Goal: Task Accomplishment & Management: Manage account settings

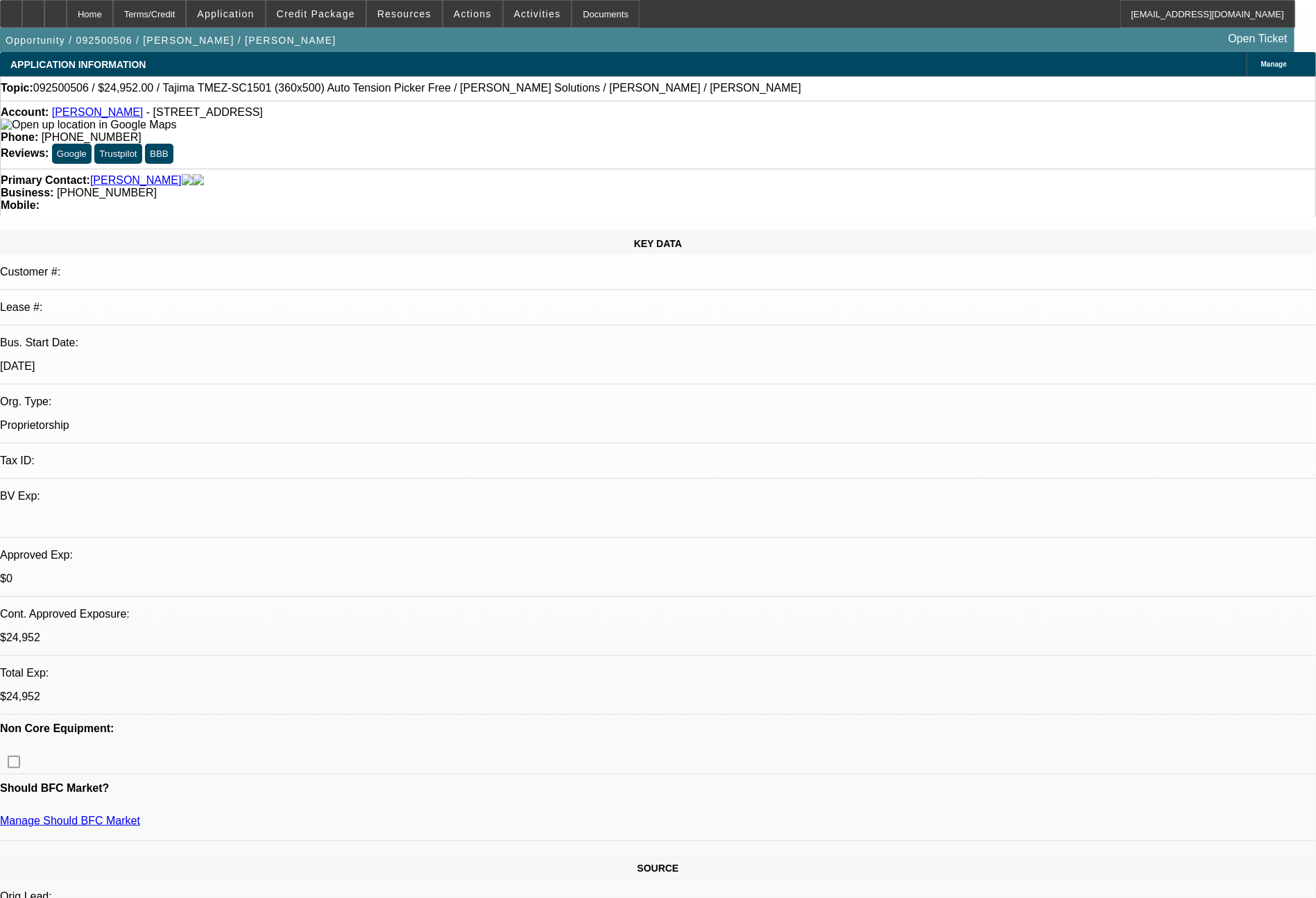
select select "0.2"
select select "2"
select select "0"
select select "6"
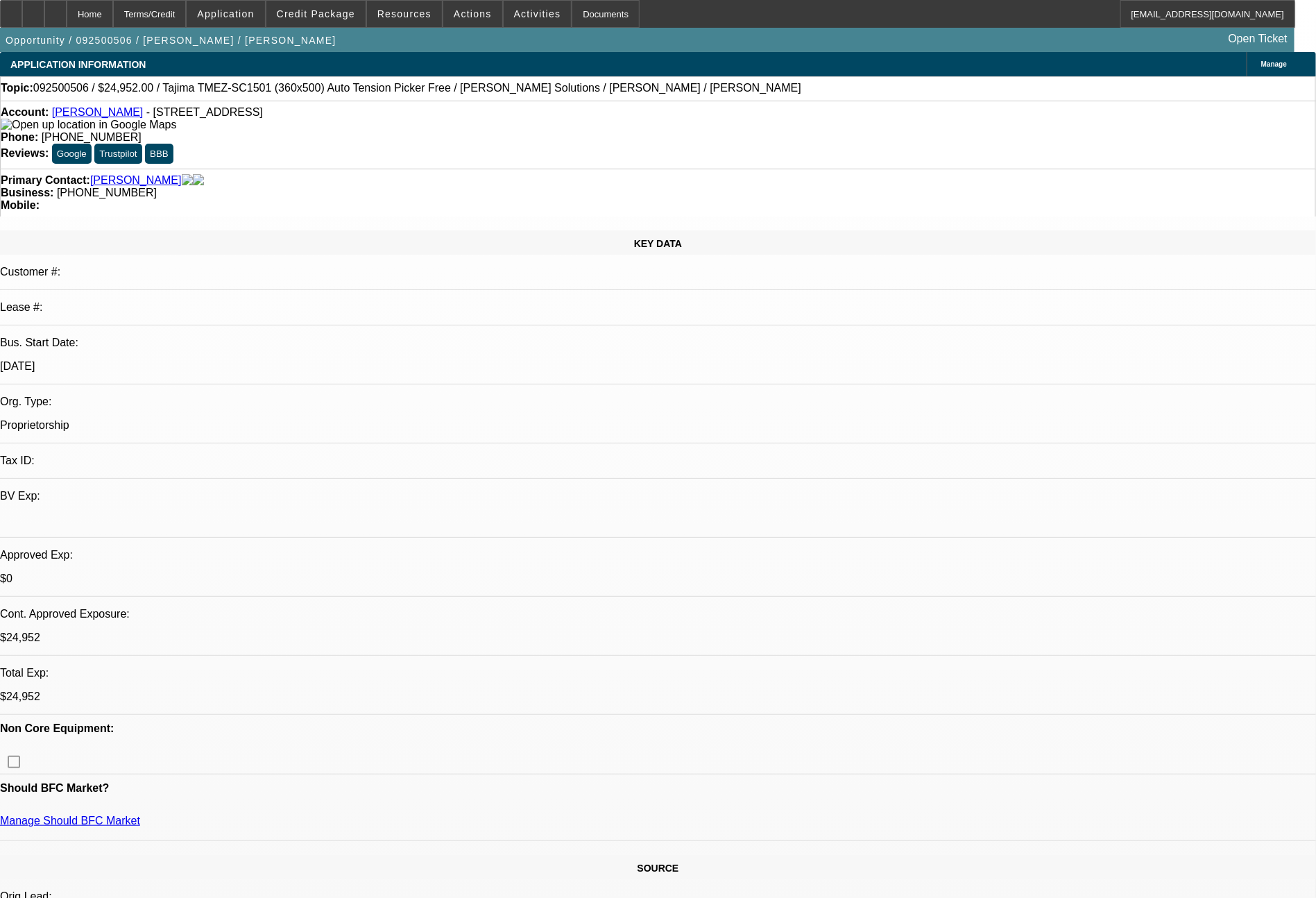
select select "0.2"
select select "2"
select select "0"
select select "6"
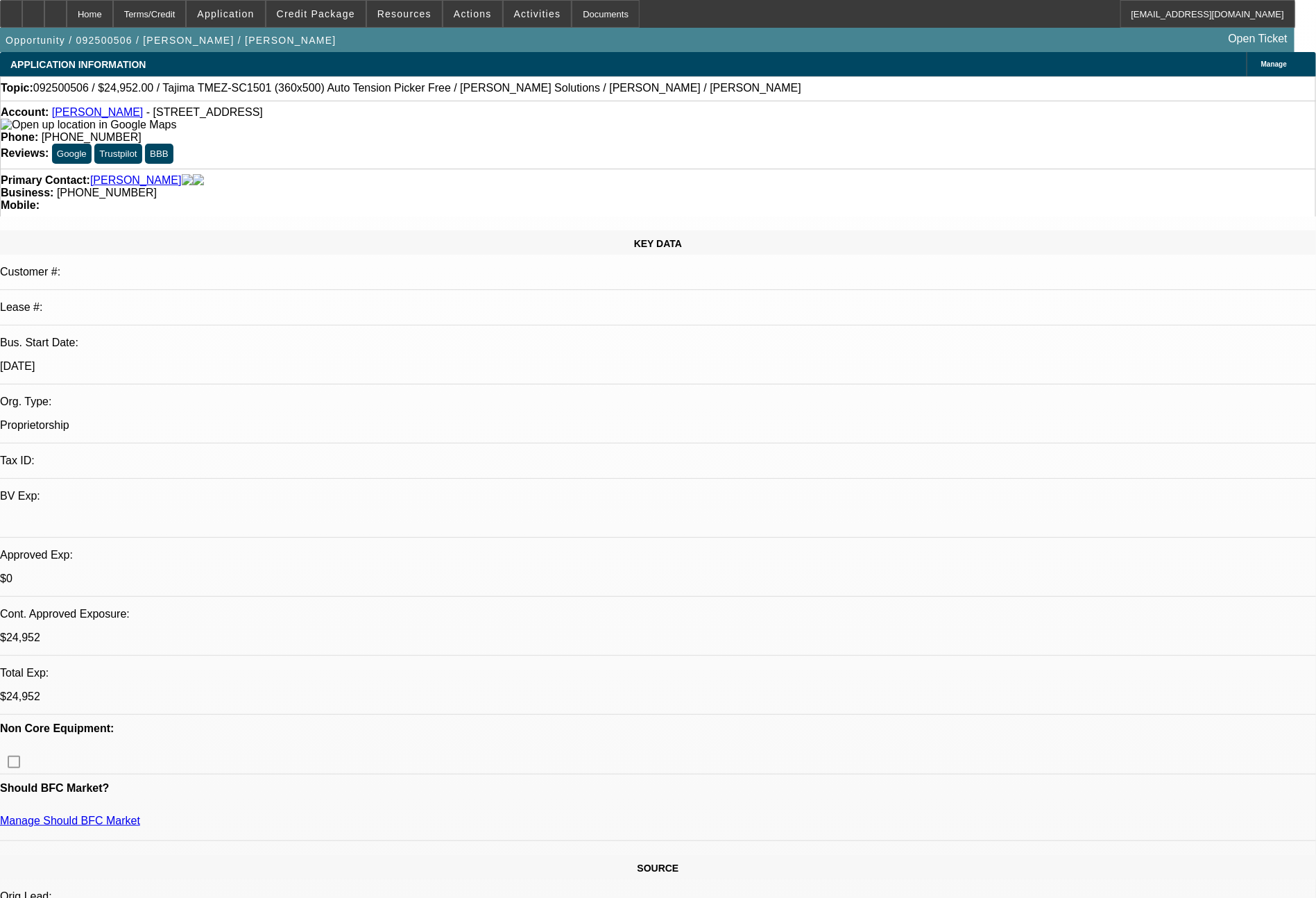
select select "0.2"
select select "2"
select select "0"
select select "6"
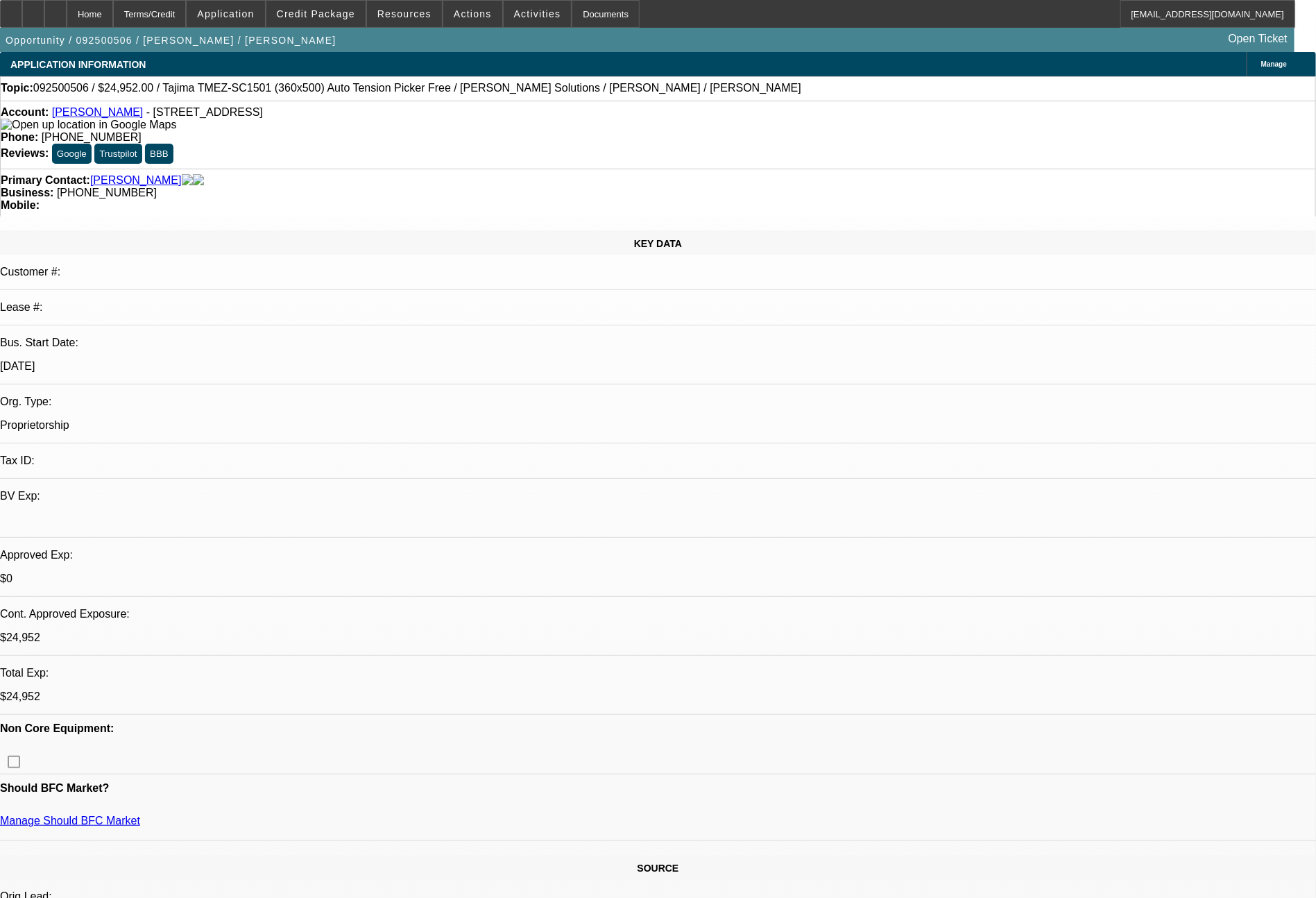
select select "0.2"
select select "2"
select select "0"
select select "6"
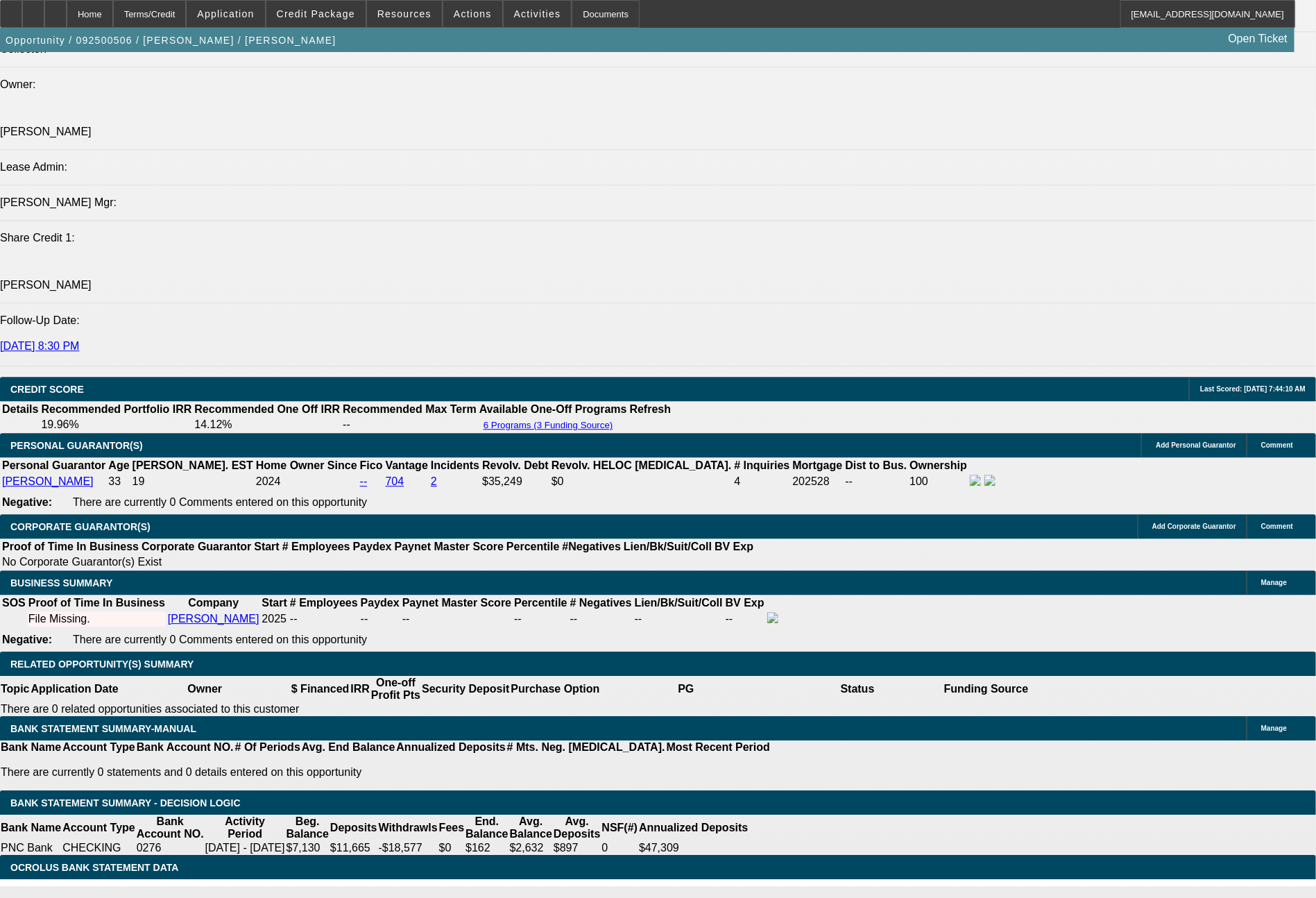
scroll to position [1767, 0]
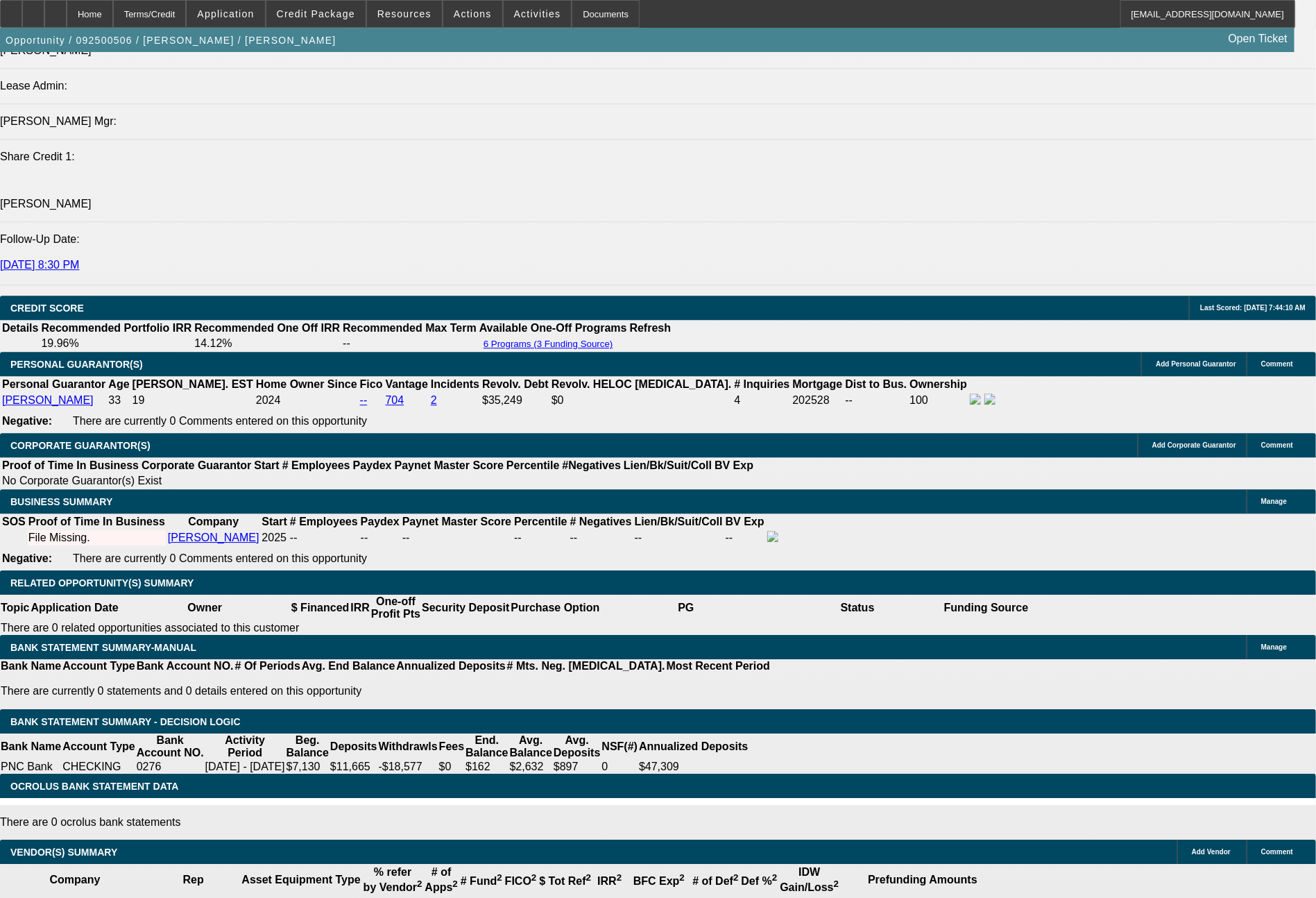
drag, startPoint x: 384, startPoint y: 496, endPoint x: 453, endPoint y: 504, distance: 69.5
type input "6"
type input "$12.00"
type input "UNKNOWN"
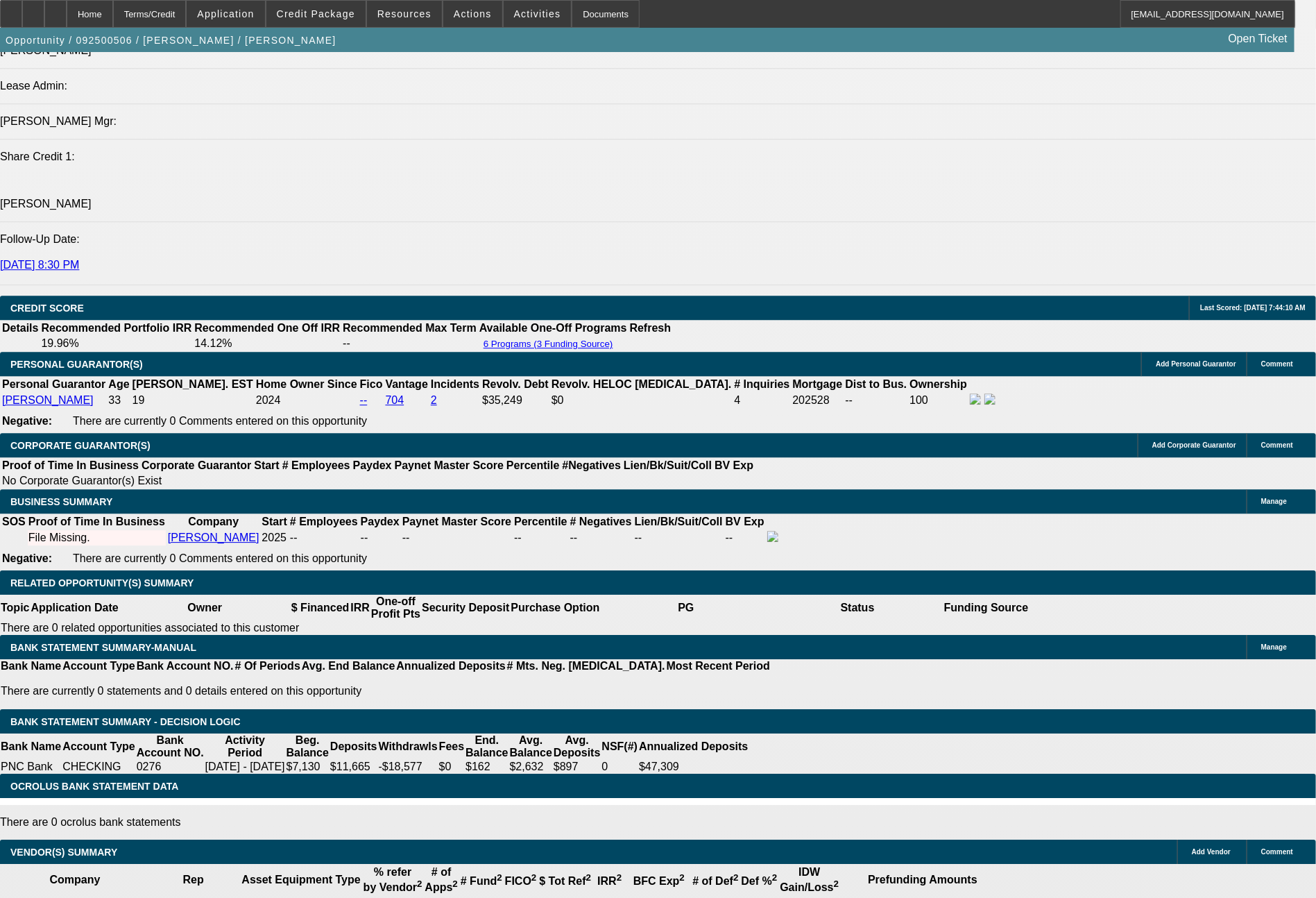
type input "631"
type input "$1,262.00"
type input "17.8"
type input "631.4"
type input "$1,262.80"
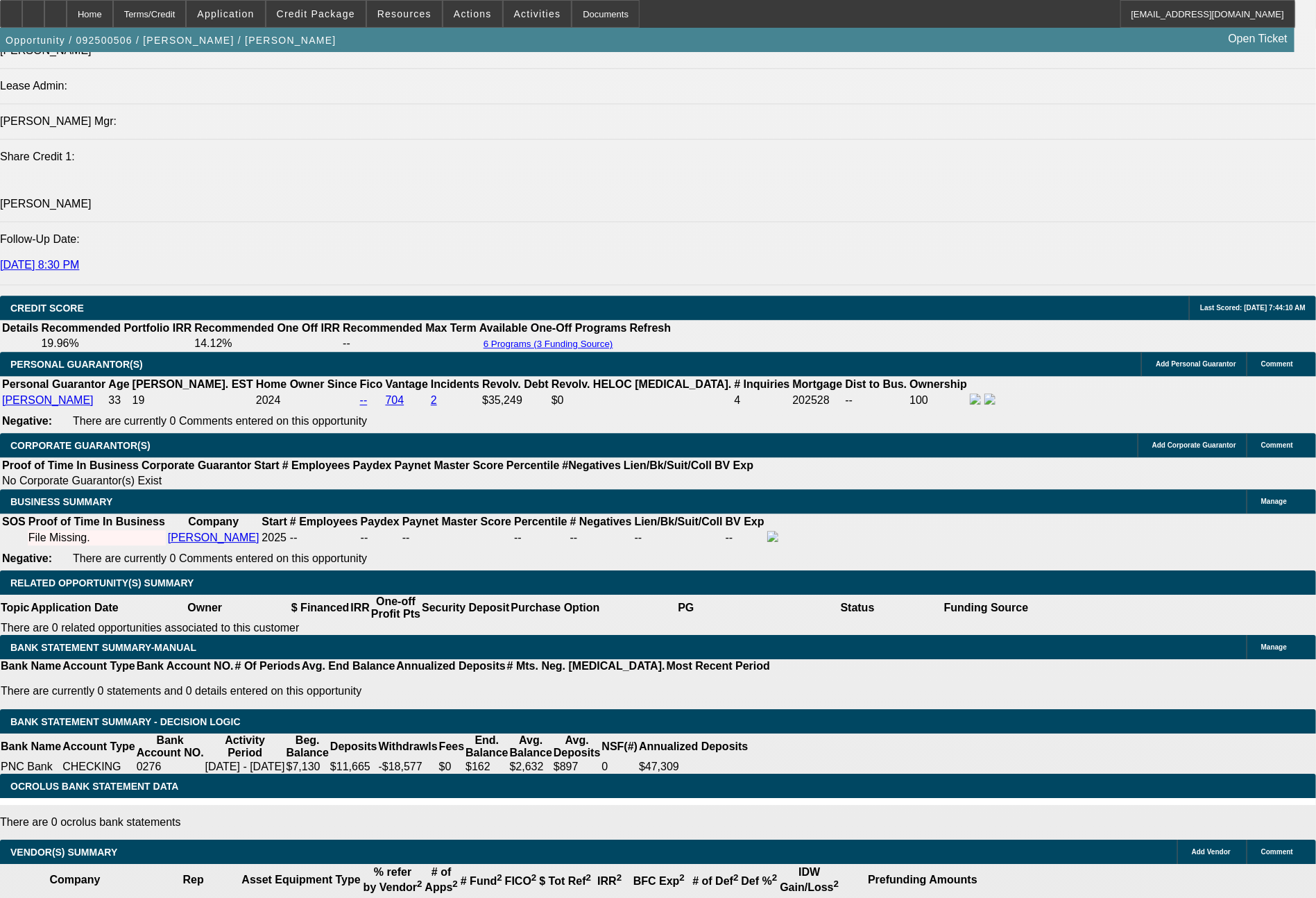
type input "631.47"
type input "$1,262.94"
type input "$631.47"
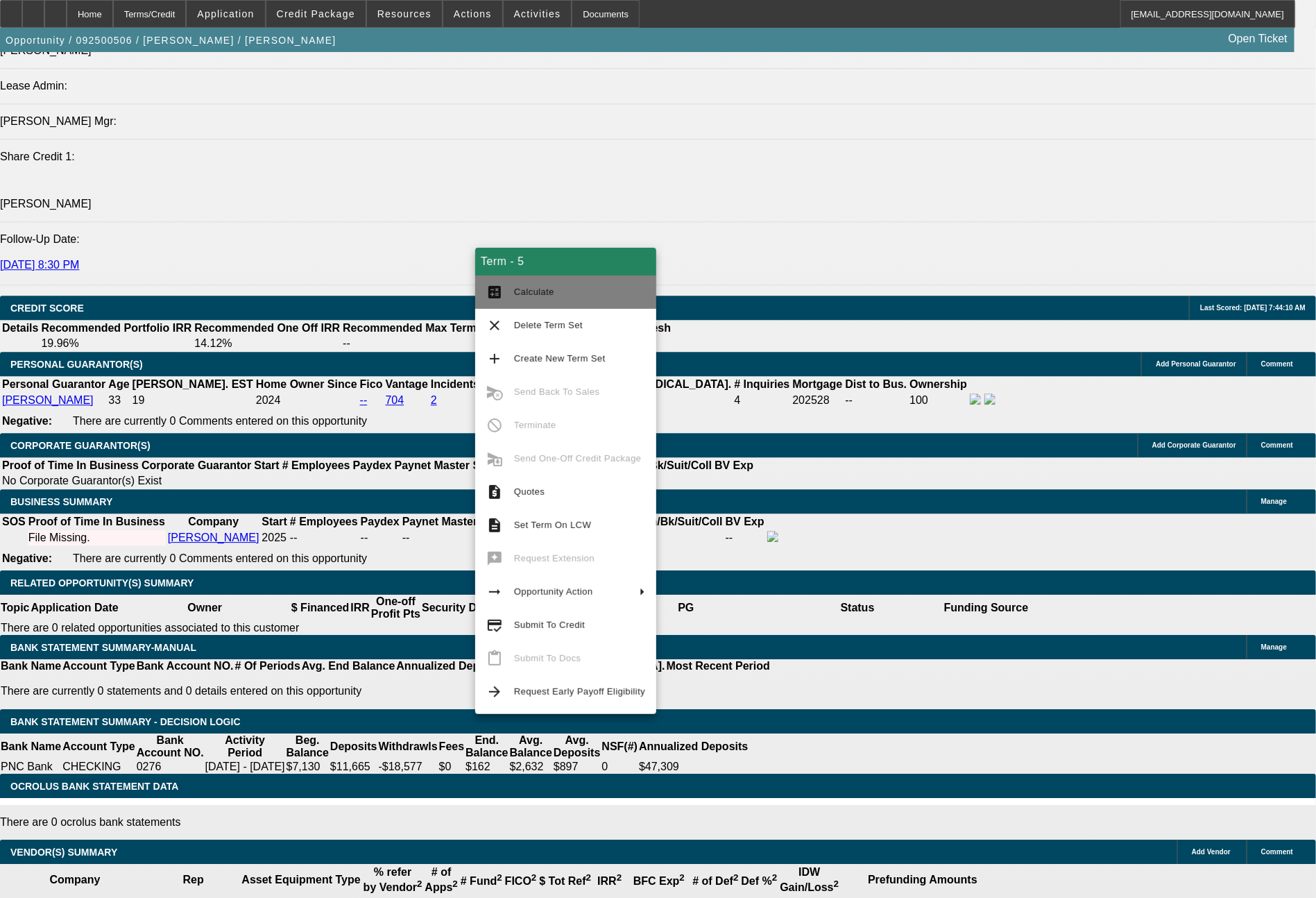
click at [530, 300] on span "Calculate" at bounding box center [579, 292] width 131 height 17
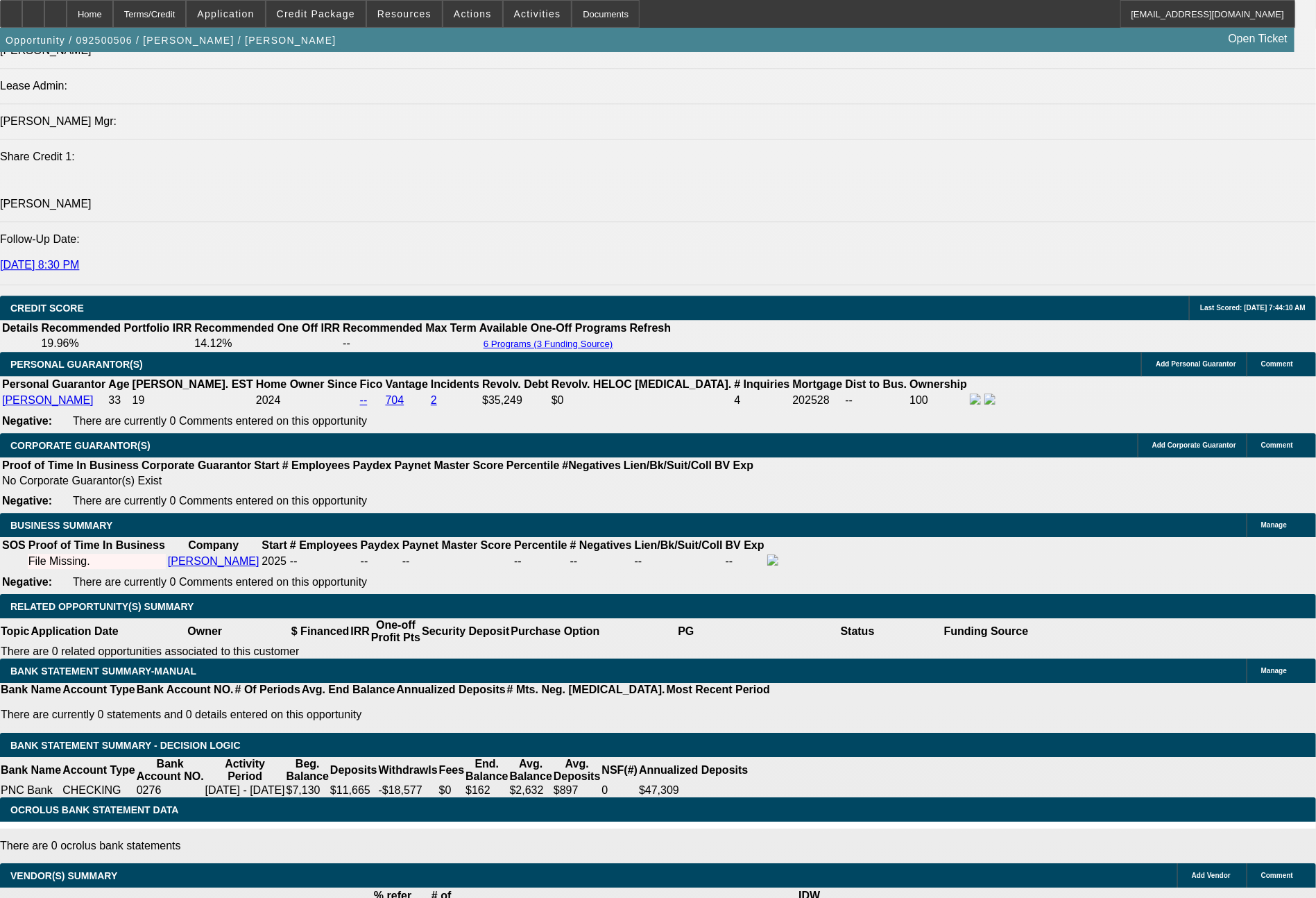
scroll to position [1787, 0]
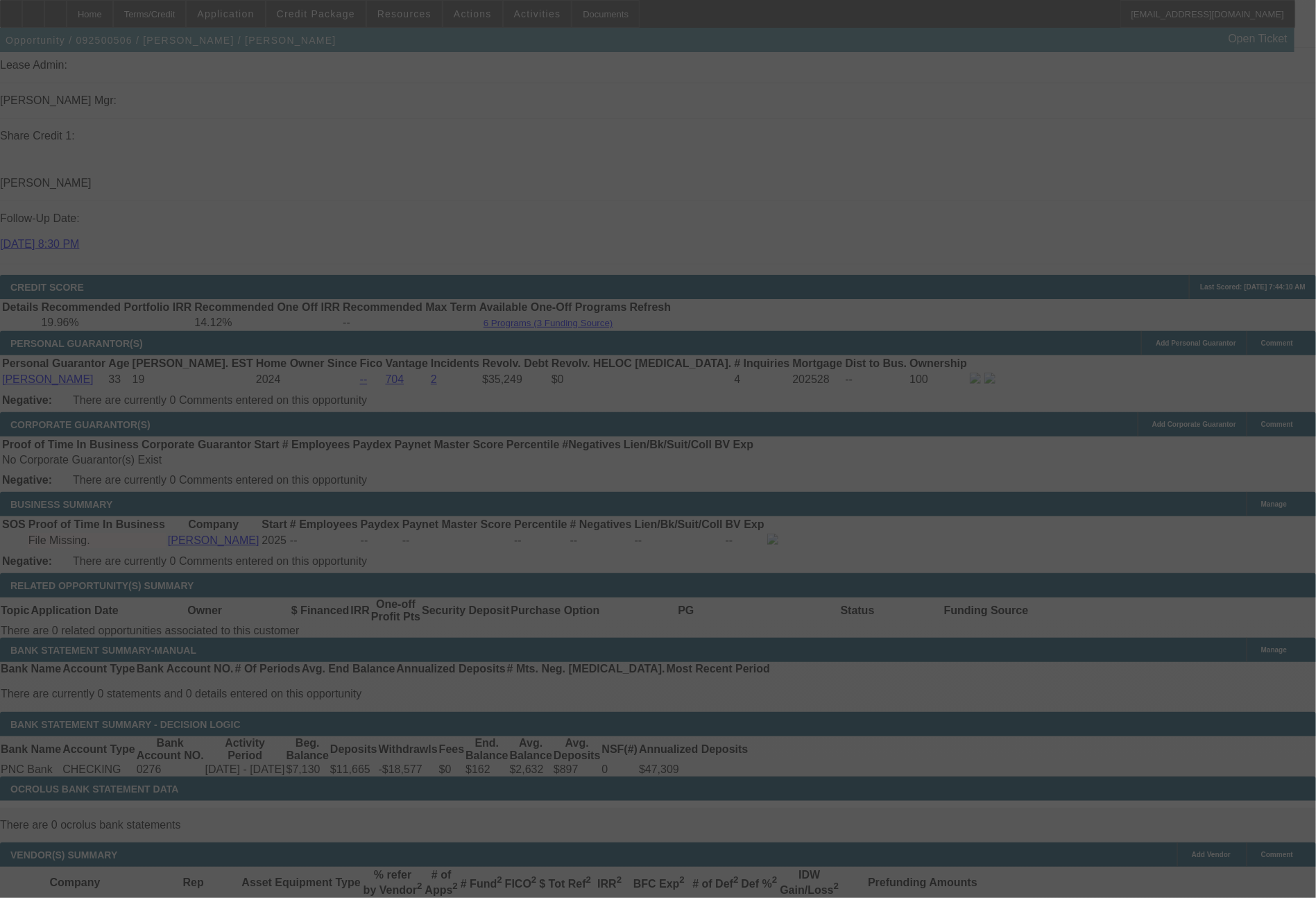
select select "0.2"
select select "2"
select select "0"
select select "6"
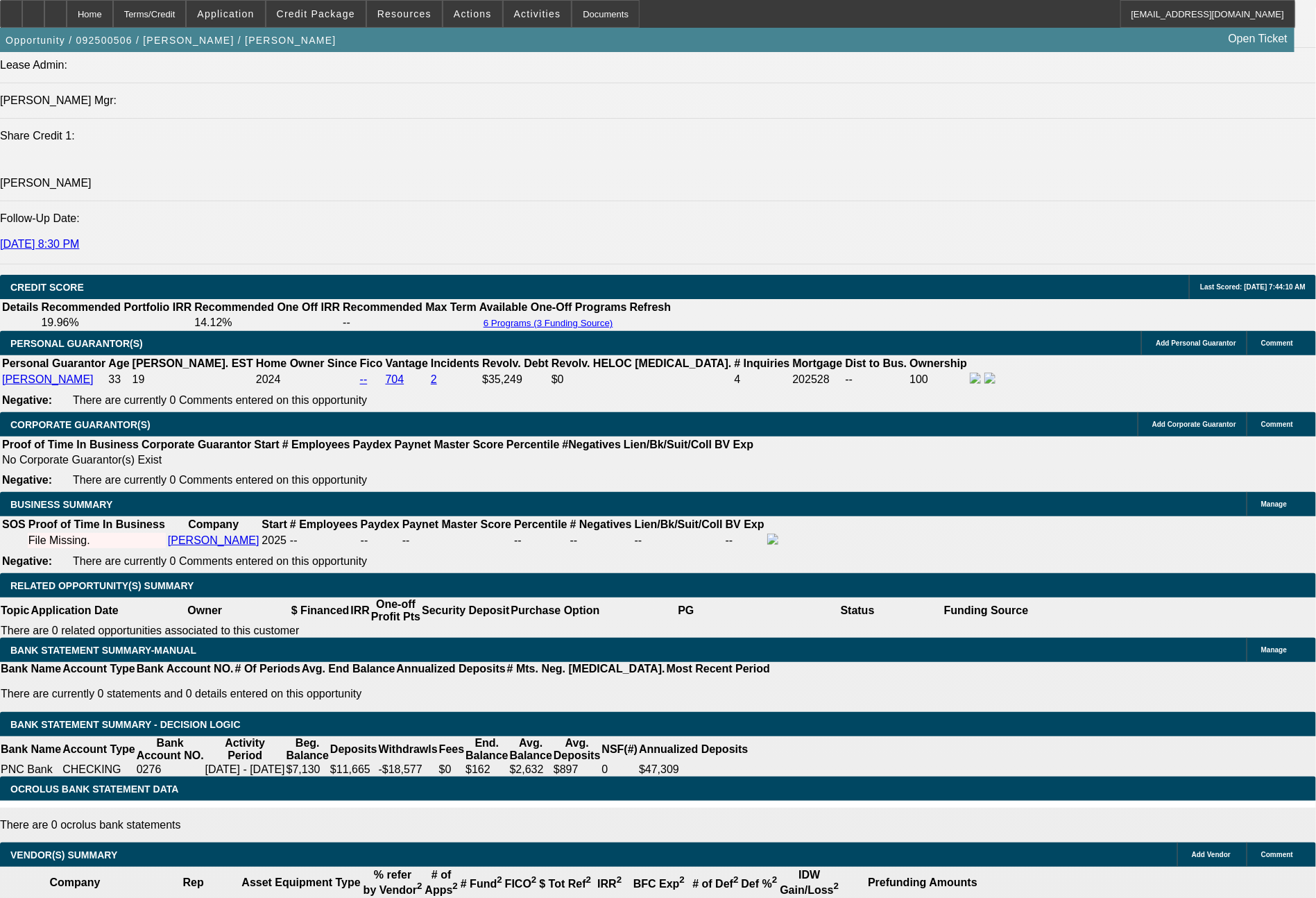
drag, startPoint x: 207, startPoint y: 497, endPoint x: 274, endPoint y: 504, distance: 67.4
type input "5"
type input "$10.00"
type input "UNKNOWN"
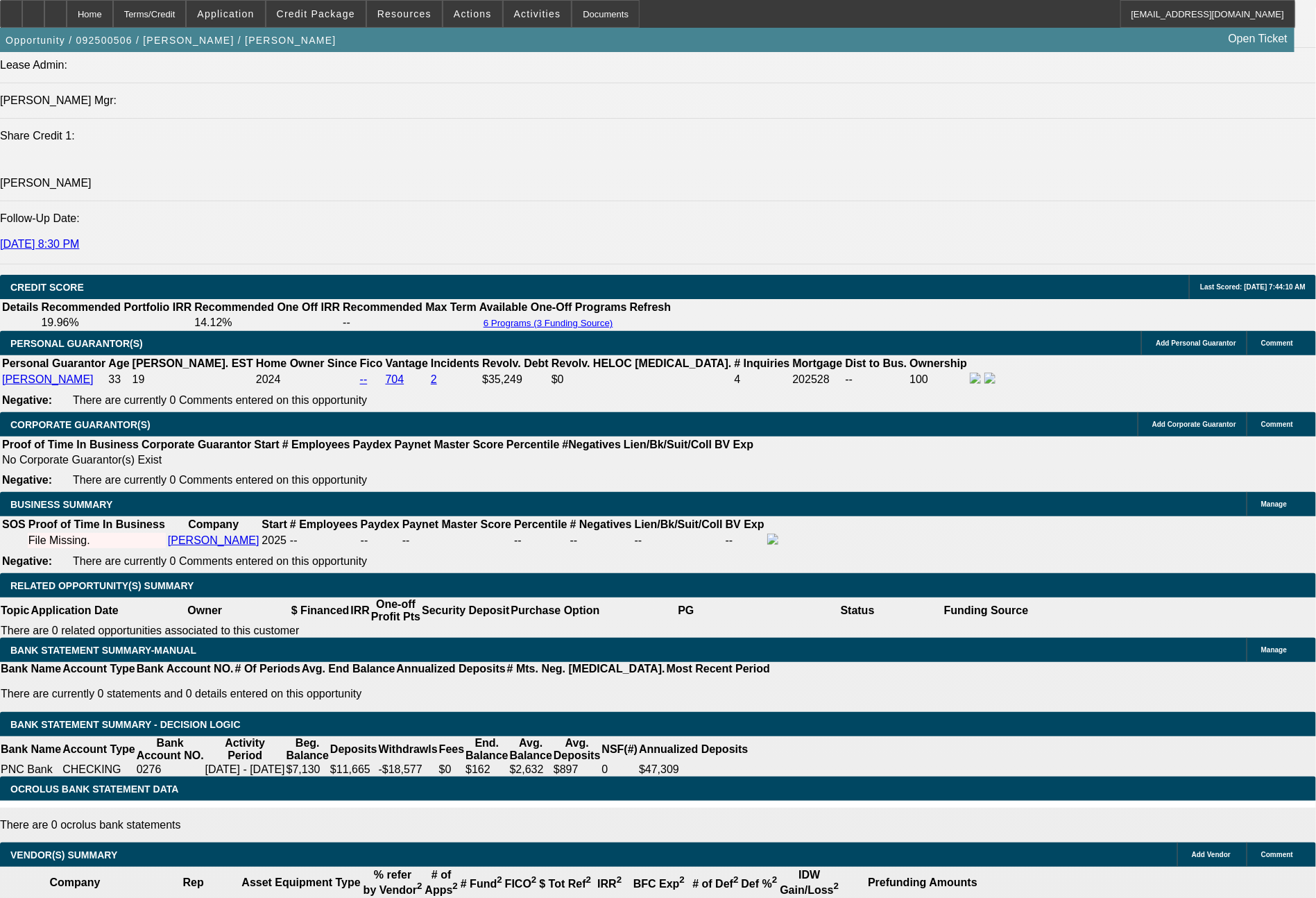
type input "577"
type input "18.6"
type input "$1,154.00"
type input "577.2"
type input "$1,154.40"
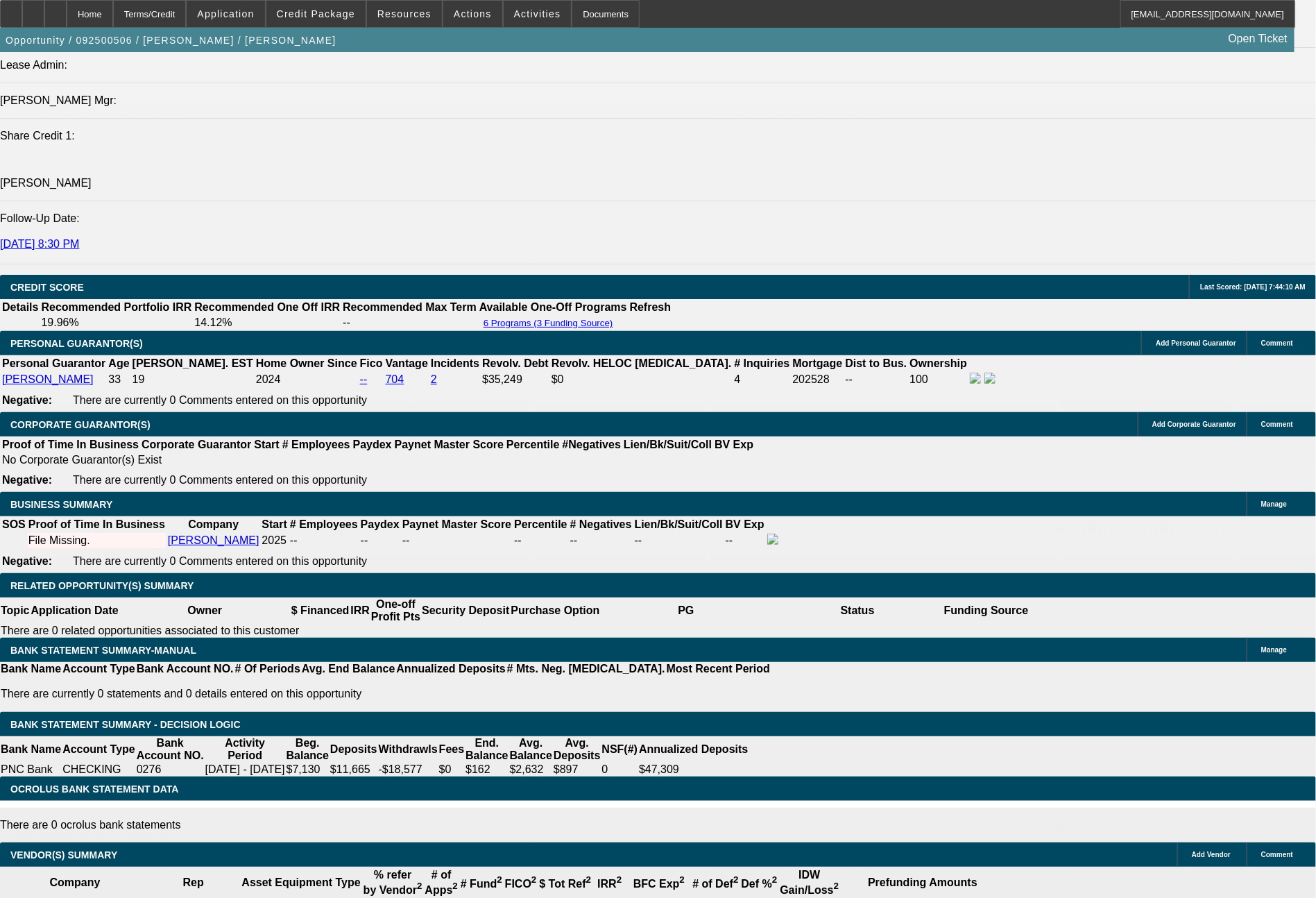
type input "577.24"
type input "$1,154.48"
type input "$577.24"
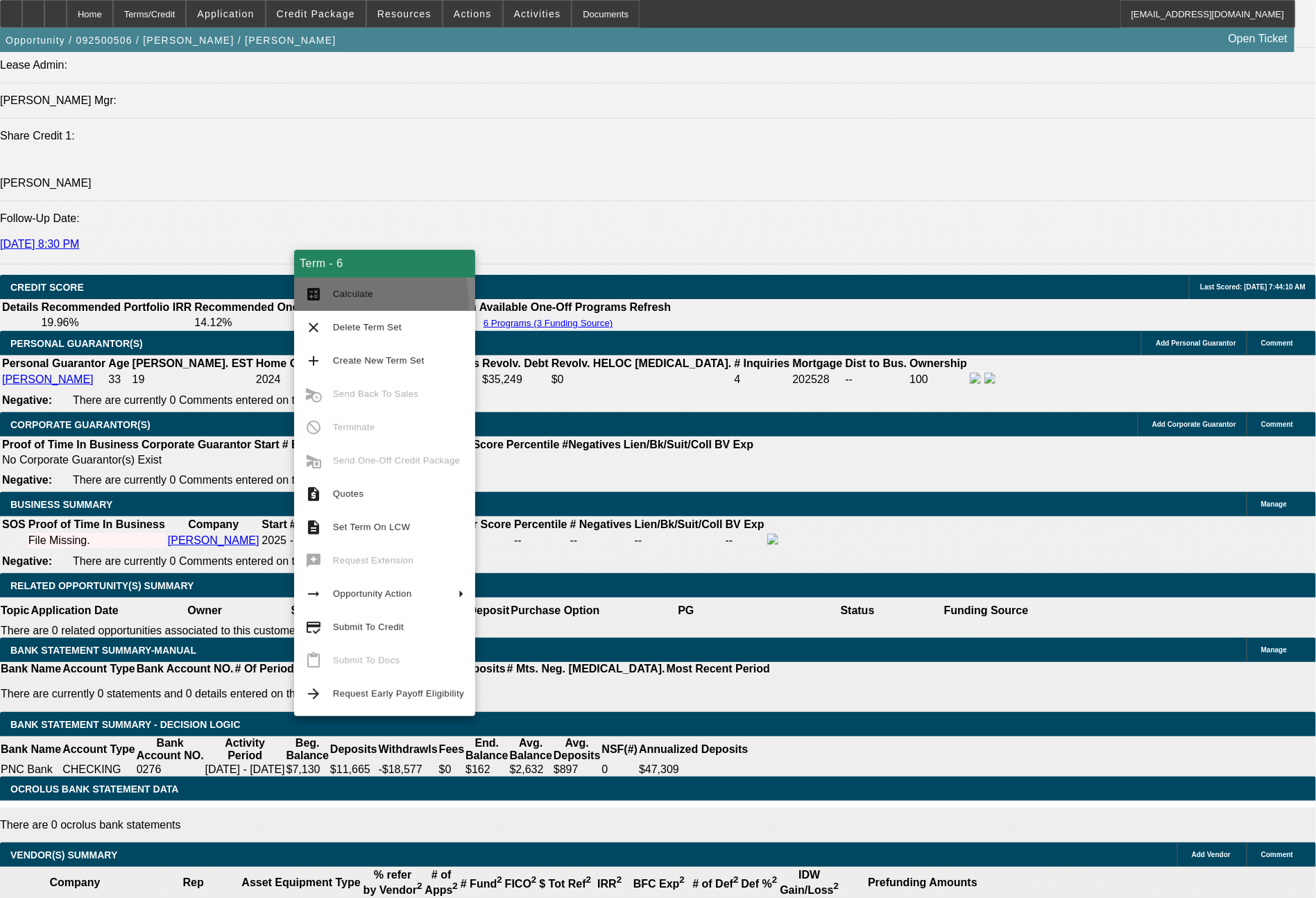
click at [329, 306] on button "calculate Calculate" at bounding box center [384, 294] width 181 height 33
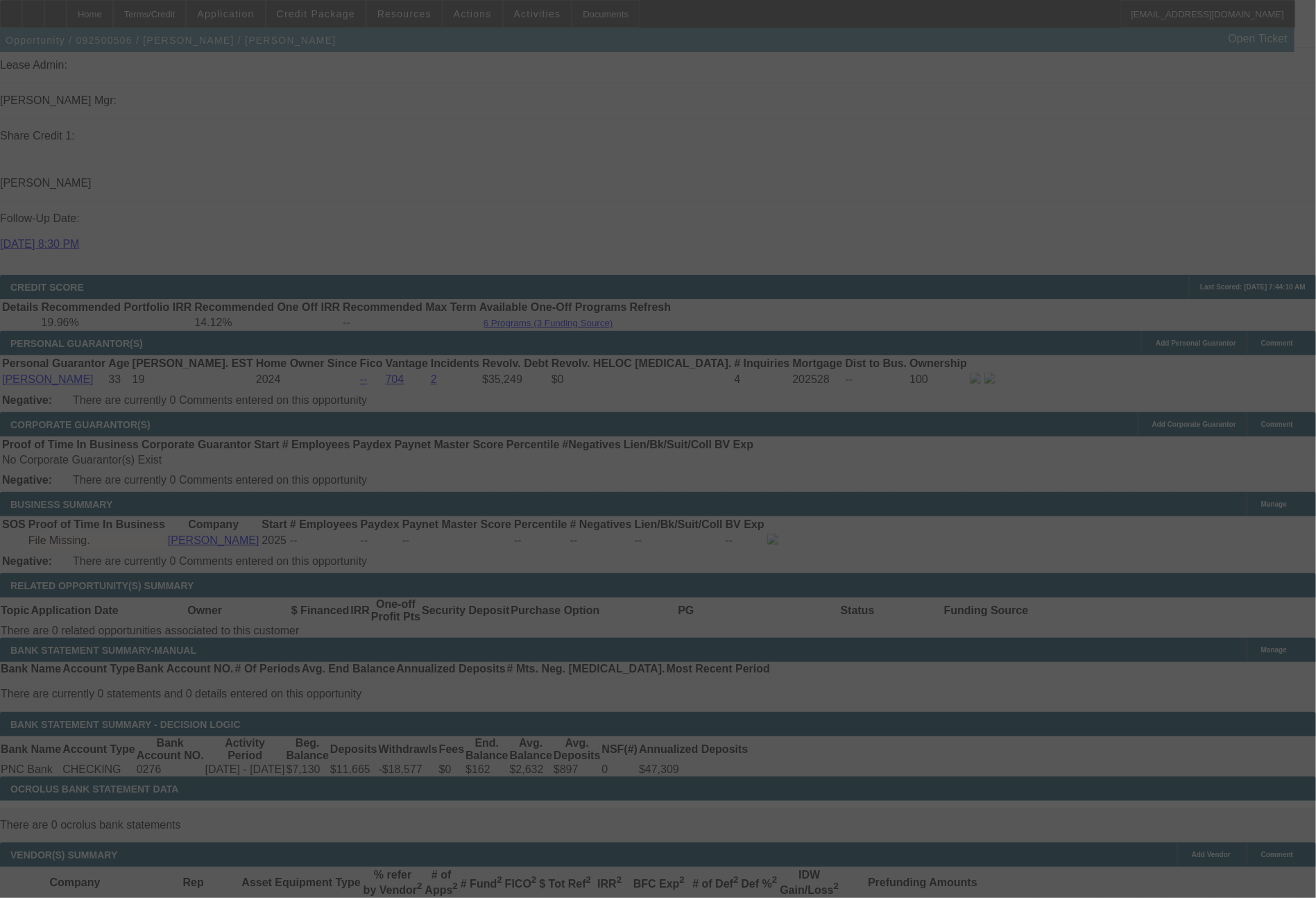
select select "0.2"
select select "2"
select select "0"
select select "6"
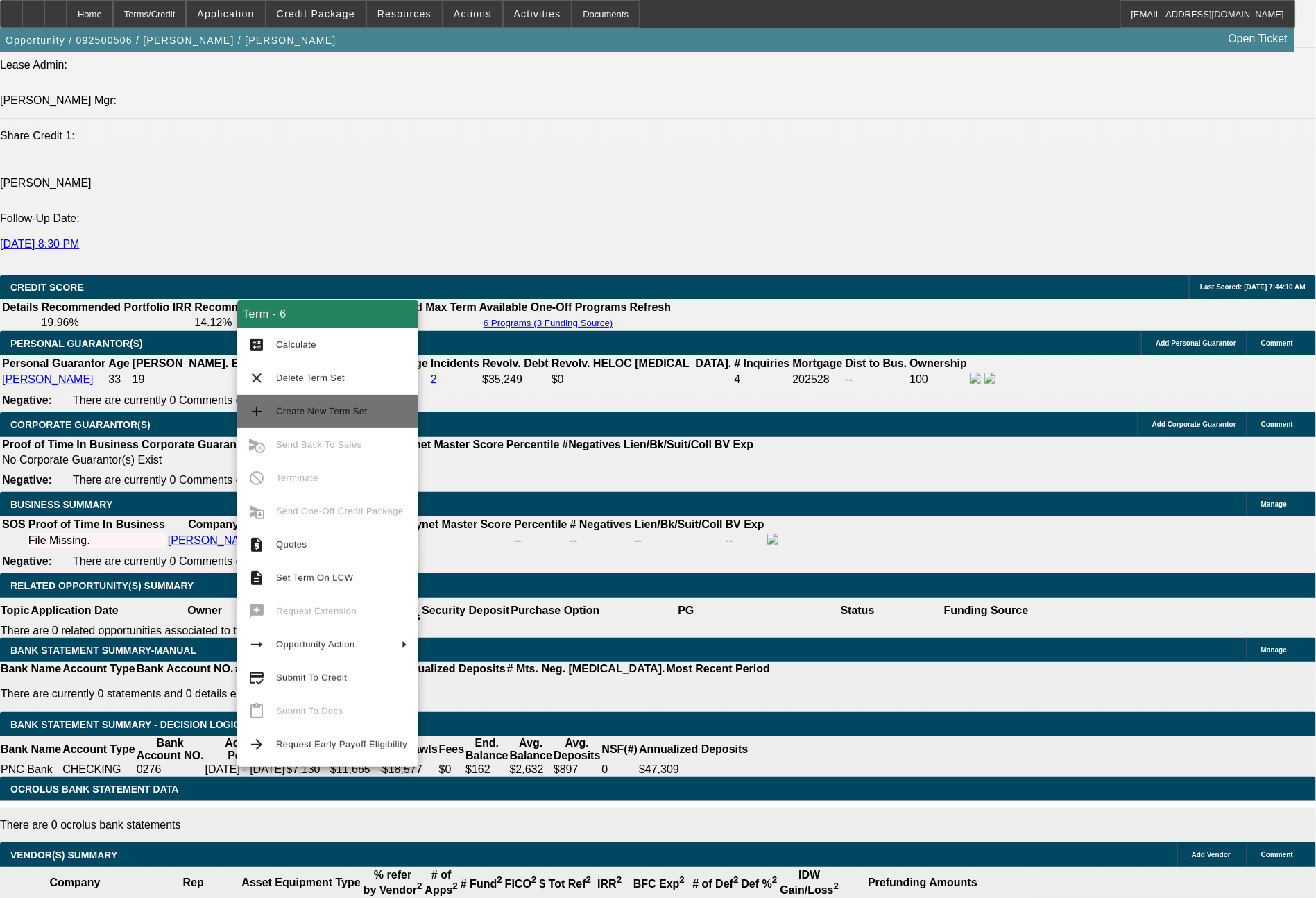
click at [336, 402] on button "add Create New Term Set" at bounding box center [328, 411] width 181 height 33
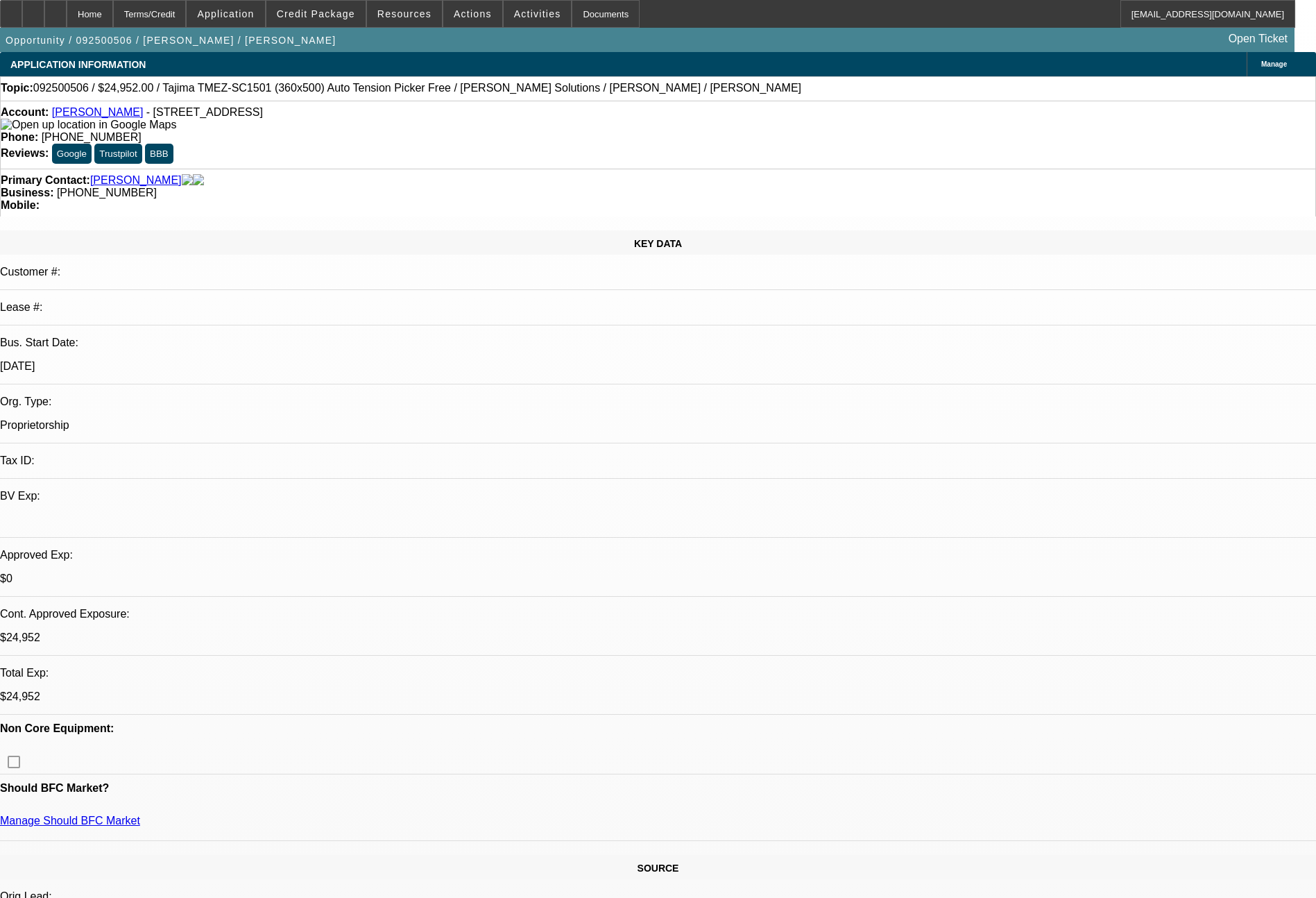
select select "0.2"
select select "2"
select select "0"
select select "6"
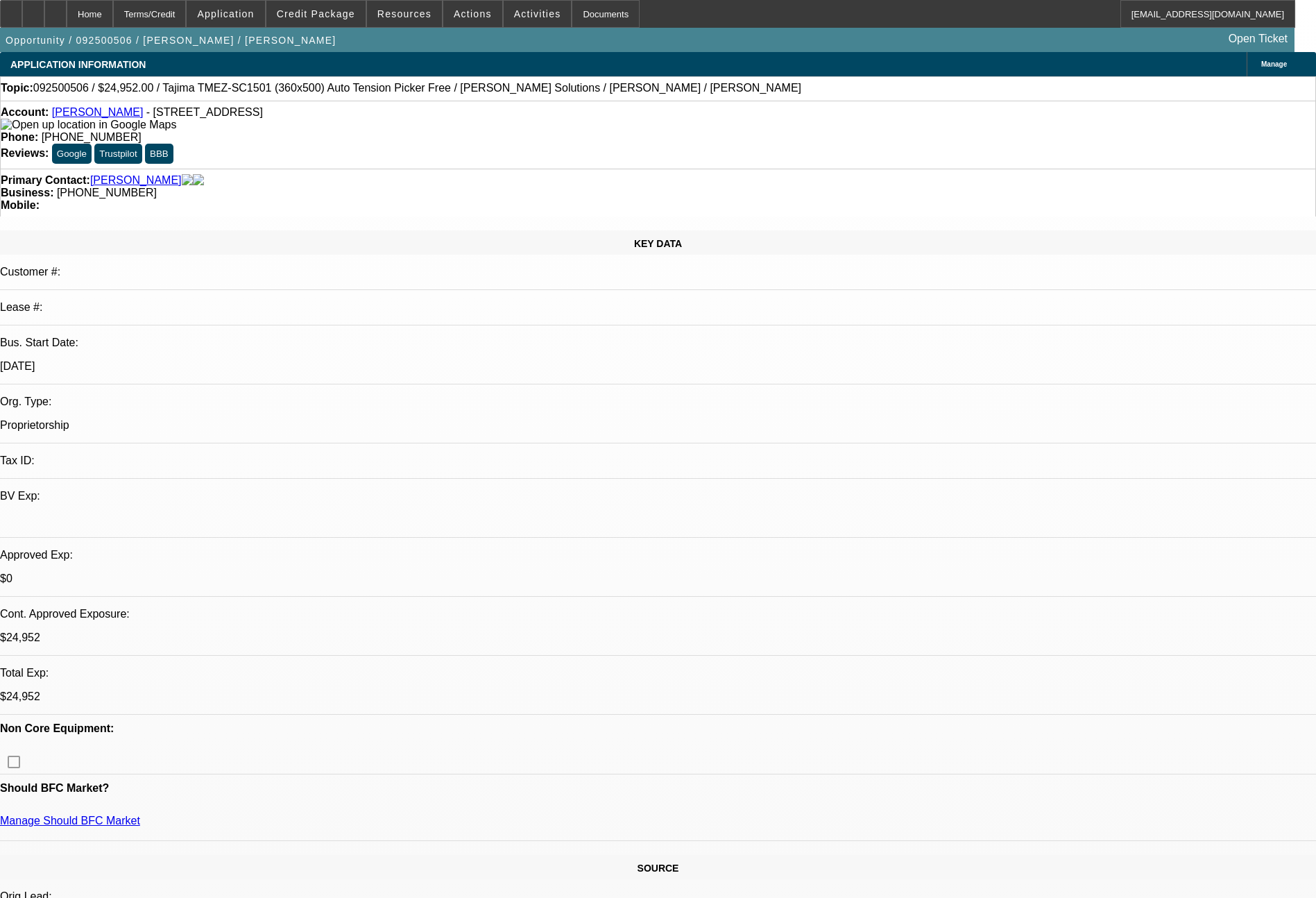
select select "0.2"
select select "2"
select select "0"
select select "6"
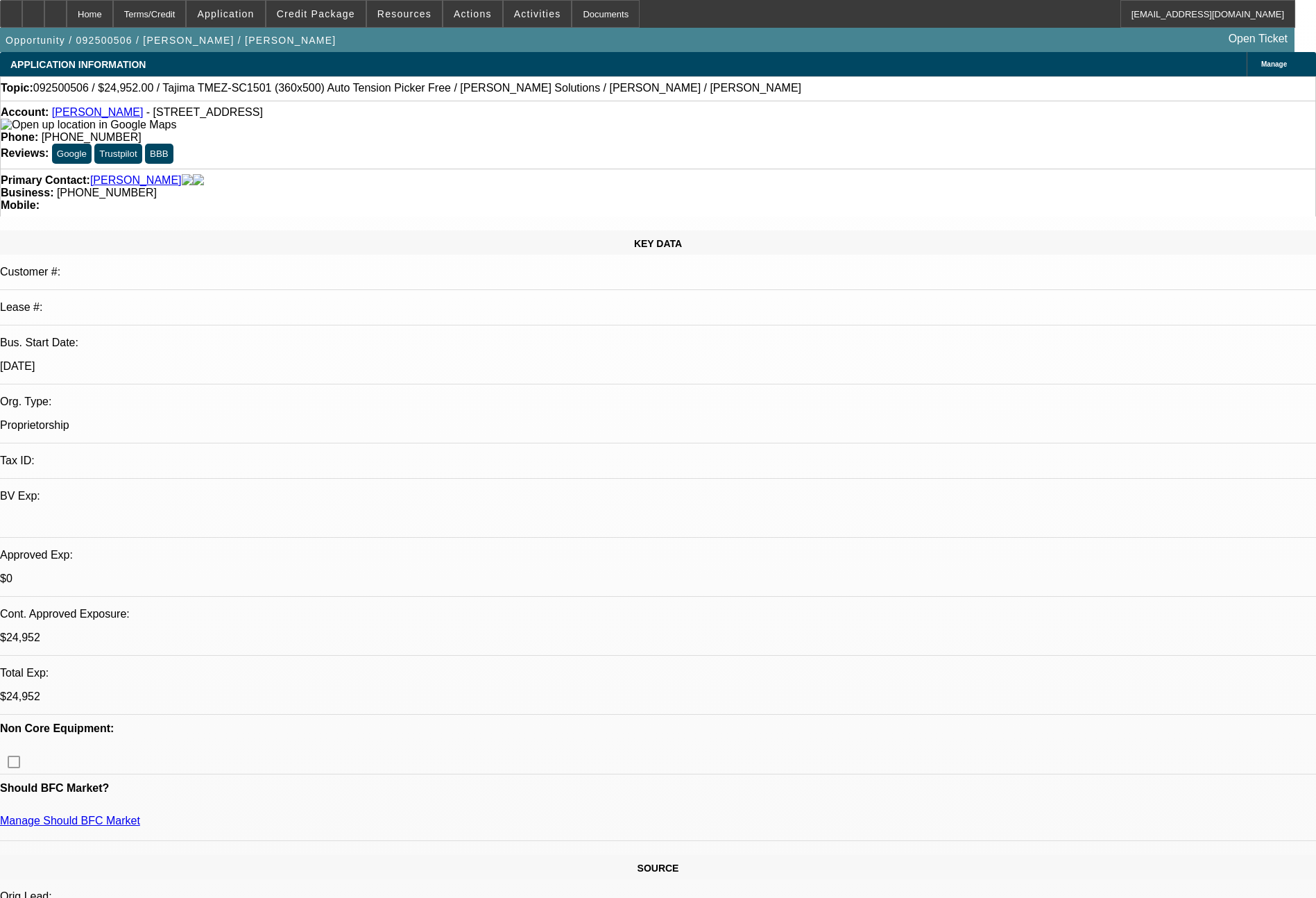
select select "0.2"
select select "2"
select select "0"
select select "6"
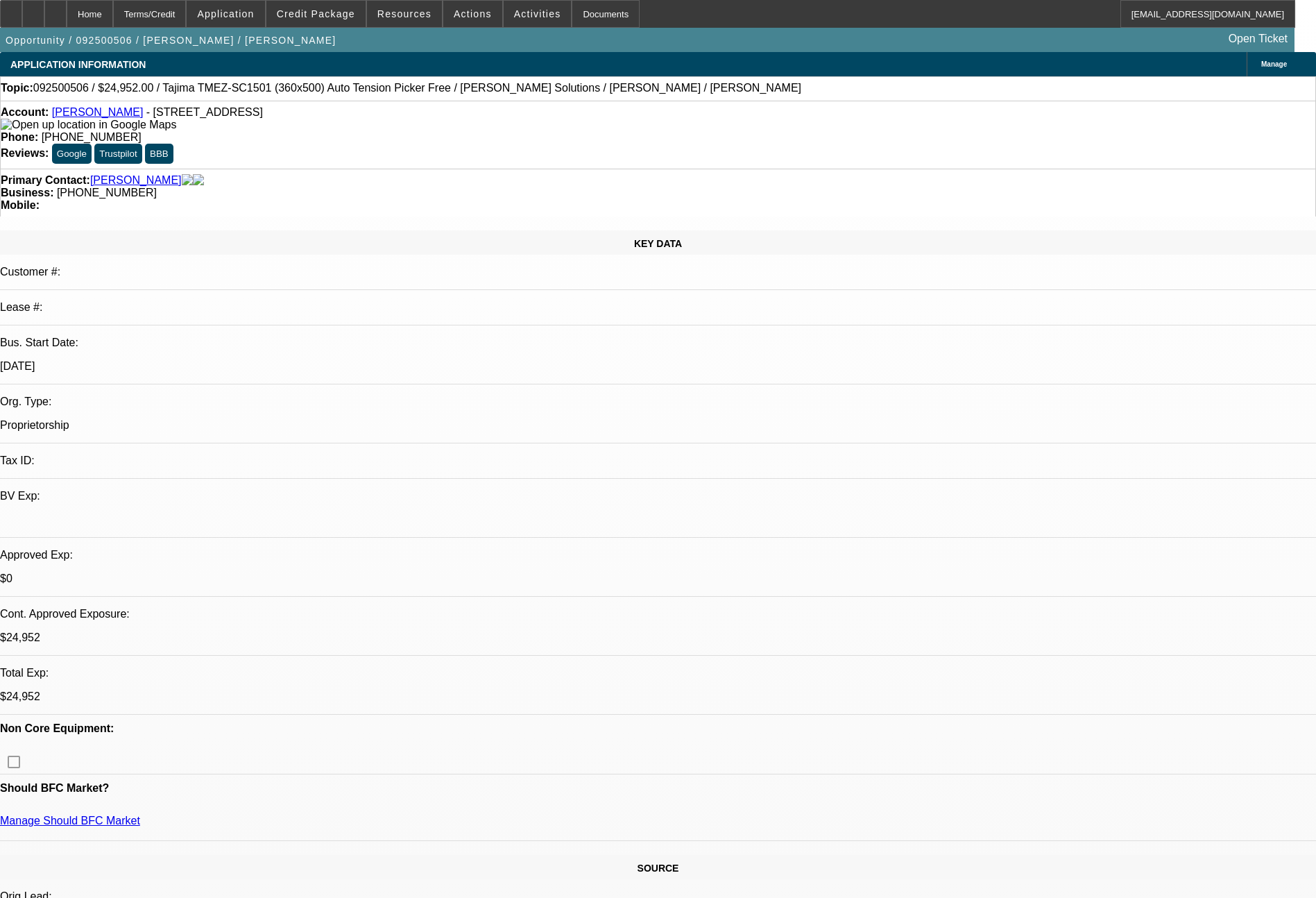
select select "0.2"
select select "2"
select select "0"
select select "6"
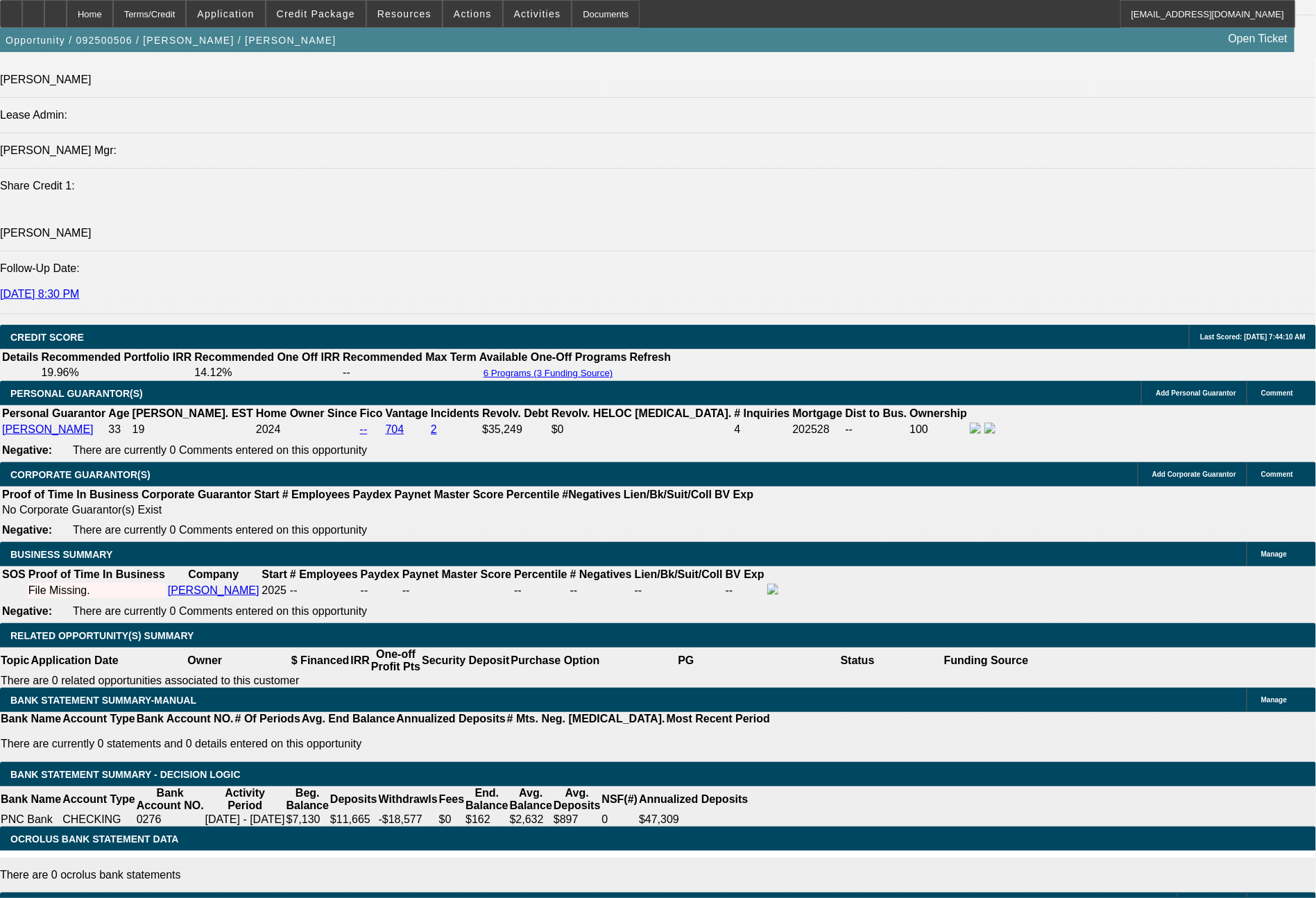
scroll to position [1775, 0]
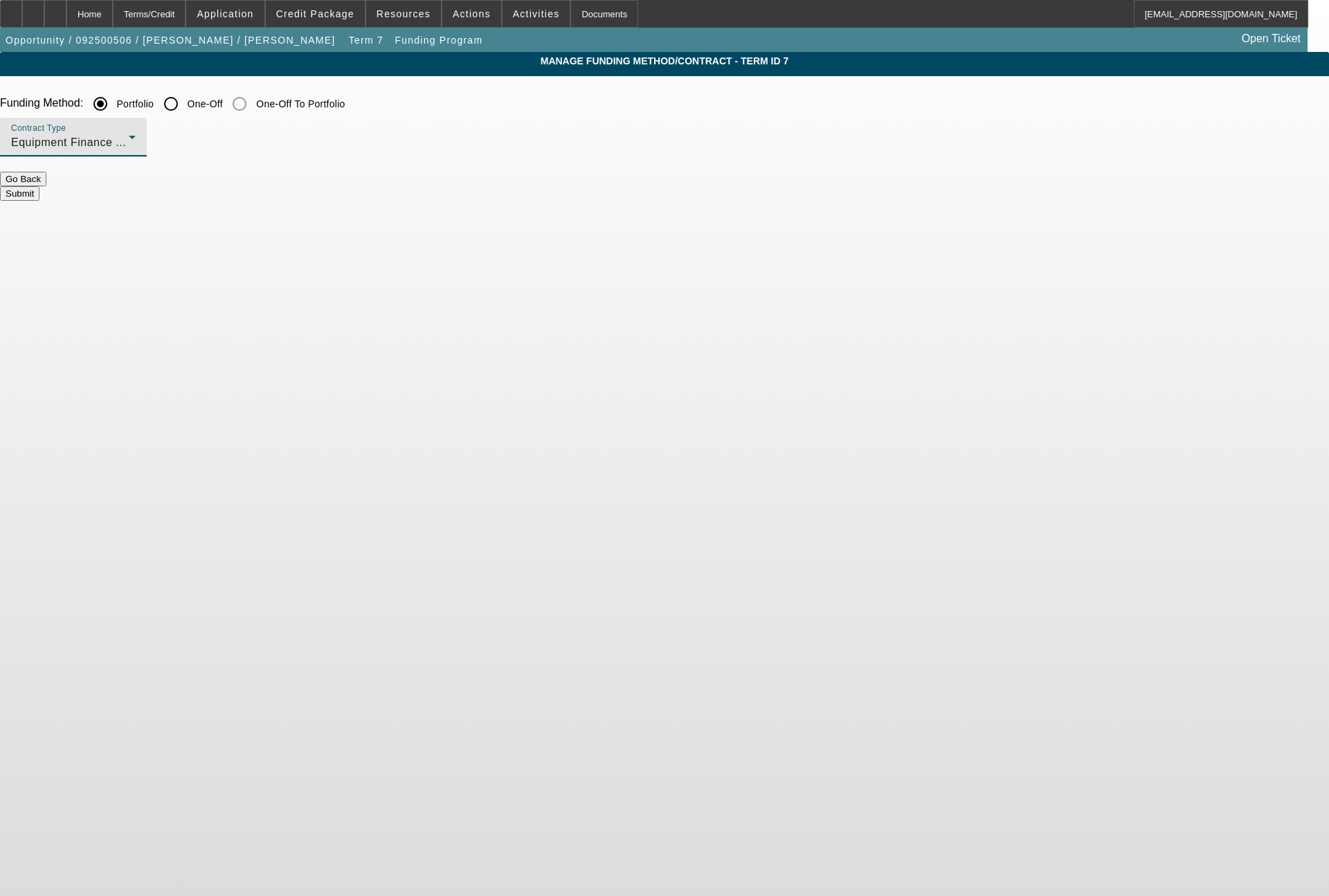
click at [173, 143] on span "Equipment Finance Agreement" at bounding box center [92, 141] width 161 height 11
click at [339, 183] on span "Lease Agreement" at bounding box center [329, 180] width 92 height 17
click at [39, 187] on button "Submit" at bounding box center [19, 193] width 39 height 15
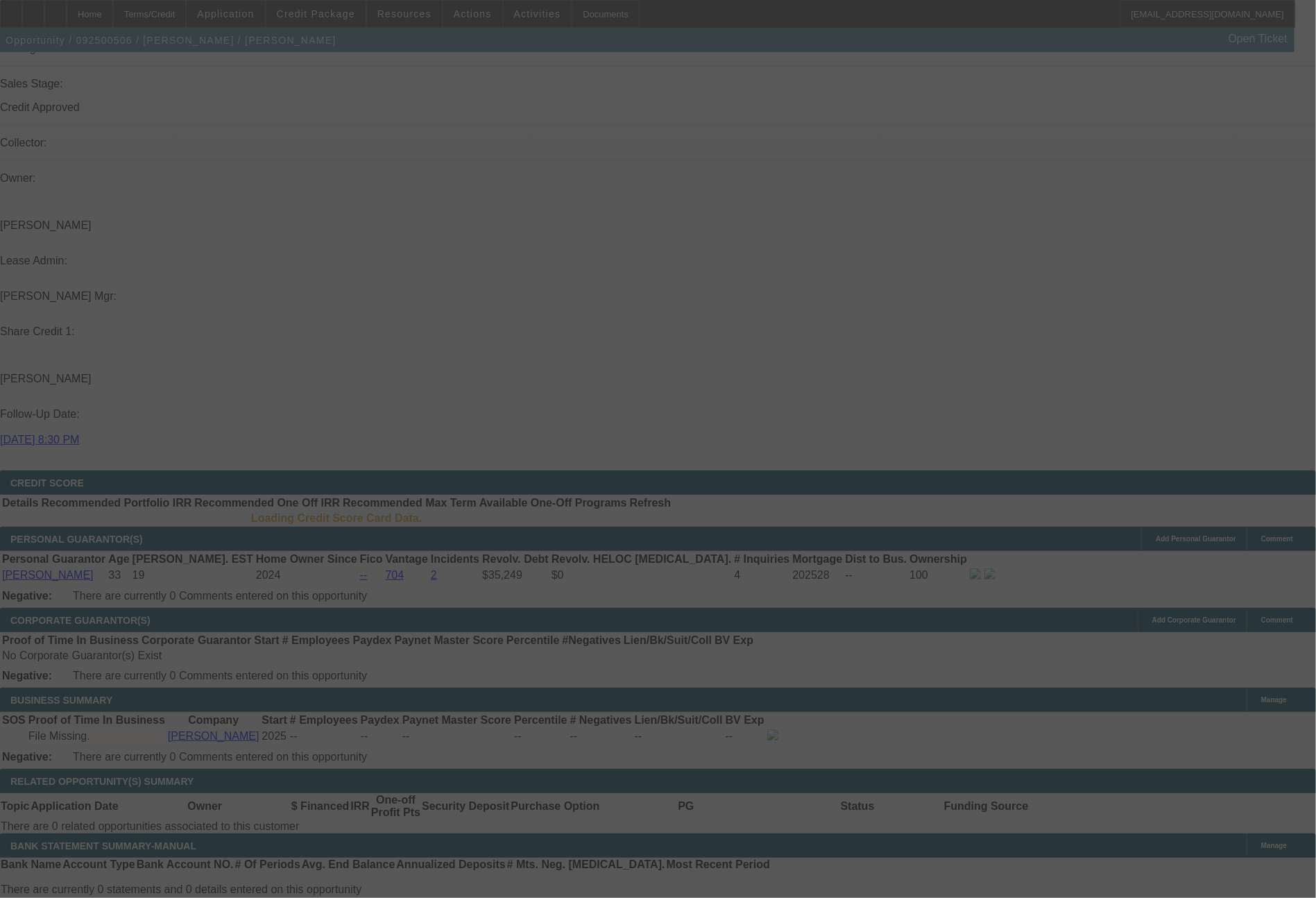
scroll to position [1586, 0]
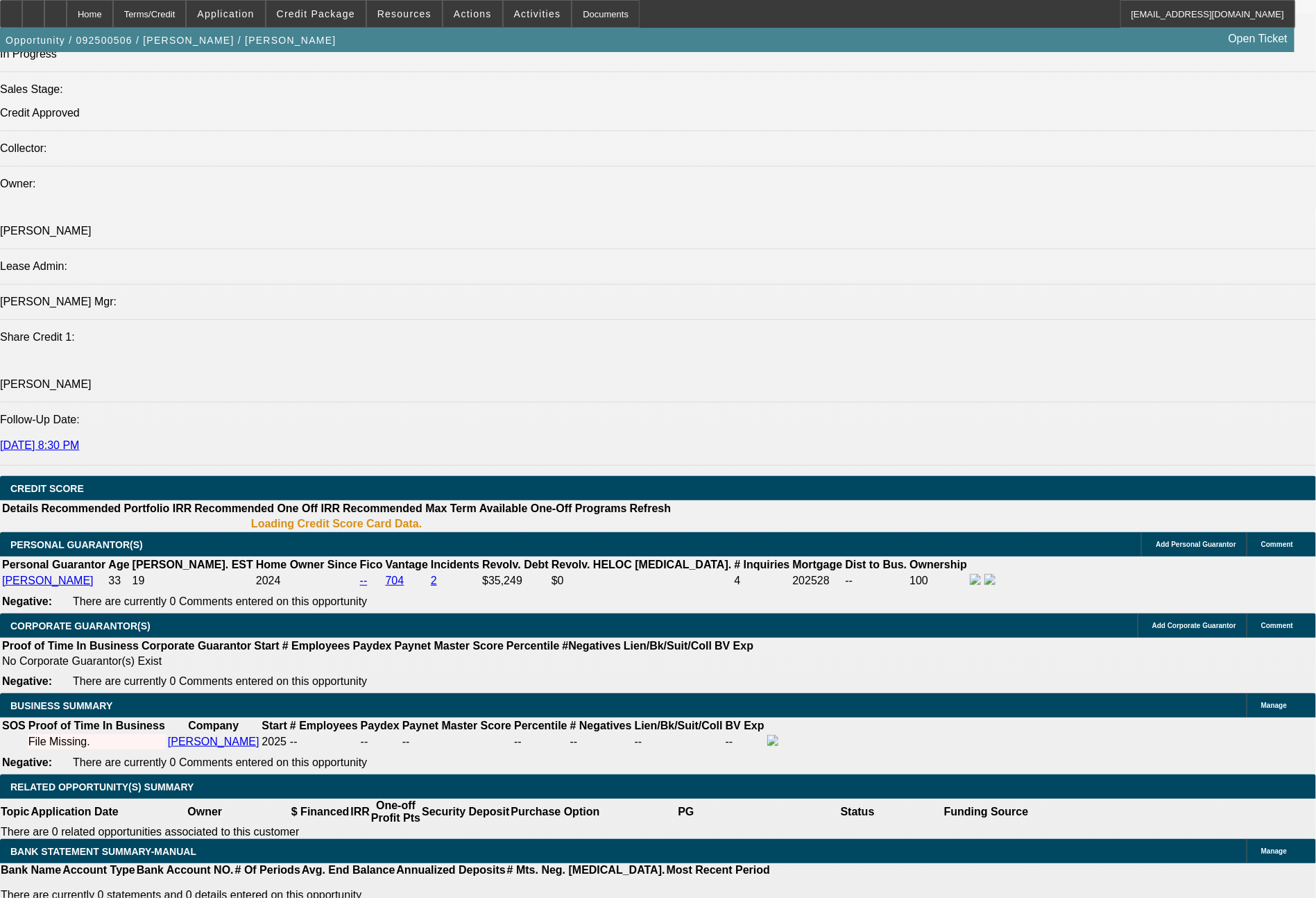
select select "0.2"
select select "2"
select select "0"
select select "6"
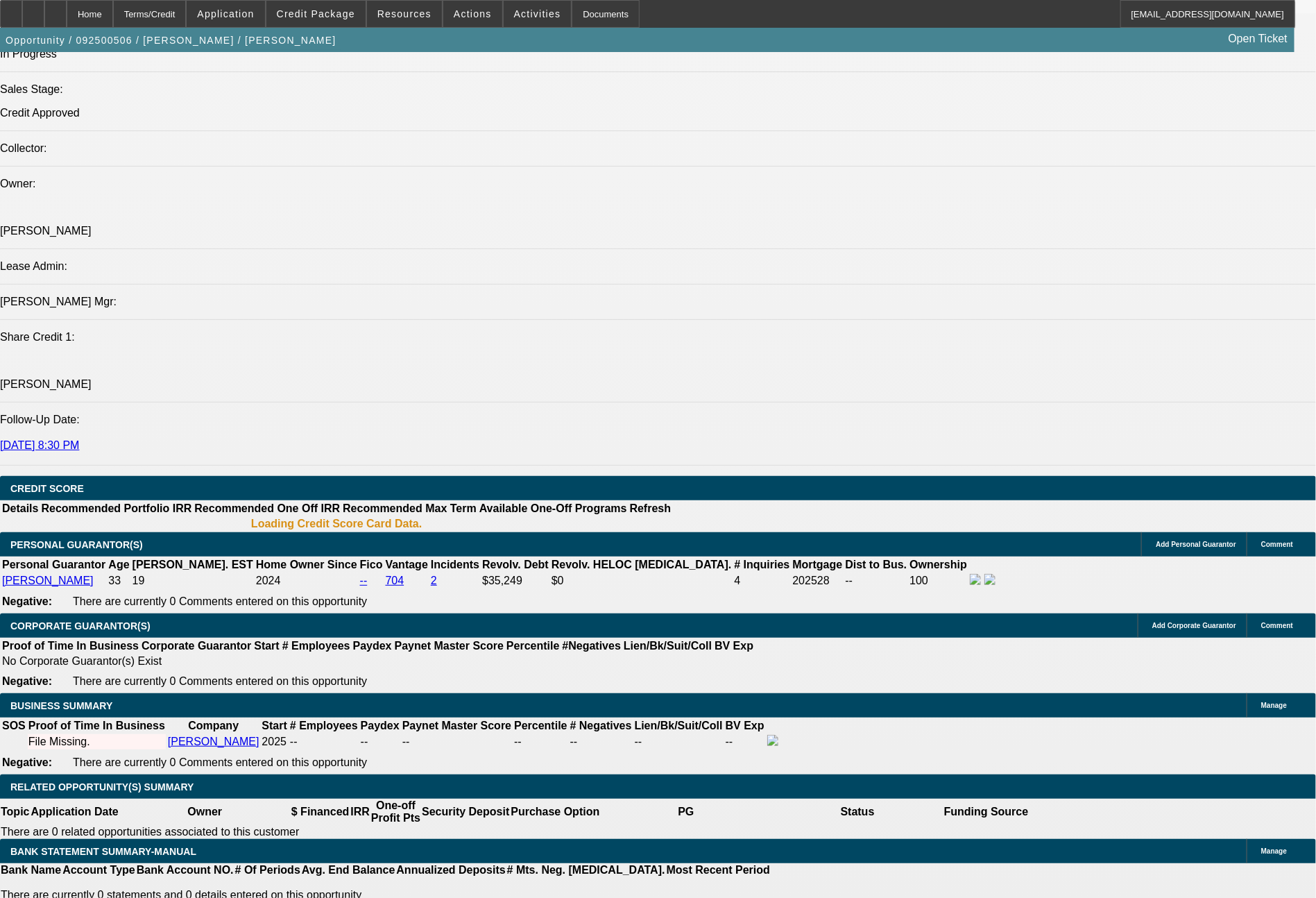
select select "0.2"
select select "2"
select select "0"
select select "6"
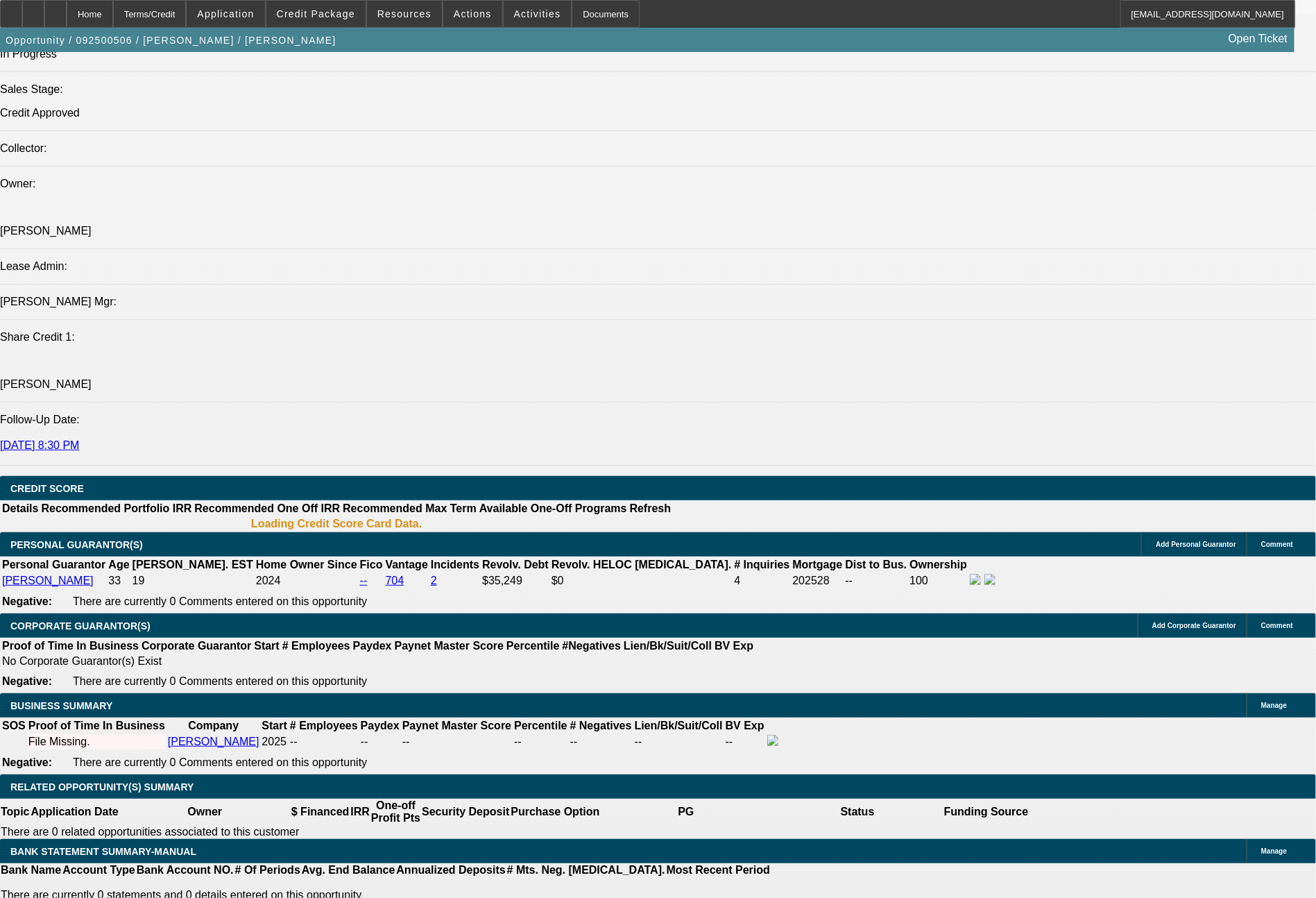
select select "0.2"
select select "2"
select select "0"
select select "6"
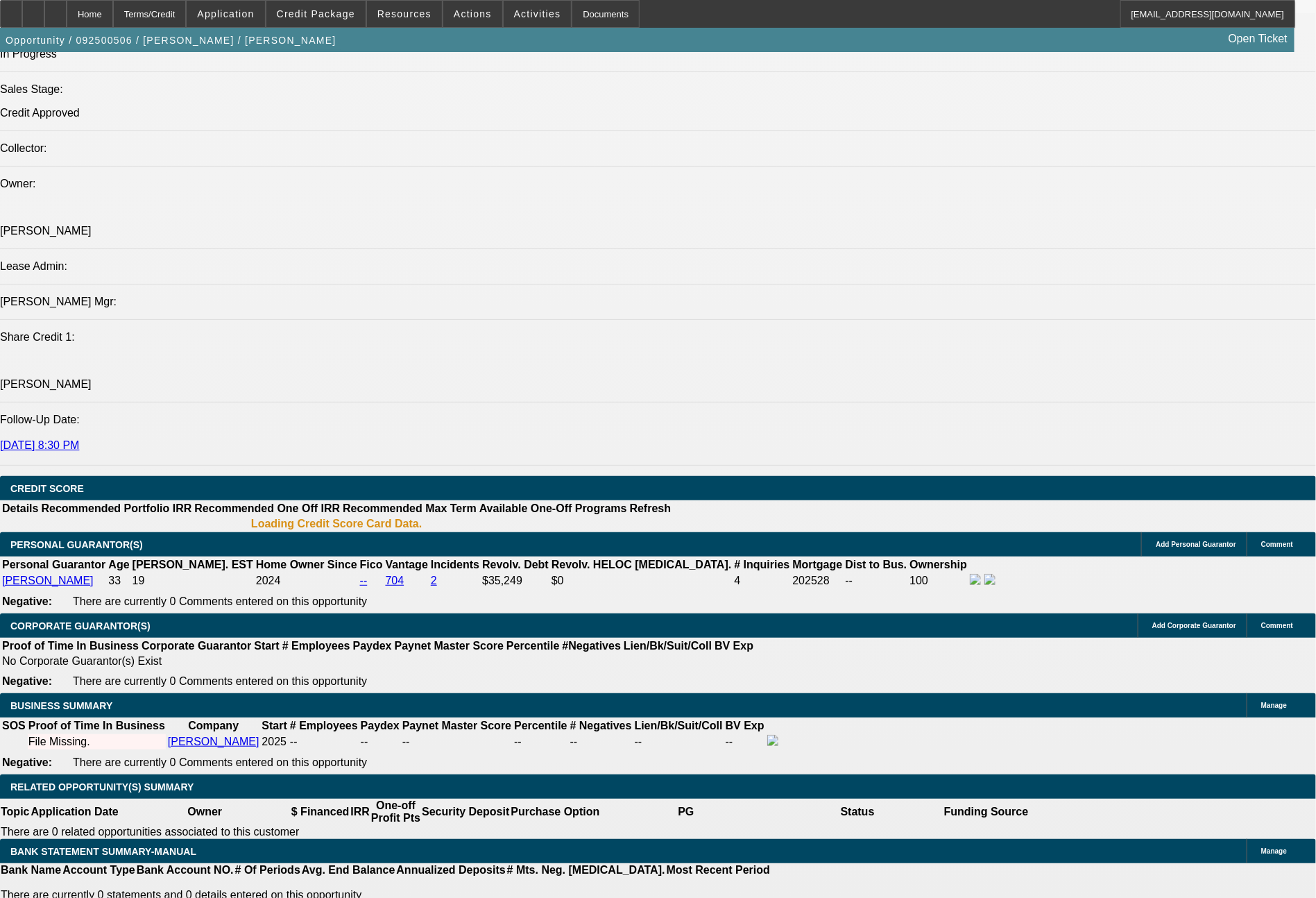
select select "0.2"
select select "2"
select select "0"
select select "6"
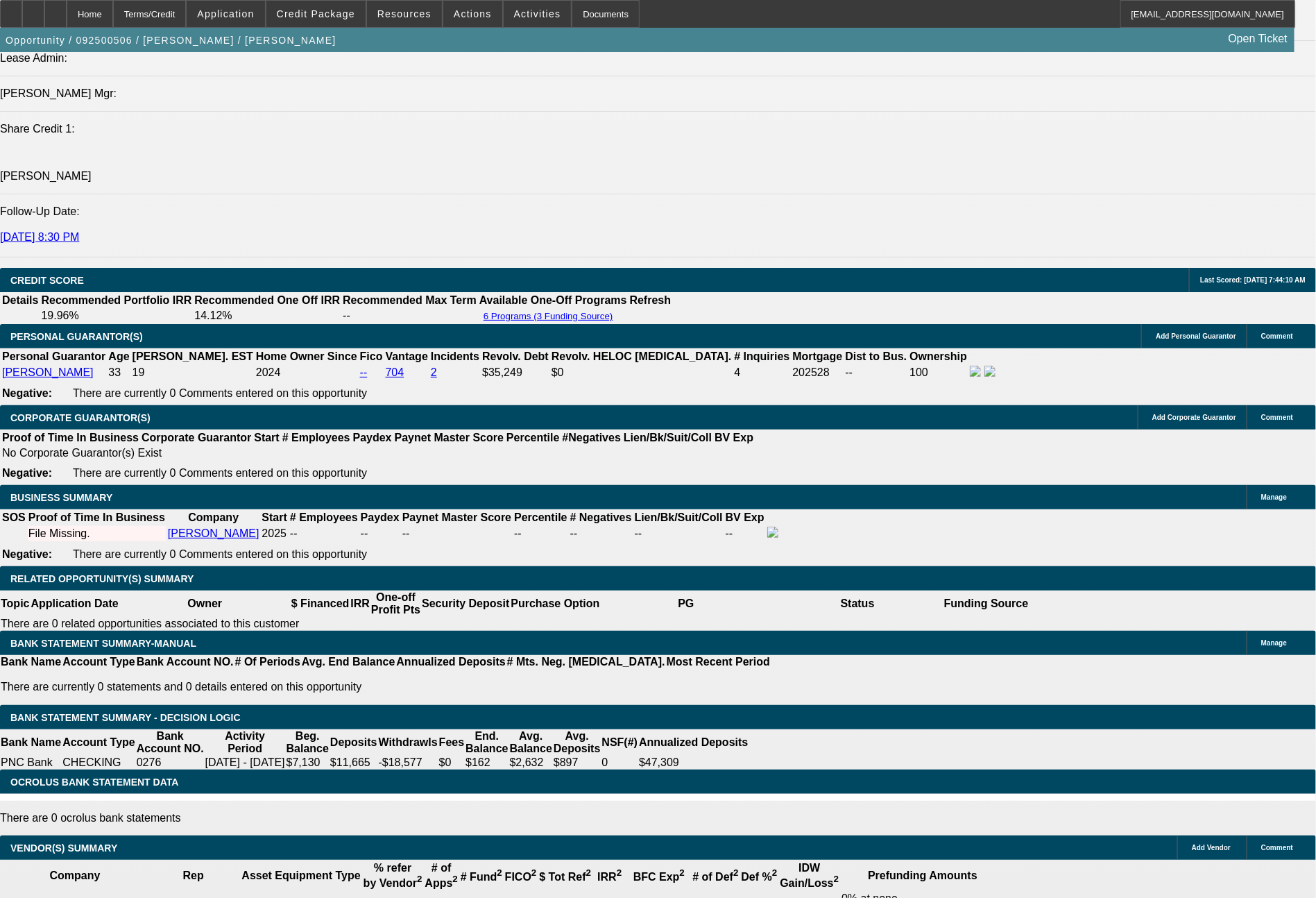
scroll to position [1823, 0]
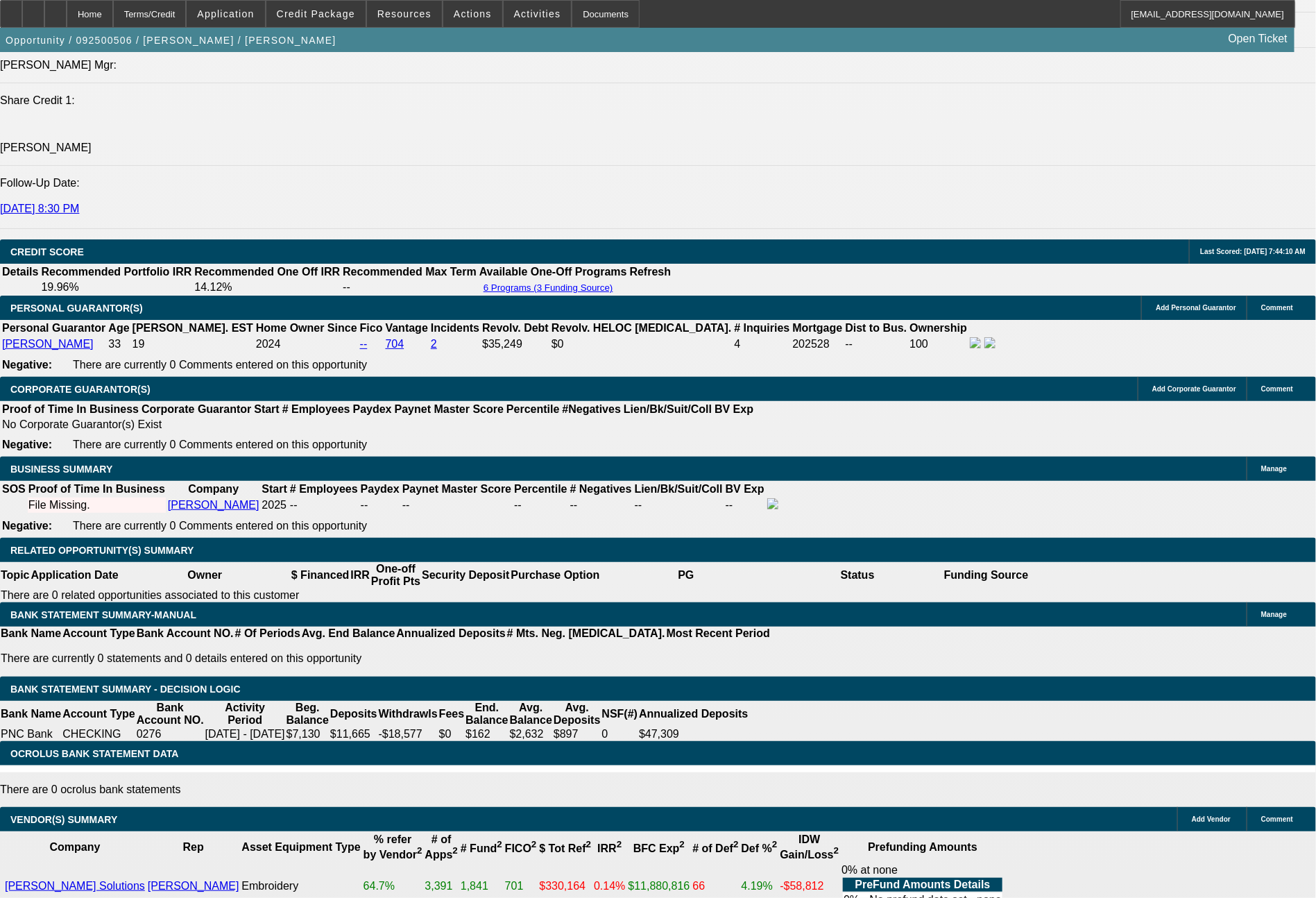
select select "0.1"
type input "$3,119.00"
type input "UNKNOWN"
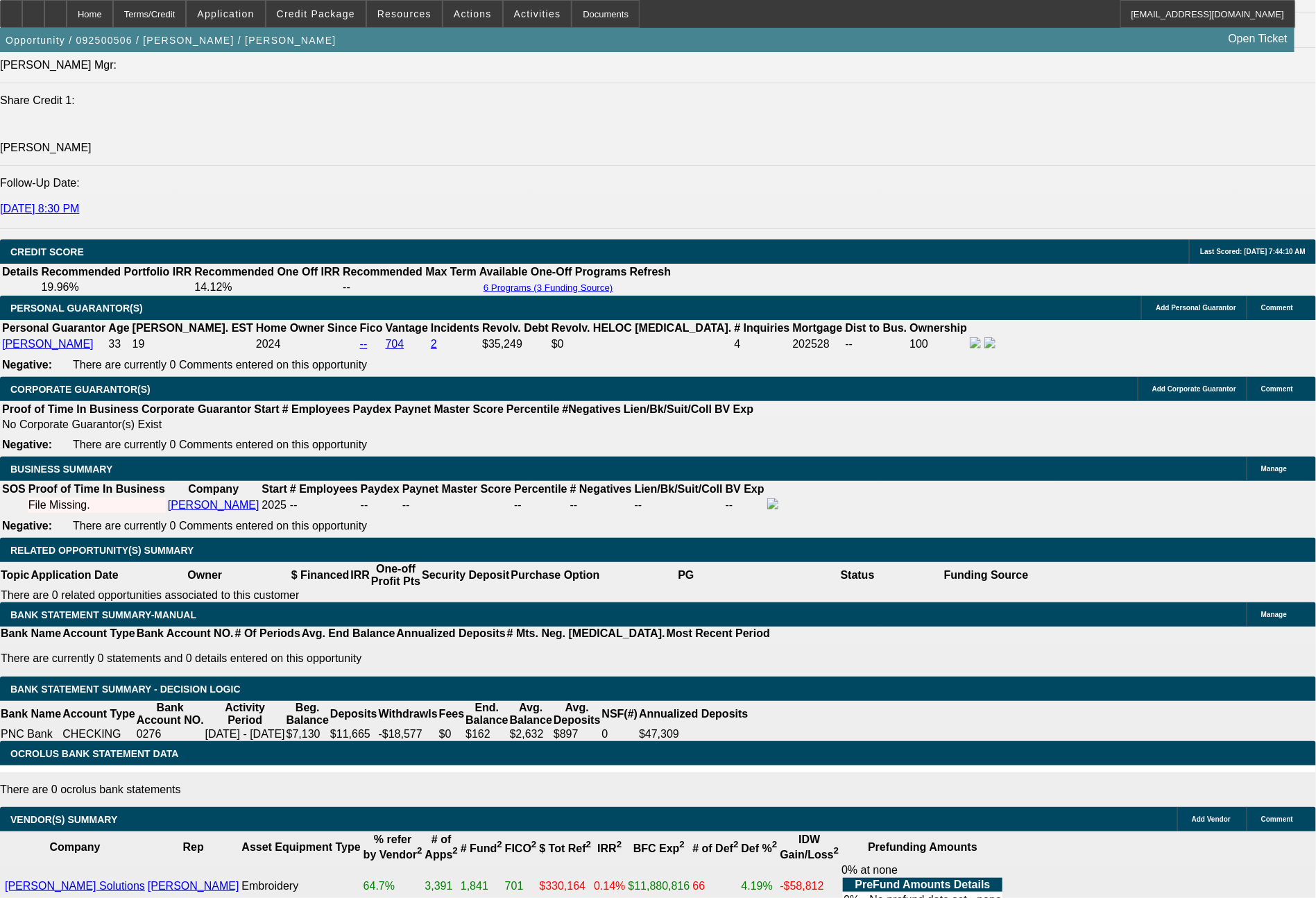
select select "4"
drag, startPoint x: 213, startPoint y: 456, endPoint x: 279, endPoint y: 470, distance: 67.5
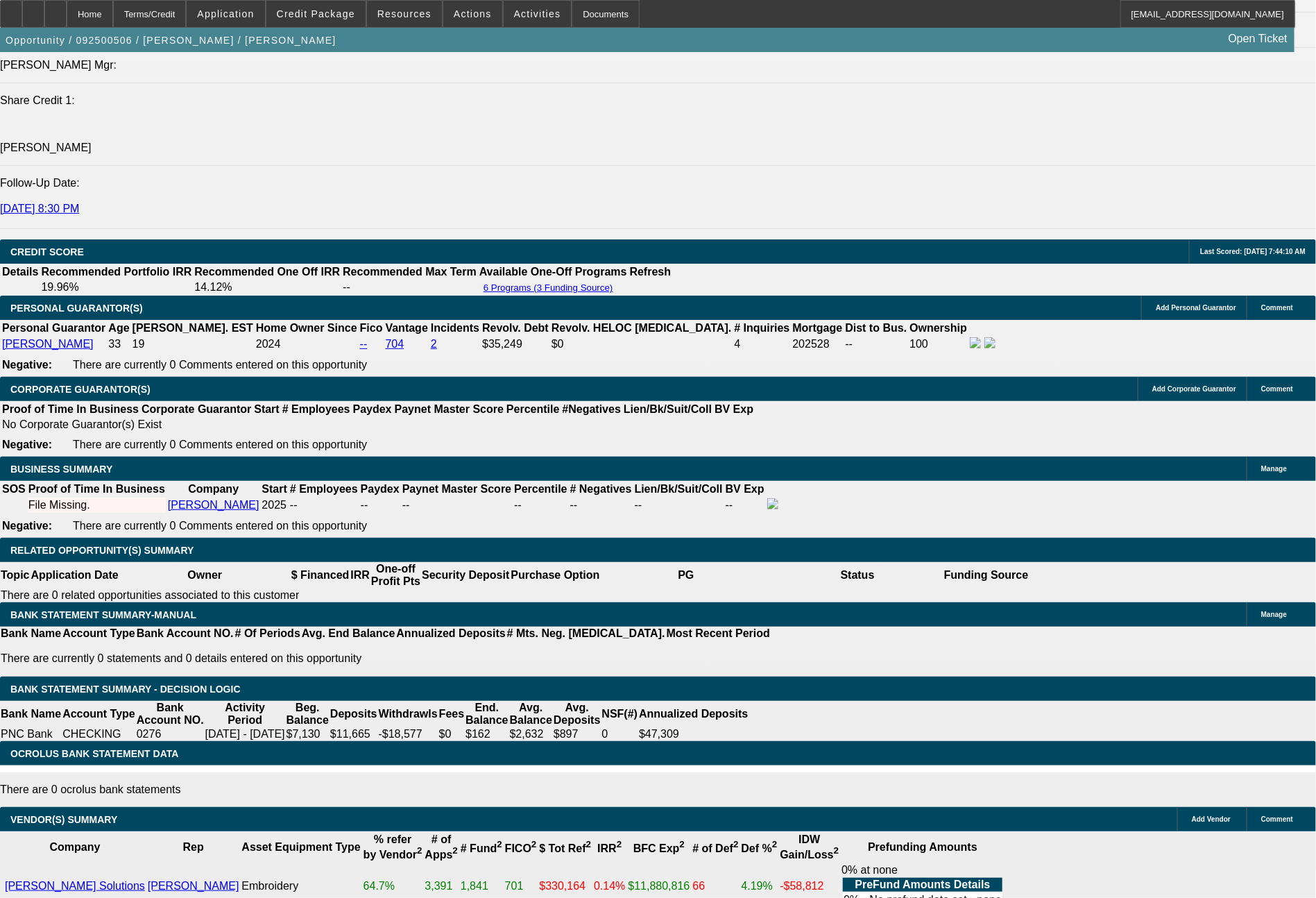
type input "5"
type input "$10.00"
type input "531"
type input "15.2"
type input "$1,062.00"
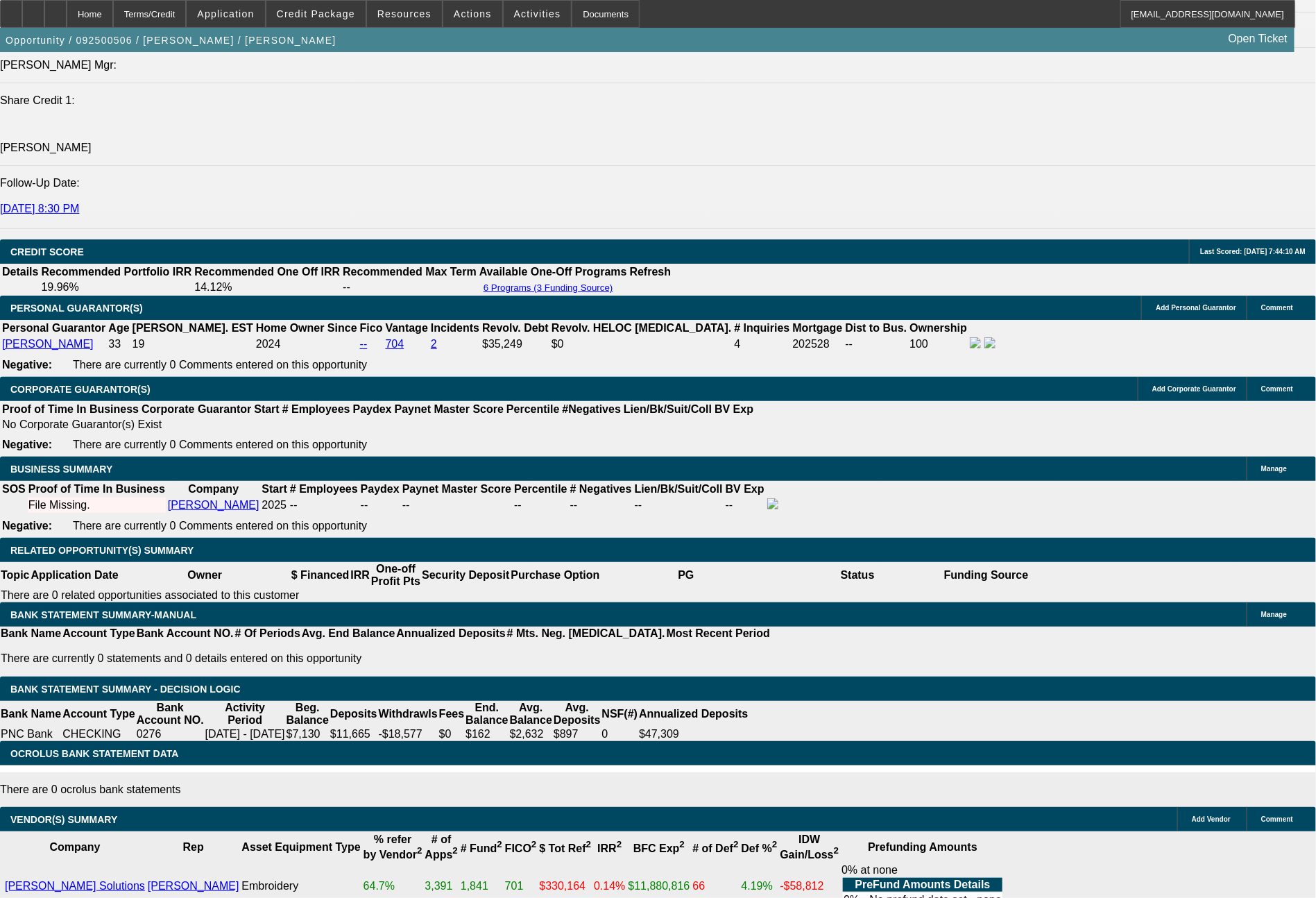
type input "53"
type input "$106.00"
type input "539"
type input "15.8"
type input "$1,078.00"
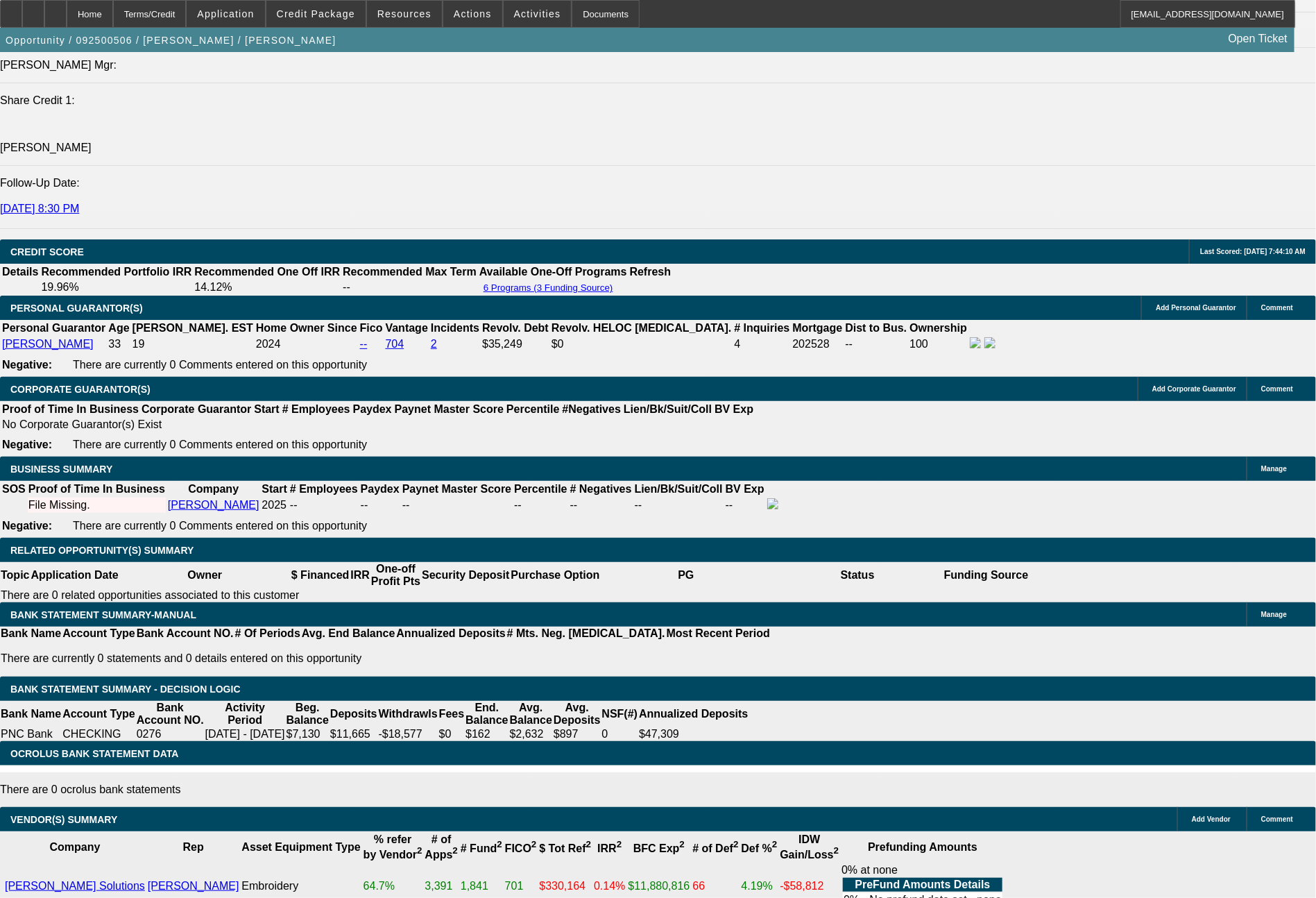
type input "$539.00"
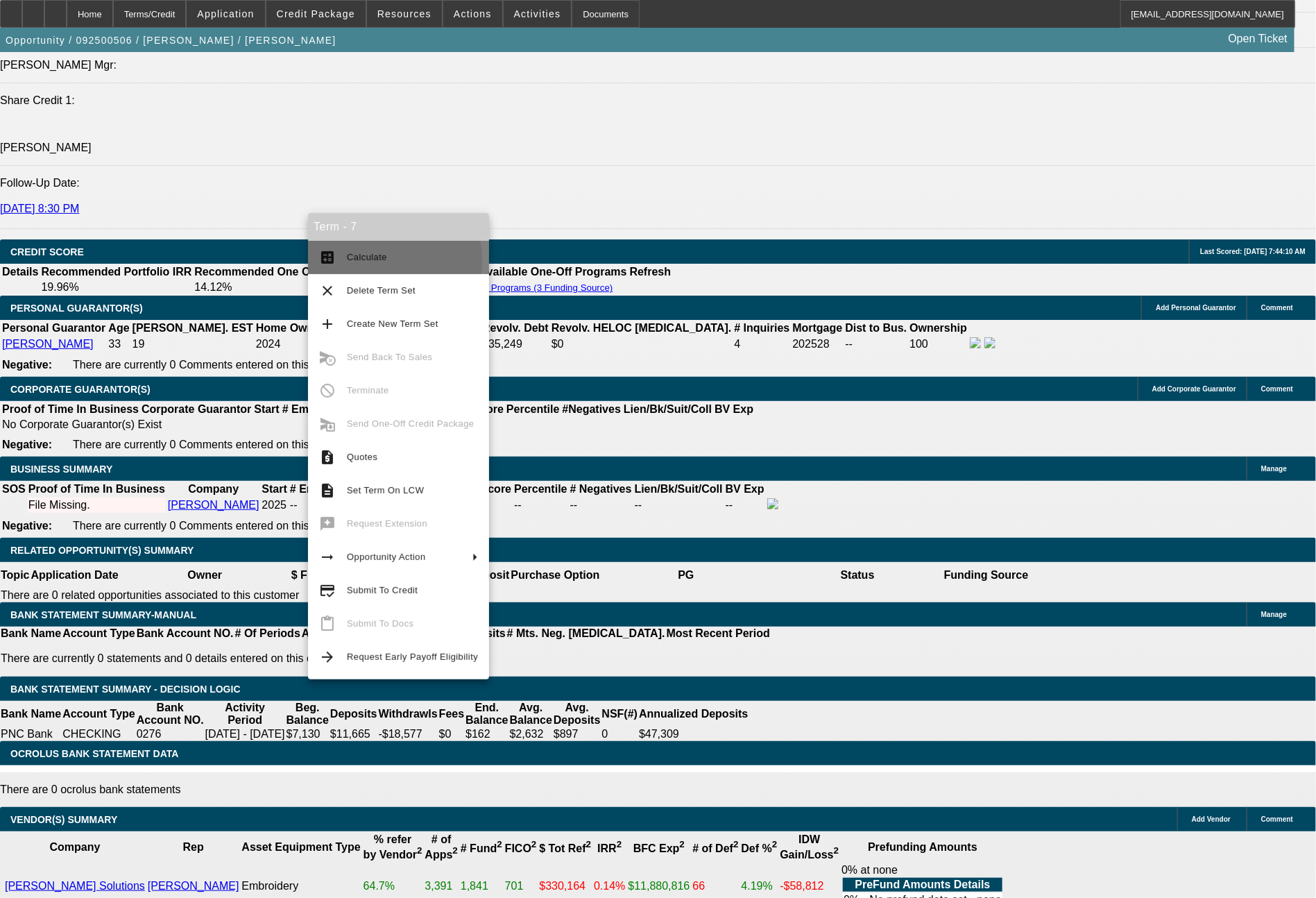
click at [372, 261] on span "Calculate" at bounding box center [367, 257] width 40 height 10
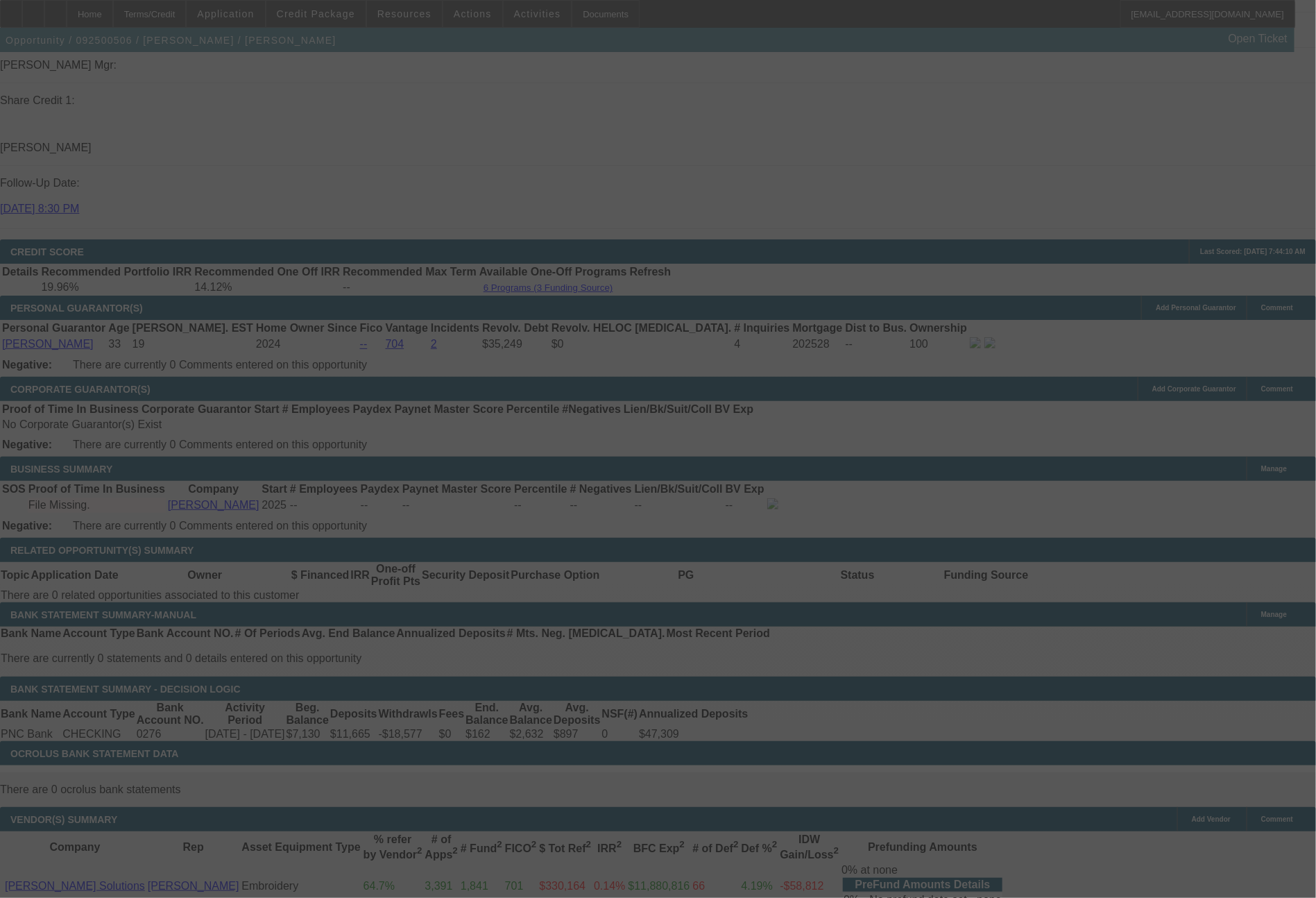
select select "0.2"
select select "2"
select select "0.1"
select select "4"
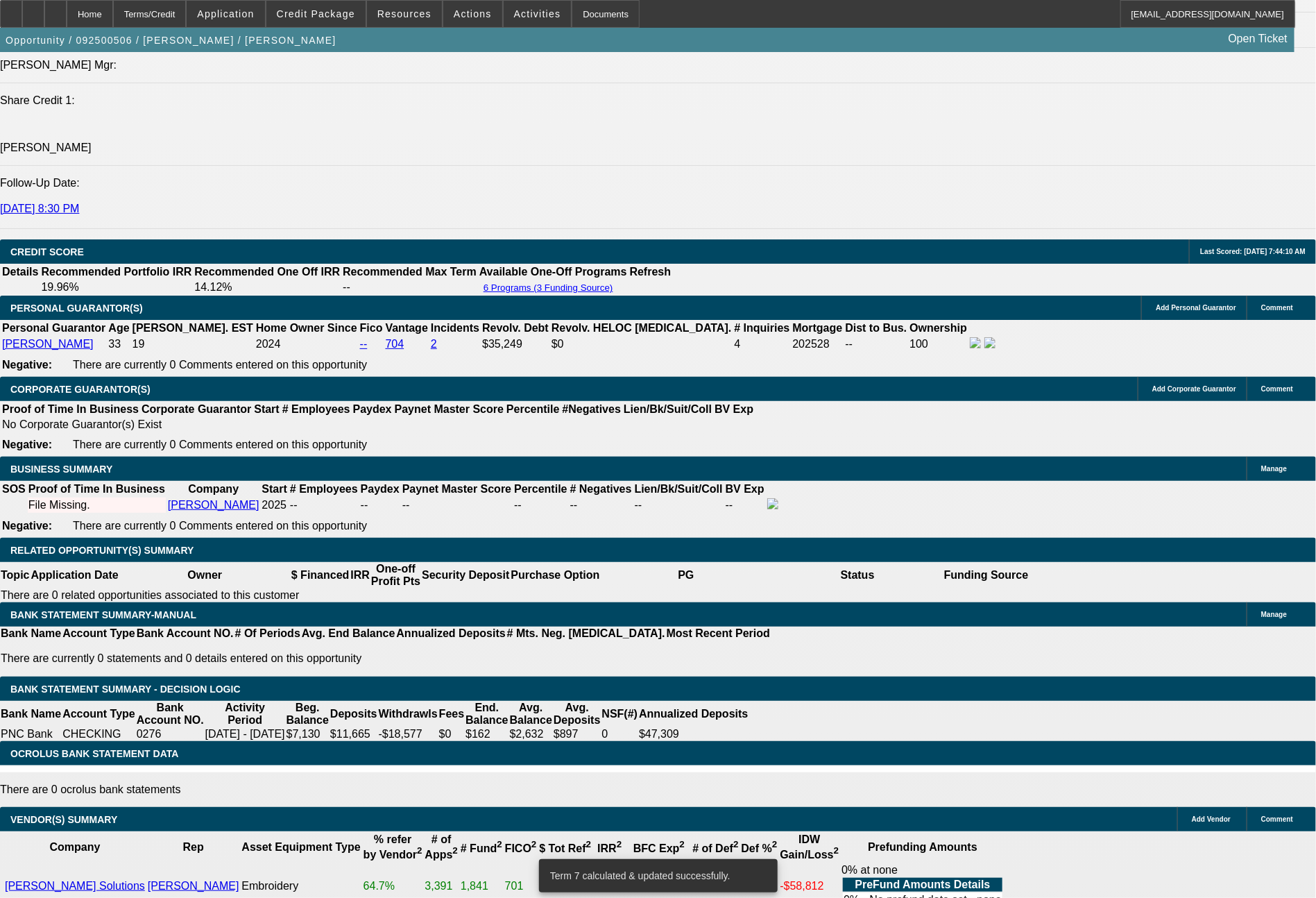
drag, startPoint x: 208, startPoint y: 465, endPoint x: 279, endPoint y: 468, distance: 71.1
type input "54"
type input "$108.00"
type input "UNKNOWN"
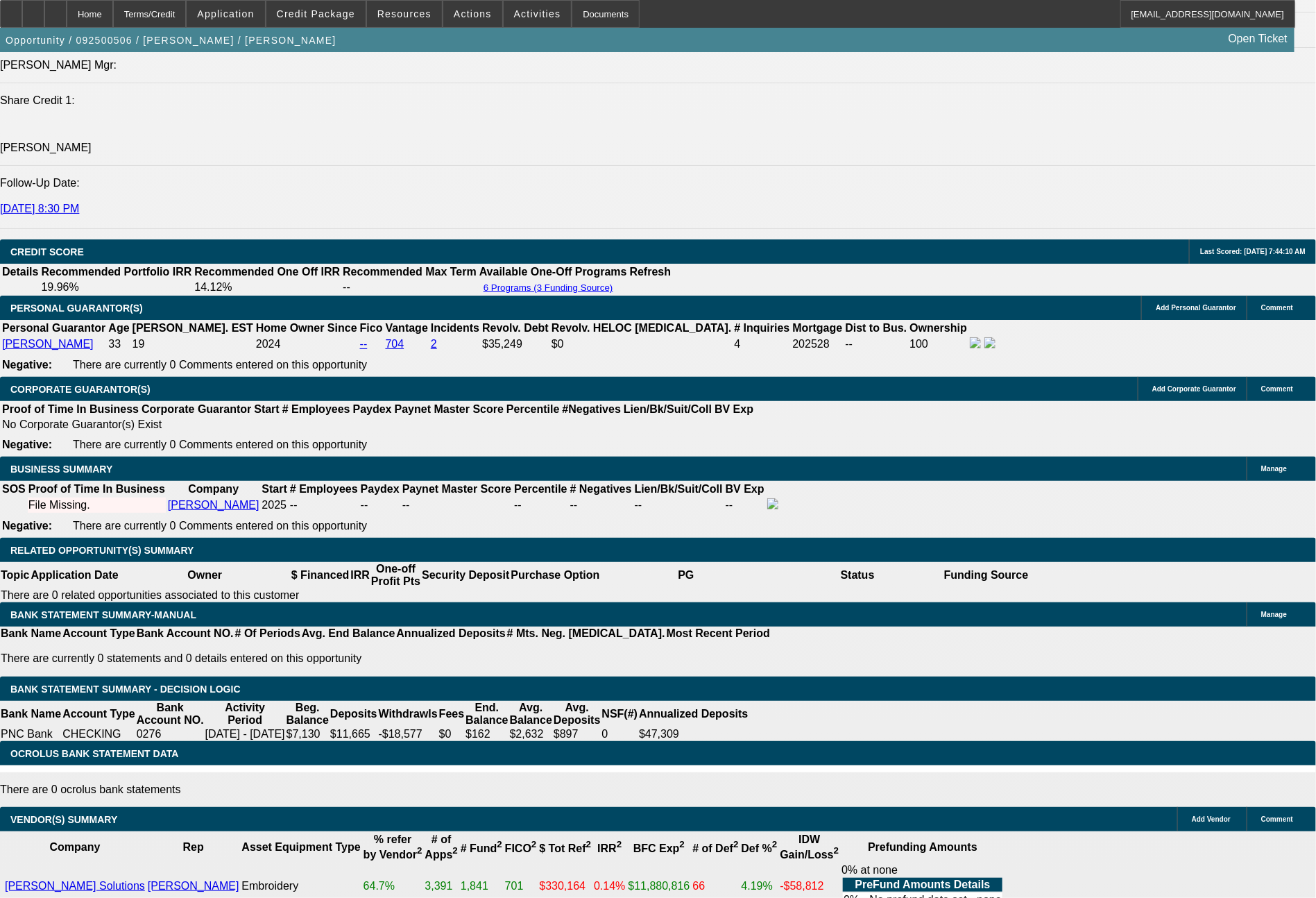
type input "546"
type input "$1,092.00"
type input "16.3"
type input "$546.00"
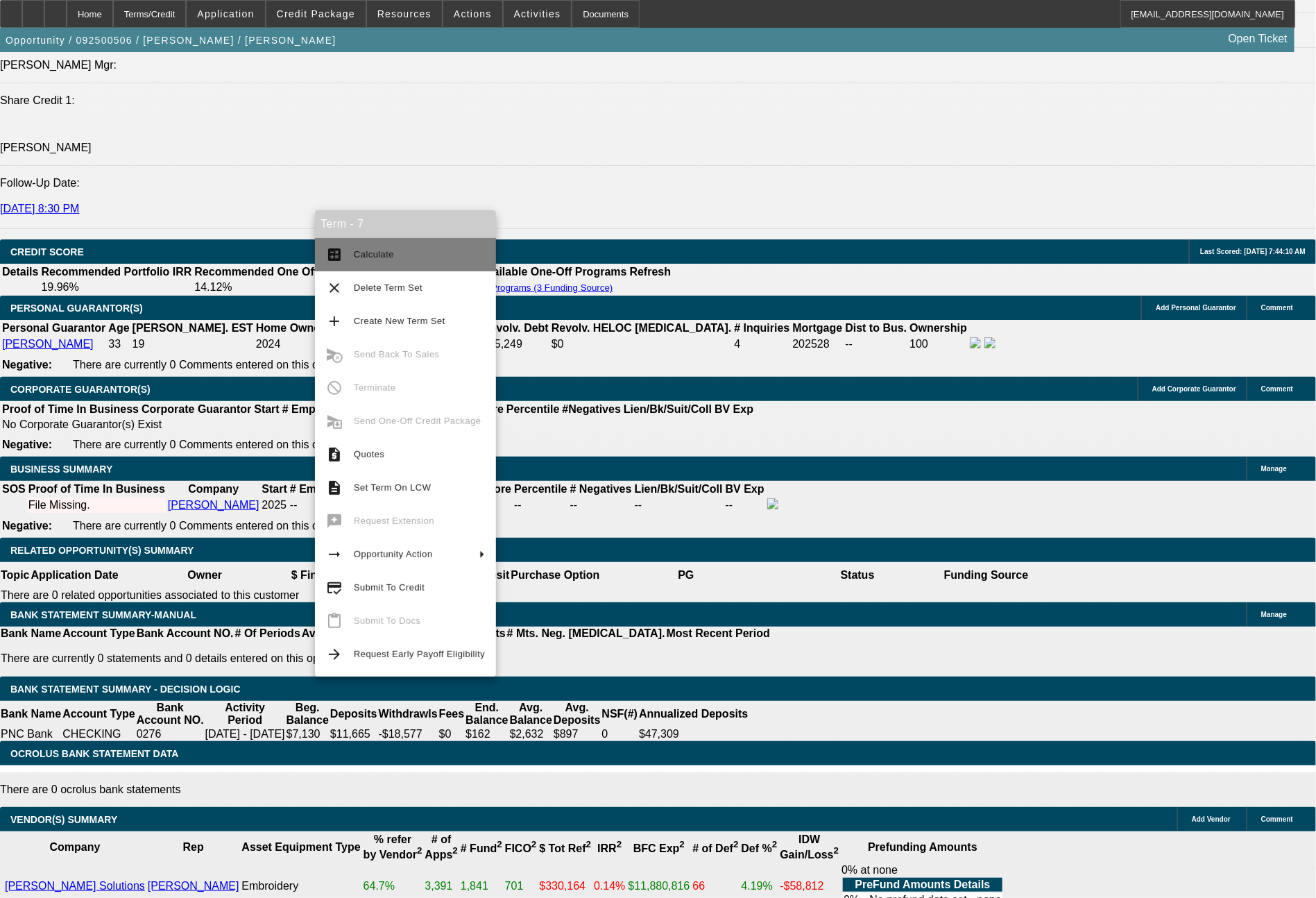
click at [375, 256] on span "Calculate" at bounding box center [374, 254] width 40 height 10
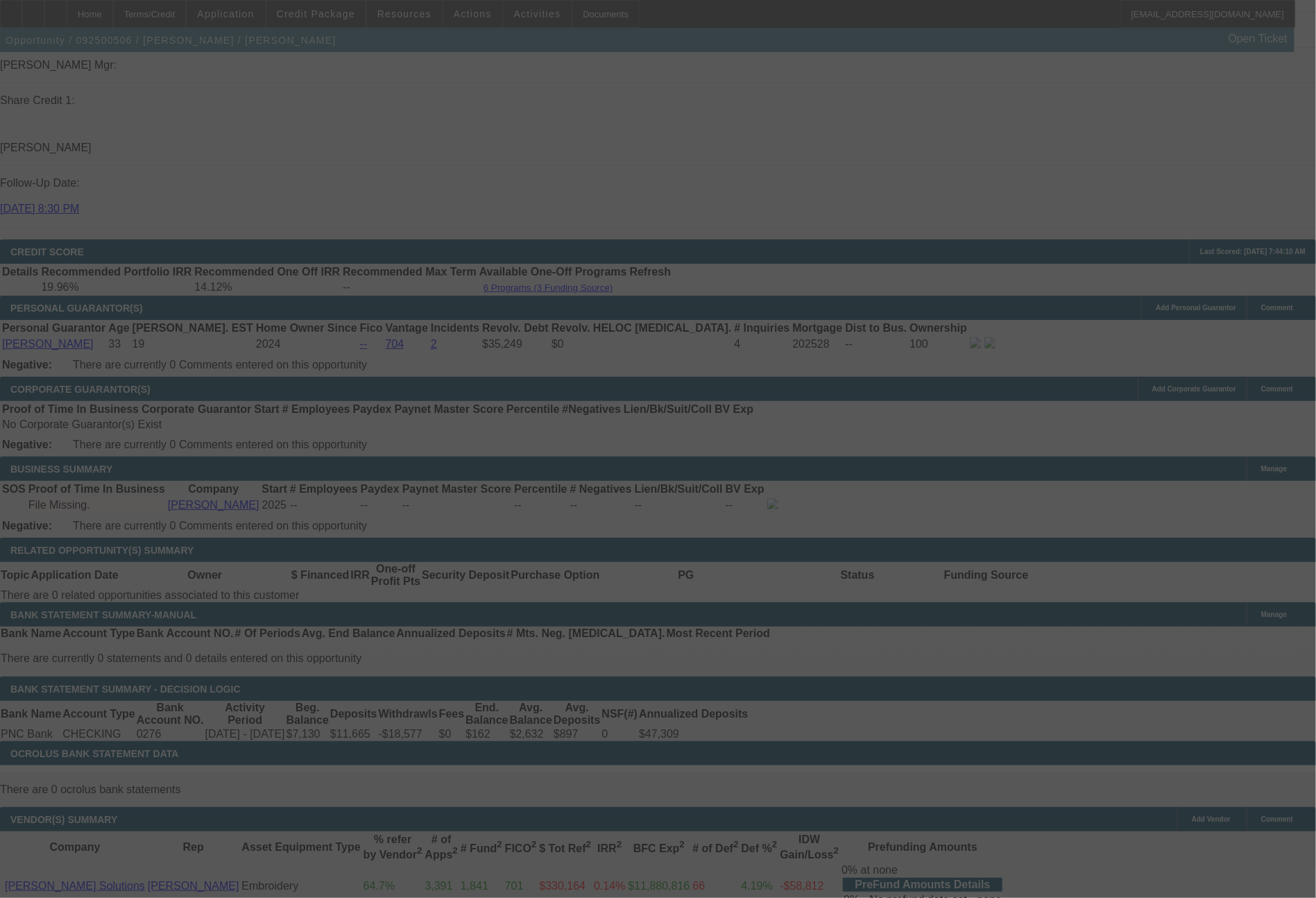
select select "0.2"
select select "2"
select select "0.1"
select select "4"
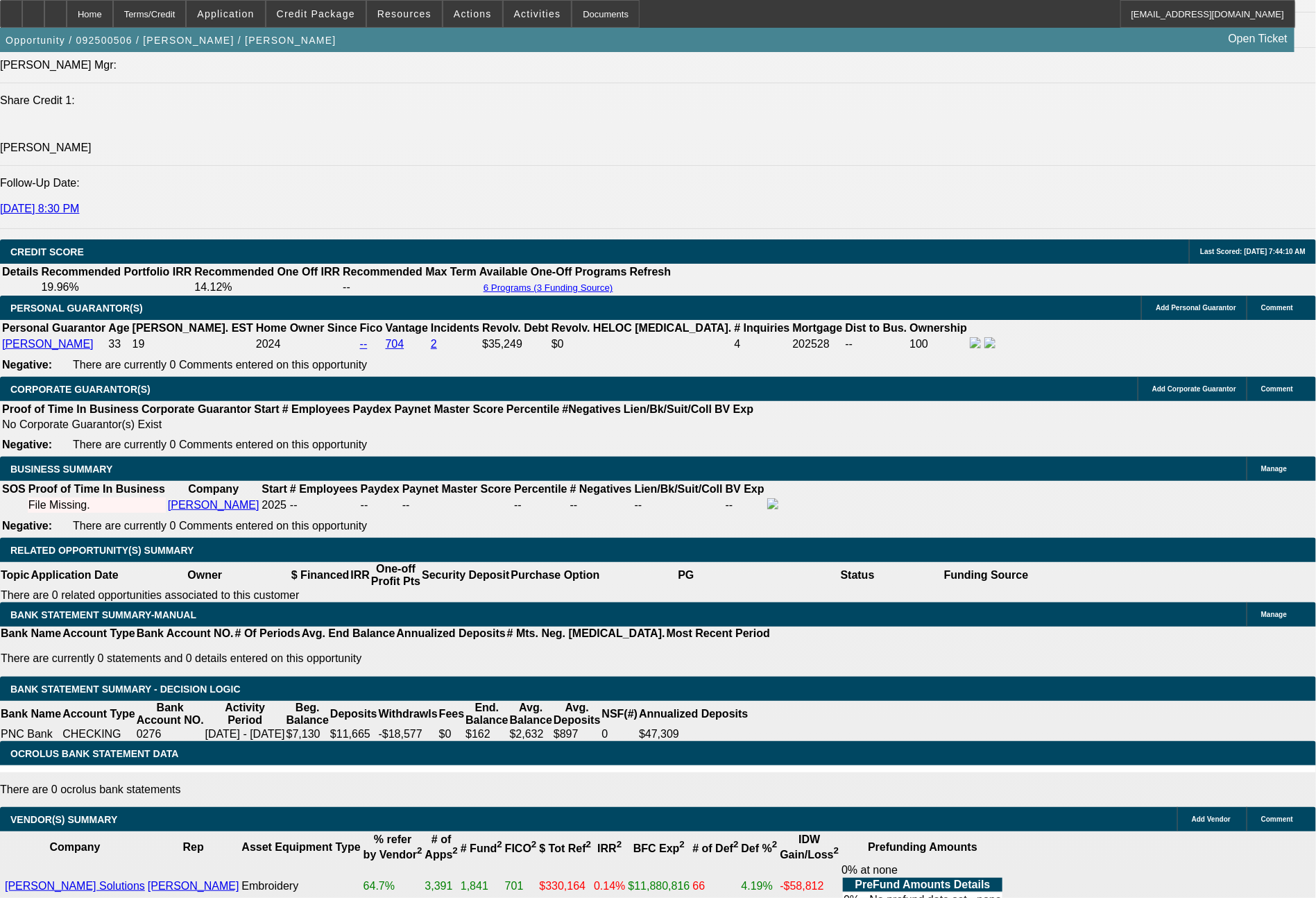
drag, startPoint x: 204, startPoint y: 466, endPoint x: 283, endPoint y: 462, distance: 79.1
type input "54"
type input "$108.00"
type input "UNKNOWN"
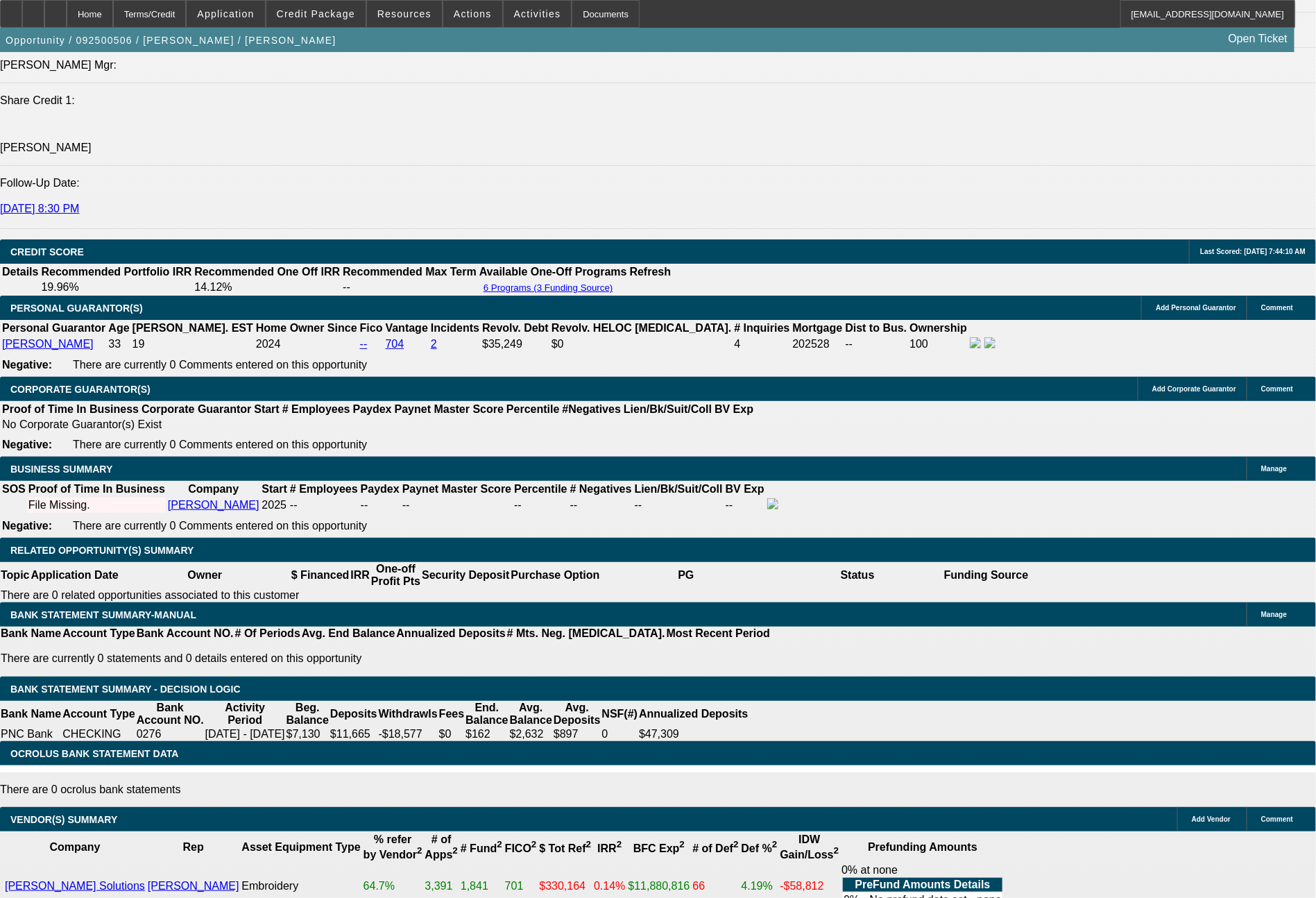
type input "549"
type input "$1,098.00"
type input "16.6"
type input "$549.00"
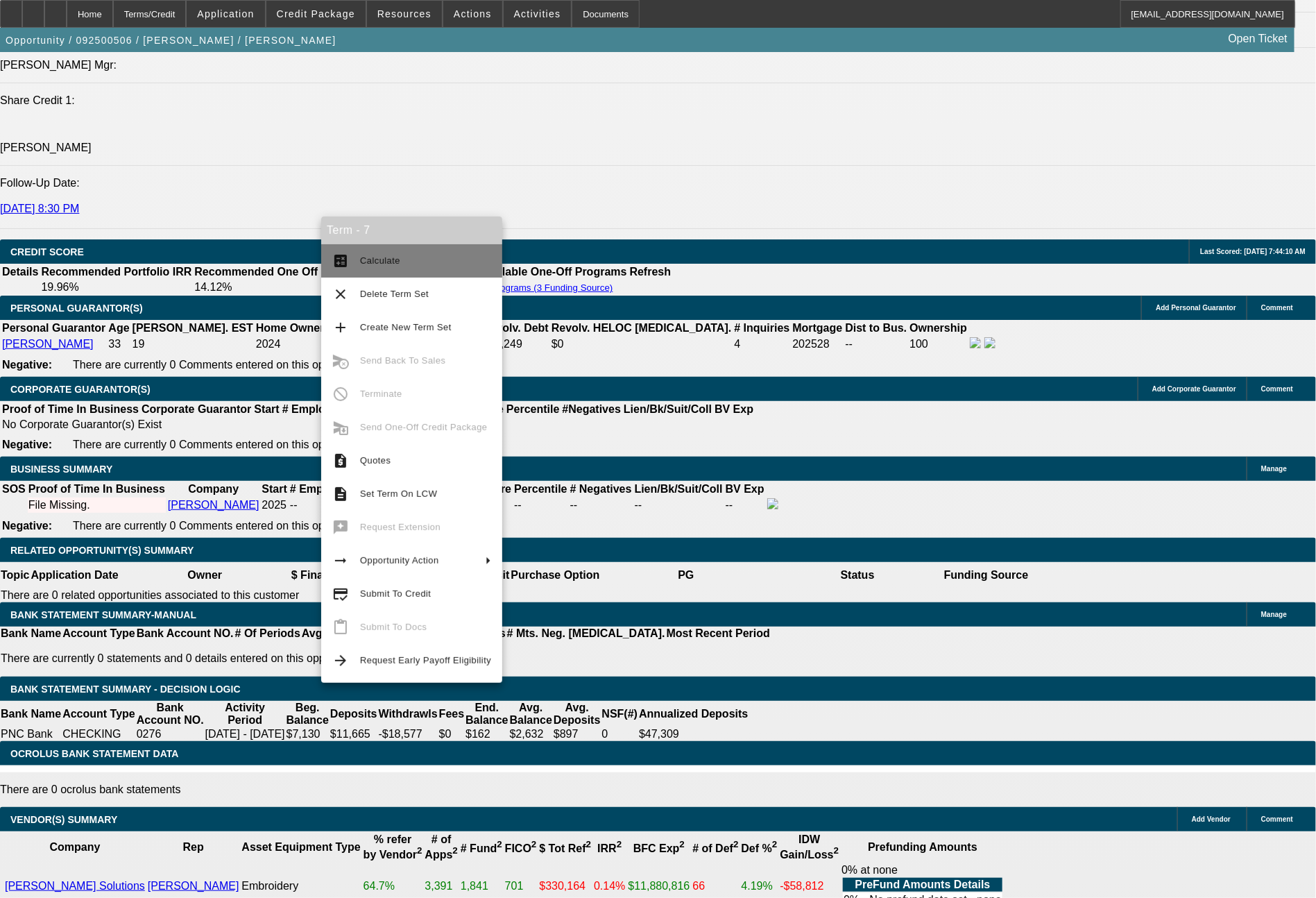
click at [382, 254] on span "Calculate" at bounding box center [426, 260] width 131 height 17
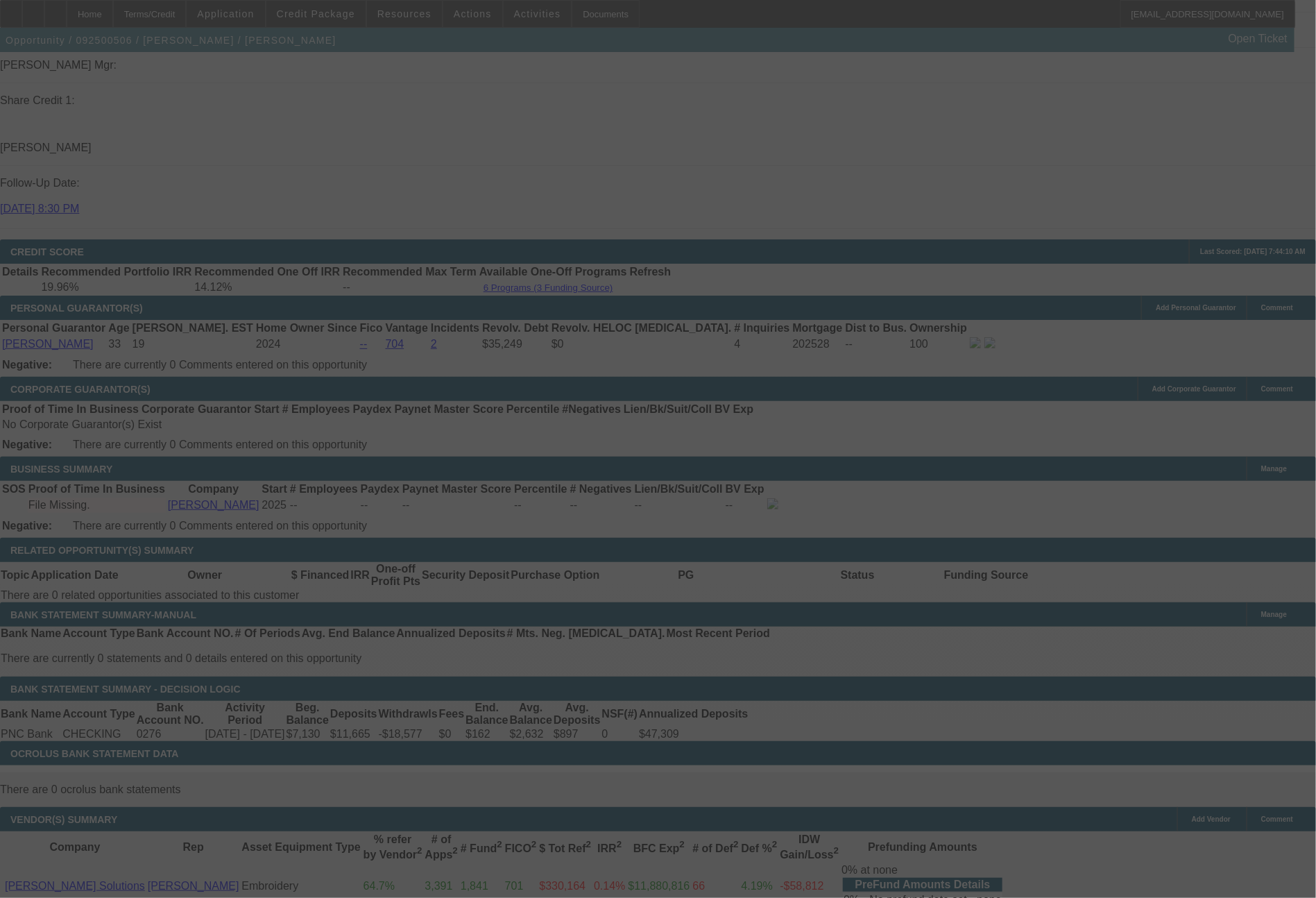
select select "0.2"
select select "2"
select select "0.1"
select select "4"
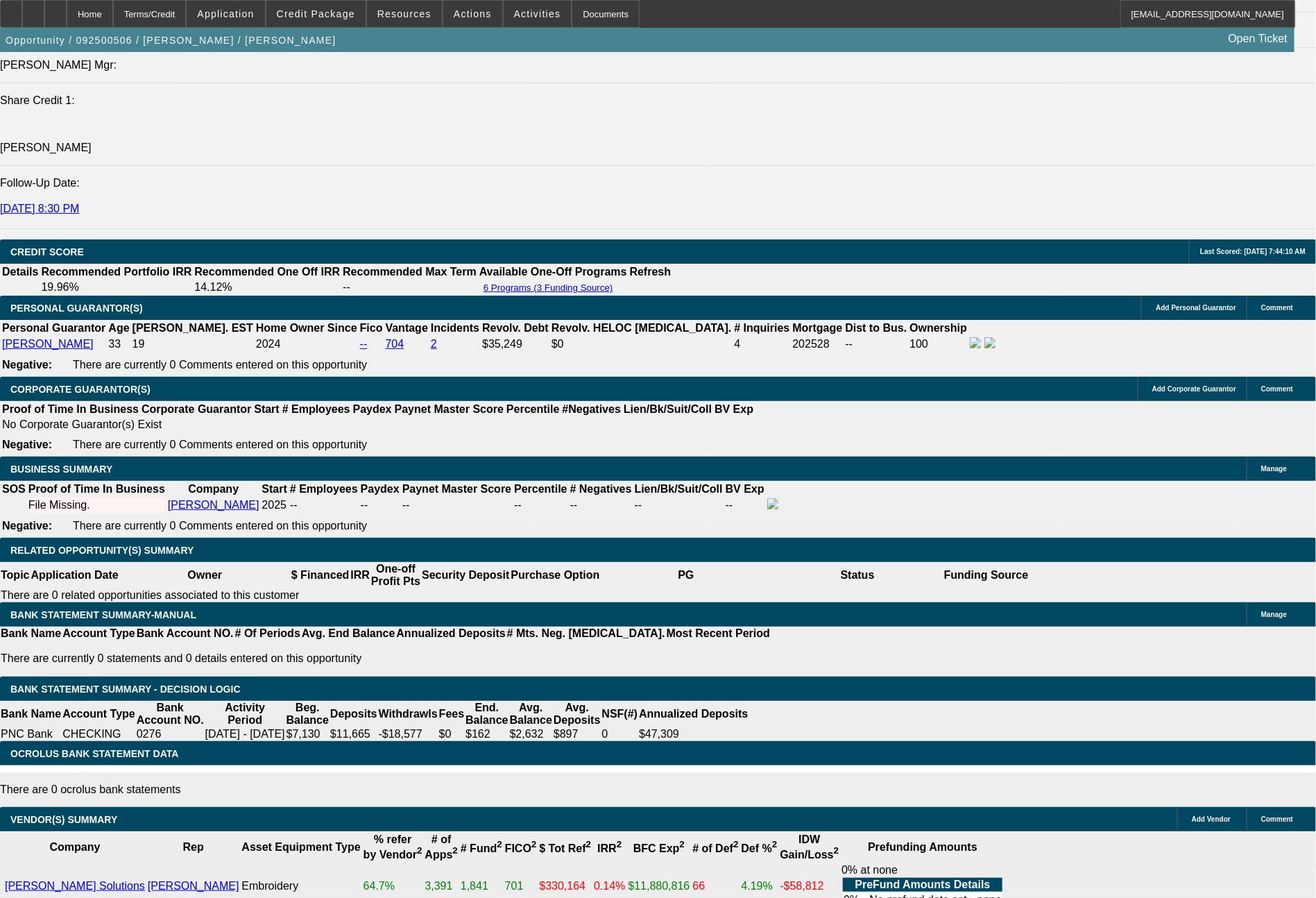
drag, startPoint x: 213, startPoint y: 459, endPoint x: 308, endPoint y: 469, distance: 95.5
type input "55"
type input "$110.00"
type input "UNKNOWN"
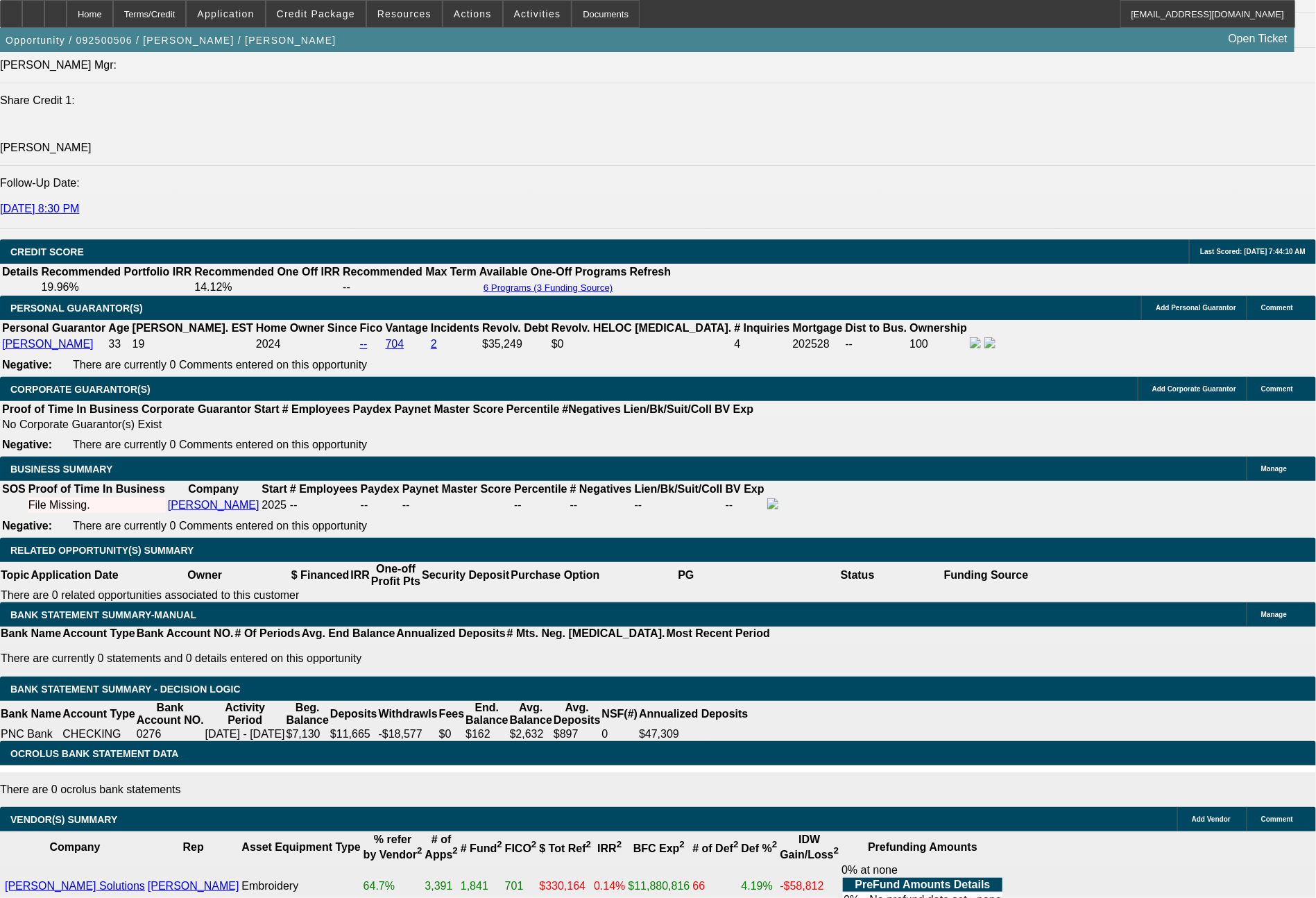
type input "554"
type input "$1,108.00"
type input "16.9"
type input "$554.00"
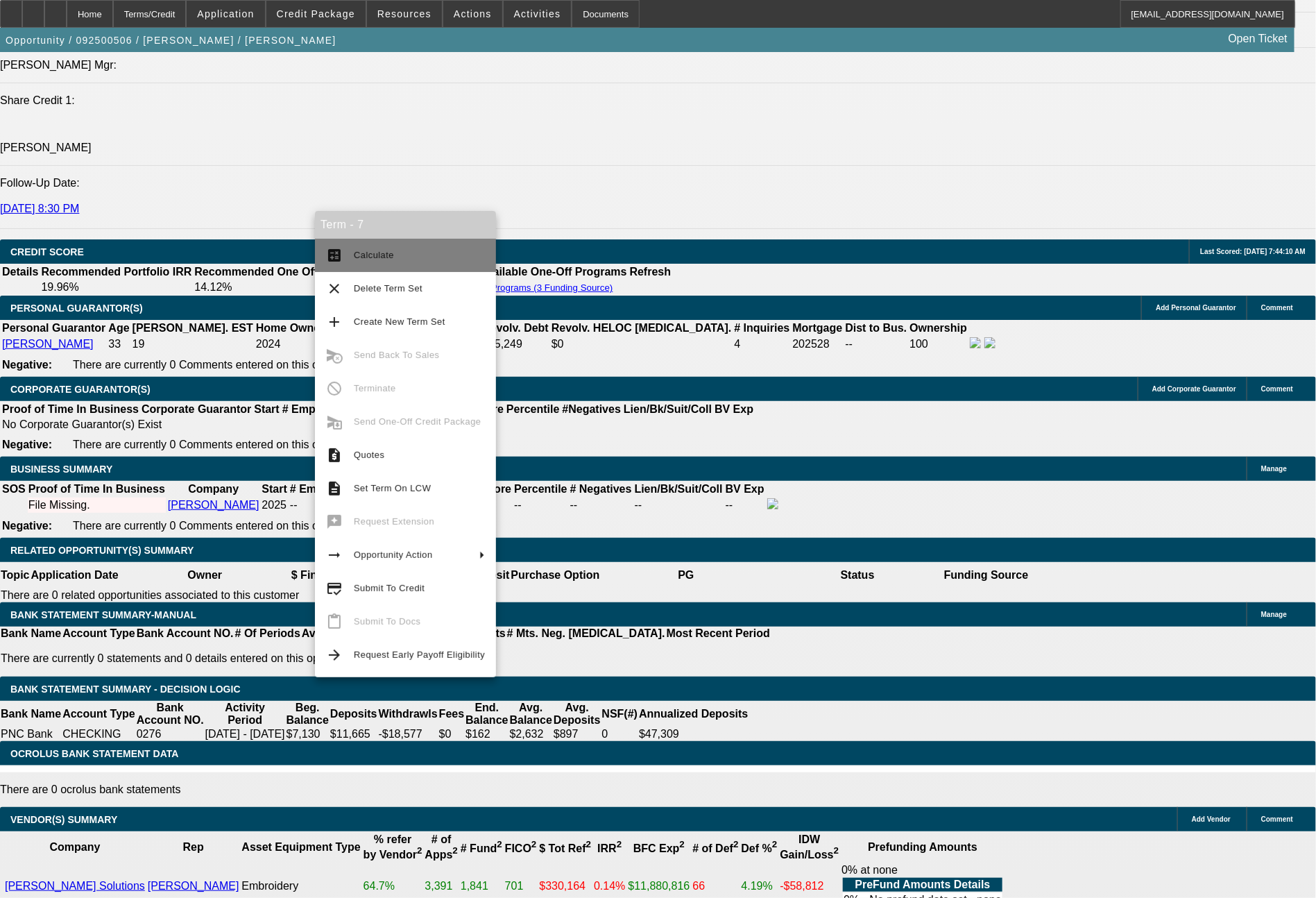
click at [375, 248] on span "Calculate" at bounding box center [419, 255] width 131 height 17
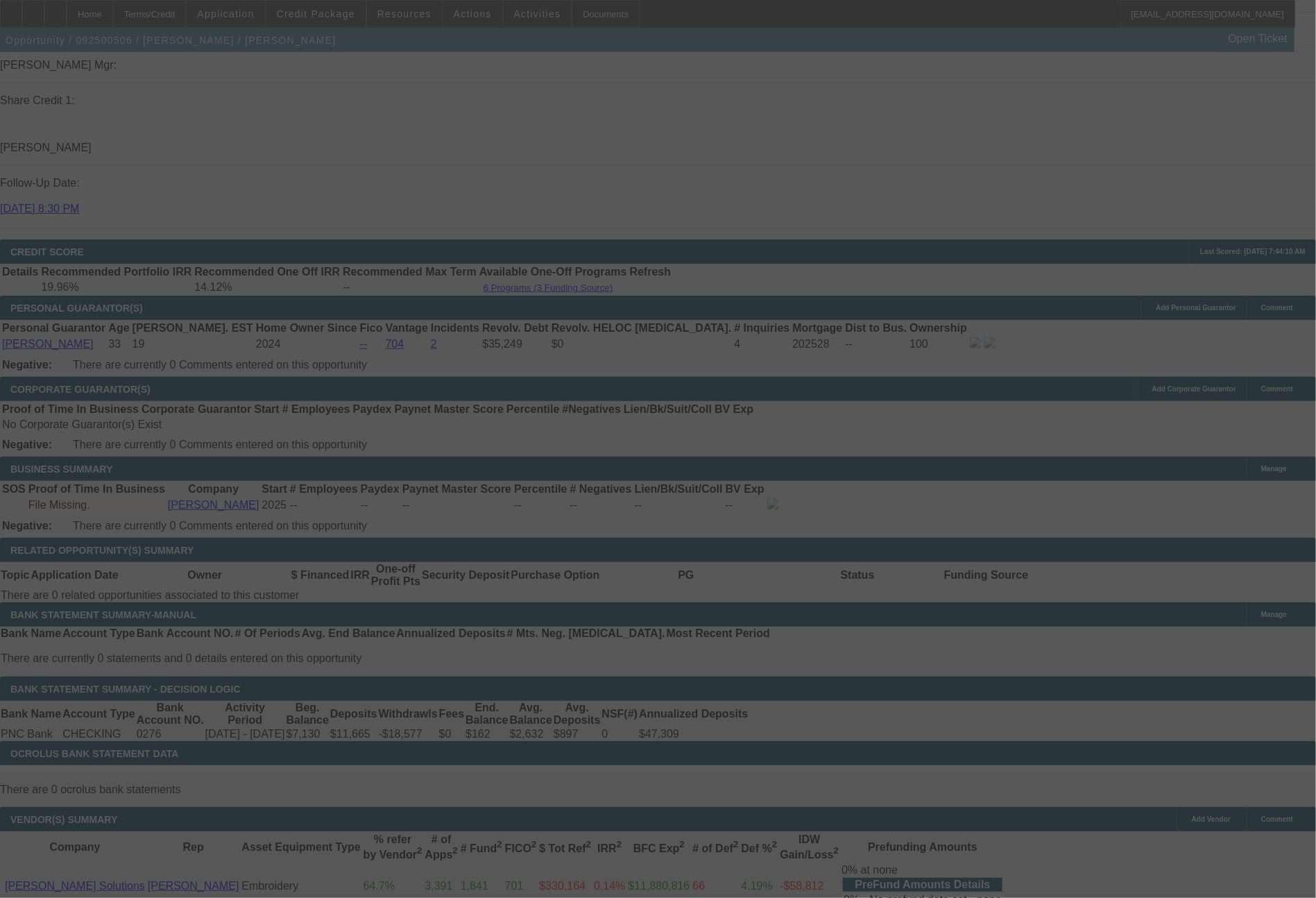
select select "0.2"
select select "2"
select select "0.1"
select select "4"
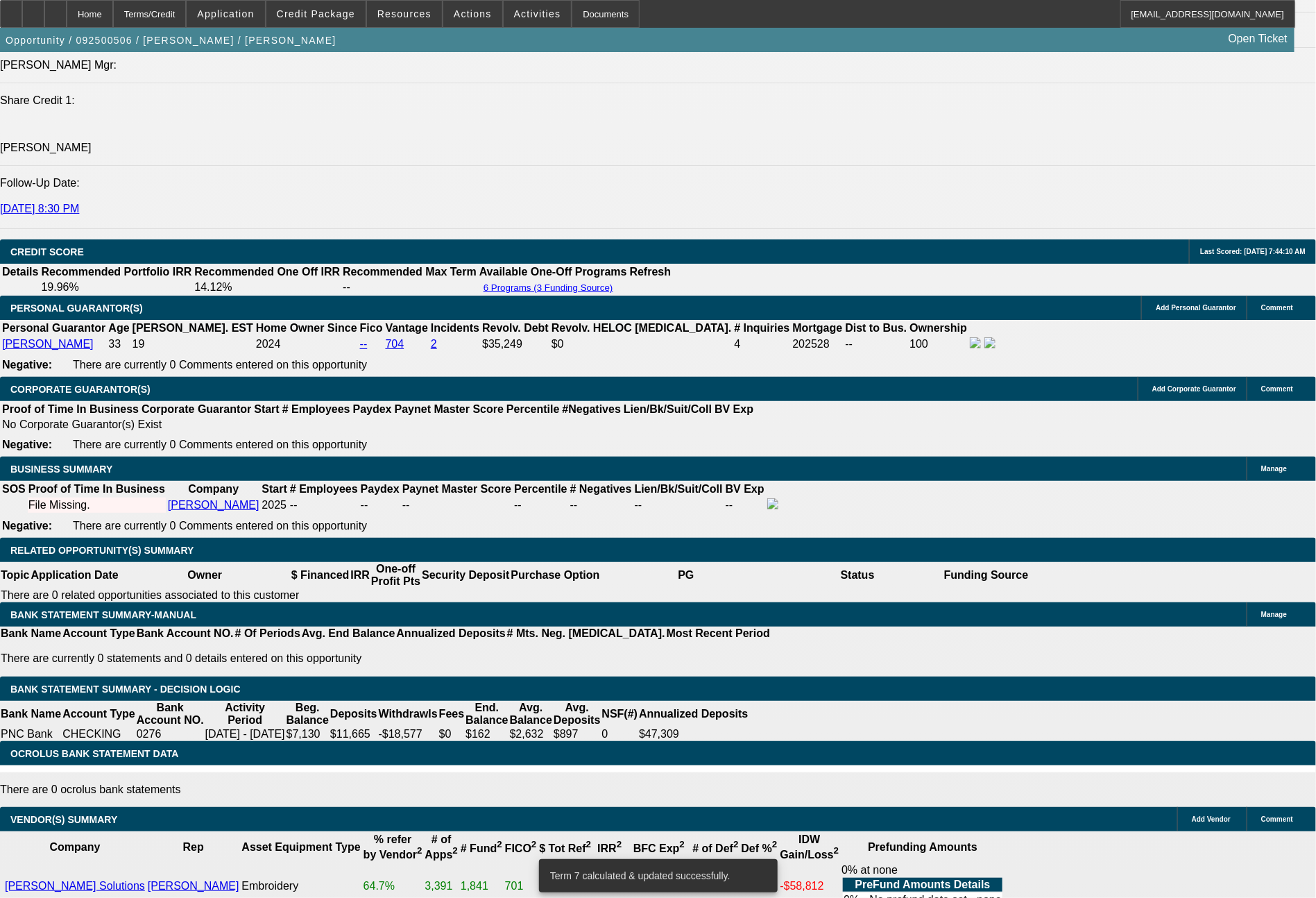
drag, startPoint x: 203, startPoint y: 460, endPoint x: 274, endPoint y: 460, distance: 71.0
type input "5"
type input "$110.00"
type input "UNKNOWN"
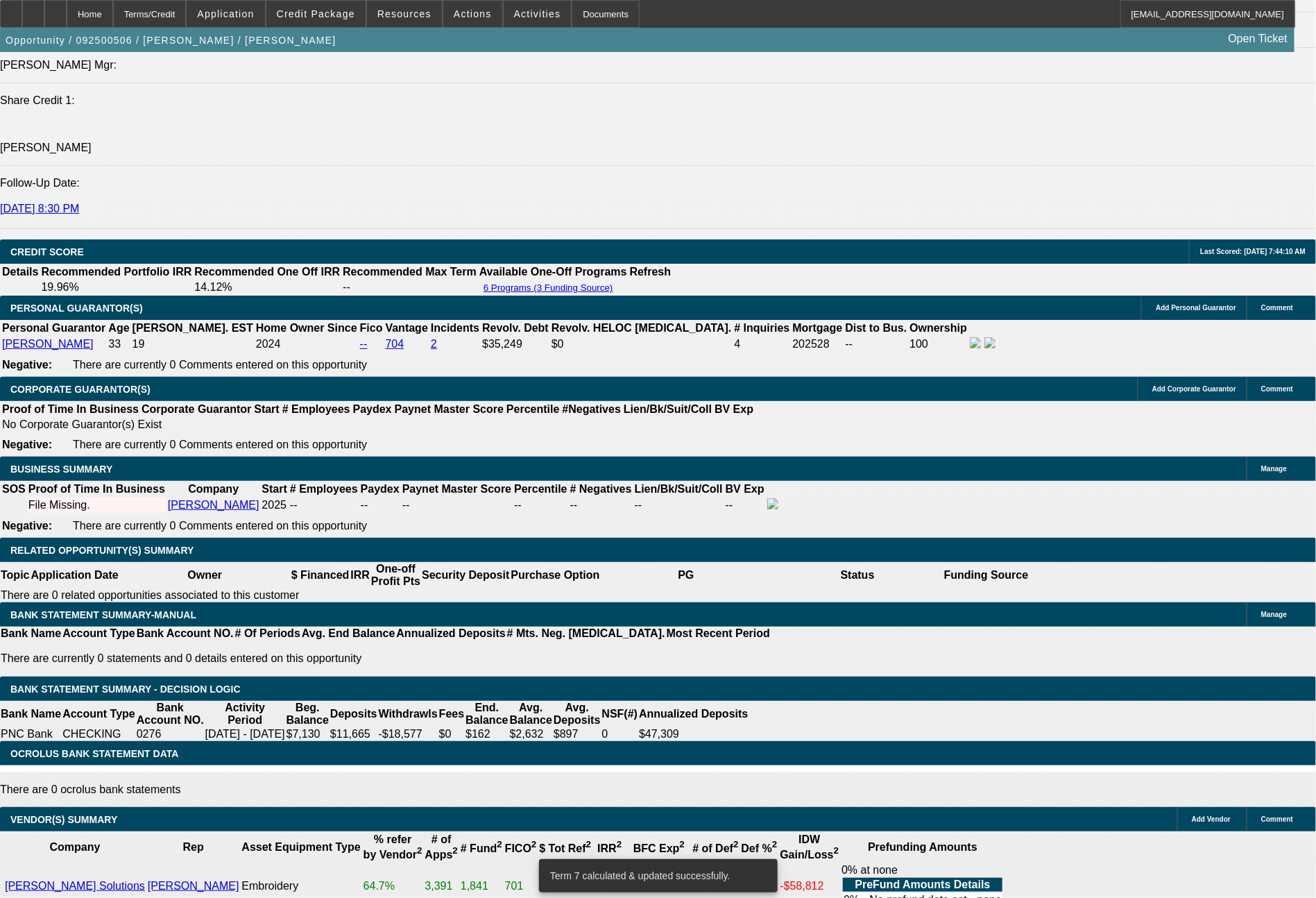
type input "55"
type input "555"
type input "$1,110.00"
type input "17"
type input "555.7"
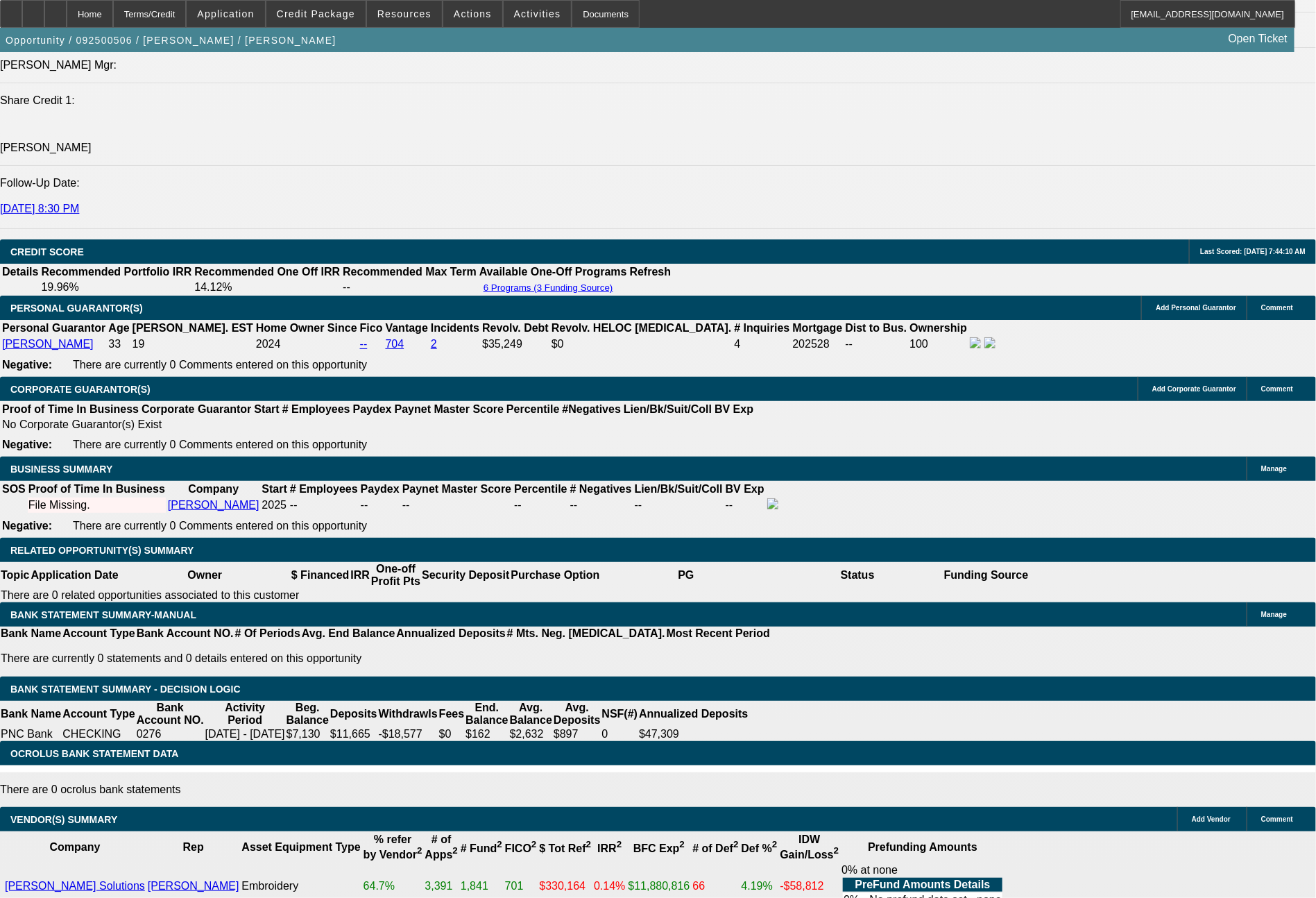
type input "$1,111.40"
type input "555.77"
type input "$1,111.54"
type input "555."
type input "$1,110.00"
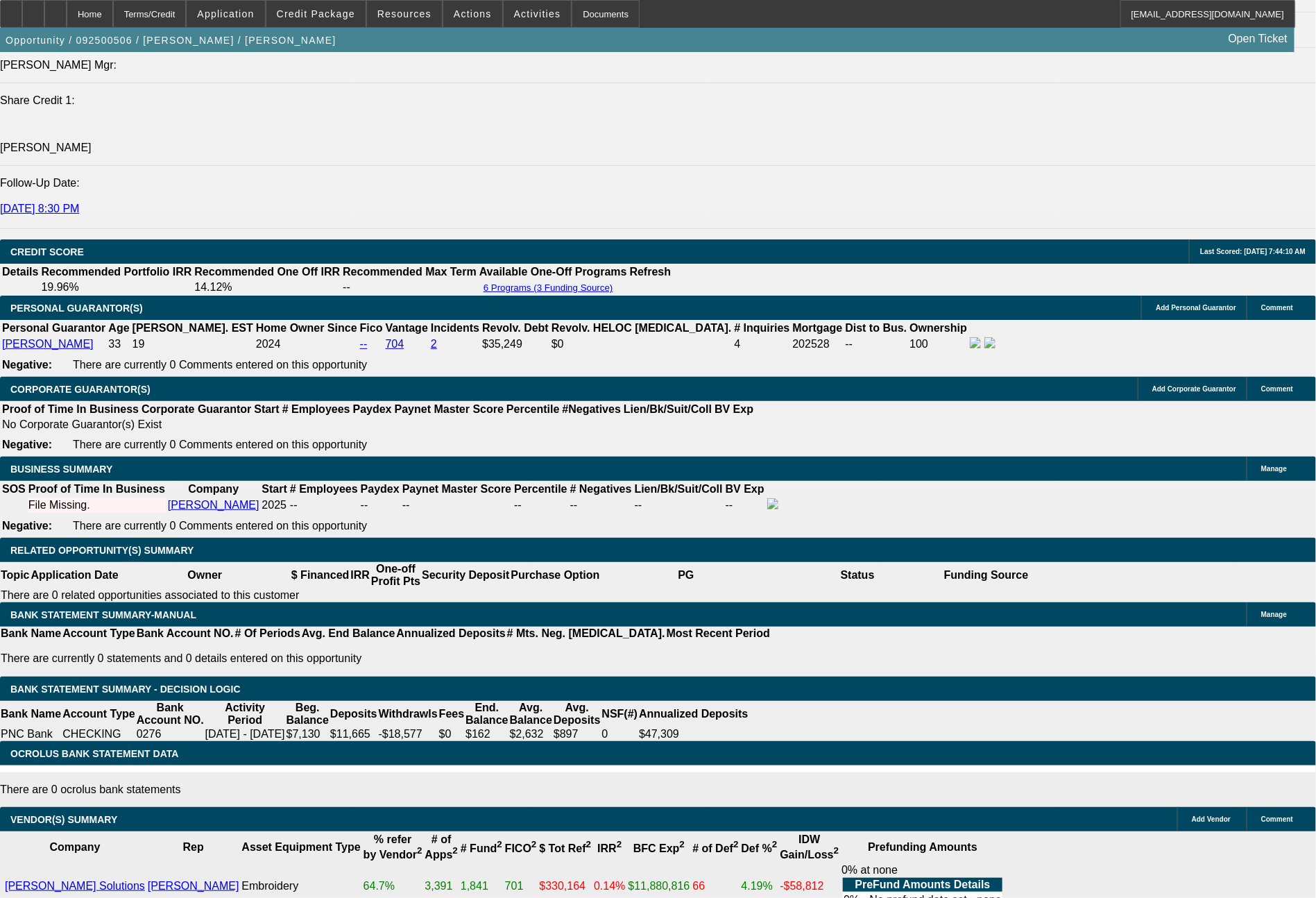
type input "555.6"
type input "$1,111.20"
type input "555."
type input "$1,110.00"
type input "555.76"
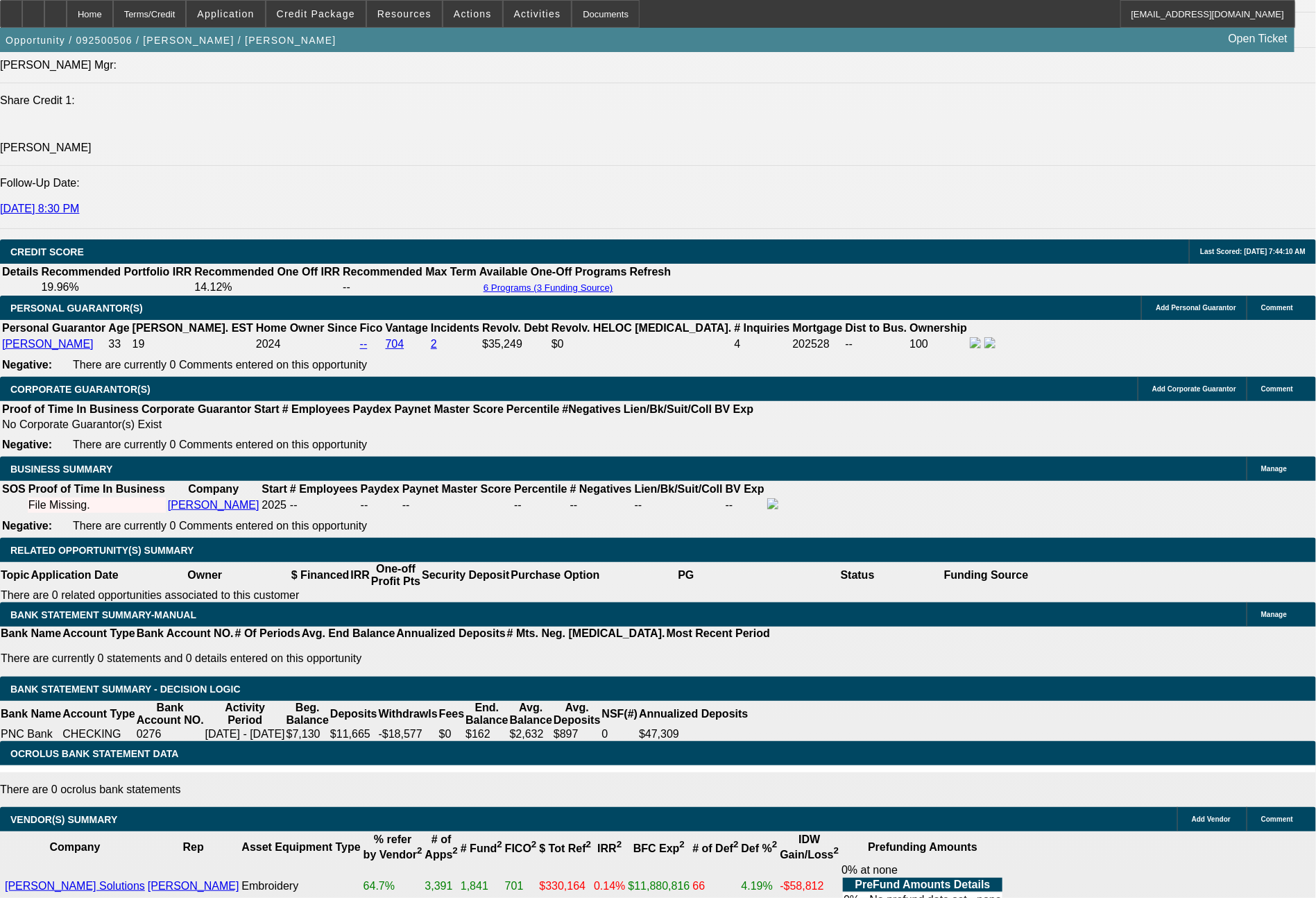
type input "$1,111.52"
type input "$555.76"
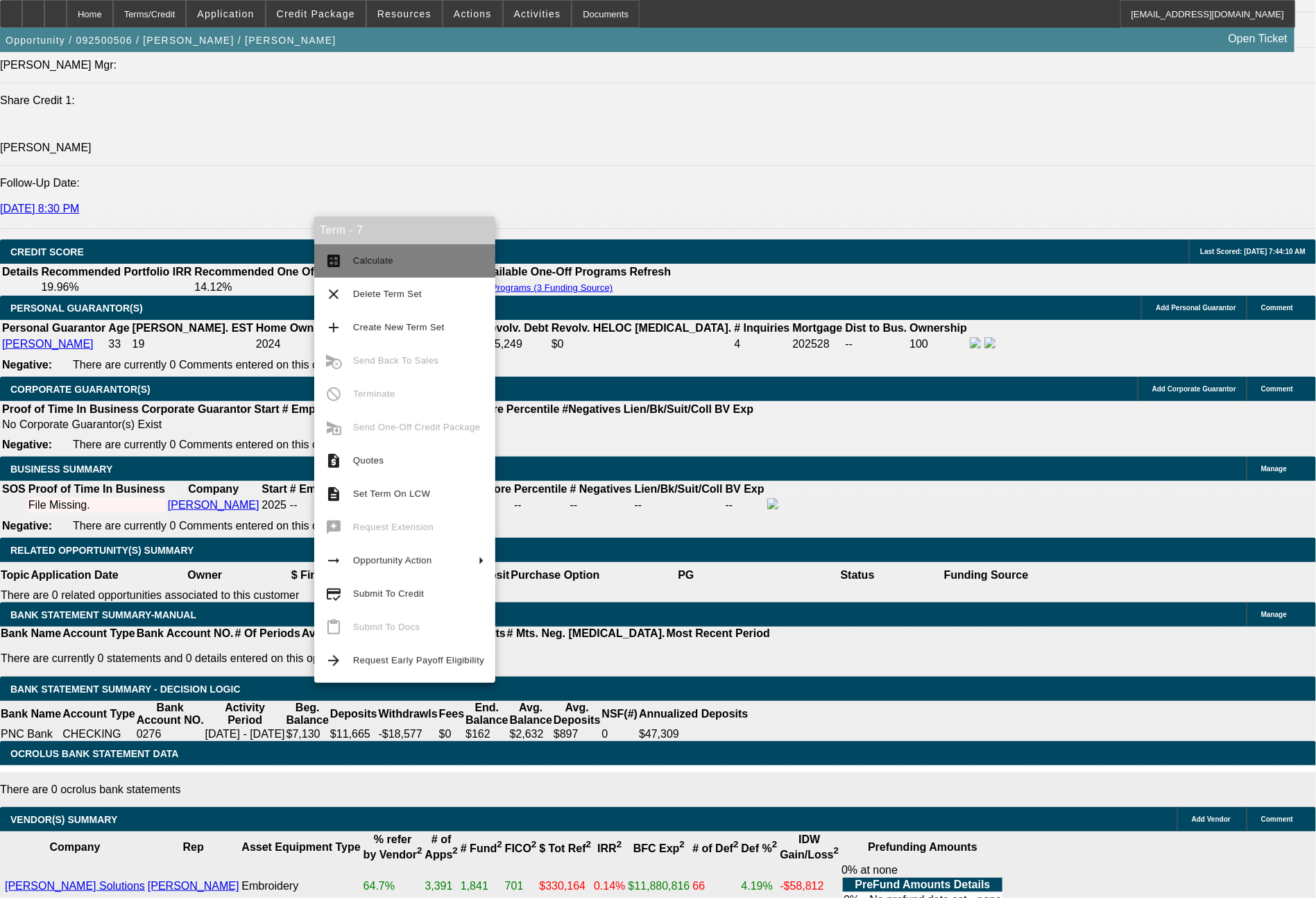
click at [375, 260] on span "Calculate" at bounding box center [373, 260] width 40 height 10
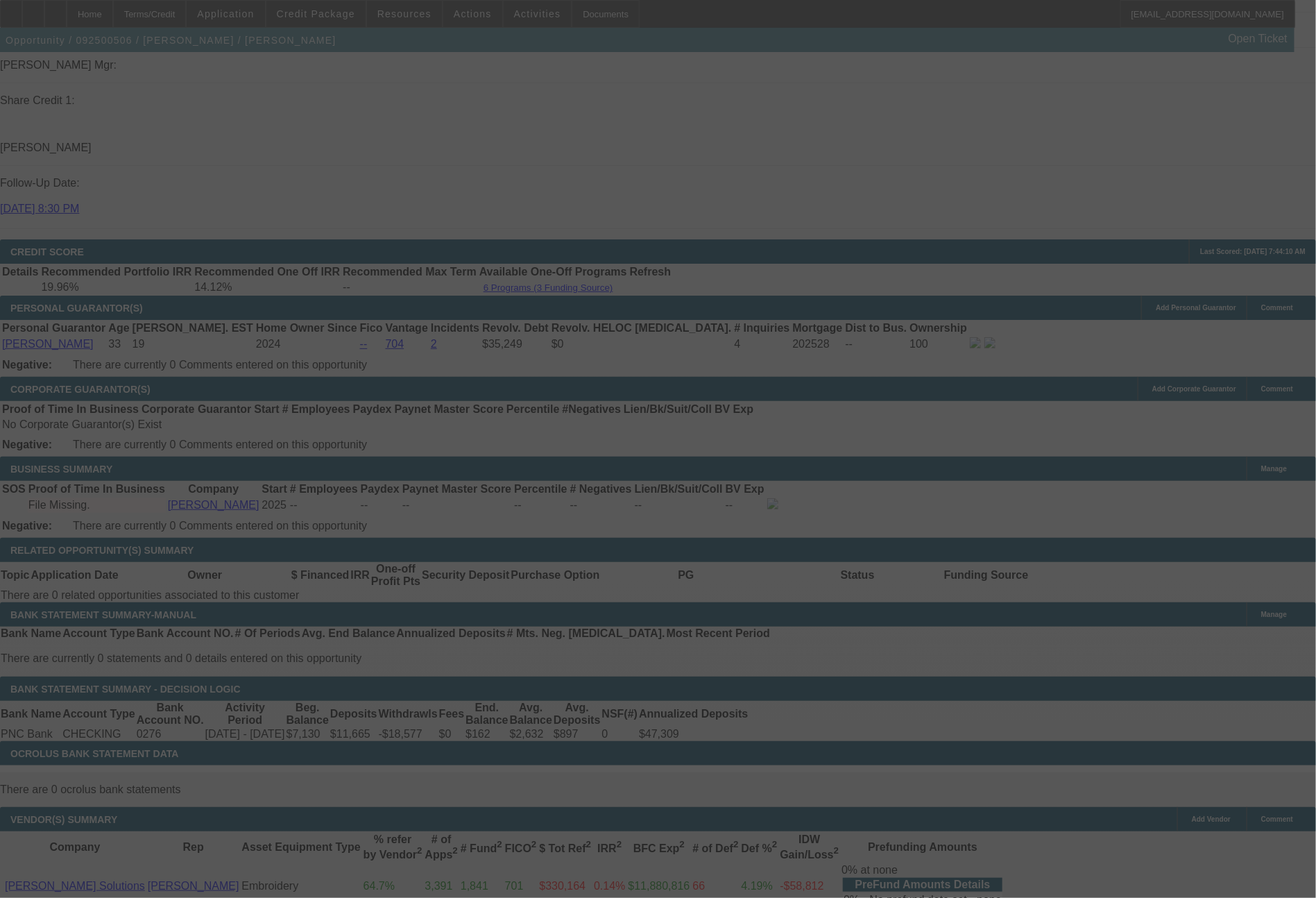
select select "0.2"
select select "2"
select select "0.1"
select select "4"
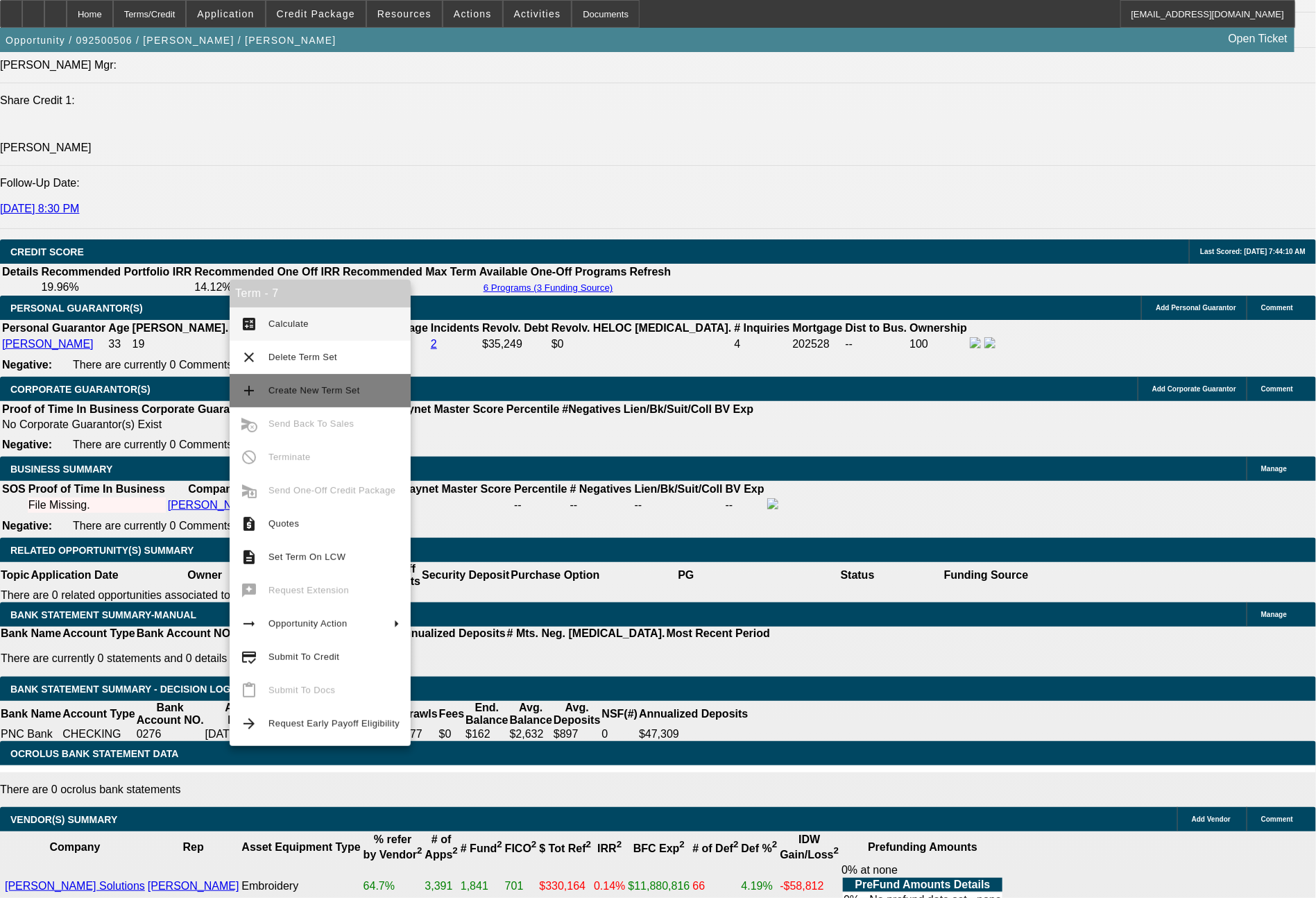
click at [292, 386] on span "Create New Term Set" at bounding box center [314, 390] width 92 height 10
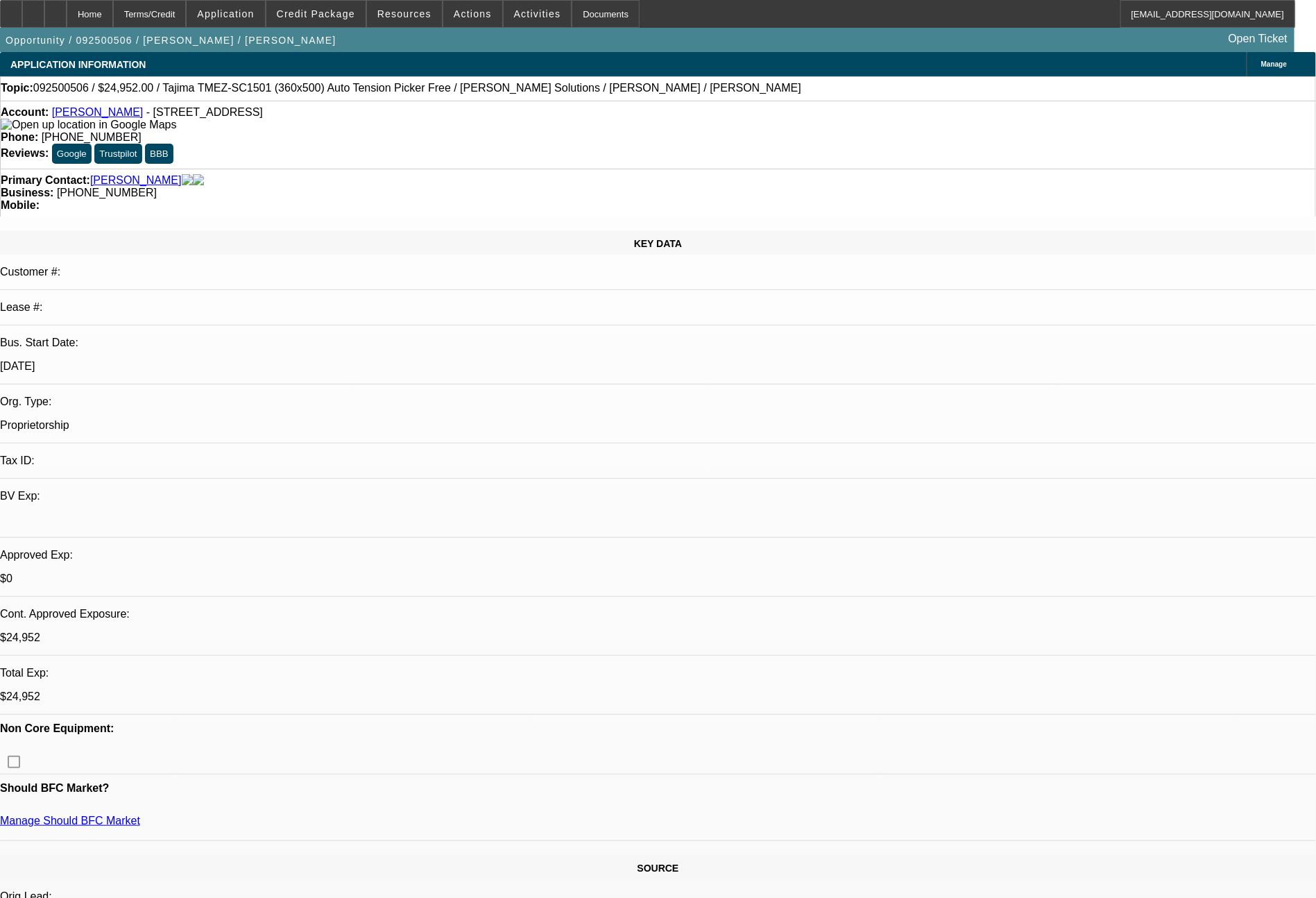
select select "0.2"
select select "2"
select select "0.1"
select select "4"
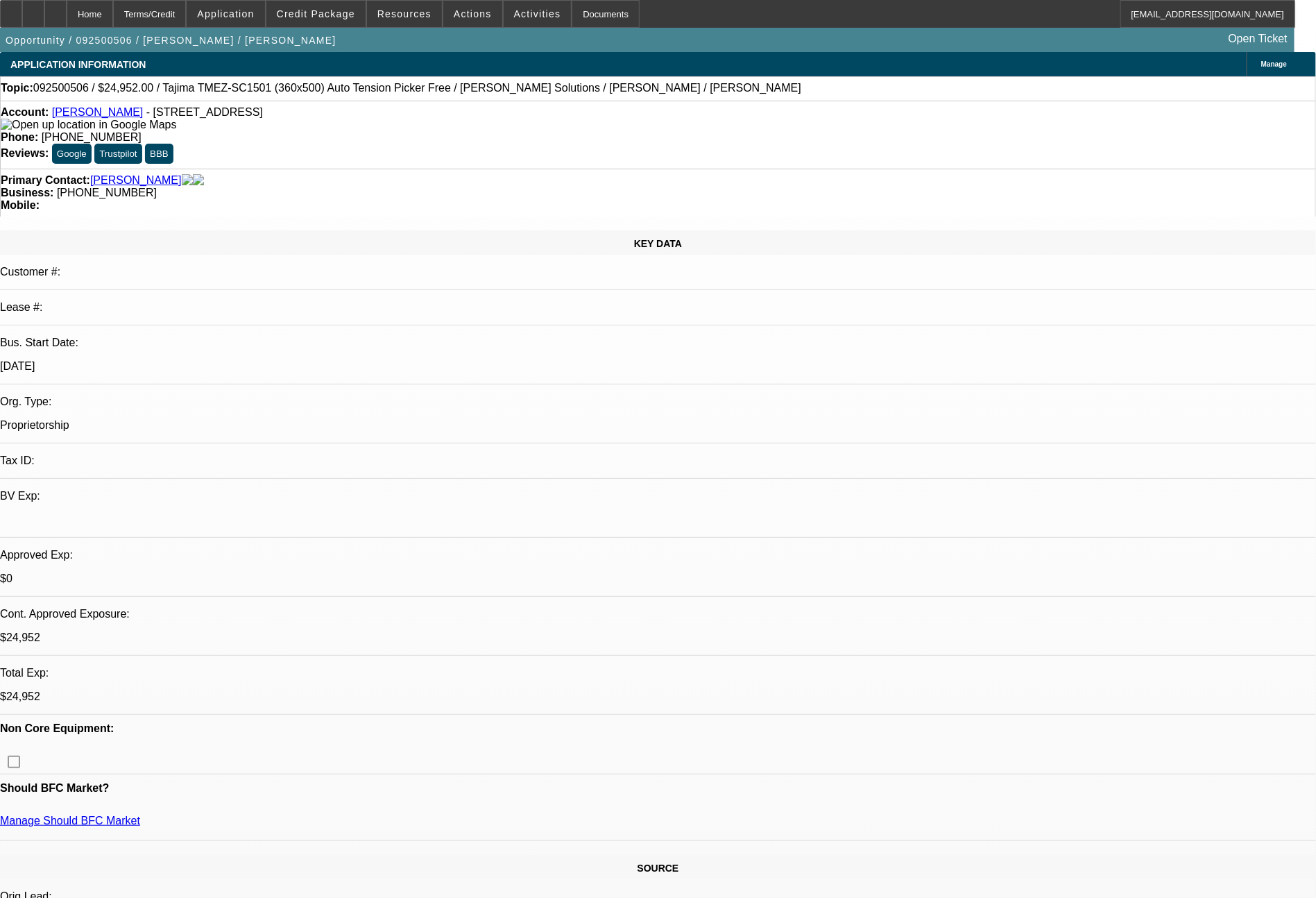
select select "0.2"
select select "2"
select select "0.1"
select select "4"
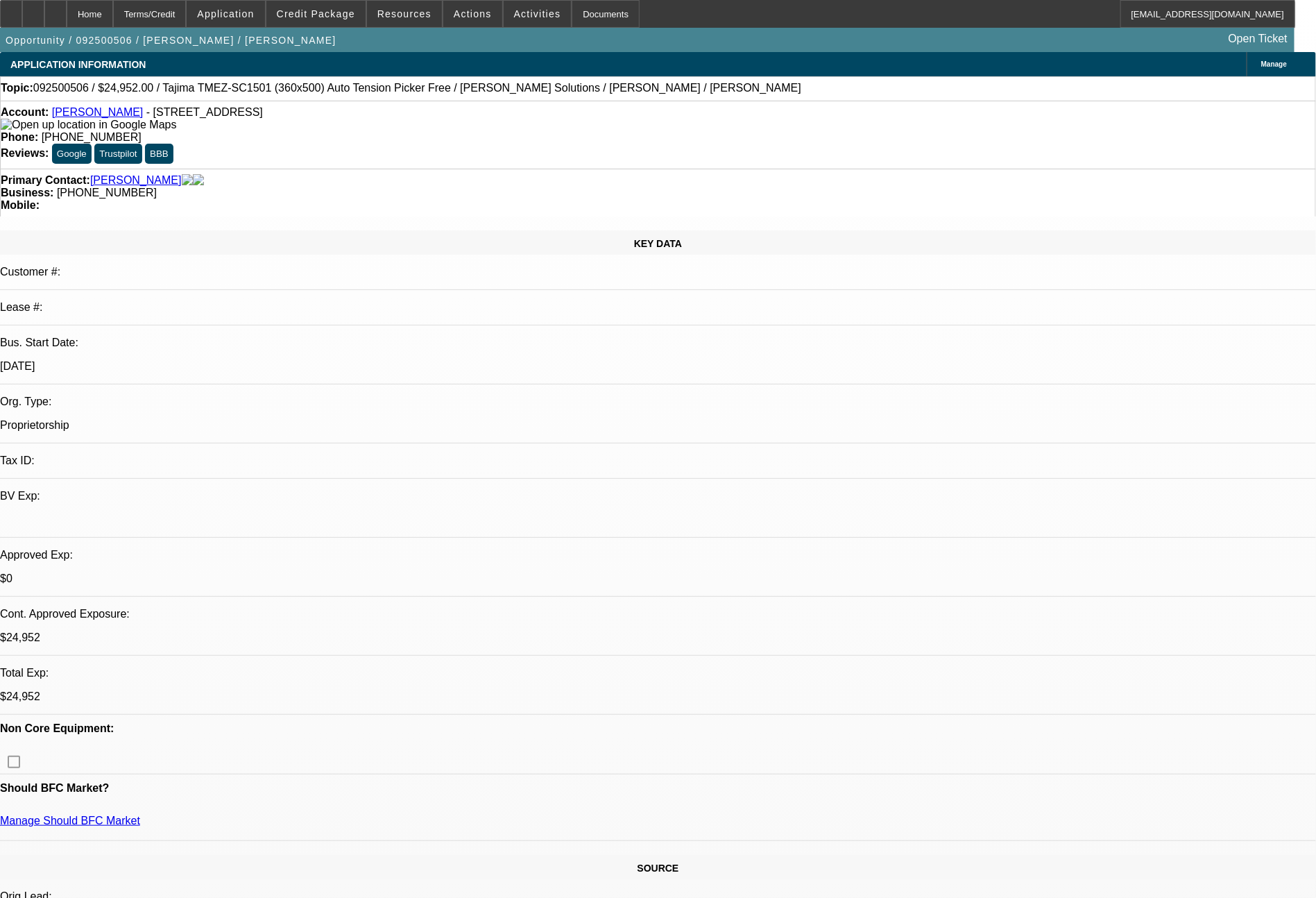
select select "0.2"
select select "2"
select select "0"
select select "6"
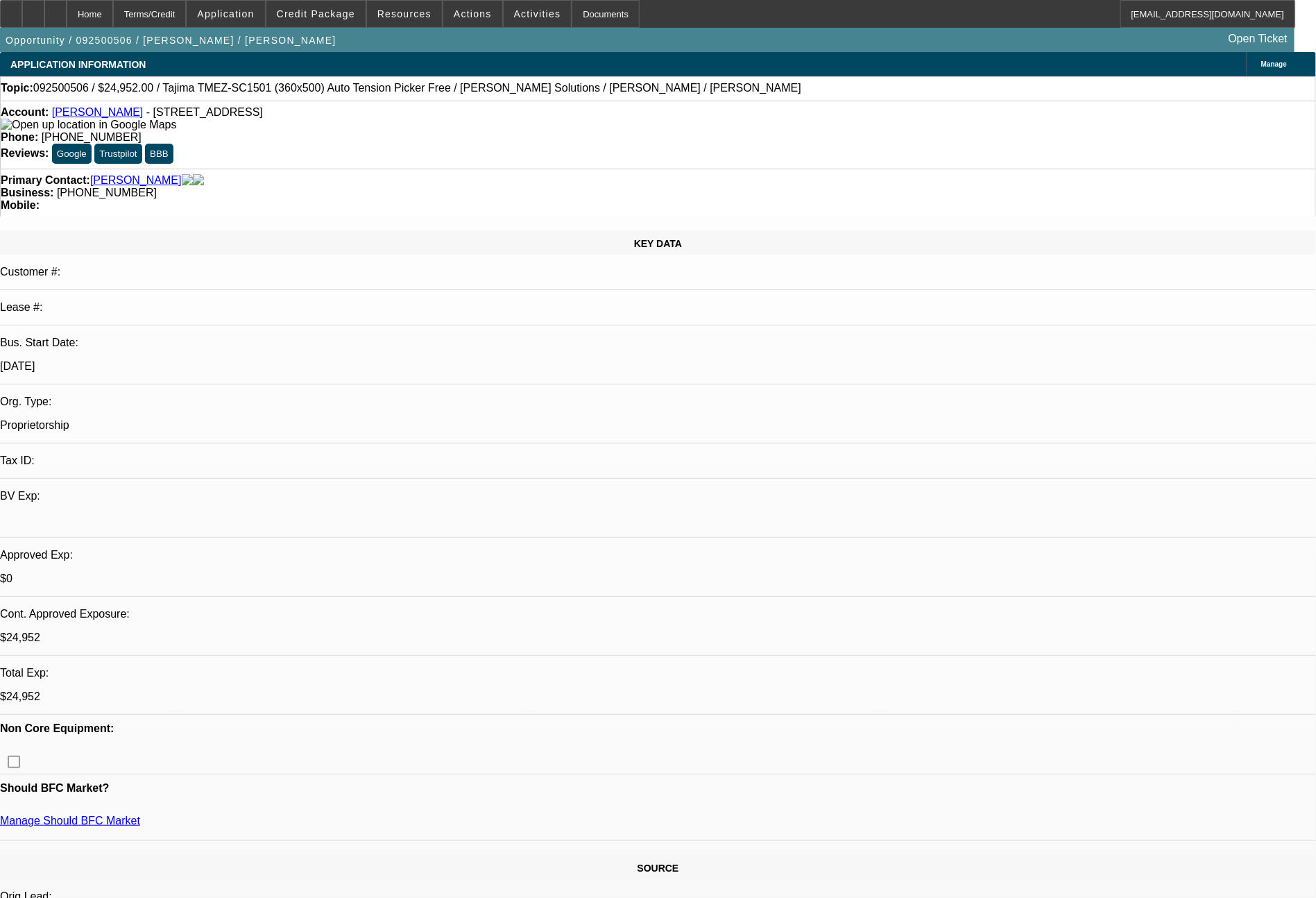
select select "0.2"
select select "2"
select select "0"
select select "6"
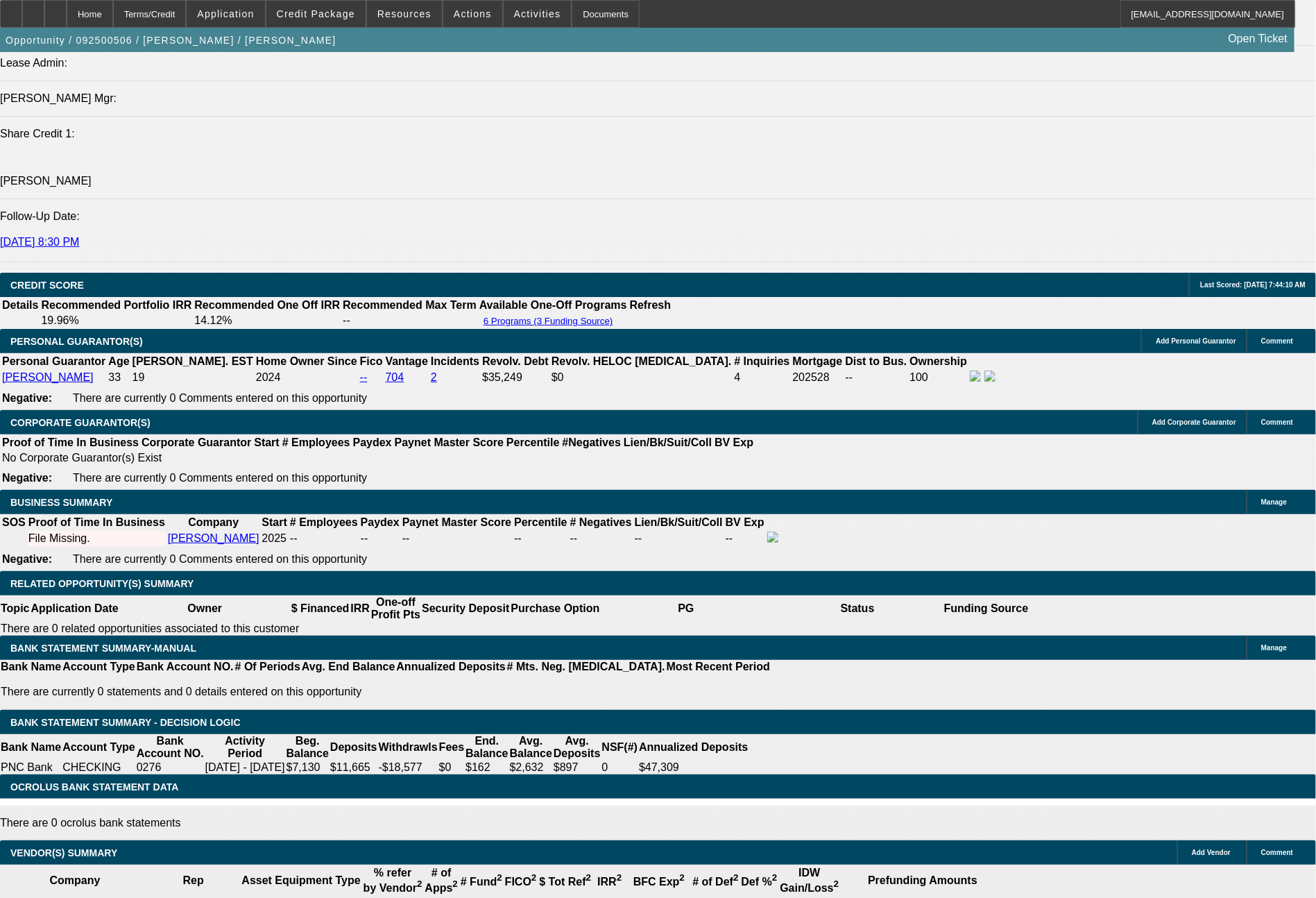
scroll to position [1830, 0]
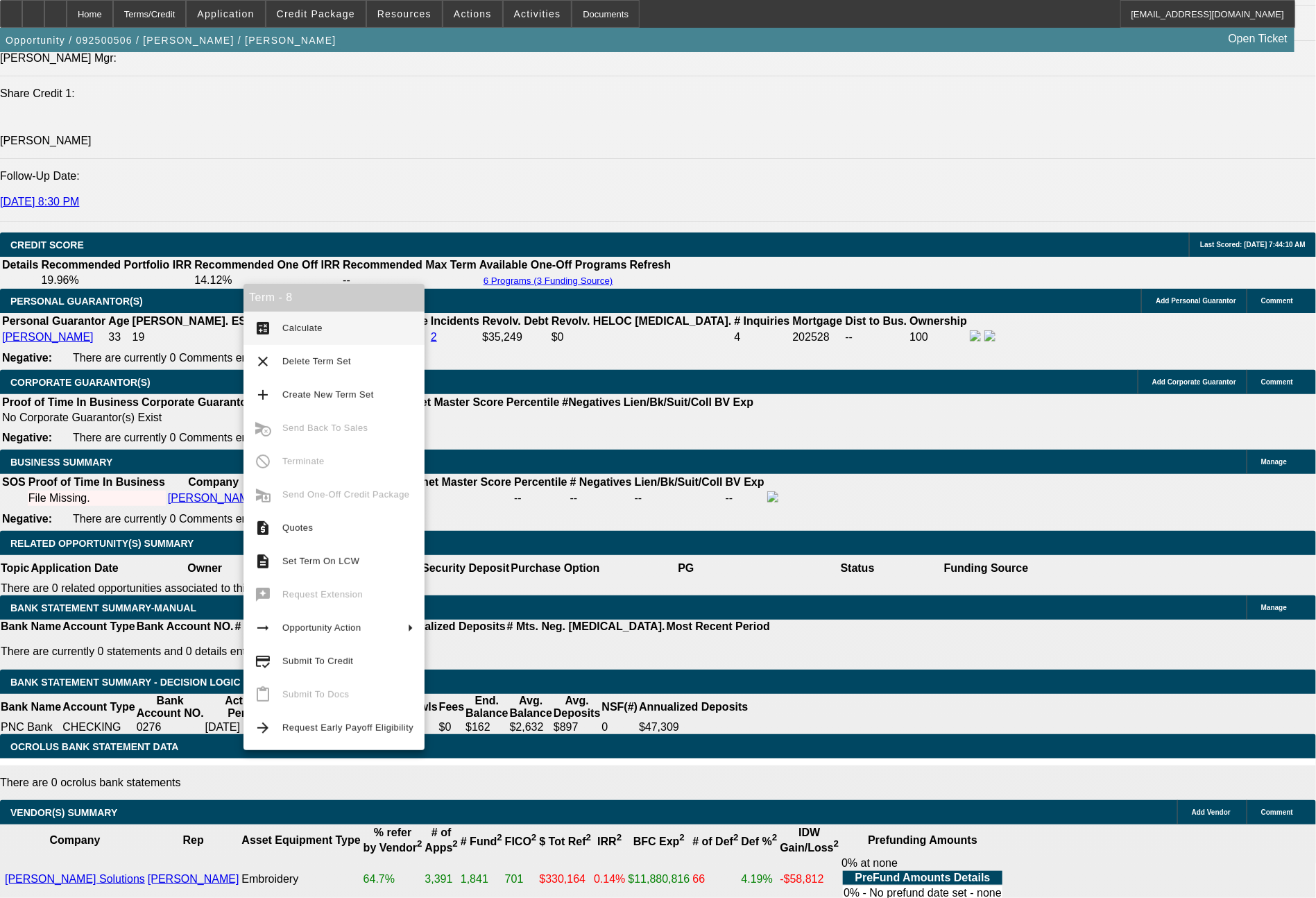
click at [997, 698] on div "APPLICATION INFORMATION Manage Topic: 092500506 / $24,952.00 / Tajima TMEZ-SC15…" at bounding box center [658, 822] width 1316 height 5200
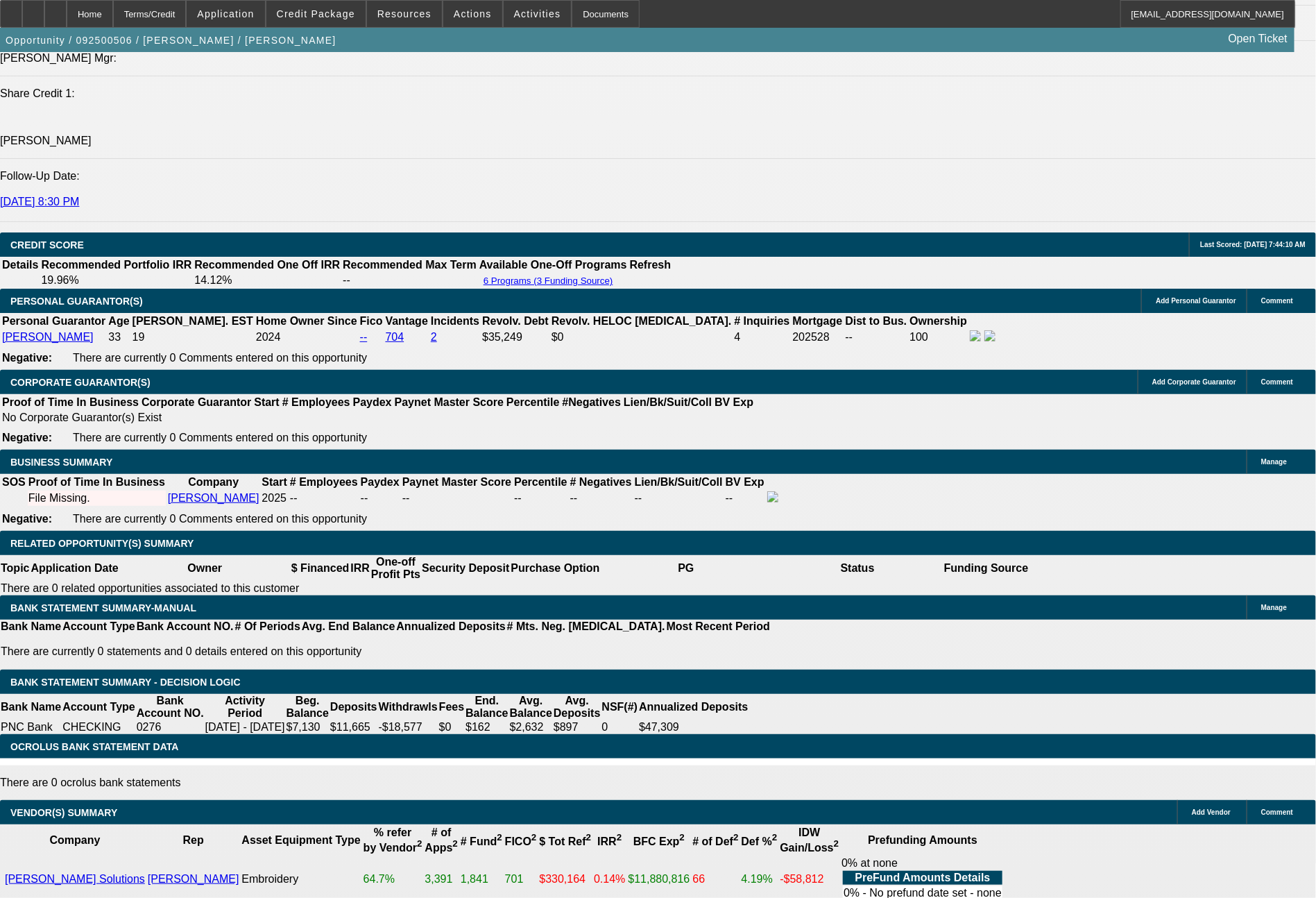
drag, startPoint x: 273, startPoint y: 462, endPoint x: 292, endPoint y: 463, distance: 19.0
type input "6"
type input "UNKNOWN"
type input "$4,367.88"
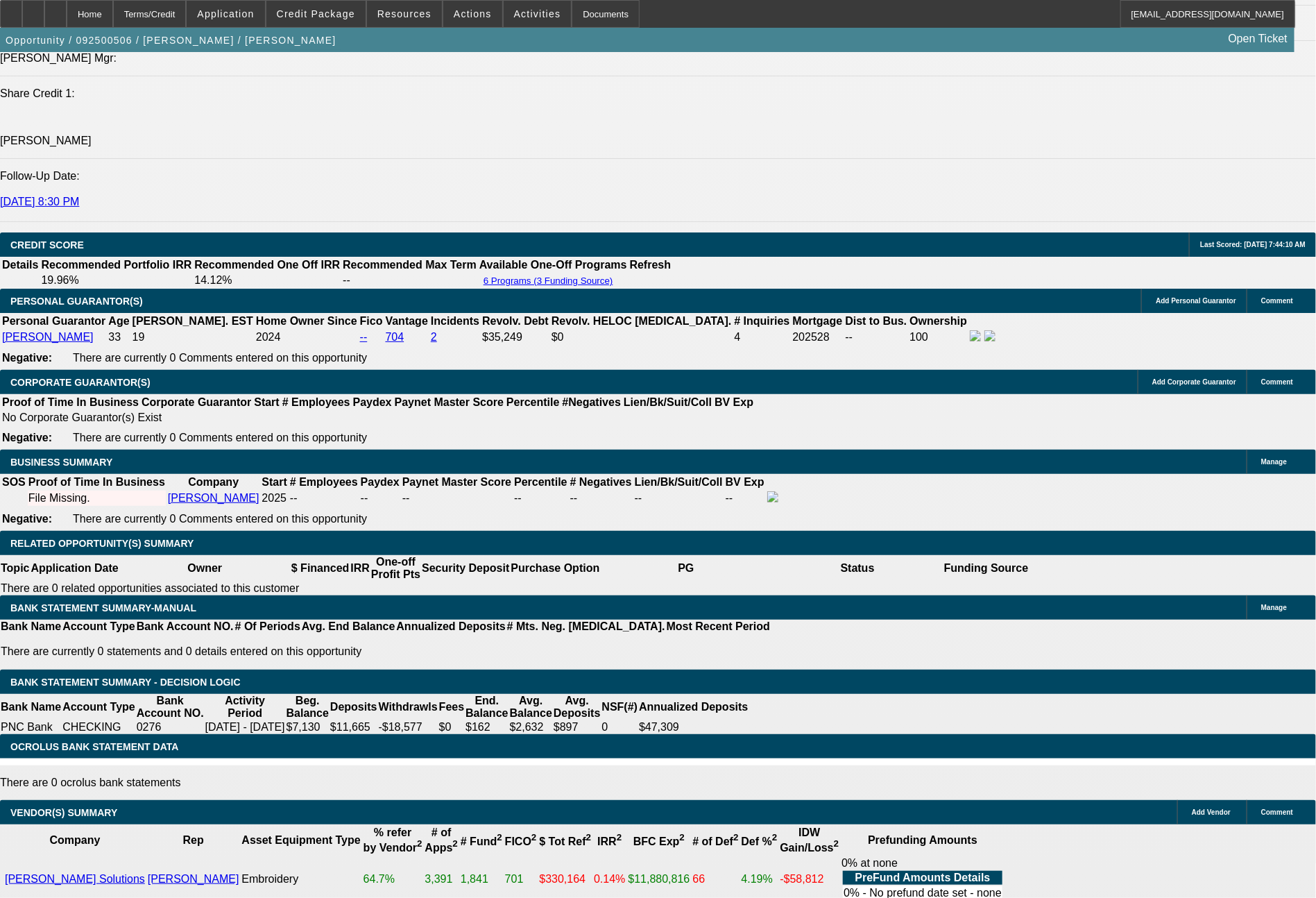
type input "$8,735.76"
type input "60"
type input "$620.77"
type input "$1,241.54"
type input "60"
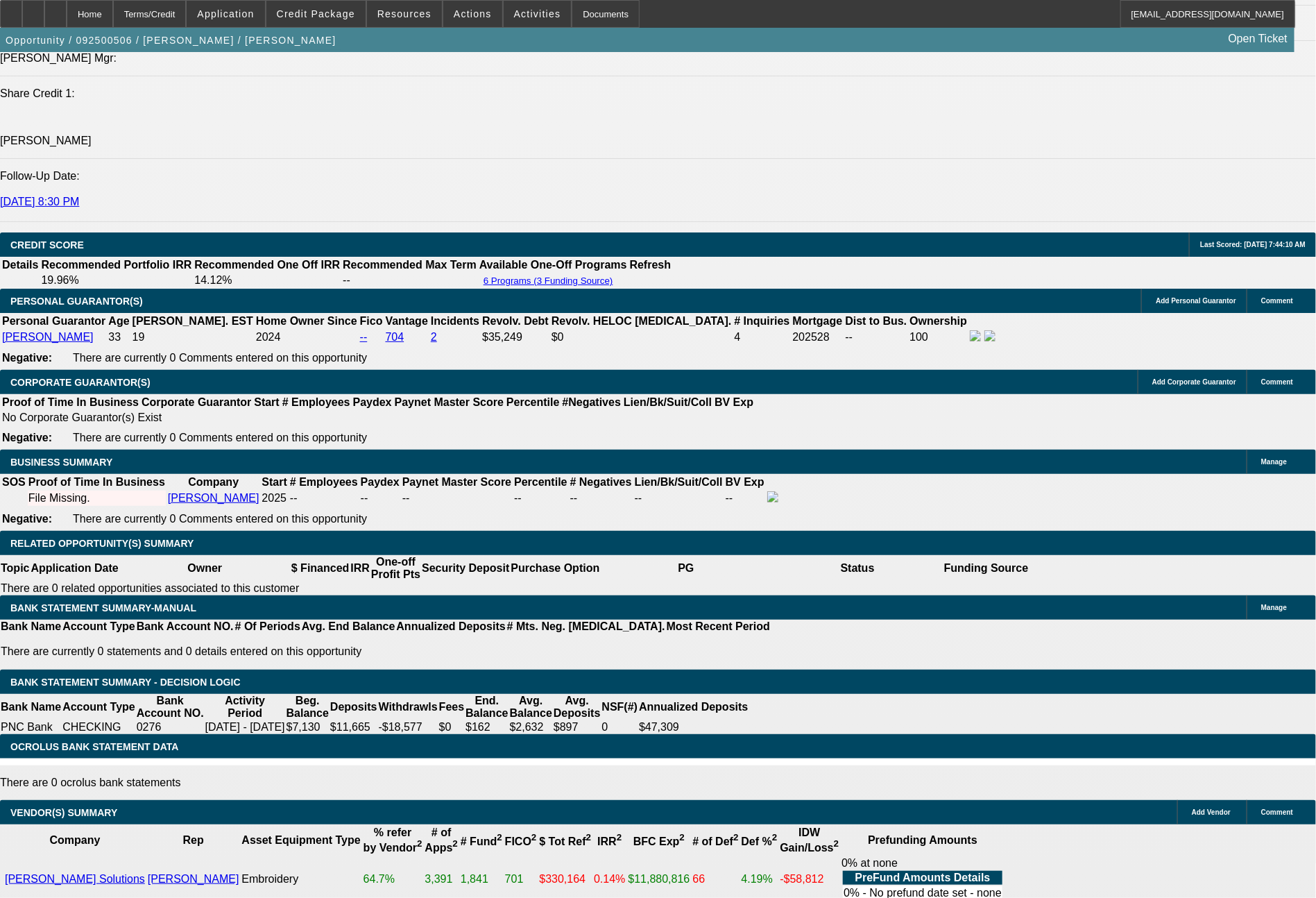
drag, startPoint x: 211, startPoint y: 453, endPoint x: 281, endPoint y: 468, distance: 71.6
type input "61"
type input "$122.00"
type input "611"
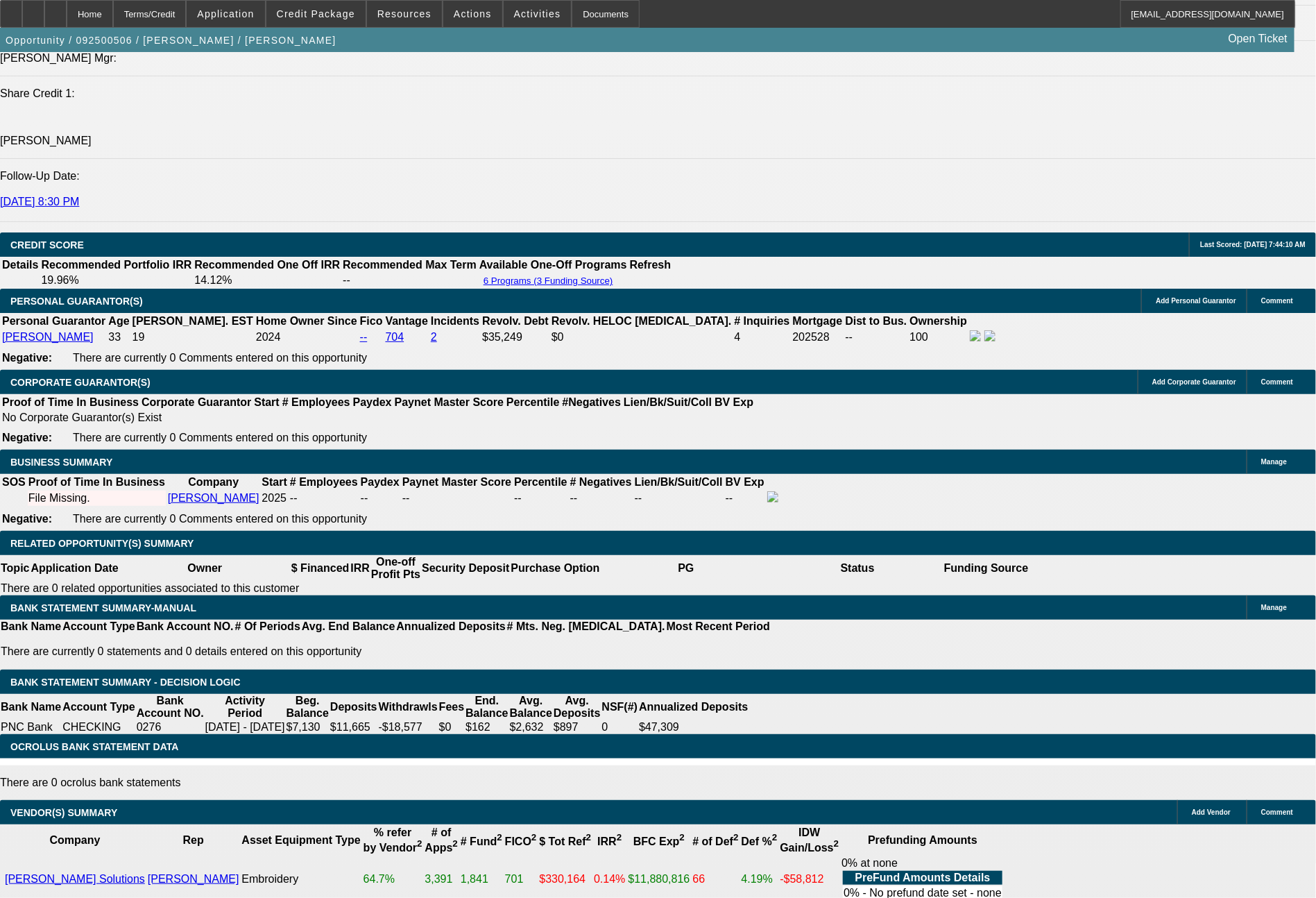
type input "16.3"
type input "$1,222.00"
type input "$611.00"
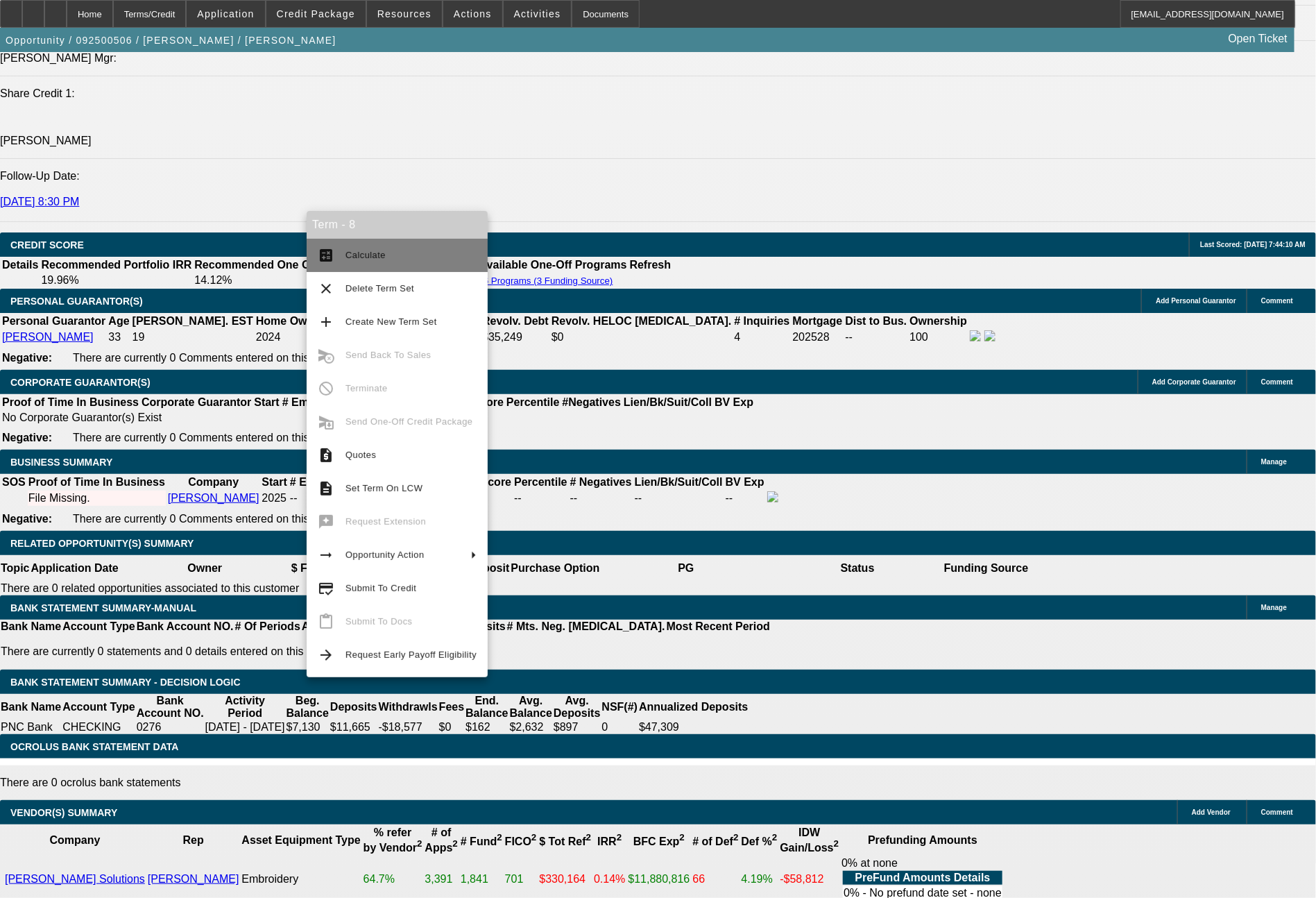
click at [382, 265] on button "calculate Calculate" at bounding box center [397, 255] width 181 height 33
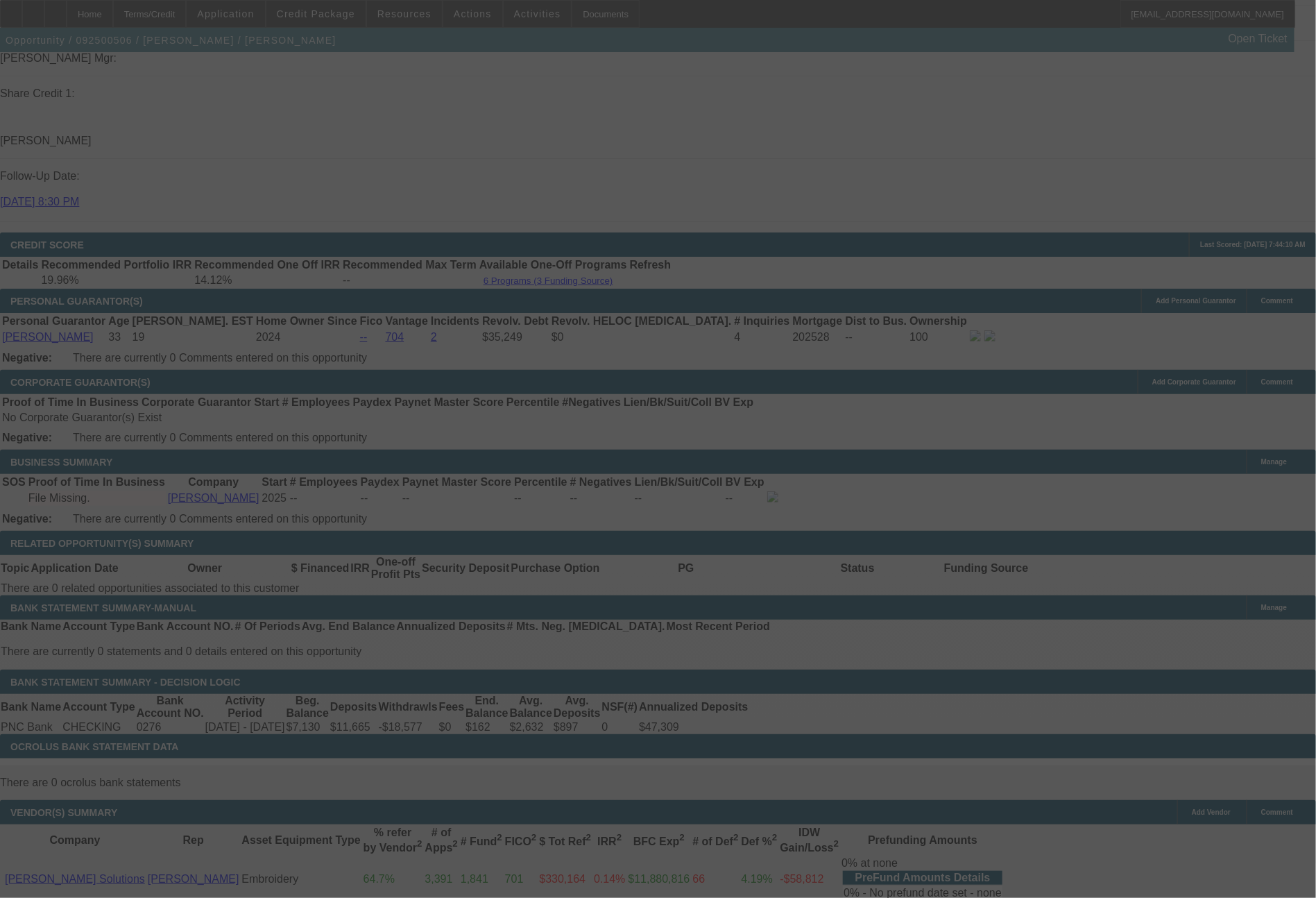
select select "0.2"
select select "2"
select select "0.1"
select select "4"
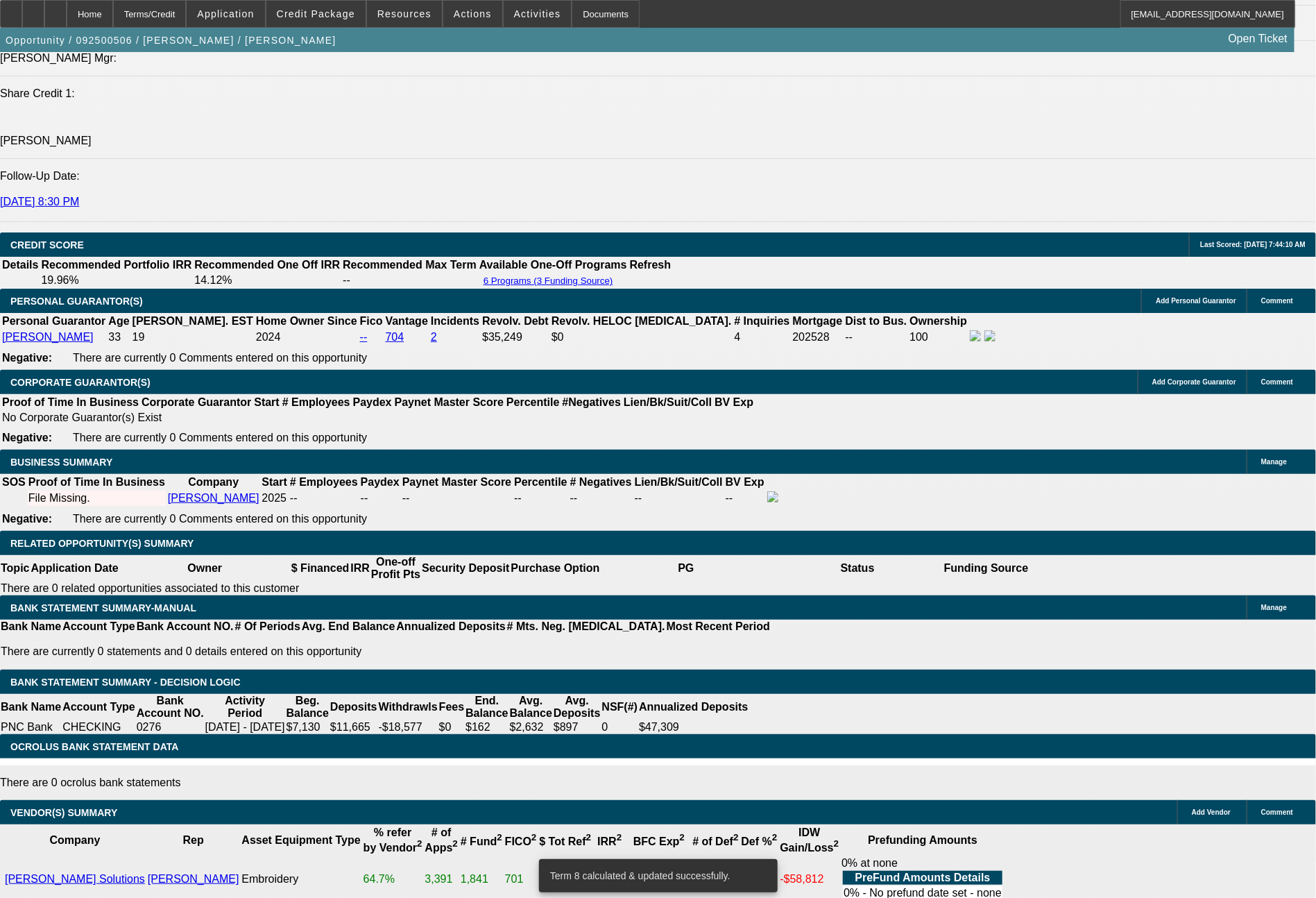
drag, startPoint x: 227, startPoint y: 463, endPoint x: 294, endPoint y: 468, distance: 67.2
type input "5"
type input "$10.00"
type input "UNKNOWN"
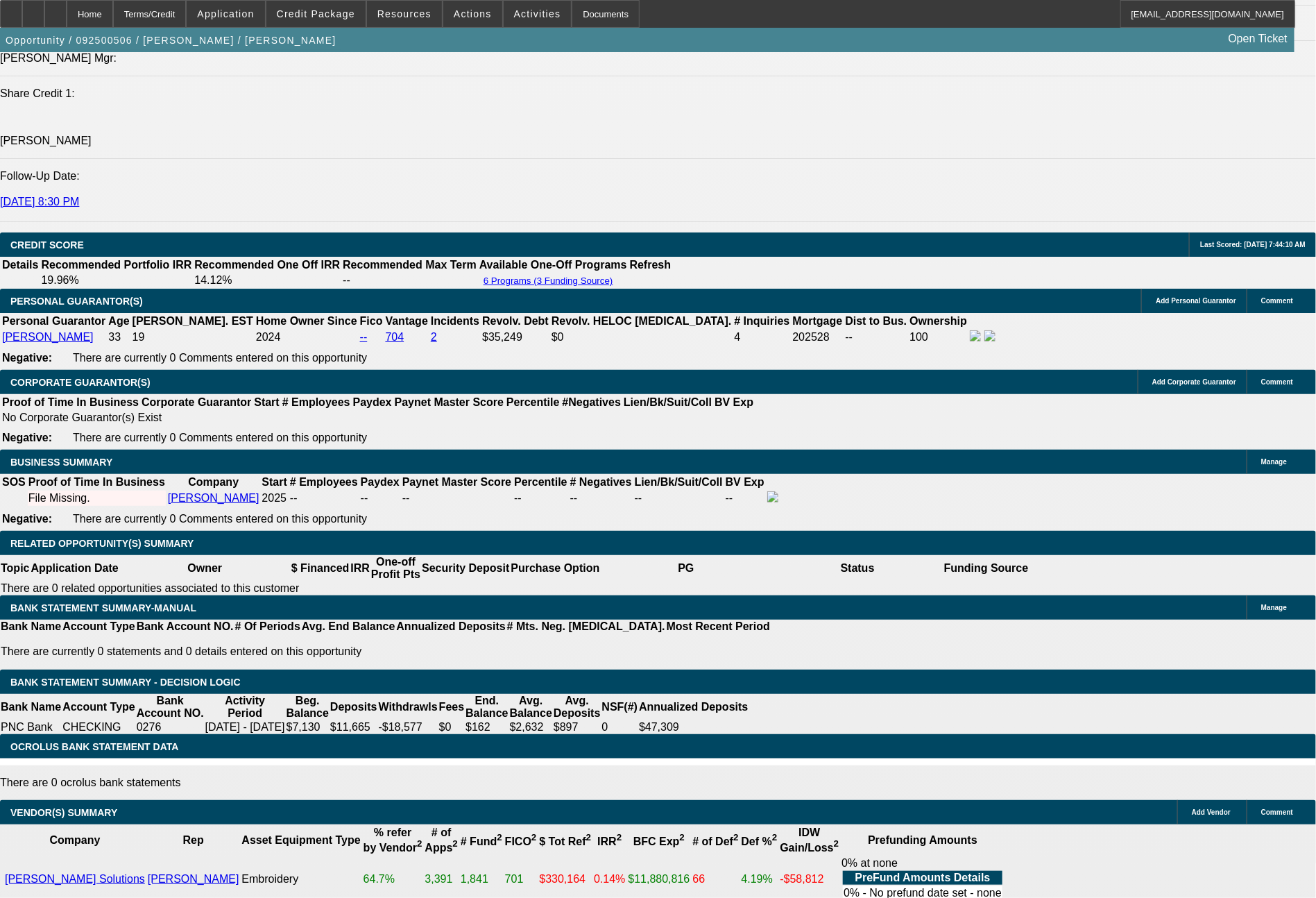
type input "598"
type input "$1,196.00"
type input "15.3"
type input "$598.00"
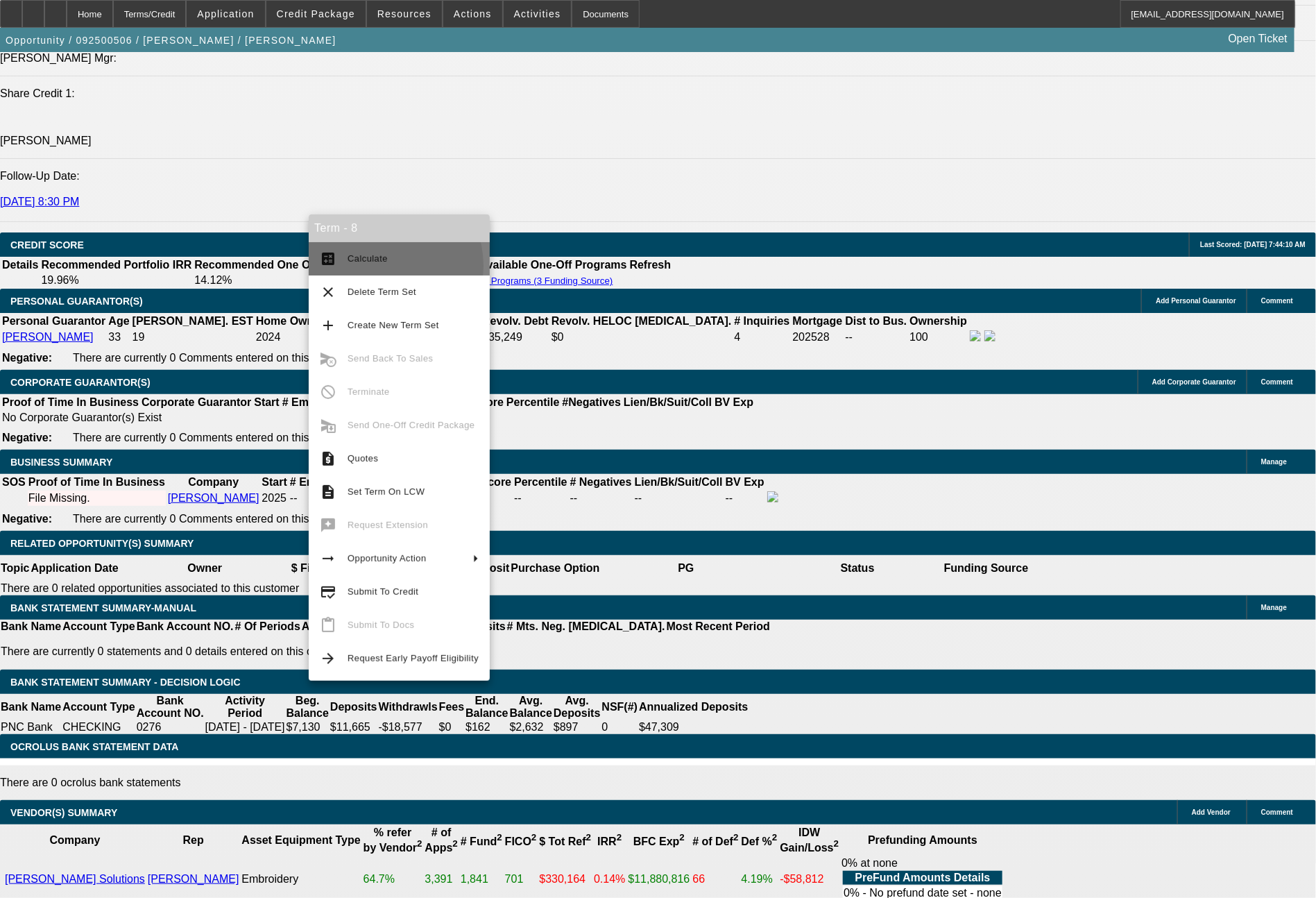
click at [372, 266] on span "Calculate" at bounding box center [413, 259] width 131 height 17
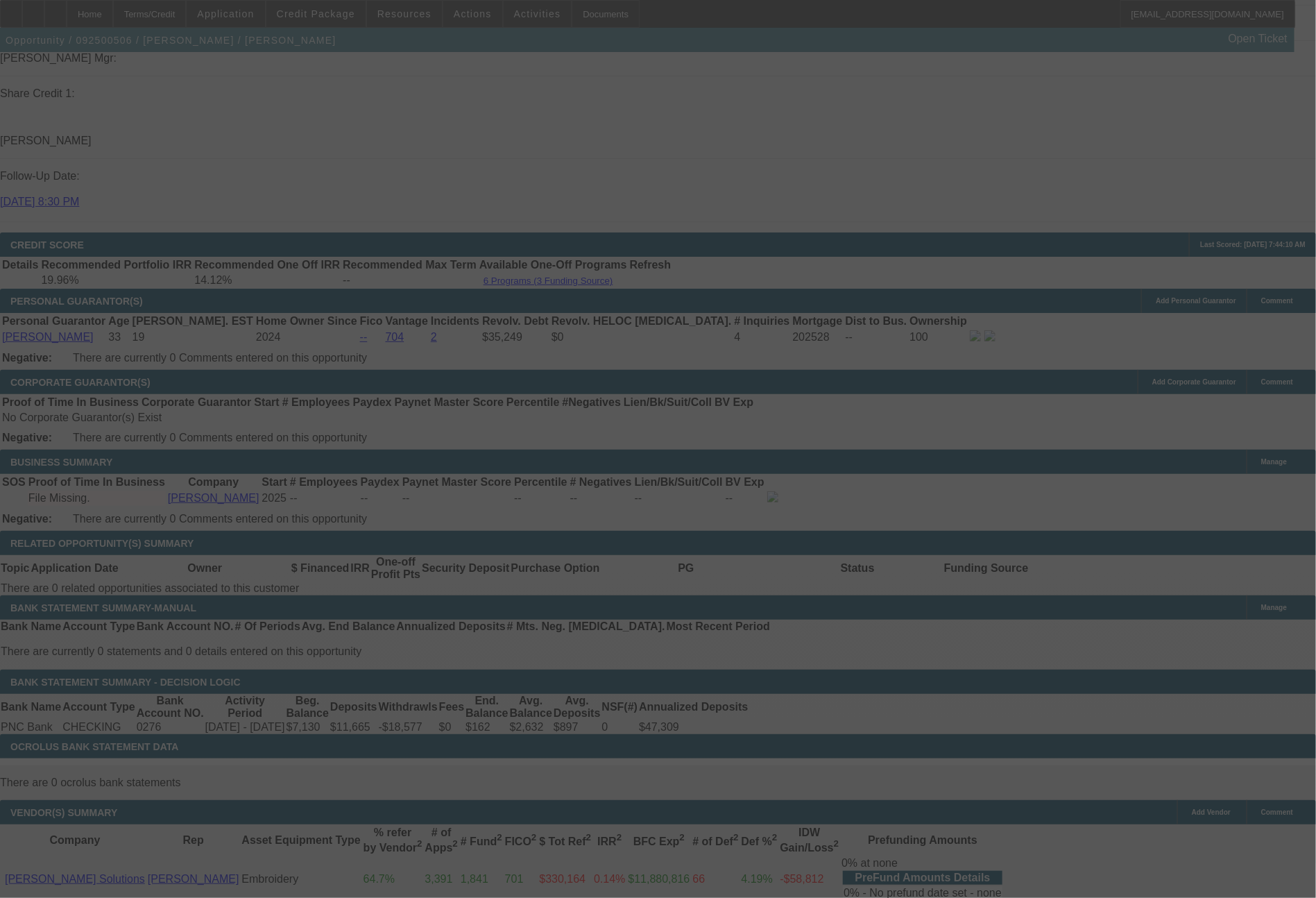
select select "0.2"
select select "2"
select select "0.1"
select select "4"
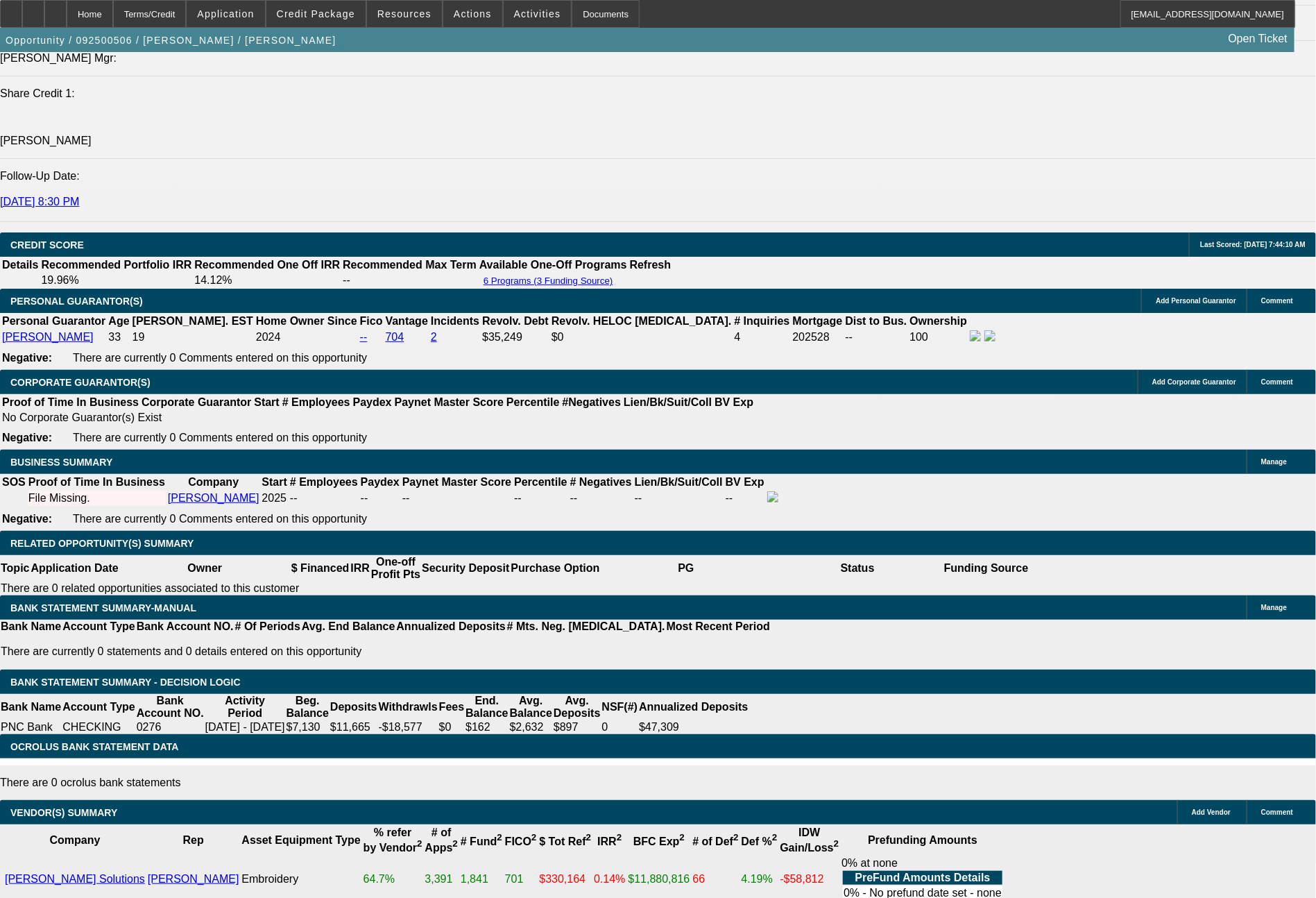
drag, startPoint x: 209, startPoint y: 456, endPoint x: 294, endPoint y: 454, distance: 85.0
type input "6"
type input "$12.00"
type input "UNKNOWN"
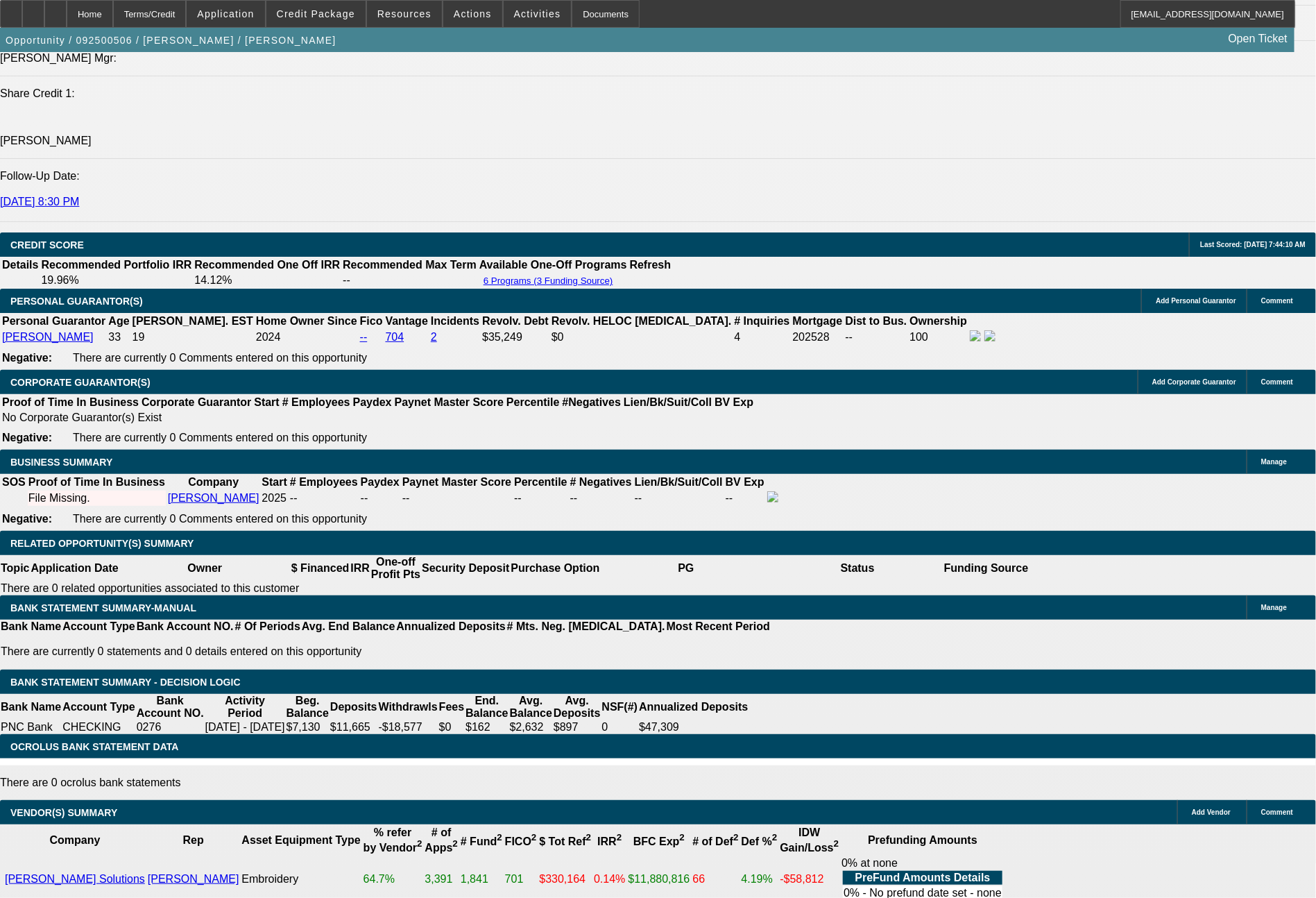
type input "604"
type input "15.8"
type input "$1,208.00"
type input "$604.00"
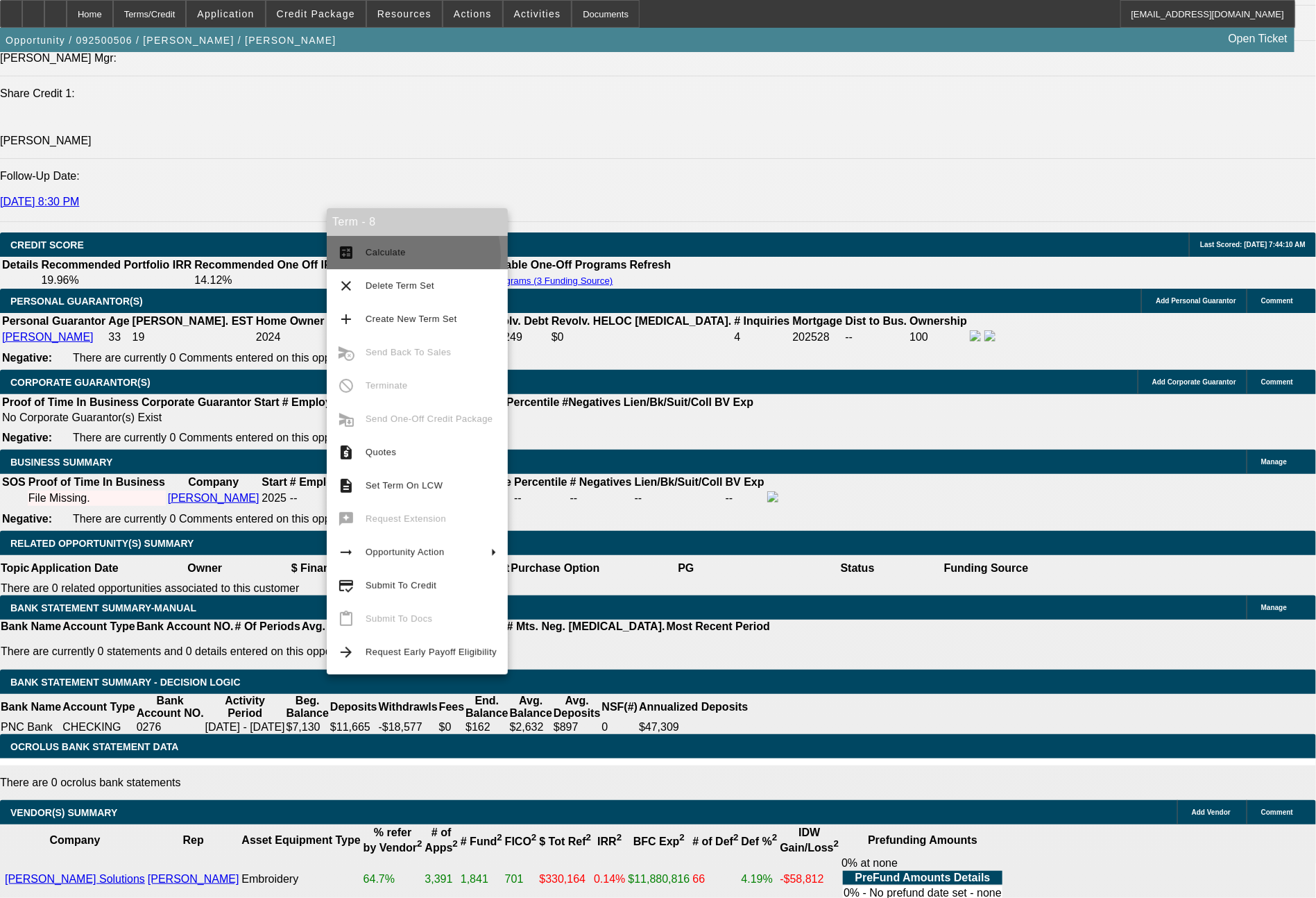
click at [392, 257] on span "Calculate" at bounding box center [385, 252] width 40 height 10
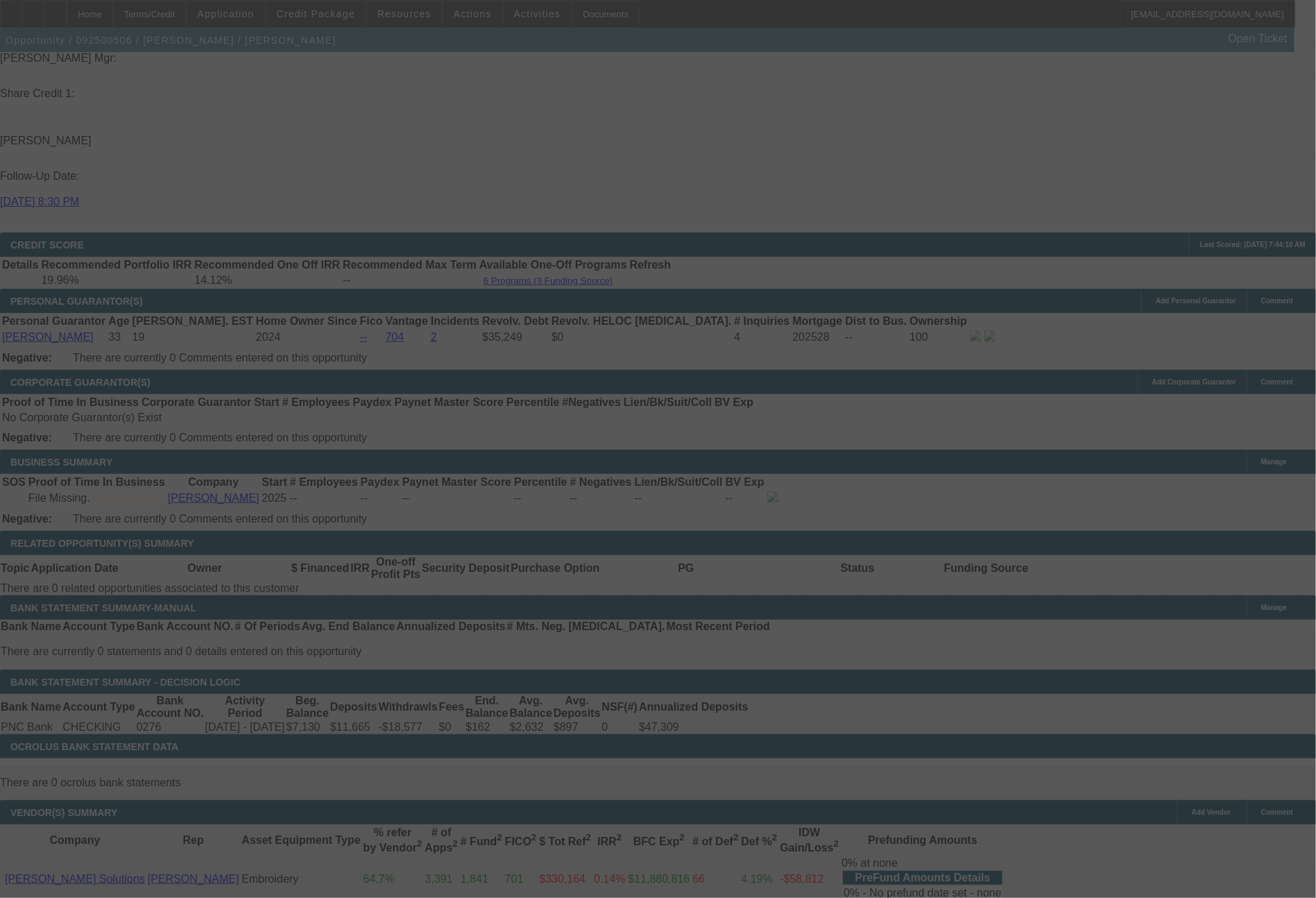
select select "0.2"
select select "2"
select select "0.1"
select select "4"
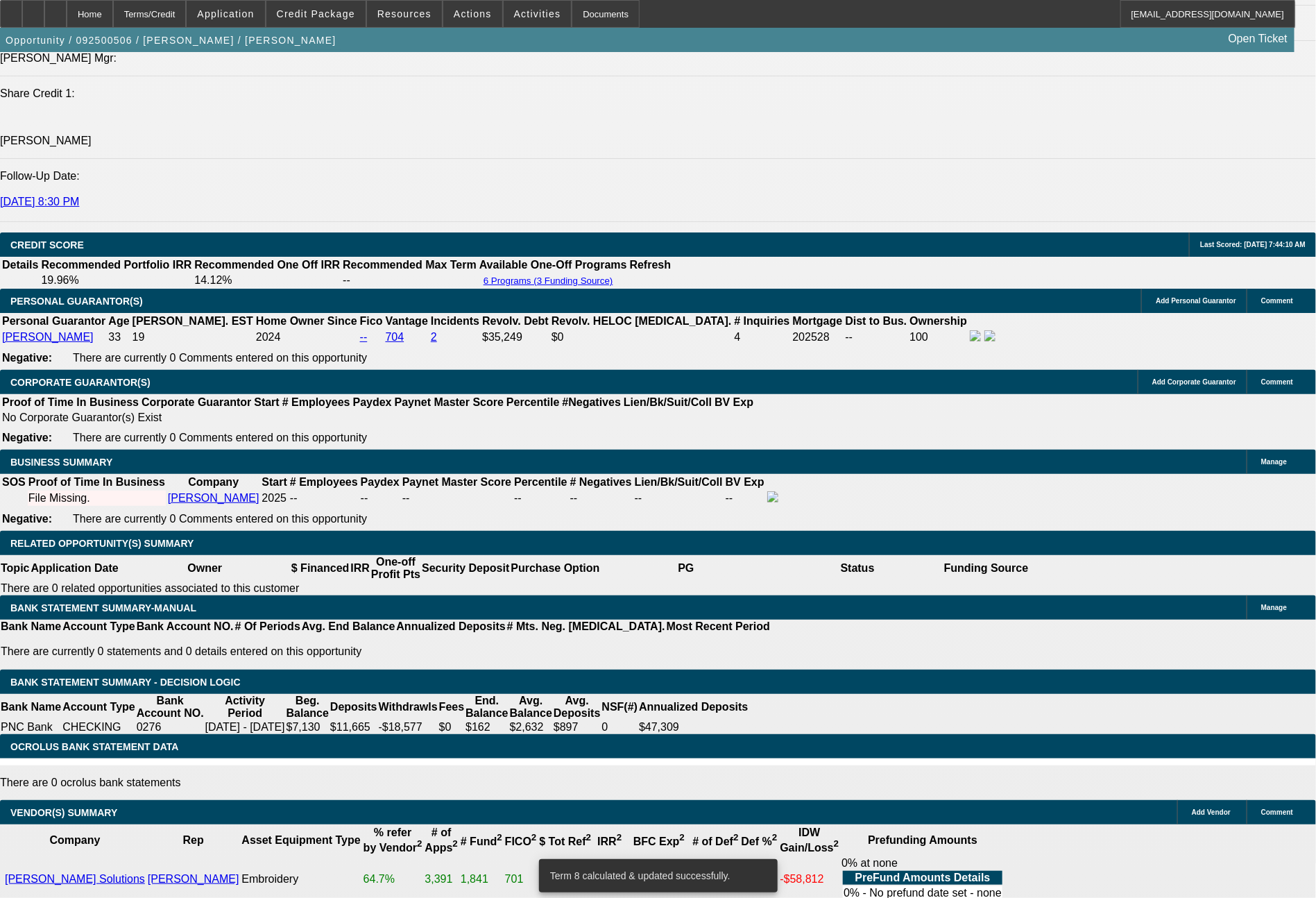
drag, startPoint x: 207, startPoint y: 458, endPoint x: 312, endPoint y: 464, distance: 105.2
type input "6"
type input "$12.00"
type input "UNKNOWN"
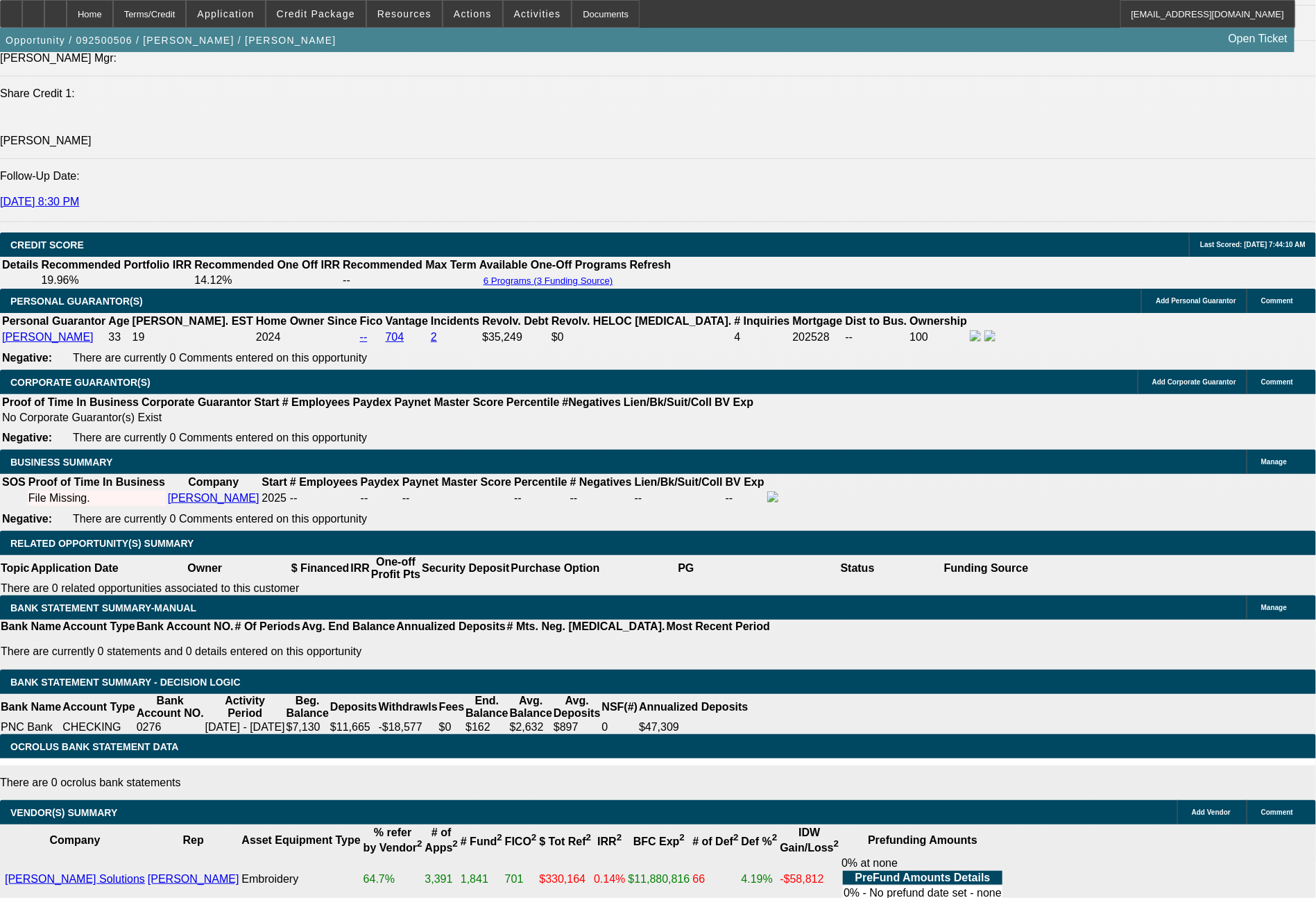
type input "602"
type input "$1,204.00"
type input "15.6"
type input "602.4"
type input "$1,204.80"
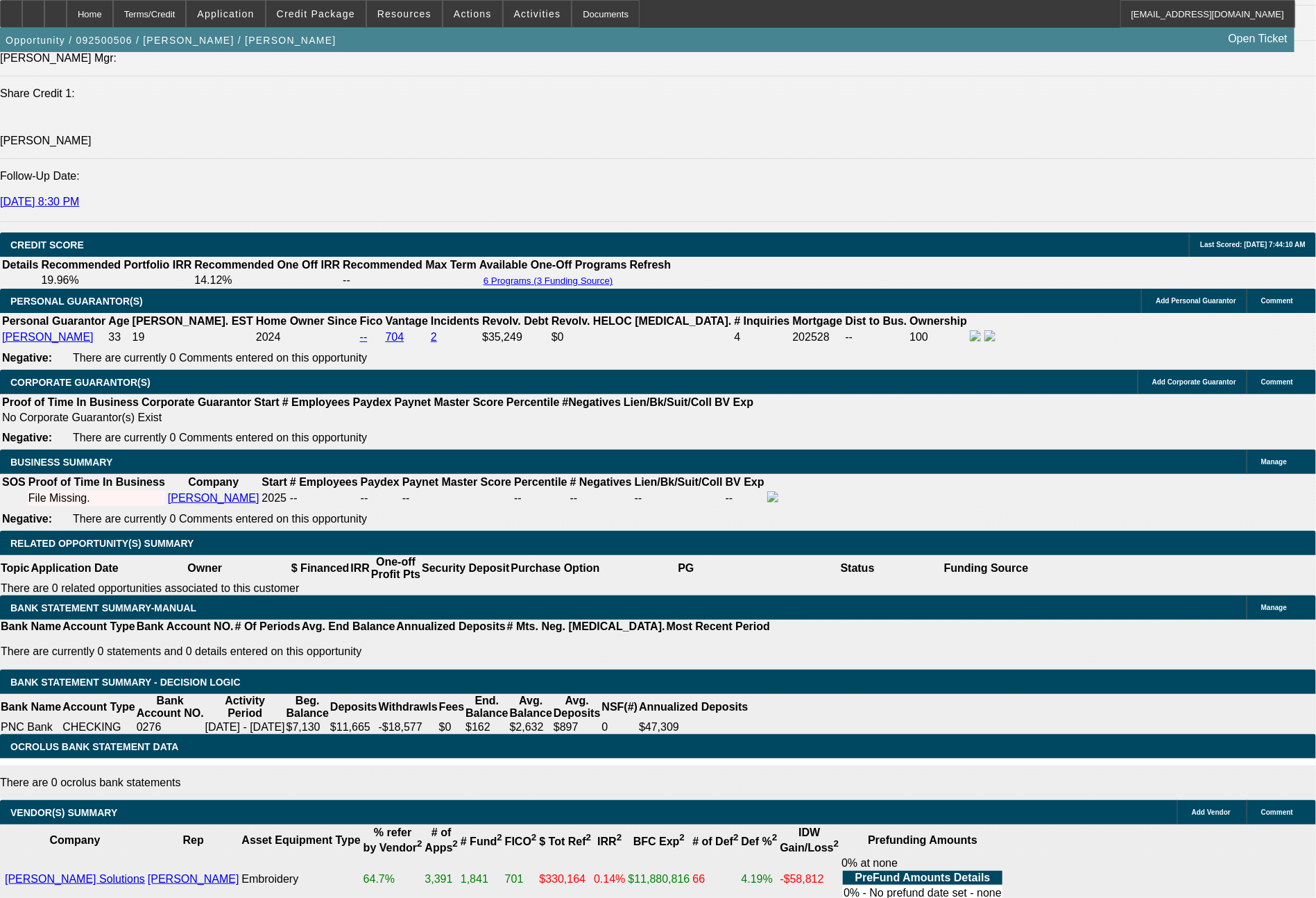
type input "602.41"
type input "15.7"
type input "$1,204.82"
type input "$602.41"
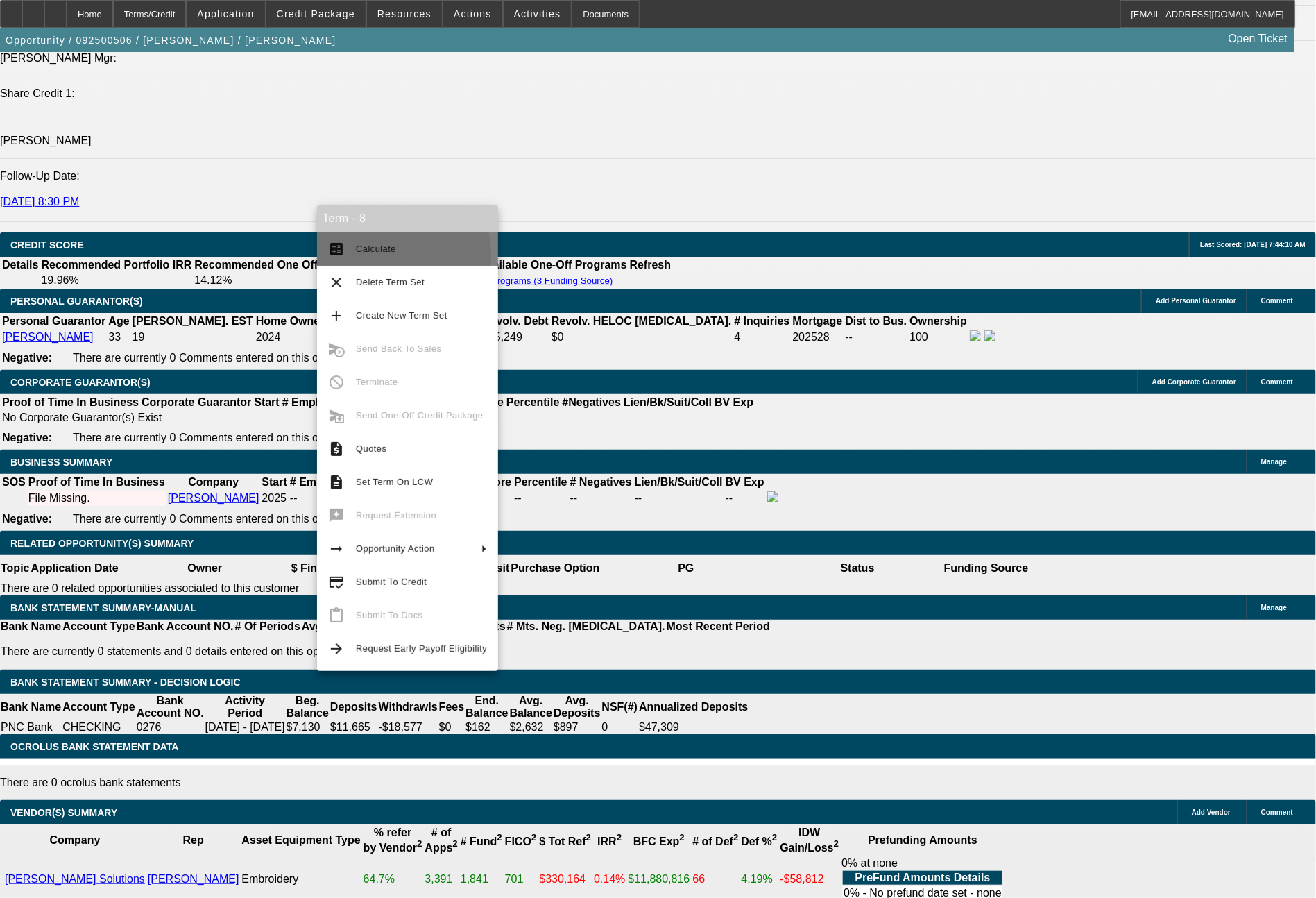
click at [375, 256] on span "Calculate" at bounding box center [421, 249] width 131 height 17
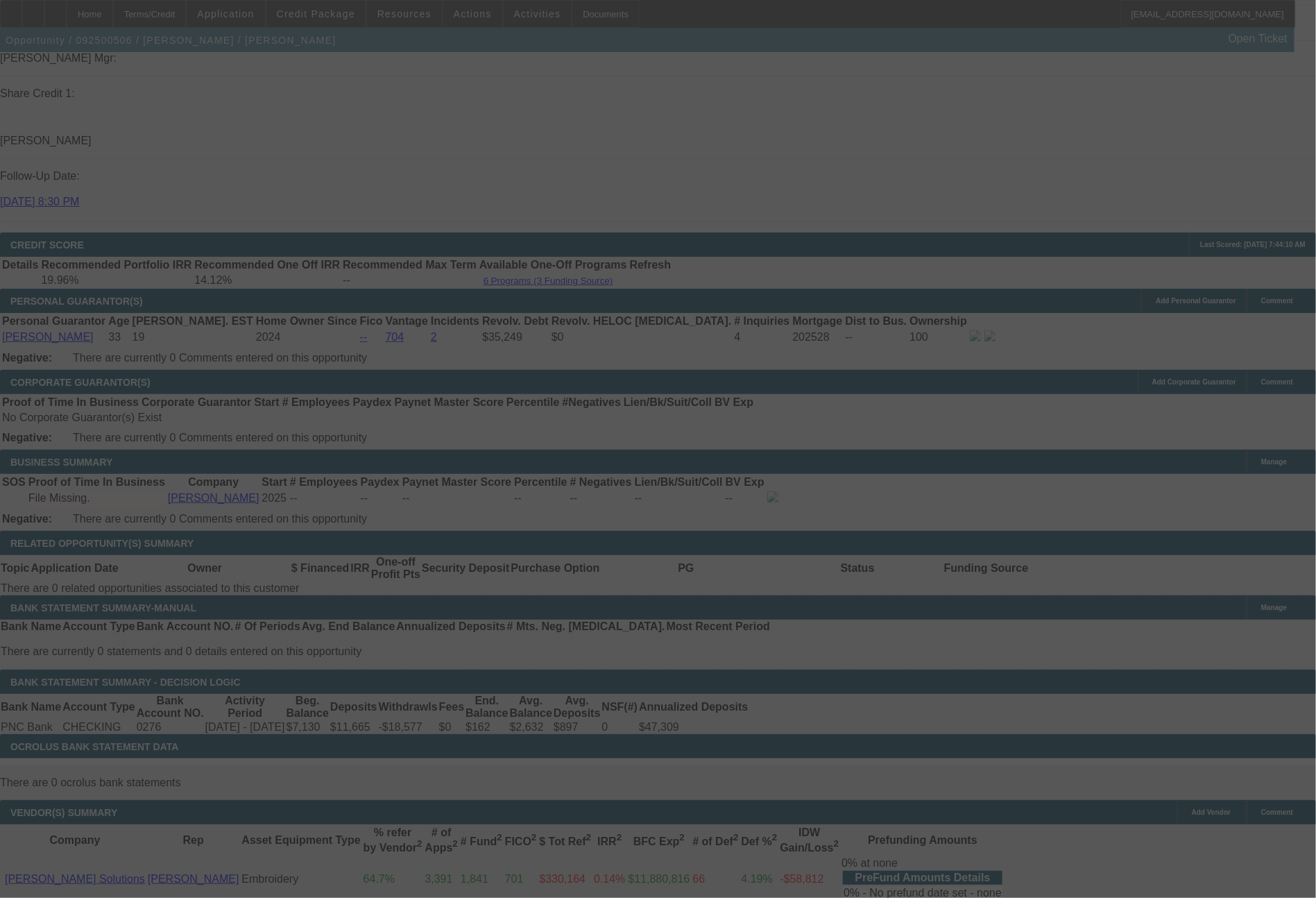
select select "0.2"
select select "2"
select select "0.1"
select select "4"
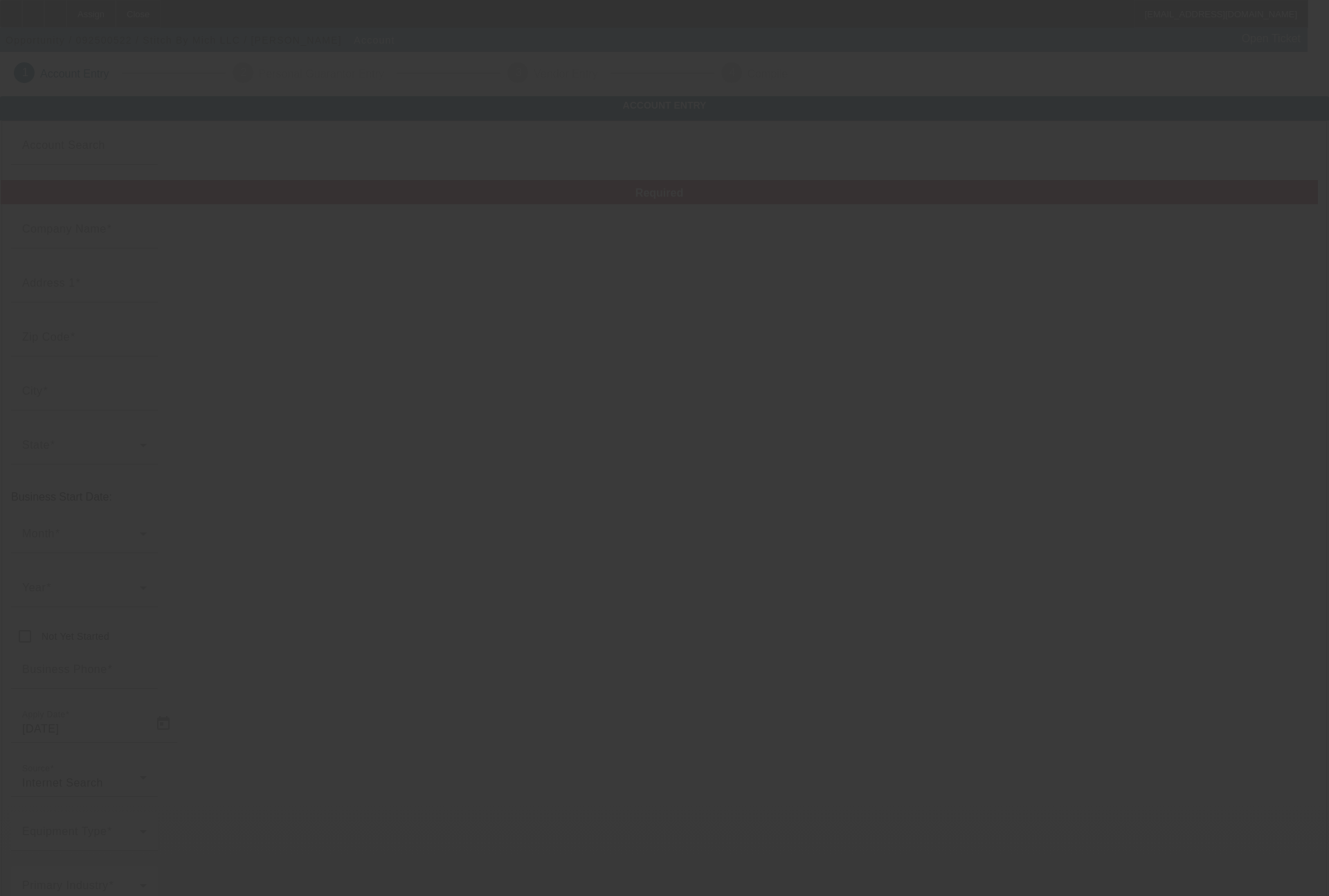
type input "Stitch By Mich LLC"
type input "209 5th Street"
type input "48430"
type input "Fenton"
type input "(248) 915-8295"
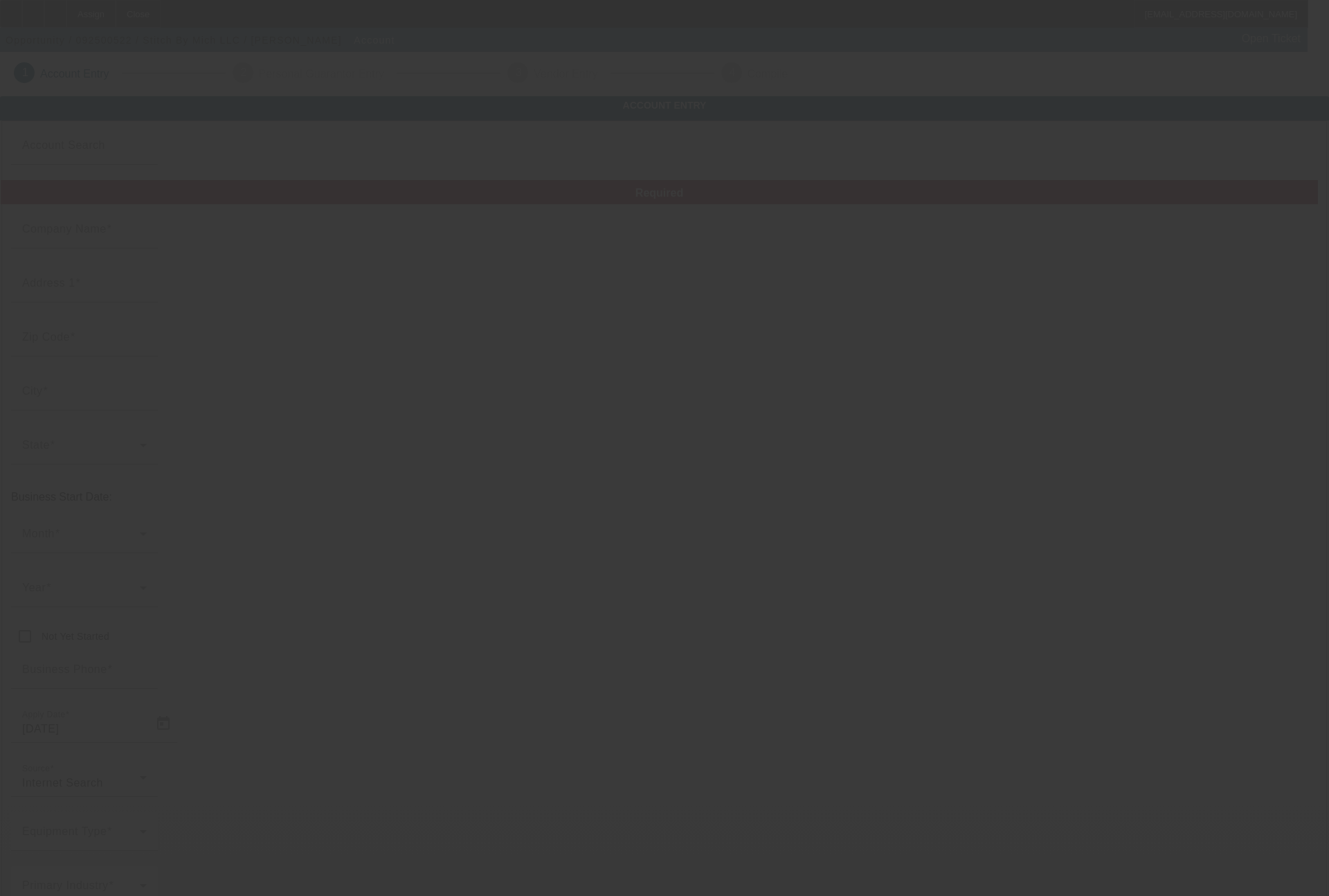
type input "stitchbymichco@gmail.com"
type input "33-3650390"
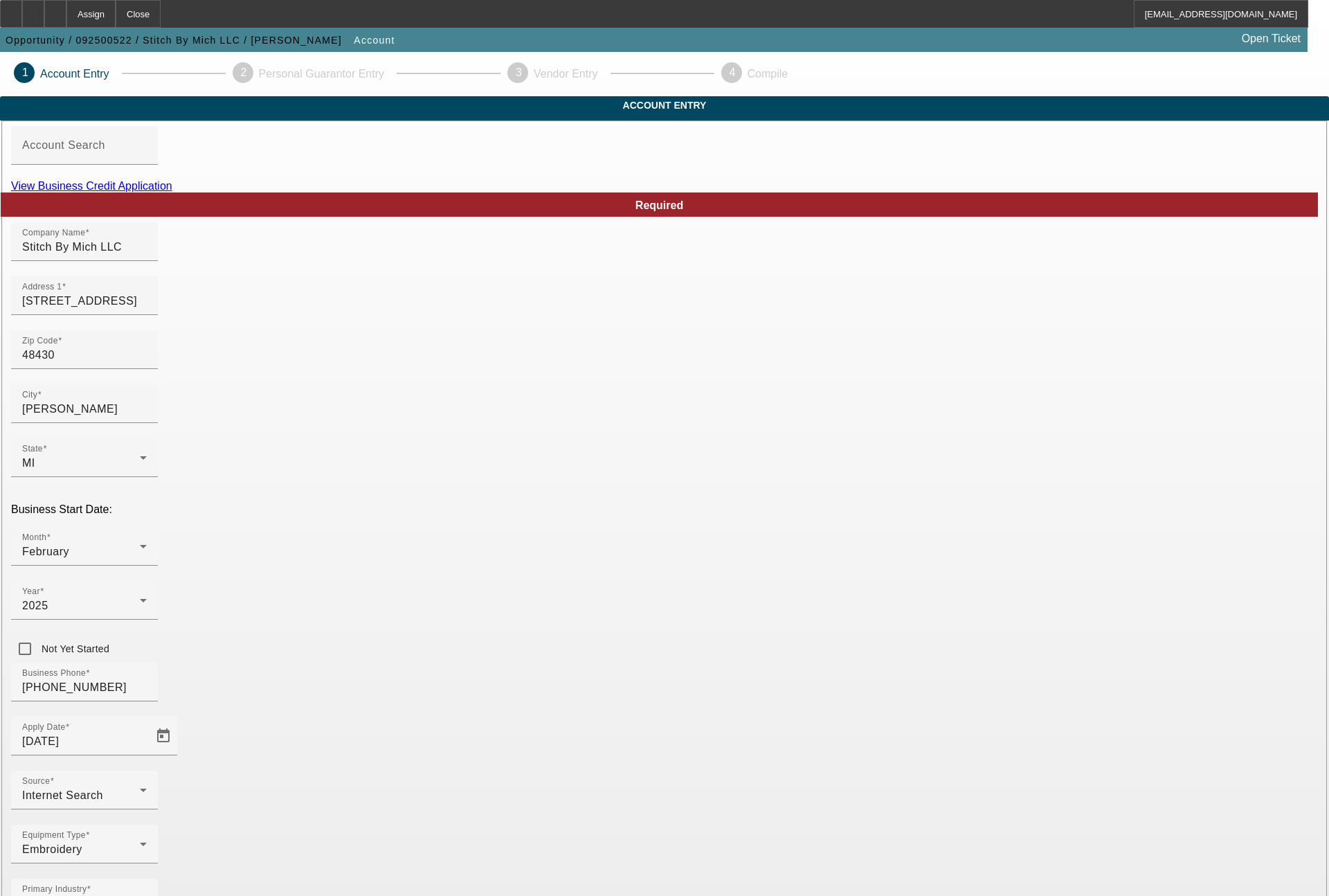
click at [173, 192] on link "View Business Credit Application" at bounding box center [92, 185] width 161 height 11
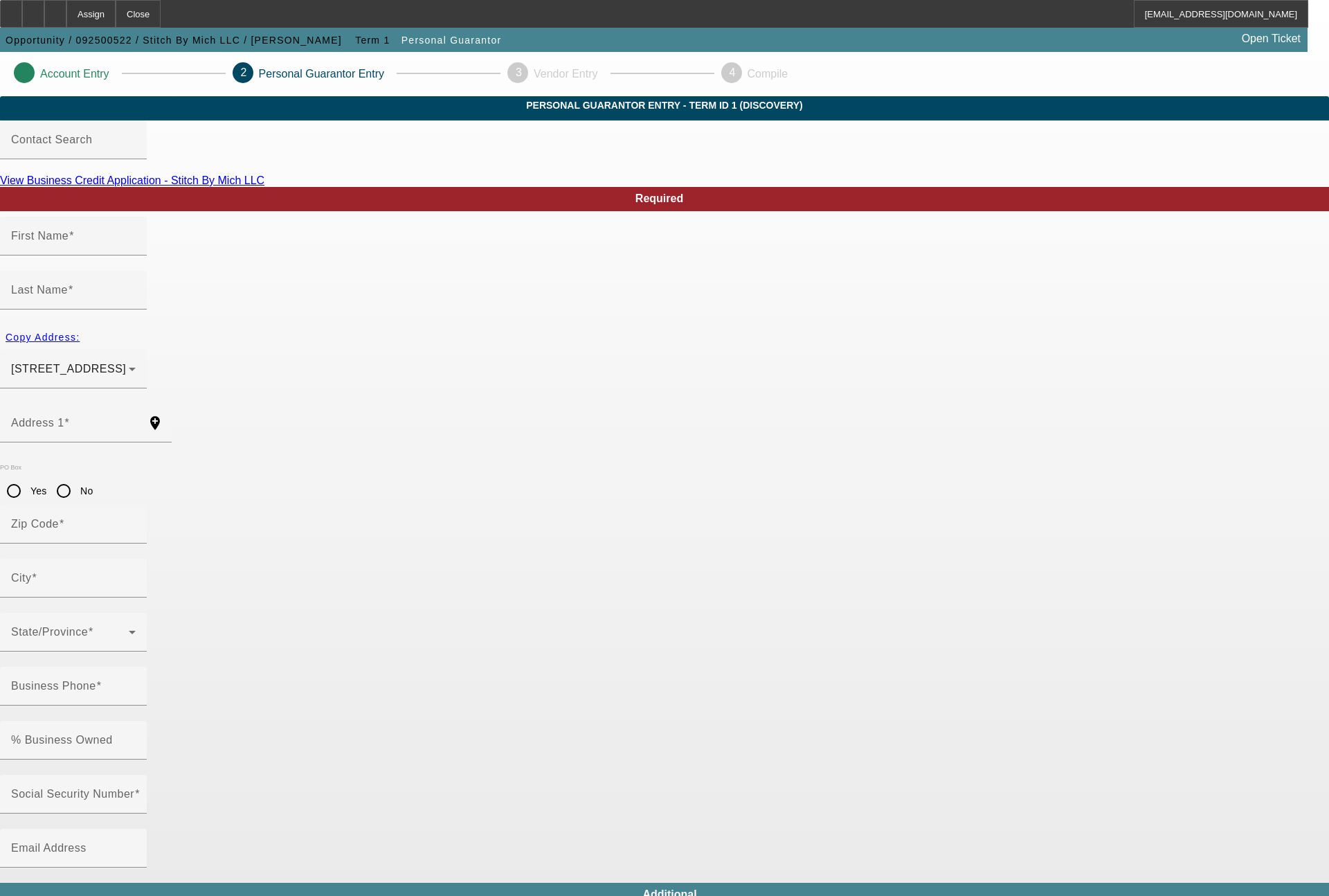
type input "Michelle"
type input "Maher"
type input "209 5th St"
radio input "true"
type input "48430"
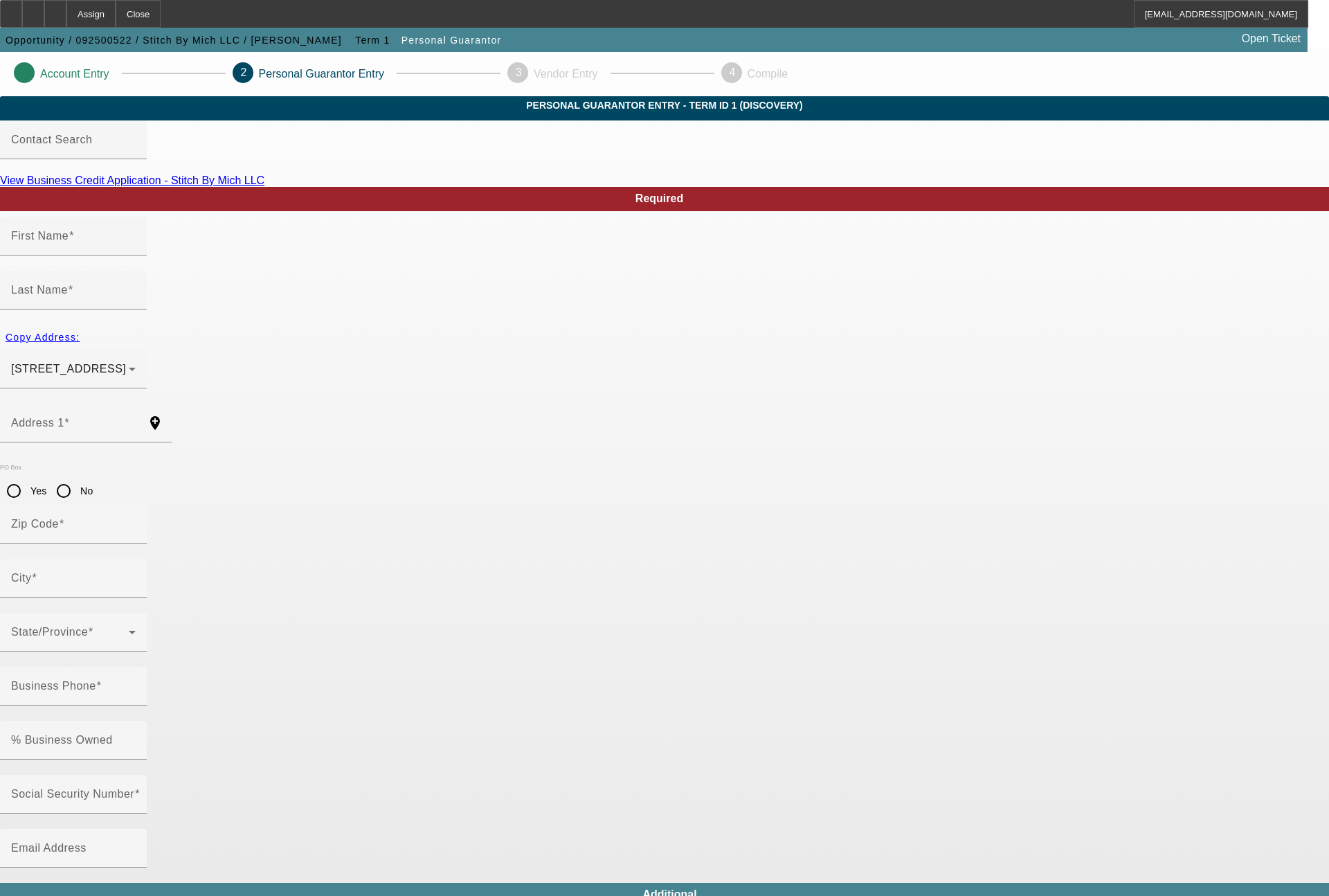
type input "Fenton"
type input "(248) 915-8295"
type input "100"
type input "623-21-3733"
type input "stitchbymichco@gmail.com"
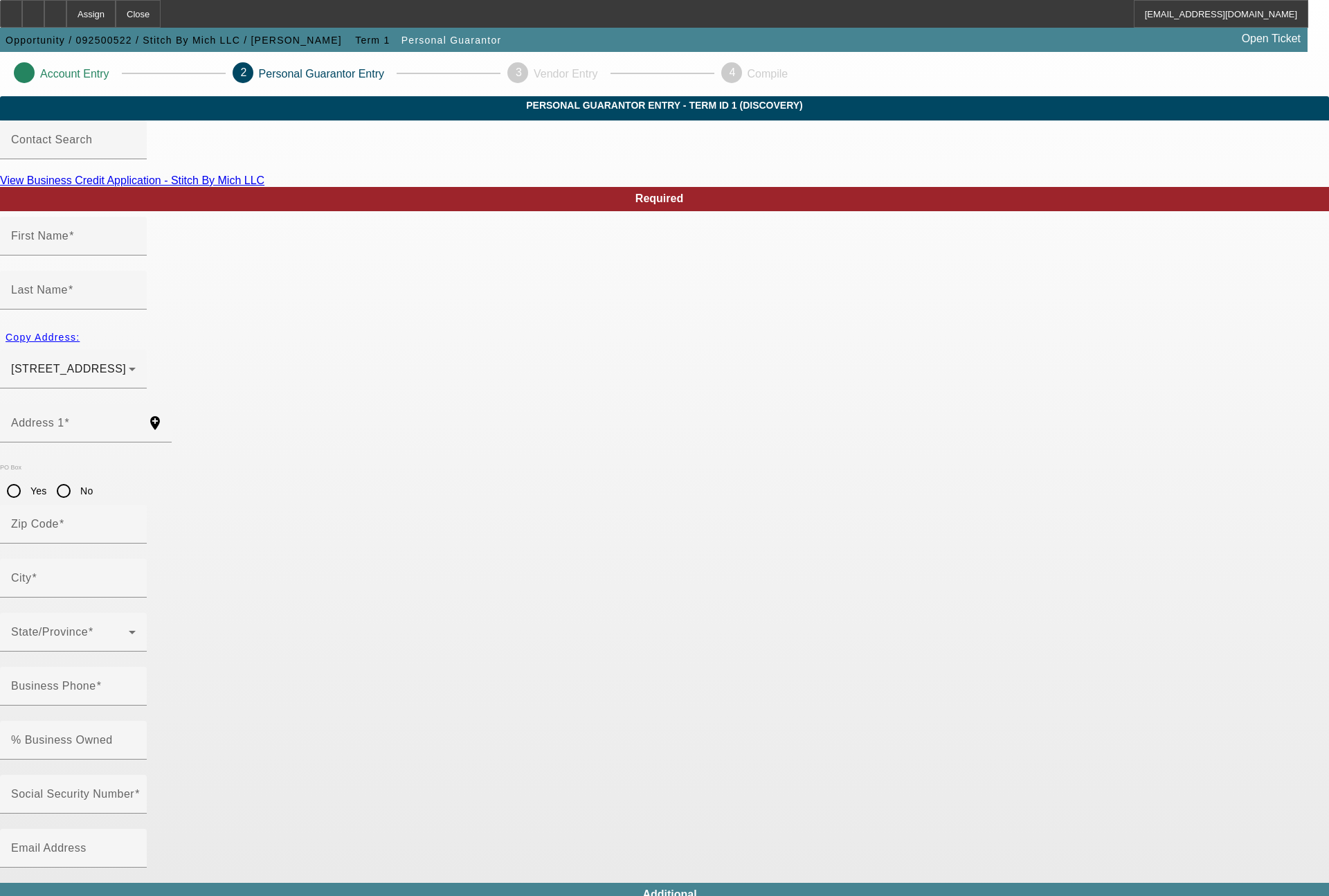
type input "(248) 915-8295"
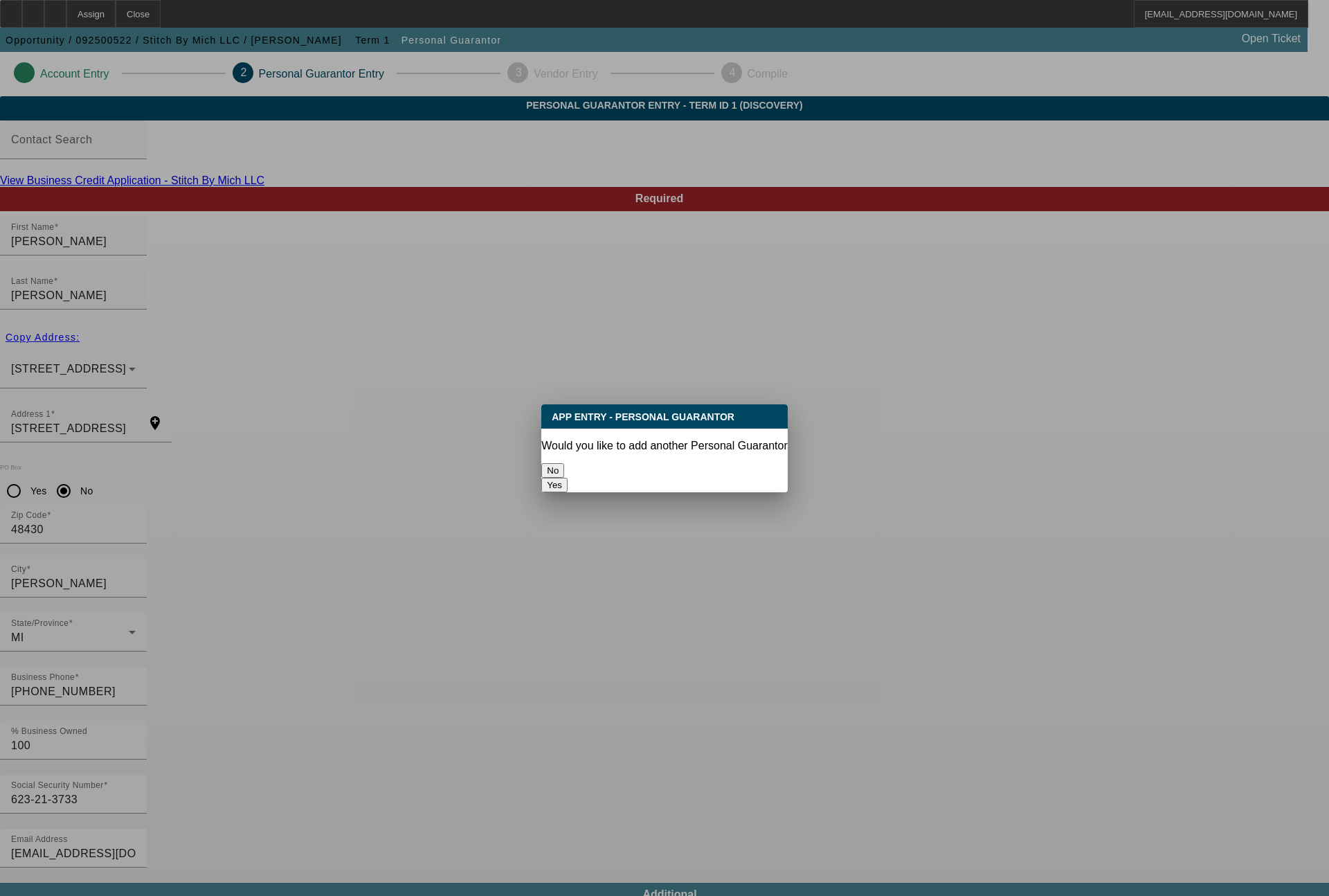
click at [564, 463] on button "No" at bounding box center [553, 470] width 23 height 15
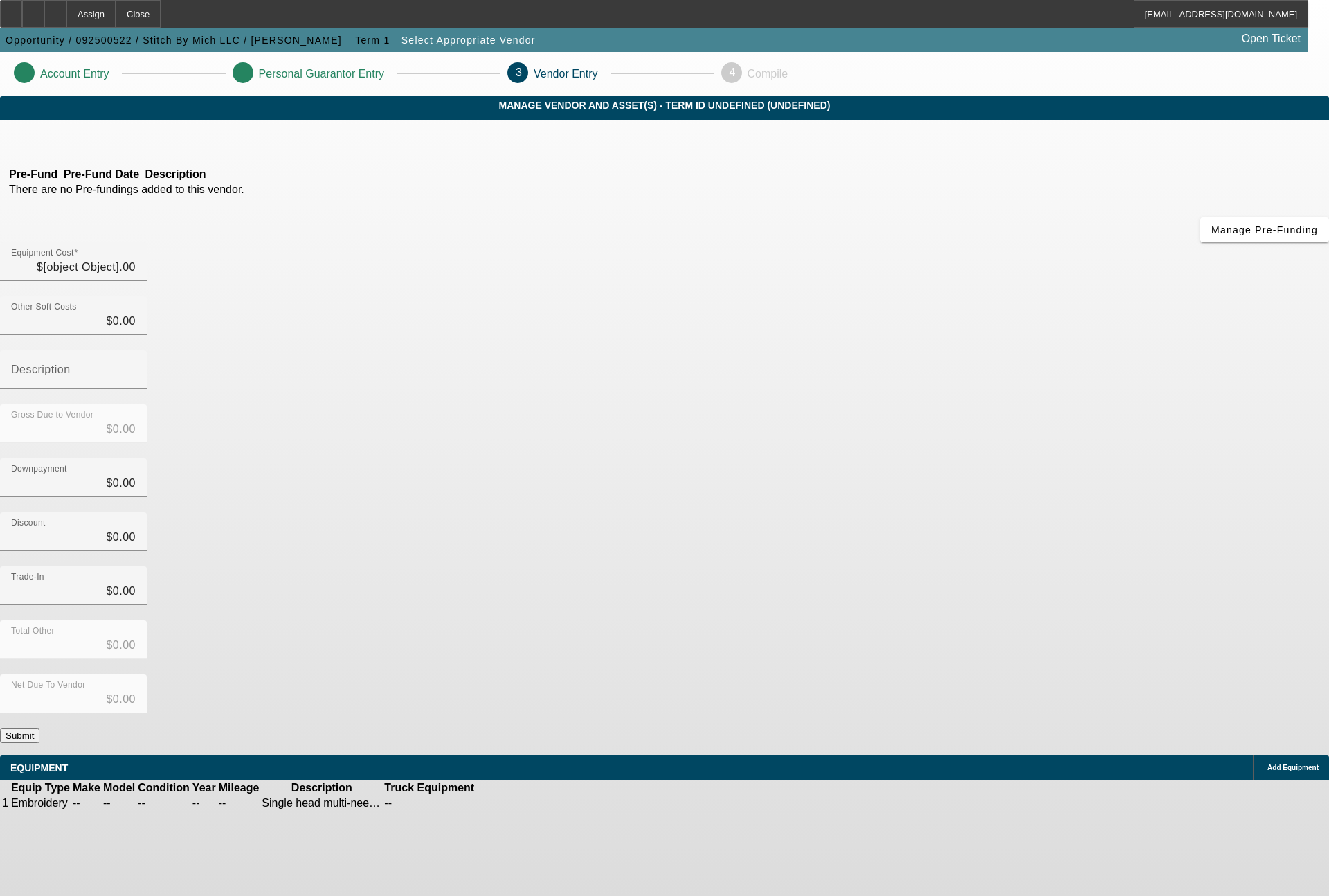
type input "$19,995.00"
click at [39, 728] on button "Submit" at bounding box center [19, 735] width 39 height 15
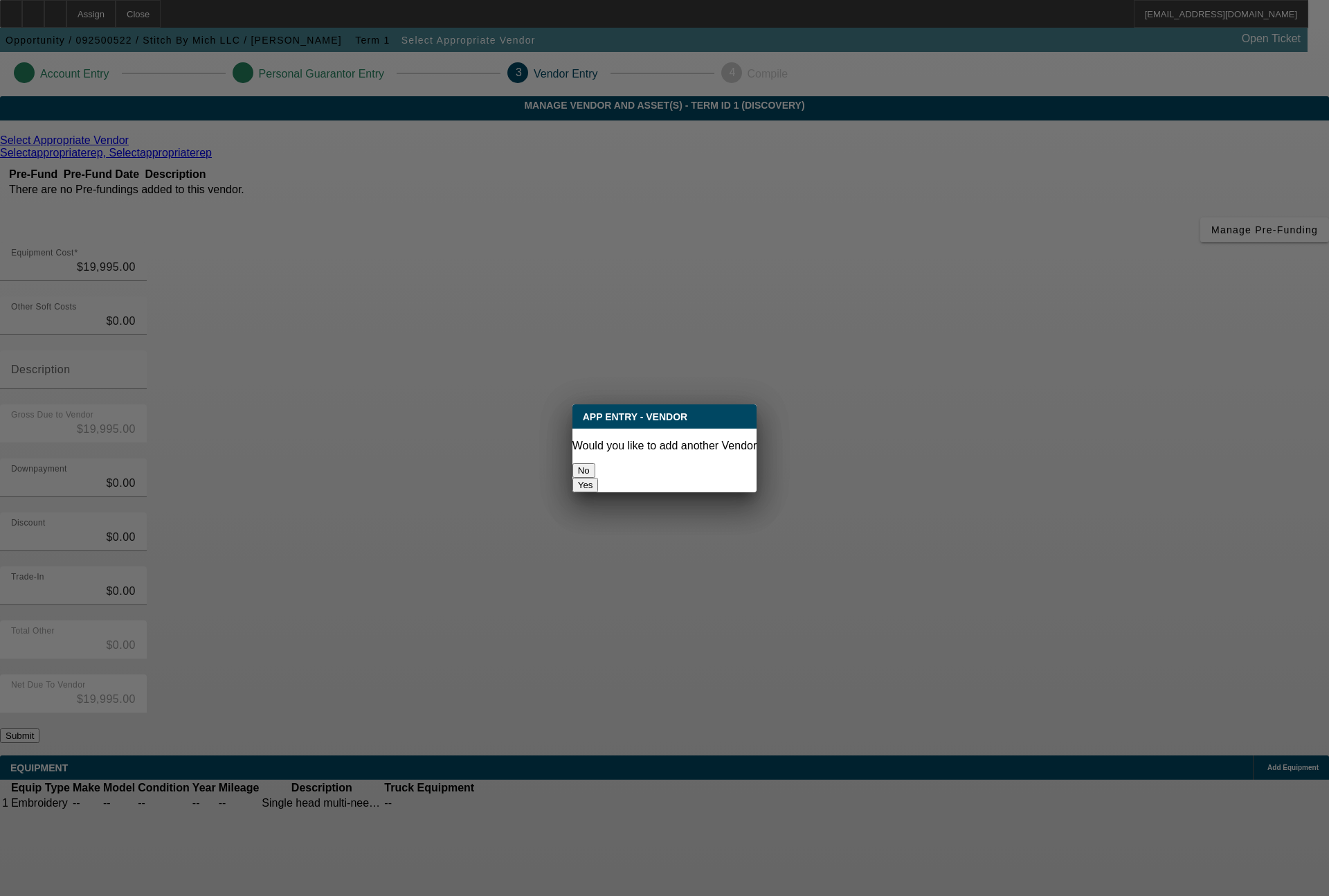
click at [595, 465] on button "No" at bounding box center [584, 470] width 23 height 15
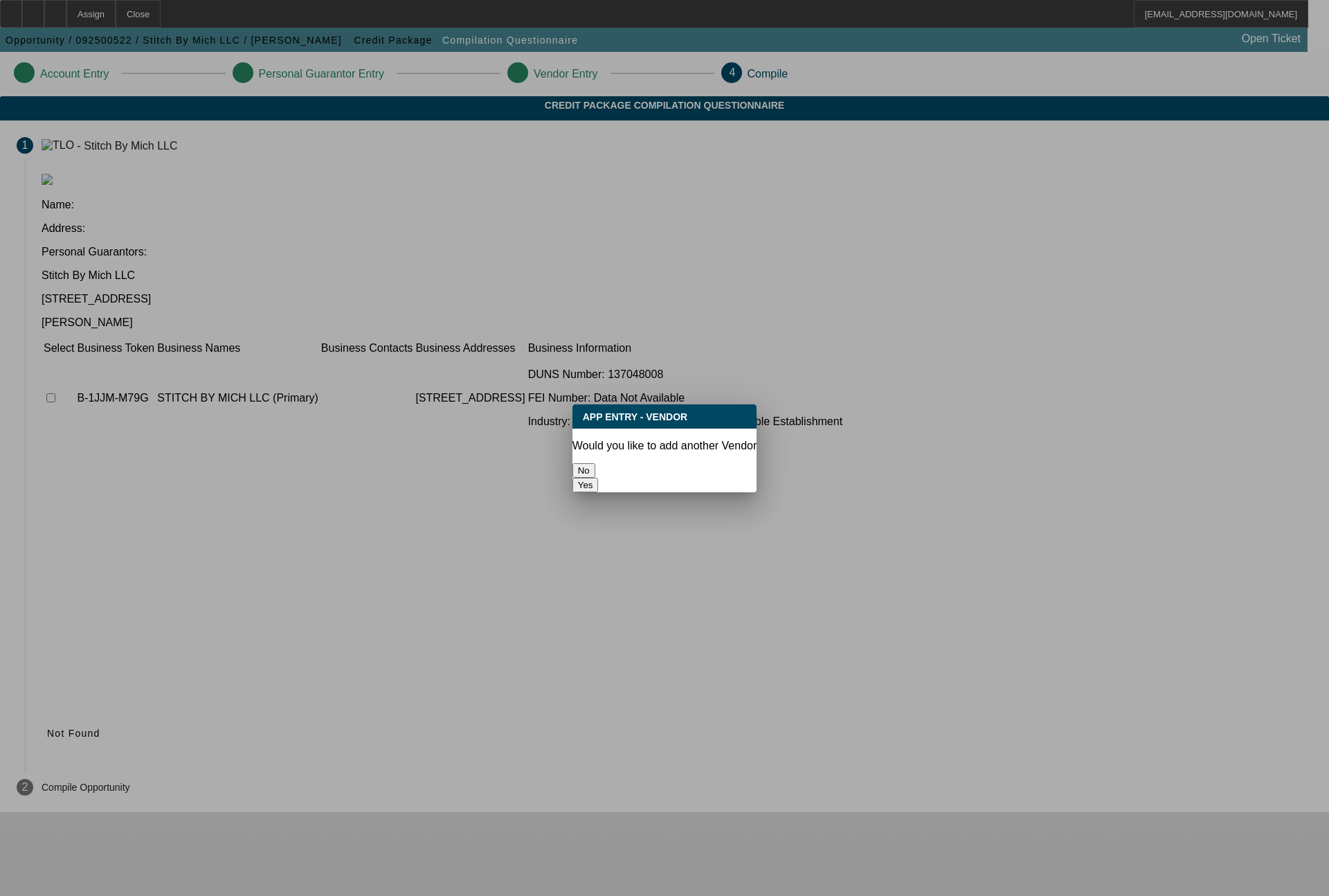
click at [595, 463] on button "No" at bounding box center [584, 470] width 23 height 15
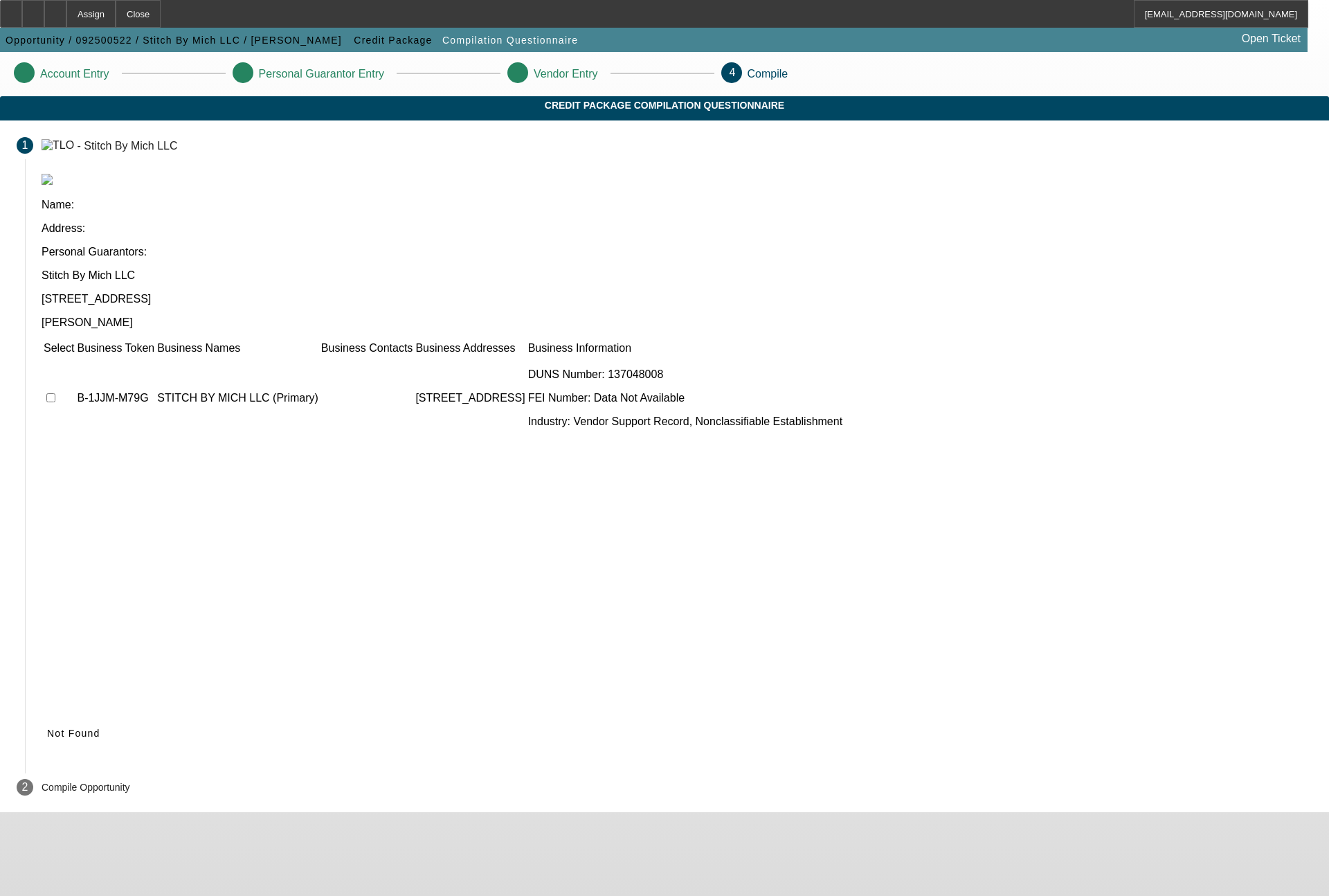
click at [75, 356] on td at bounding box center [58, 397] width 32 height 83
click at [100, 728] on span "Not Found" at bounding box center [73, 733] width 53 height 11
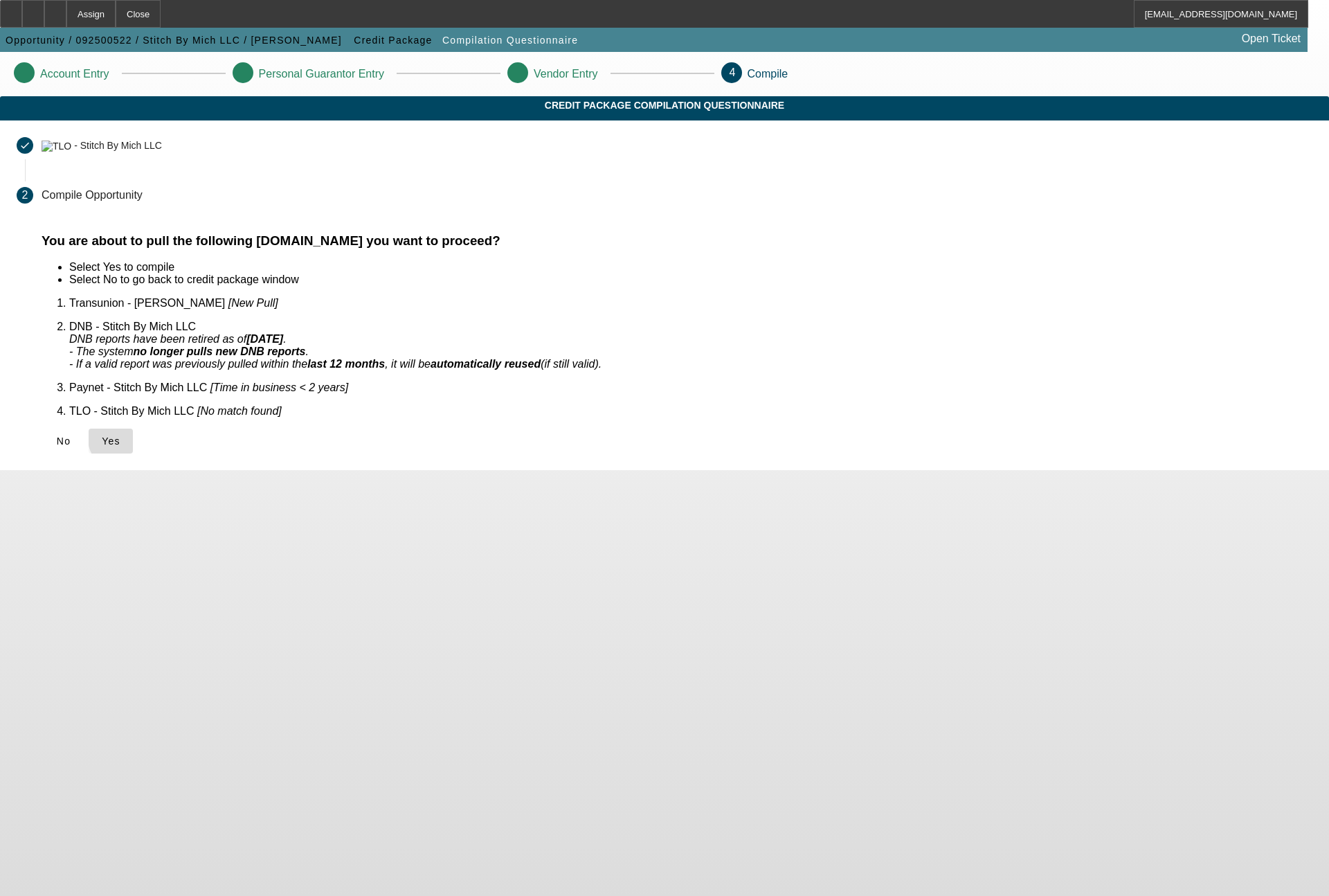
click at [132, 424] on span at bounding box center [111, 441] width 44 height 33
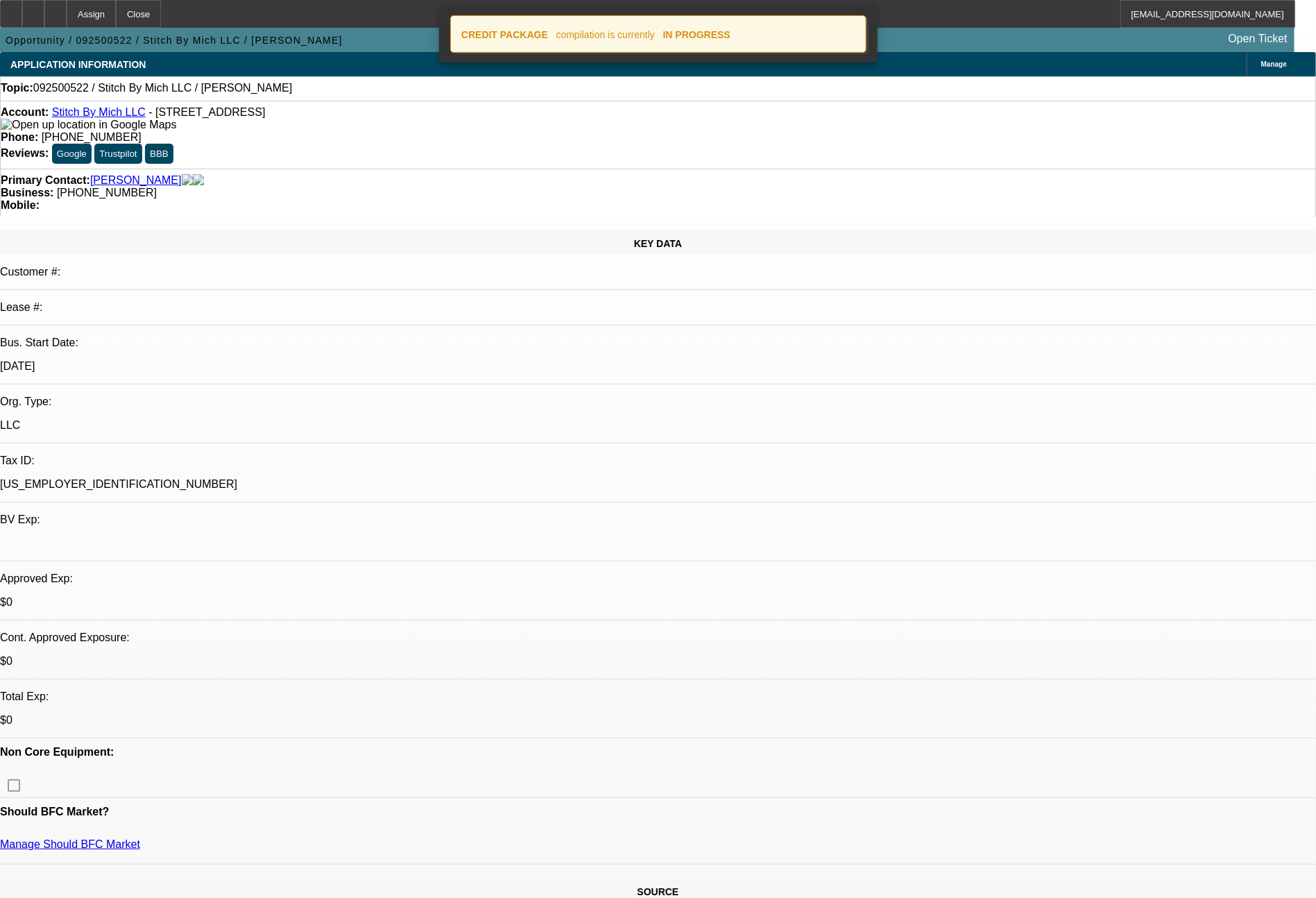
select select "0"
select select "2"
select select "0.1"
select select "4"
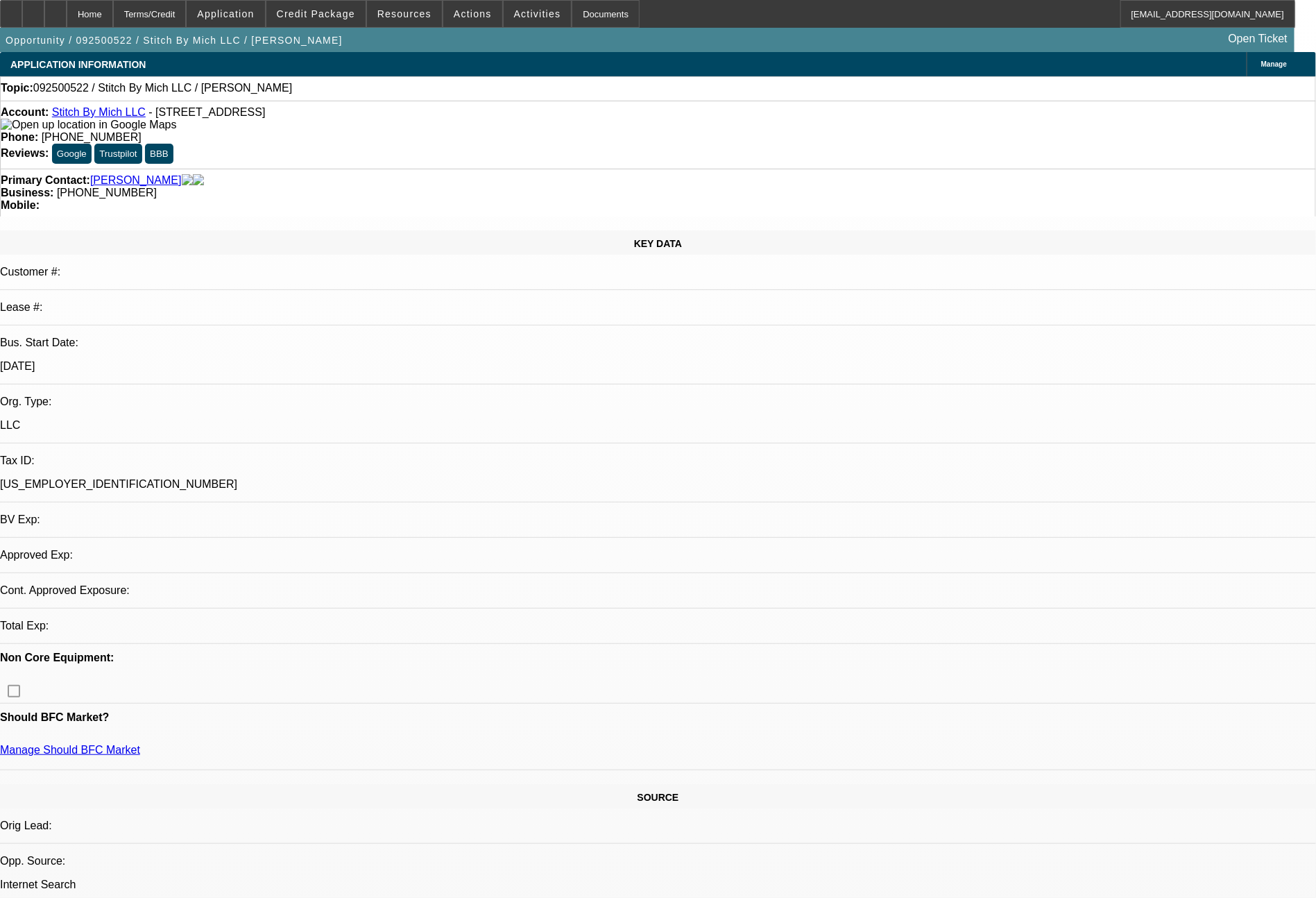
select select "0"
select select "2"
select select "0.1"
select select "4"
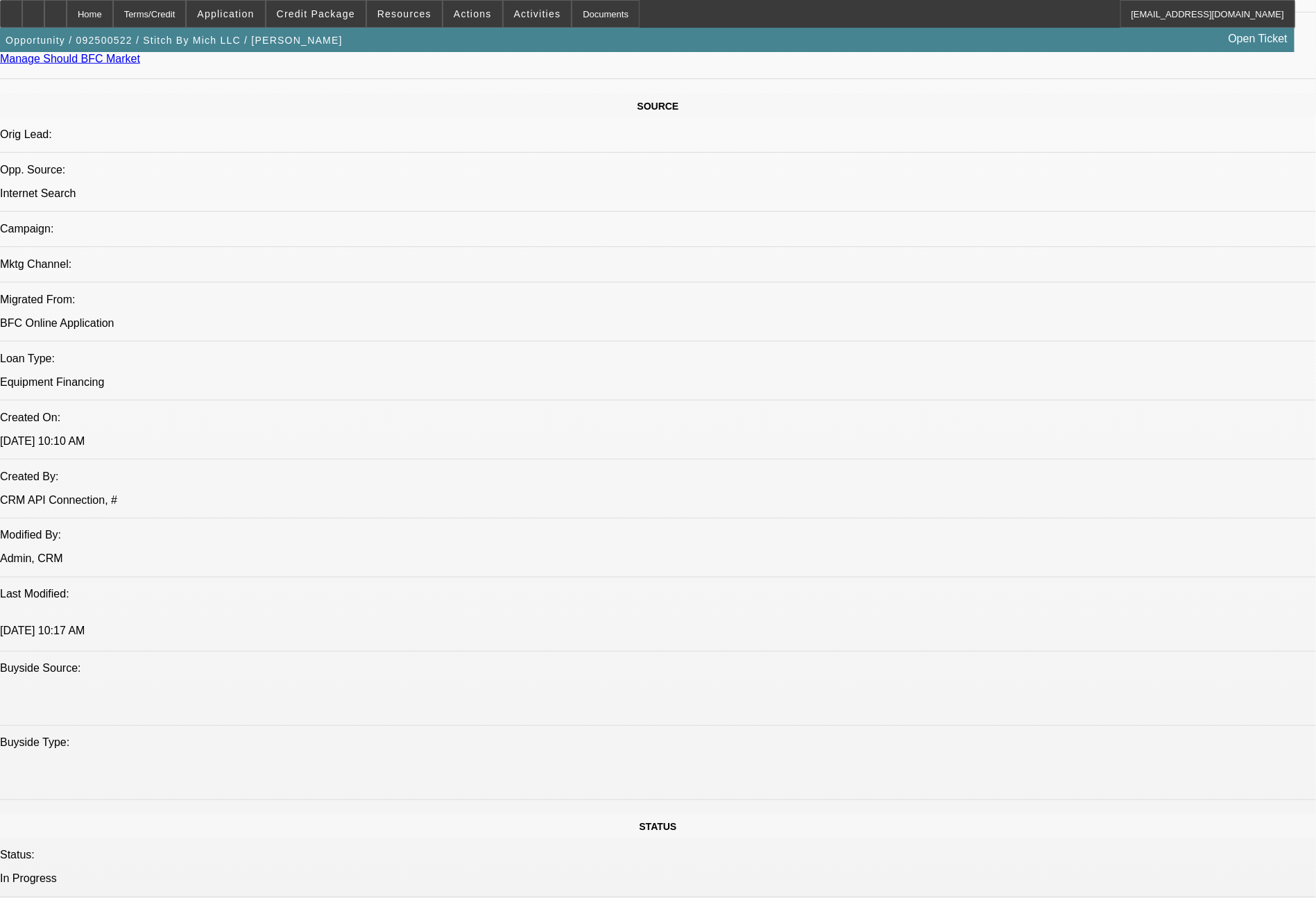
scroll to position [1572, 0]
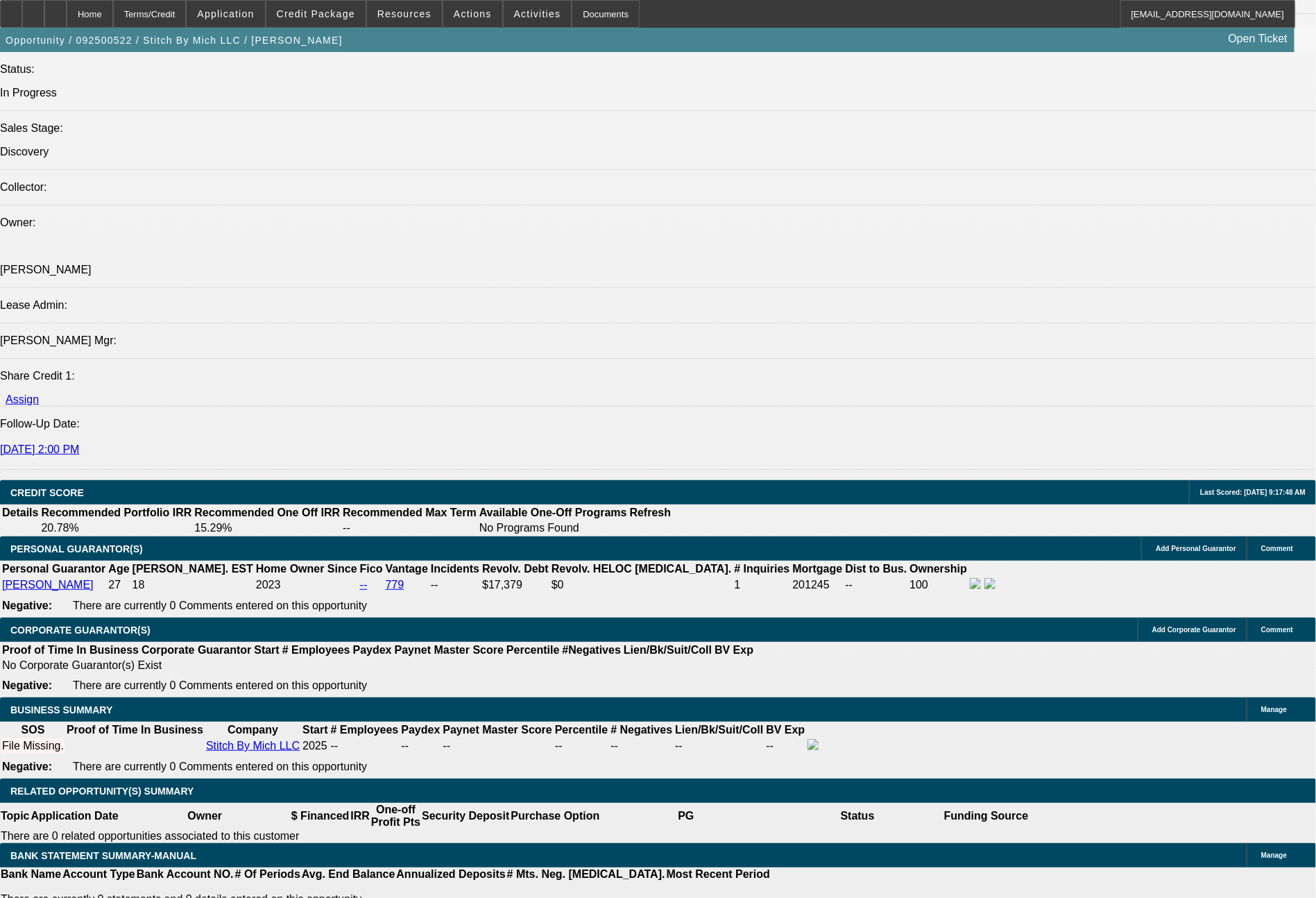
type input "$0.00"
type input "UNKNOWN"
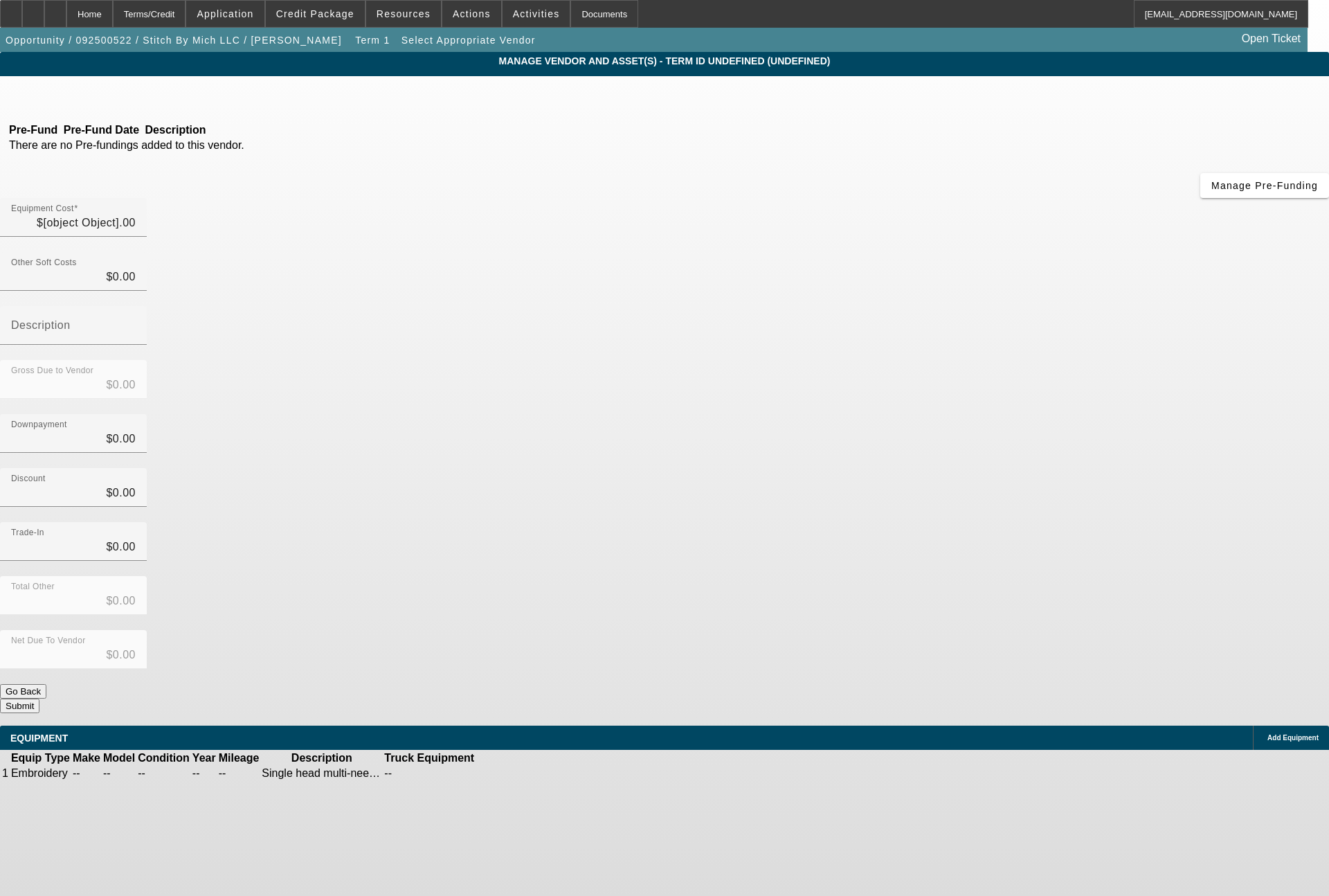
type input "$19,995.00"
click at [132, 98] on icon at bounding box center [132, 95] width 0 height 11
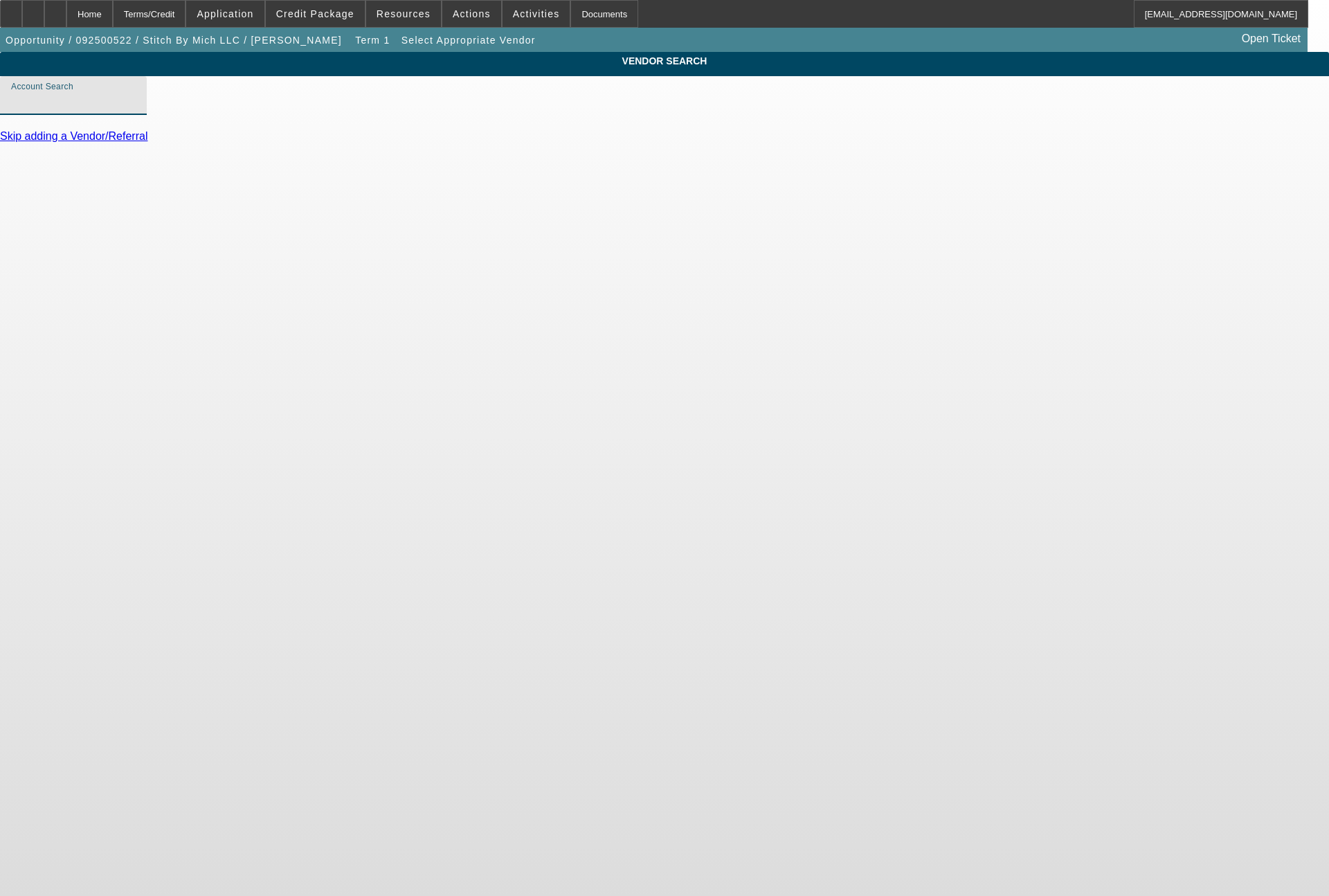
click at [136, 109] on input "Account Search" at bounding box center [73, 100] width 125 height 17
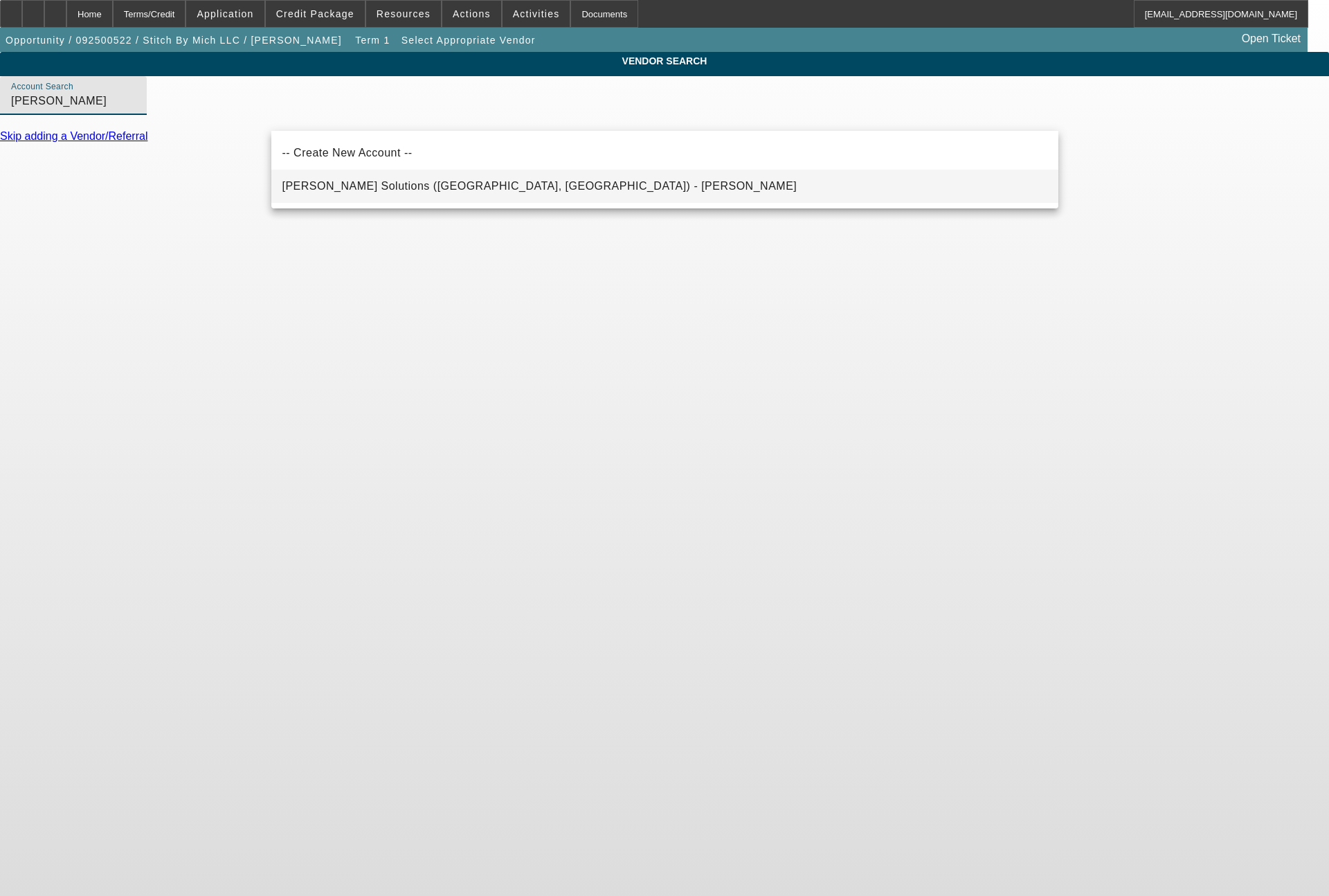
click at [425, 180] on span "Hirsch Solutions (Huntersville, NC) - Janowski, Kristof" at bounding box center [539, 186] width 515 height 17
type input "Hirsch Solutions (Huntersville, NC) - Janowski, Kristof"
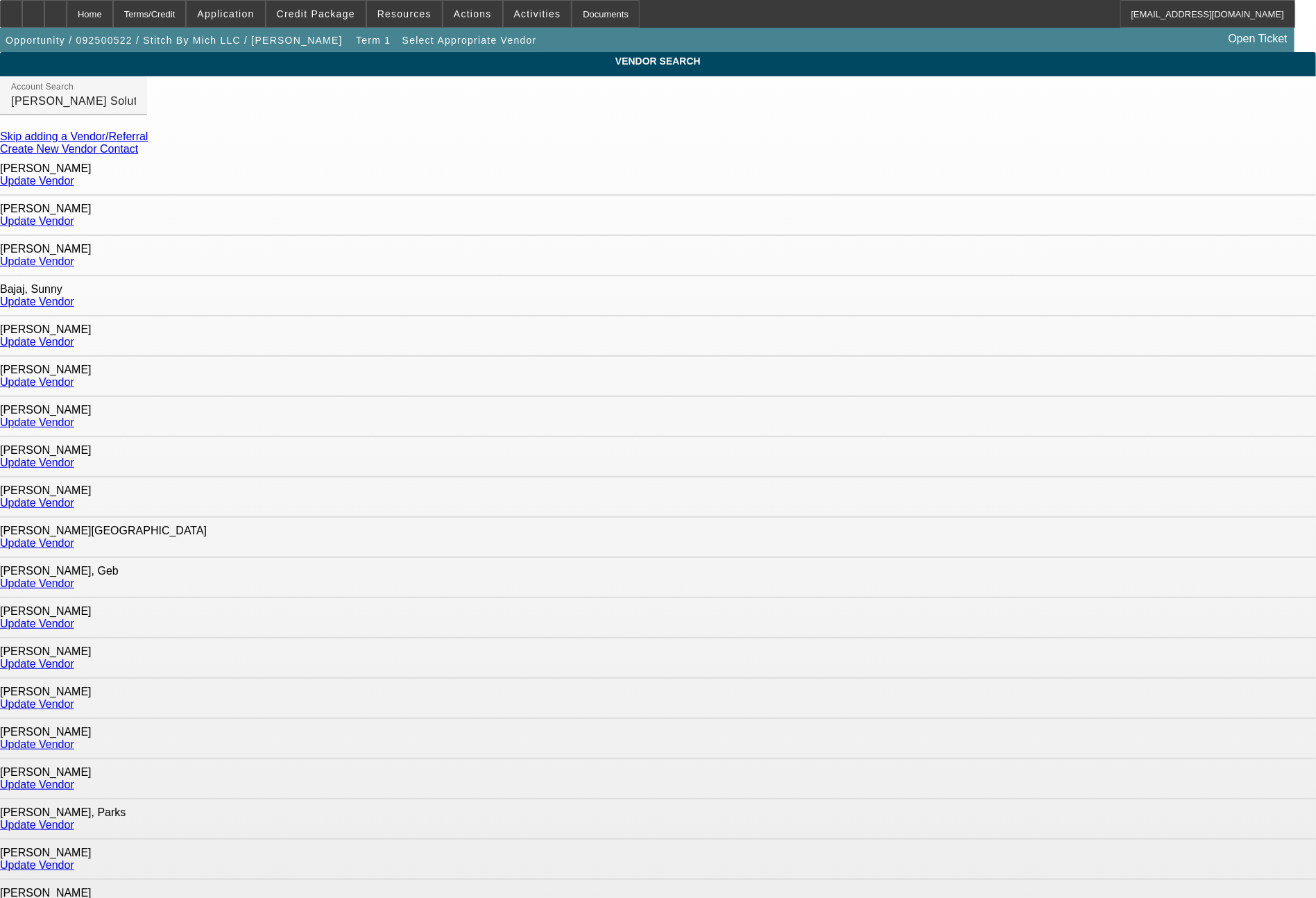
click at [74, 778] on link "Update Vendor" at bounding box center [37, 784] width 74 height 11
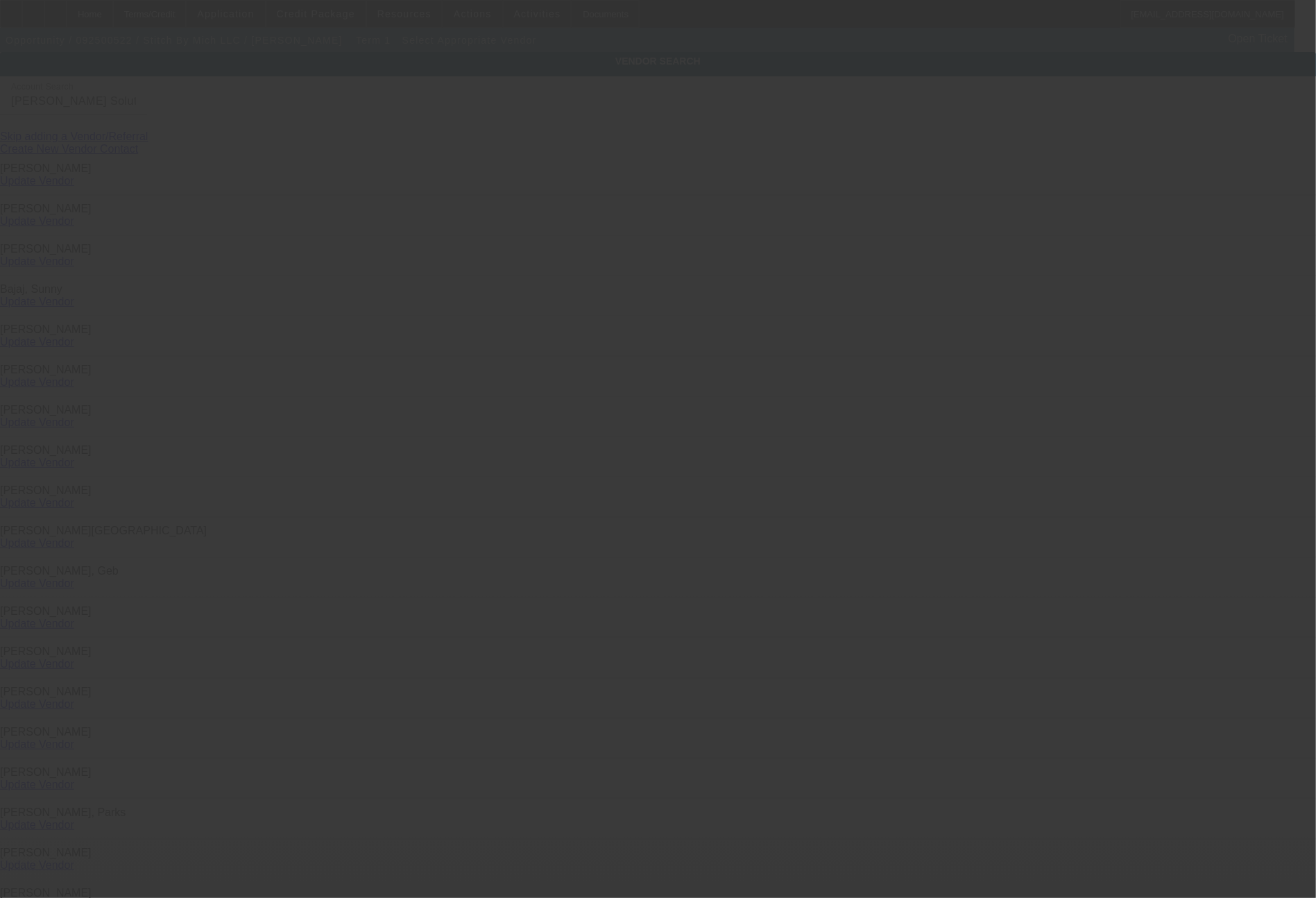
click at [1021, 660] on div at bounding box center [658, 449] width 1316 height 898
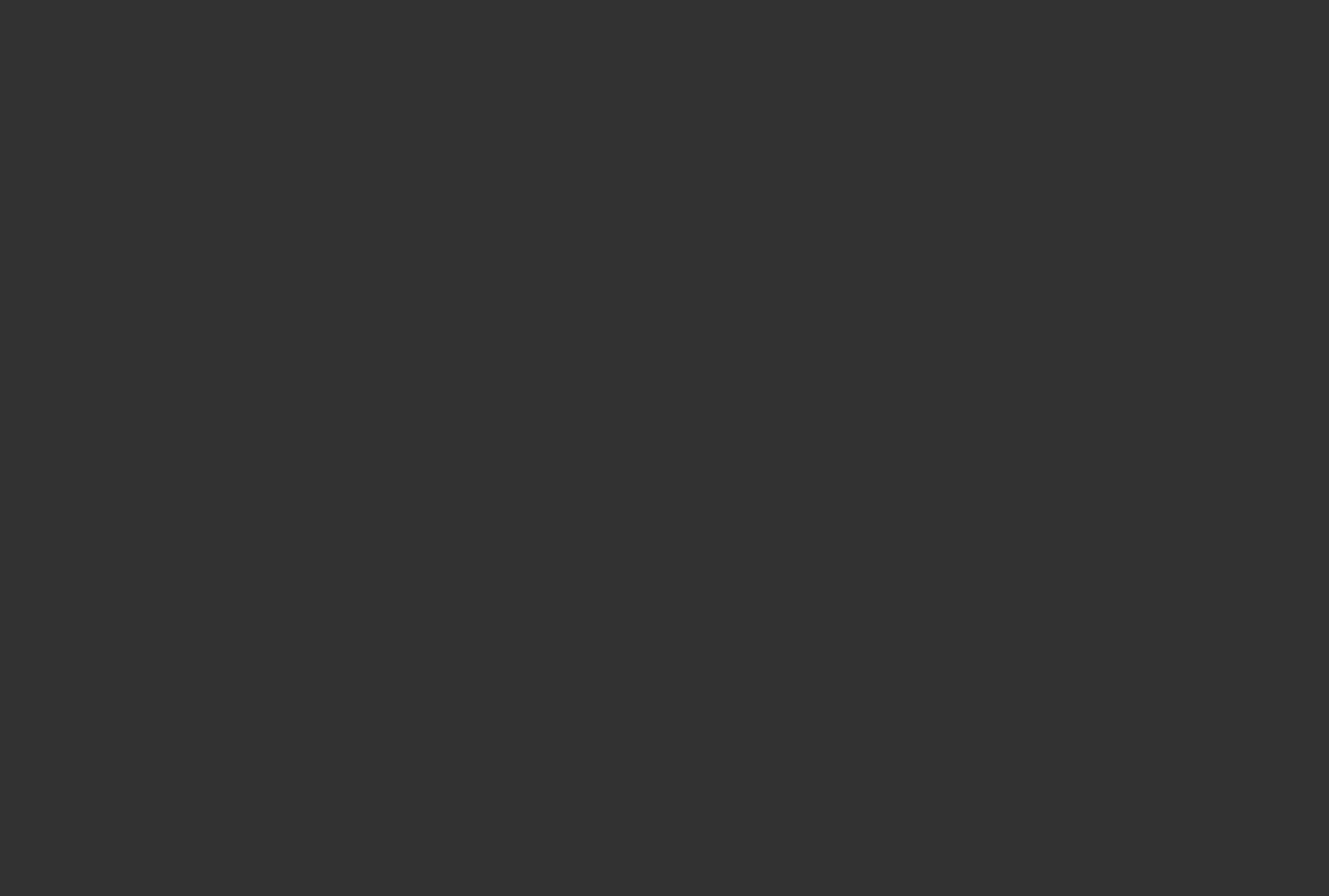
type input "$19,995.00"
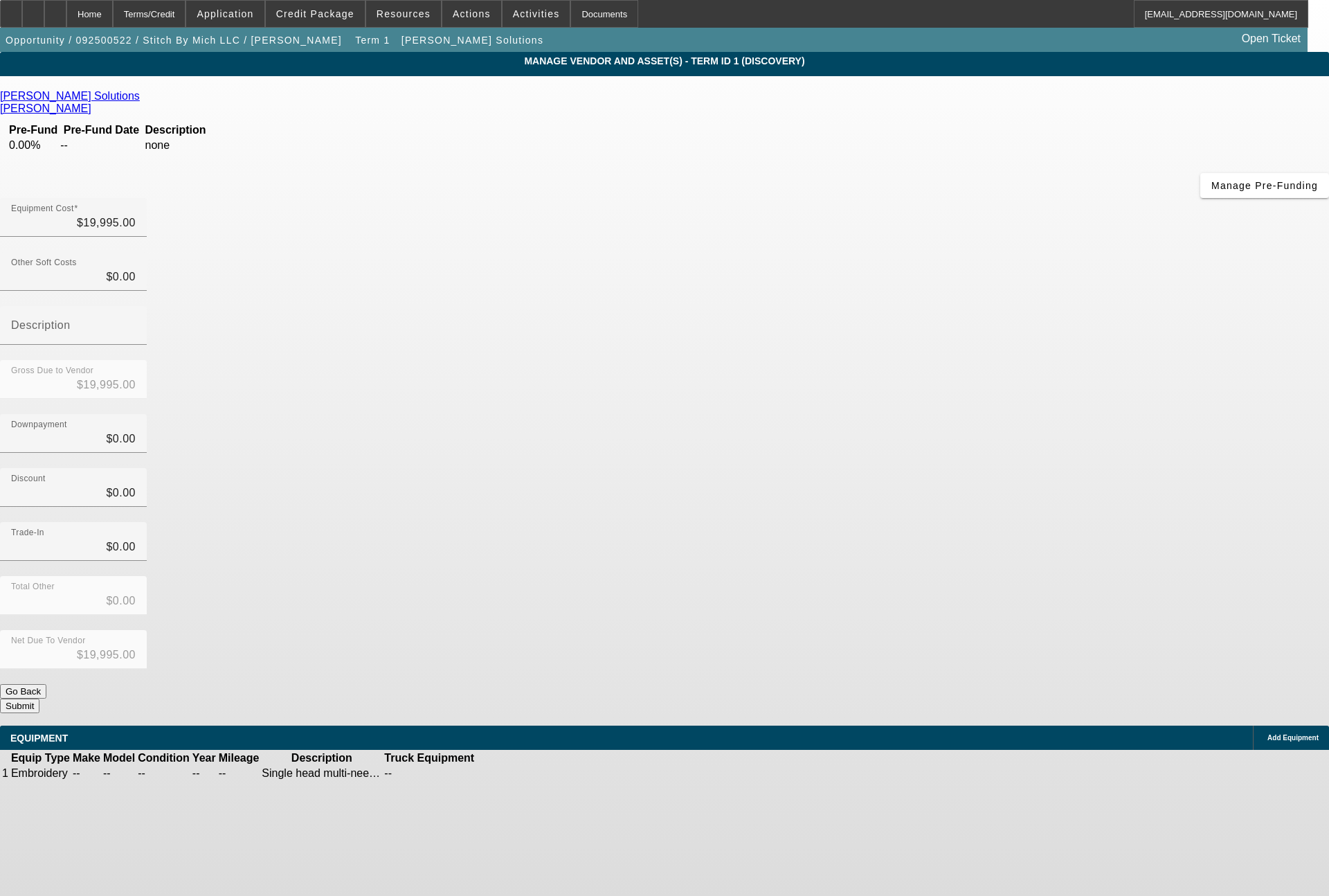
click at [505, 773] on link at bounding box center [505, 773] width 0 height 0
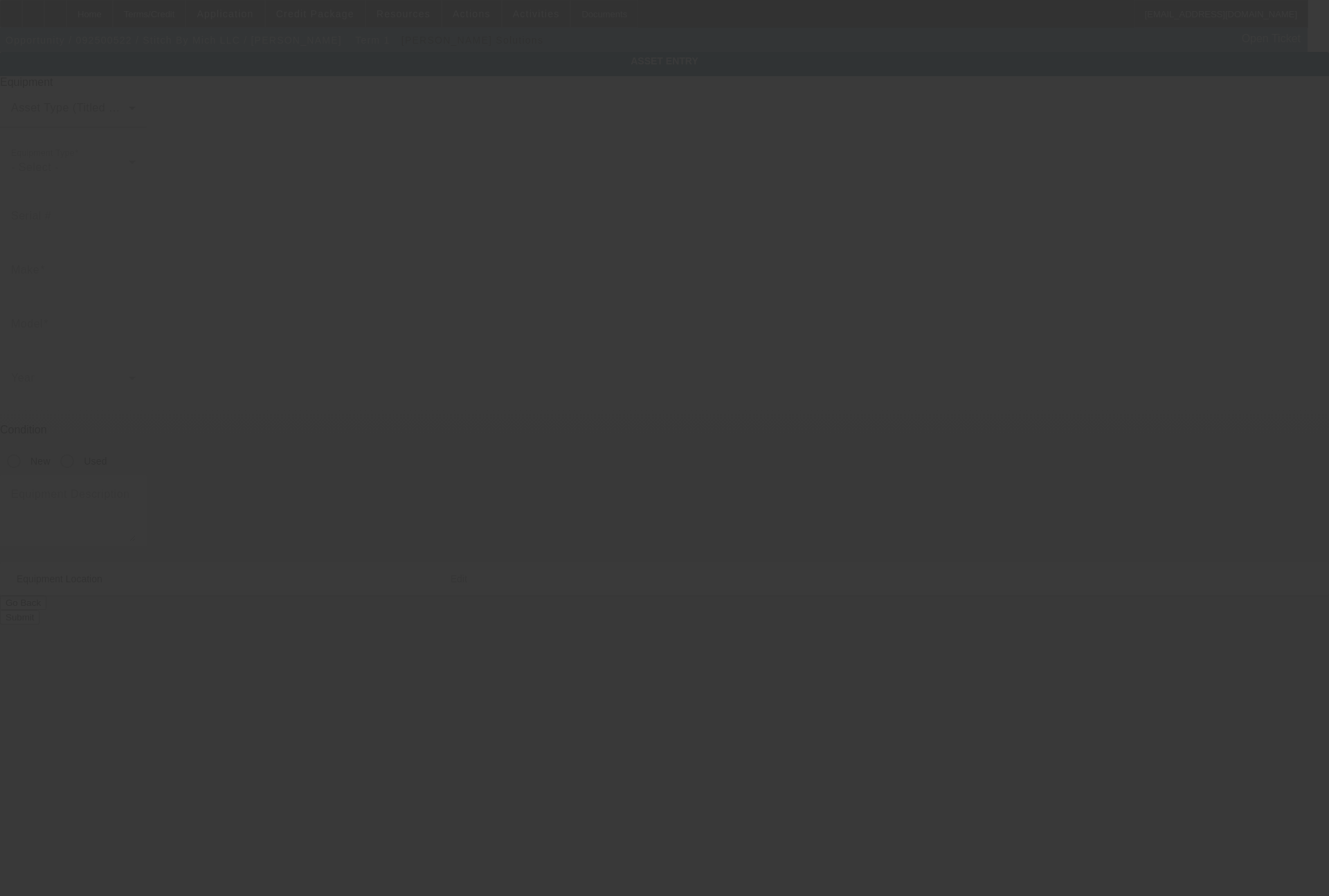
type textarea "Single head multi-needle embroidery machine; Make: Tajima; Model: TMBP2-SC"
type input "209 5th Street"
type input "Fenton"
type input "48430"
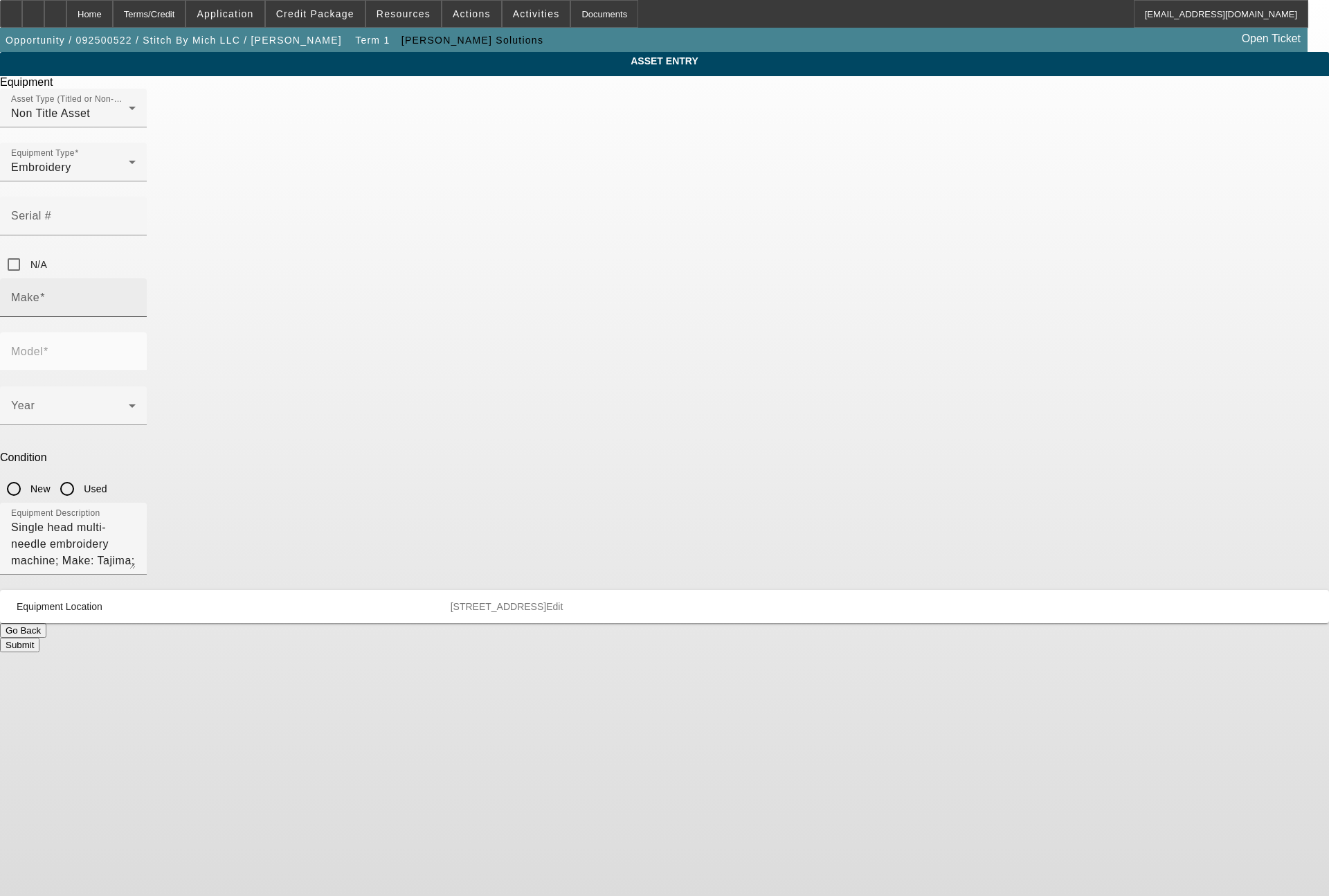
click at [136, 295] on input "Make" at bounding box center [73, 302] width 125 height 17
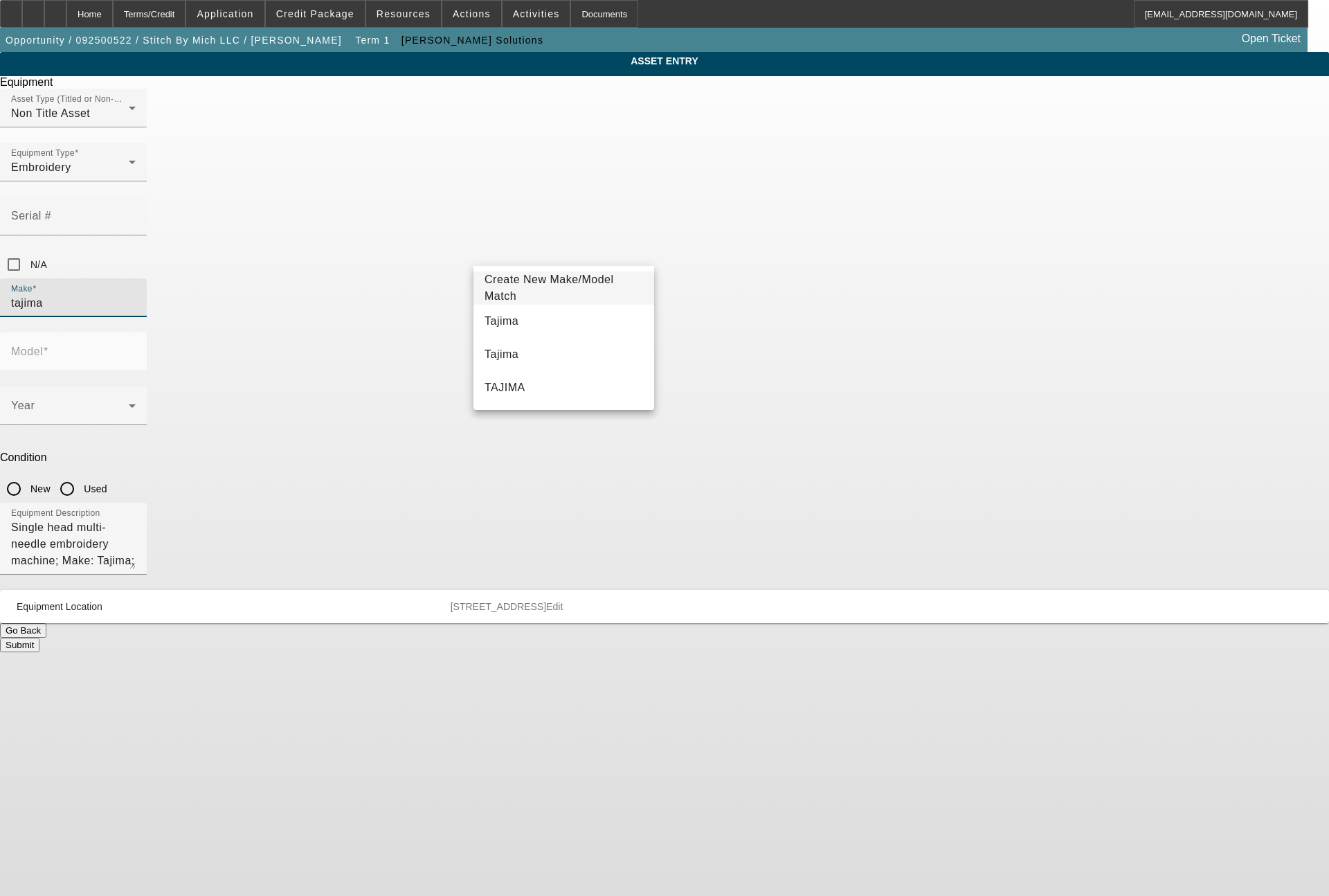
click at [522, 317] on mat-option "Tajima" at bounding box center [563, 321] width 180 height 33
type input "Tajima"
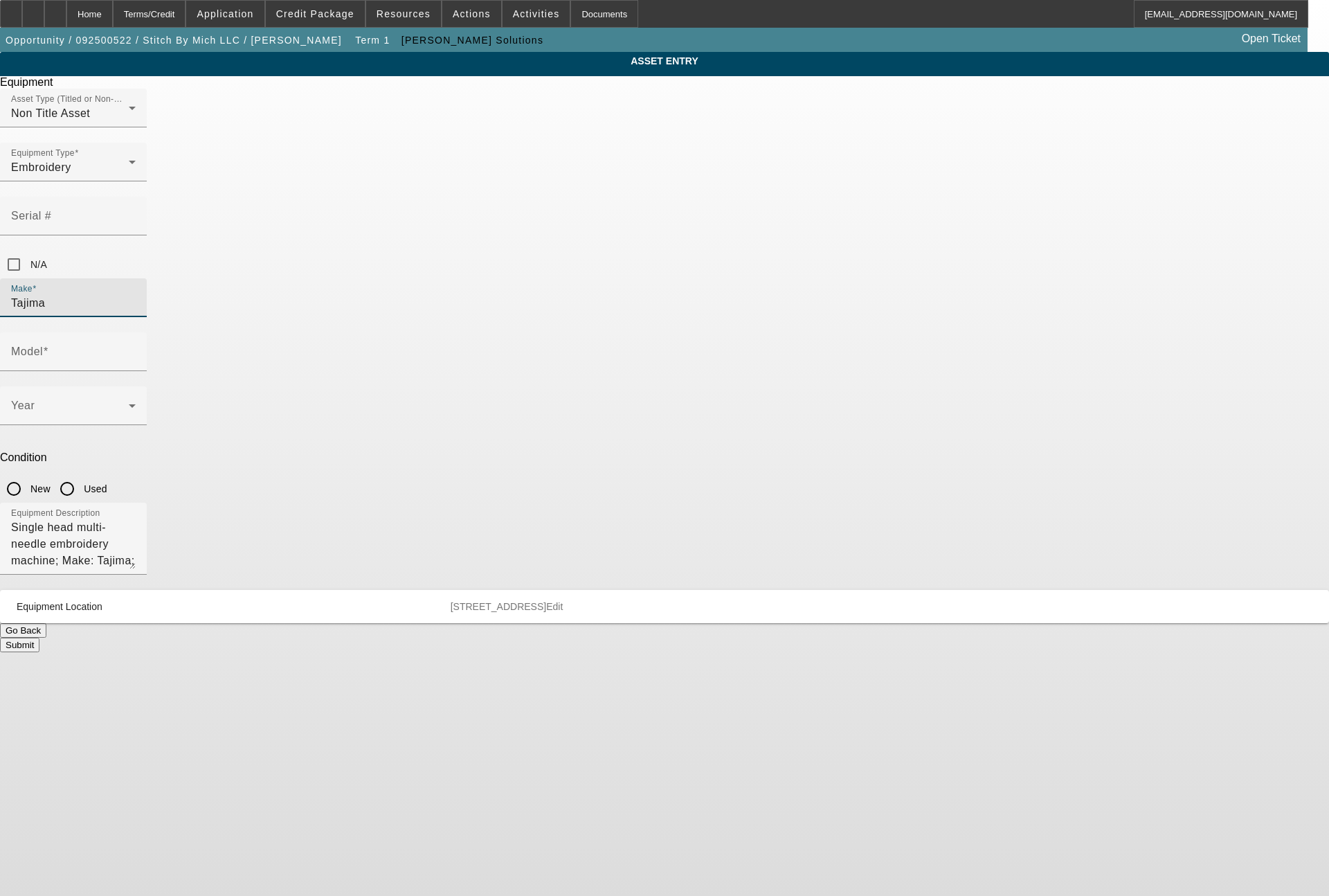
click at [136, 386] on div "Year" at bounding box center [73, 405] width 125 height 38
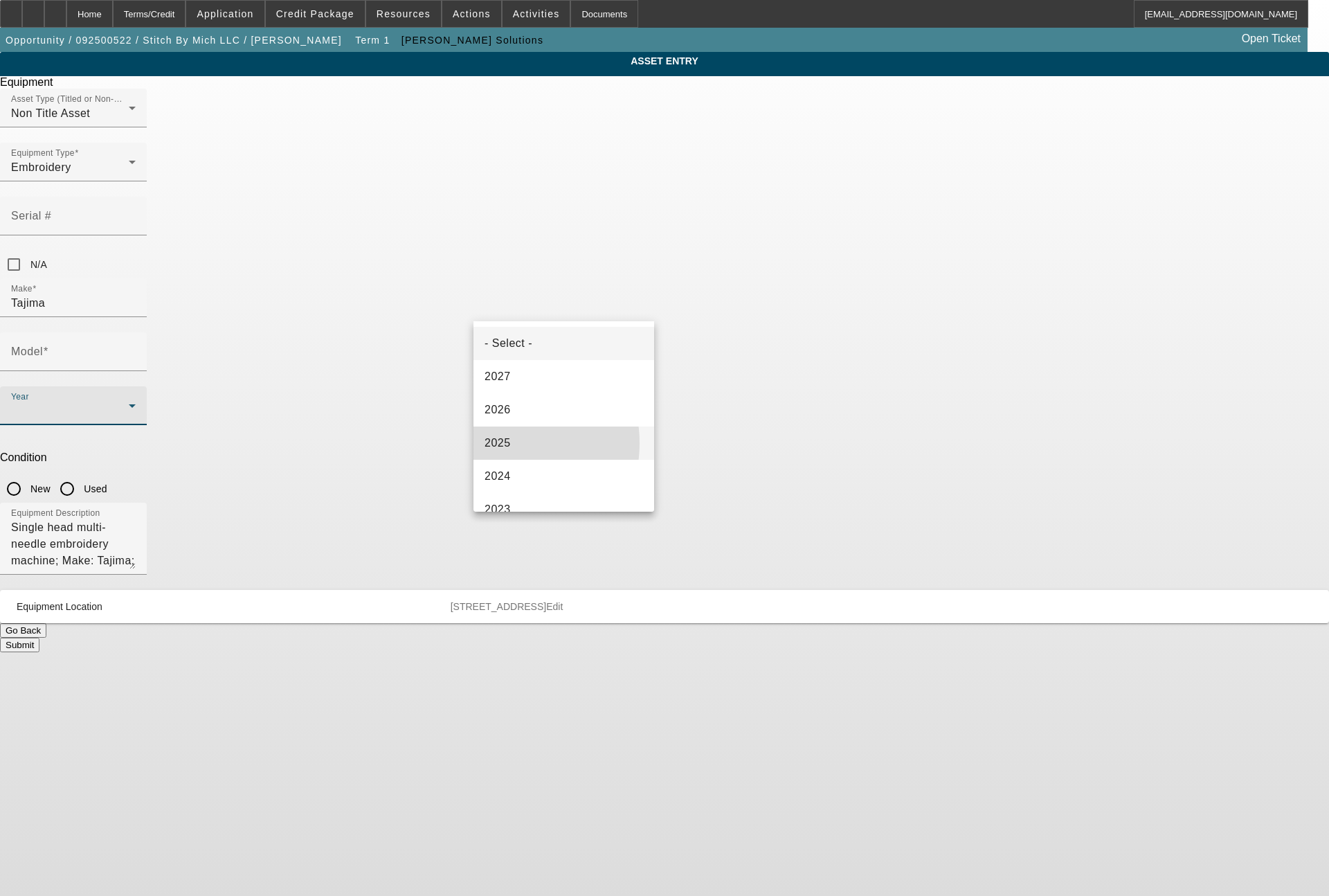
click at [496, 443] on span "2025" at bounding box center [498, 443] width 26 height 17
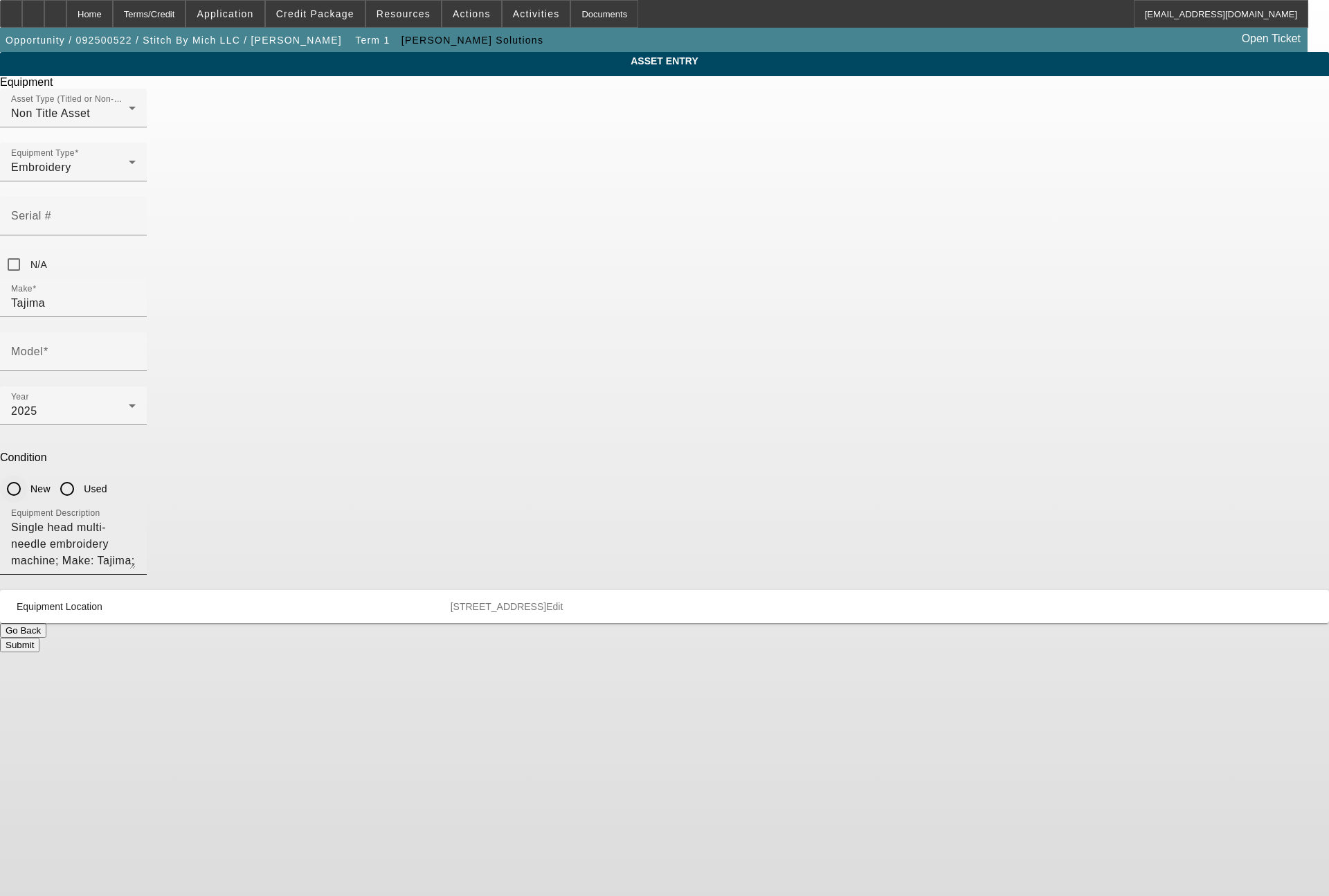
drag, startPoint x: 688, startPoint y: 312, endPoint x: 590, endPoint y: 354, distance: 106.6
click at [28, 475] on input "New" at bounding box center [14, 489] width 28 height 28
radio input "true"
drag, startPoint x: 827, startPoint y: 366, endPoint x: 322, endPoint y: 344, distance: 505.5
click at [322, 344] on div "ASSET ENTRY Delete asset Equipment Asset Type (Titled or Non-Titled) Non Title …" at bounding box center [664, 352] width 1329 height 600
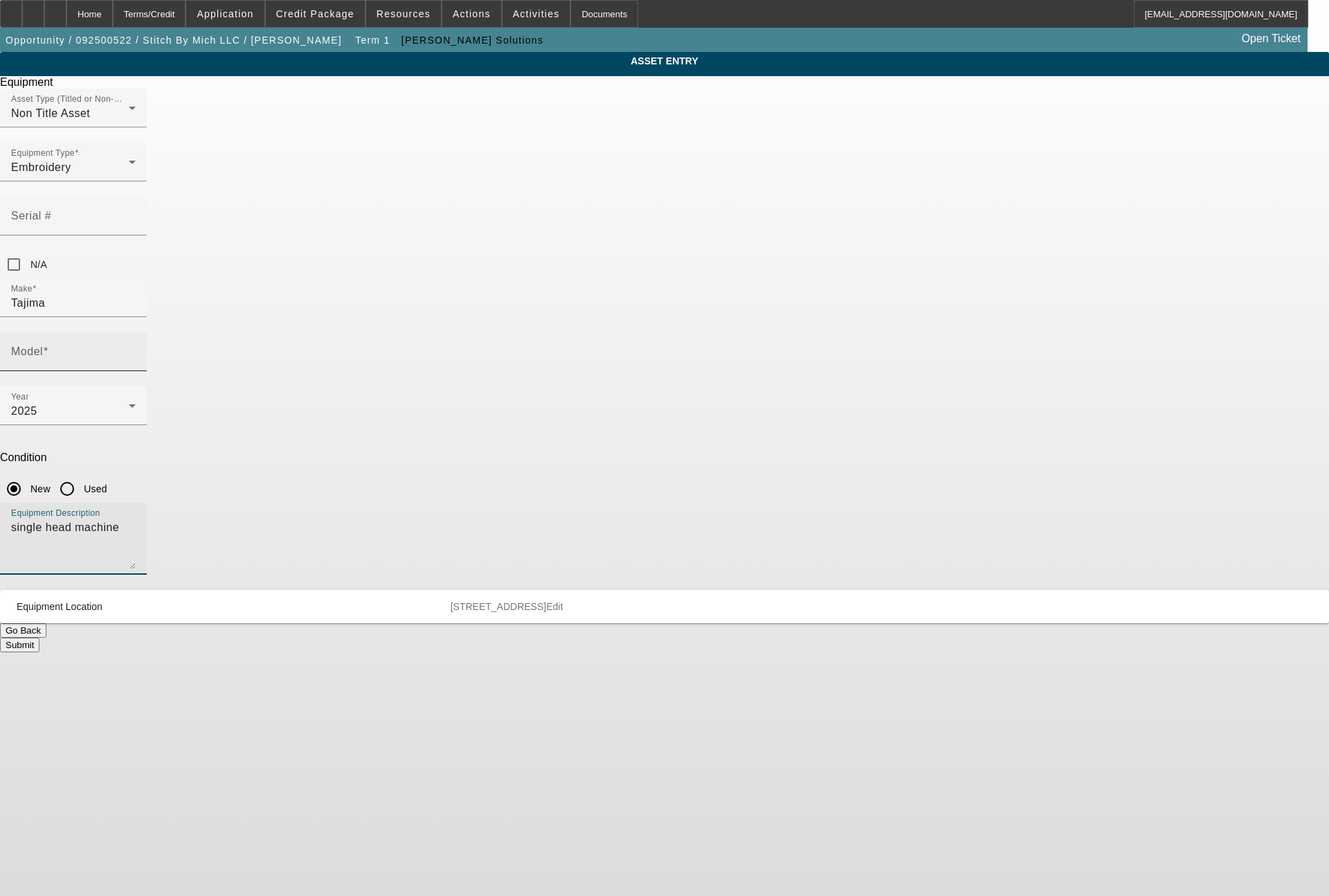
type textarea "single head machine"
click at [43, 345] on mat-label "Model" at bounding box center [27, 350] width 32 height 11
click at [136, 349] on input "Model" at bounding box center [73, 356] width 125 height 17
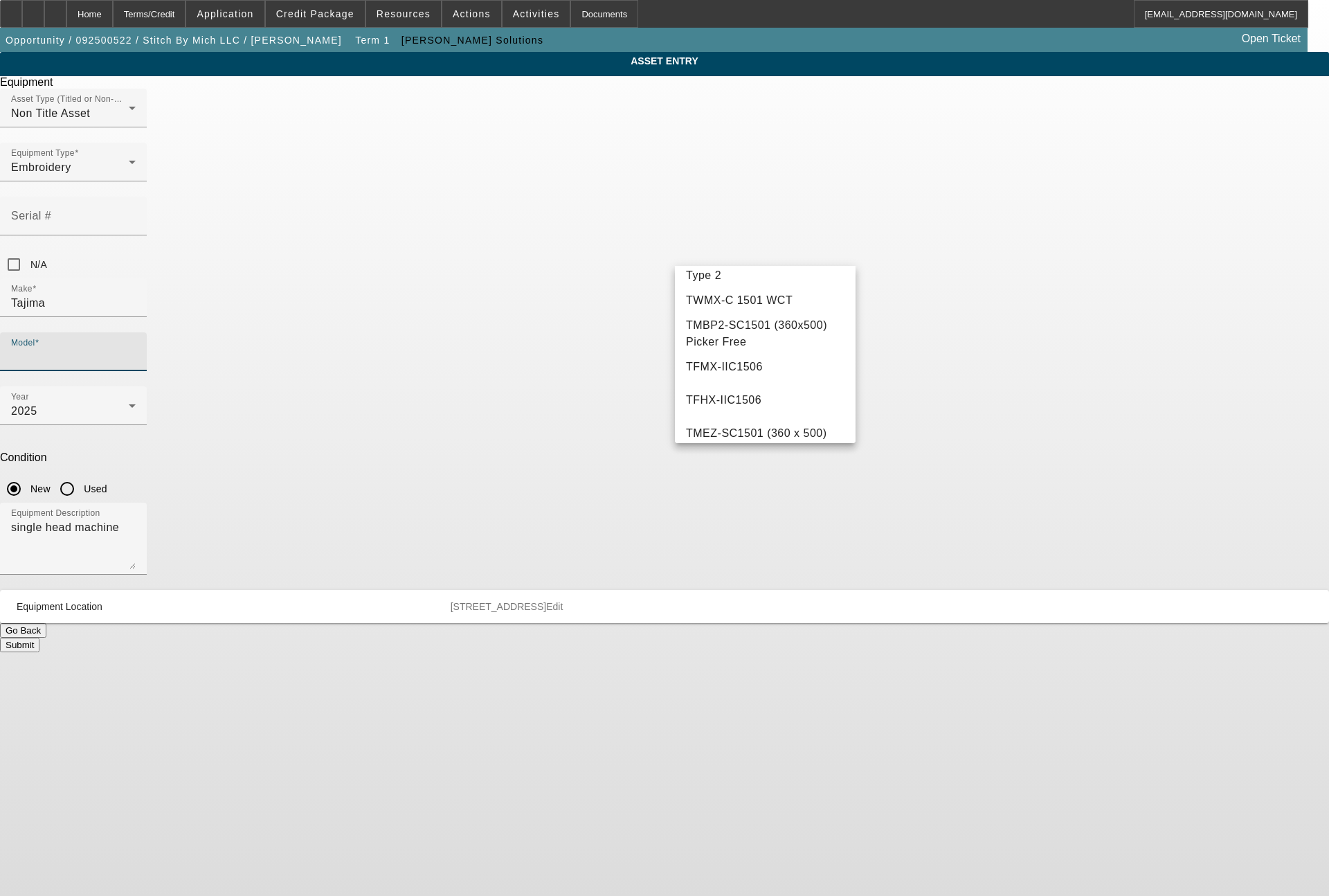
scroll to position [928, 0]
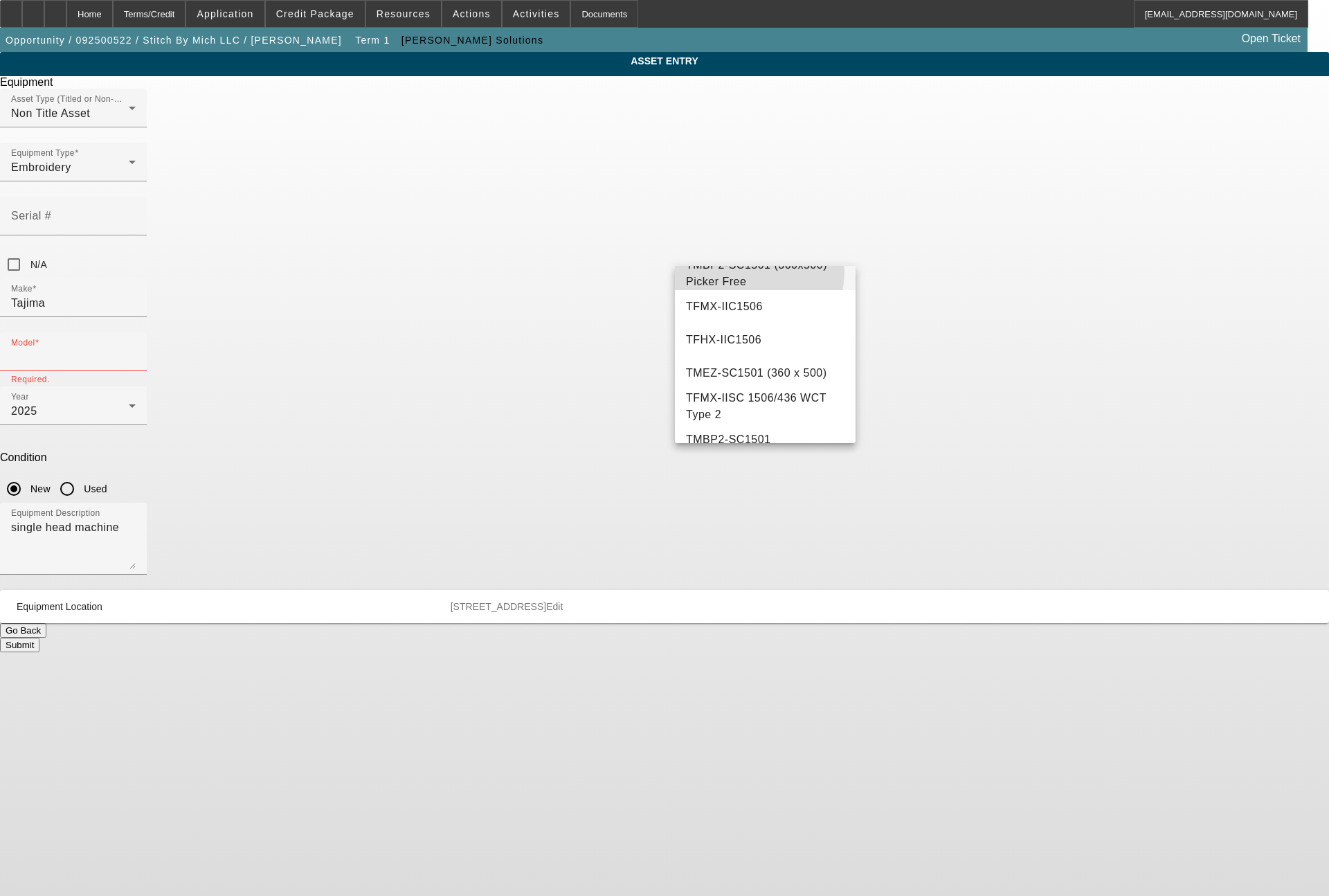
click at [751, 288] on span "TMBP2-SC1501 (360x500) Picker Free" at bounding box center [756, 273] width 141 height 29
type input "TMBP2-SC1501 (360x500) Picker Free"
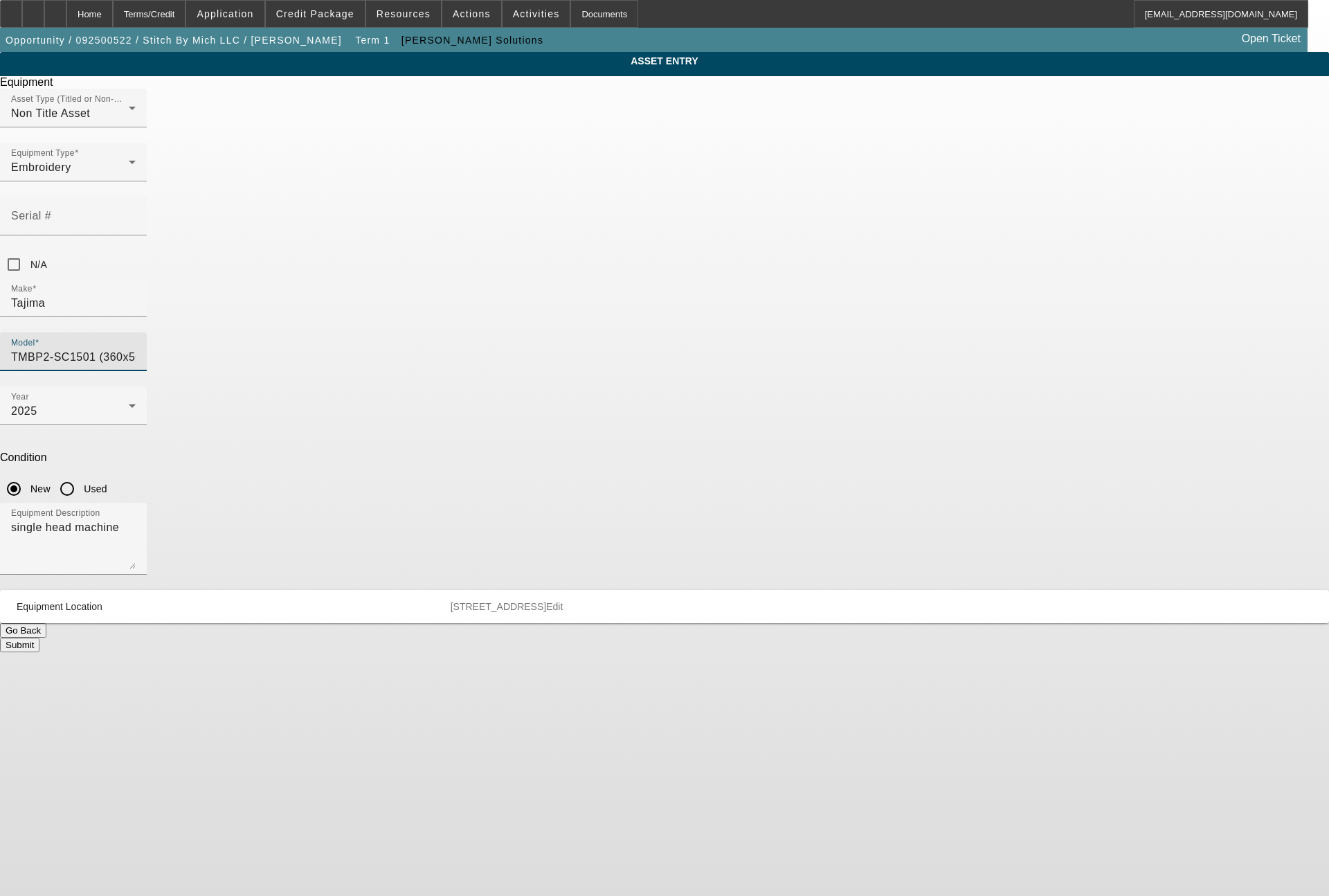
click at [39, 637] on button "Submit" at bounding box center [19, 644] width 39 height 15
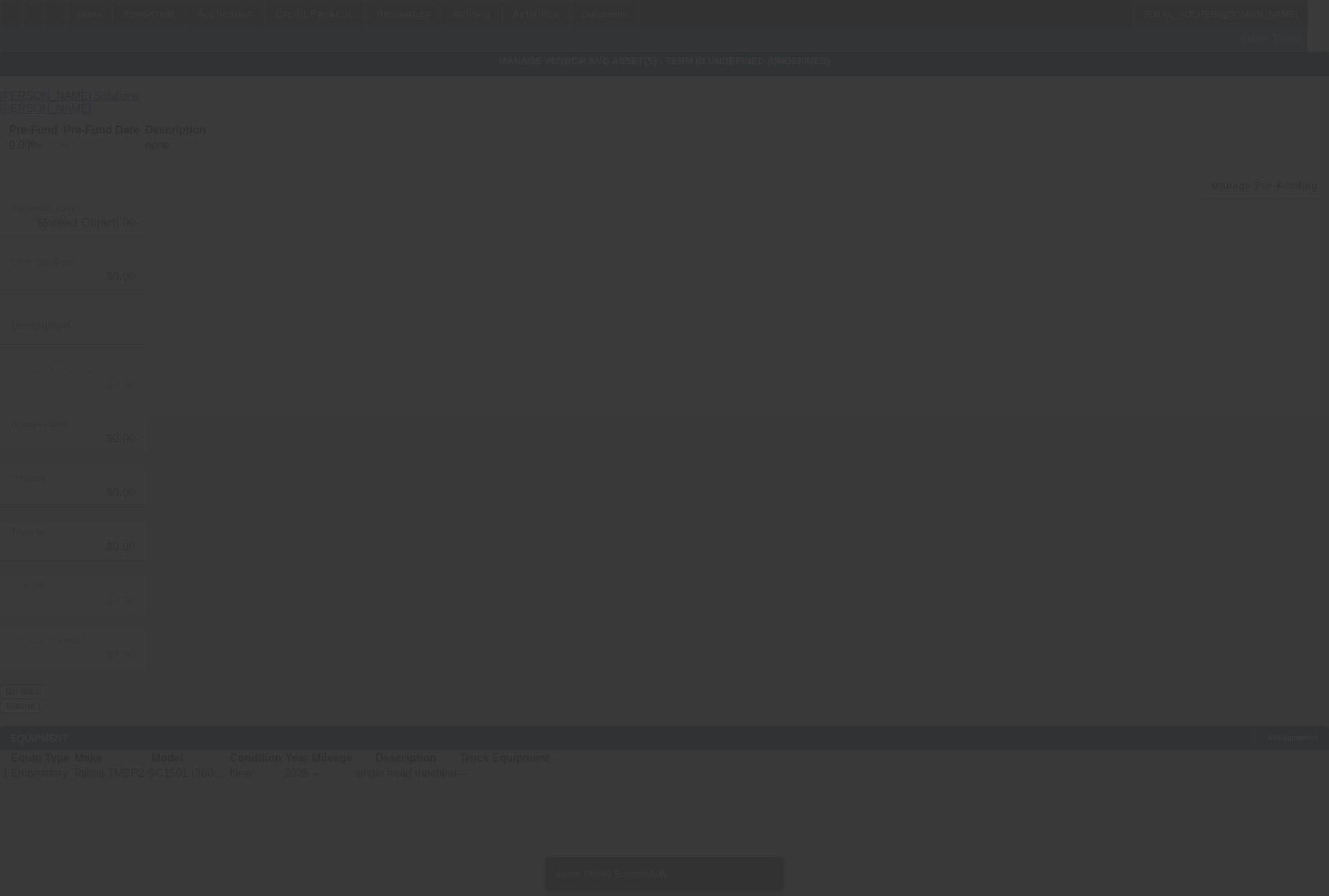
type input "$19,995.00"
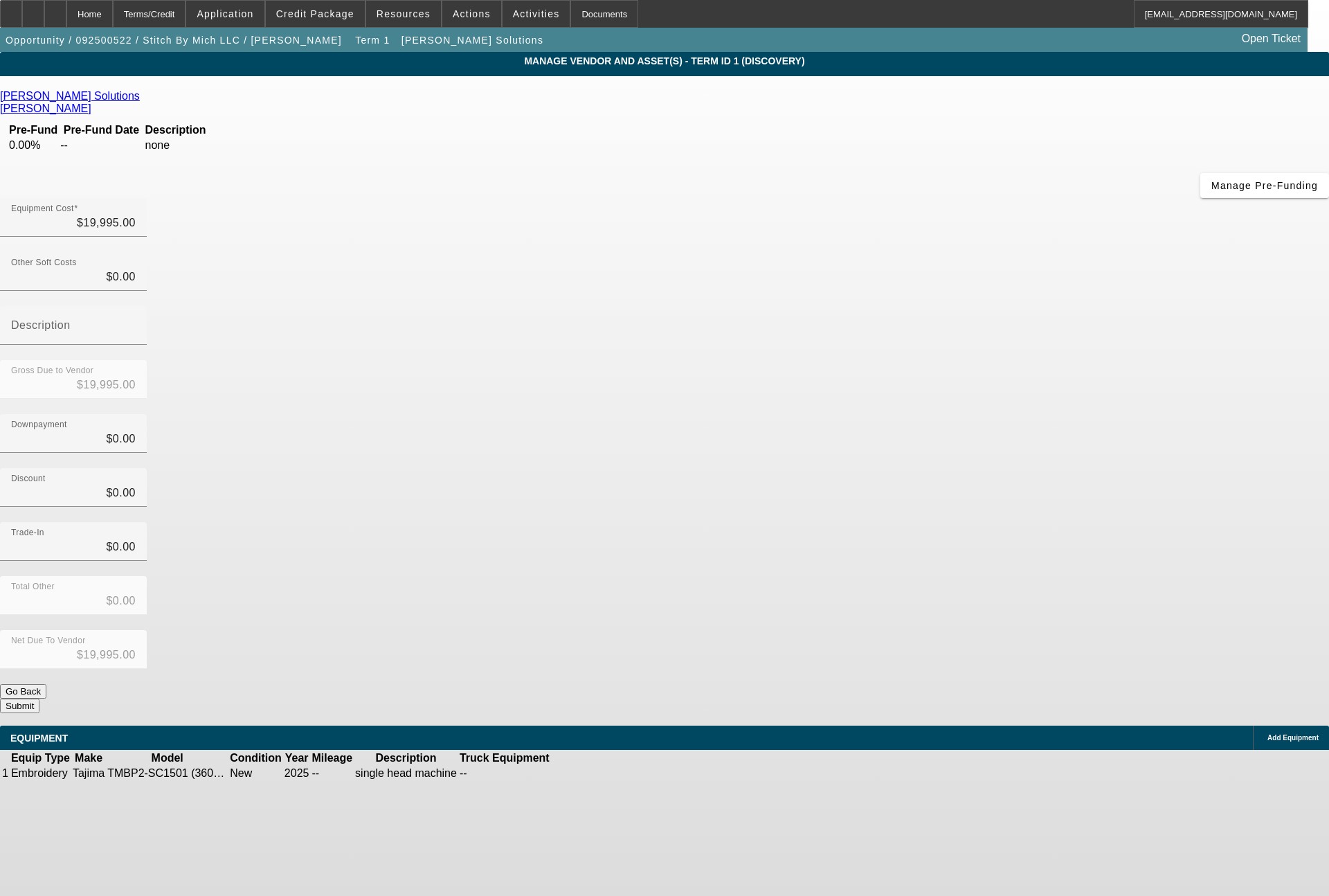
click at [39, 698] on button "Submit" at bounding box center [19, 705] width 39 height 15
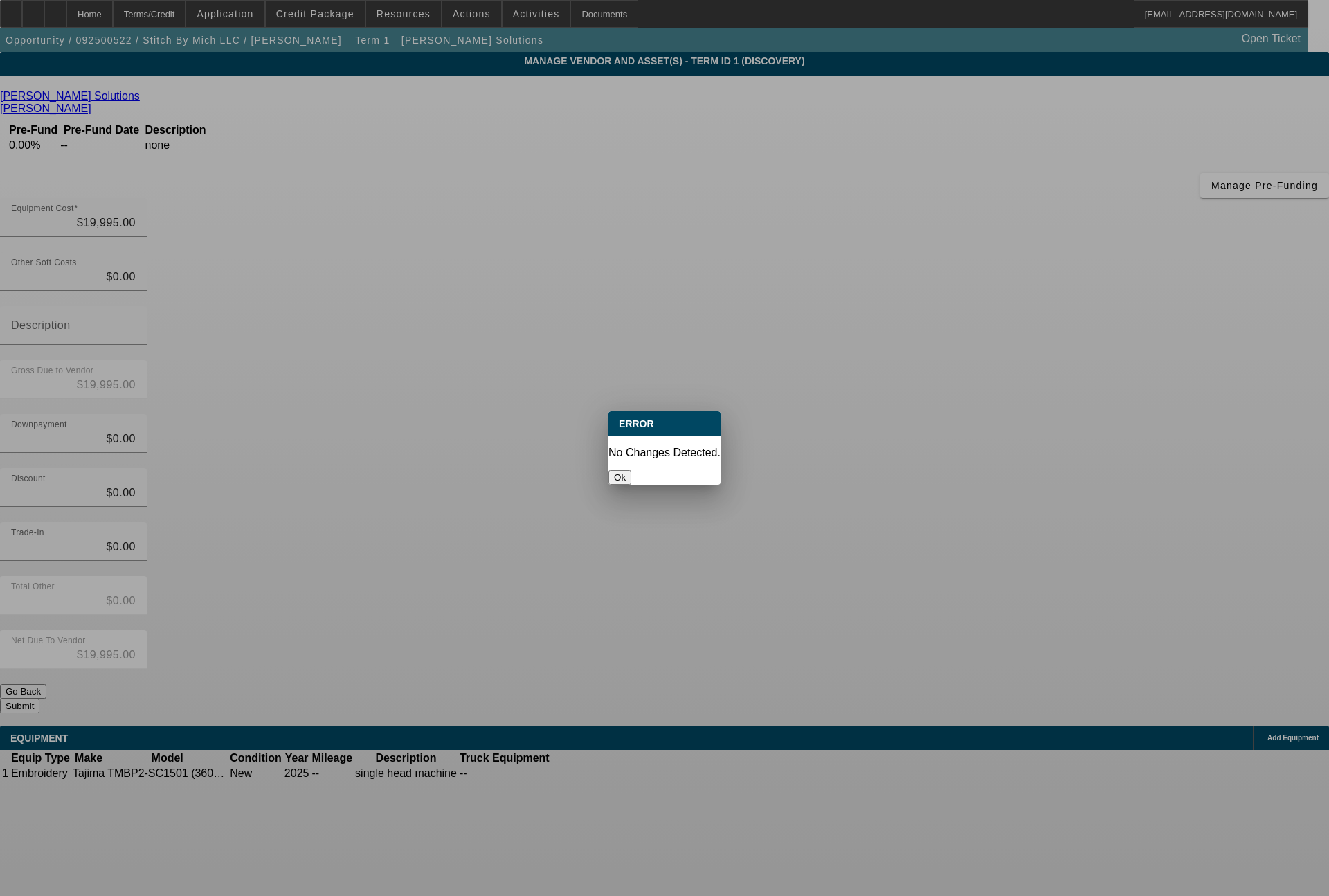
drag, startPoint x: 670, startPoint y: 463, endPoint x: 604, endPoint y: 343, distance: 137.0
click at [631, 470] on button "Ok" at bounding box center [620, 477] width 23 height 15
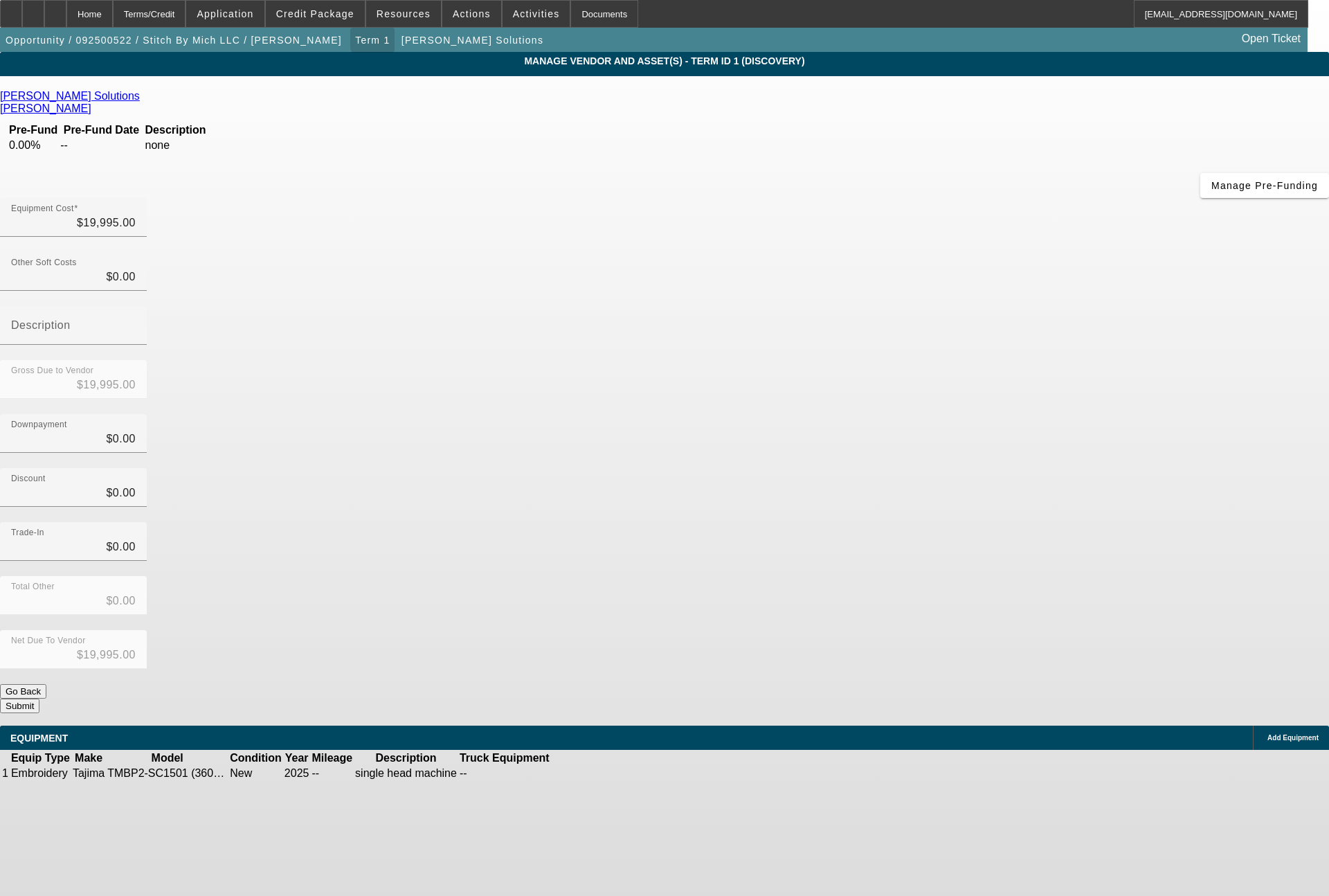
click at [355, 42] on span "Term 1" at bounding box center [372, 40] width 35 height 11
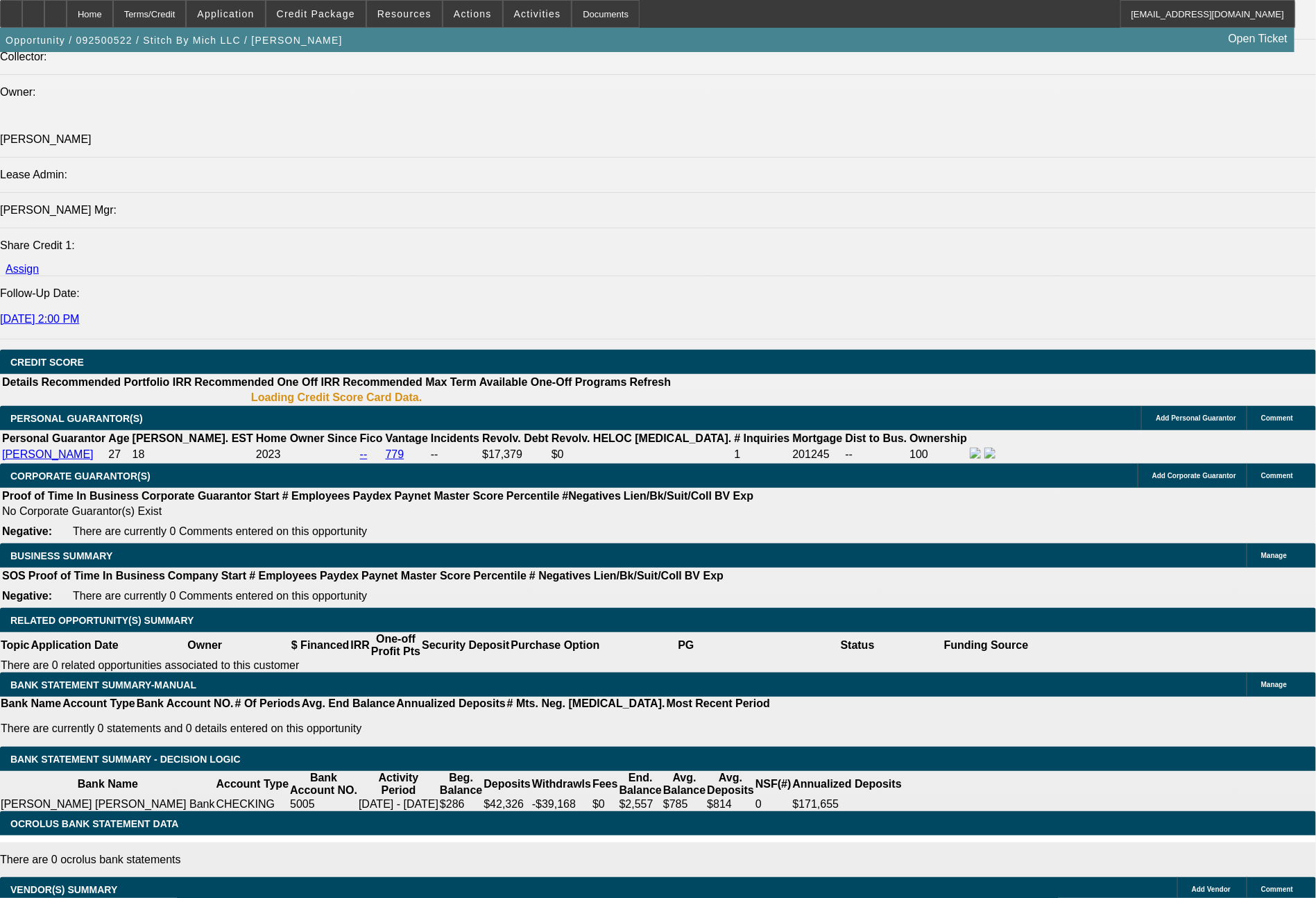
select select "0"
select select "2"
select select "0.1"
select select "4"
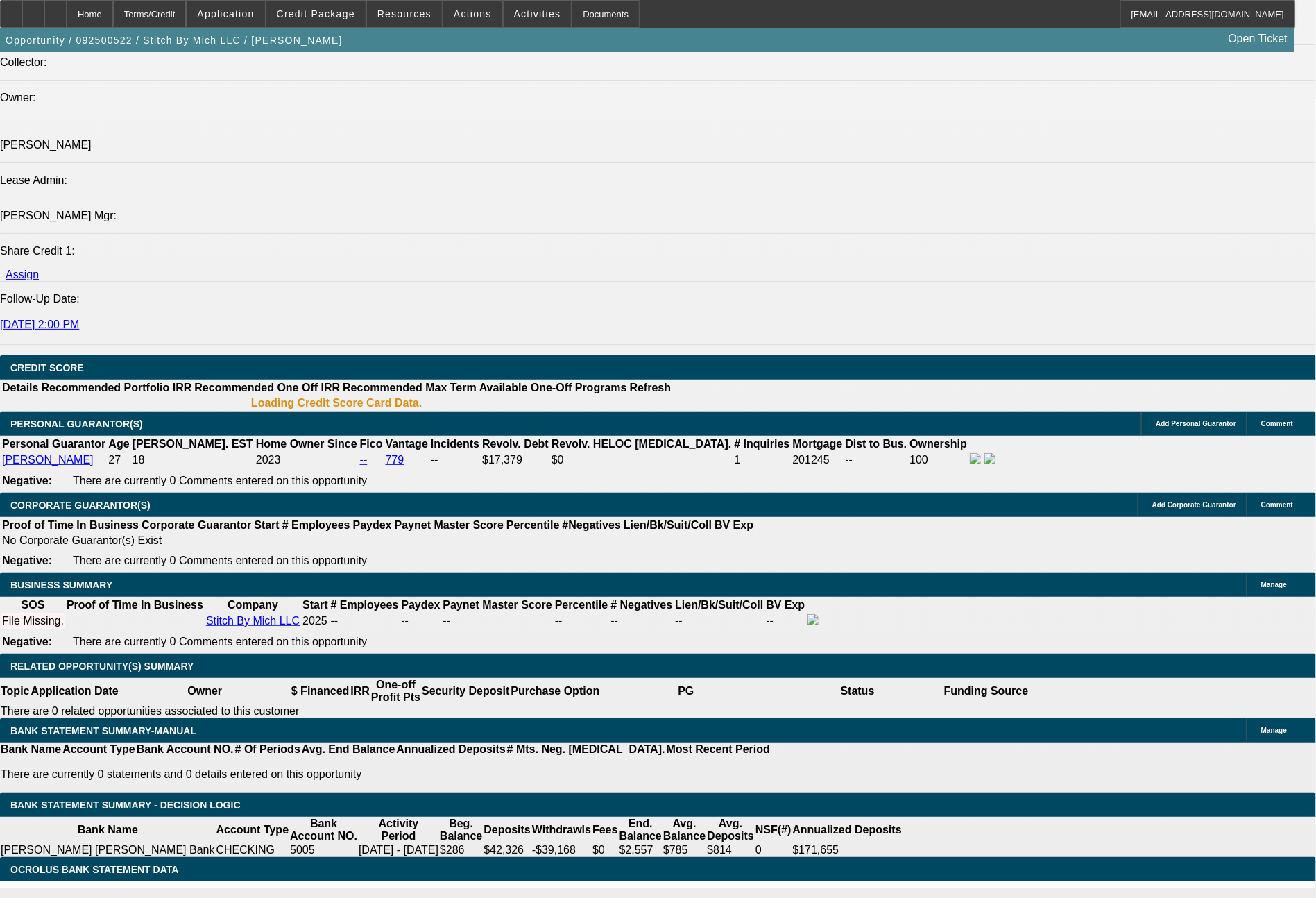
scroll to position [1689, 0]
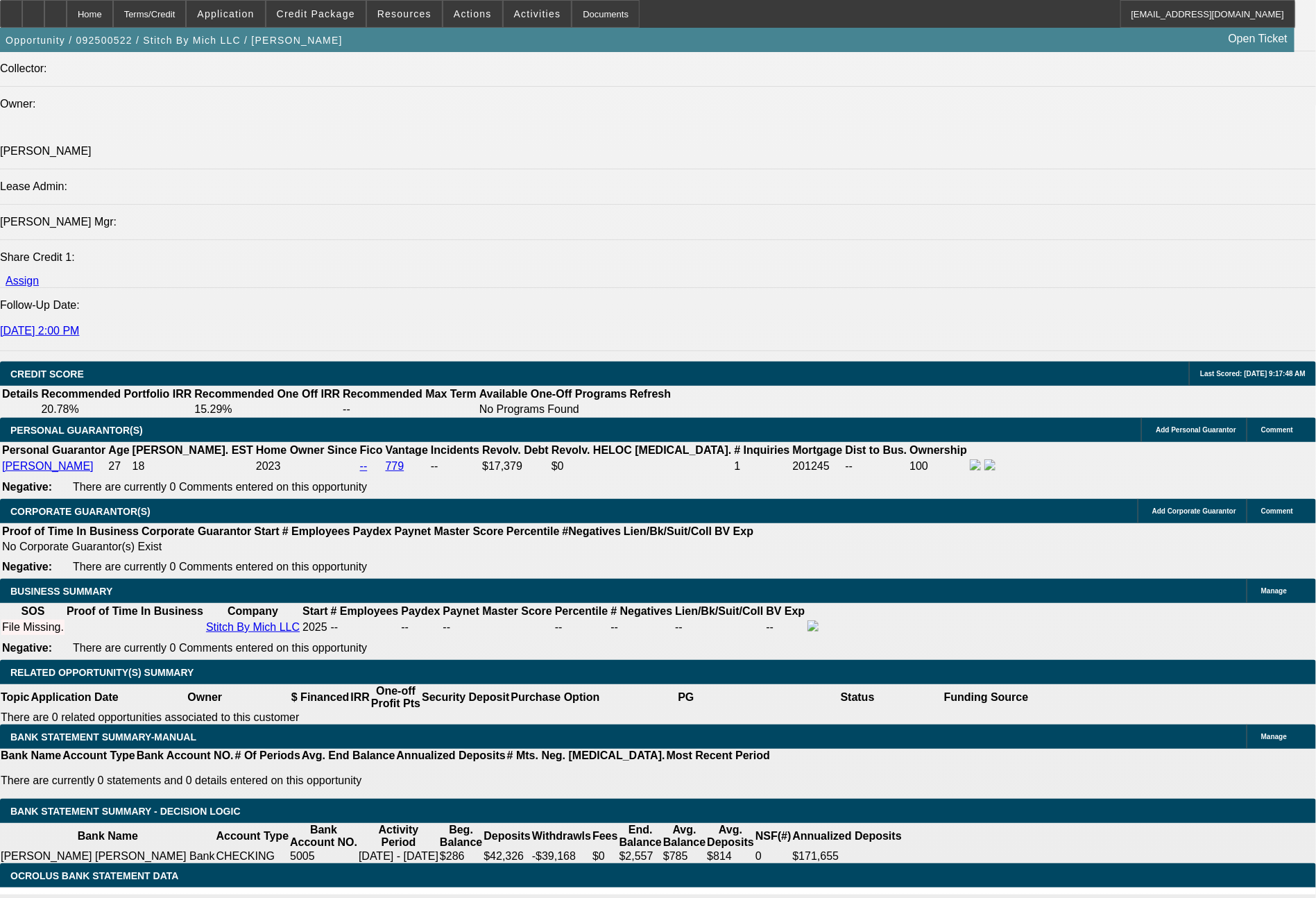
type input "72"
type input "388"
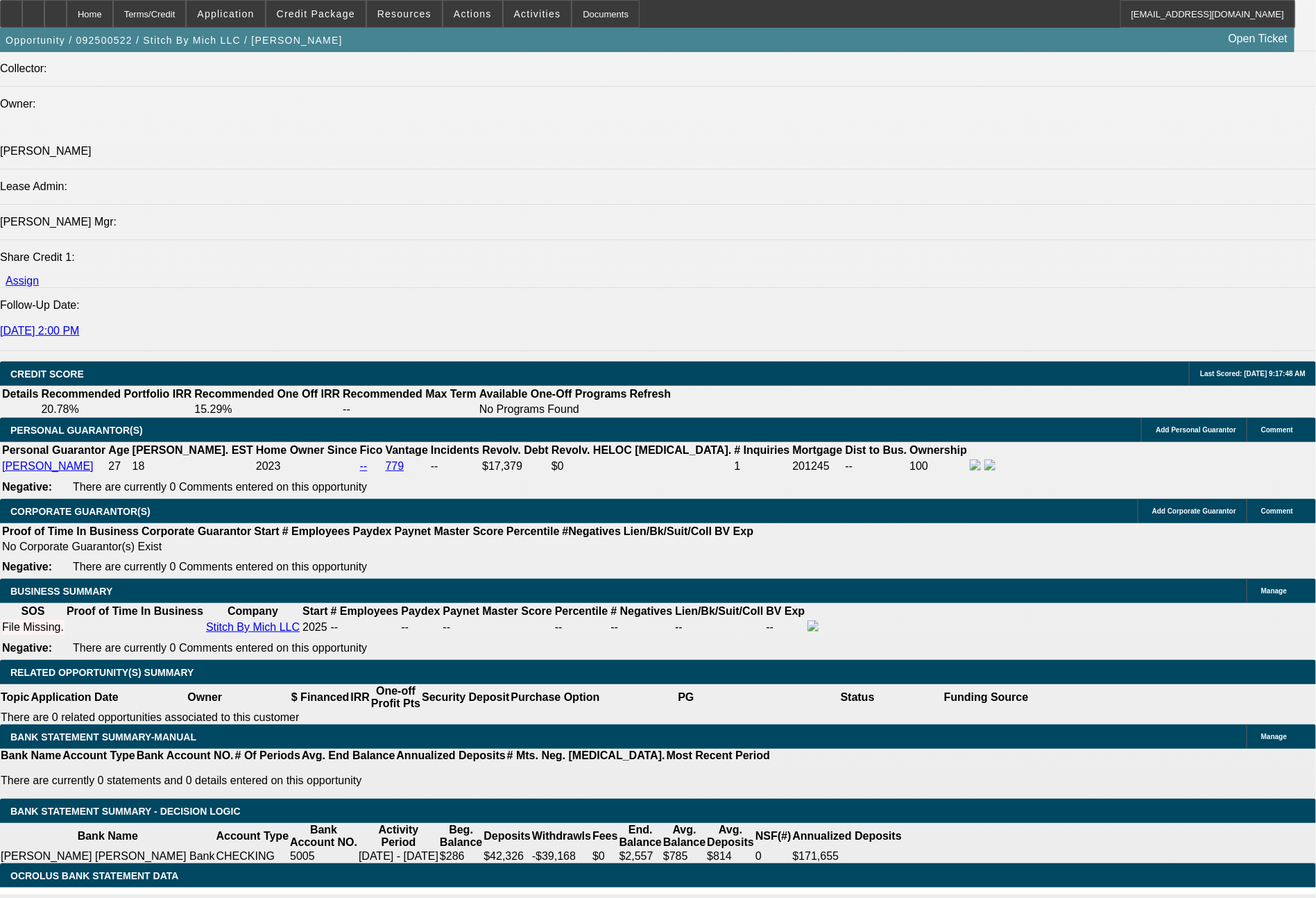
type input "$776.00"
type input "11.7"
type input "$388.00"
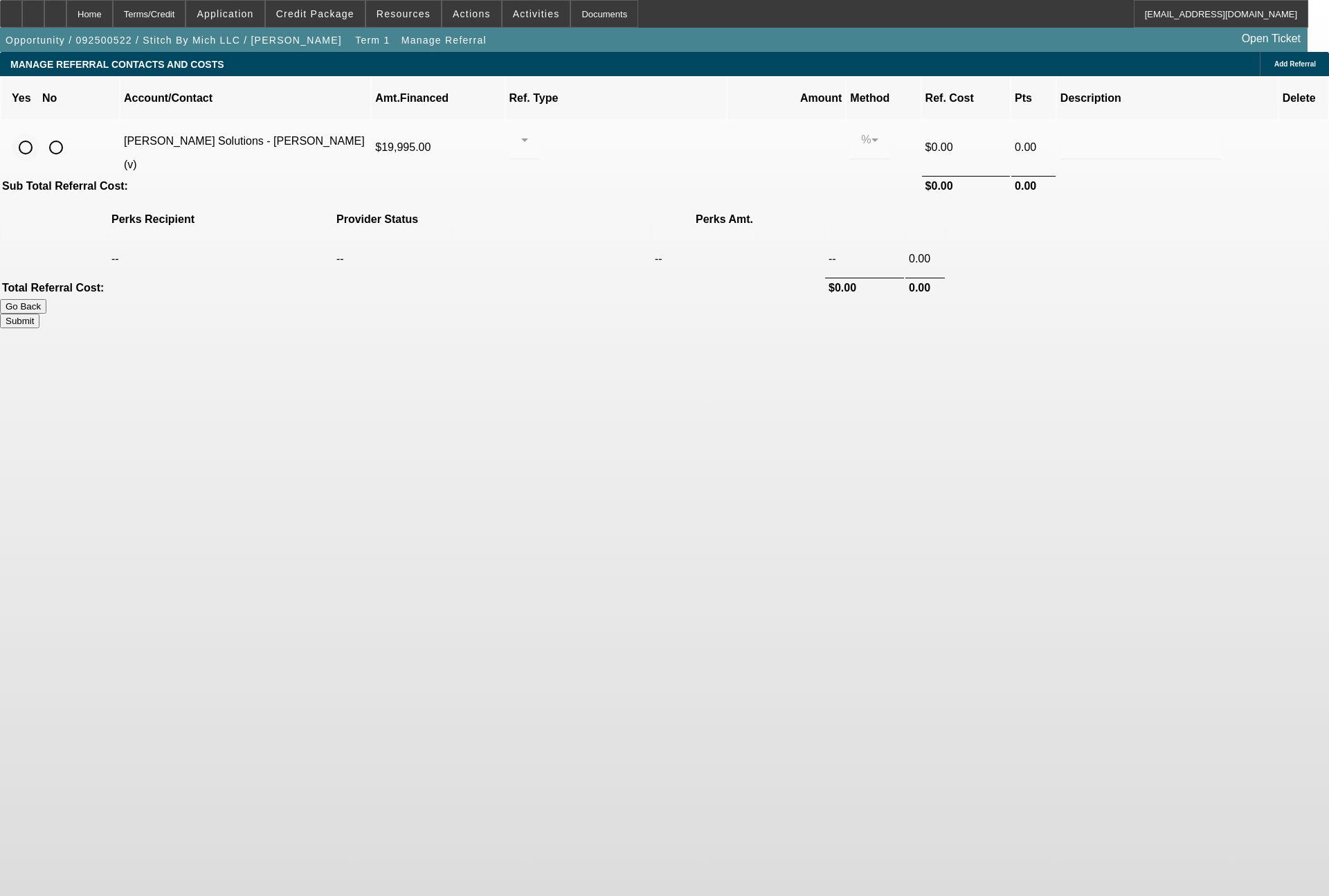
click at [39, 133] on input "radio" at bounding box center [25, 147] width 28 height 28
radio input "true"
click at [521, 132] on div at bounding box center [520, 139] width 1 height 17
drag, startPoint x: 587, startPoint y: 164, endPoint x: 648, endPoint y: 135, distance: 67.5
click at [614, 152] on span "Pay vendor SALES PERSON" at bounding box center [631, 163] width 112 height 33
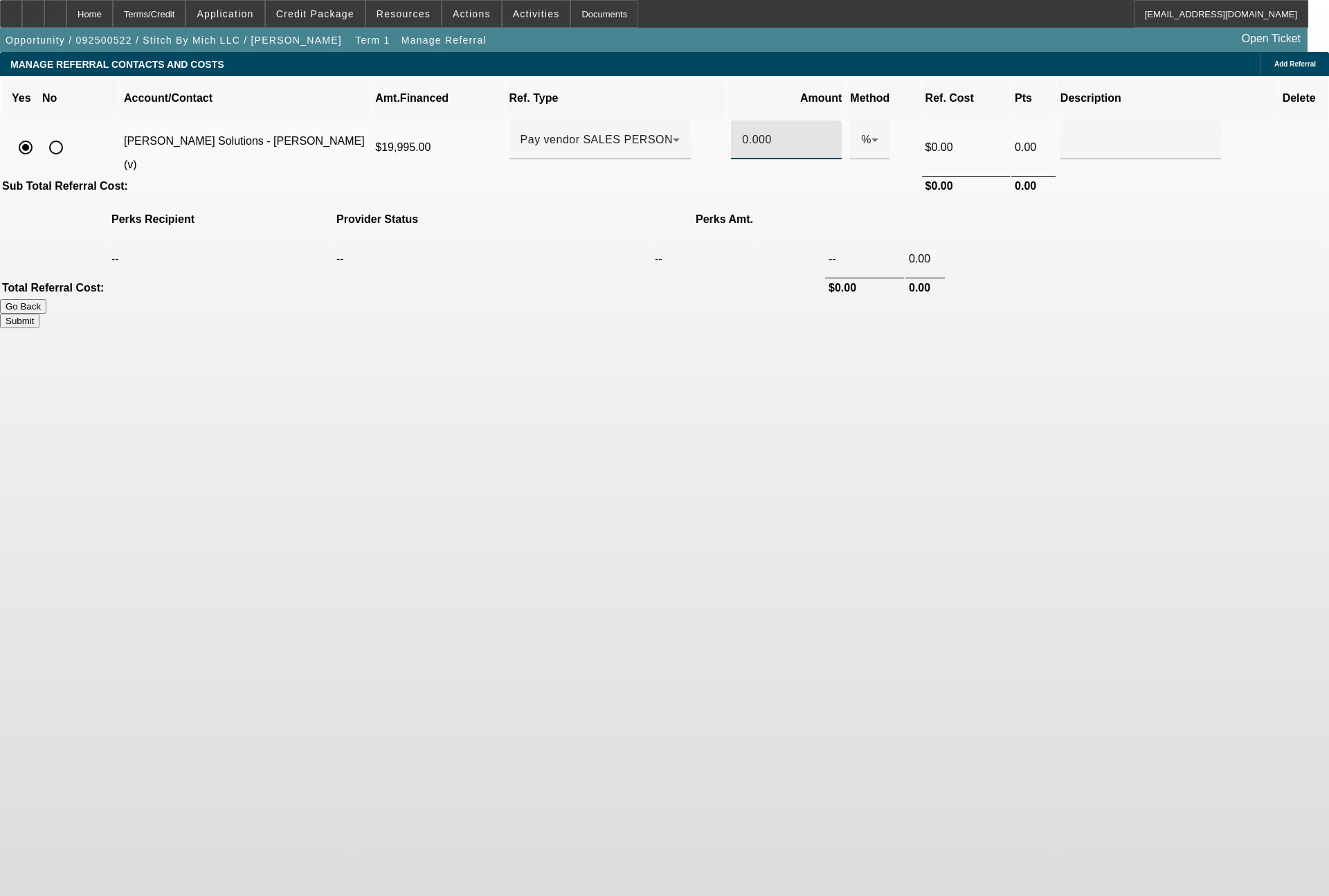
click at [743, 132] on input "0.000" at bounding box center [786, 139] width 89 height 17
click at [39, 314] on button "Submit" at bounding box center [19, 321] width 39 height 15
type input "0.500"
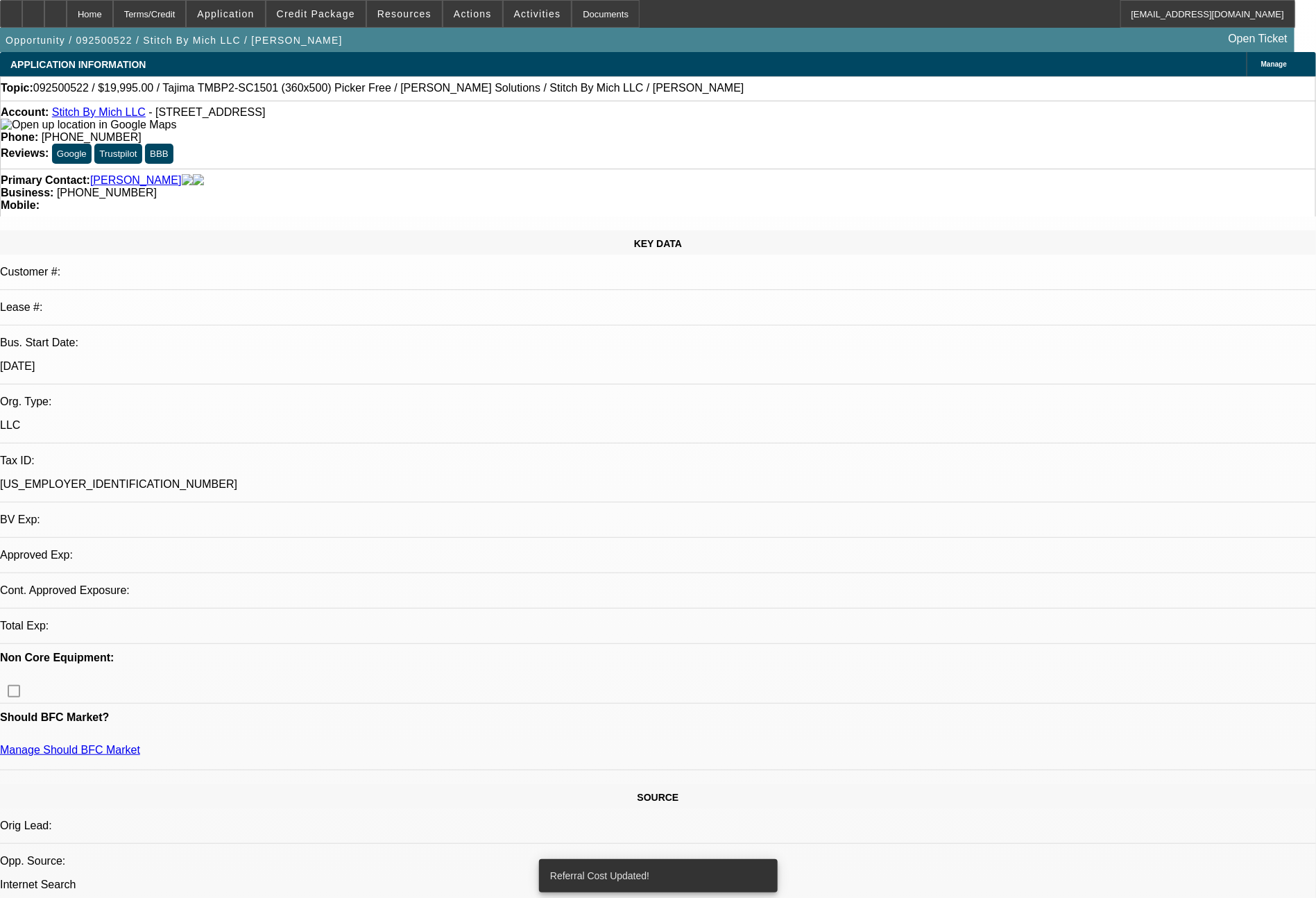
select select "0"
select select "2"
select select "0.1"
select select "4"
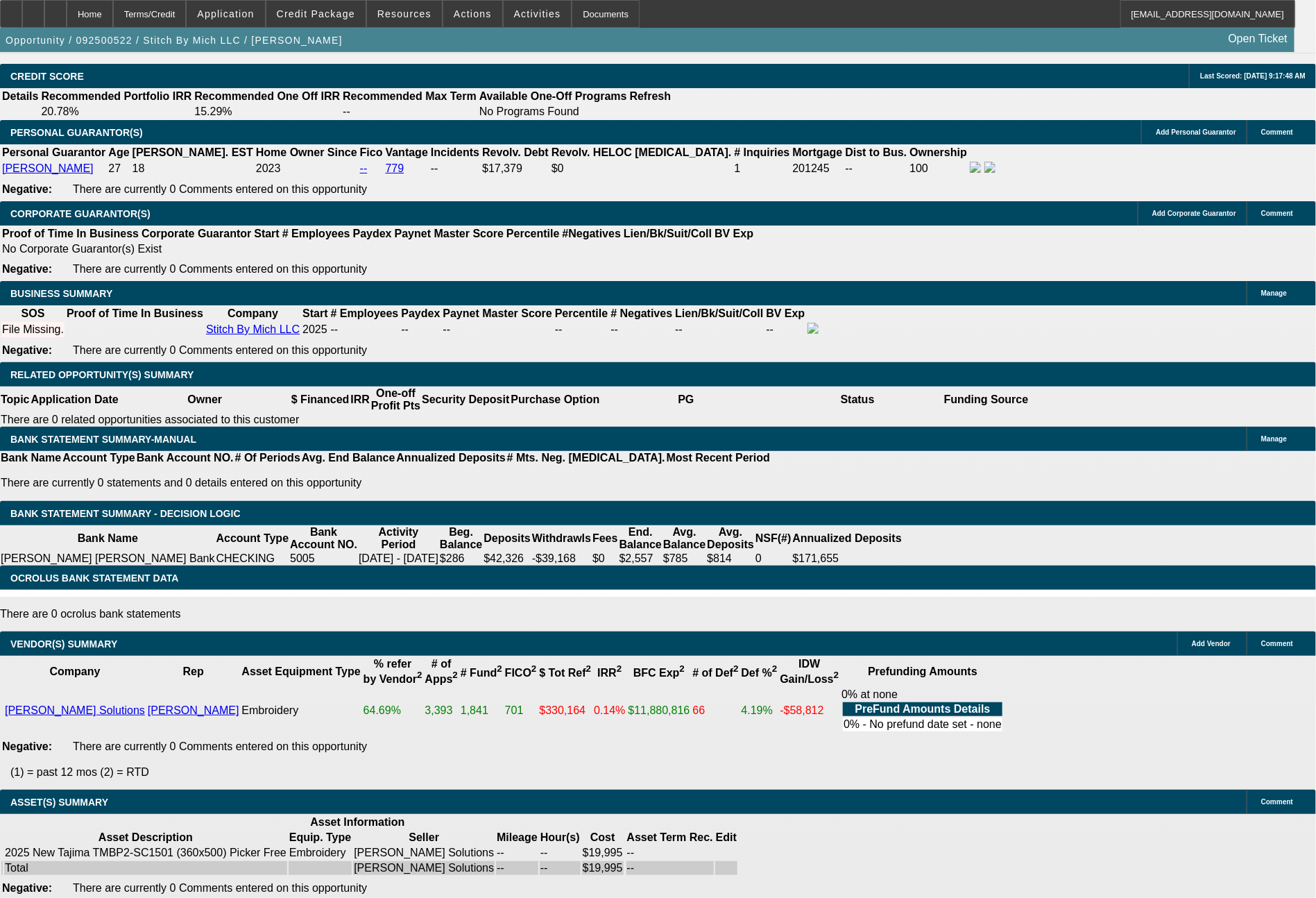
scroll to position [1976, 0]
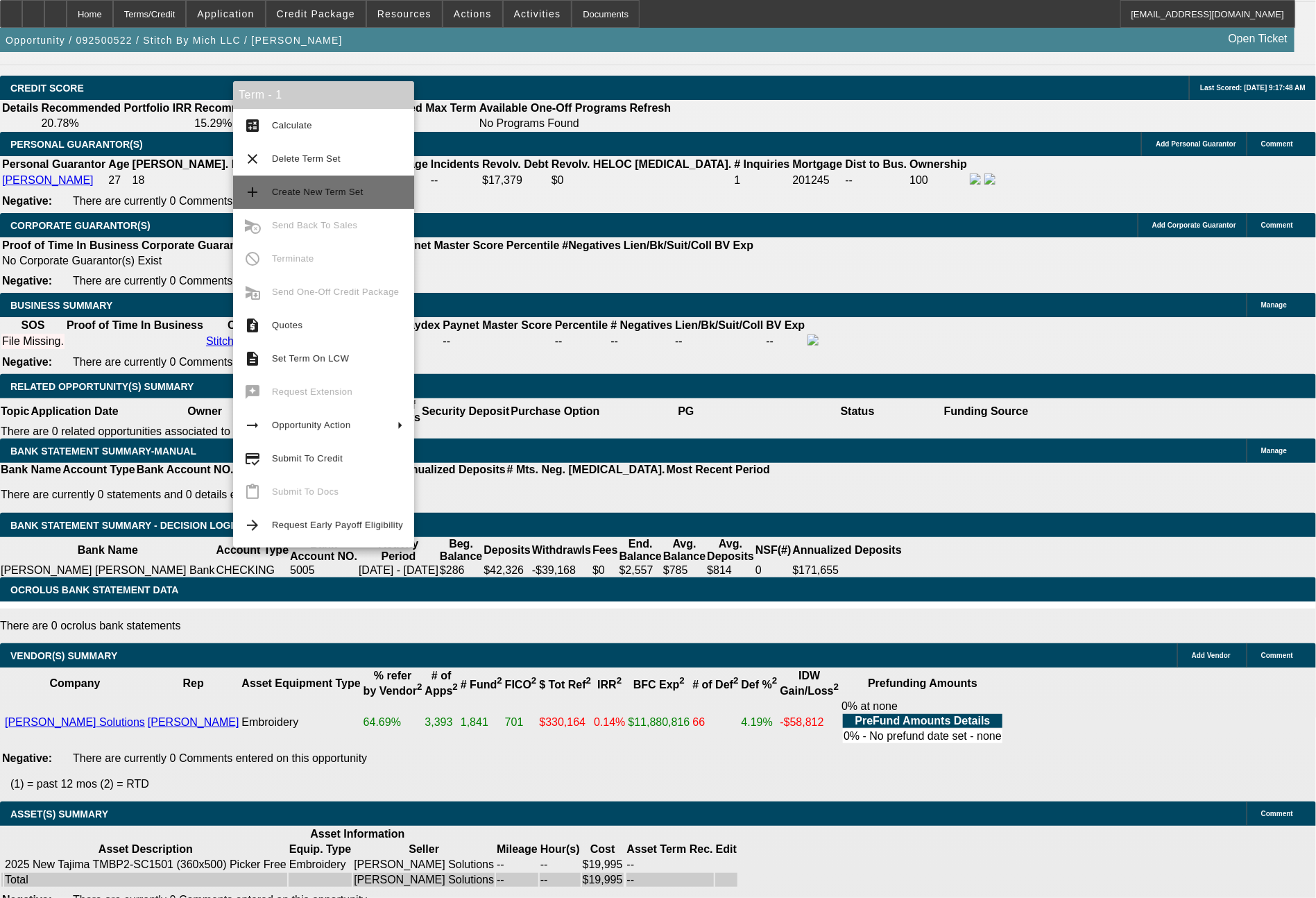
click at [328, 190] on span "Create New Term Set" at bounding box center [317, 192] width 92 height 10
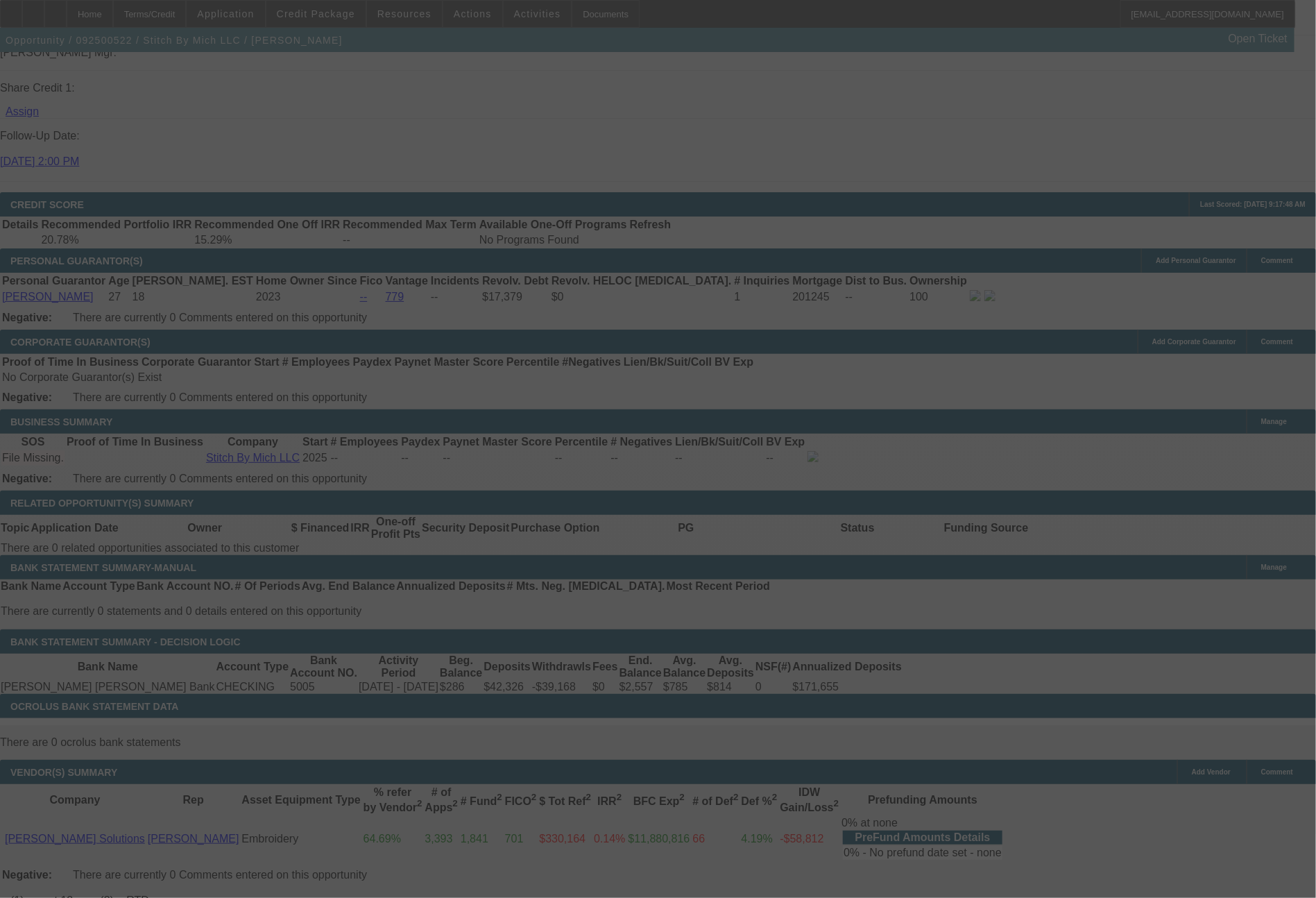
scroll to position [1851, 0]
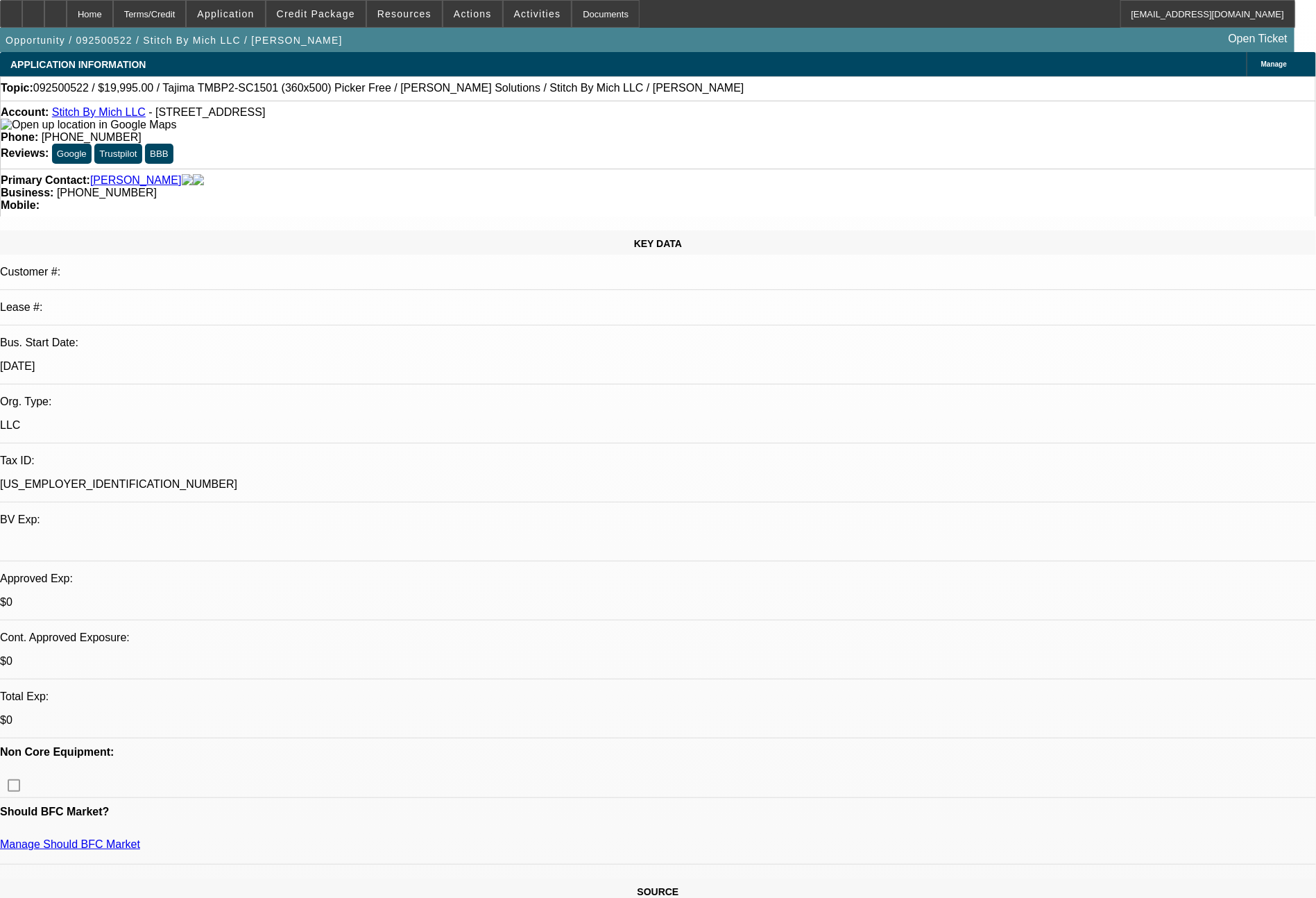
select select "0"
select select "2"
select select "0.1"
select select "4"
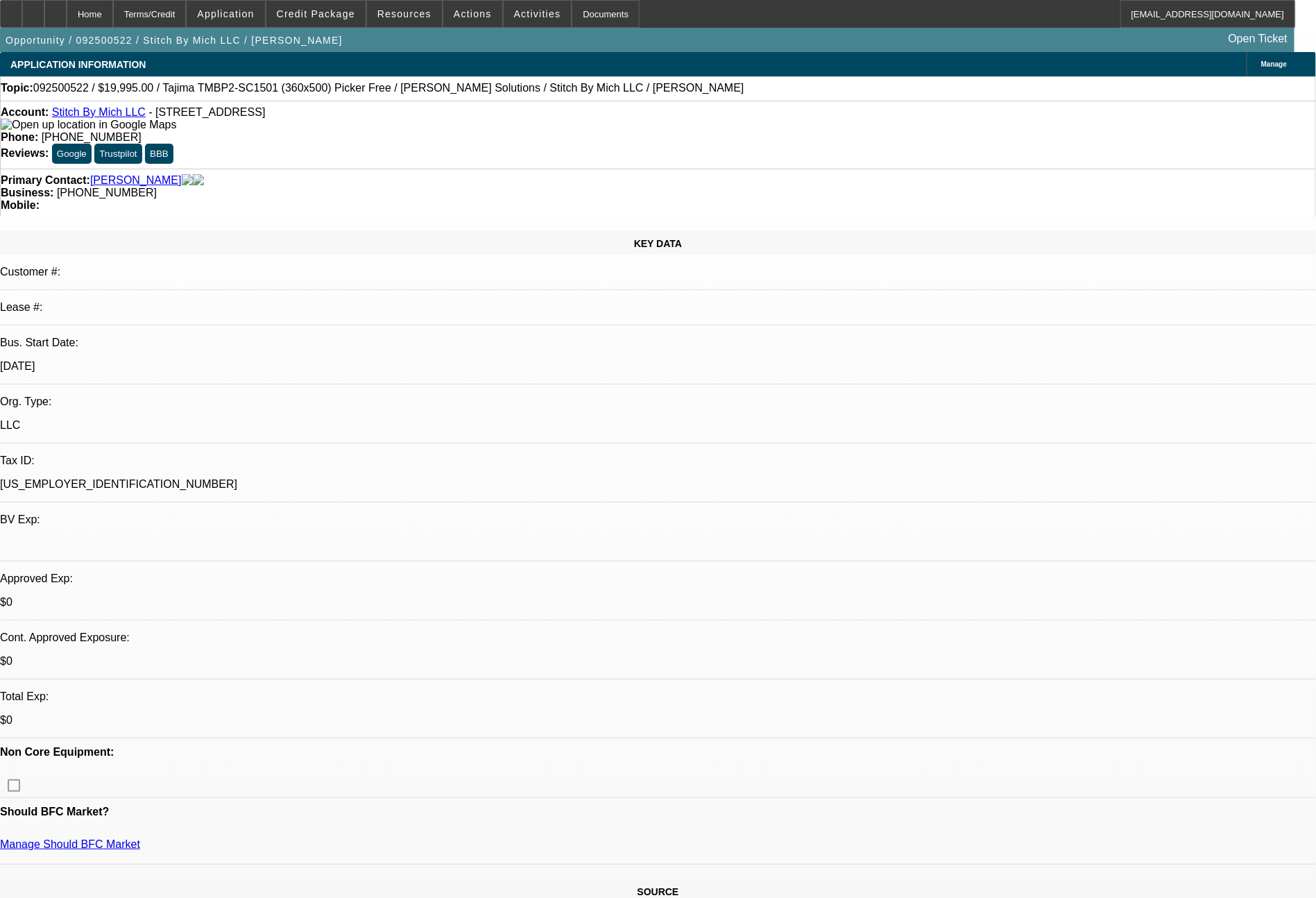
select select "0"
select select "2"
select select "0.1"
select select "4"
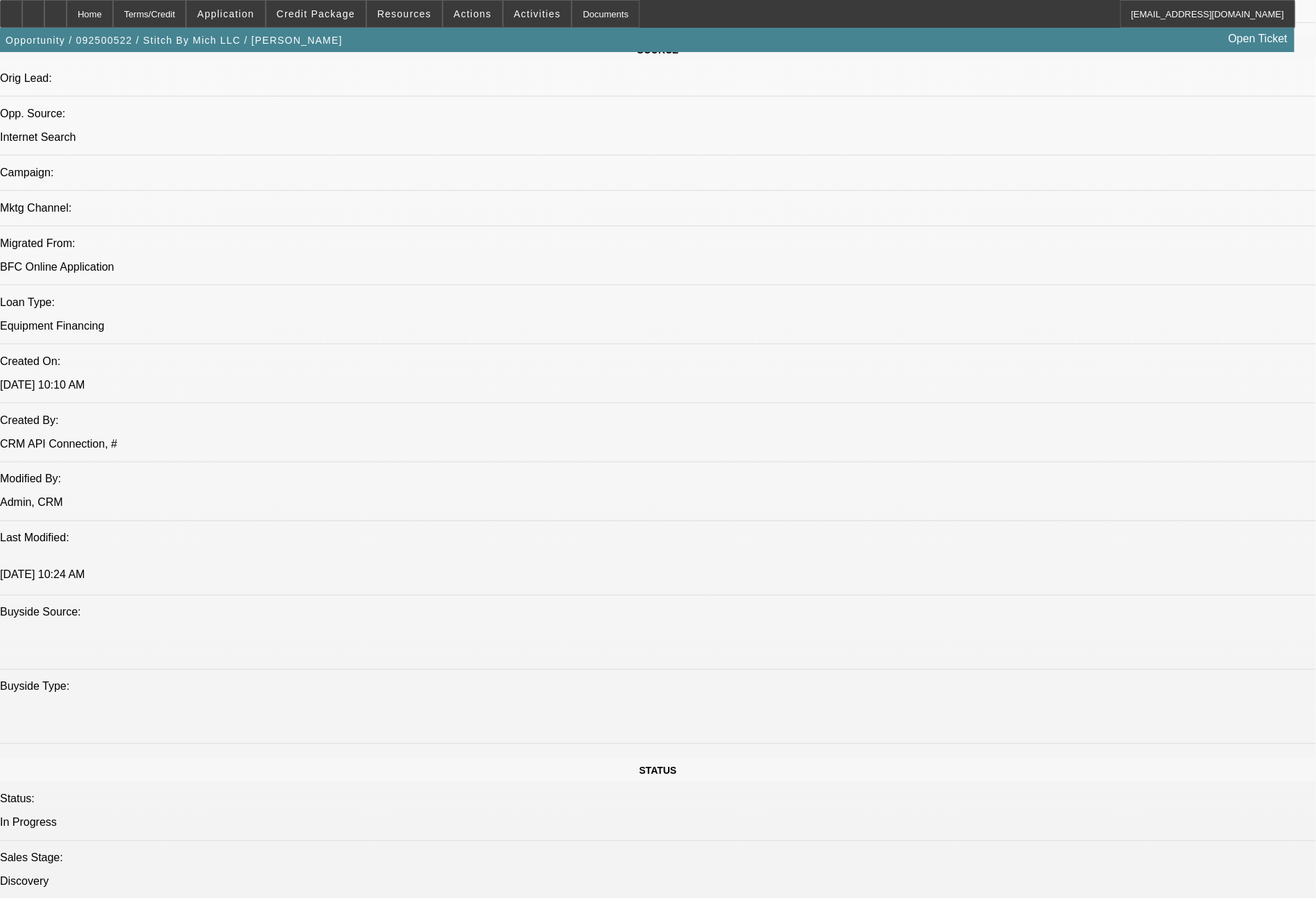
scroll to position [1572, 0]
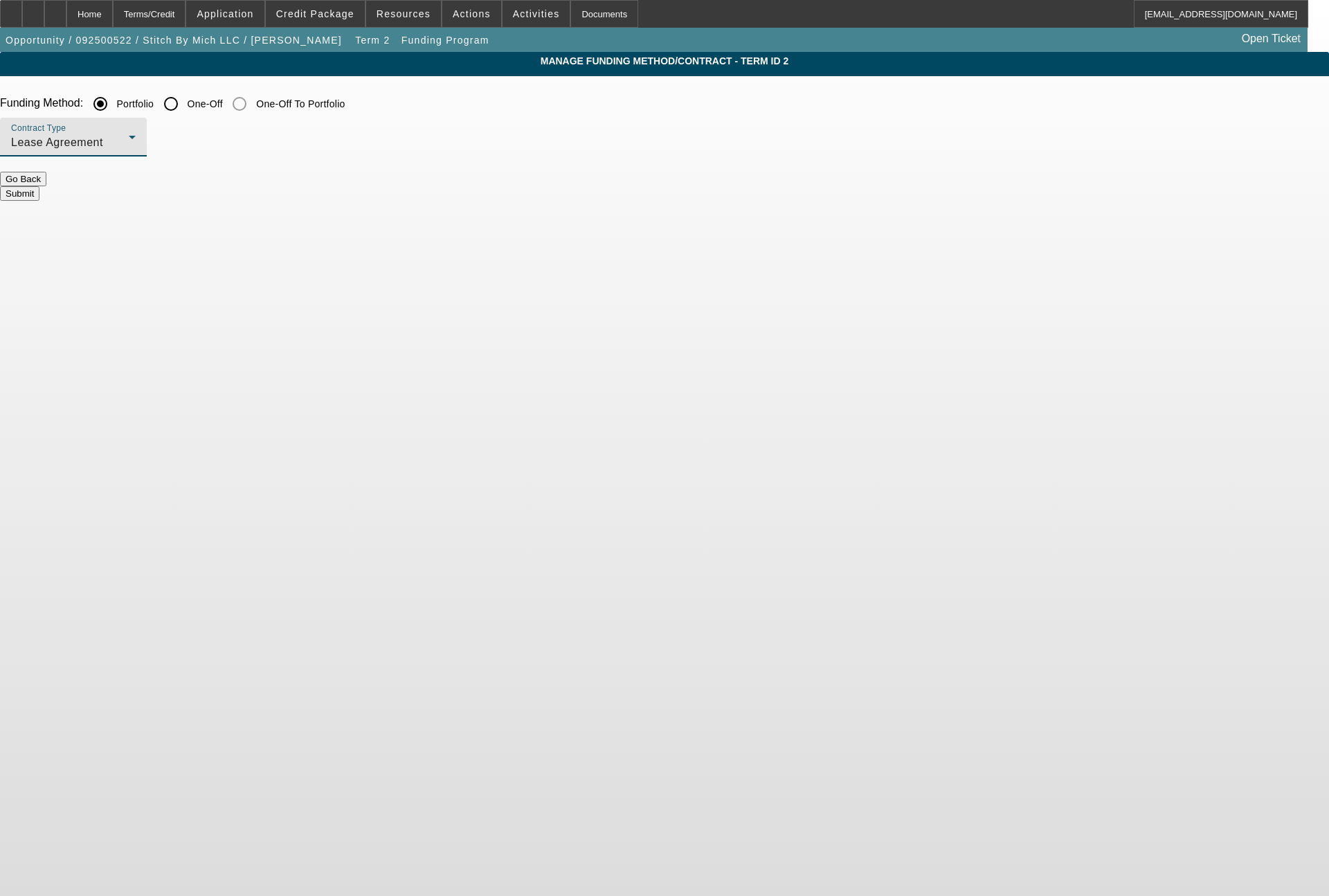
click at [103, 146] on span "Lease Agreement" at bounding box center [58, 141] width 92 height 11
click at [336, 207] on span "Equipment Finance Agreement" at bounding box center [362, 214] width 159 height 33
click at [39, 192] on button "Submit" at bounding box center [19, 193] width 39 height 15
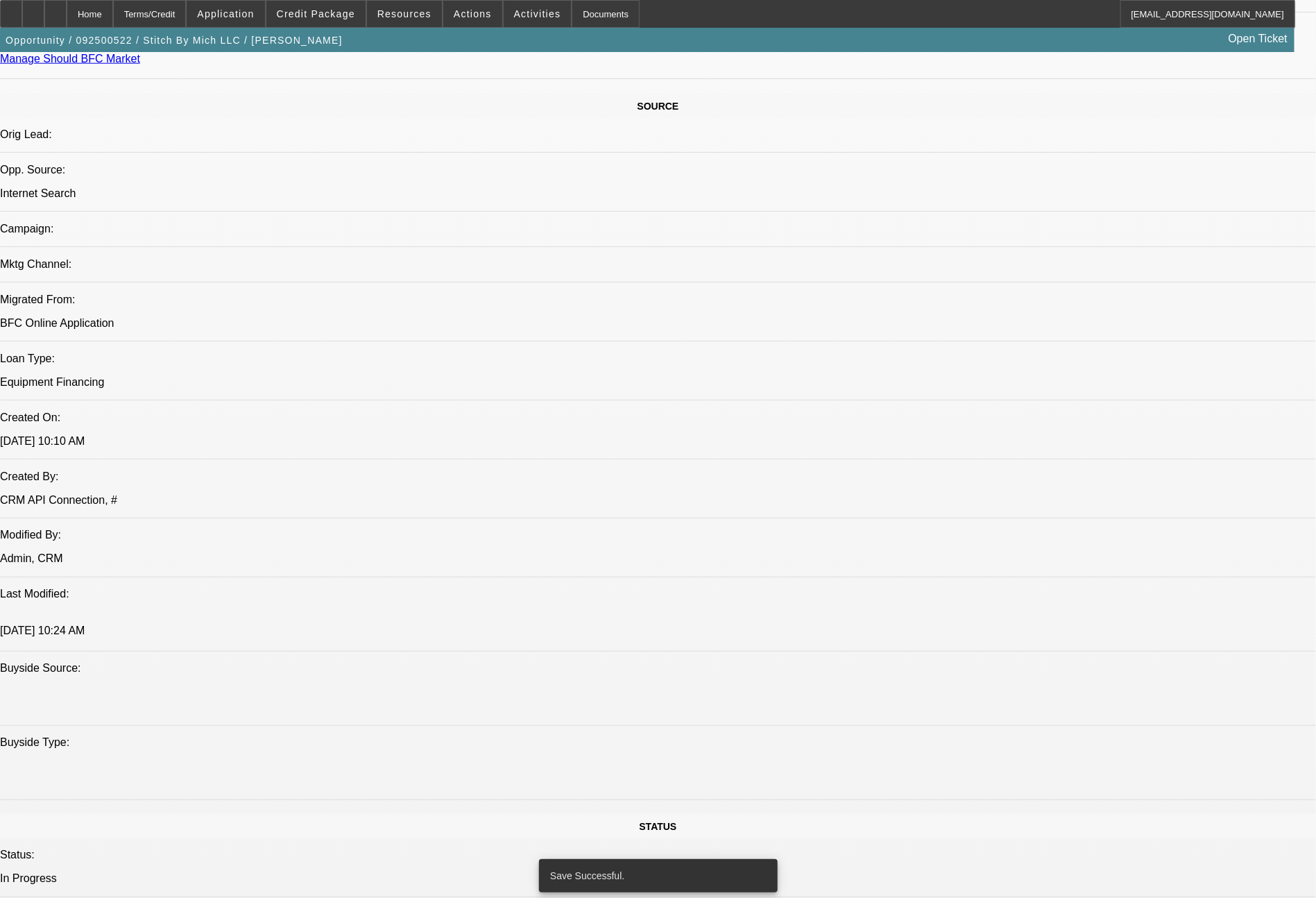
select select "0"
select select "2"
select select "0"
select select "6"
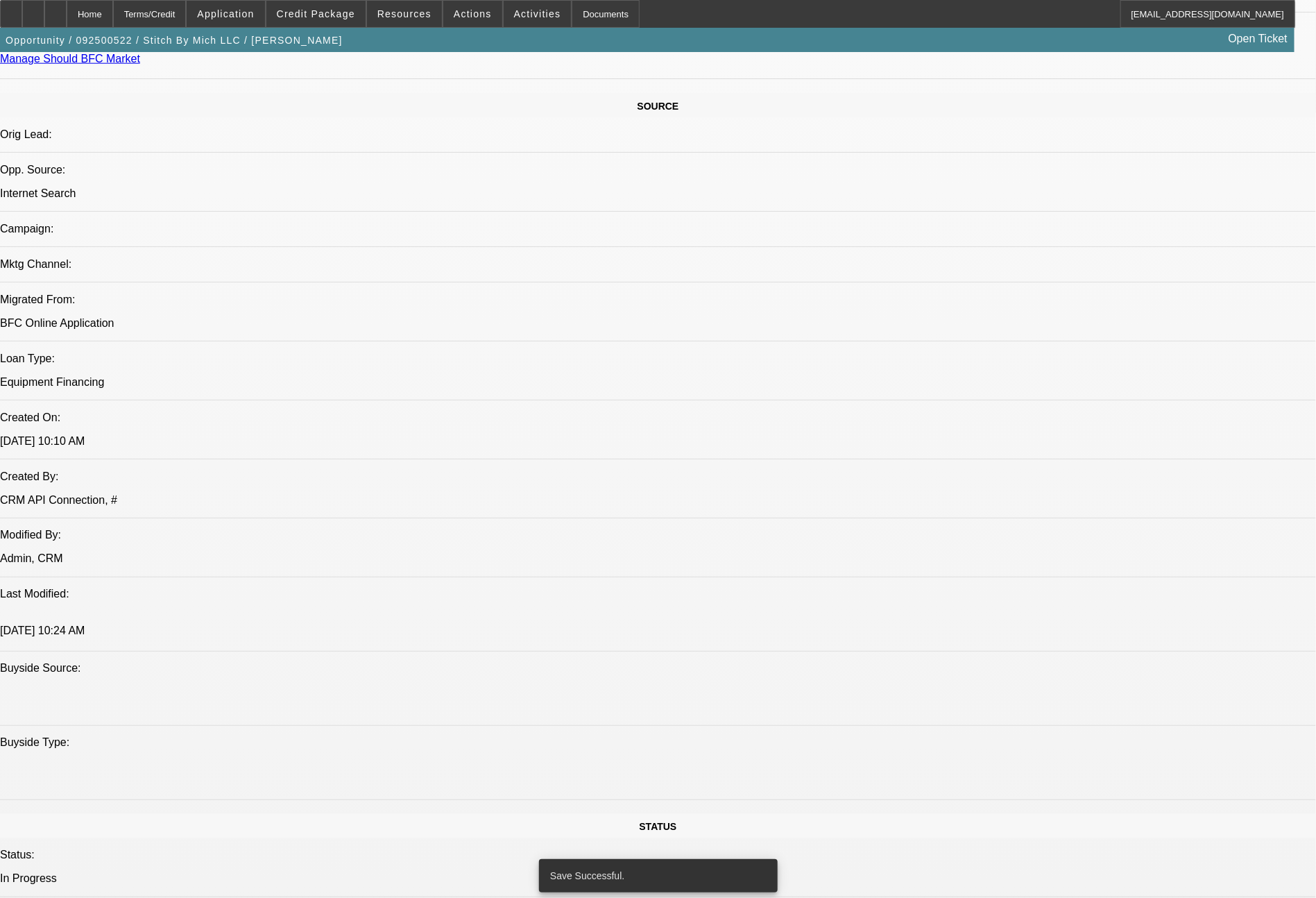
select select "0"
select select "2"
select select "0.1"
select select "4"
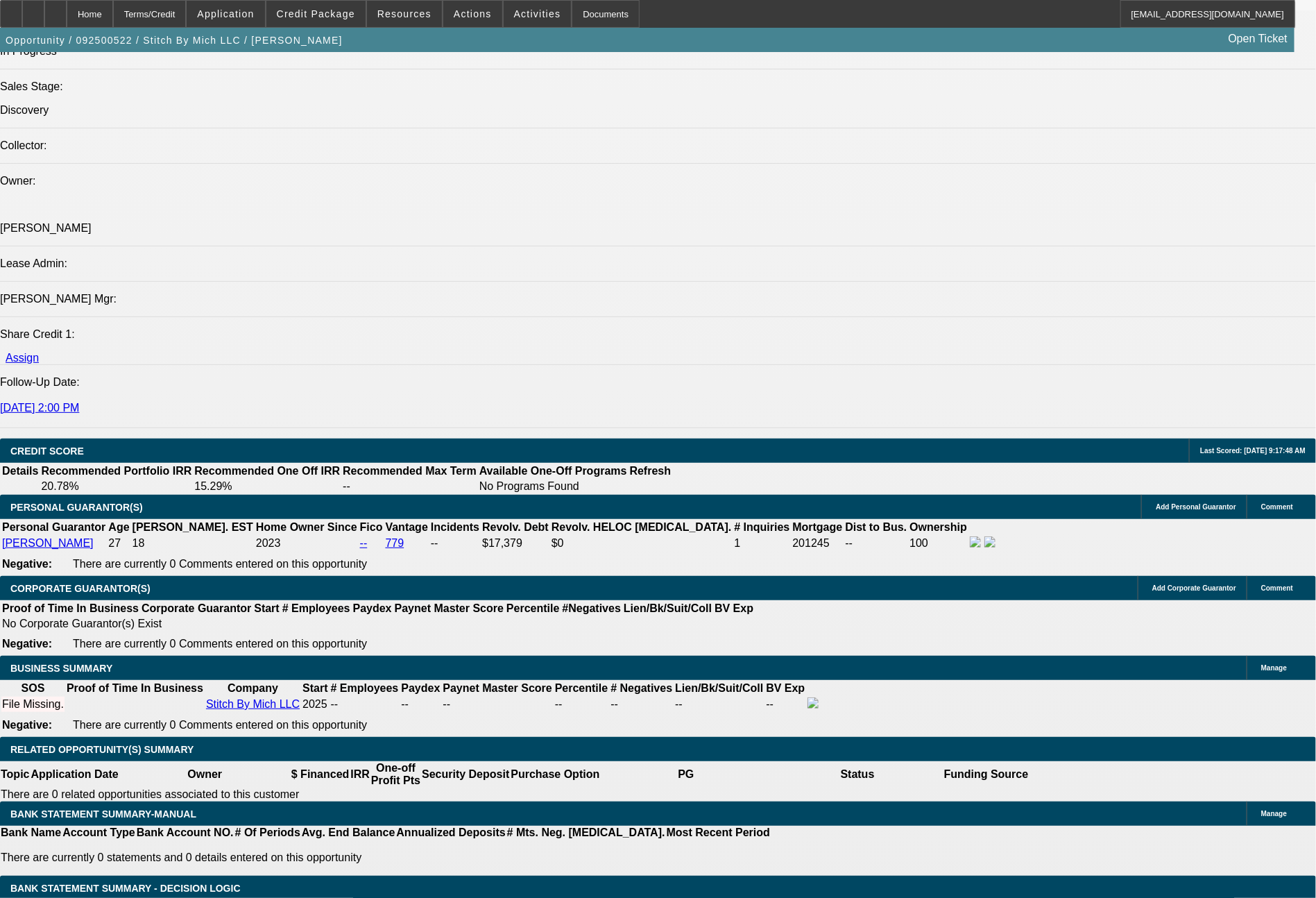
scroll to position [1779, 0]
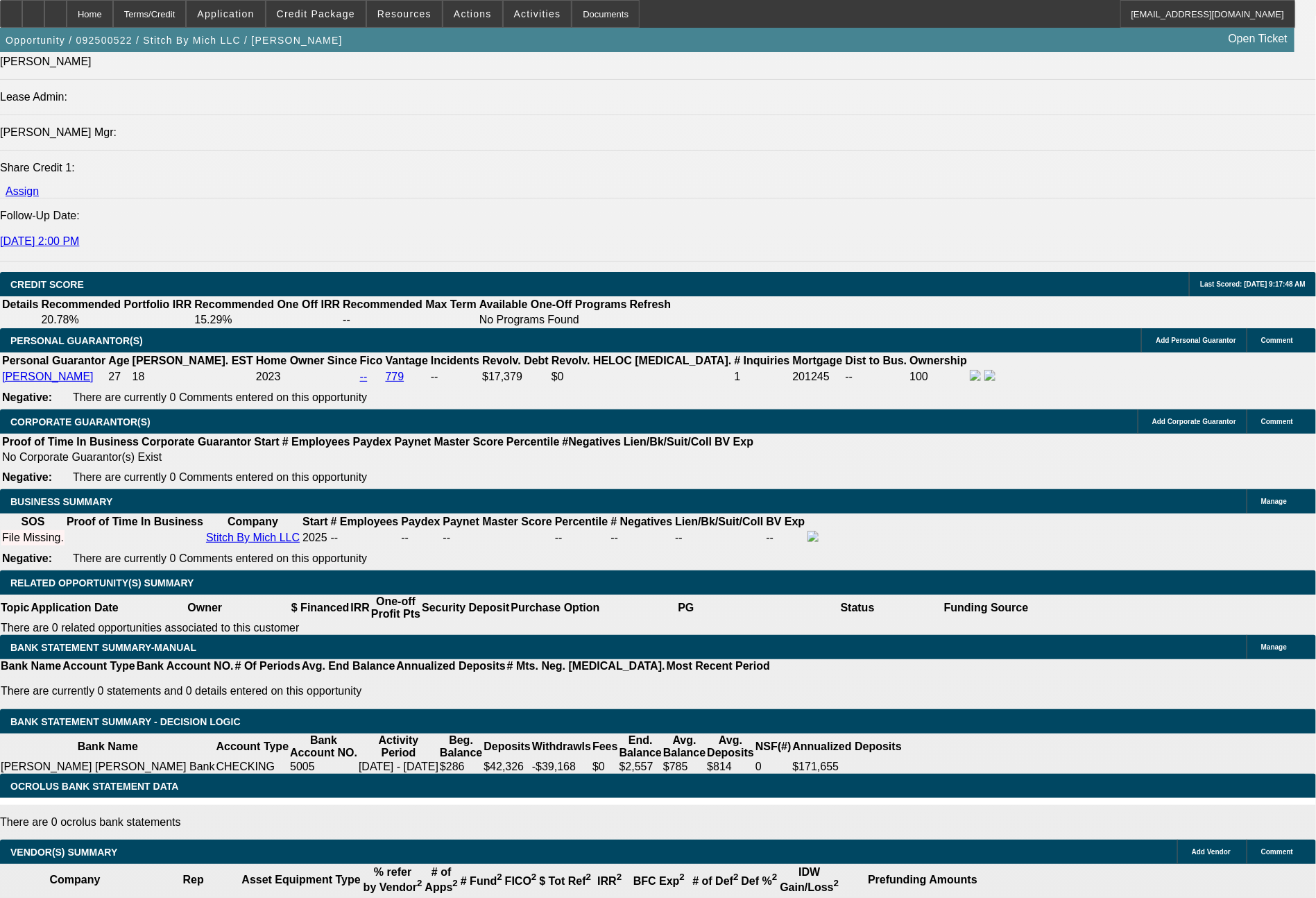
drag, startPoint x: 207, startPoint y: 414, endPoint x: 302, endPoint y: 433, distance: 96.9
type input "41"
type input "$82.00"
type input "UNKNOWN"
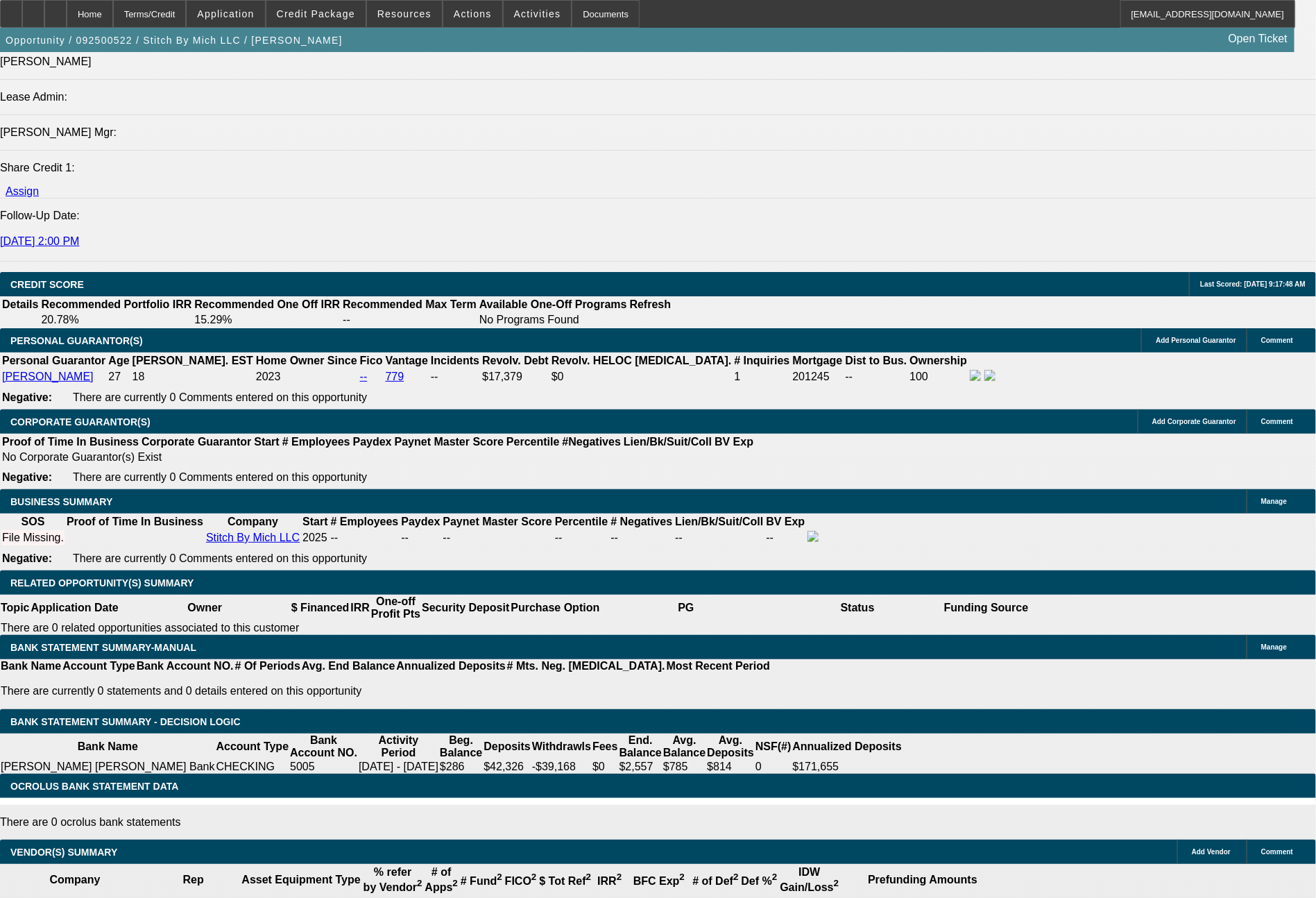
type input "417"
type input "14.5"
type input "$834.00"
type input "$417.00"
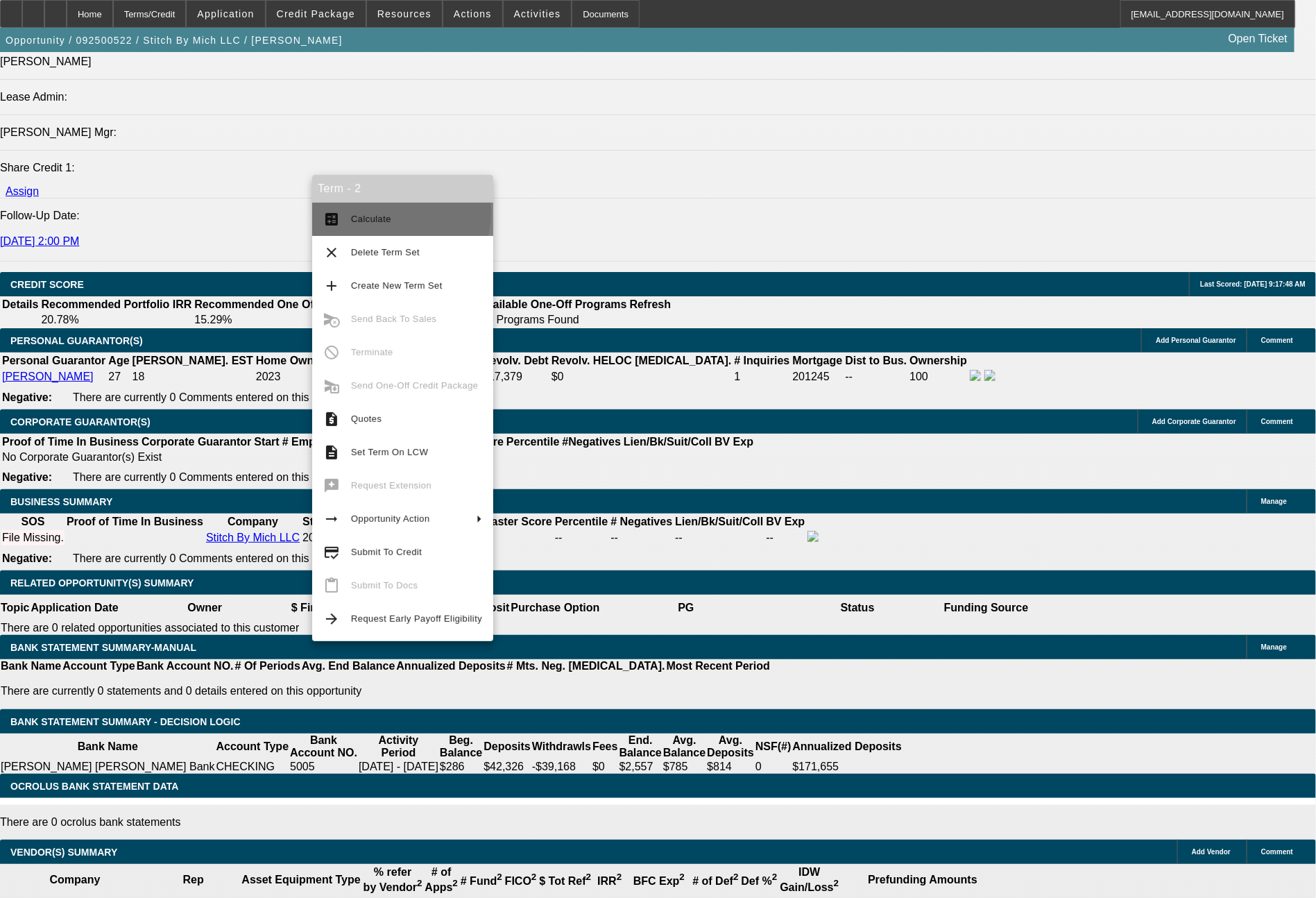
click at [400, 213] on span "Calculate" at bounding box center [417, 218] width 131 height 17
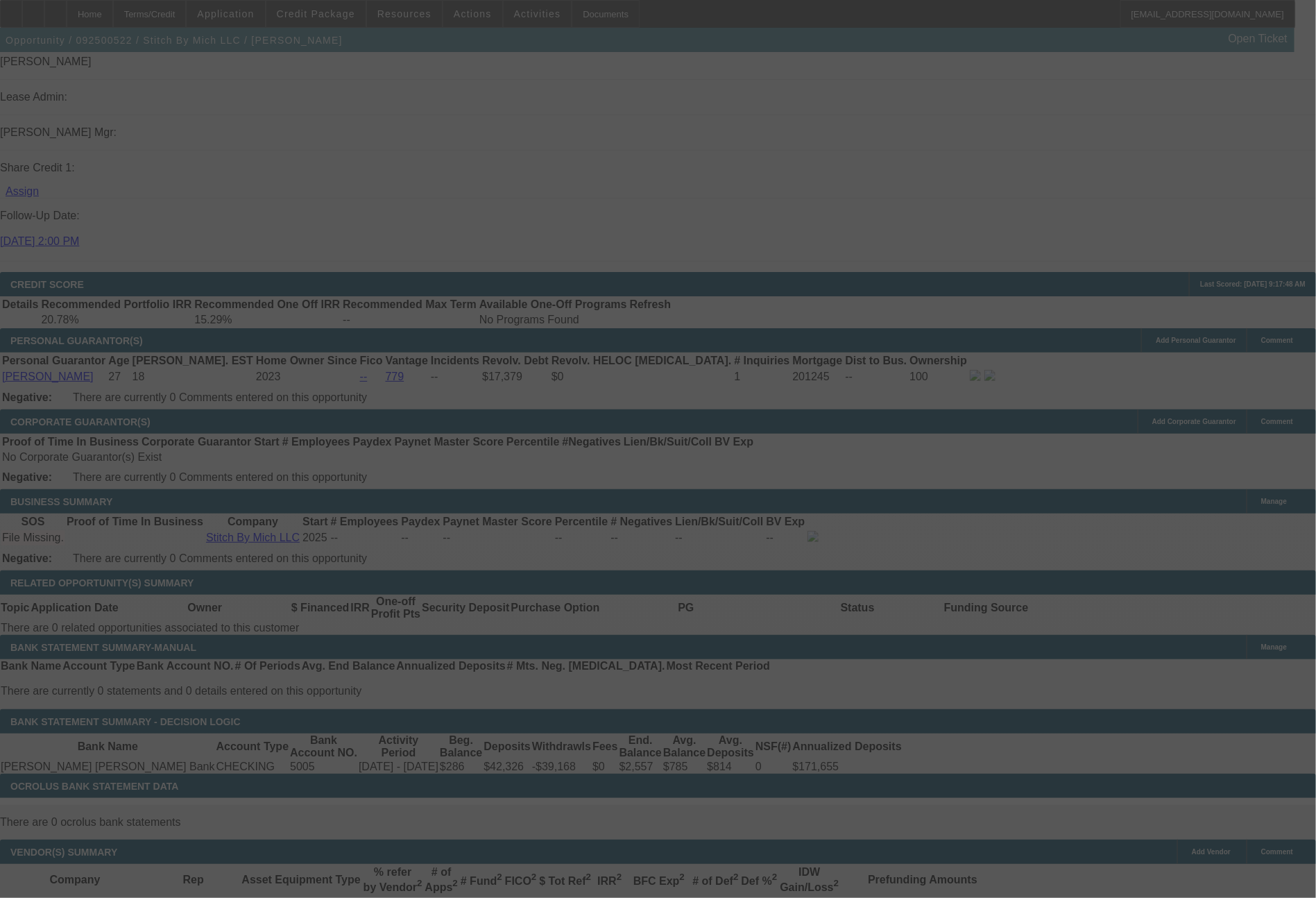
select select "0"
select select "2"
select select "0"
select select "6"
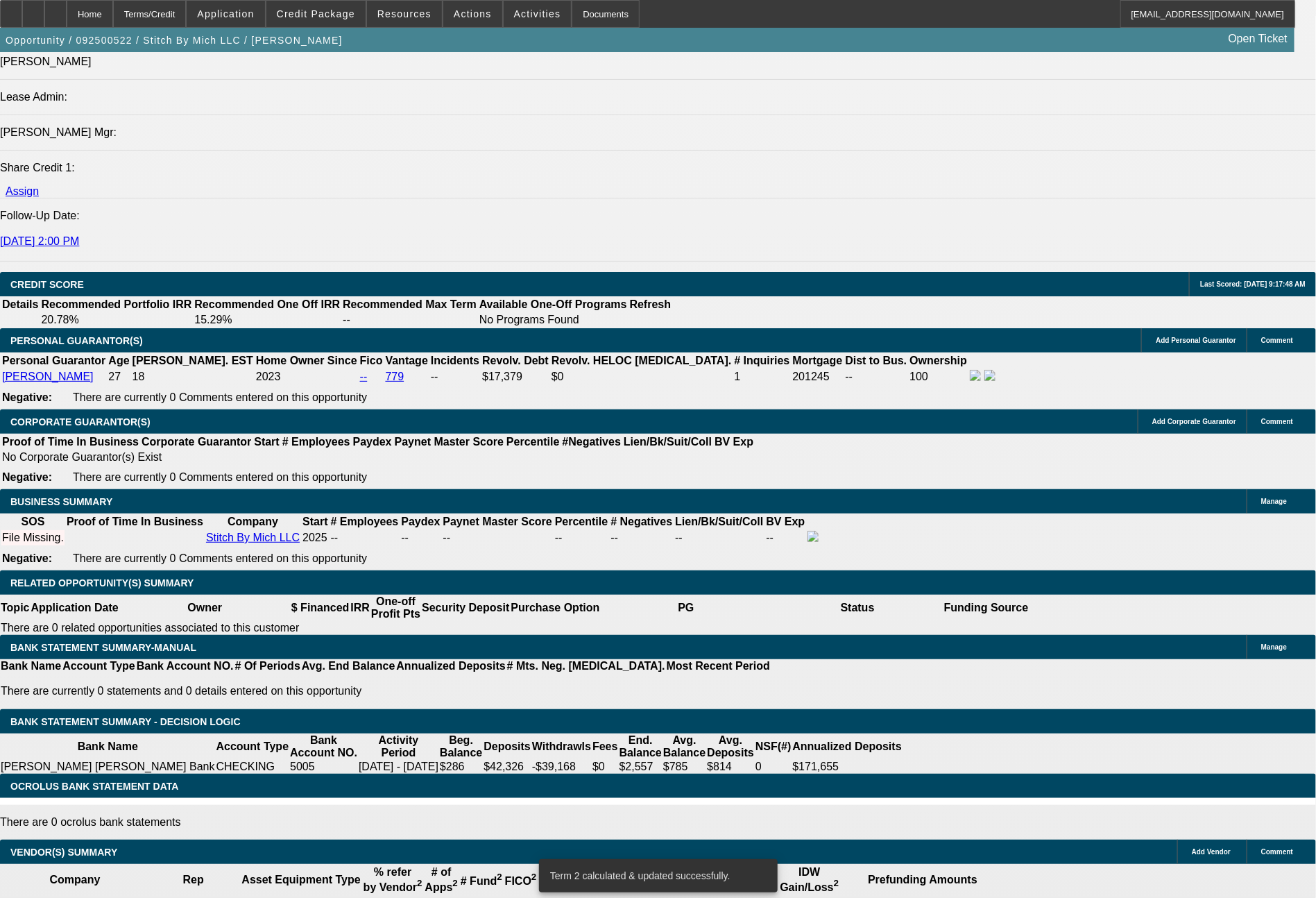
drag, startPoint x: 214, startPoint y: 423, endPoint x: 279, endPoint y: 417, distance: 65.3
type input "40"
type input "$80.00"
type input "UNKNOWN"
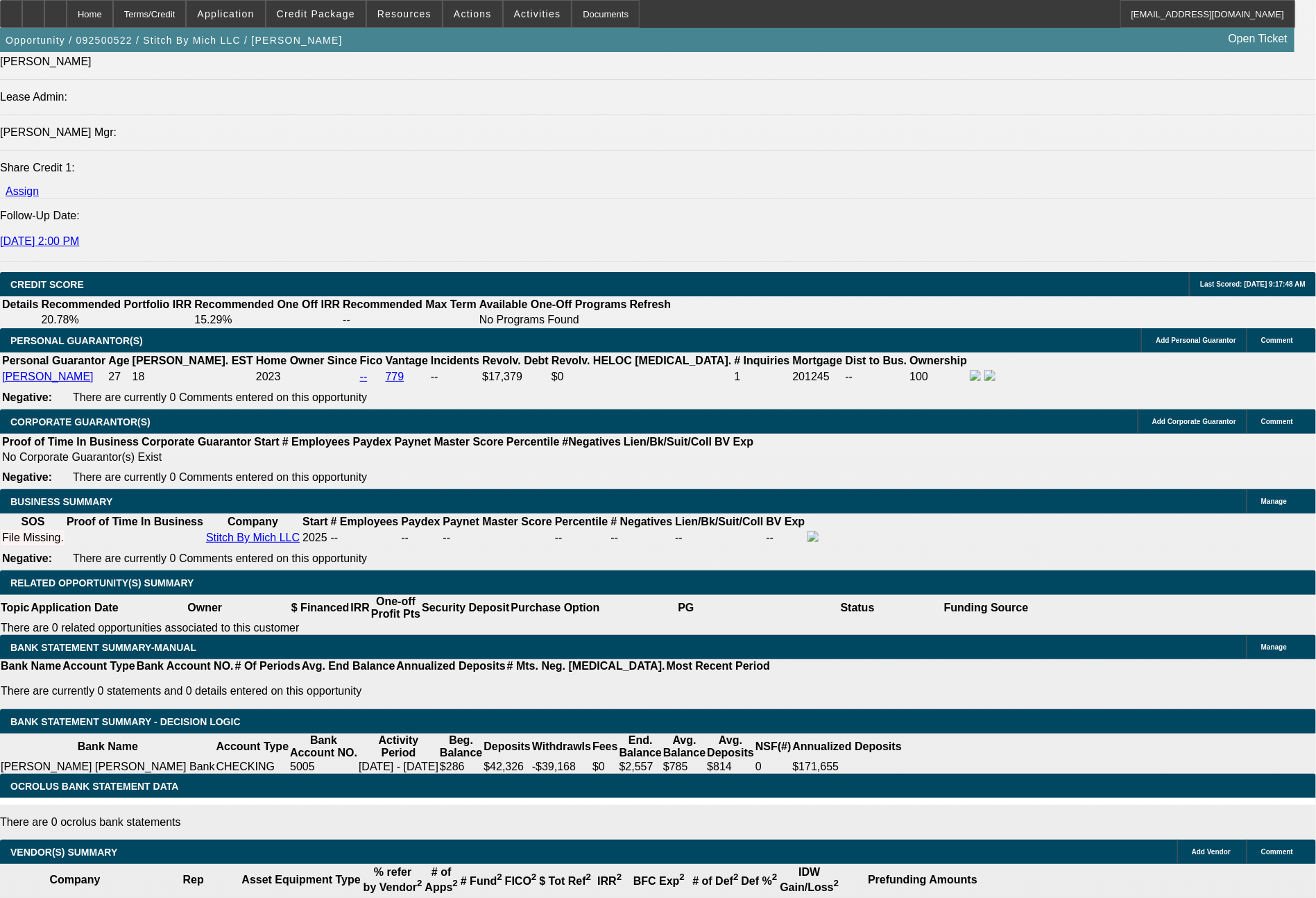
type input "407"
type input "$814.00"
type input "13.5"
type input "40"
type input "$80.00"
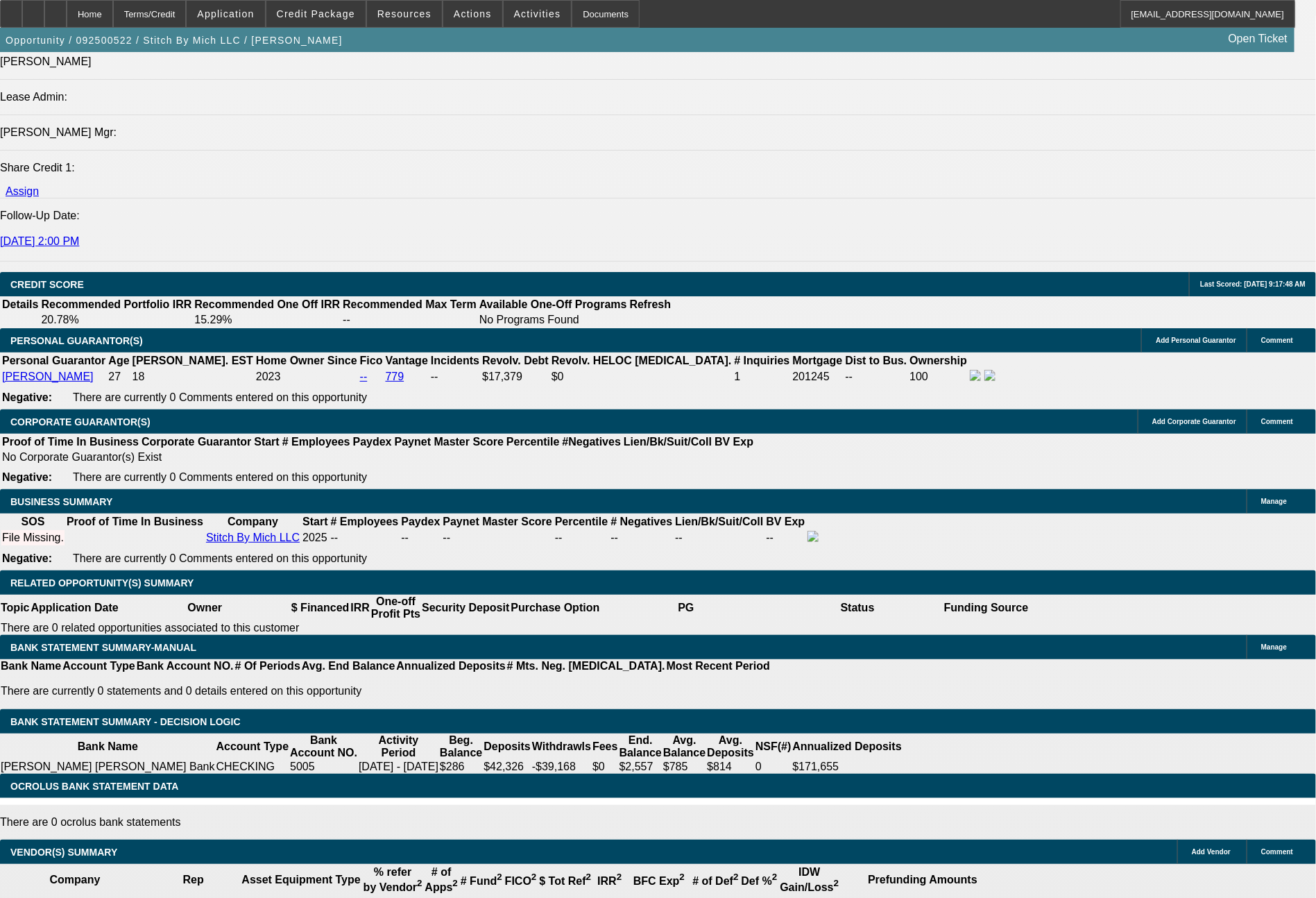
type input "409"
type input "$818.00"
type input "13.7"
type input "$409.00"
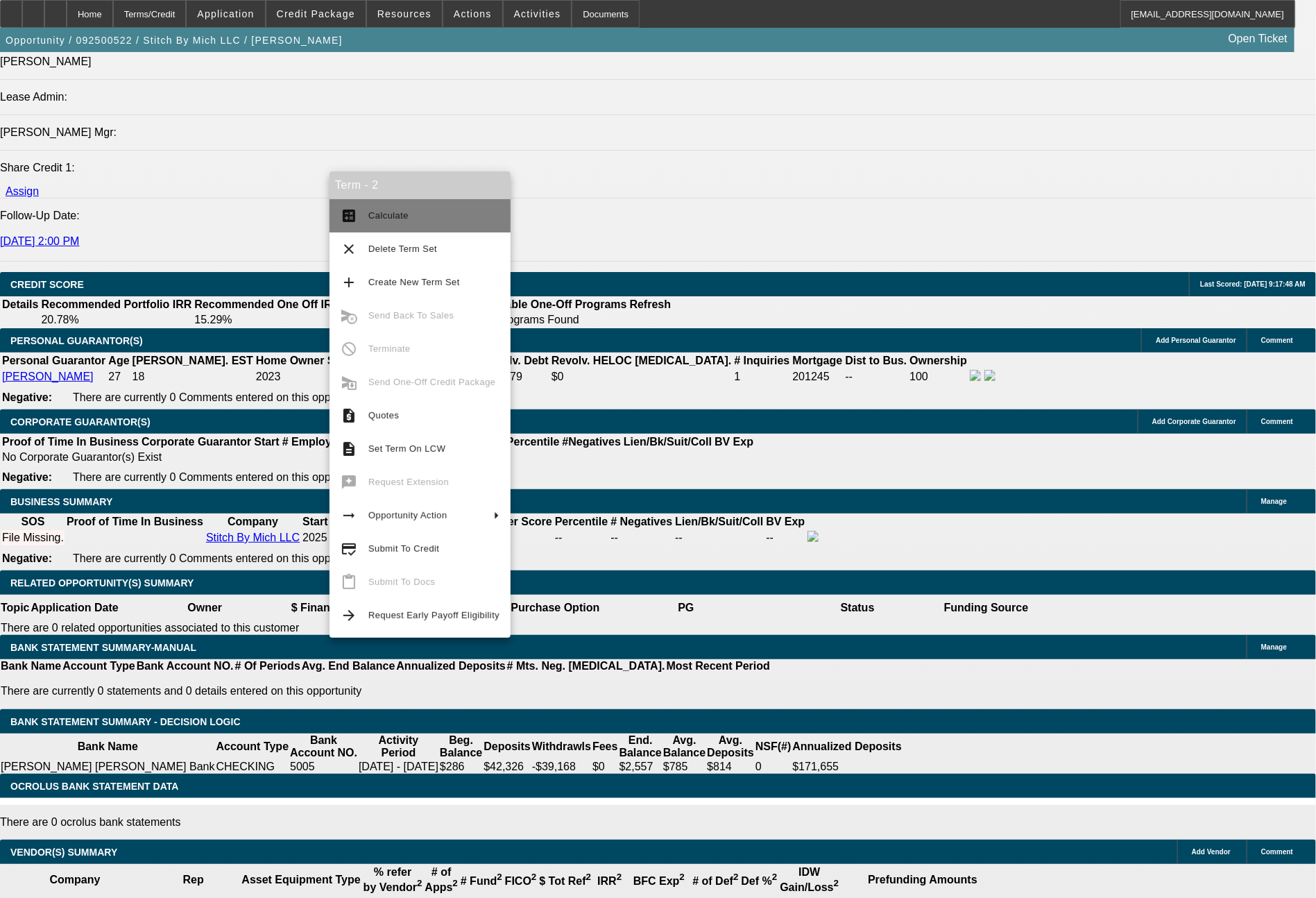
click at [412, 225] on button "calculate Calculate" at bounding box center [419, 216] width 181 height 33
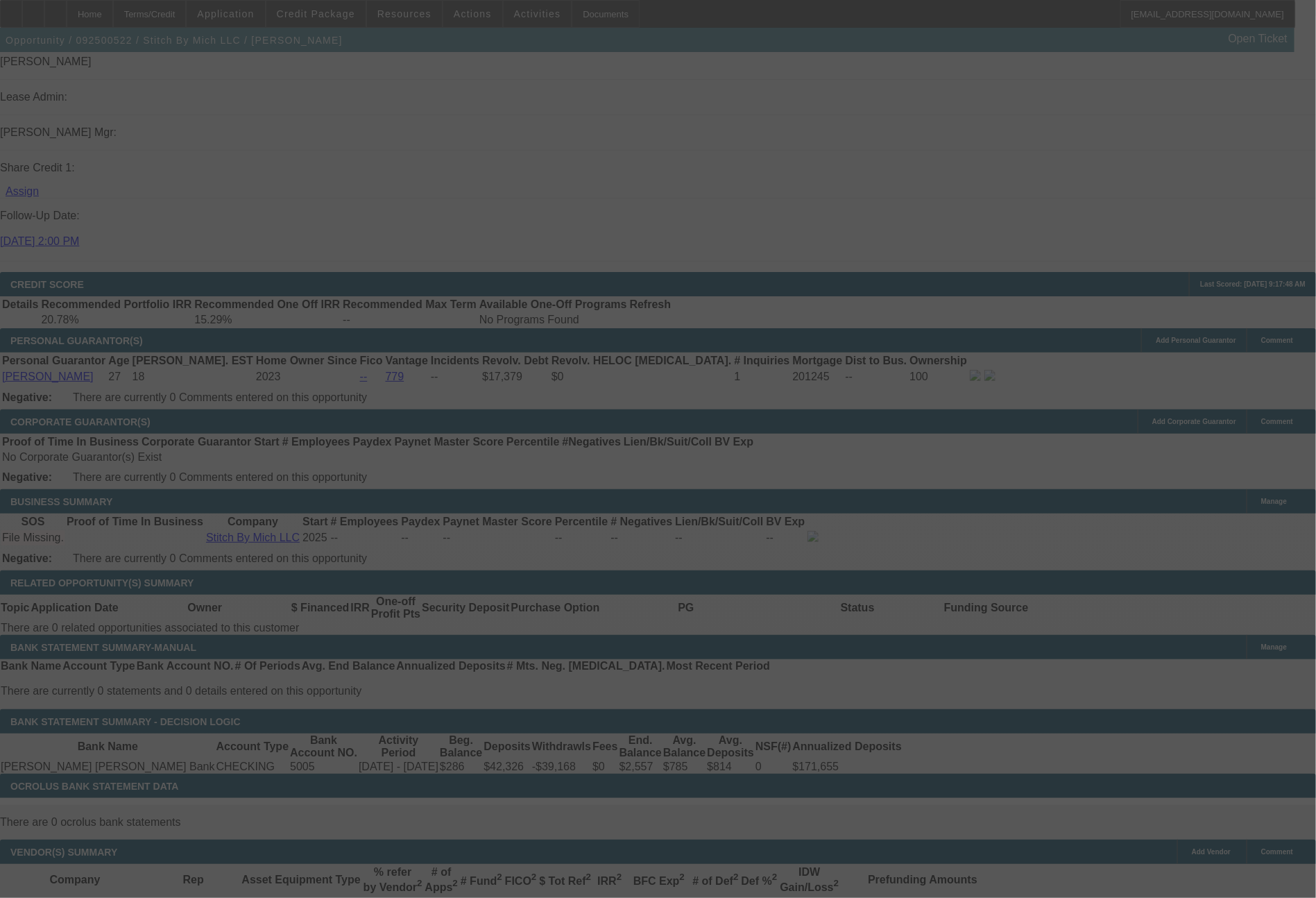
select select "0"
select select "2"
select select "0"
select select "6"
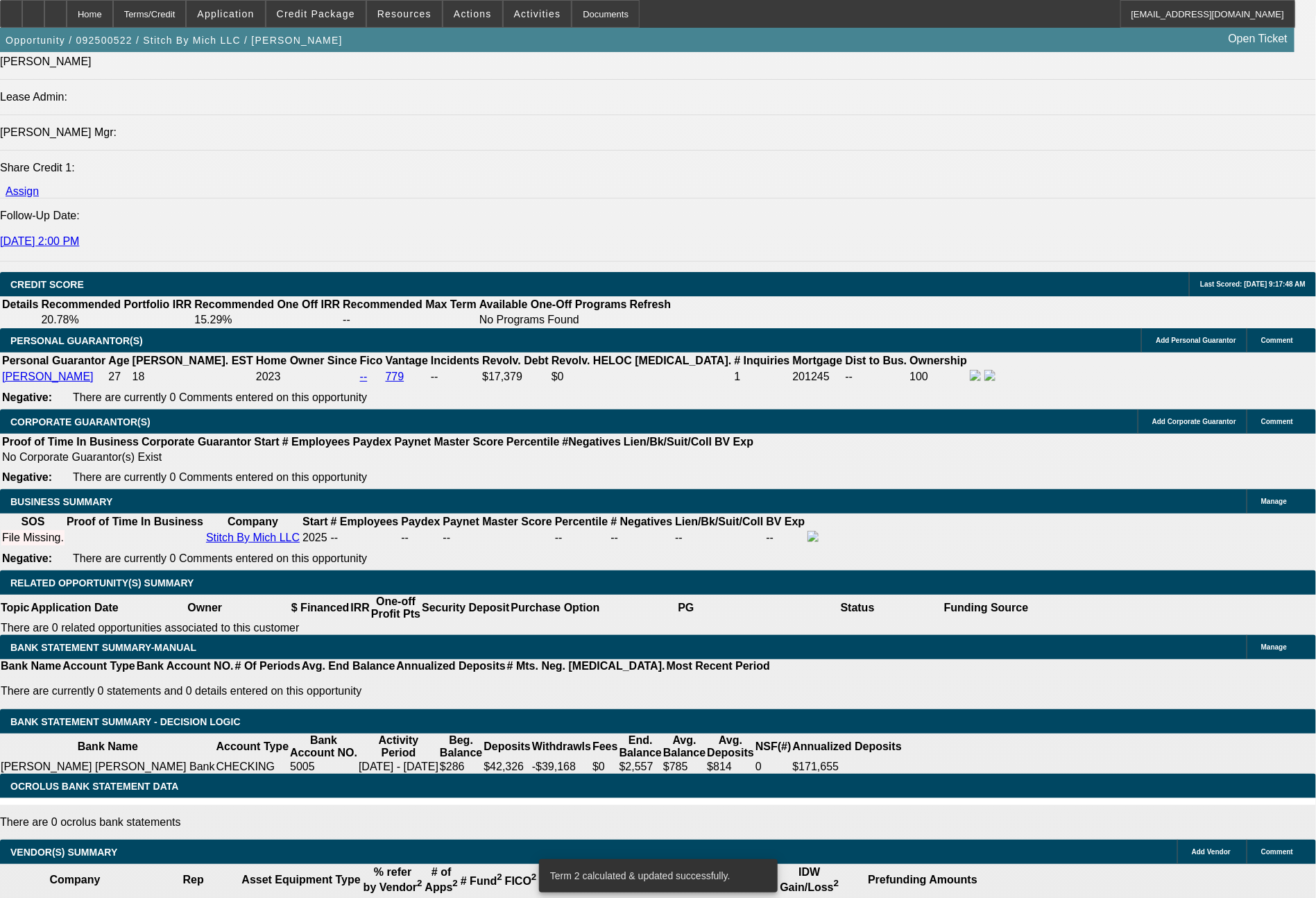
drag, startPoint x: 388, startPoint y: 426, endPoint x: 457, endPoint y: 416, distance: 69.7
type input "3"
type input "$6.00"
type input "UNKNOWN"
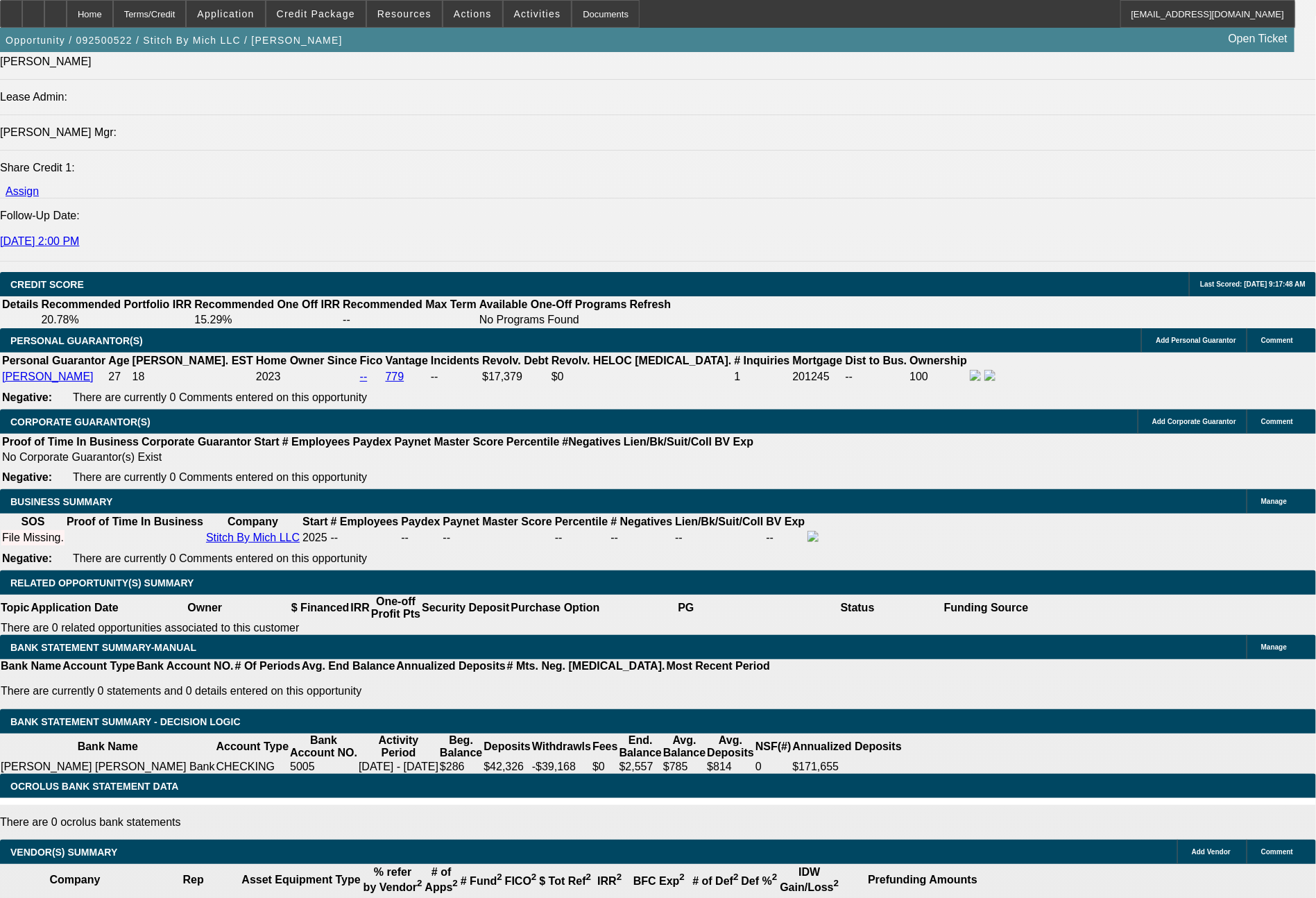
type input "391"
type input "$782.00"
type input "12"
type input "39"
type input "$78.00"
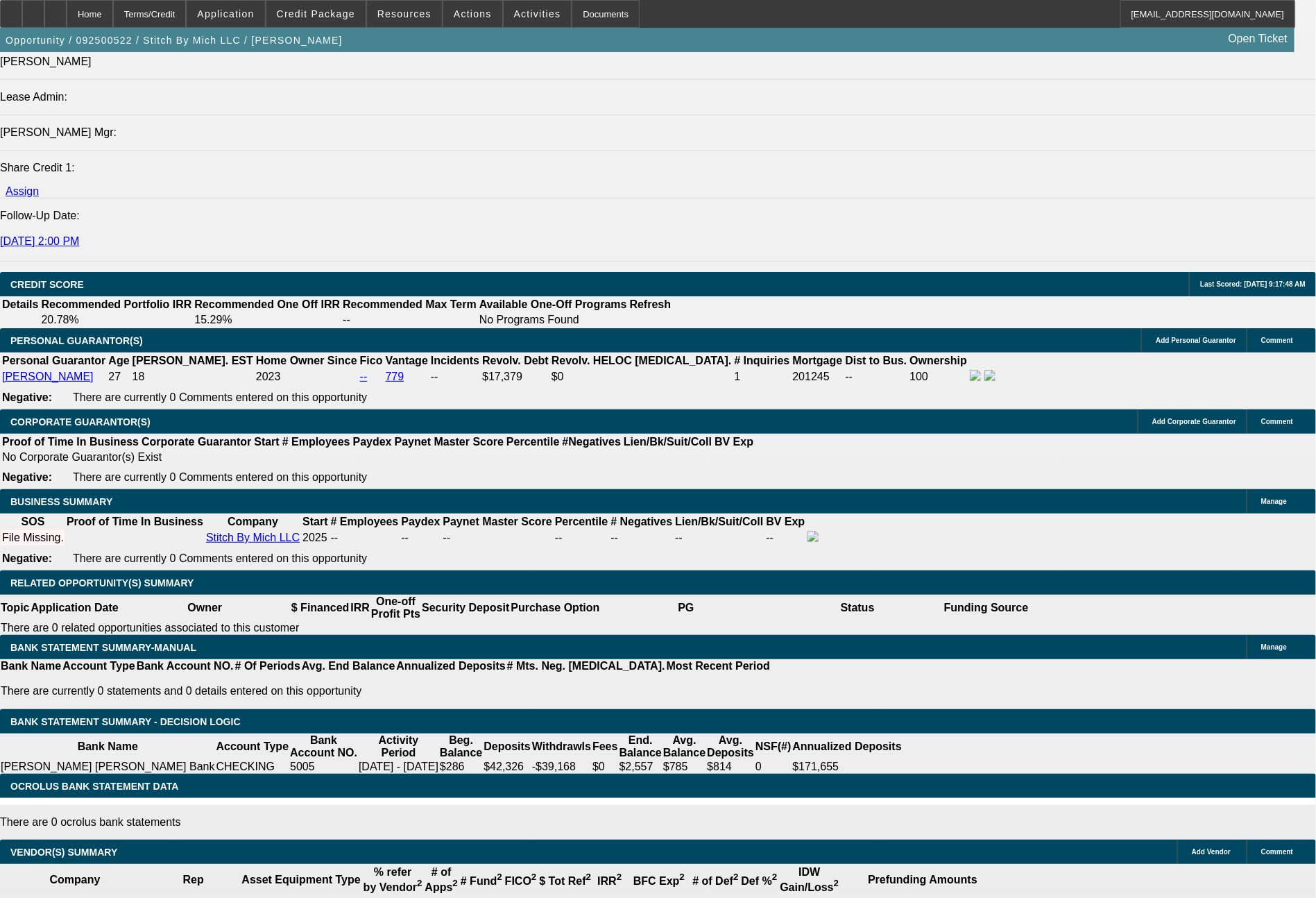
type input "390"
type input "$780.00"
type input "11.9"
type input "$390.00"
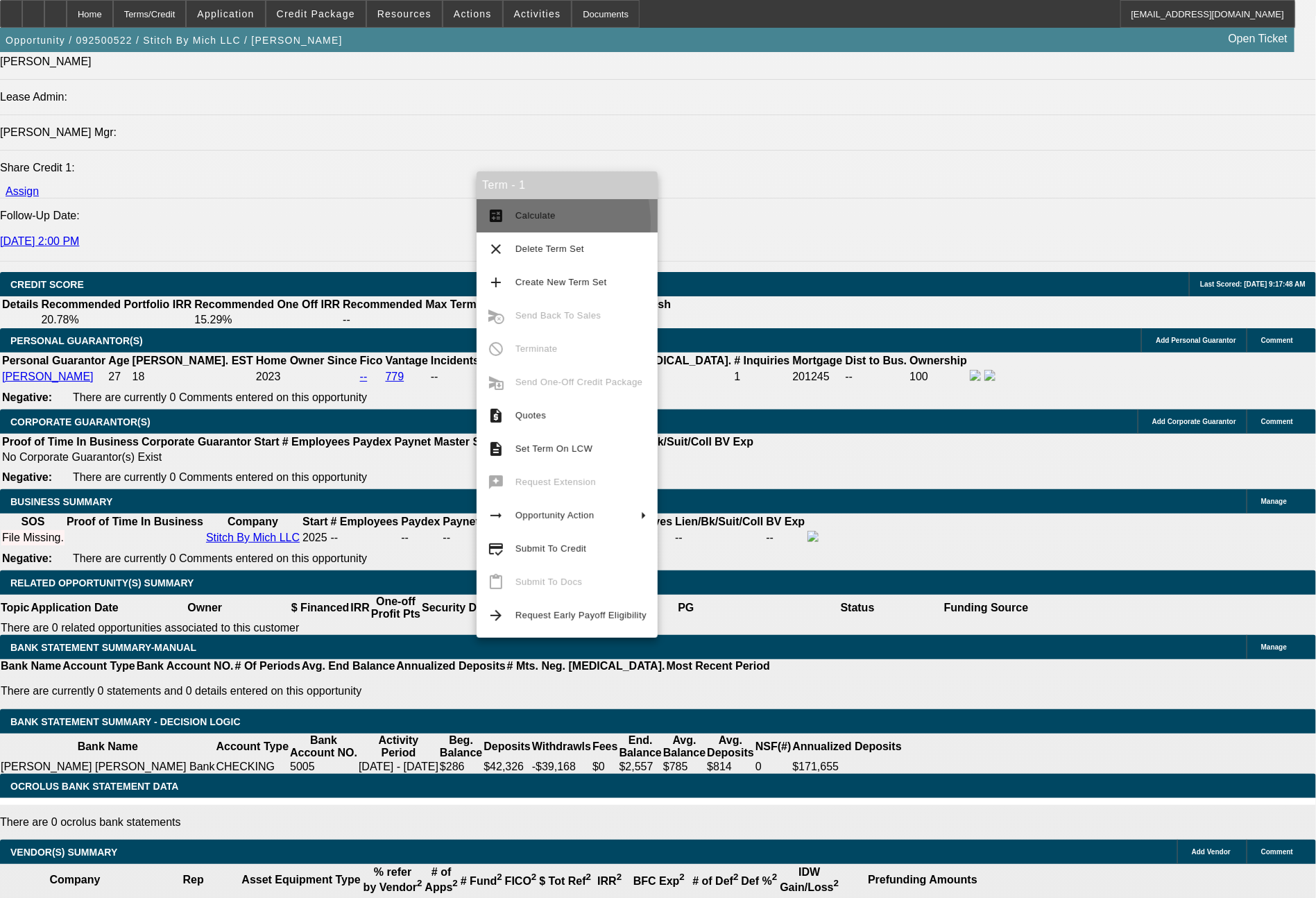
click at [519, 224] on span "Calculate" at bounding box center [581, 215] width 131 height 17
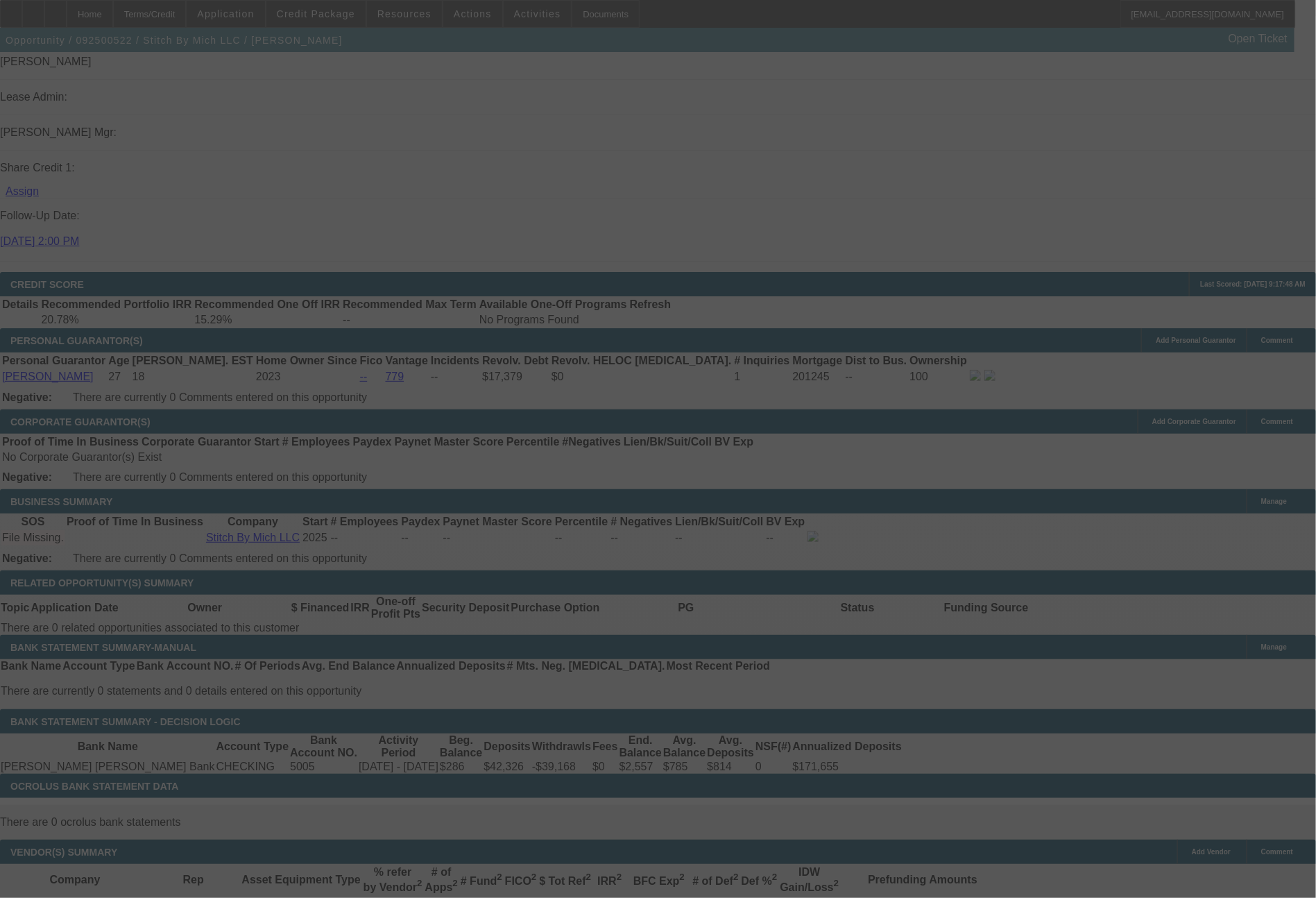
select select "0"
select select "2"
select select "0.1"
select select "4"
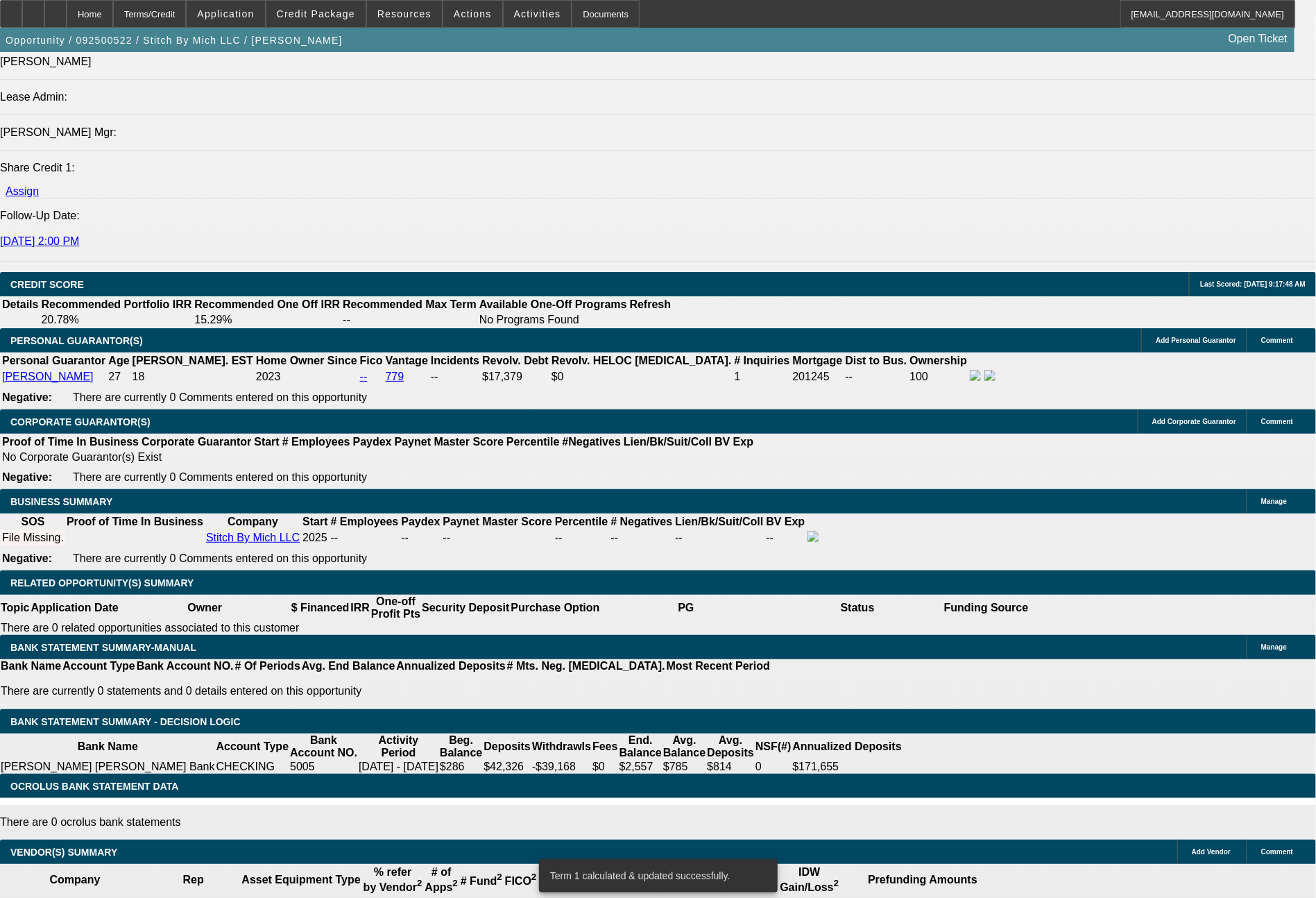
drag, startPoint x: 214, startPoint y: 420, endPoint x: 302, endPoint y: 435, distance: 89.3
type input "4"
type input "$8.00"
type input "UNKNOWN"
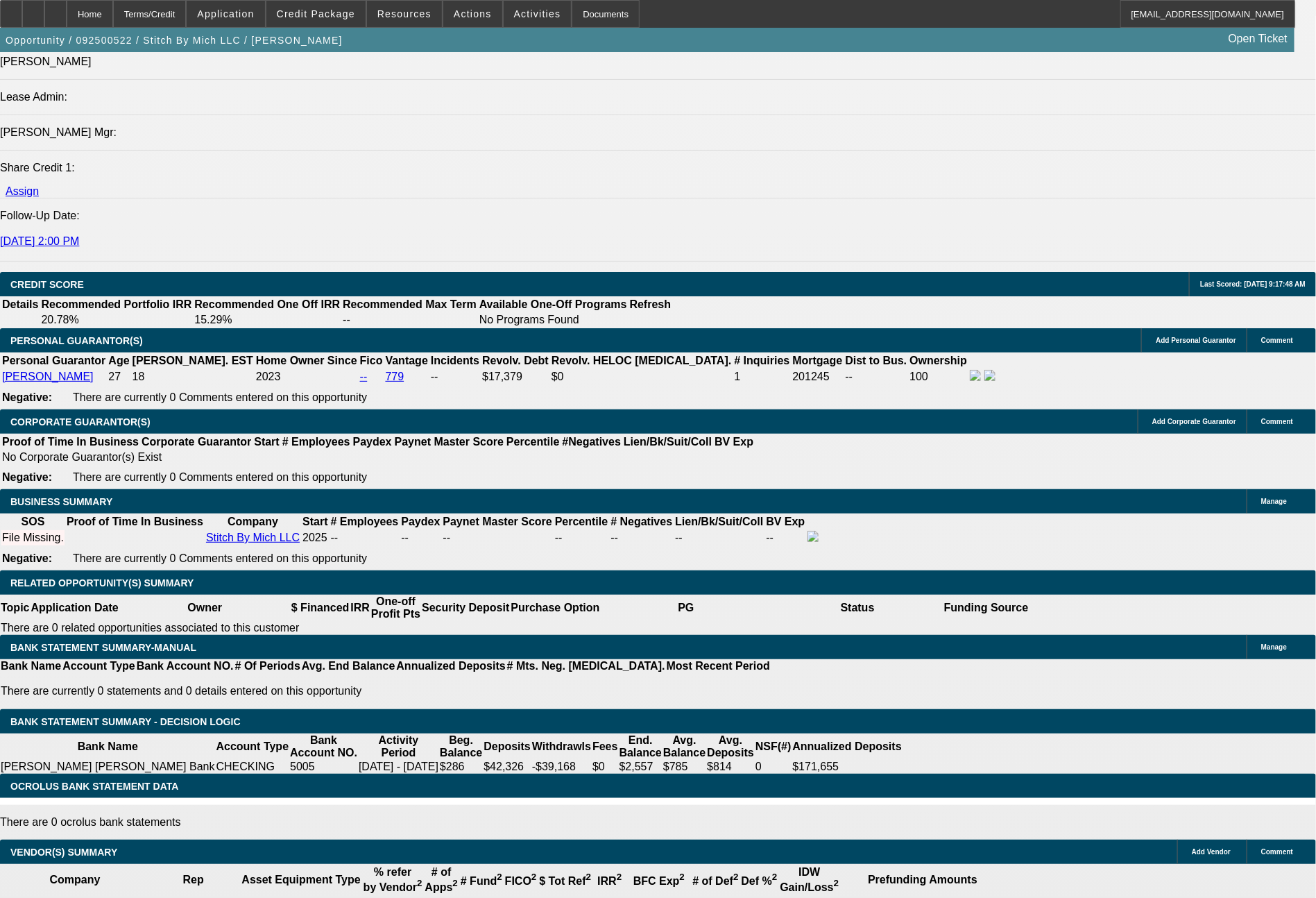
type input "407"
type input "$814.00"
type input "13.5"
type input "$407.00"
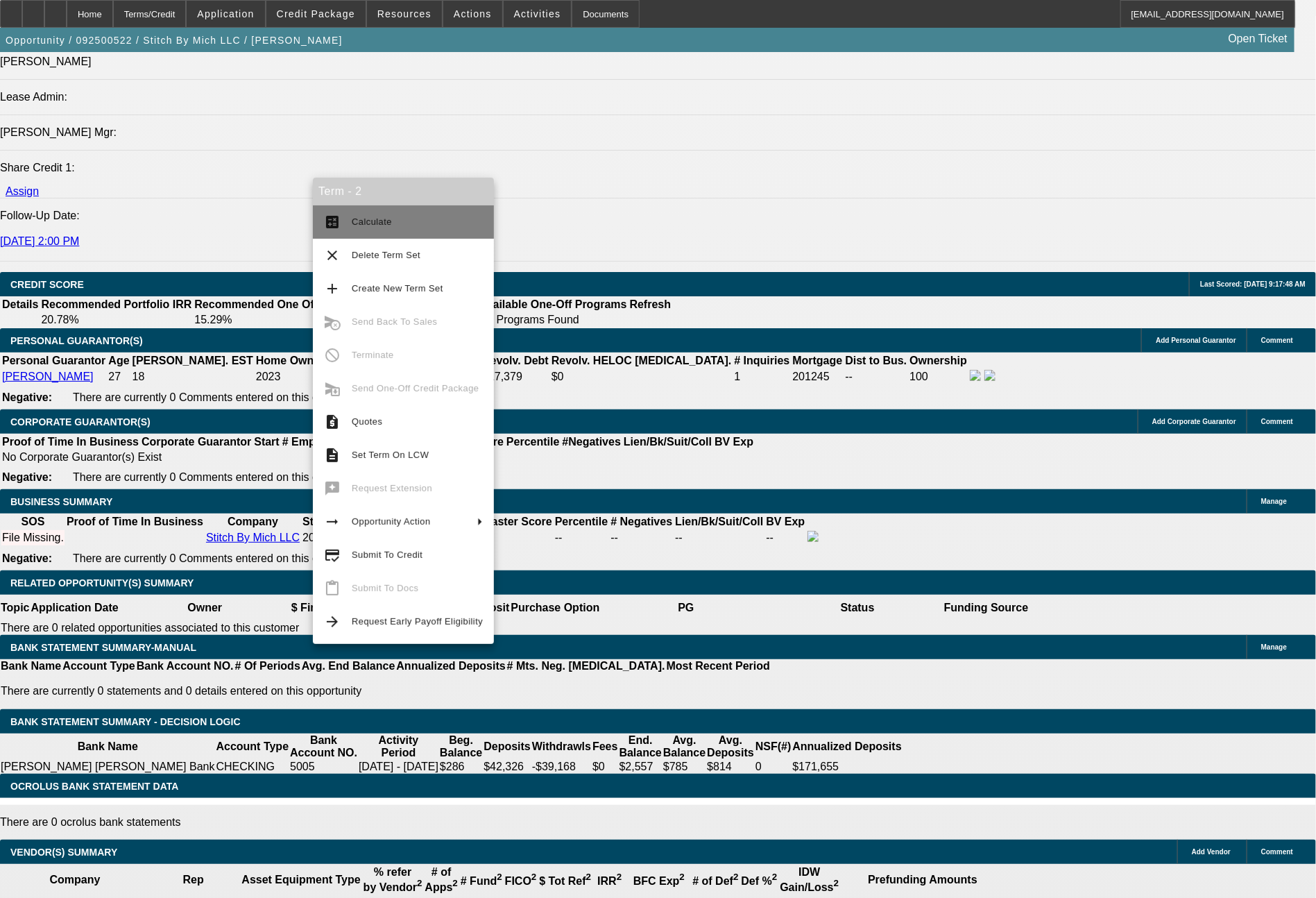
click at [364, 225] on span "Calculate" at bounding box center [372, 222] width 40 height 10
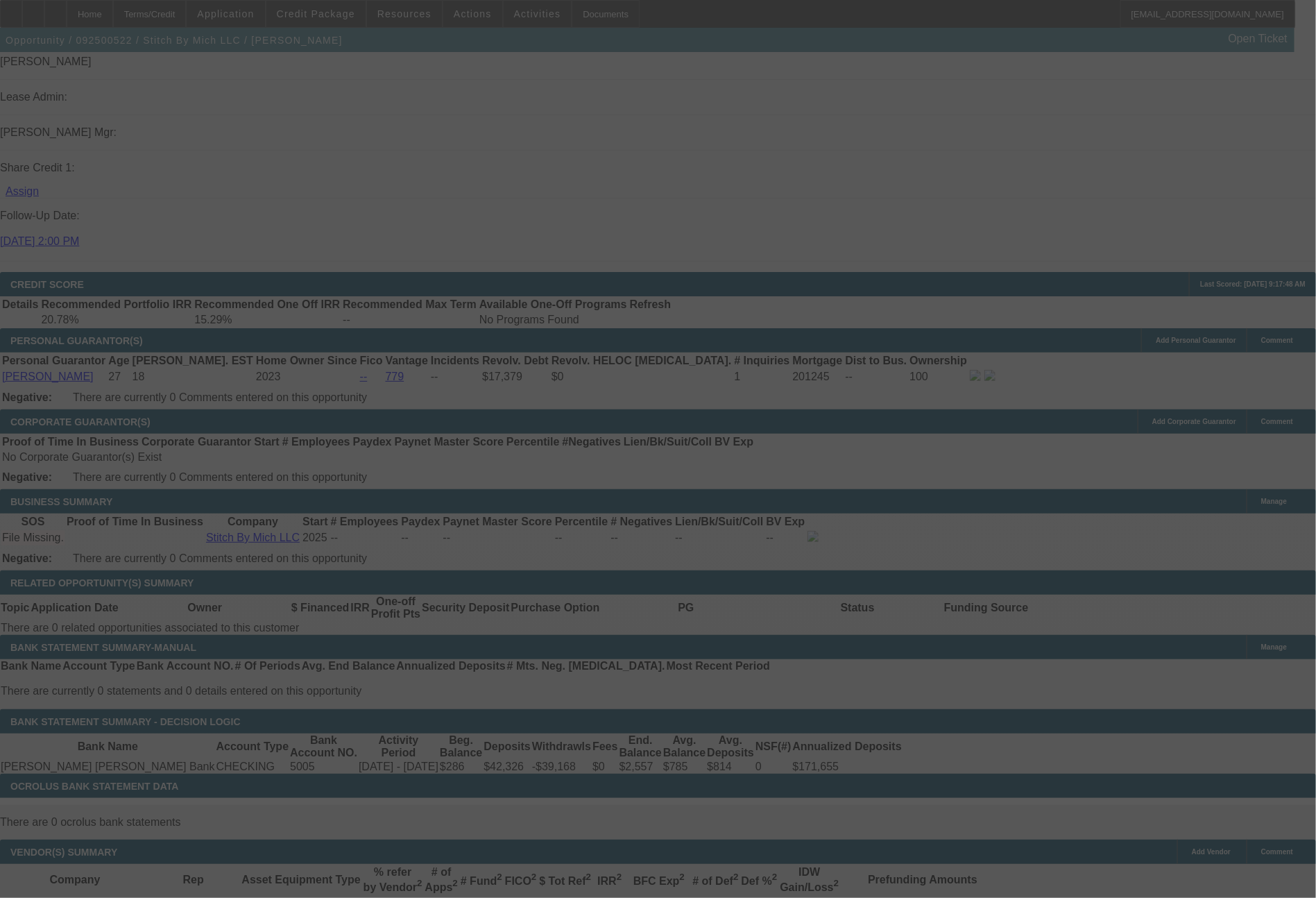
click at [939, 841] on div at bounding box center [658, 449] width 1316 height 898
select select "0"
select select "2"
select select "0"
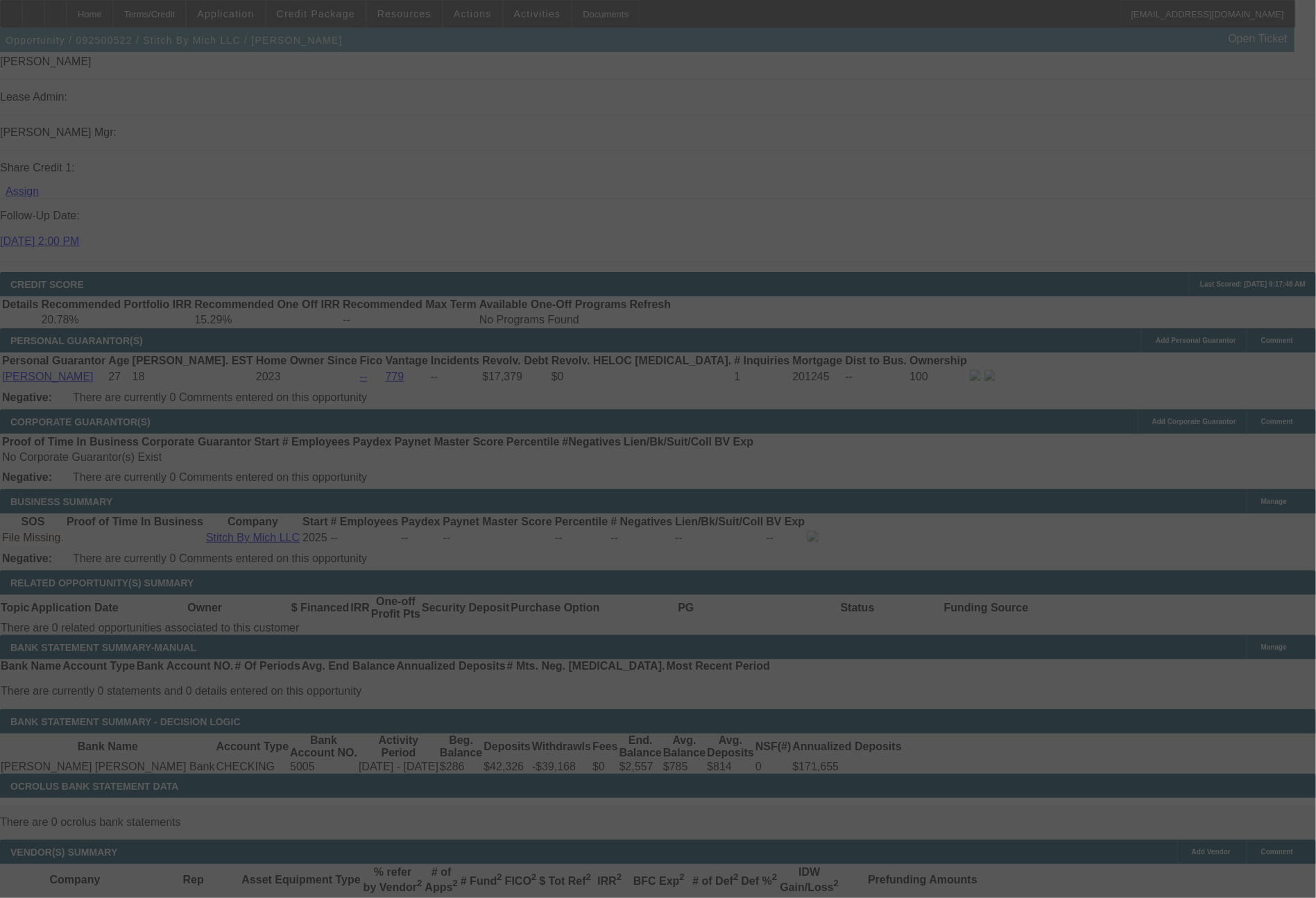
select select "6"
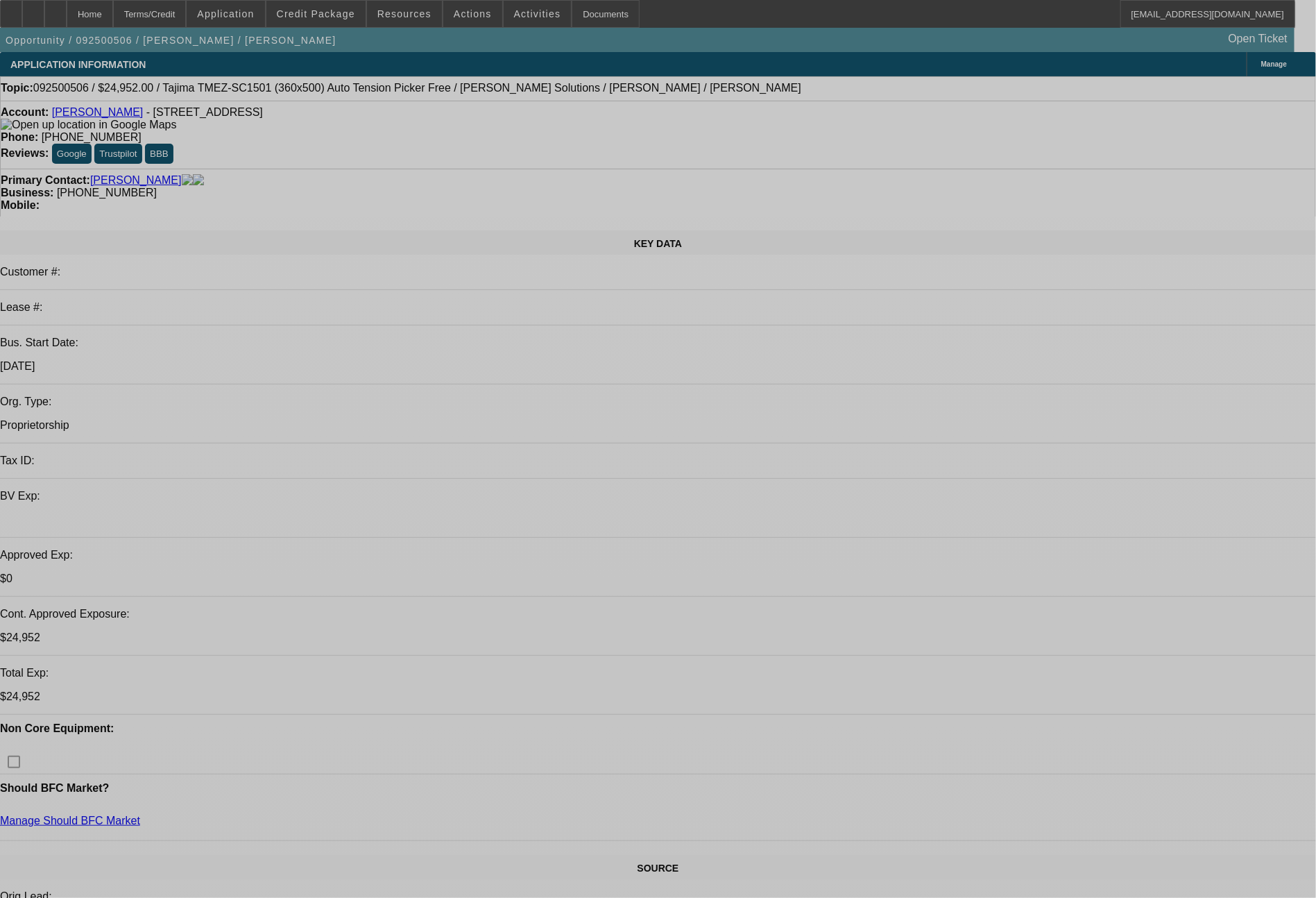
select select "0.2"
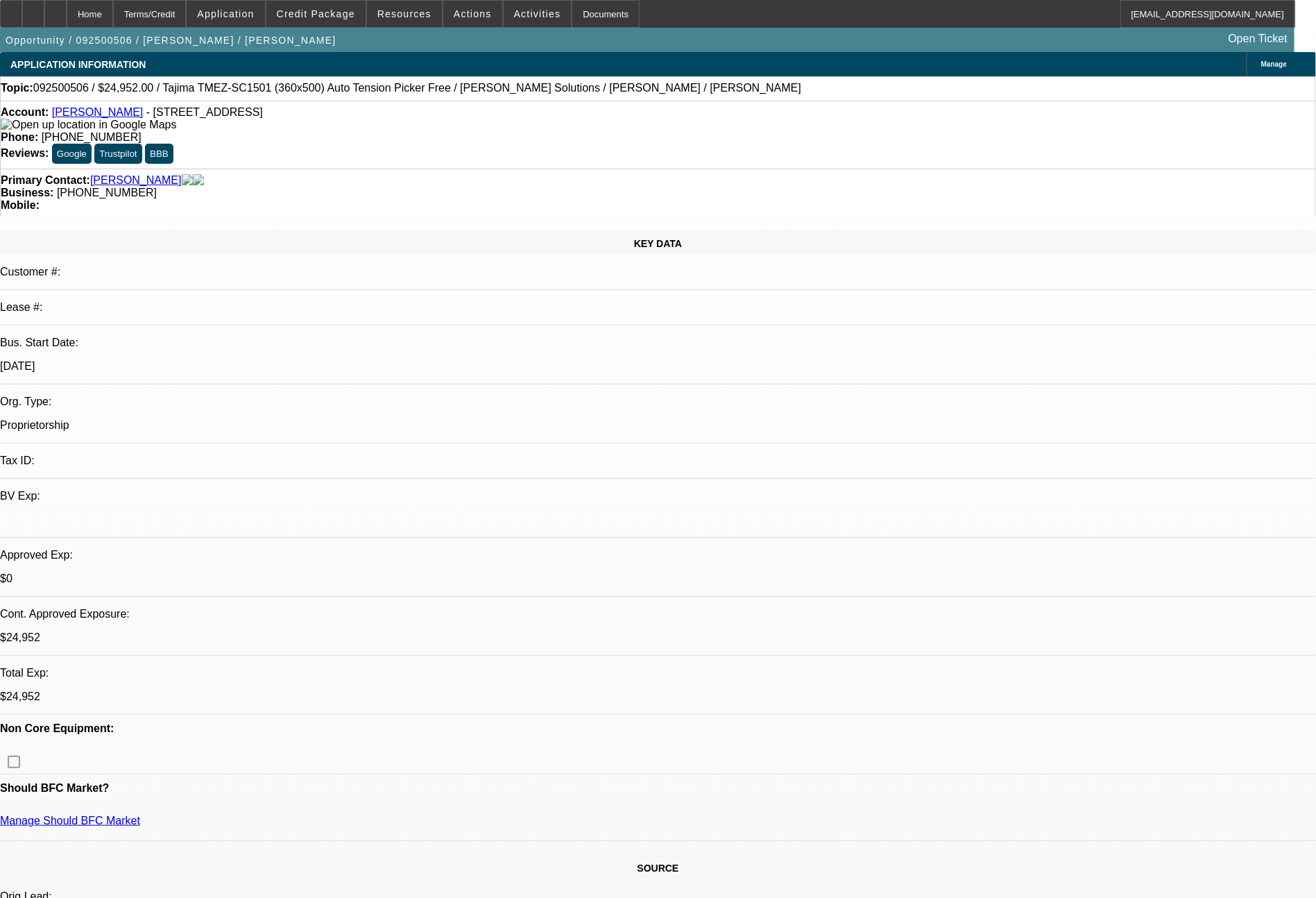
select select "2"
select select "0.1"
select select "4"
select select "0.2"
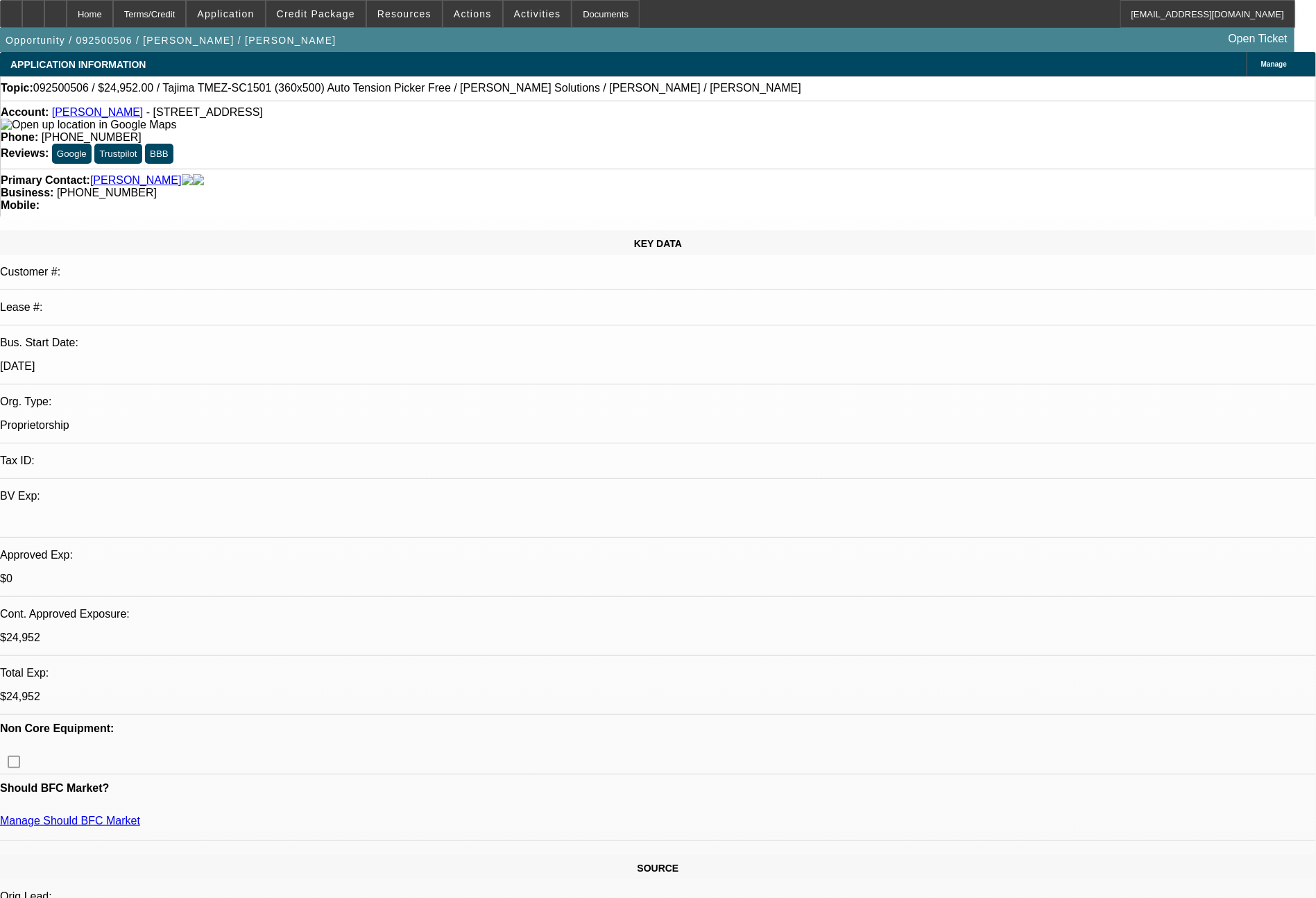
select select "2"
select select "0.1"
select select "4"
select select "0.2"
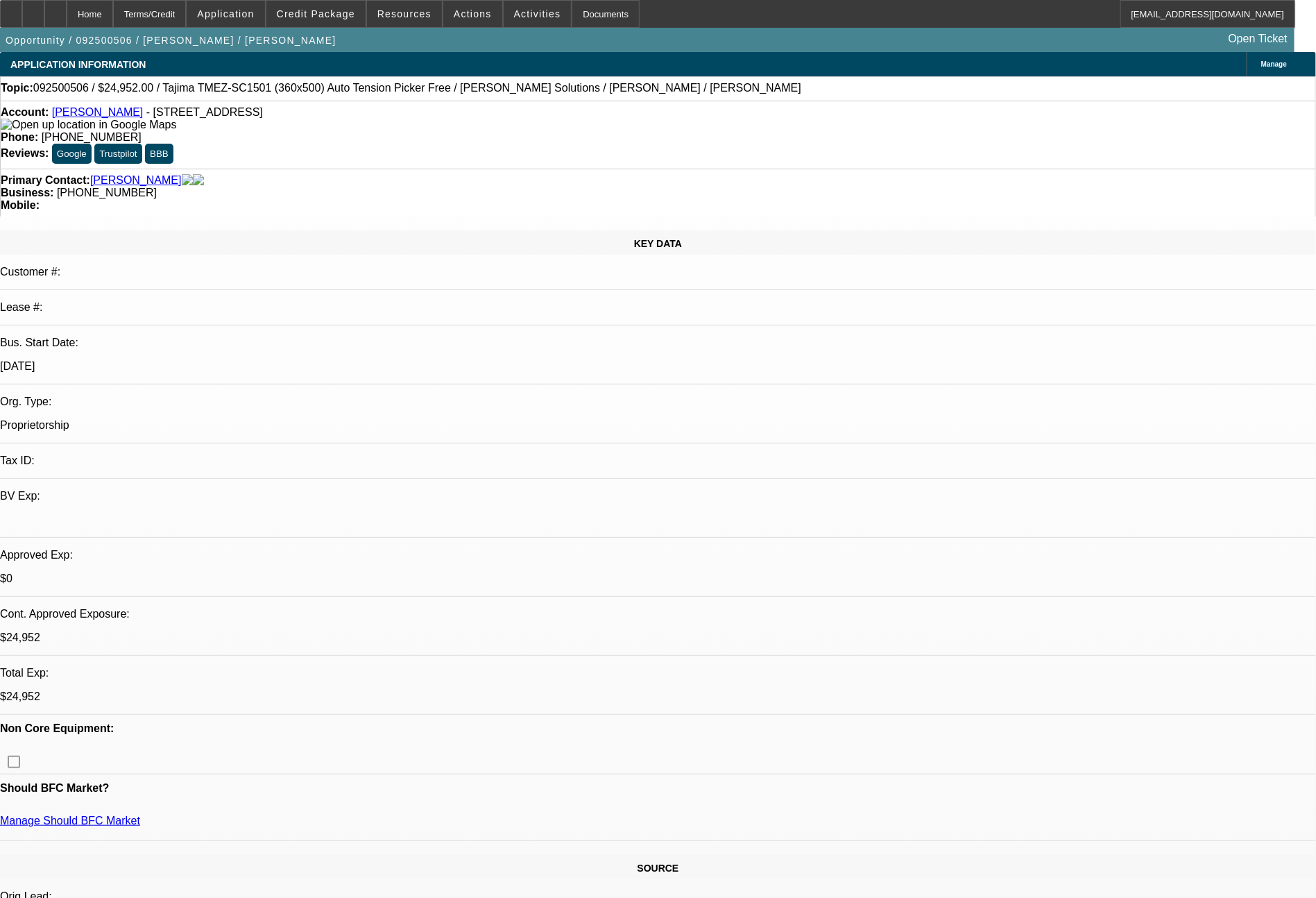
select select "2"
select select "0"
select select "6"
select select "0.2"
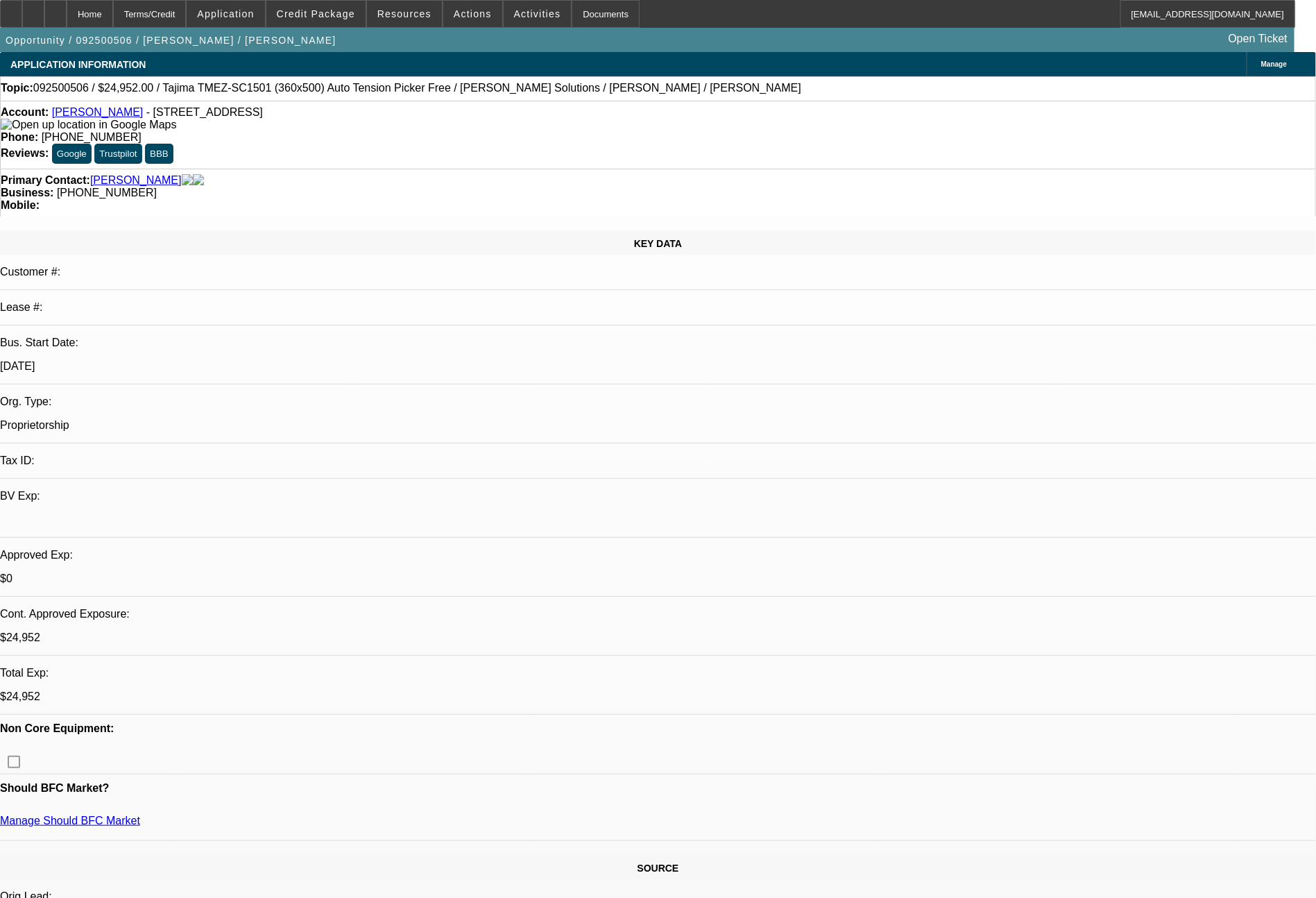
select select "2"
select select "0"
select select "6"
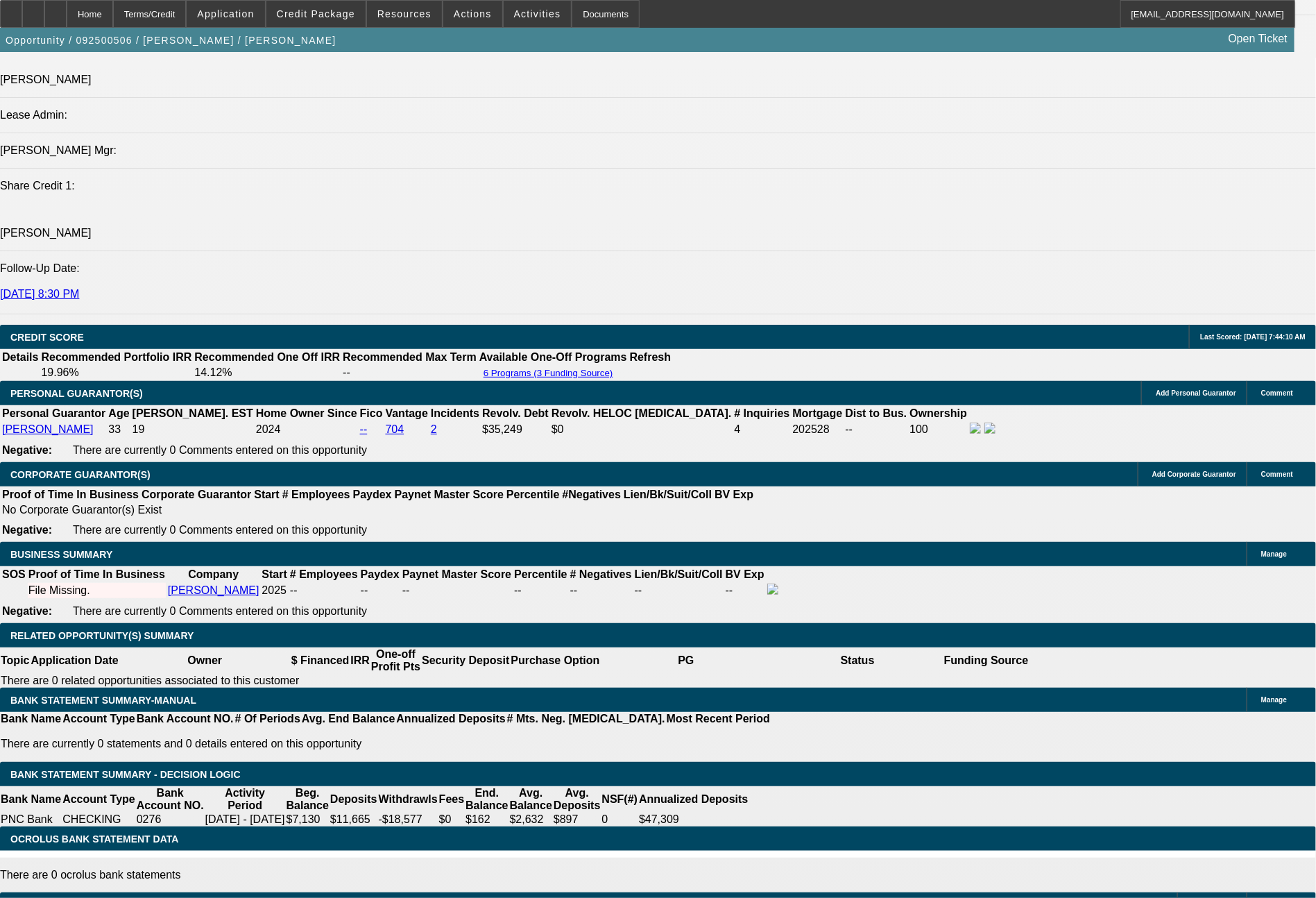
scroll to position [1779, 0]
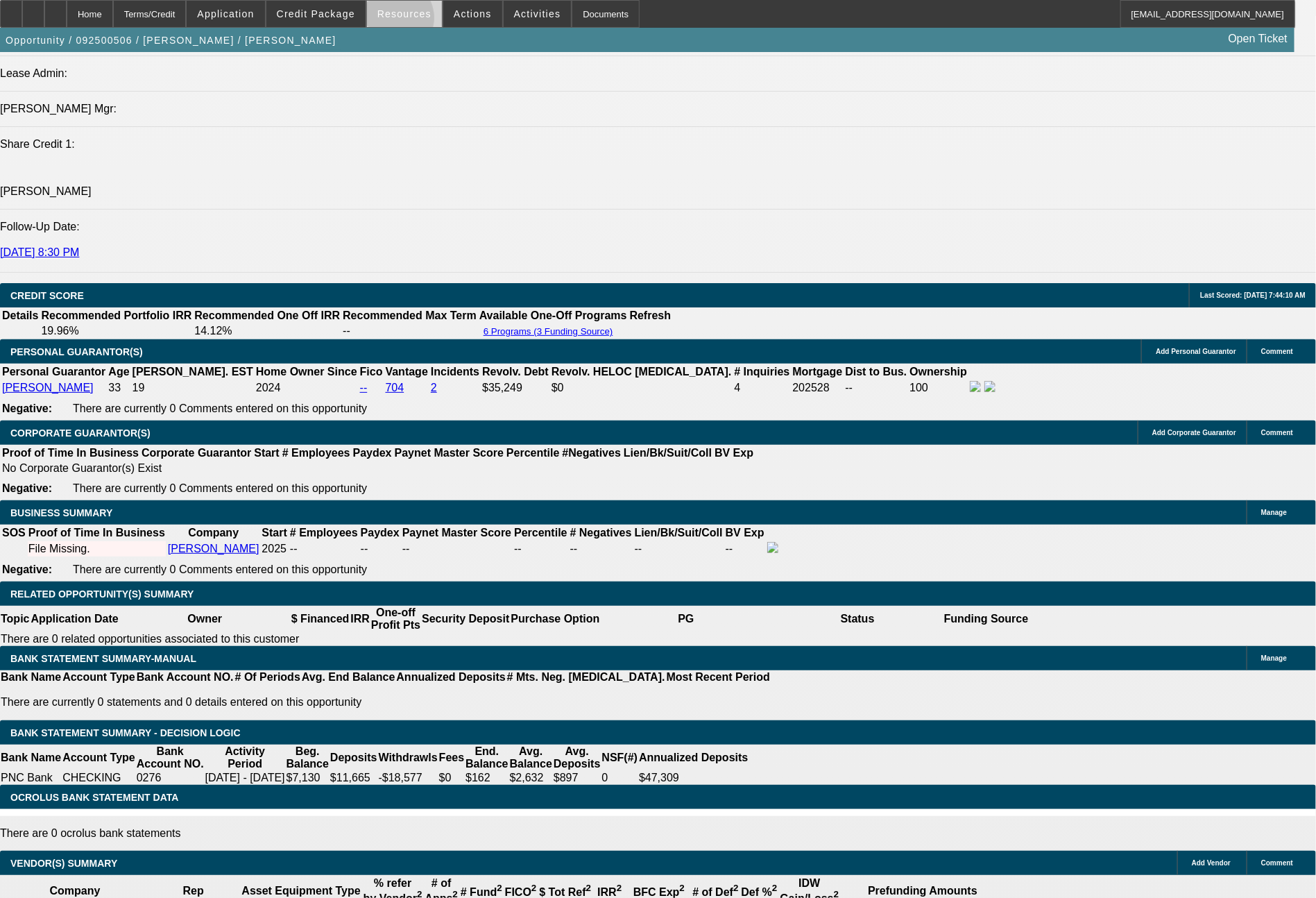
click at [404, 22] on span at bounding box center [405, 14] width 75 height 33
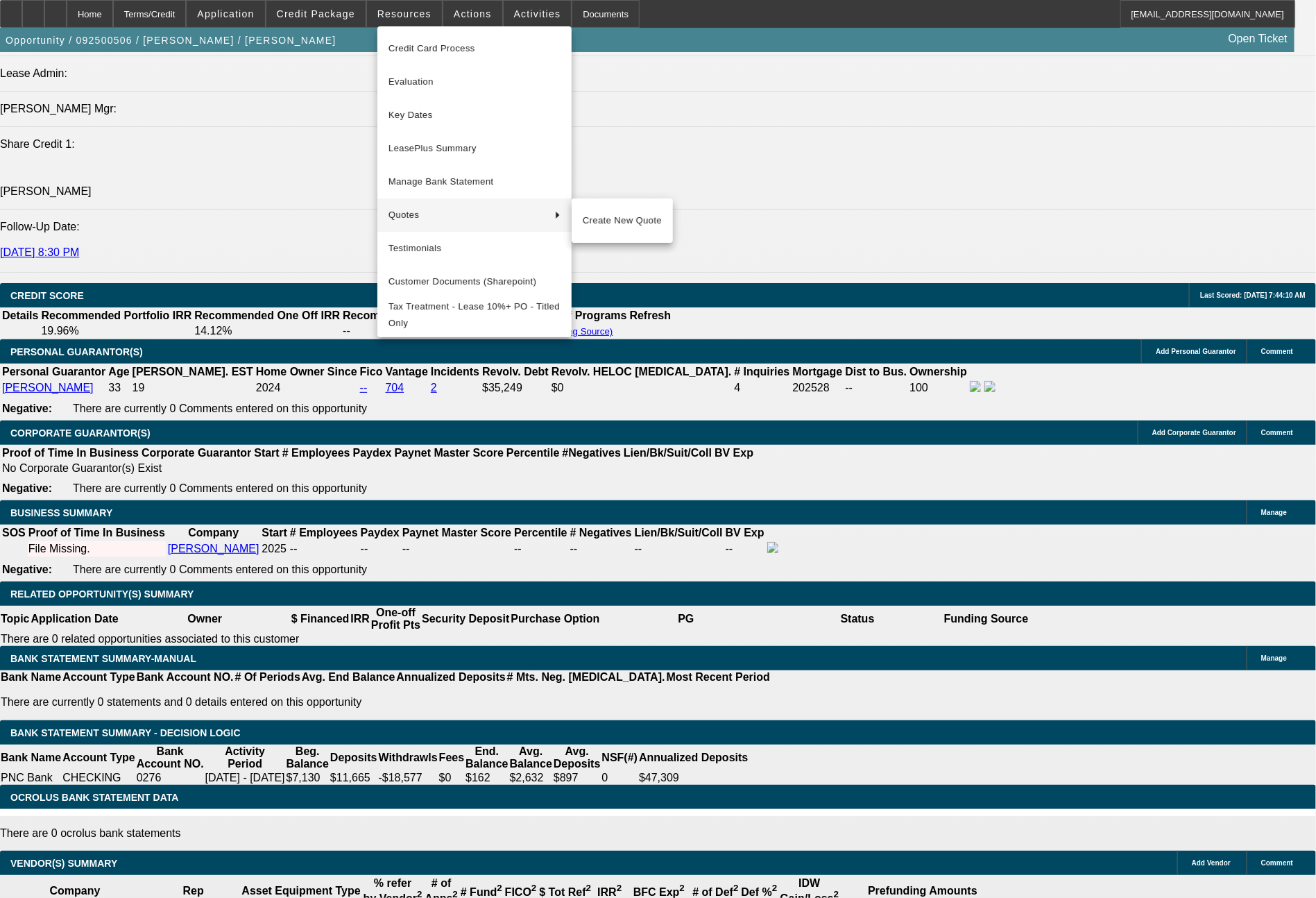
click at [1146, 715] on div at bounding box center [658, 449] width 1316 height 898
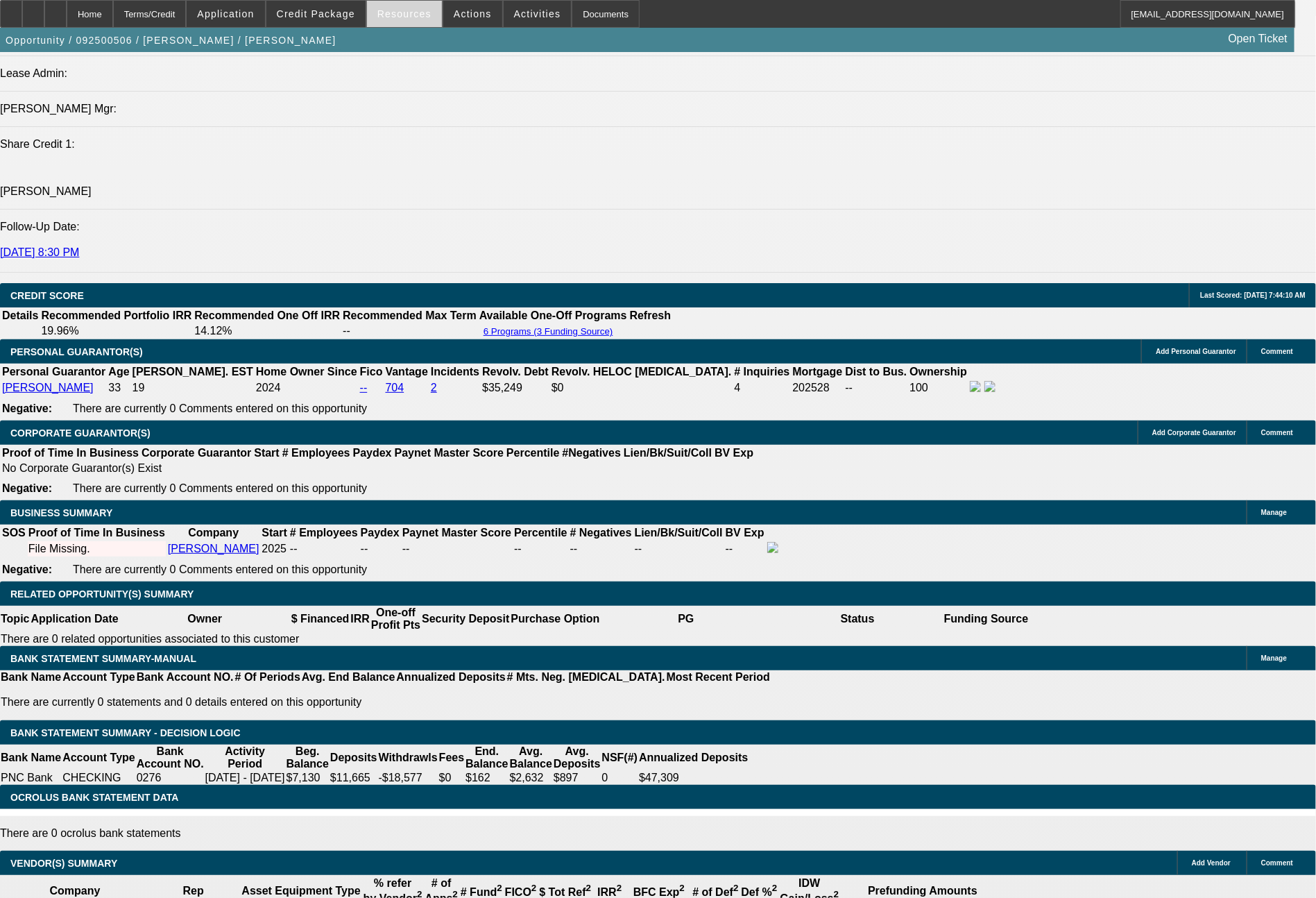
click at [412, 18] on span "Resources" at bounding box center [405, 14] width 54 height 11
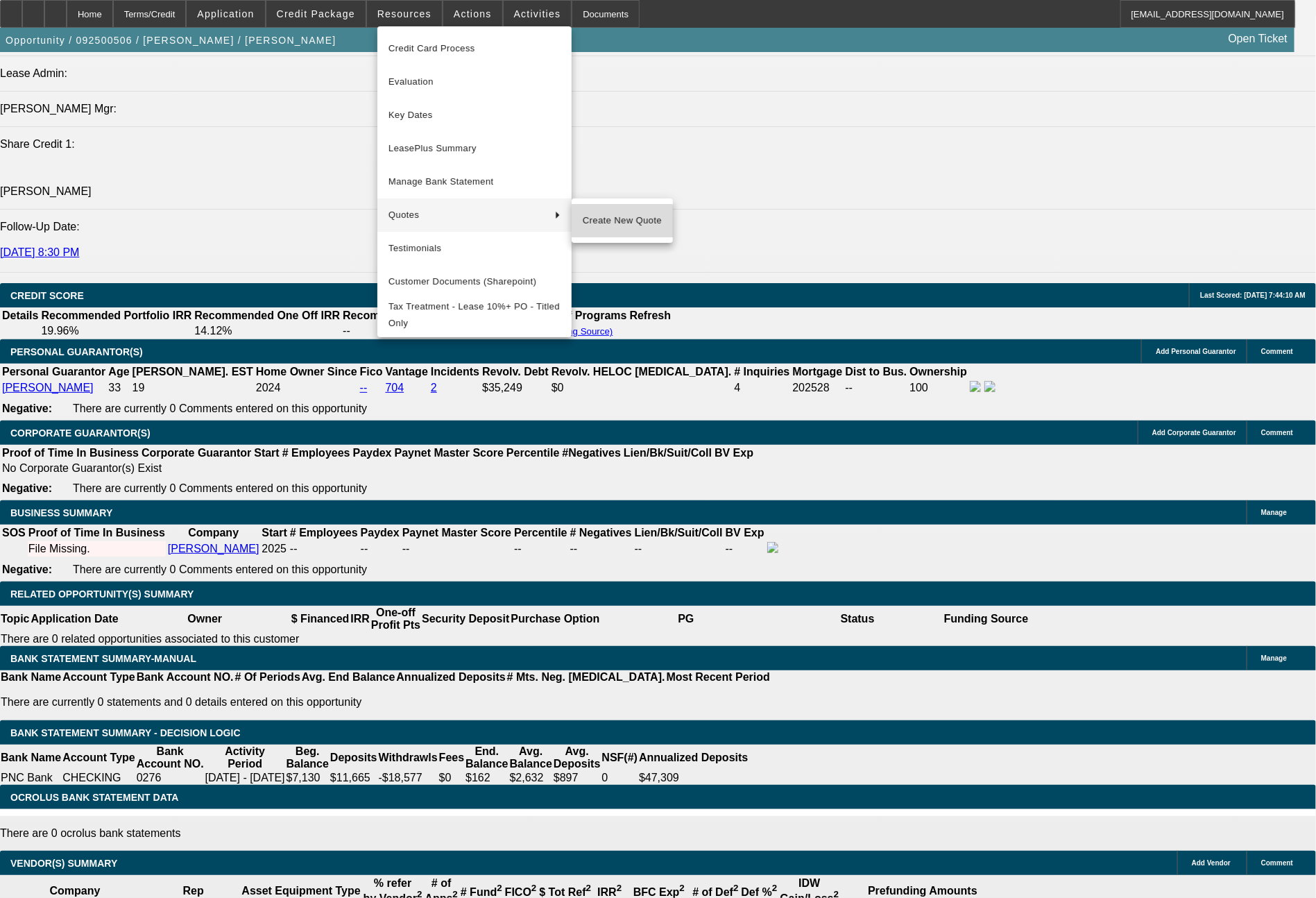
click at [596, 225] on span "Create New Quote" at bounding box center [622, 220] width 80 height 17
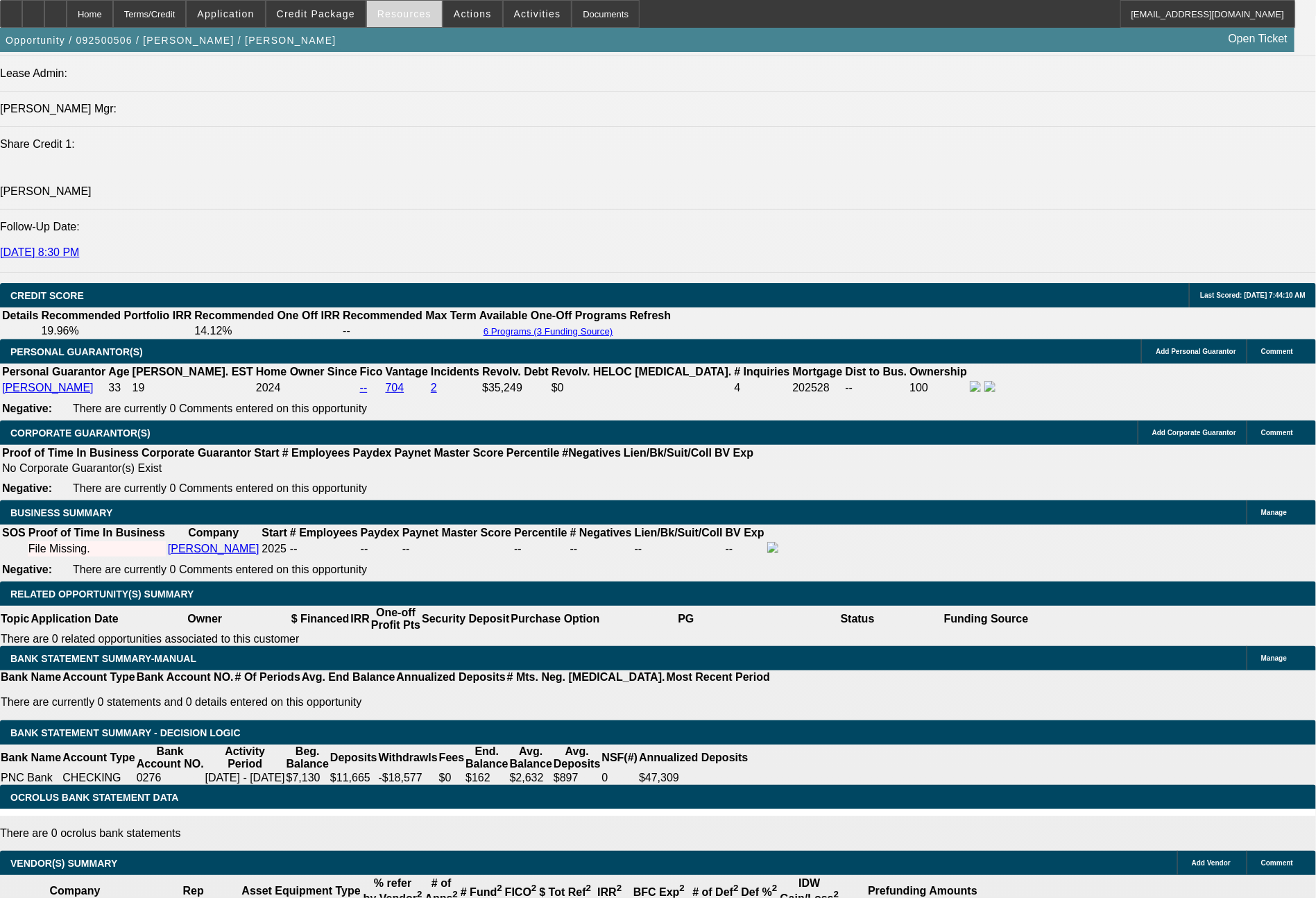
click at [430, 17] on span "Resources" at bounding box center [405, 14] width 54 height 11
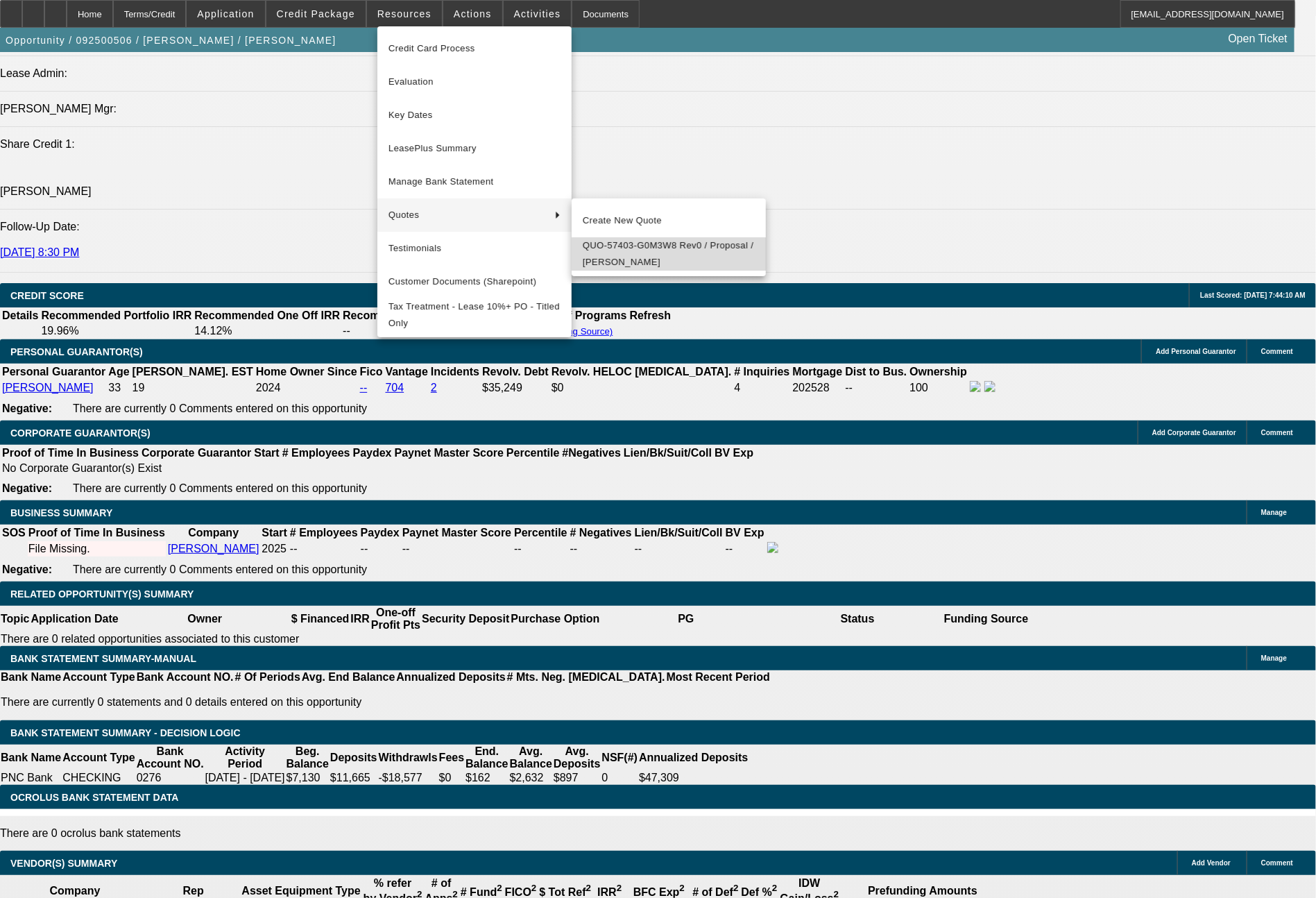
click at [606, 259] on span "QUO-57403-G0M3W8 Rev0 / Proposal / [PERSON_NAME]" at bounding box center [668, 254] width 172 height 33
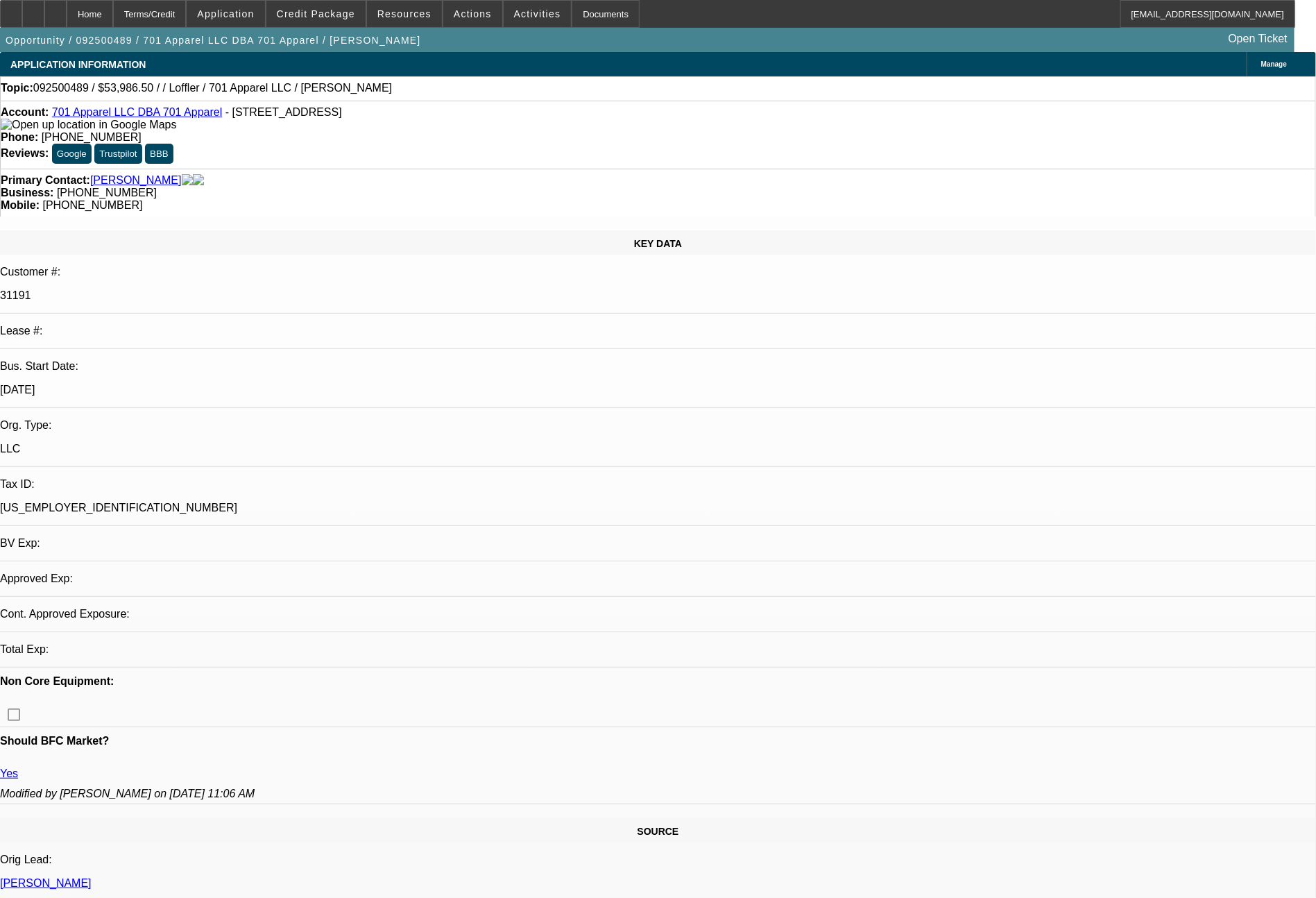
select select "0"
select select "2"
select select "0.1"
select select "4"
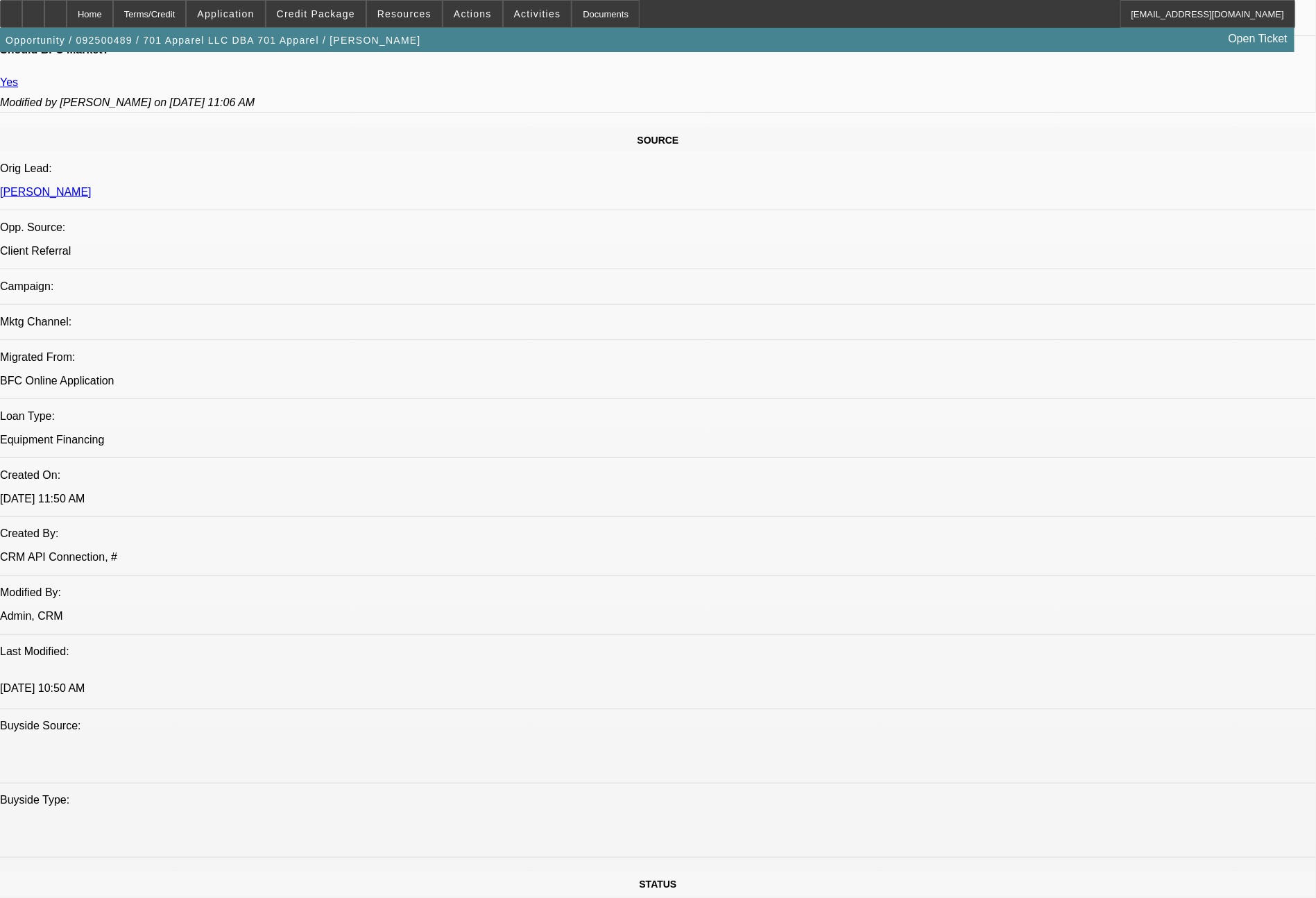
scroll to position [847, 0]
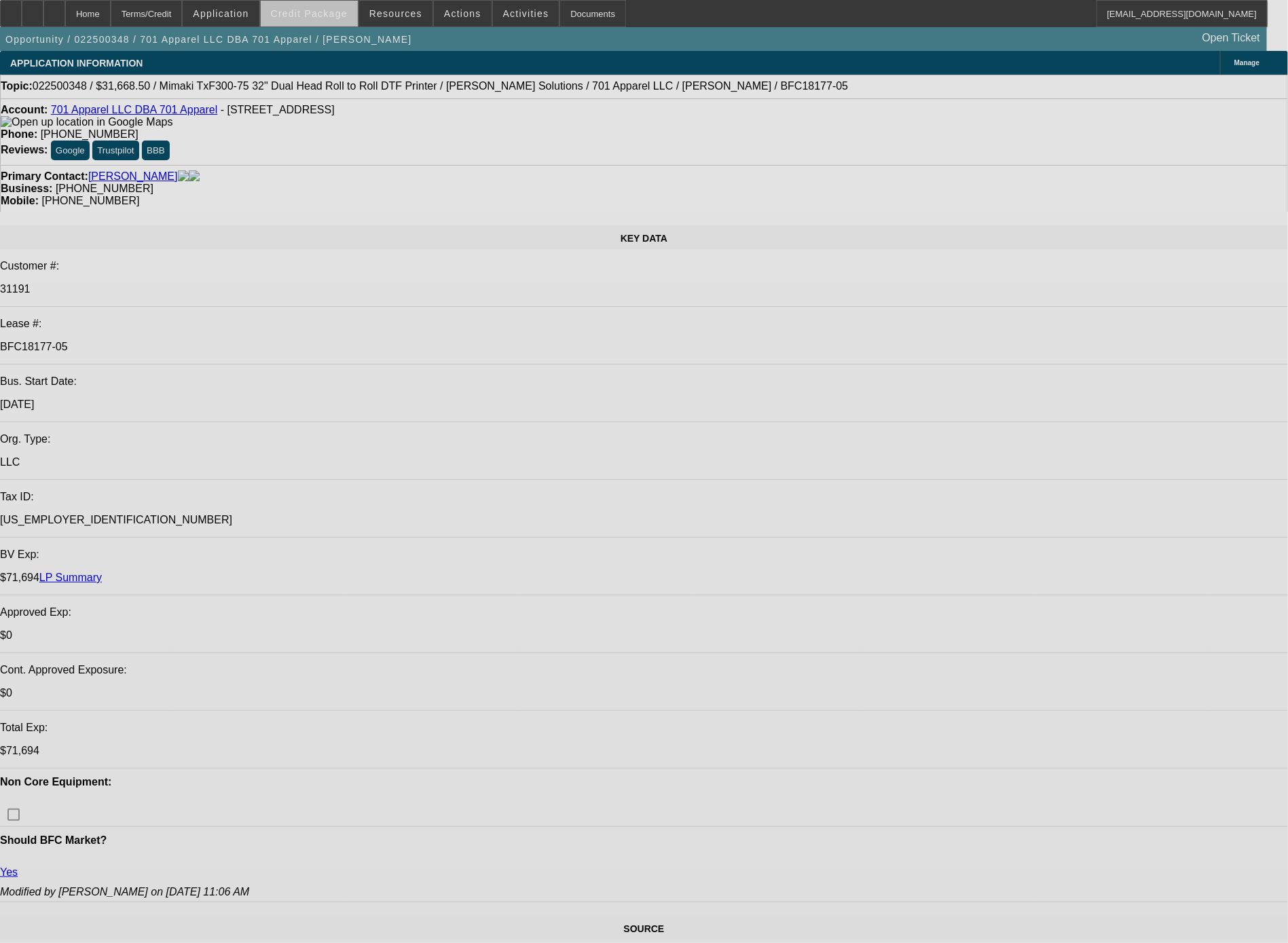
select select "0"
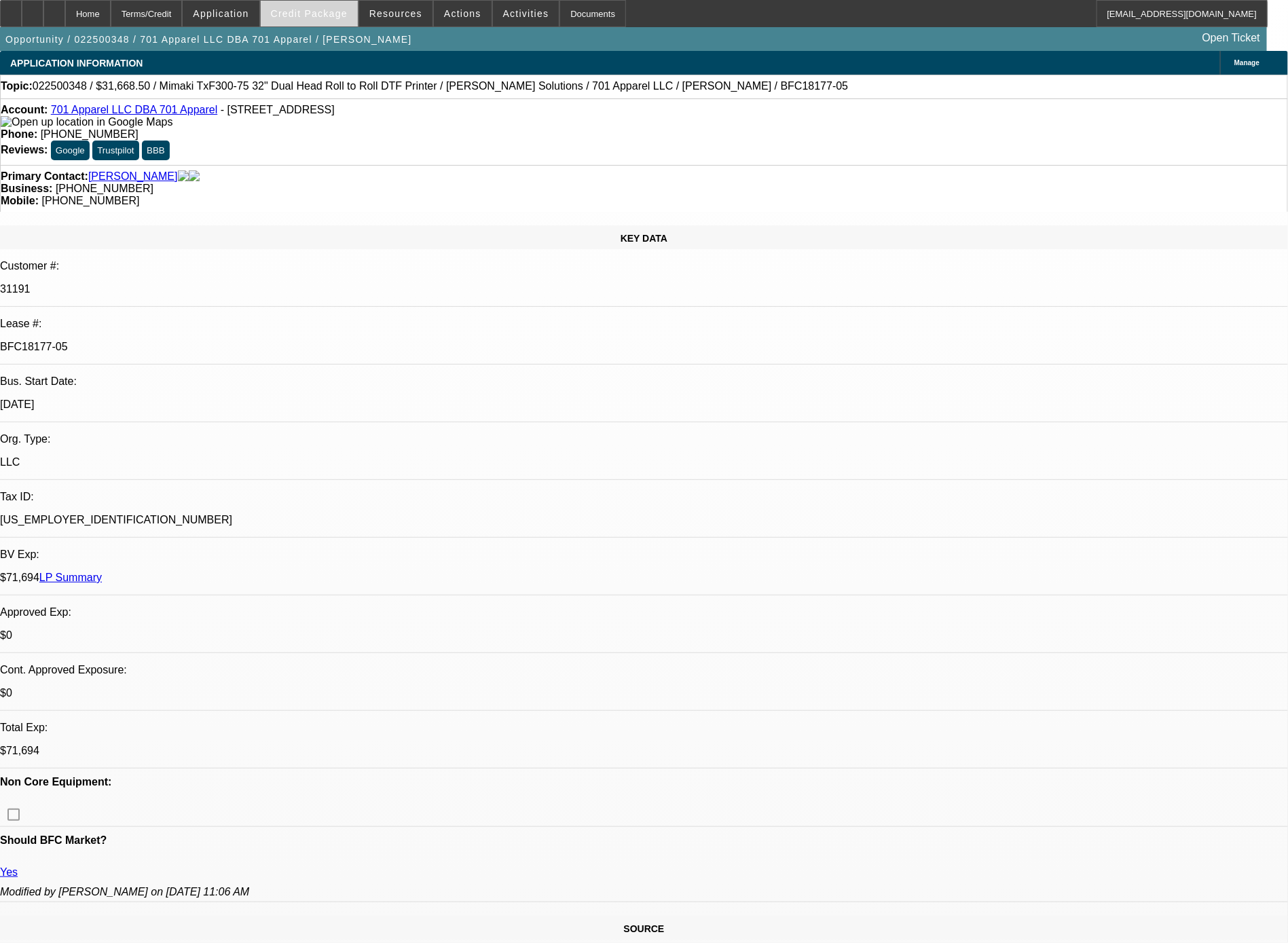
select select "0"
select select "3"
select select "0"
select select "6"
select select "0"
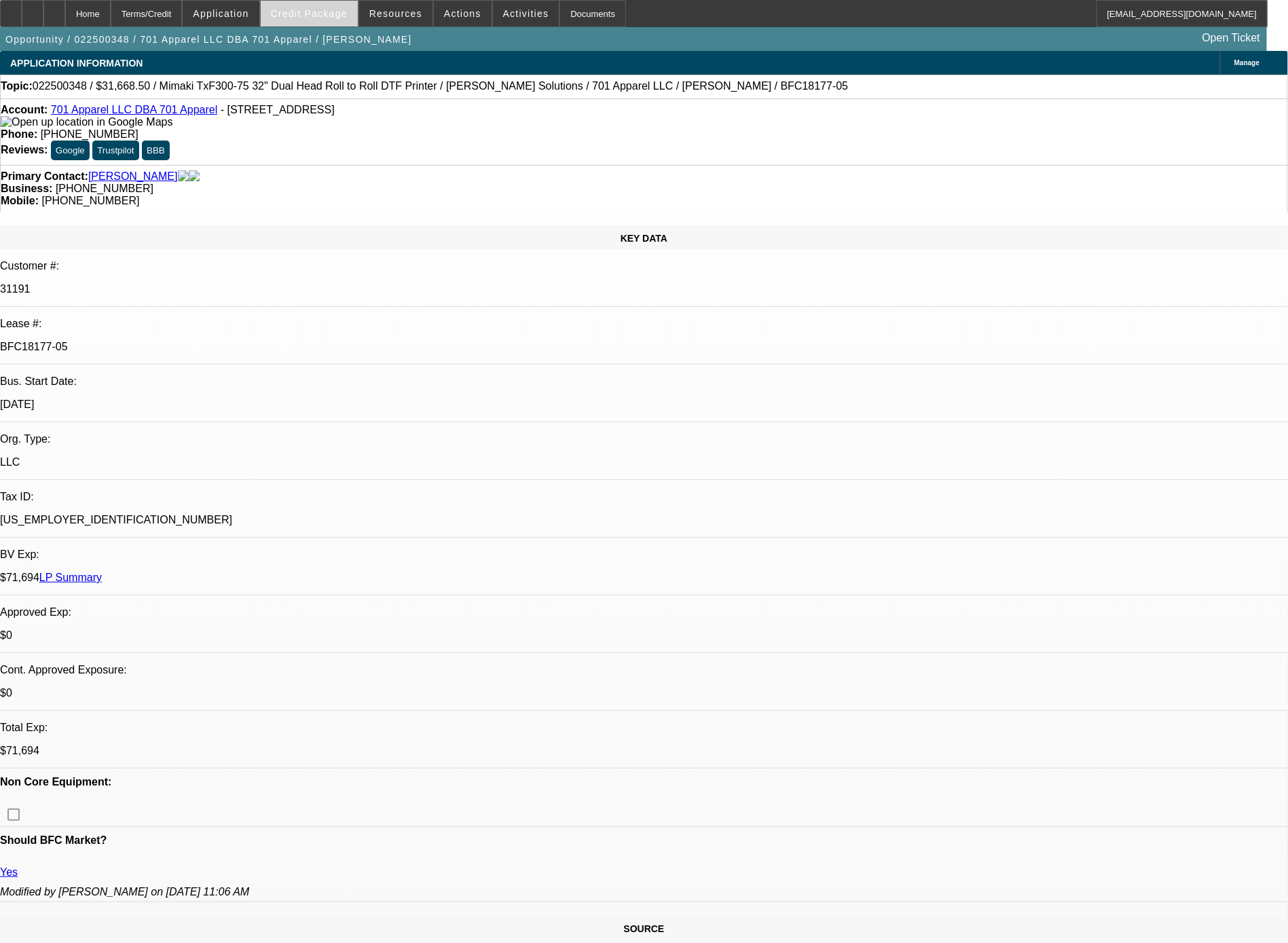
select select "0"
select select "3"
select select "0"
select select "6"
select select "0"
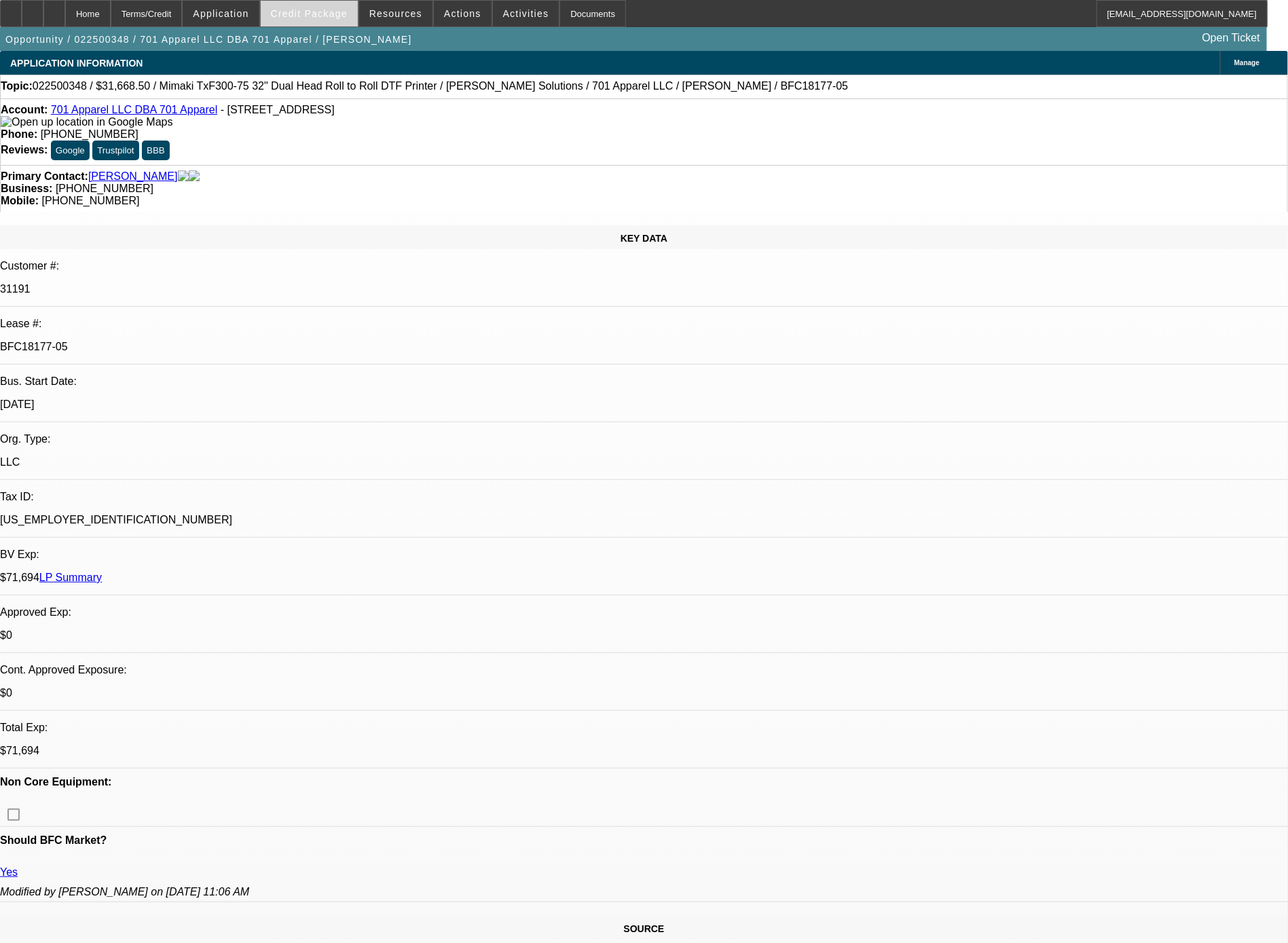
select select "0"
select select "3"
select select "0"
select select "6"
select select "0"
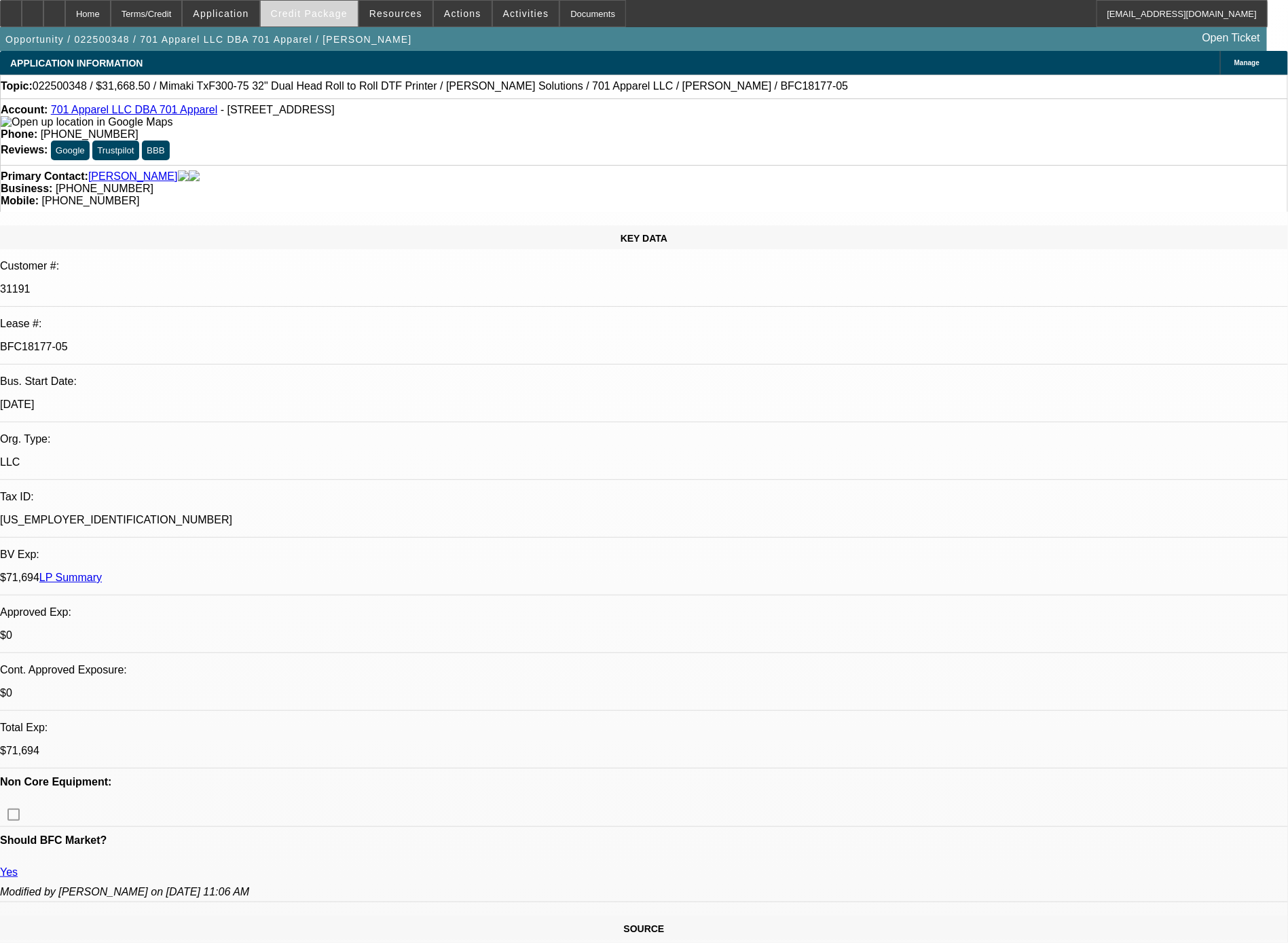
select select "0"
select select "3"
select select "0"
select select "6"
click at [337, 15] on span "Credit Package" at bounding box center [310, 14] width 77 height 11
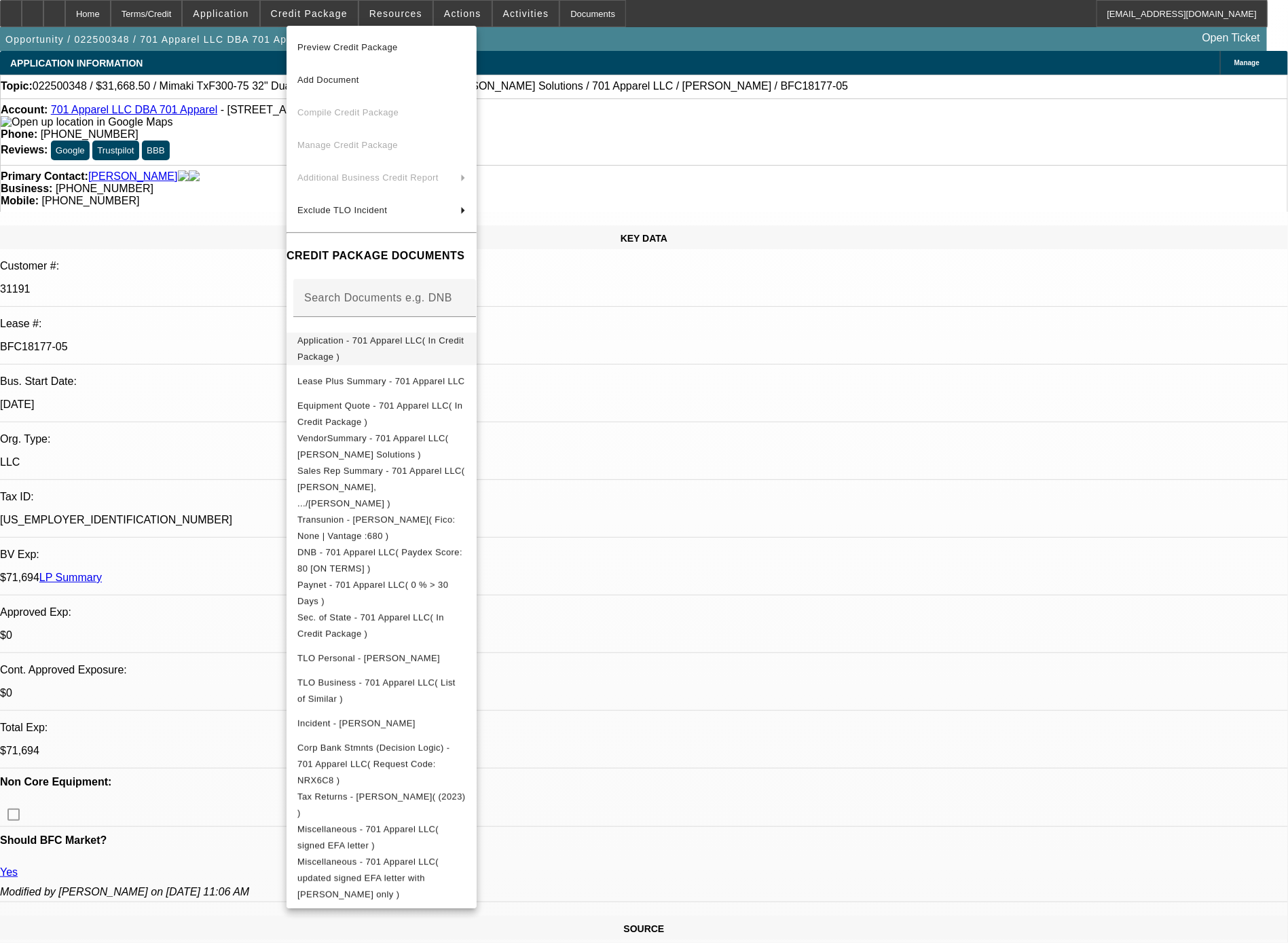
click at [345, 347] on span "Application - 701 Apparel LLC( In Credit Package )" at bounding box center [381, 348] width 167 height 27
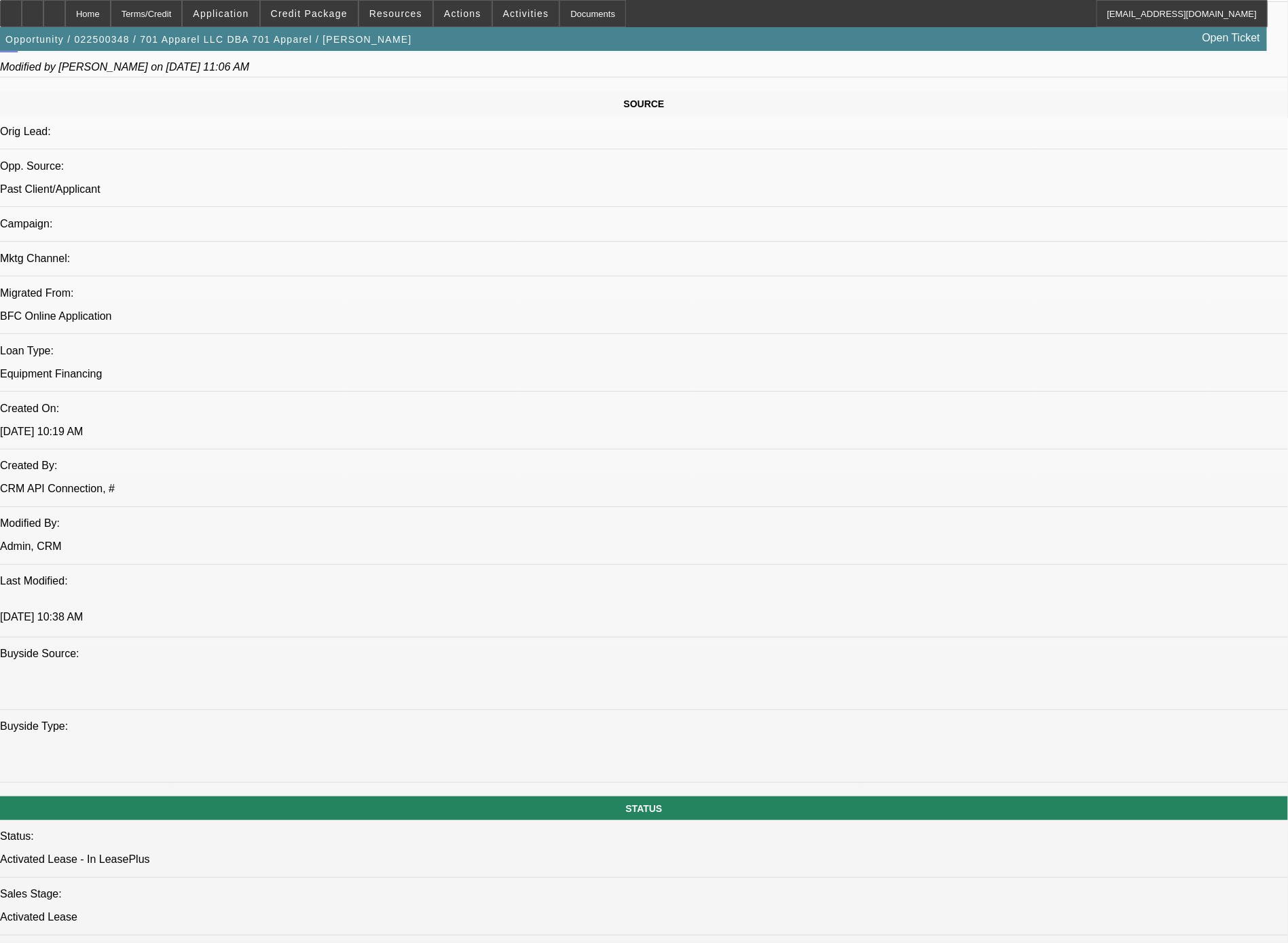
scroll to position [1650, 0]
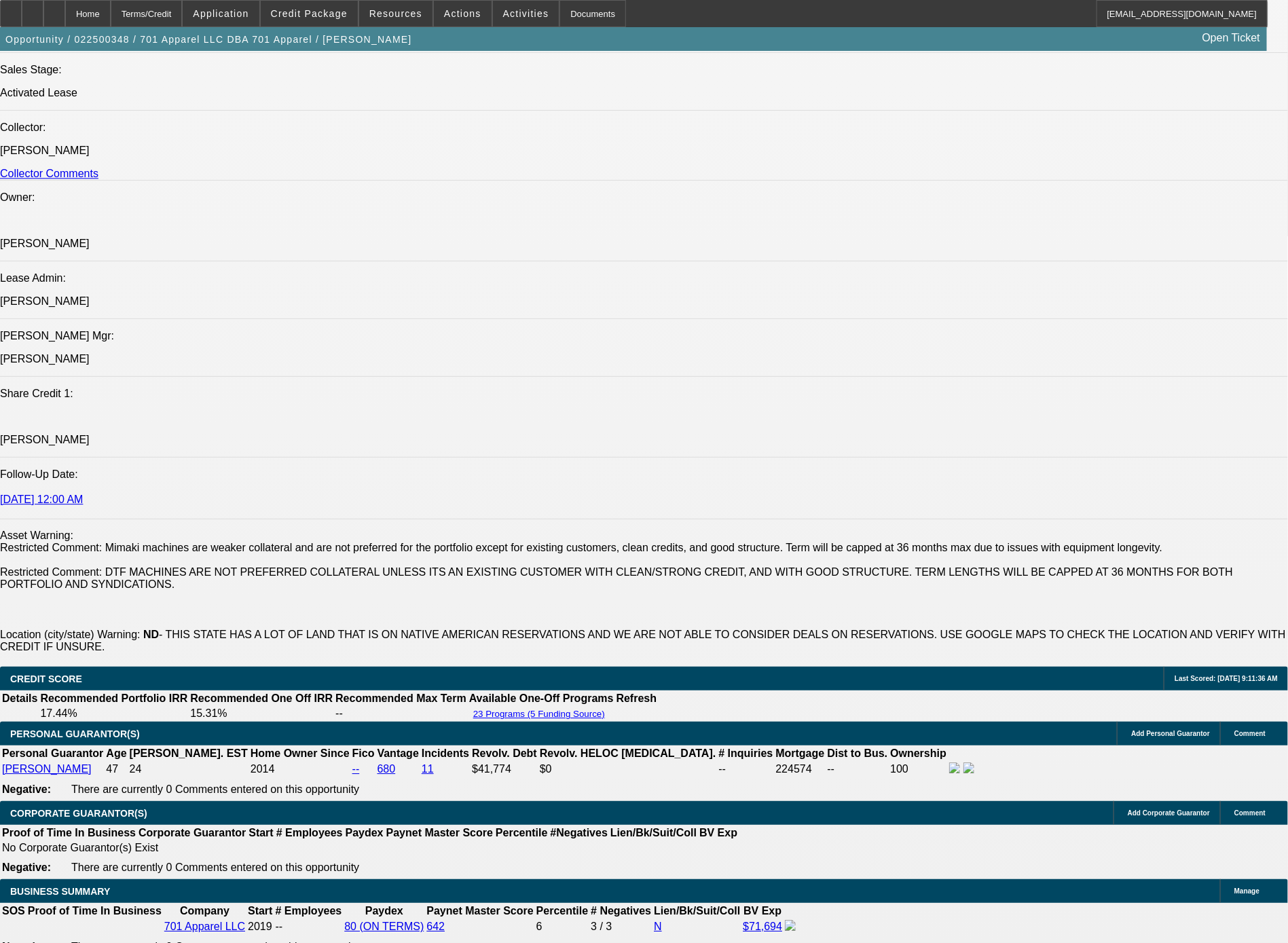
drag, startPoint x: 685, startPoint y: 616, endPoint x: 102, endPoint y: 566, distance: 585.1
copy div "Levi started 701 Apparel LLC in early 2019, and on paper he is still the 100% s…"
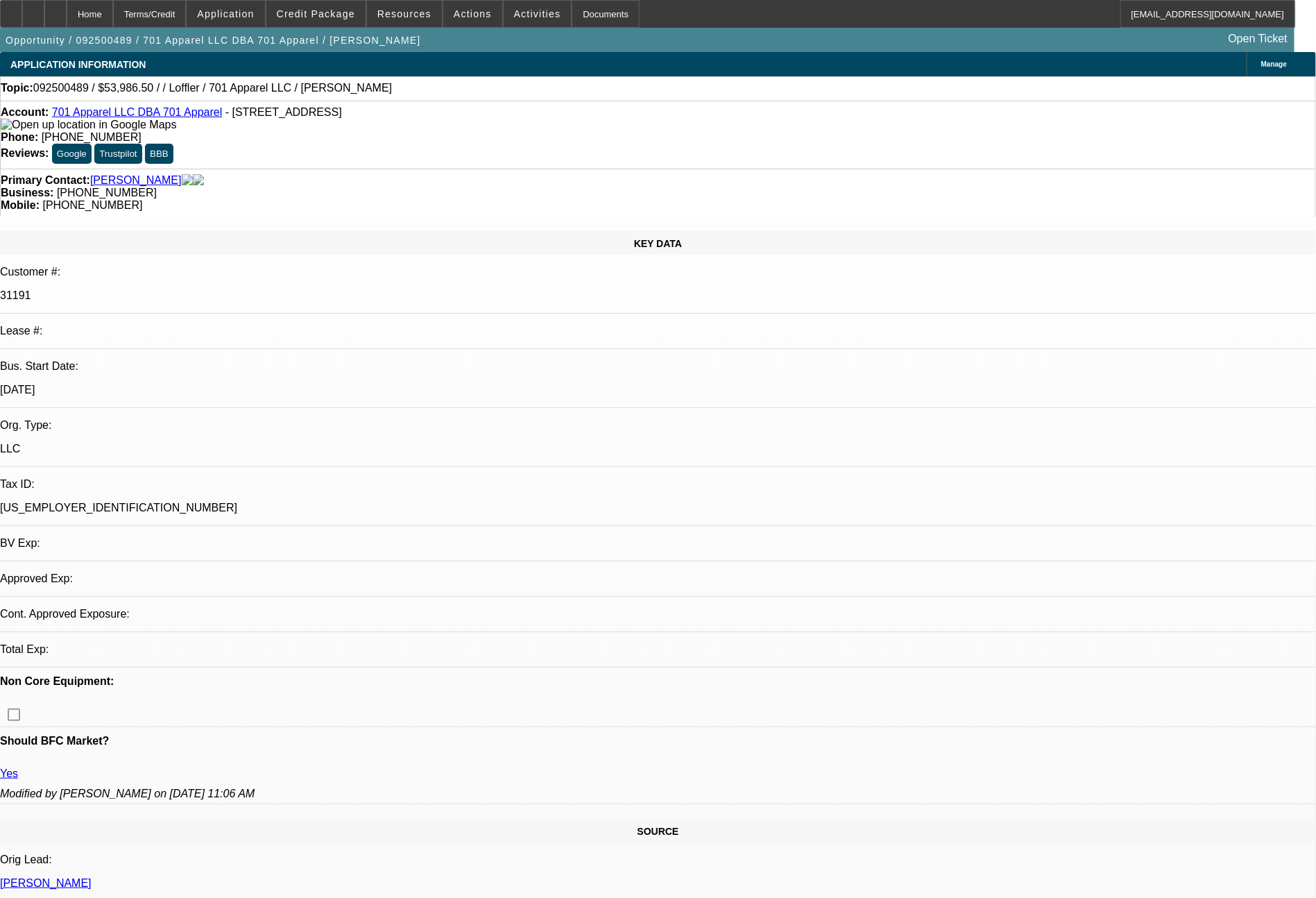
select select "0"
select select "2"
select select "0.1"
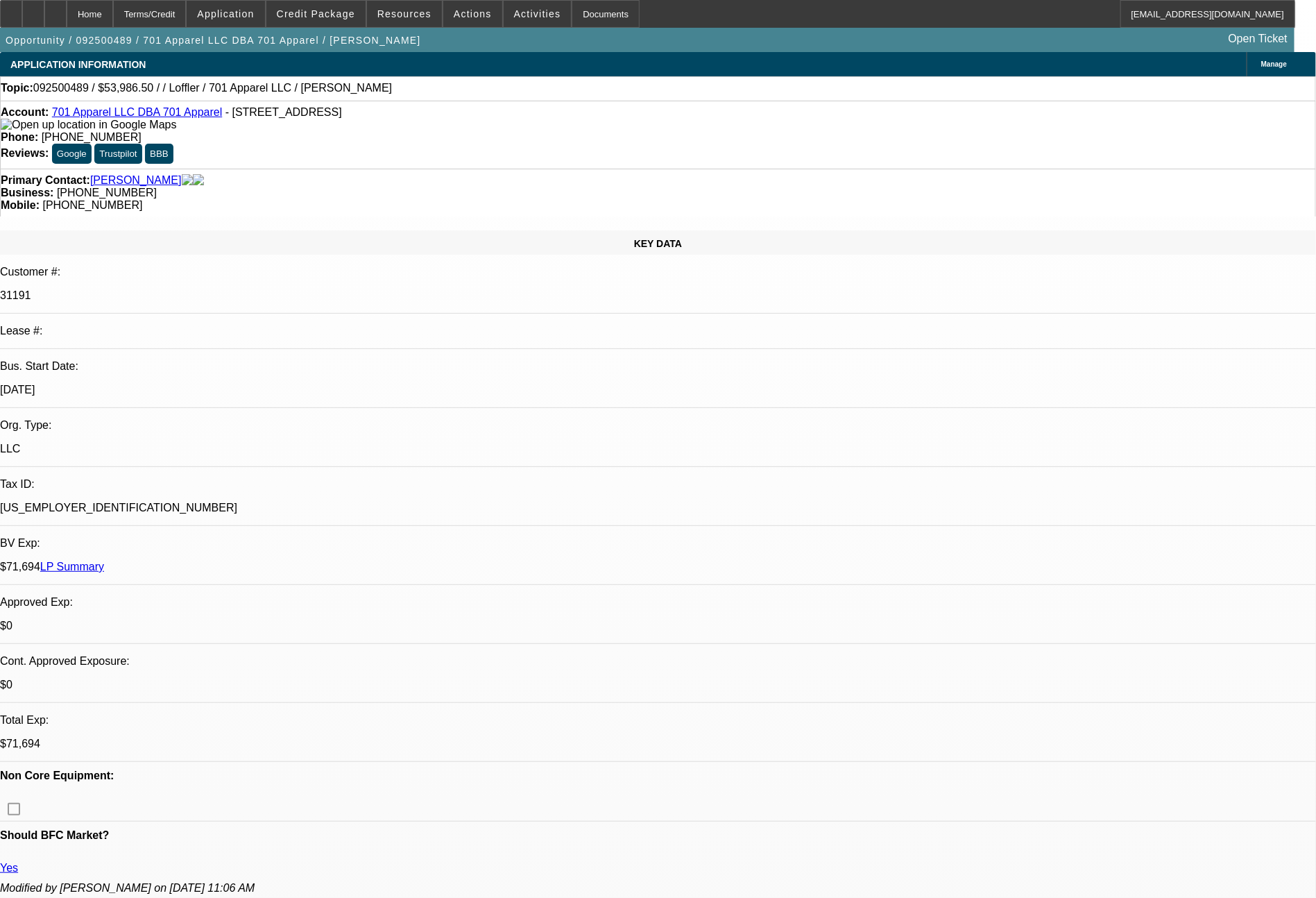
select select "4"
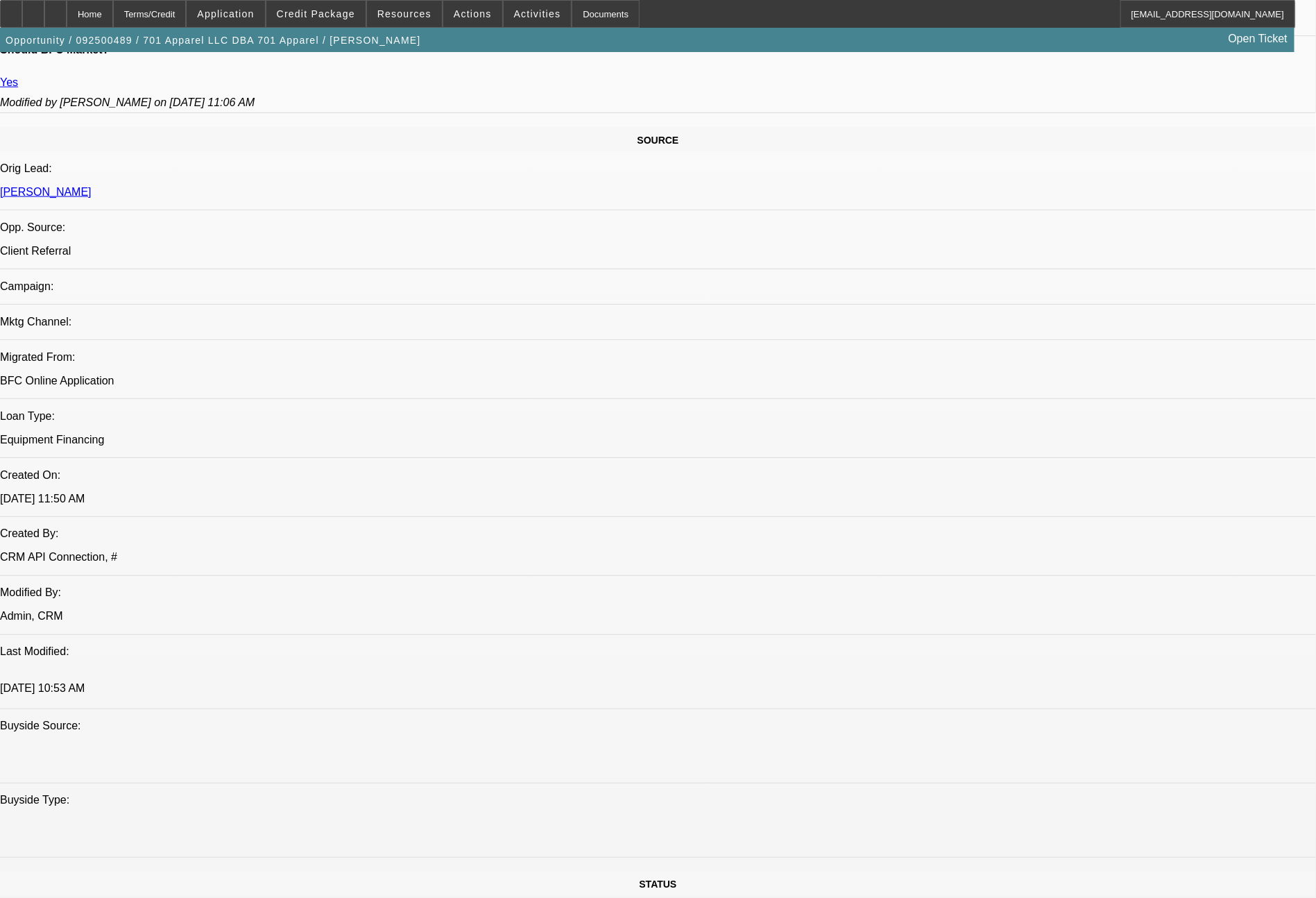
scroll to position [1572, 0]
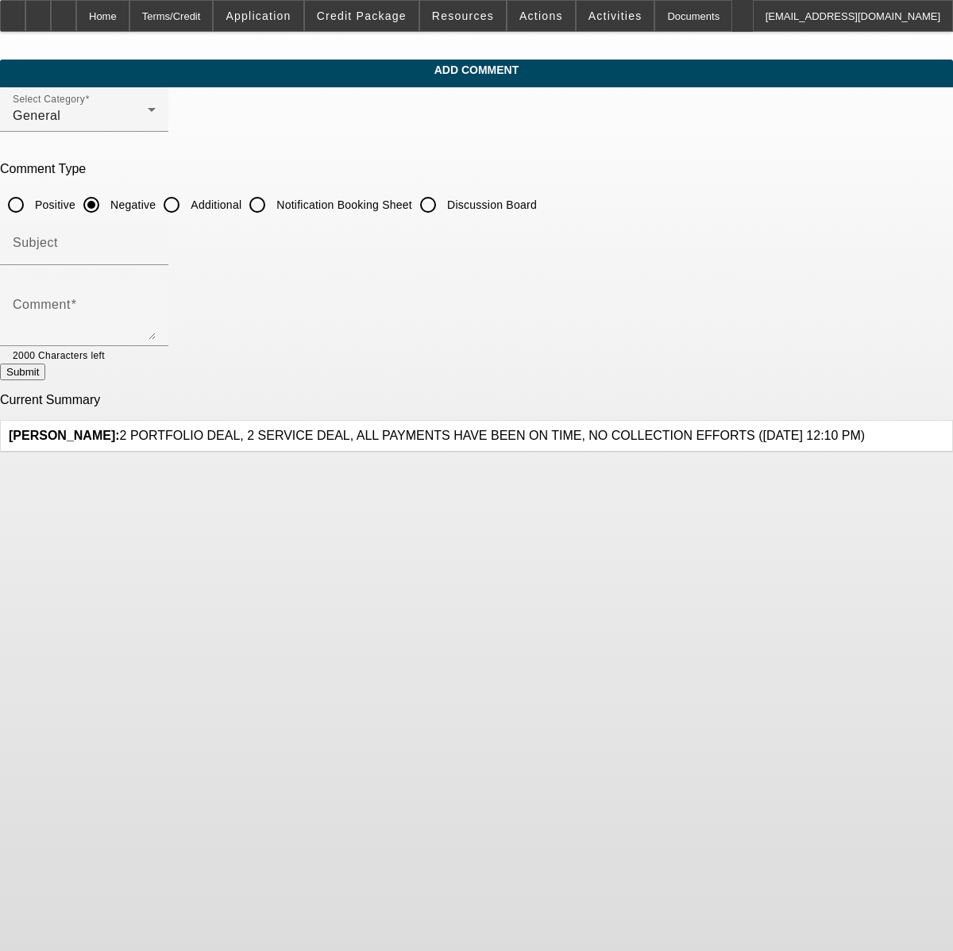
click at [187, 202] on input "Additional" at bounding box center [172, 205] width 32 height 32
radio input "true"
click at [156, 303] on textarea "Comment" at bounding box center [84, 321] width 143 height 38
paste textarea "[PERSON_NAME] started 701 Apparel LLC in early 2019, and on paper he is still t…"
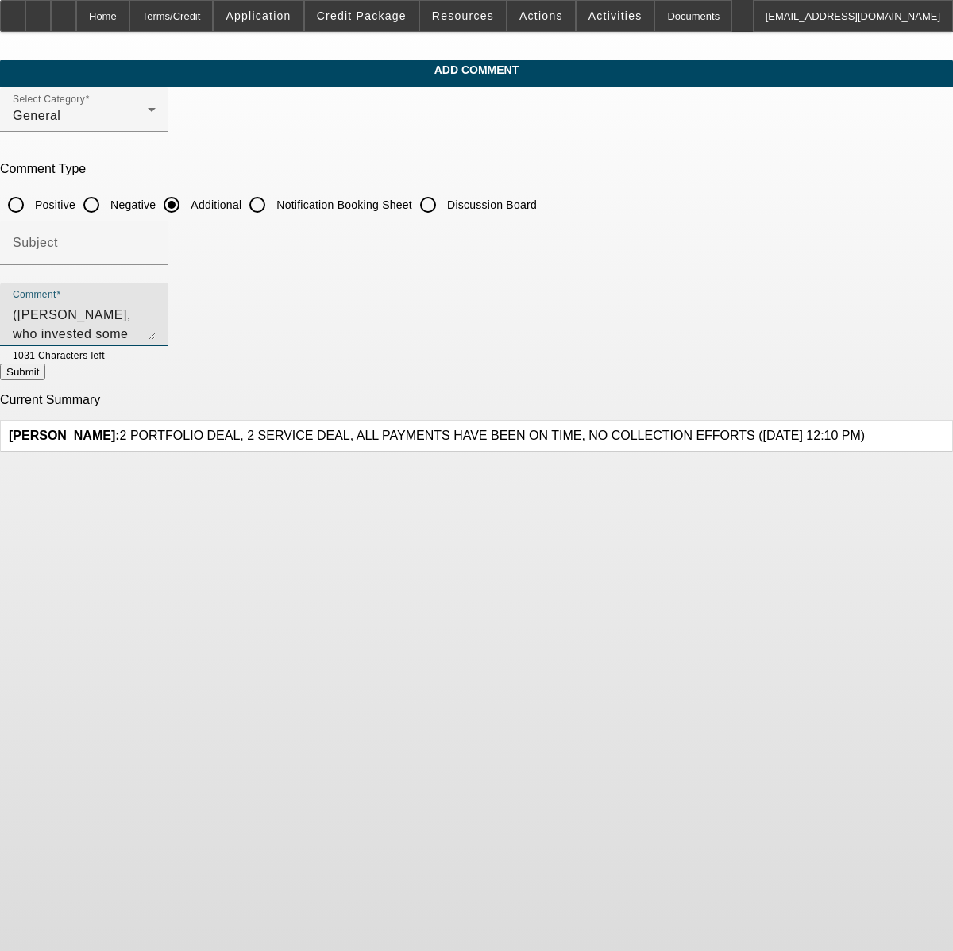
click at [156, 336] on textarea "[PERSON_NAME] started 701 Apparel LLC in early 2019, and on paper he is still t…" at bounding box center [84, 321] width 143 height 38
click at [156, 320] on textarea "[PERSON_NAME] started 701 Apparel LLC in early 2019, and on paper he is still t…" at bounding box center [84, 321] width 143 height 38
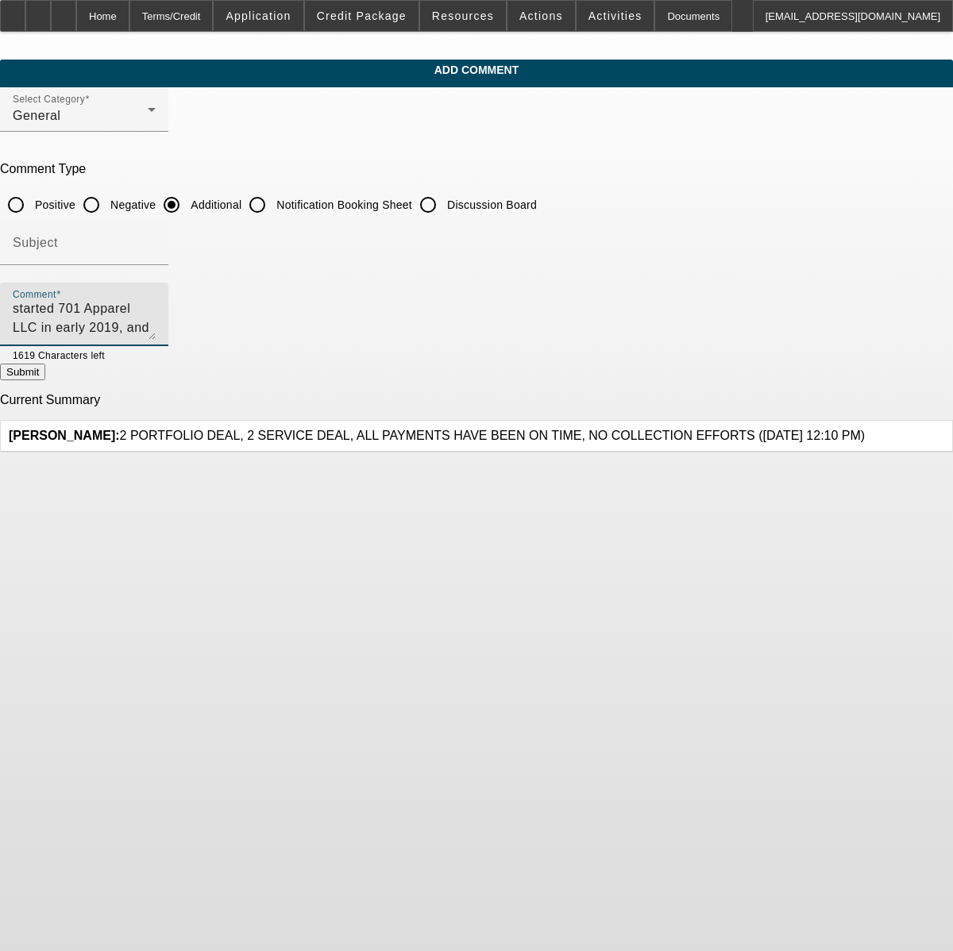
scroll to position [2, 0]
click at [156, 307] on textarea "[PERSON_NAME] started 701 Apparel LLC in early 2019, and they are a 3x past cus…" at bounding box center [84, 321] width 143 height 38
click at [156, 302] on textarea "[PERSON_NAME] started 701 Apparel LLC in early 2019, and they are a 4x past cus…" at bounding box center [84, 321] width 143 height 38
click at [156, 324] on textarea "[PERSON_NAME] started 701 Apparel LLC in early 2019, and they are a 4x past cus…" at bounding box center [84, 321] width 143 height 38
click at [156, 332] on textarea "[PERSON_NAME] started 701 Apparel LLC in early 2019, and they are a 4x past cus…" at bounding box center [84, 321] width 143 height 38
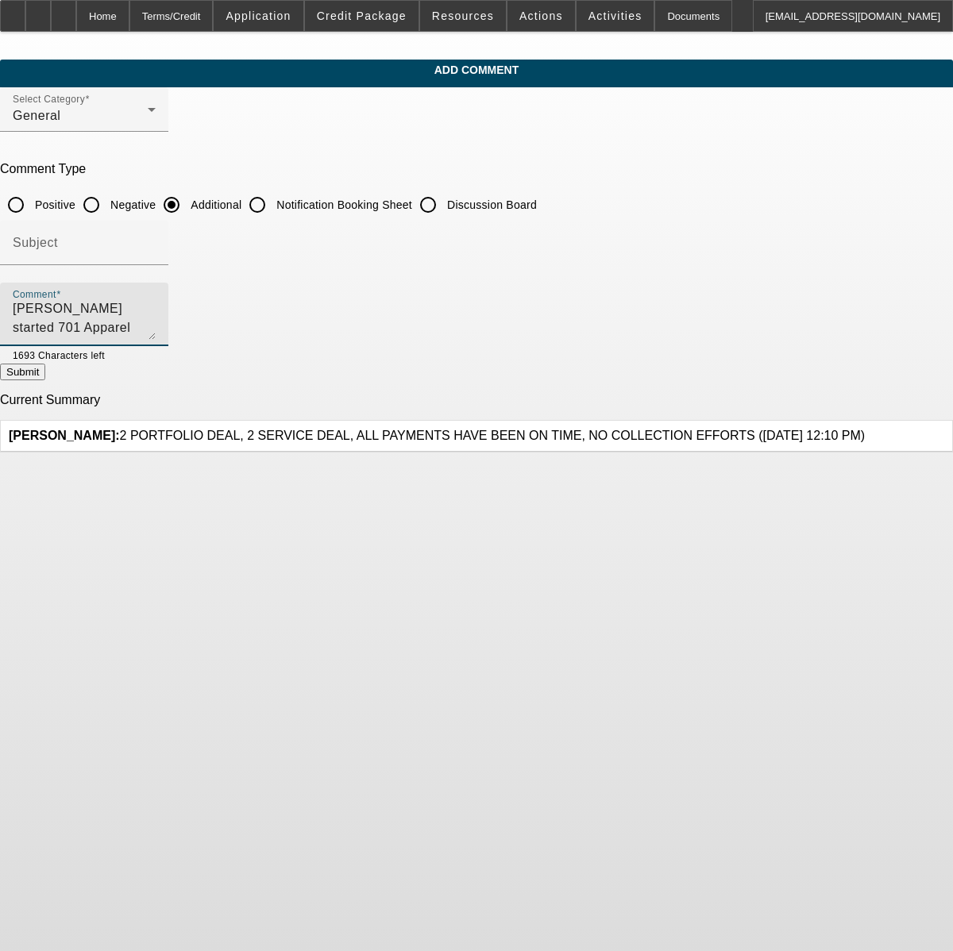
click at [156, 332] on textarea "[PERSON_NAME] started 701 Apparel LLC in early 2019, and they are a 4x past cus…" at bounding box center [84, 321] width 143 height 38
click at [156, 337] on textarea "[PERSON_NAME] started 701 Apparel LLC in early 2019, and they are a 4x past cus…" at bounding box center [84, 321] width 143 height 38
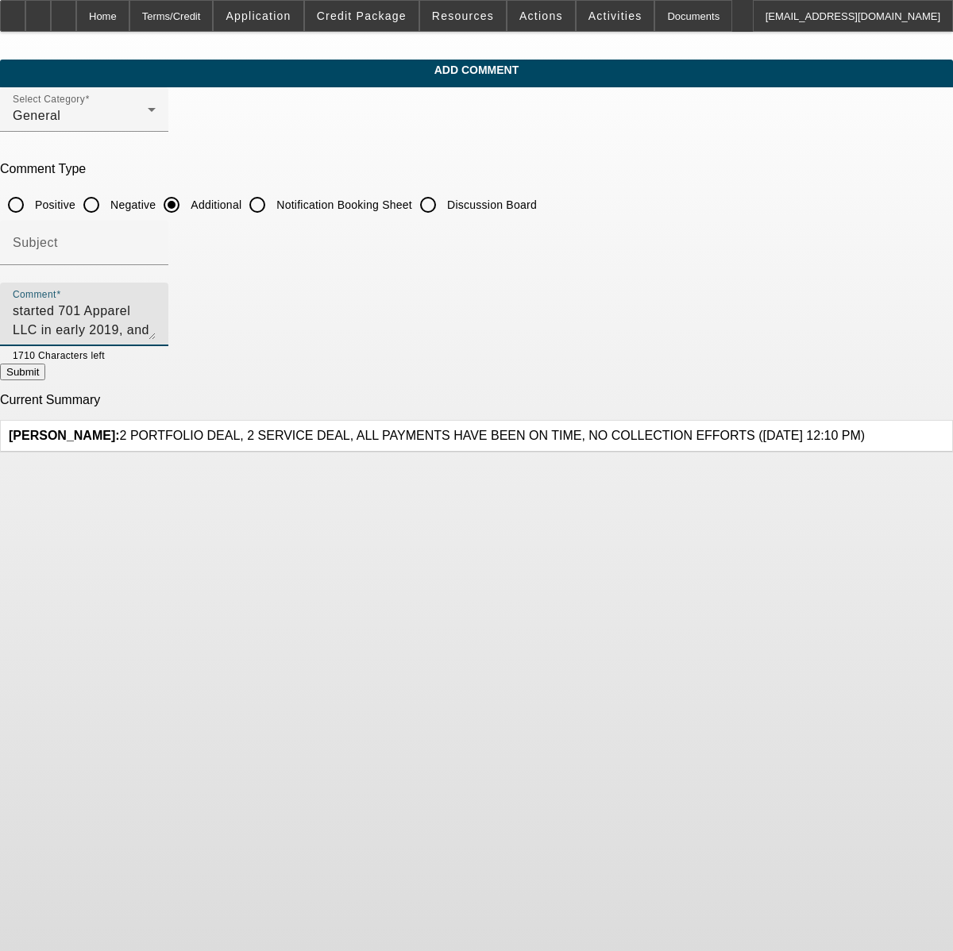
scroll to position [0, 0]
drag, startPoint x: 450, startPoint y: 336, endPoint x: 356, endPoint y: 320, distance: 95.8
click at [156, 320] on textarea "[PERSON_NAME] started 701 Apparel LLC in early 2019, and they are a 4x past cus…" at bounding box center [84, 321] width 143 height 38
click at [156, 308] on textarea "[PERSON_NAME] started 701 Apparel LLC in early 2019, and they are a 4x past cus…" at bounding box center [84, 321] width 143 height 38
type textarea "[PERSON_NAME] started 701 Apparel LLC in early 2019, and they are a 4x past cus…"
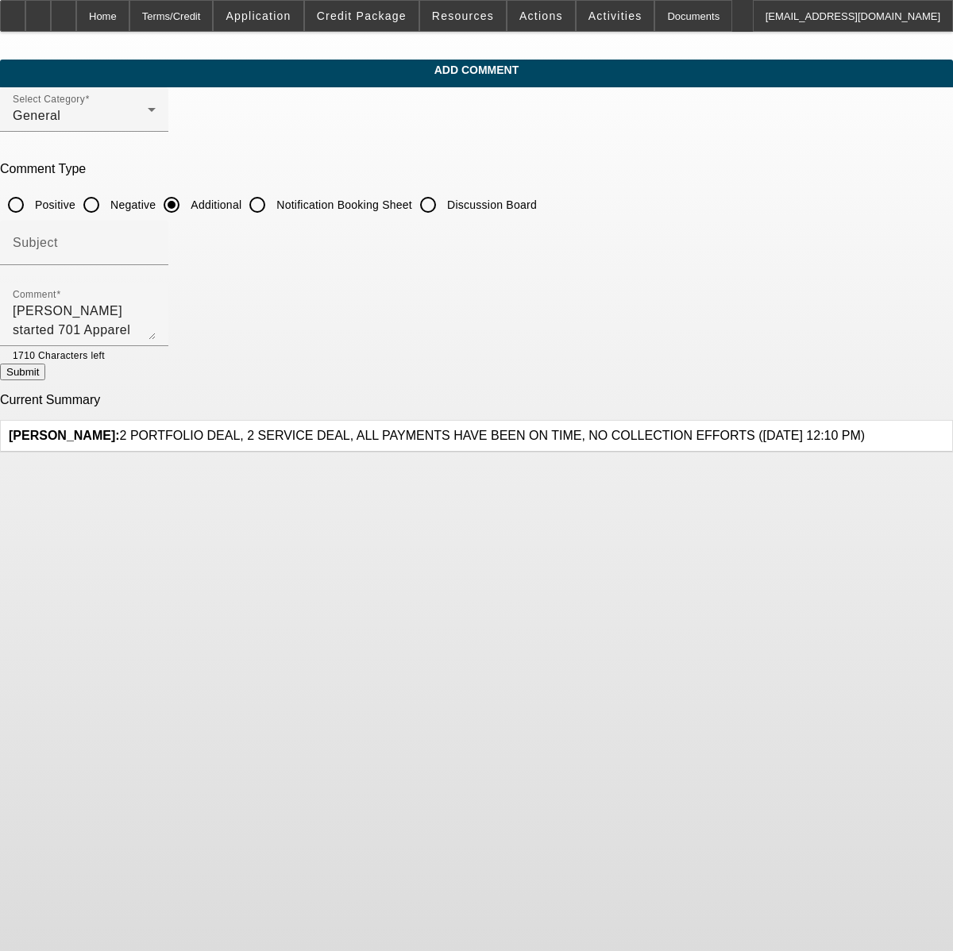
click at [45, 380] on button "Submit" at bounding box center [22, 372] width 45 height 17
radio input "true"
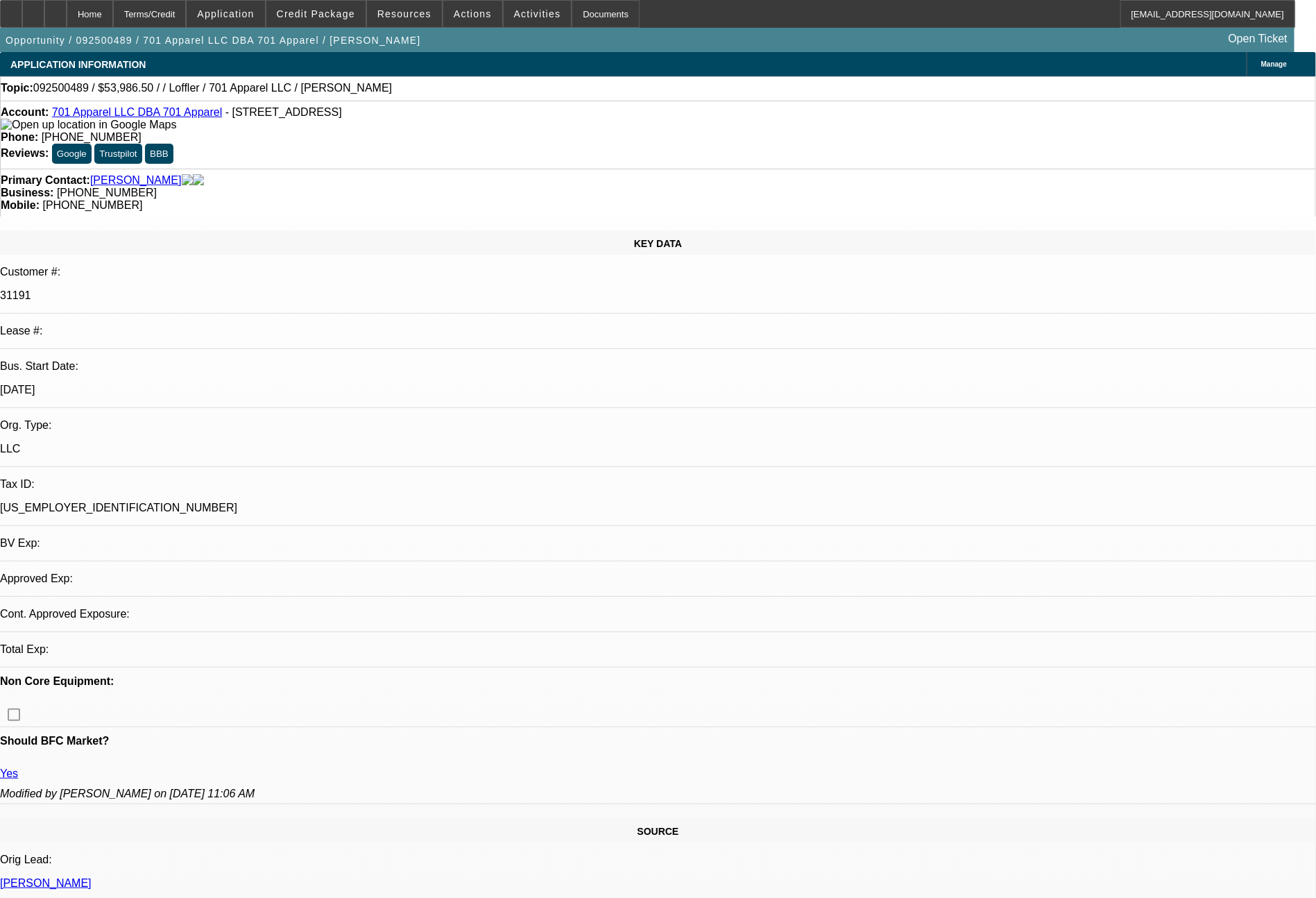
select select "0"
select select "2"
select select "0.1"
select select "4"
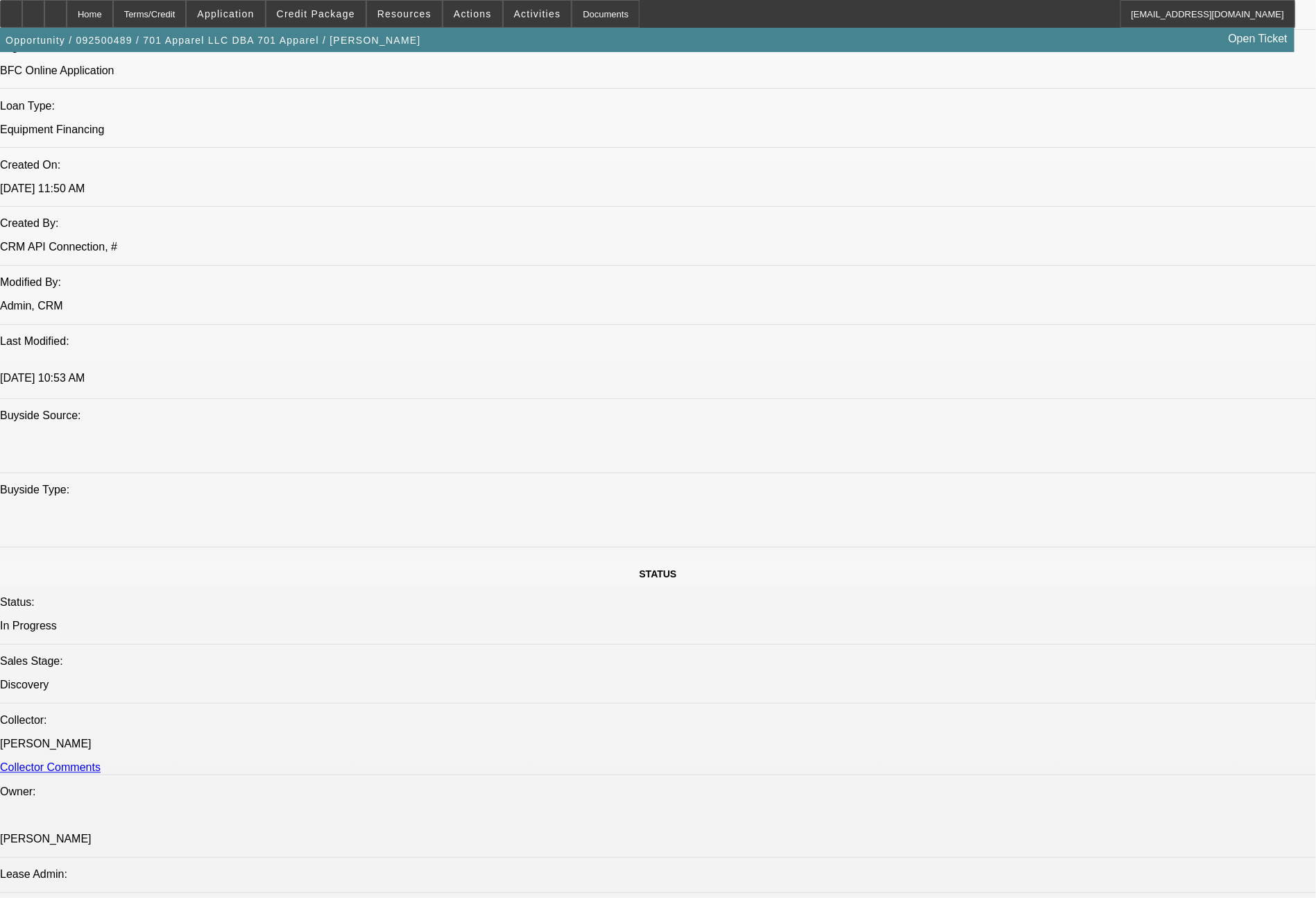
scroll to position [1178, 0]
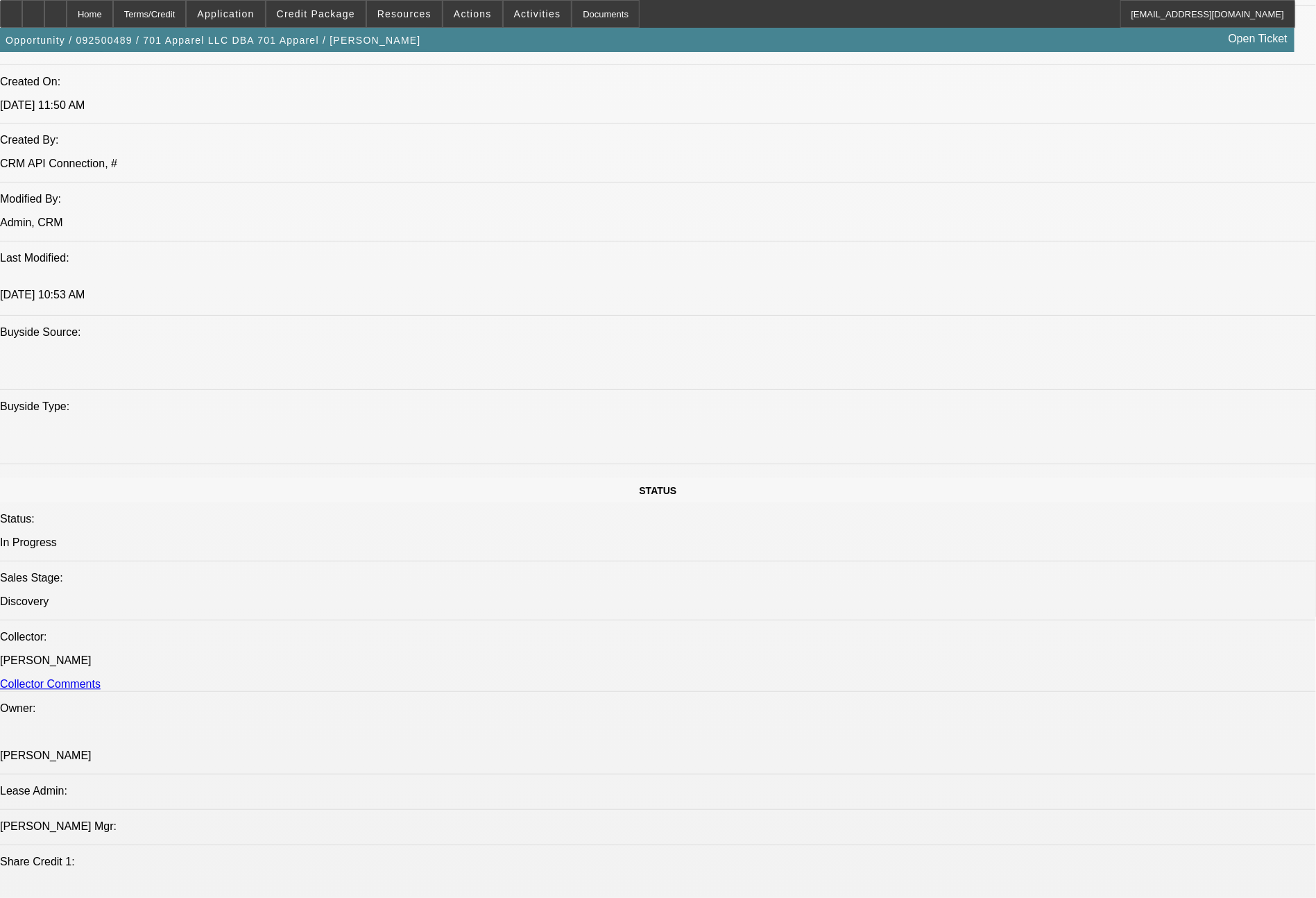
drag, startPoint x: 1096, startPoint y: 504, endPoint x: 1206, endPoint y: 477, distance: 113.3
copy div "They are now looking to add this new Duplo slitter/cutter/[PERSON_NAME] equipme…"
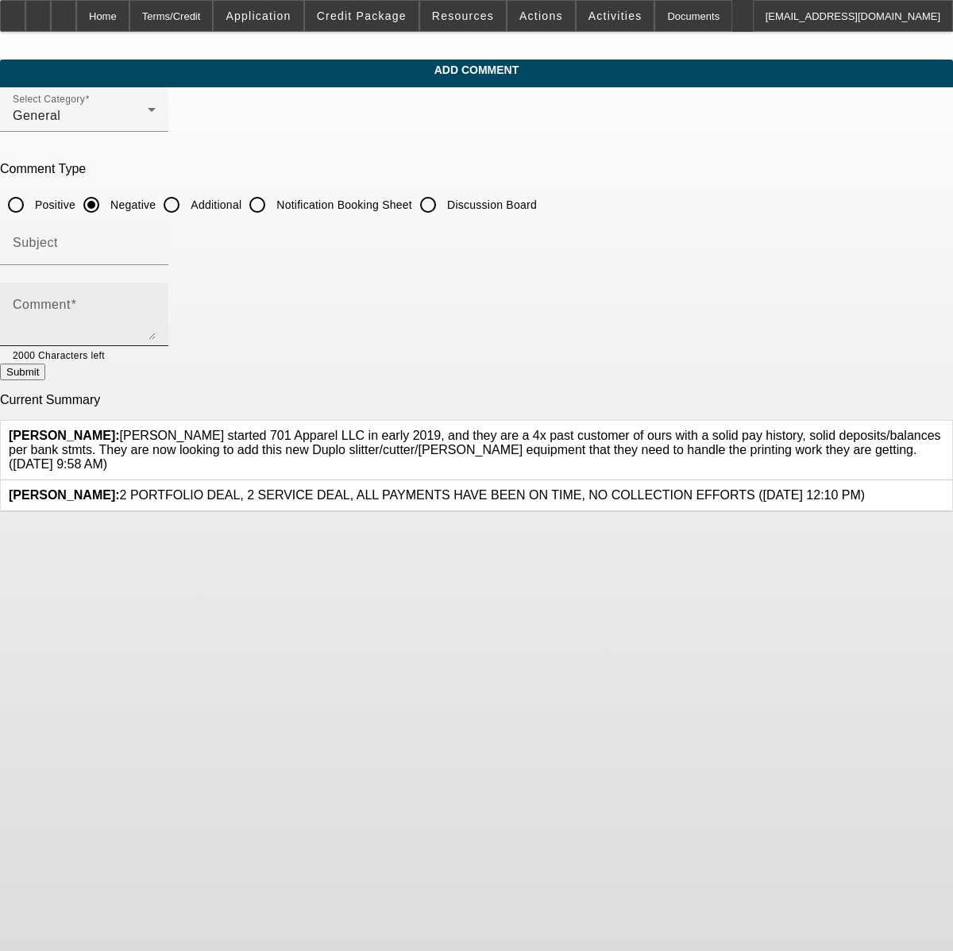
click at [156, 324] on textarea "Comment" at bounding box center [84, 321] width 143 height 38
paste textarea "They are now looking to add this new Duplo slitter/cutter/[PERSON_NAME] equipme…"
click at [156, 332] on textarea "They are now looking to add this new Duplo slitter/cutter/[PERSON_NAME] equipme…" at bounding box center [84, 321] width 143 height 38
click at [156, 331] on textarea "They are now looking to add this new Duplo slitter/cutter/[PERSON_NAME] equipme…" at bounding box center [84, 321] width 143 height 38
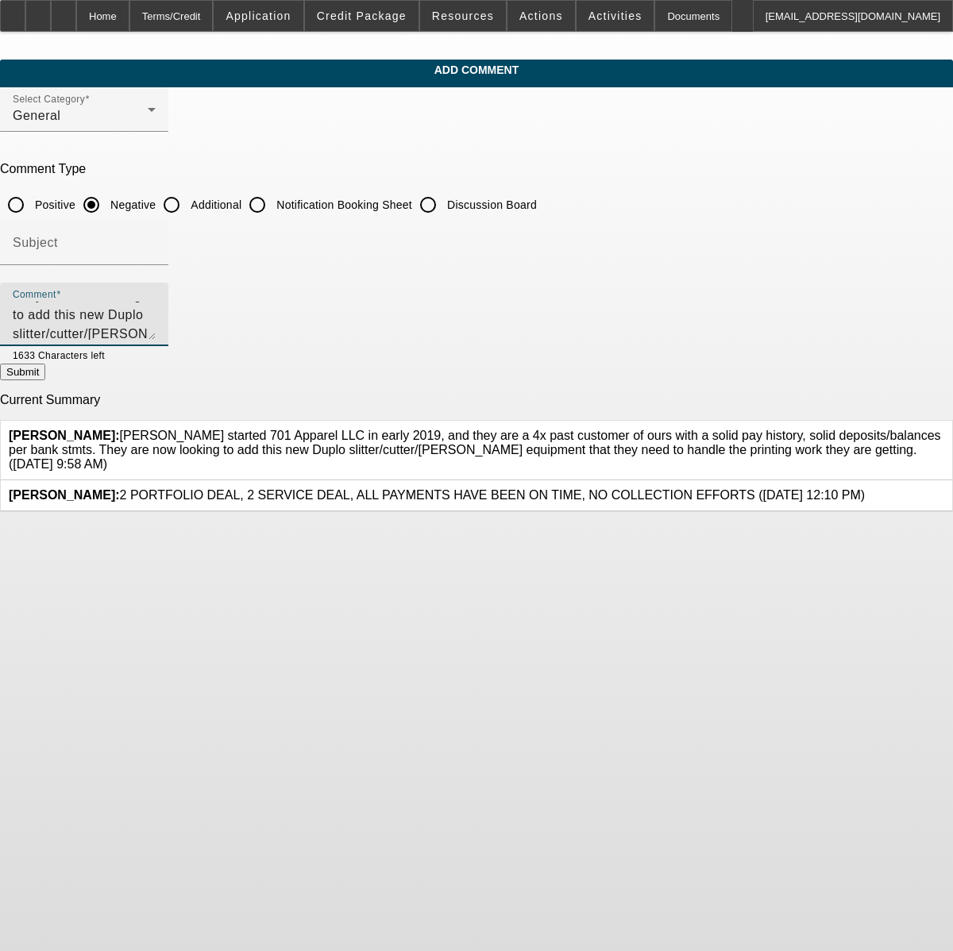
scroll to position [34, 0]
click at [156, 310] on textarea "They are now looking to add this new Duplo slitter/cutter/creaser equipment tha…" at bounding box center [84, 321] width 143 height 38
click at [156, 337] on textarea "They are now looking to add this new Duplo slitter/cutter/creaser equipment tha…" at bounding box center [84, 321] width 143 height 38
click at [156, 319] on textarea "They are now looking to add this new Duplo slitter/cutter/creaser equipment tha…" at bounding box center [84, 321] width 143 height 38
click at [156, 315] on textarea "They are now looking to add this new Duplo slitter/cutter/creaser equipment tha…" at bounding box center [84, 321] width 143 height 38
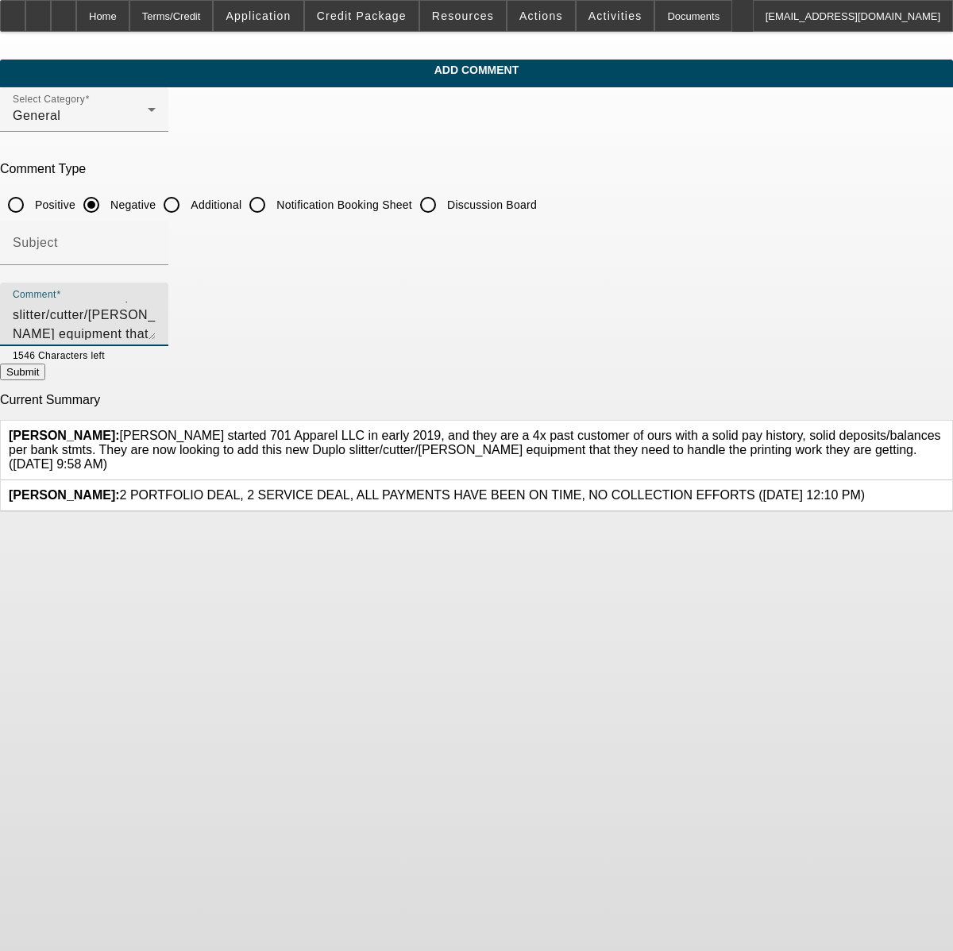
click at [156, 317] on textarea "They are now looking to add this new Duplo slitter/cutter/creaser equipment tha…" at bounding box center [84, 321] width 143 height 38
type textarea "They are now looking to add this new Duplo slitter/cutter/[PERSON_NAME] equipme…"
click at [45, 369] on button "Submit" at bounding box center [22, 372] width 45 height 17
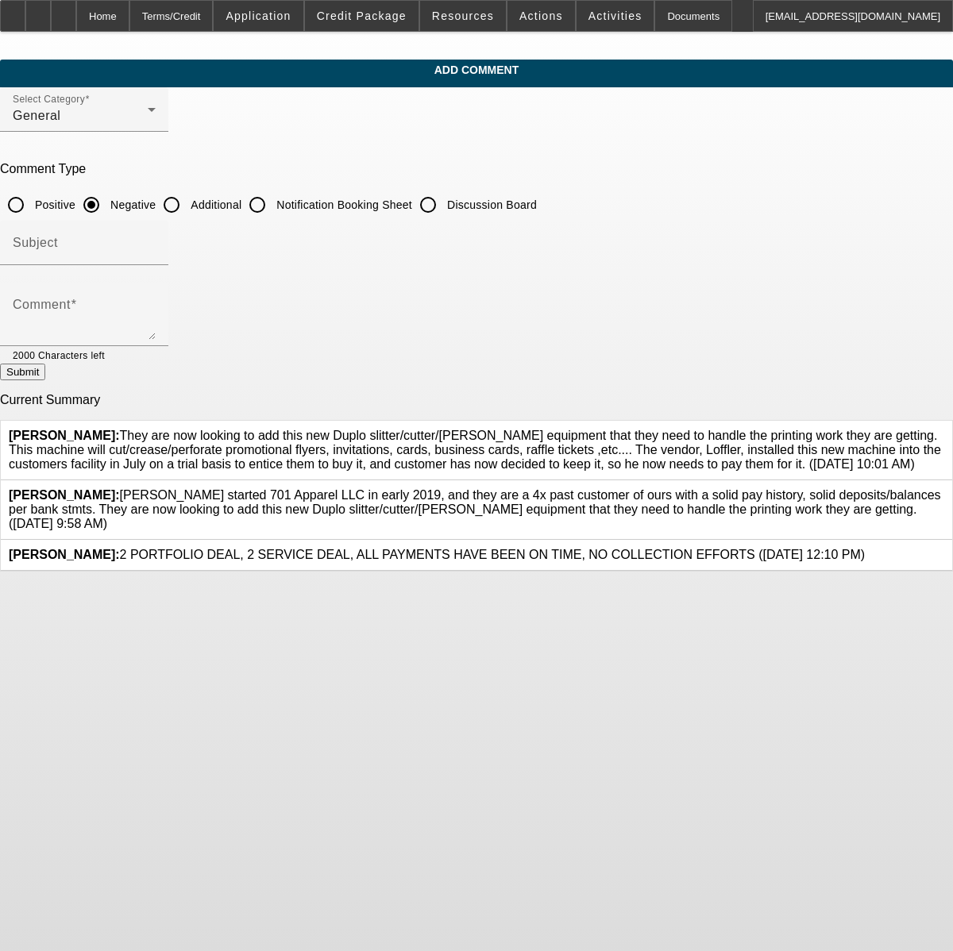
drag, startPoint x: 713, startPoint y: 544, endPoint x: 299, endPoint y: 515, distance: 415.6
click at [299, 515] on div "Wesolowski, John: Levi started 701 Apparel LLC in early 2019, and they are a 4x…" at bounding box center [476, 509] width 935 height 43
copy span "Levi started 701 Apparel LLC in early 2019, and they are a 4x past customer of …"
click at [944, 488] on icon at bounding box center [944, 488] width 0 height 0
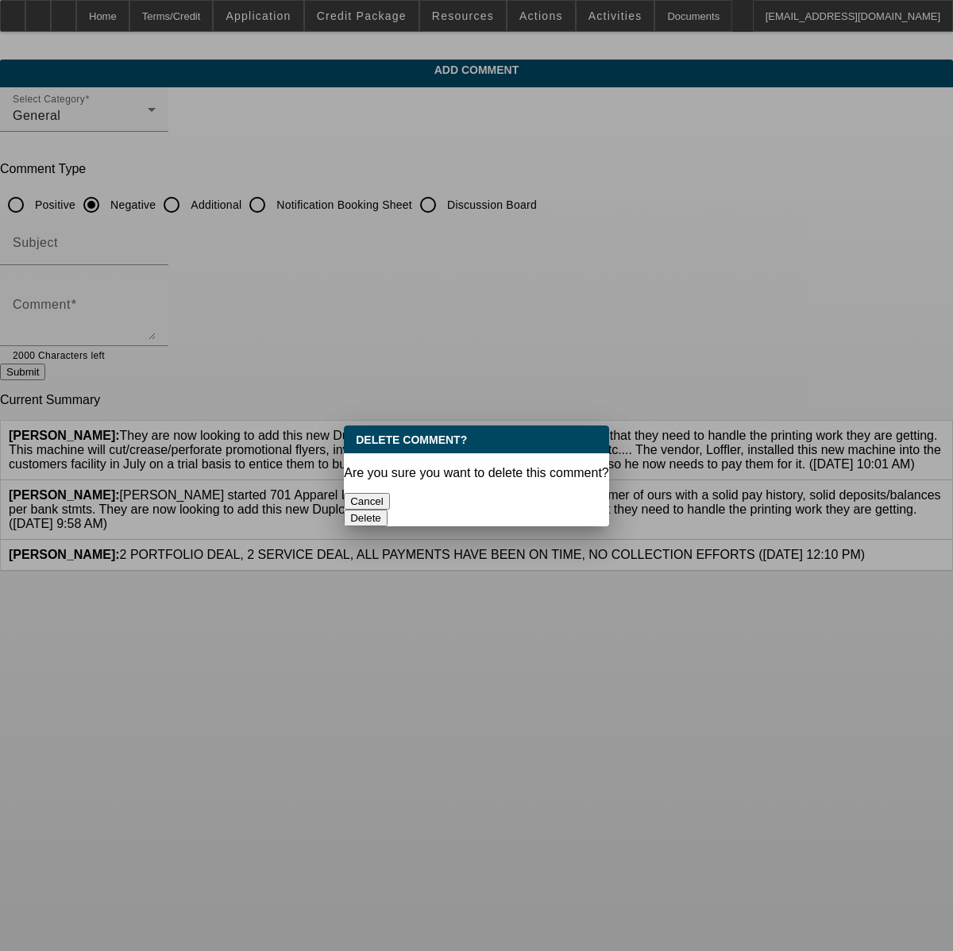
click at [388, 510] on button "Delete" at bounding box center [366, 518] width 44 height 17
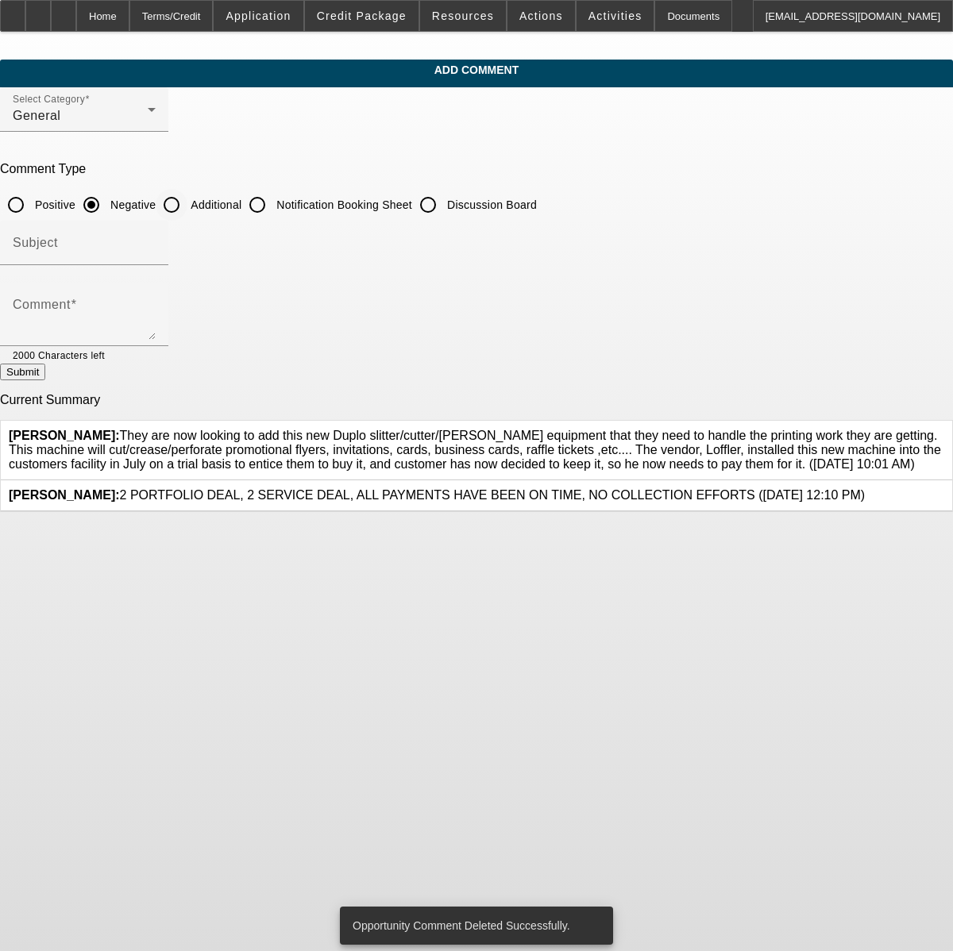
click at [187, 206] on input "Additional" at bounding box center [172, 205] width 32 height 32
radio input "true"
click at [156, 313] on textarea "Comment" at bounding box center [84, 321] width 143 height 38
paste textarea "Levi started 701 Apparel LLC in early 2019, and they are a 4x past customer of …"
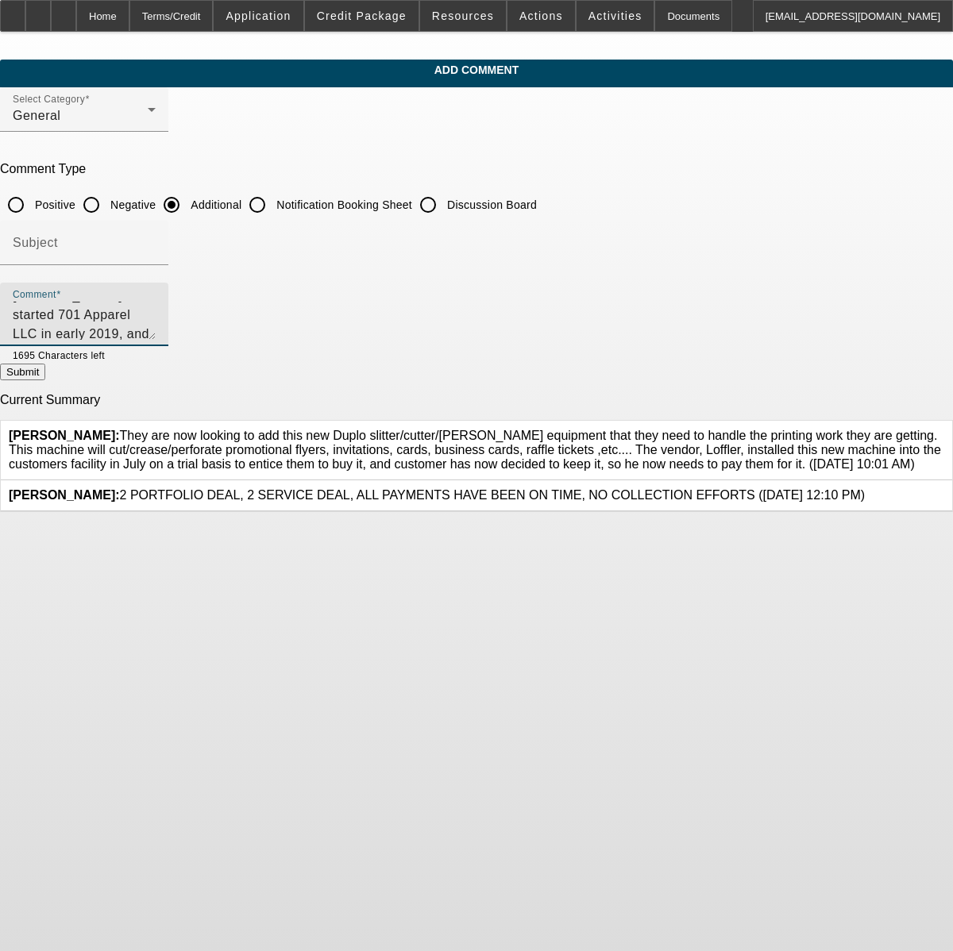
click at [156, 338] on textarea "Levi started 701 Apparel LLC in early 2019, and they are a 4x past customer of …" at bounding box center [84, 321] width 143 height 38
click at [156, 326] on textarea "Levi started 701 Apparel LLC in early 2019, and they are a 4x past customer of …" at bounding box center [84, 321] width 143 height 38
type textarea "Levi started 701 Apparel LLC in early 2019, and they are a 4x past customer of …"
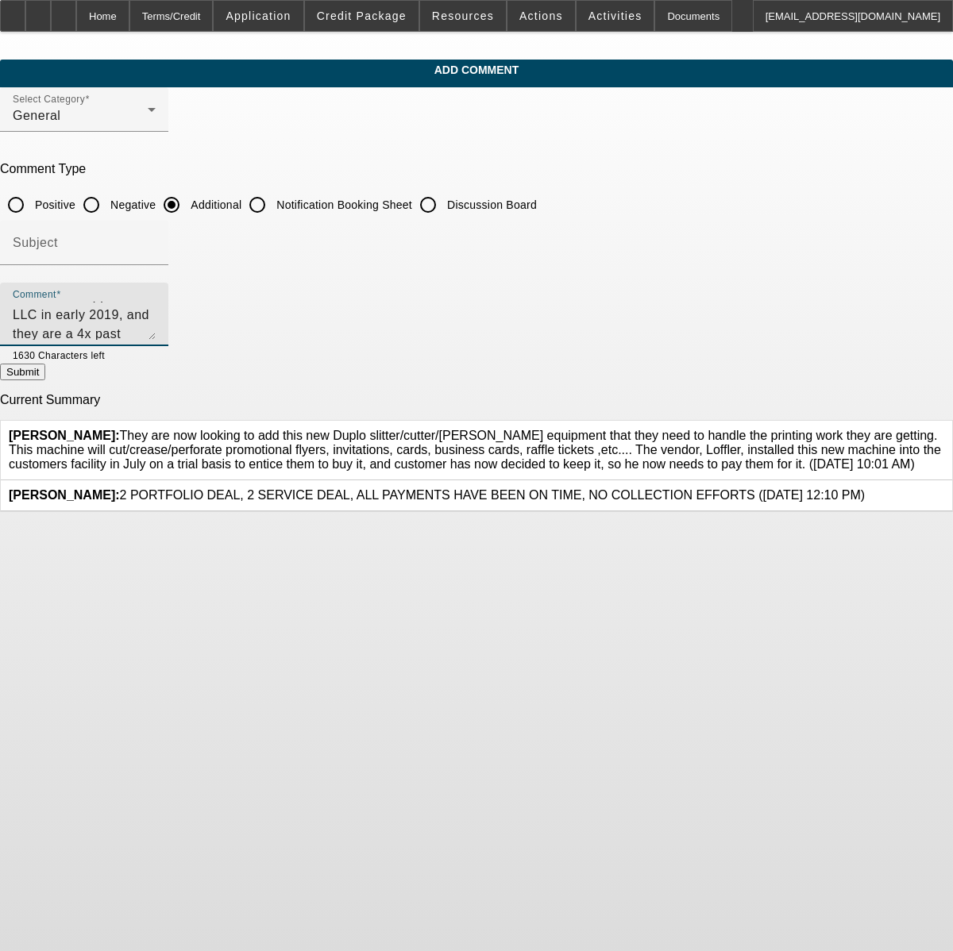
click at [45, 379] on button "Submit" at bounding box center [22, 372] width 45 height 17
radio input "true"
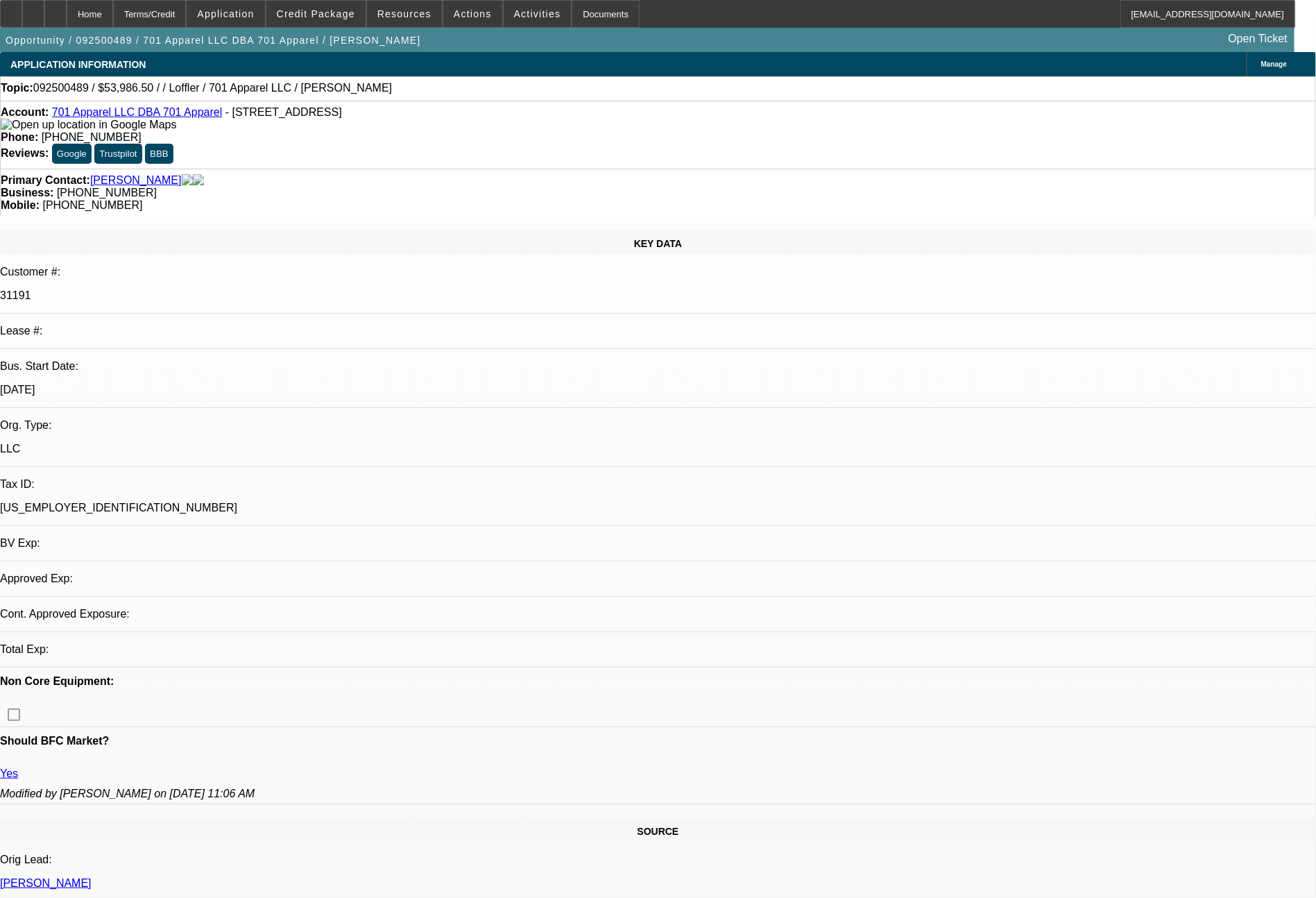
select select "0"
select select "2"
select select "0.1"
select select "4"
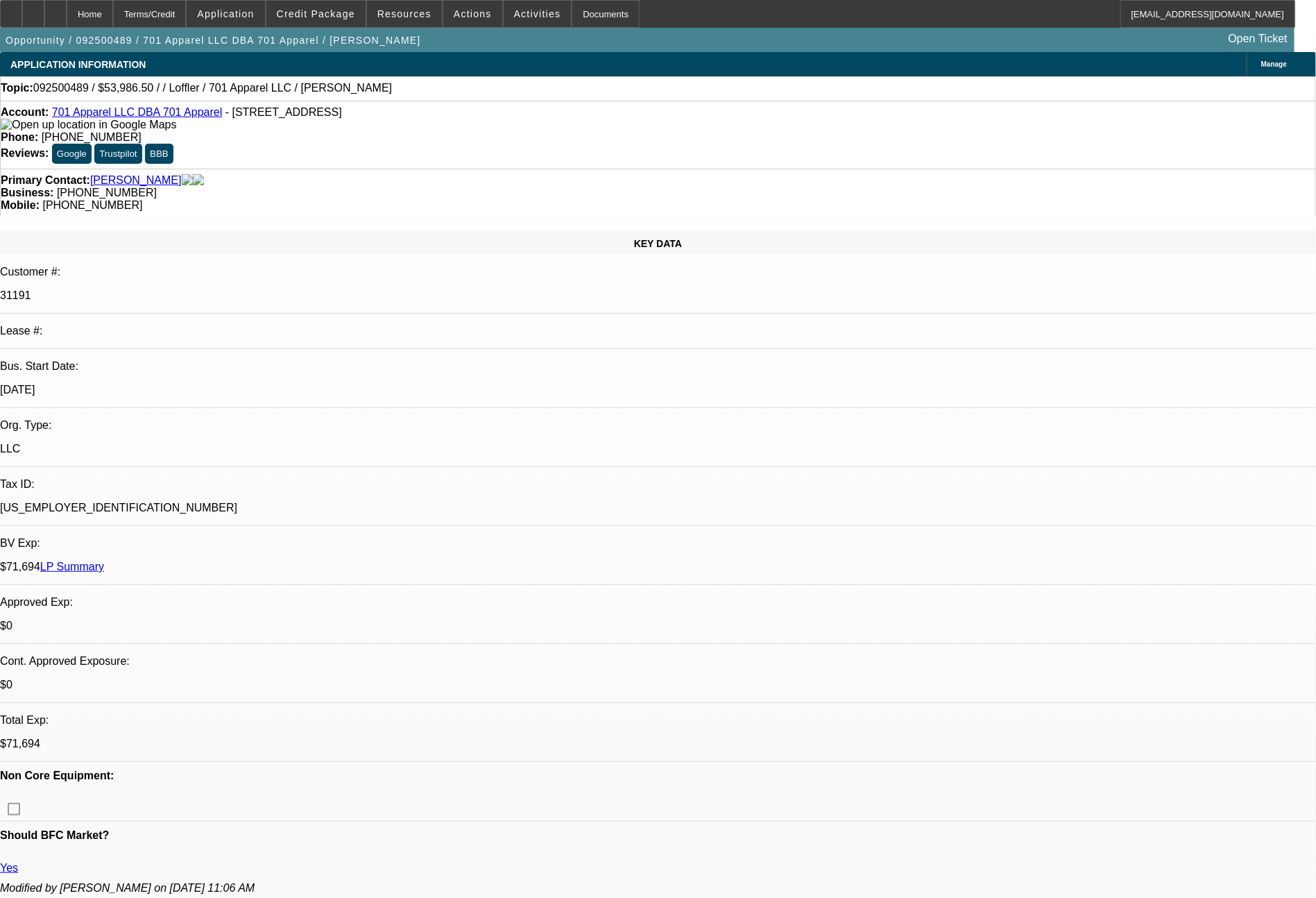
click at [104, 561] on link "LP Summary" at bounding box center [72, 566] width 64 height 11
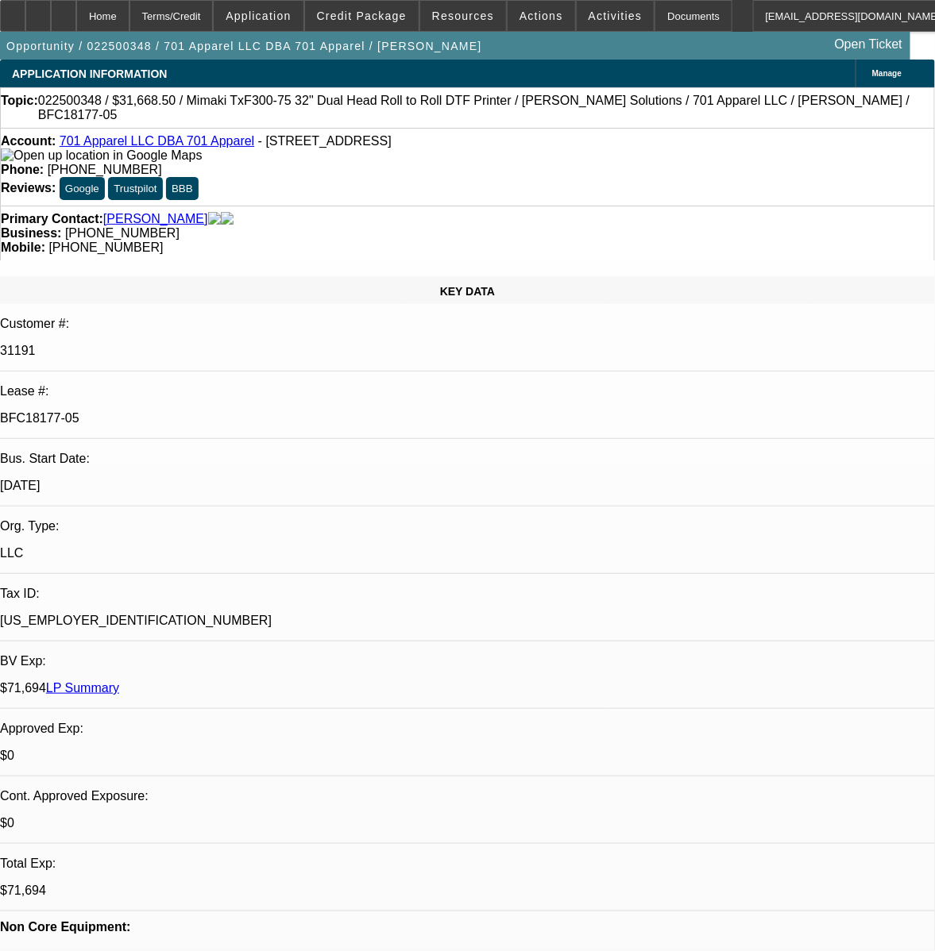
select select "0"
select select "3"
select select "0"
select select "6"
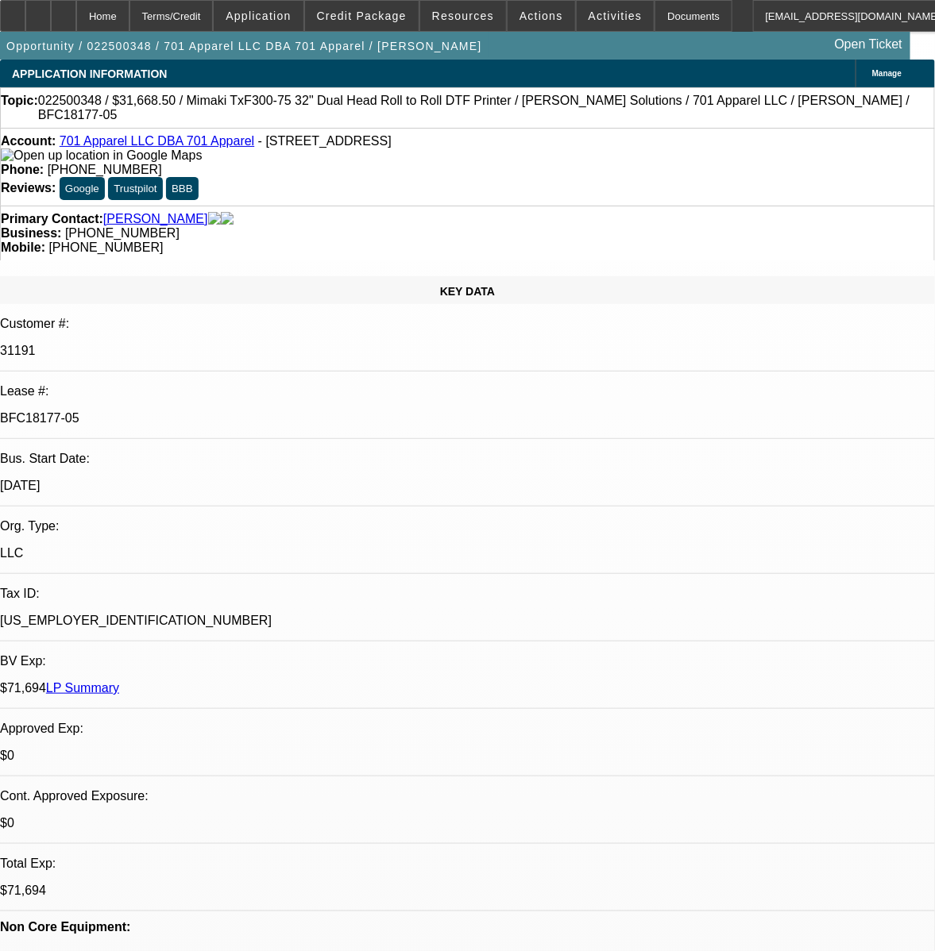
select select "0"
select select "3"
select select "0"
select select "6"
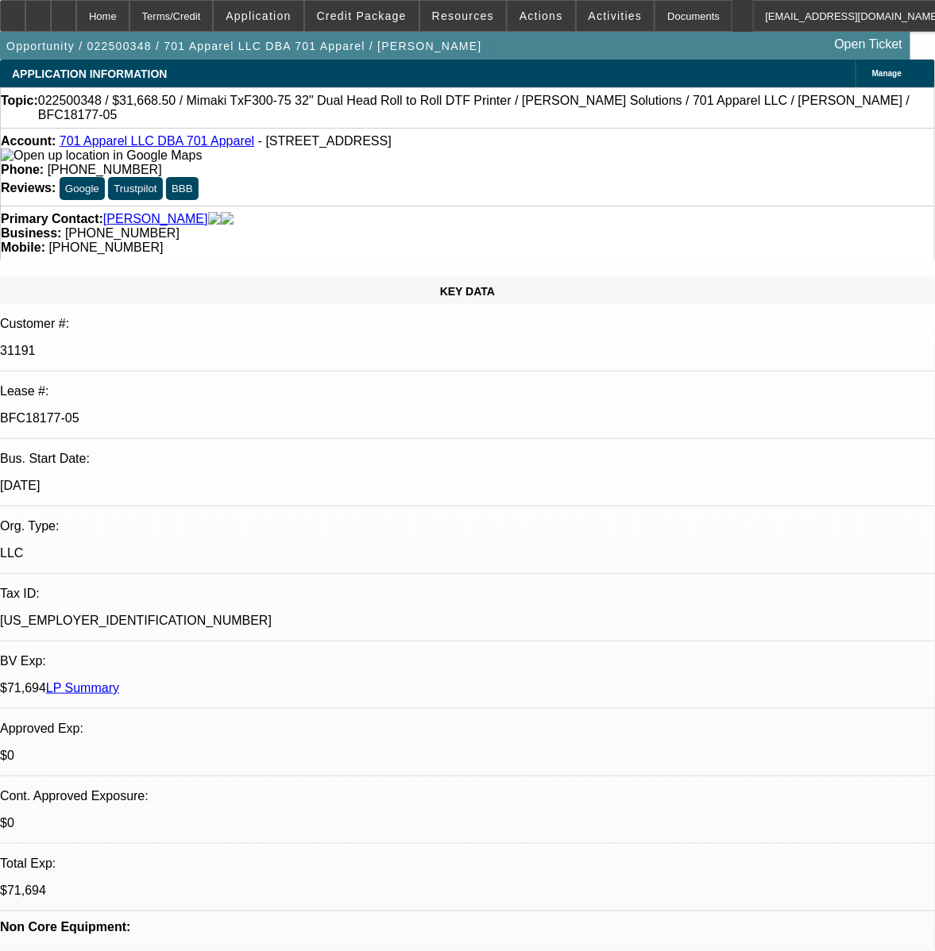
select select "0"
select select "3"
select select "0"
select select "6"
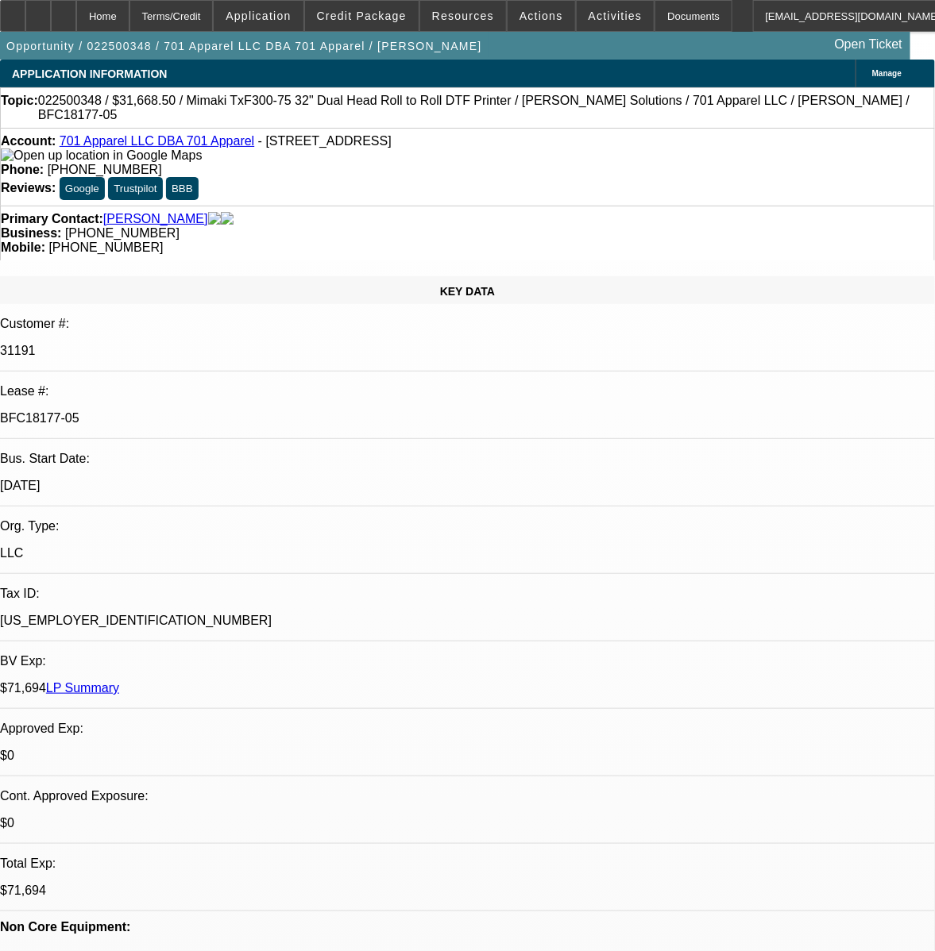
select select "0"
select select "3"
select select "0"
select select "6"
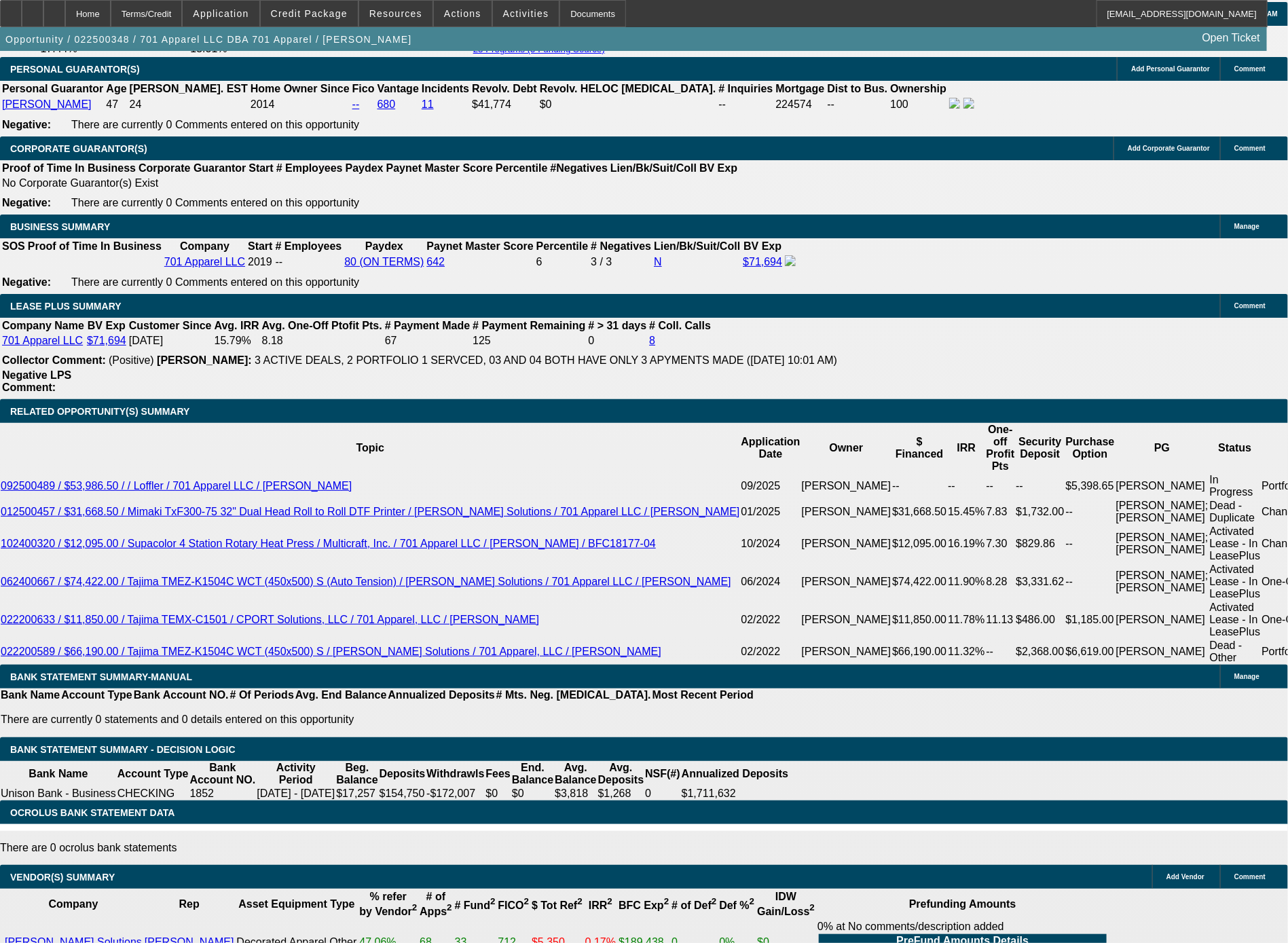
scroll to position [2312, 0]
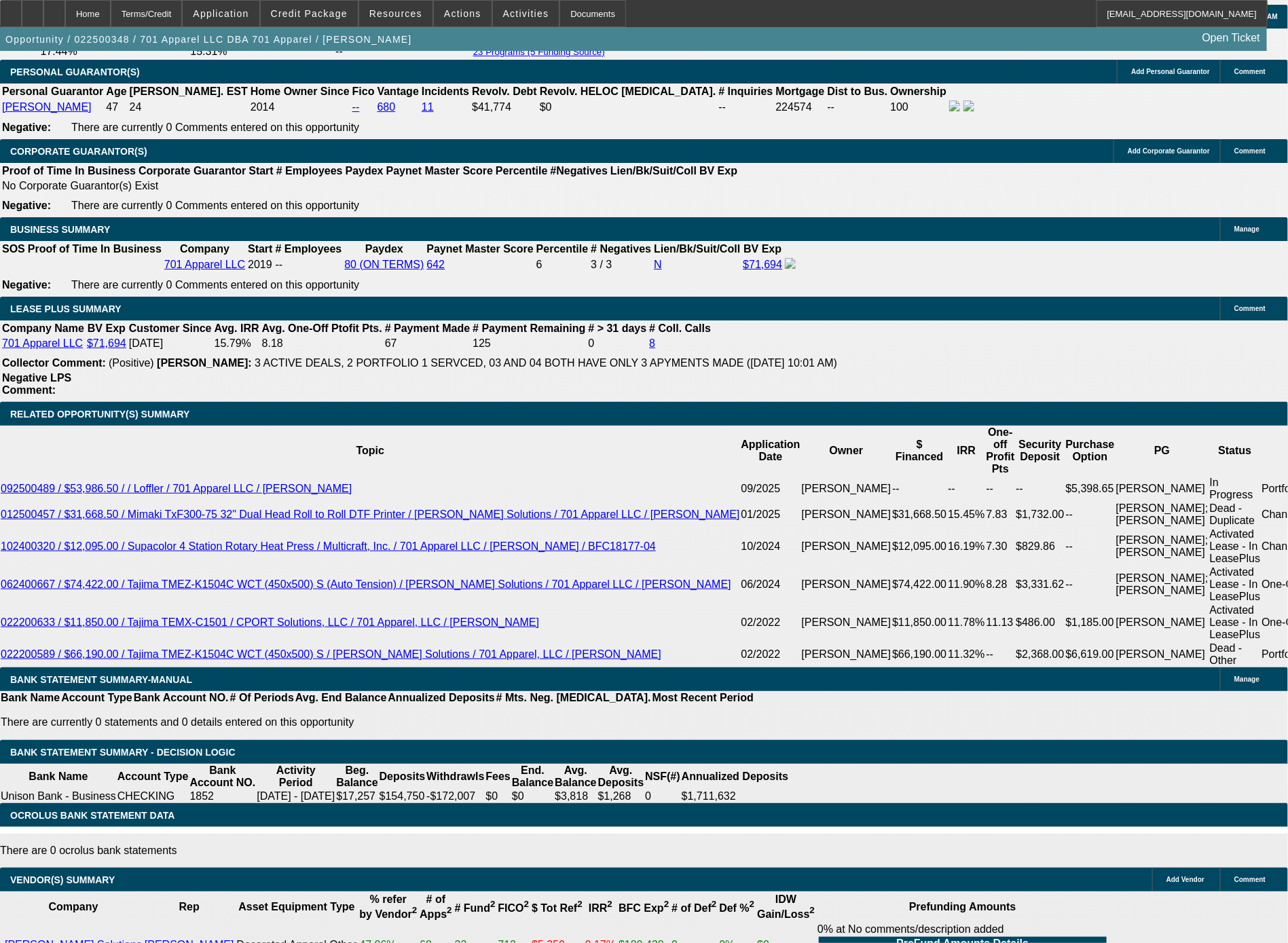
select select "0"
select select "3"
select select "0"
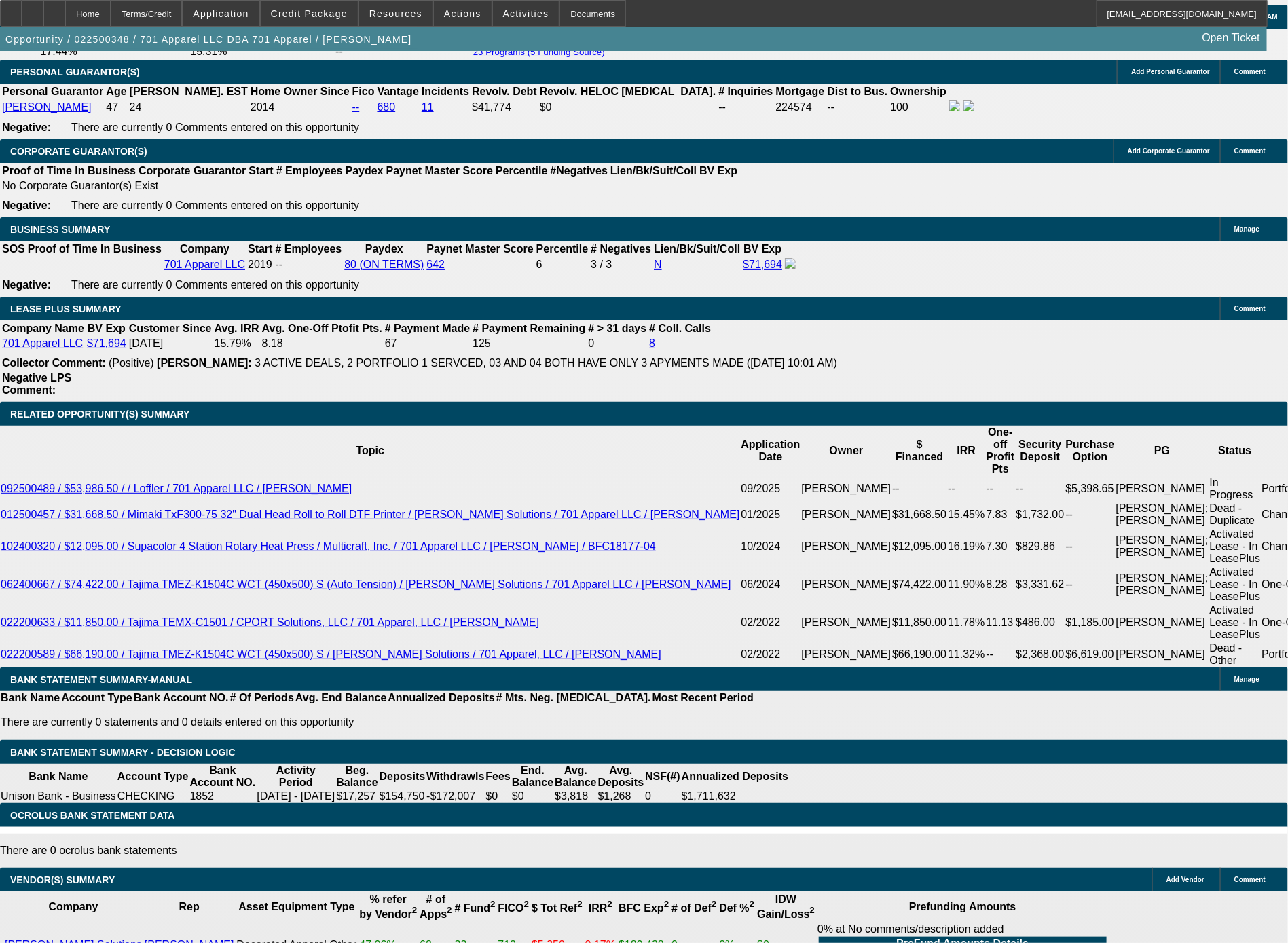
select select "6"
select select "0"
select select "6"
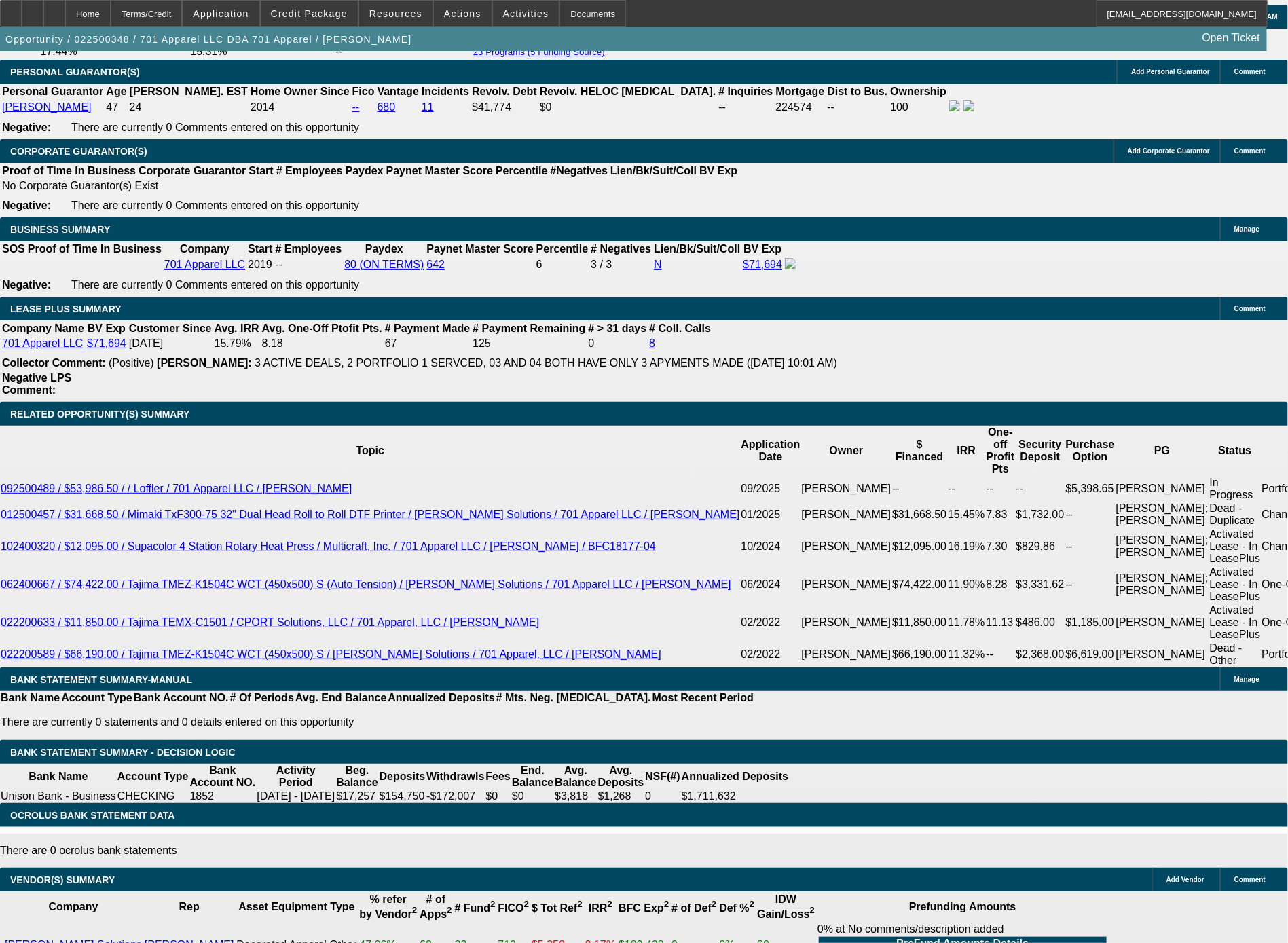
select select "0"
select select "2"
select select "0"
select select "6"
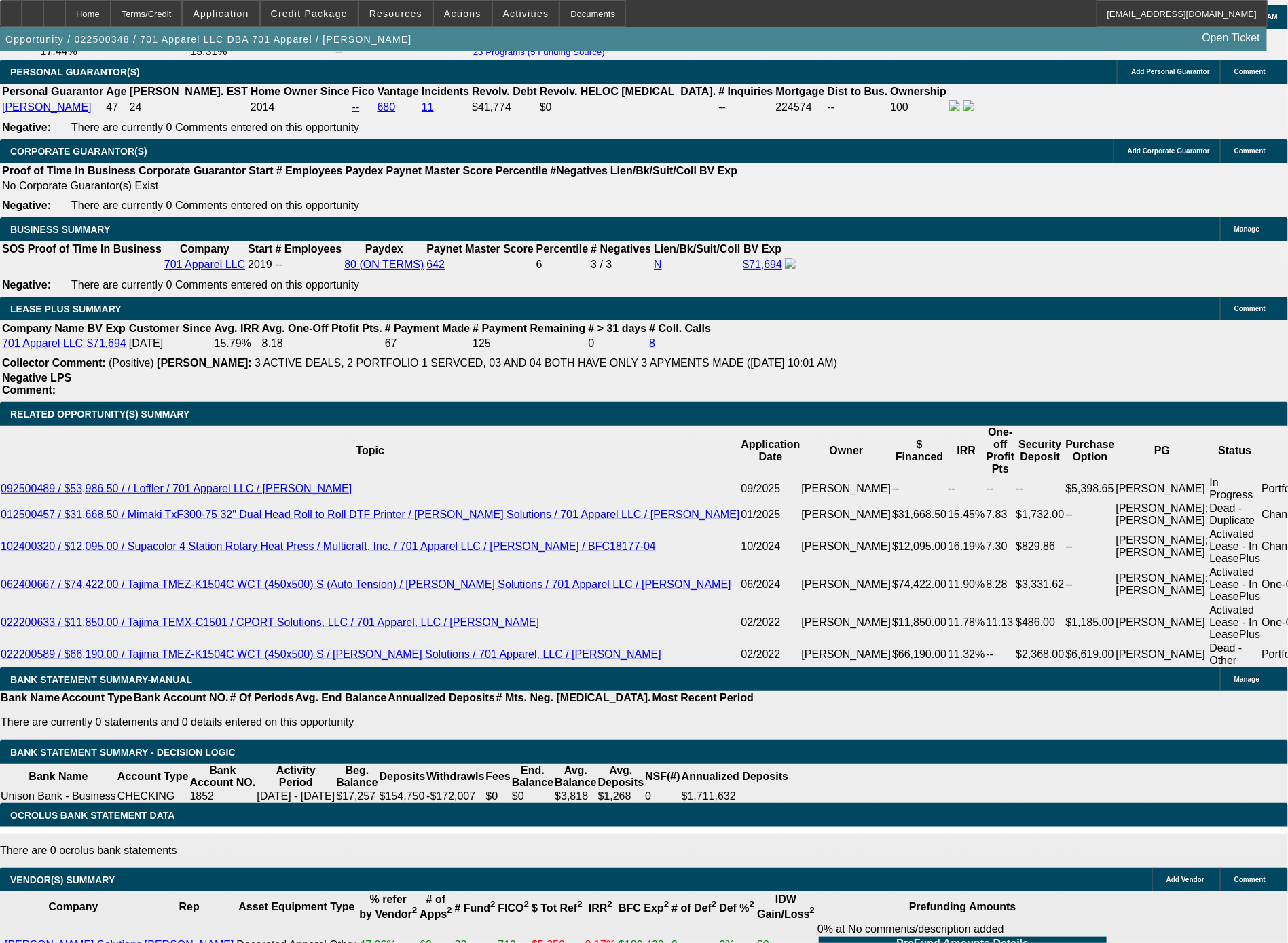
select select "0"
select select "2"
select select "0"
select select "6"
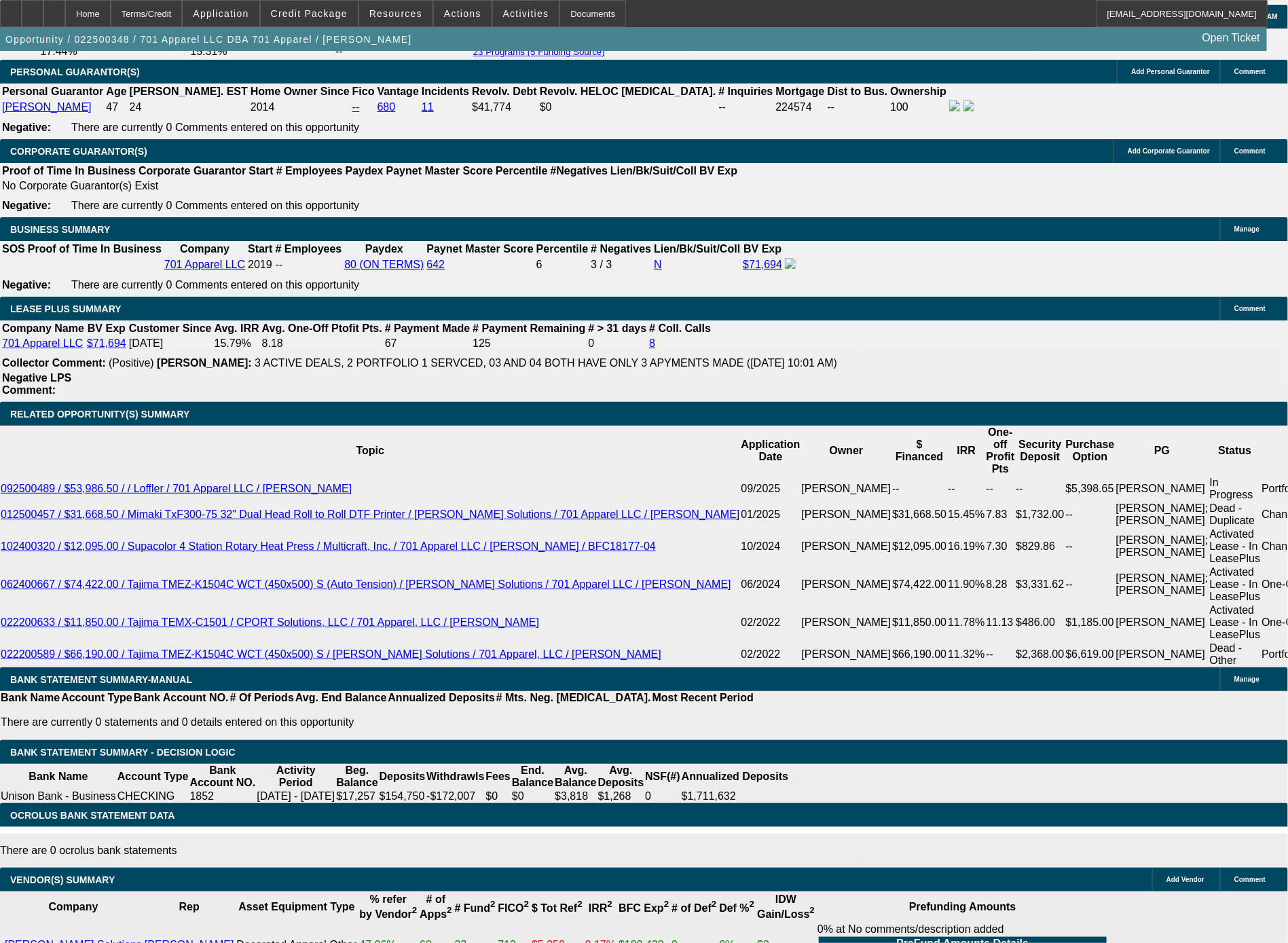
select select "0"
select select "2"
select select "0"
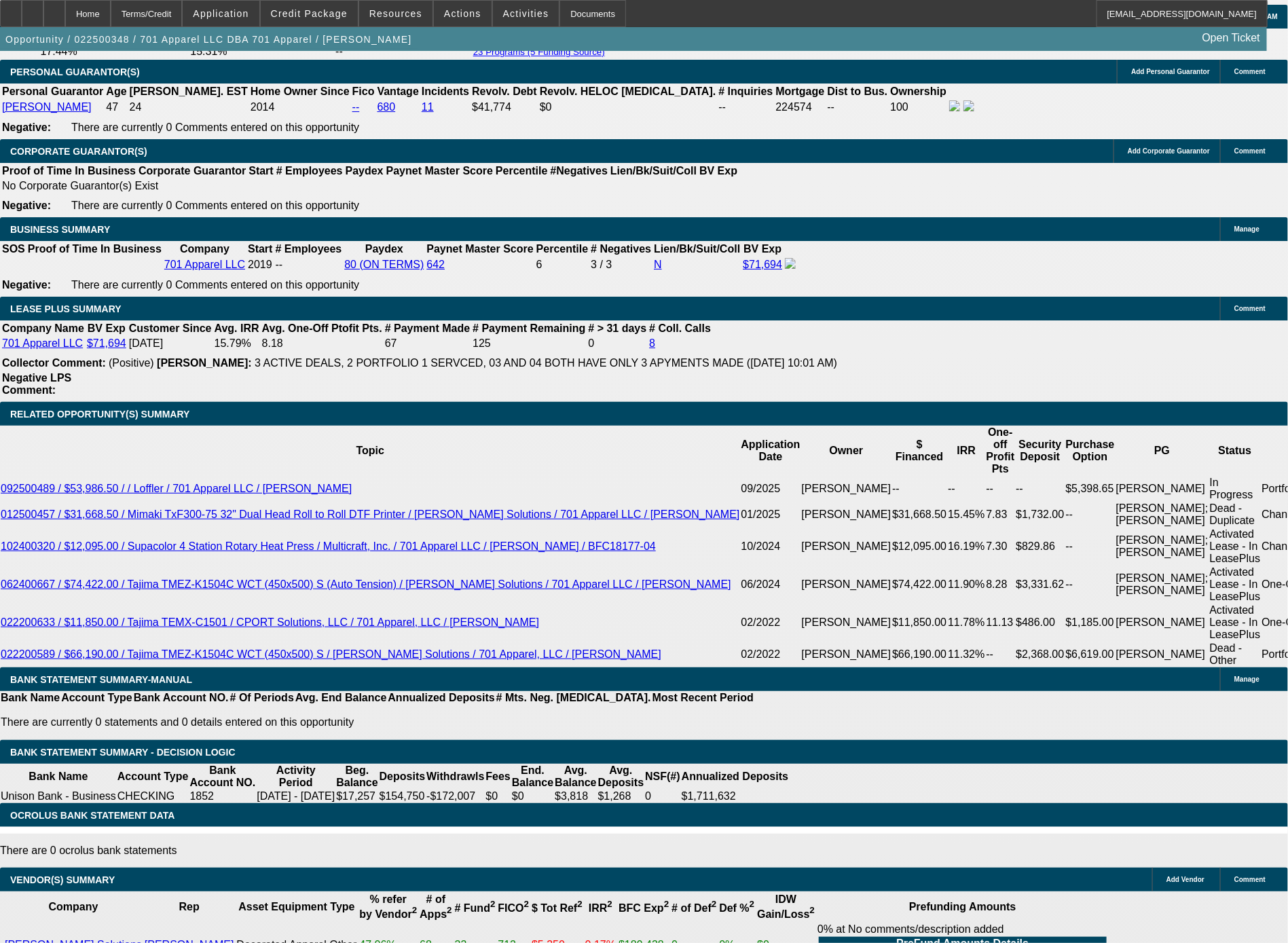
select select "6"
select select "0"
select select "2"
select select "0"
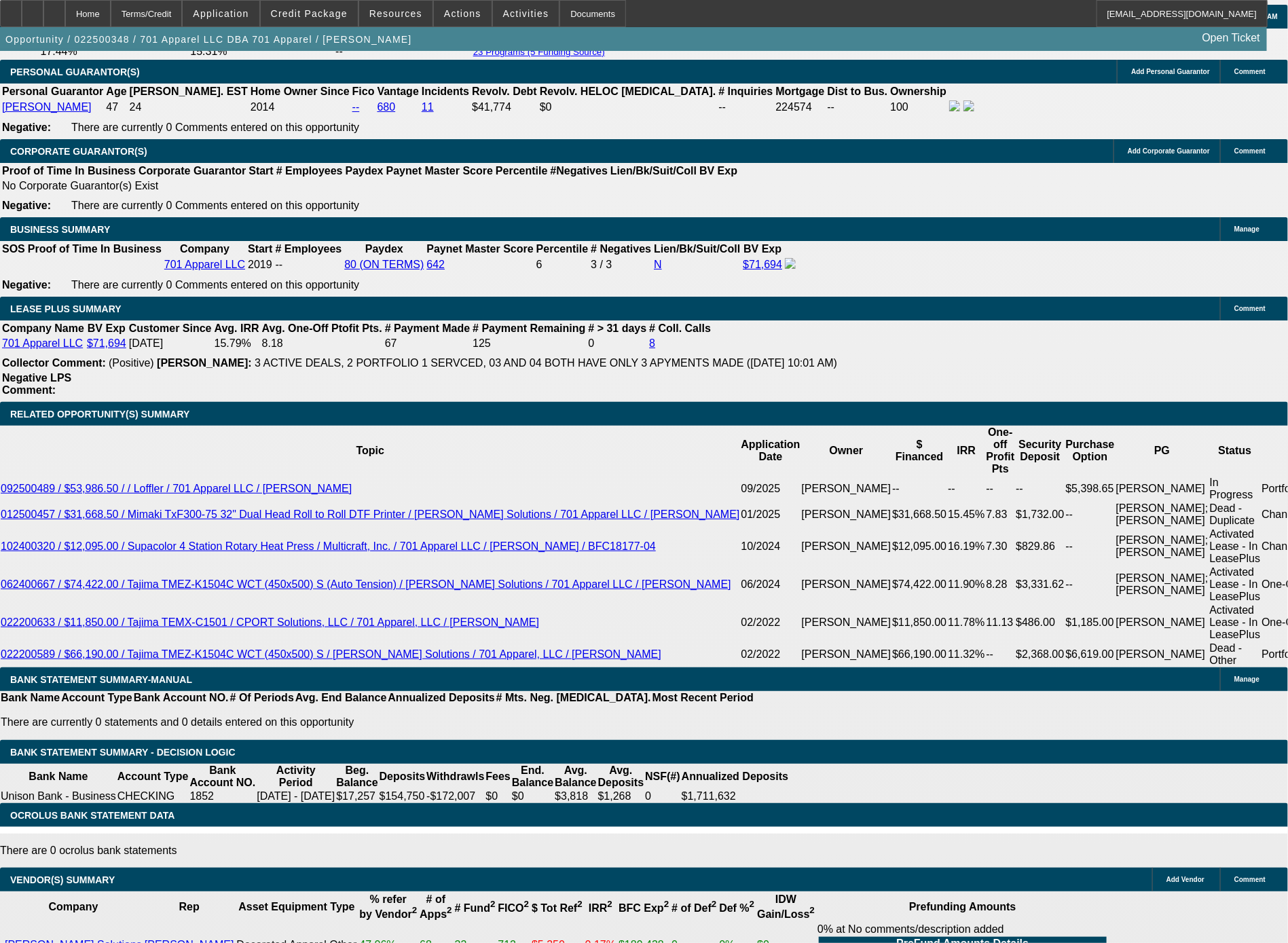
select select "6"
select select "0"
select select "2"
select select "0"
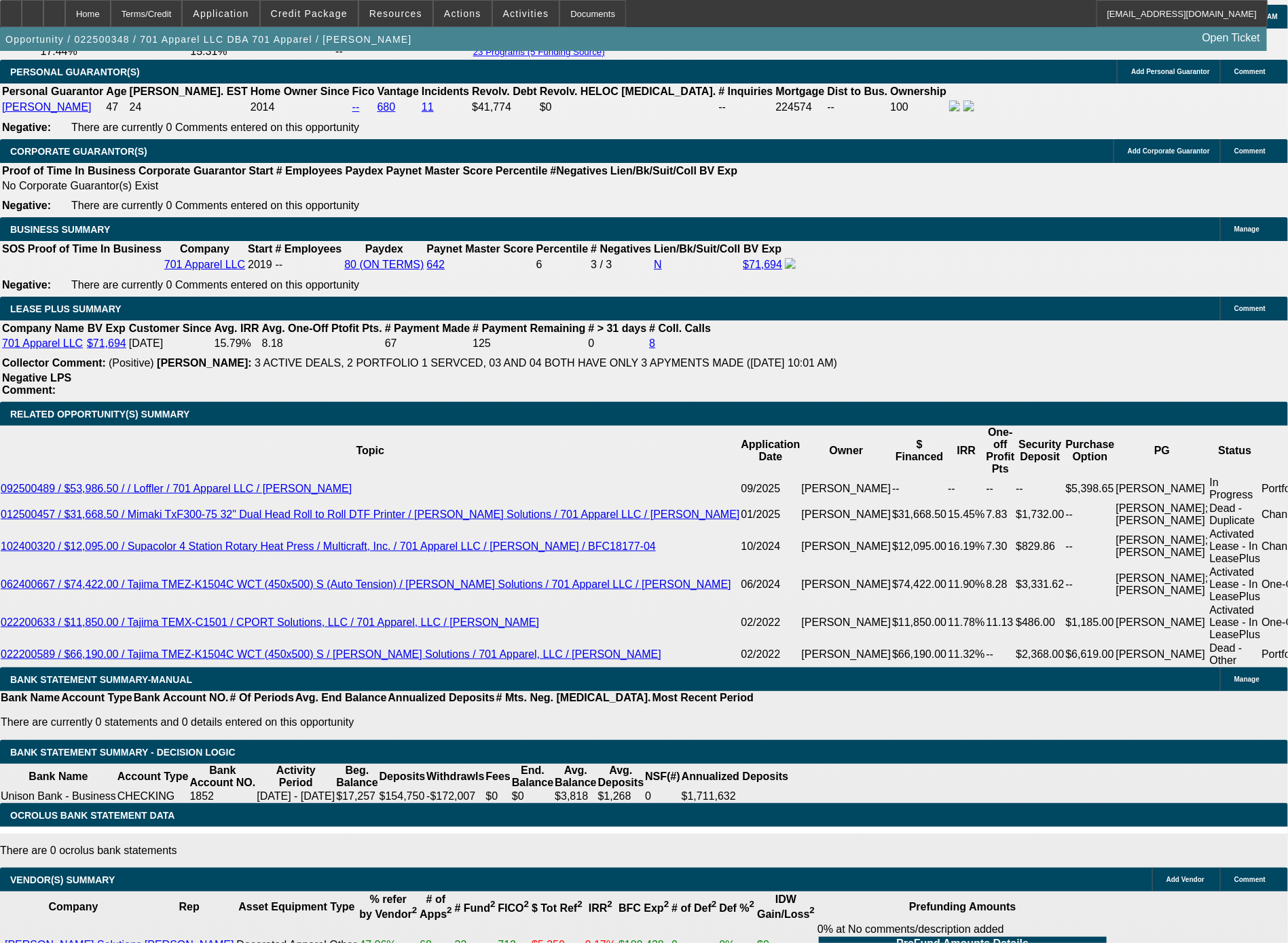
select select "6"
select select "0"
select select "2"
select select "0"
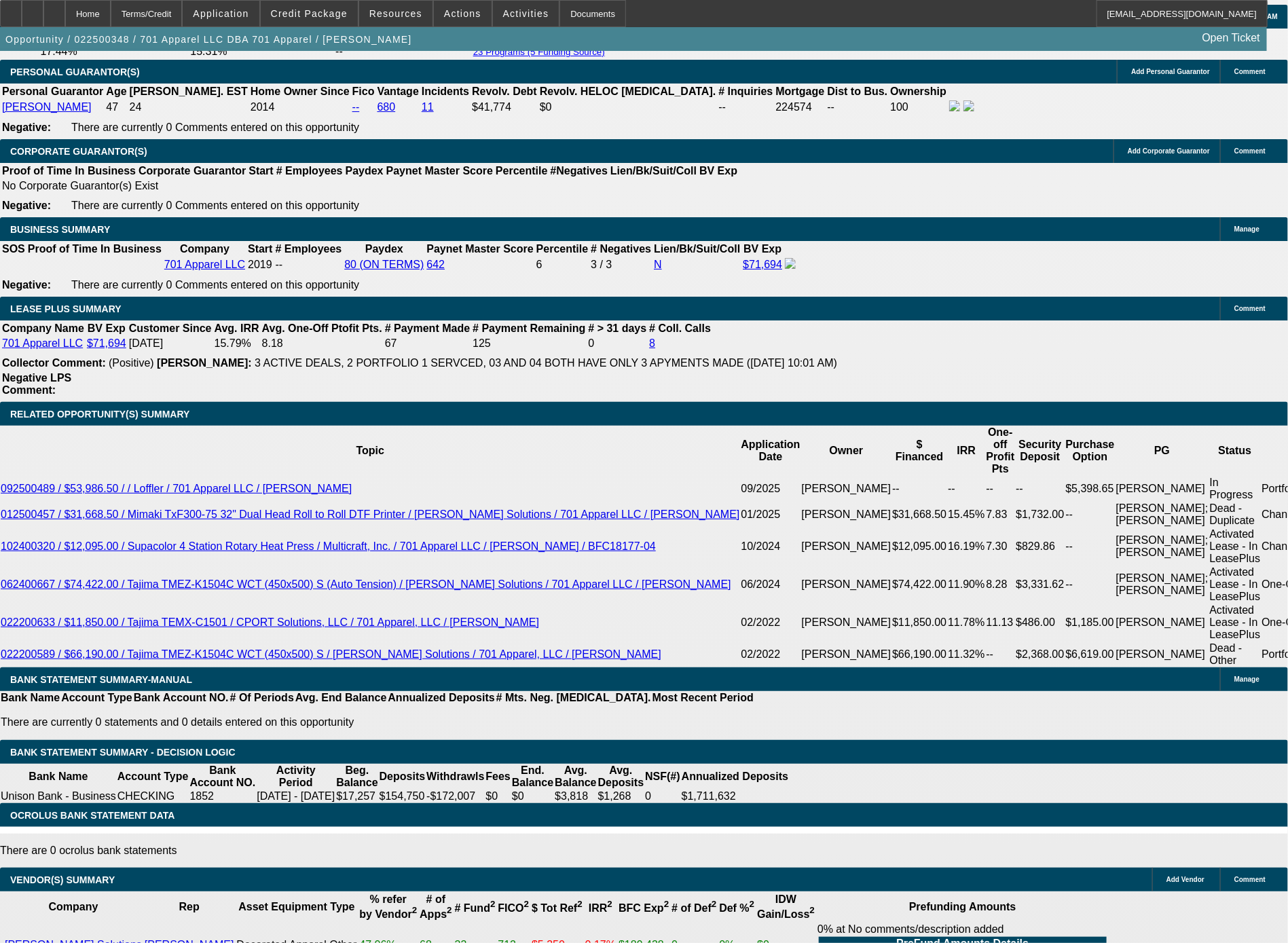
select select "6"
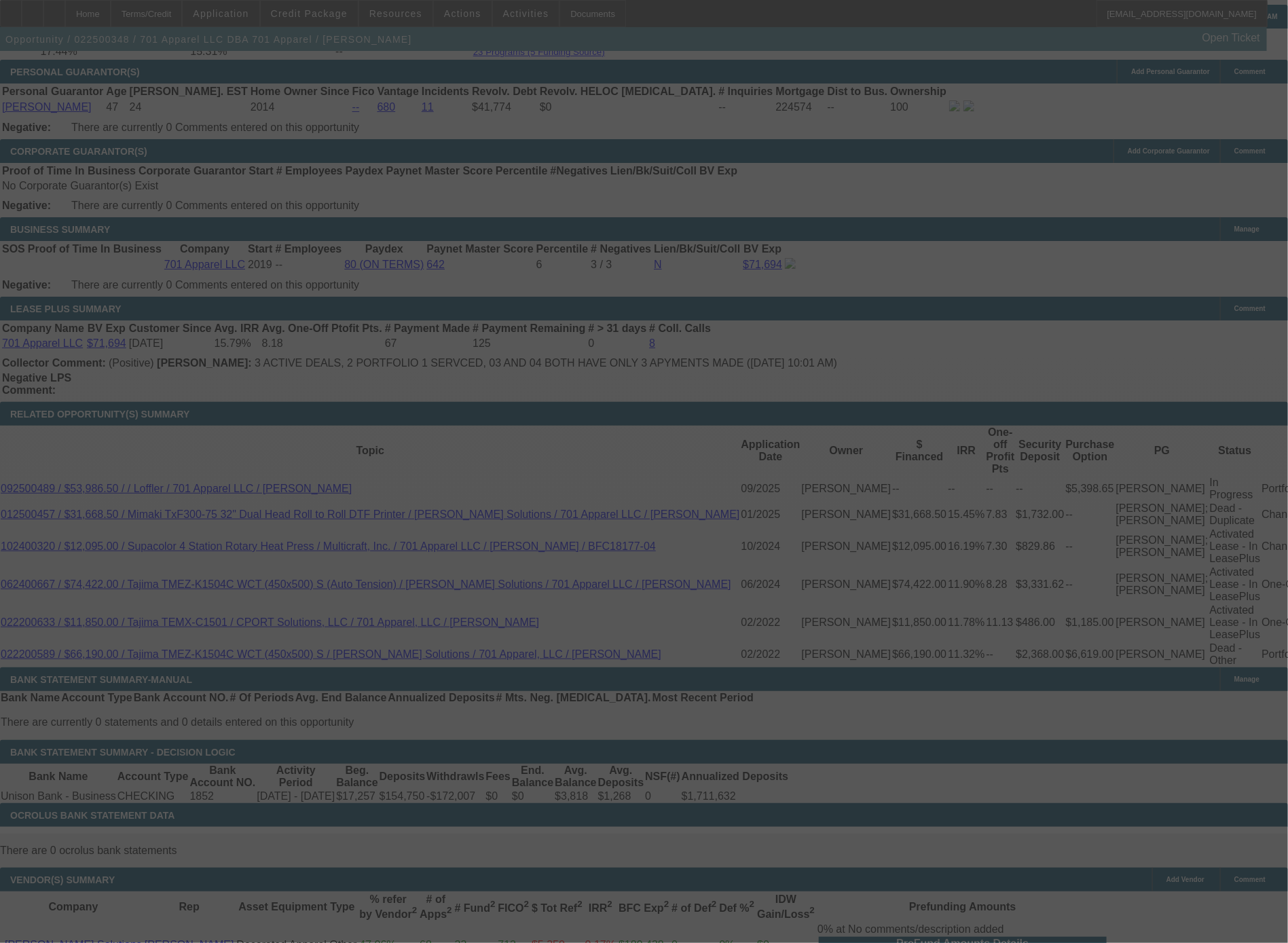
select select "0"
select select "2"
select select "0"
select select "6"
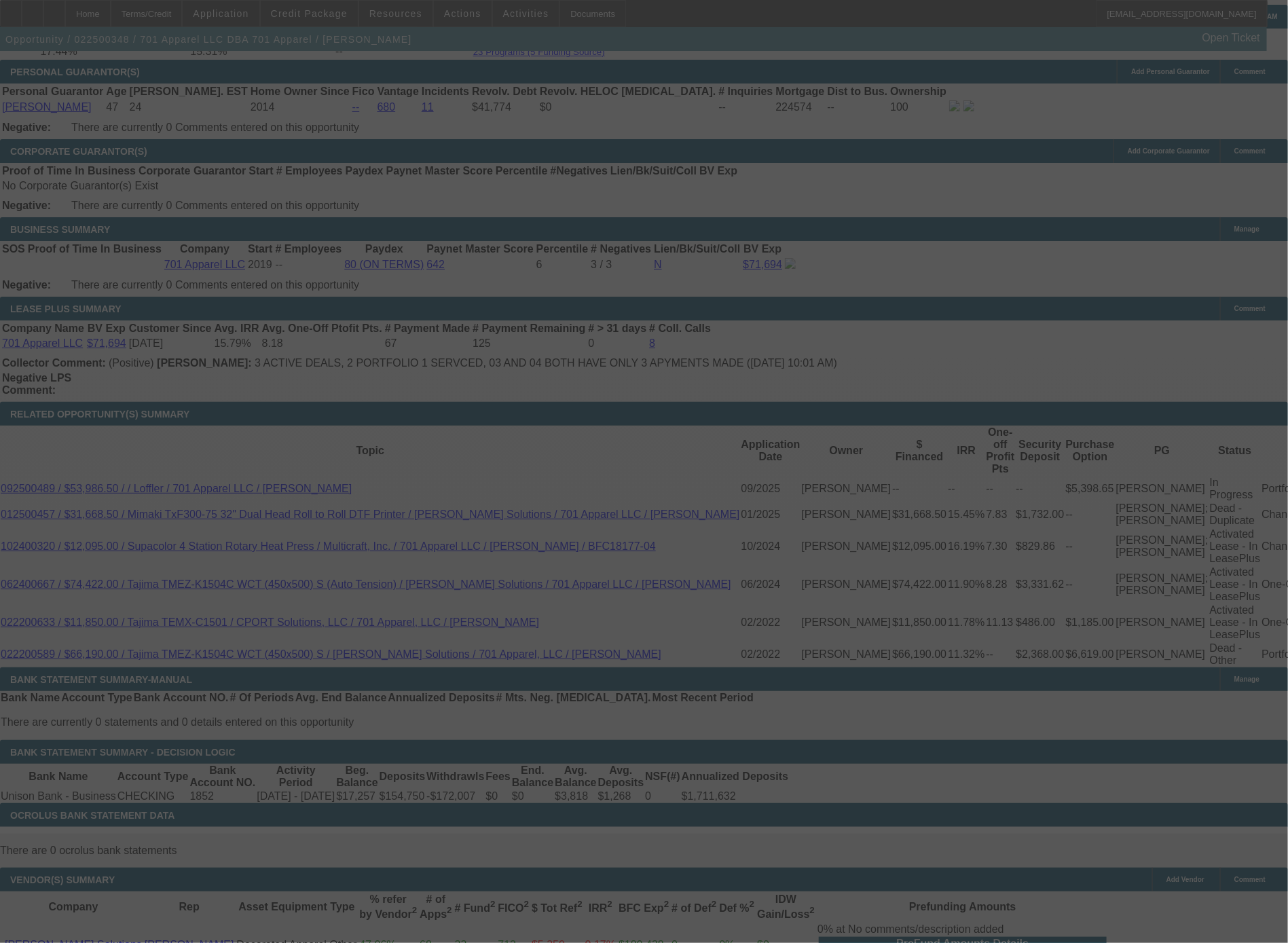
select select "0"
select select "2"
select select "0"
select select "6"
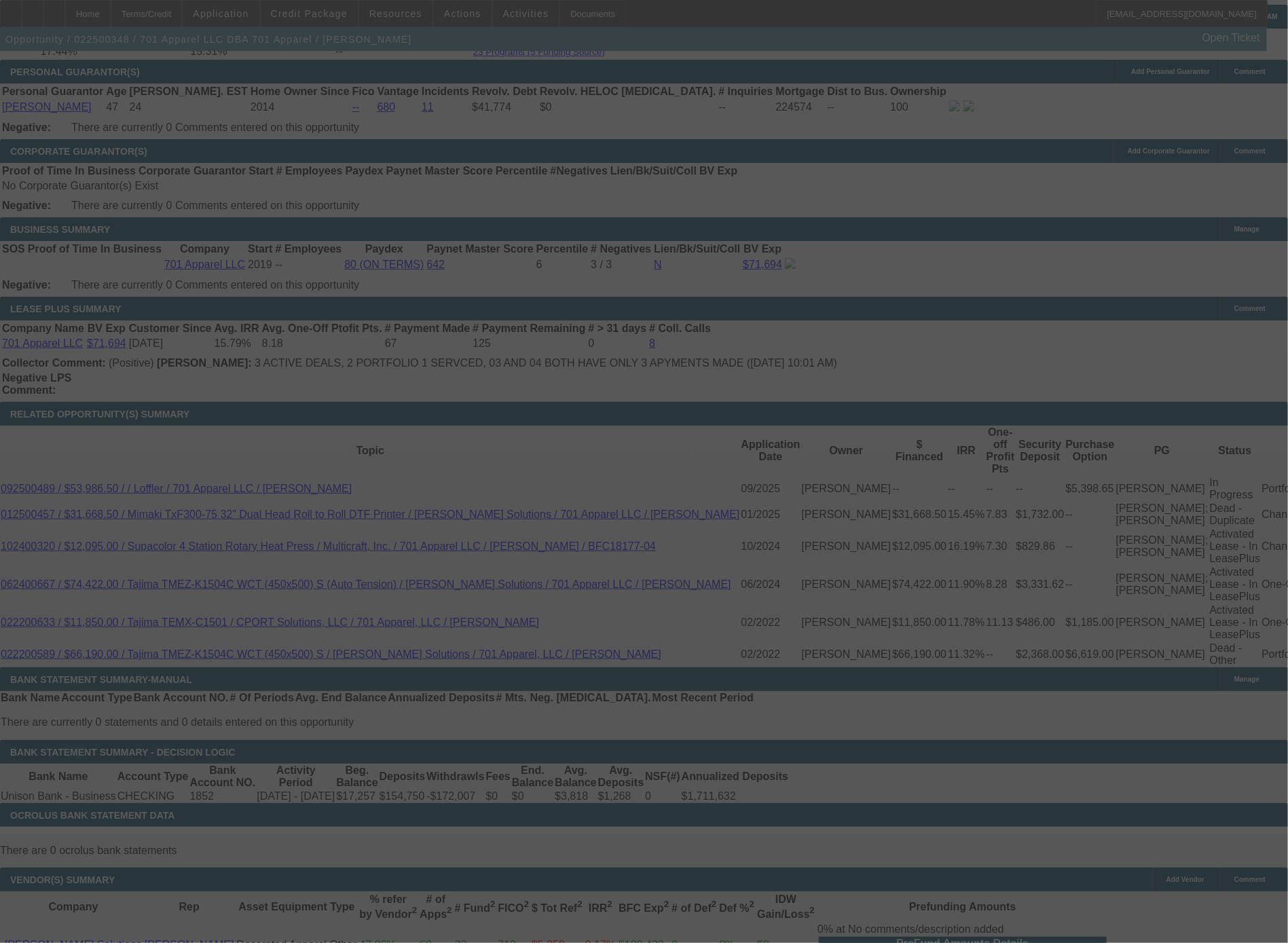
select select "0"
select select "2"
select select "0"
select select "6"
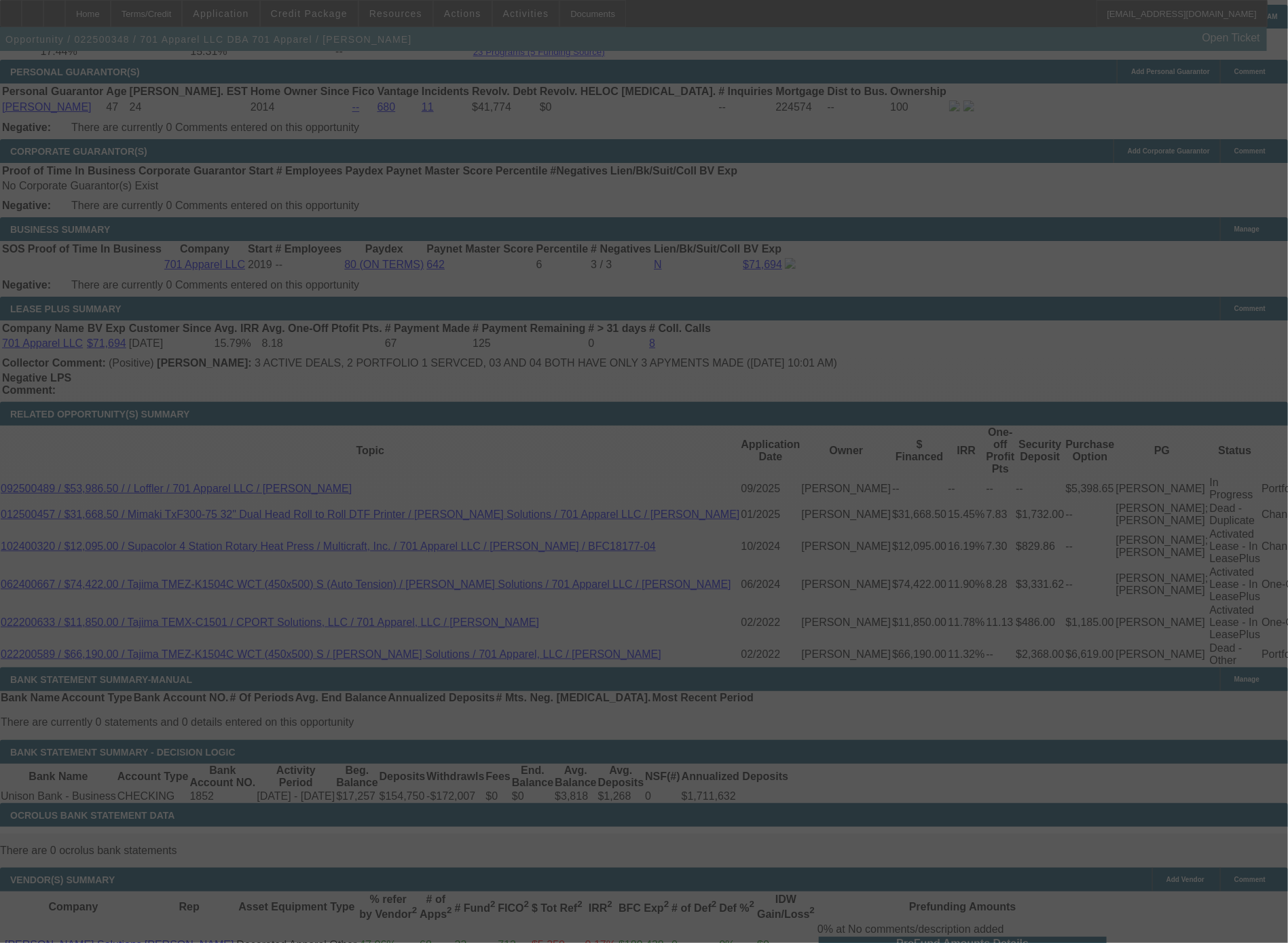
select select "0"
select select "2"
select select "0"
select select "6"
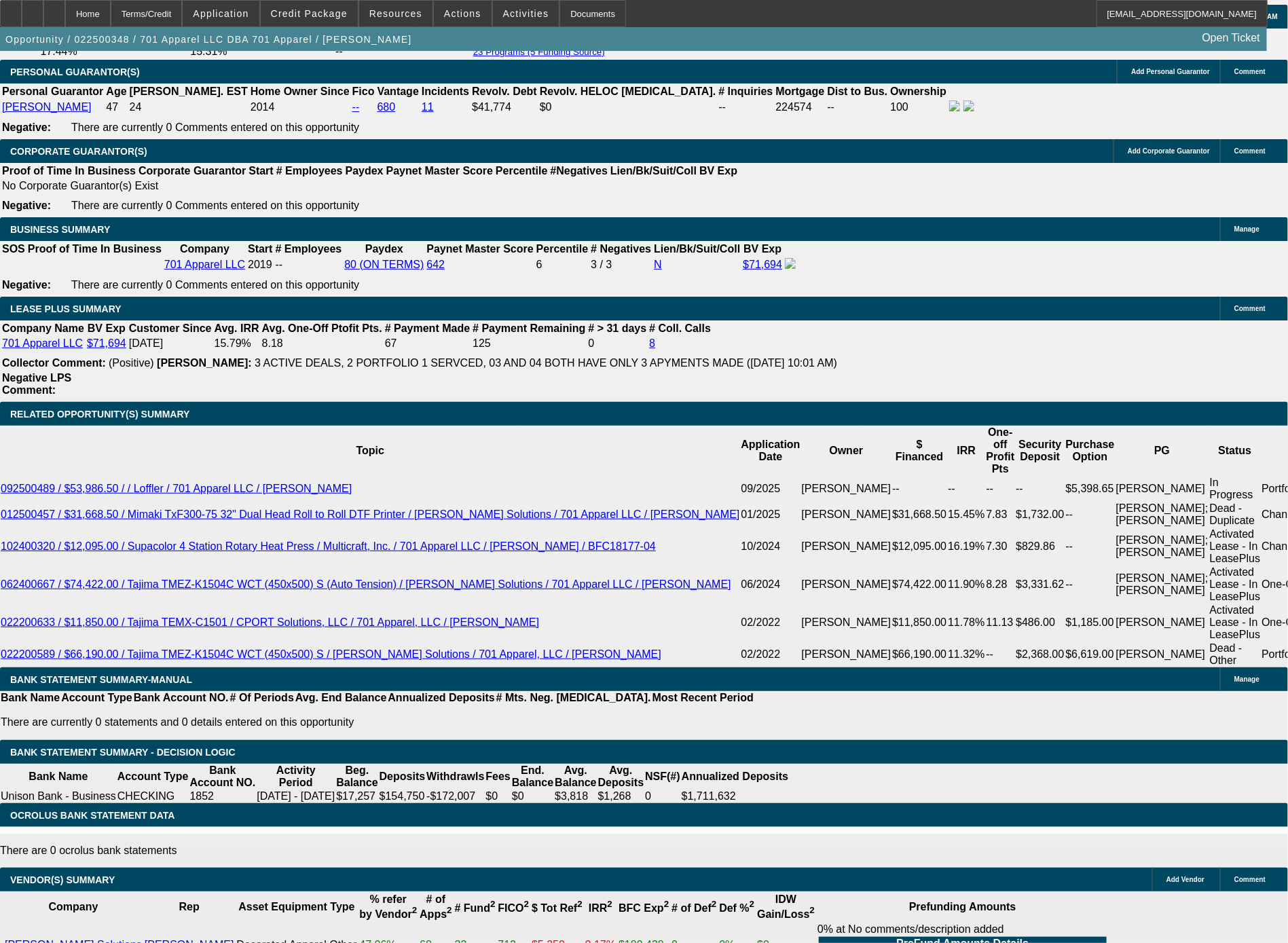
scroll to position [3269, 0]
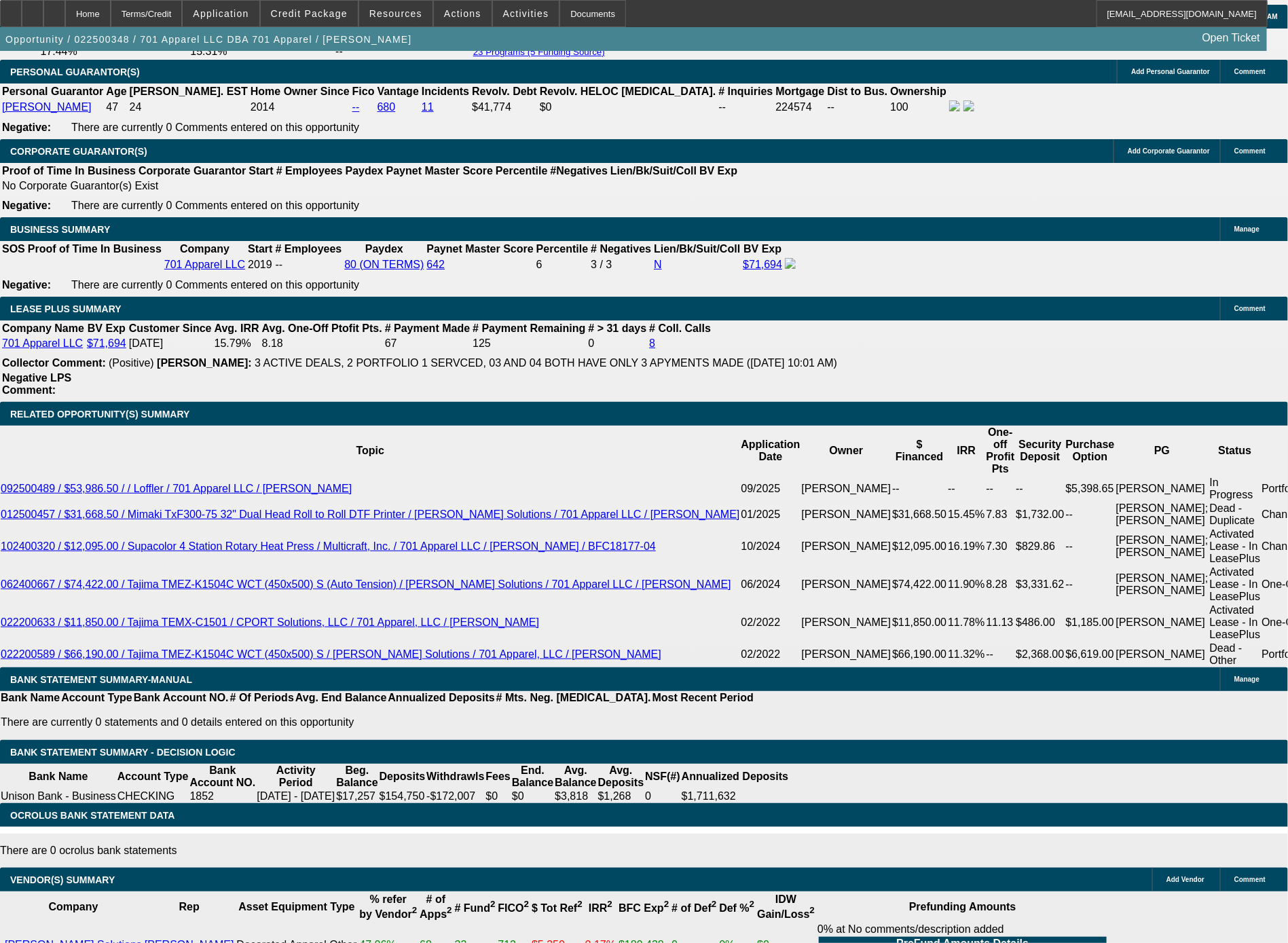
select select "0"
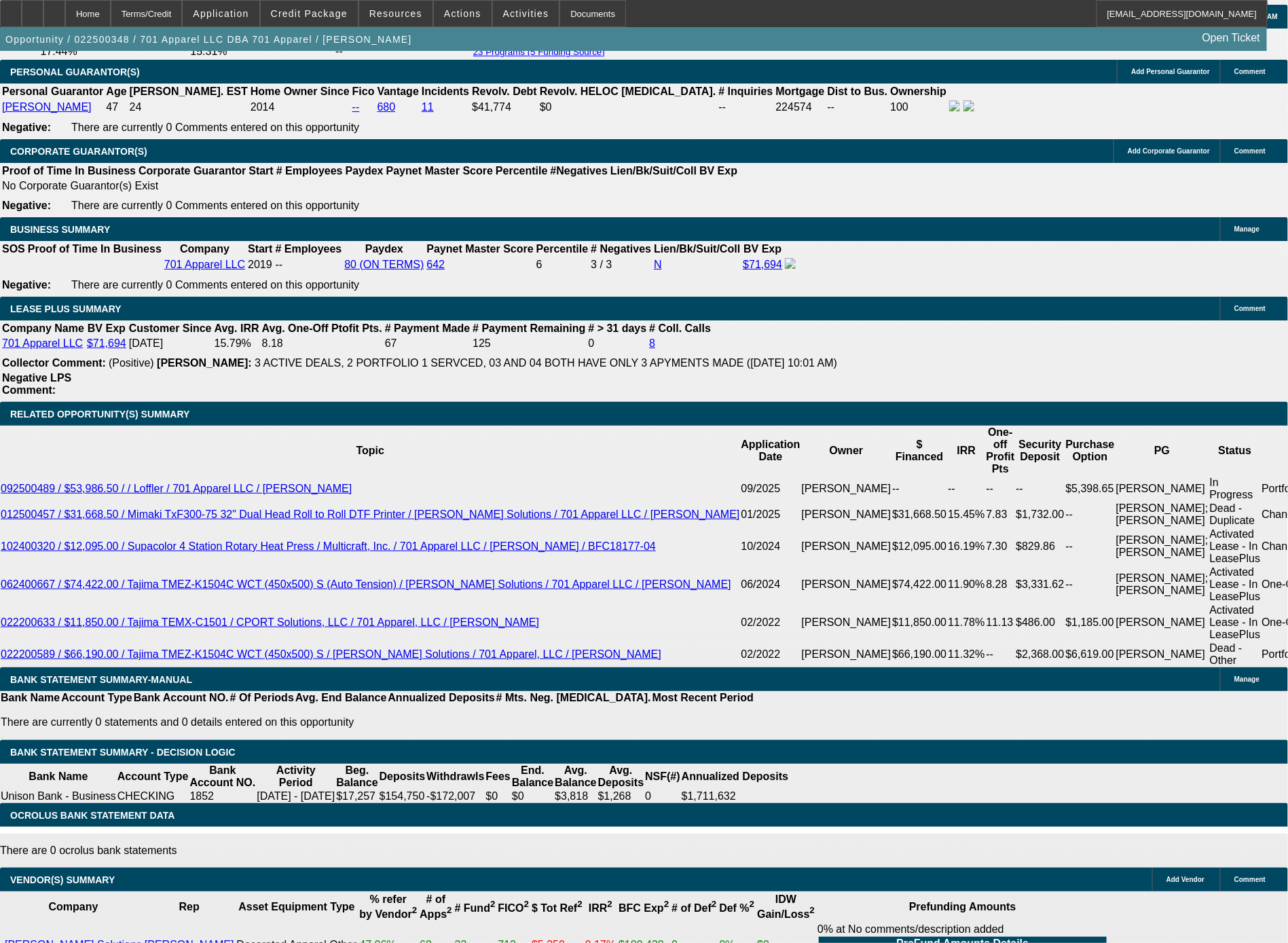
select select "0"
select select "3"
select select "0"
select select "6"
select select "0"
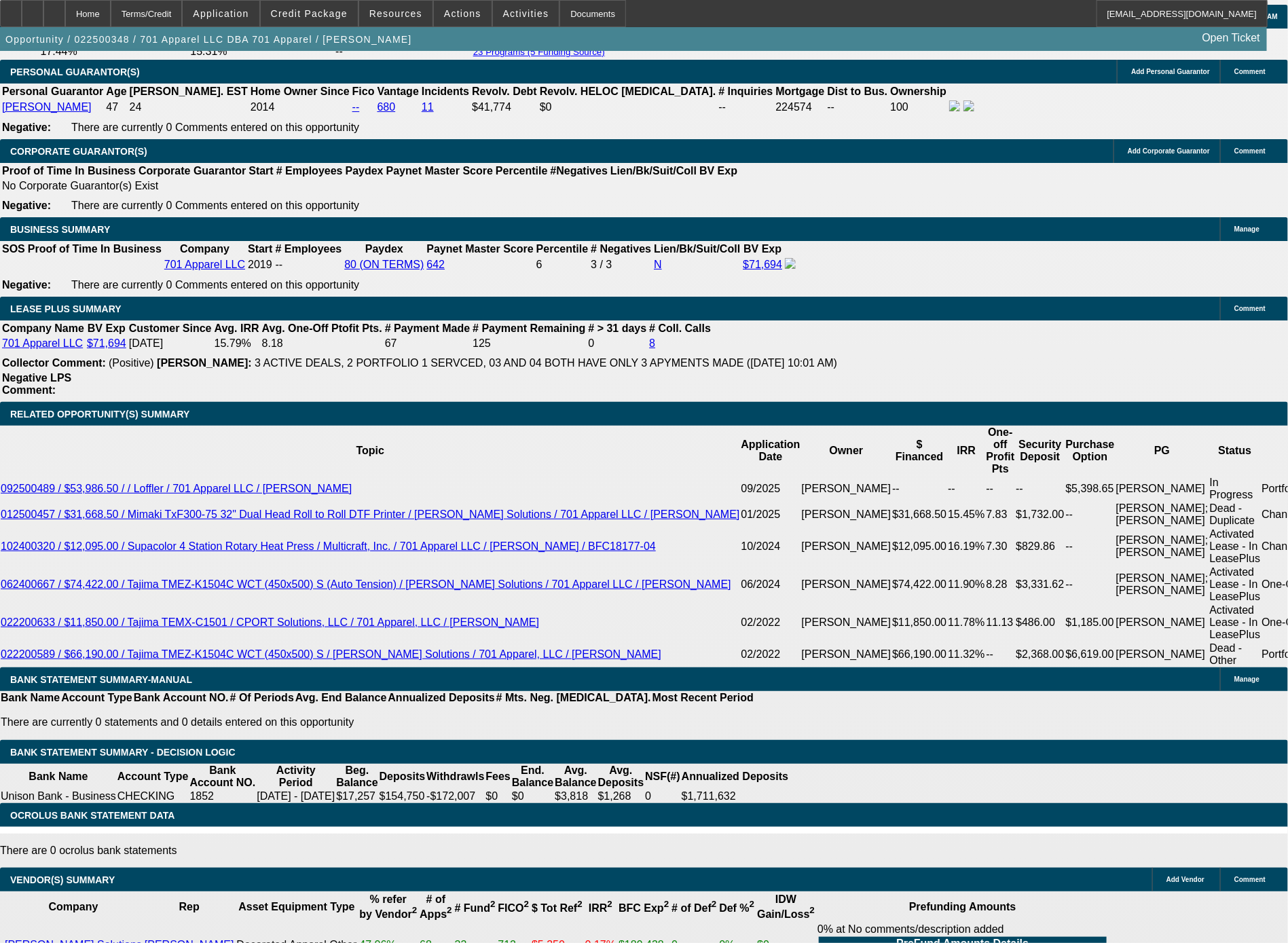
select select "0"
select select "3"
select select "0"
select select "6"
select select "0"
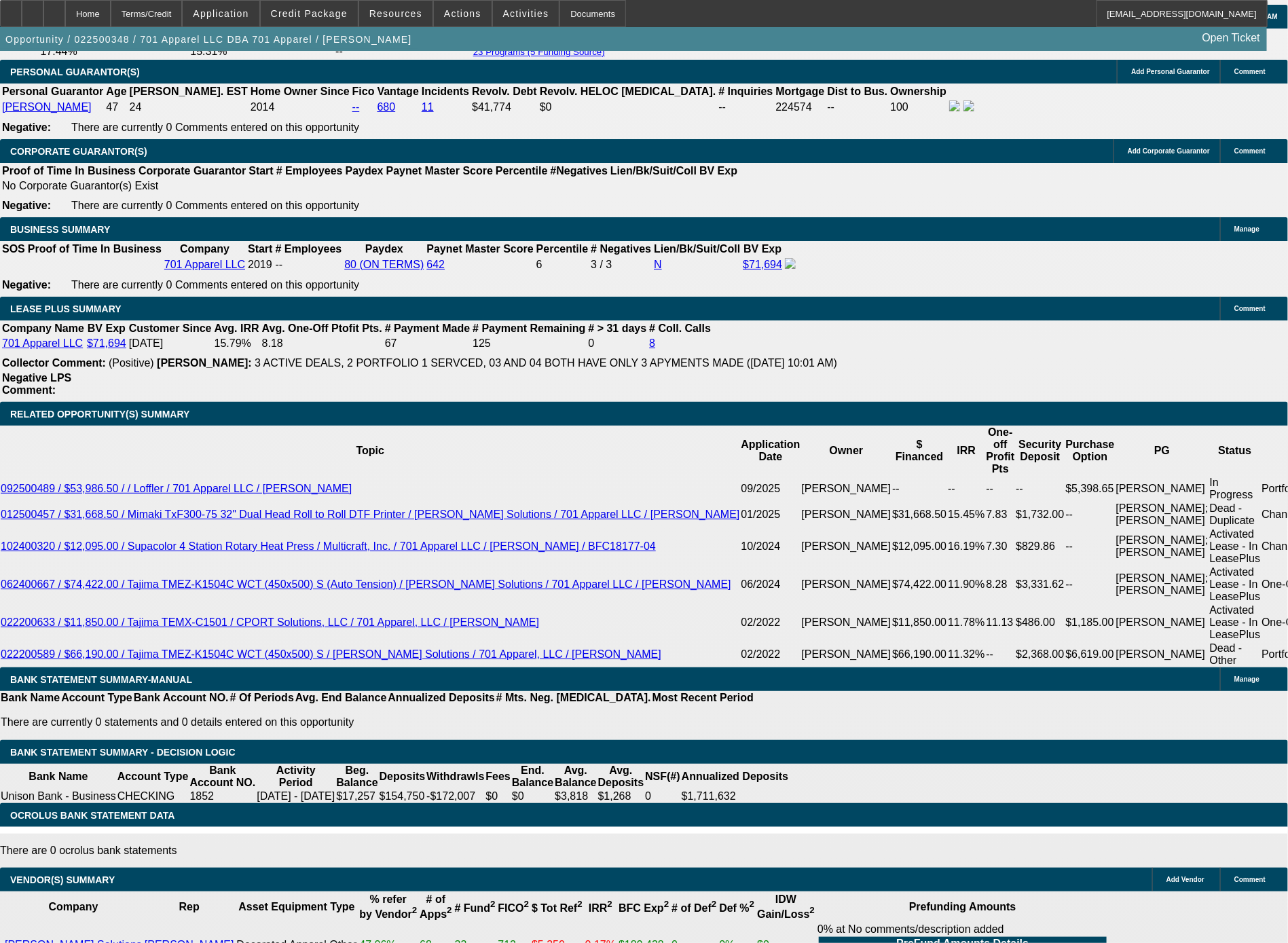
select select "0"
select select "3"
select select "0"
select select "6"
select select "0"
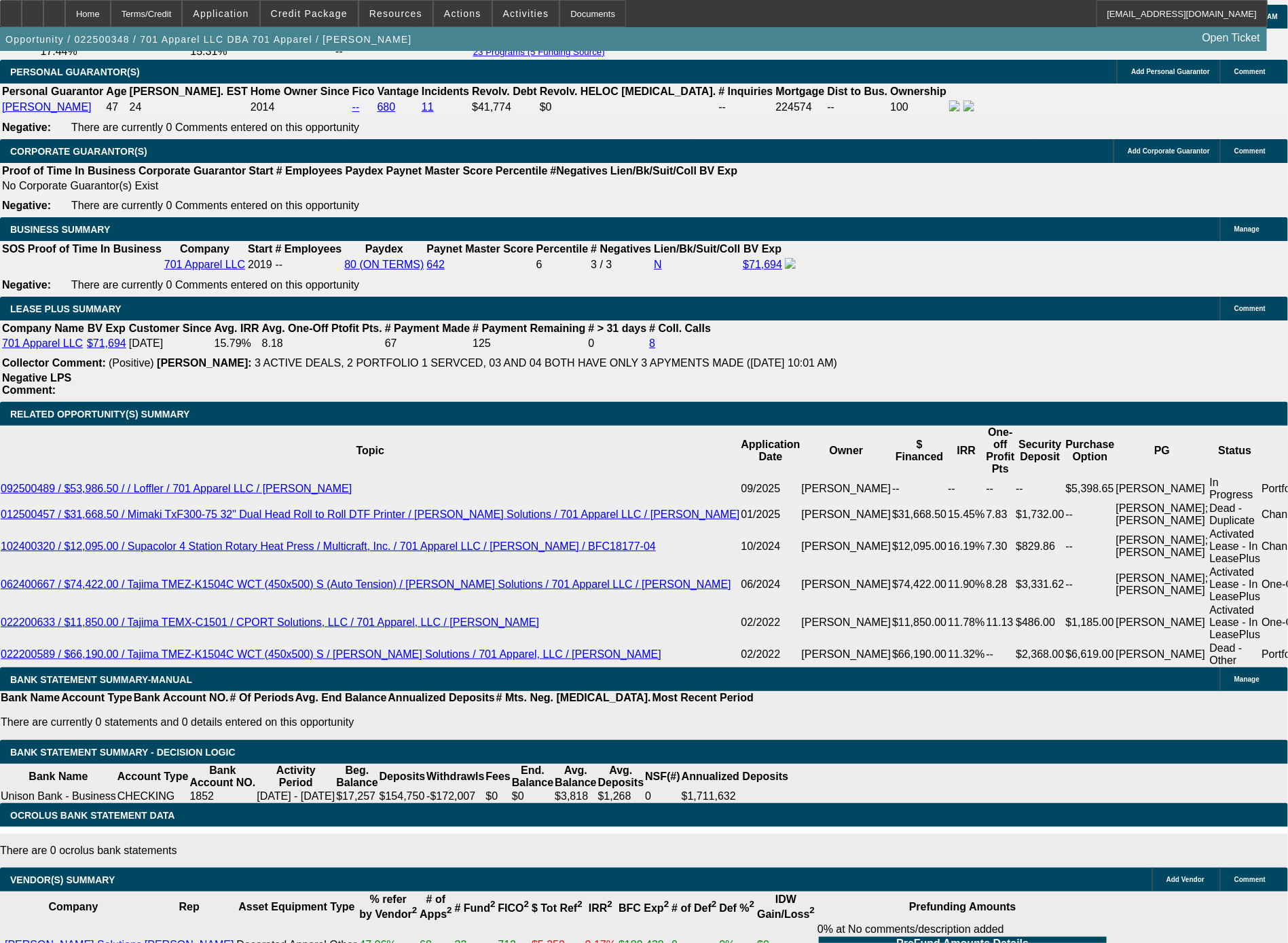
select select "0"
select select "3"
select select "0"
select select "6"
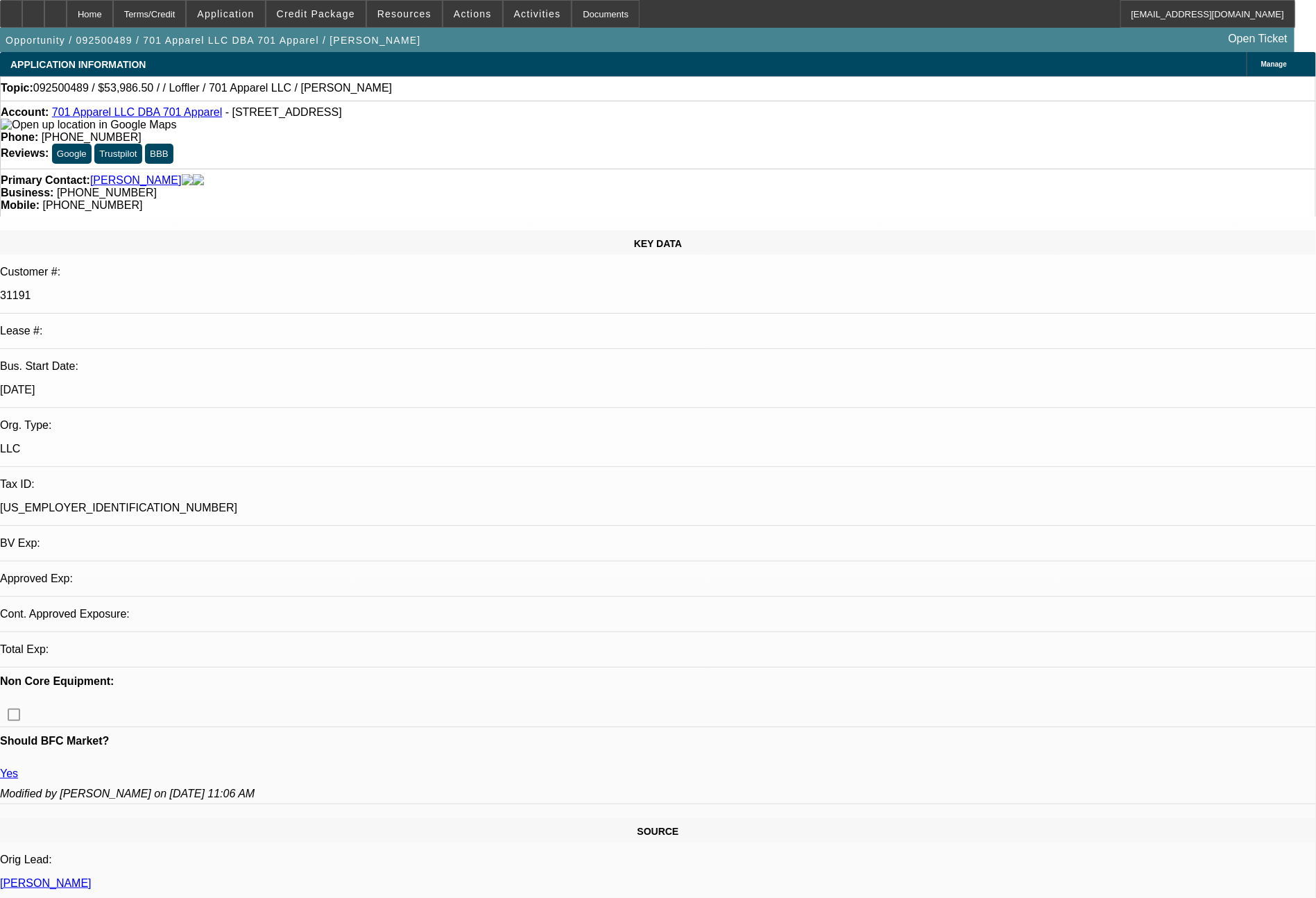
select select "0"
select select "2"
select select "0.1"
select select "4"
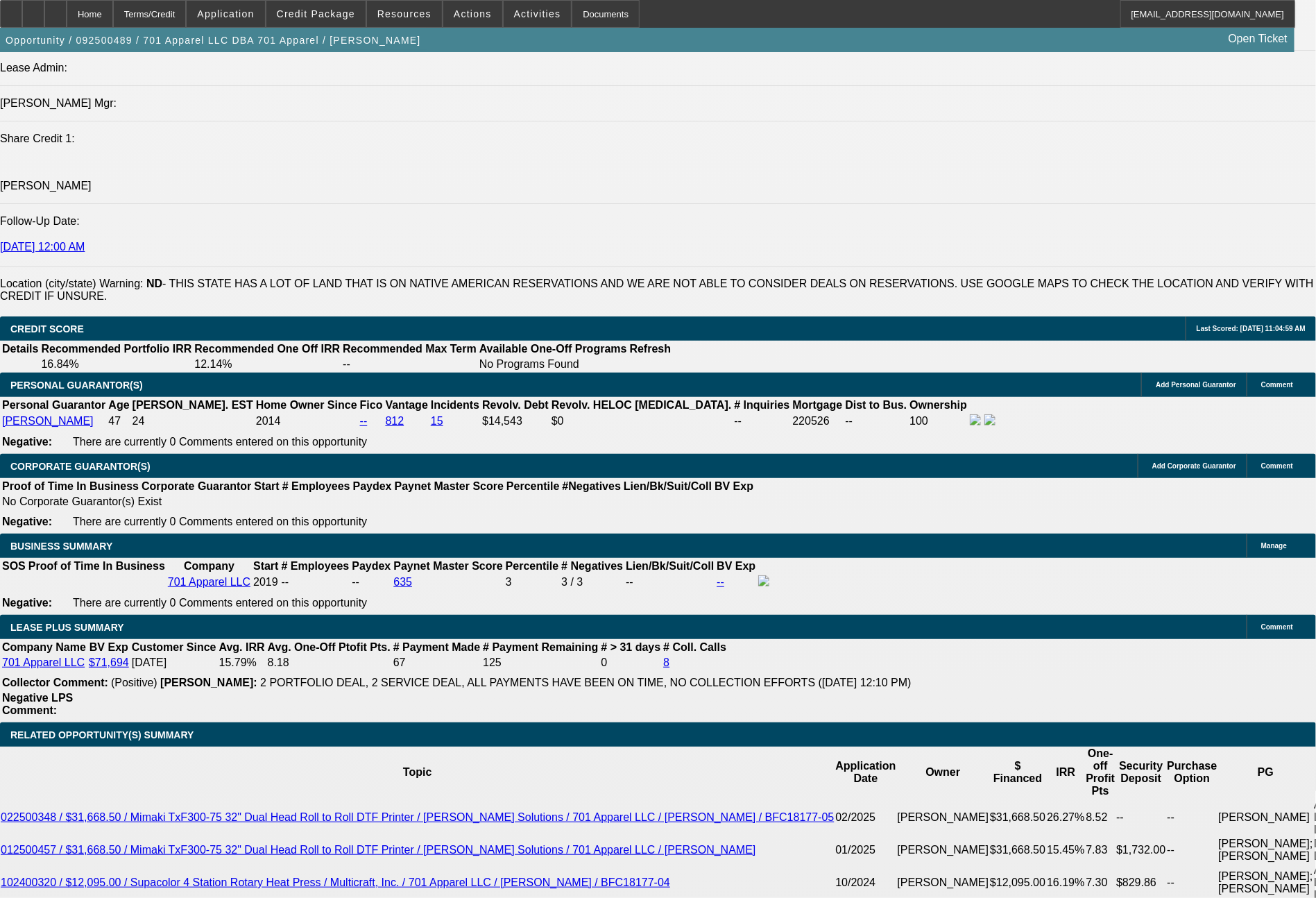
scroll to position [1929, 0]
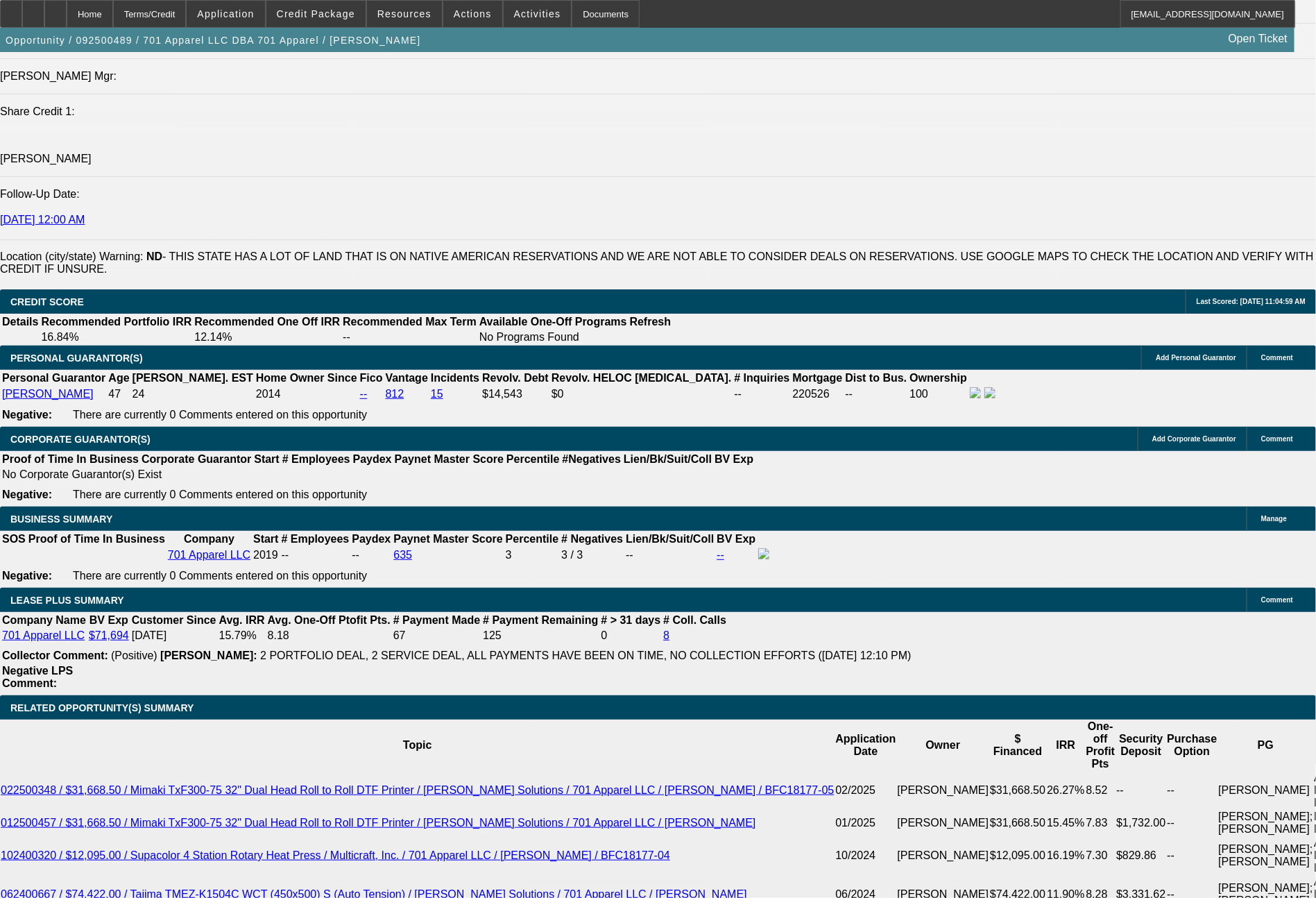
type input "$0.00"
type input "UNKNOWN"
type input "60"
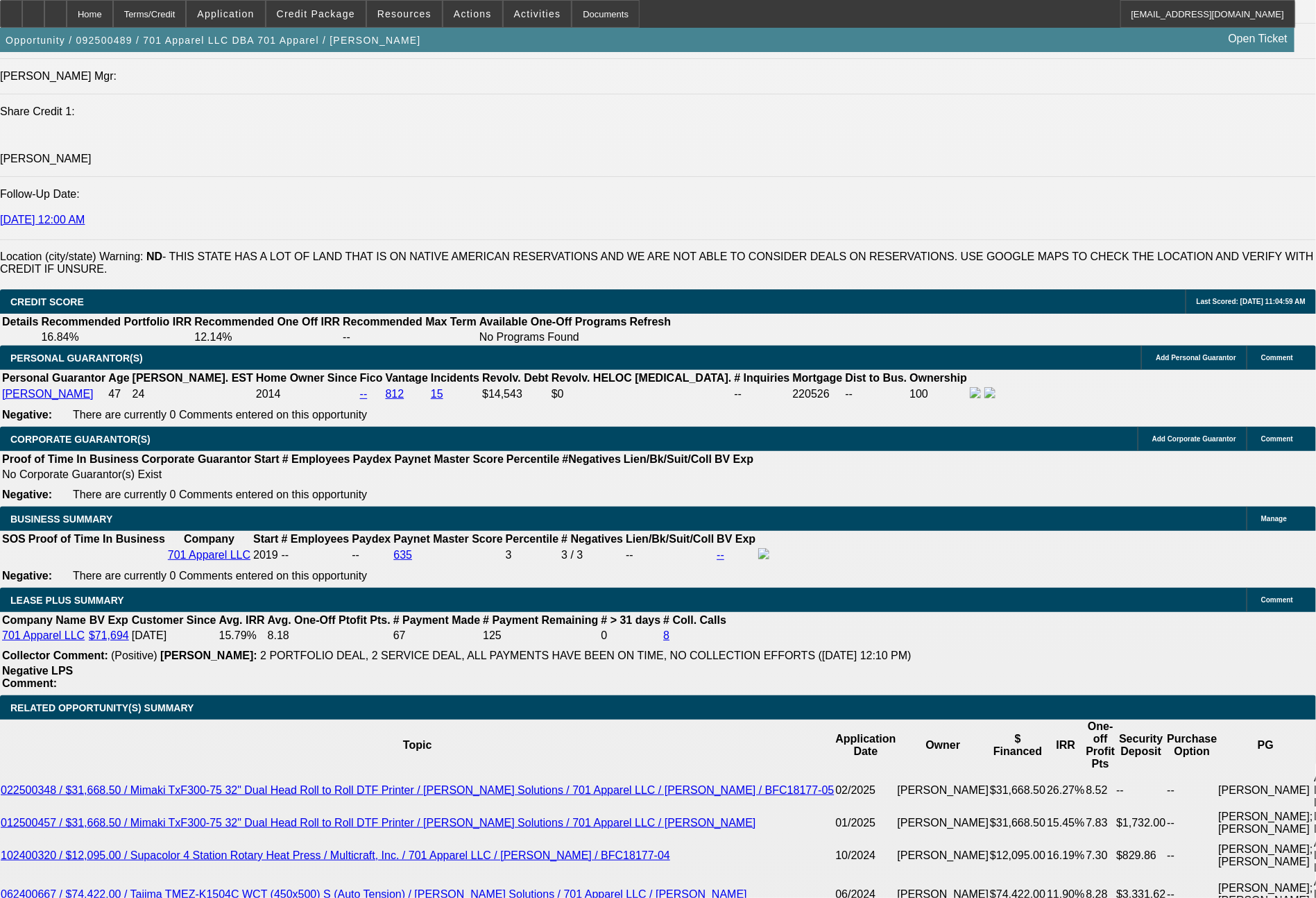
type input "1333"
type input "$2,666.00"
type input "16.7"
type input "13"
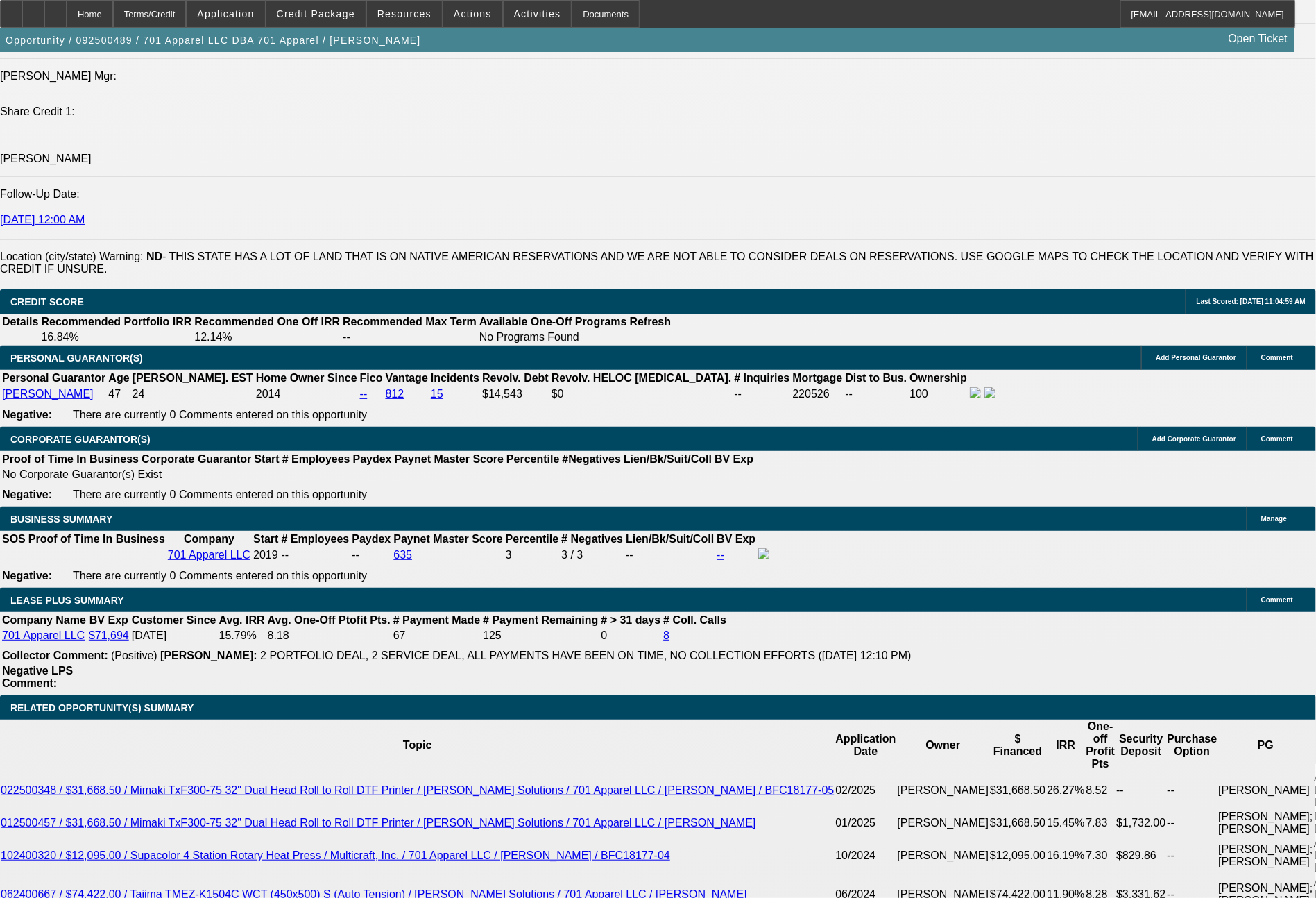
type input "$26.00"
type input "1383"
type input "$2,766.00"
type input "18.4"
type input "$1,383.00"
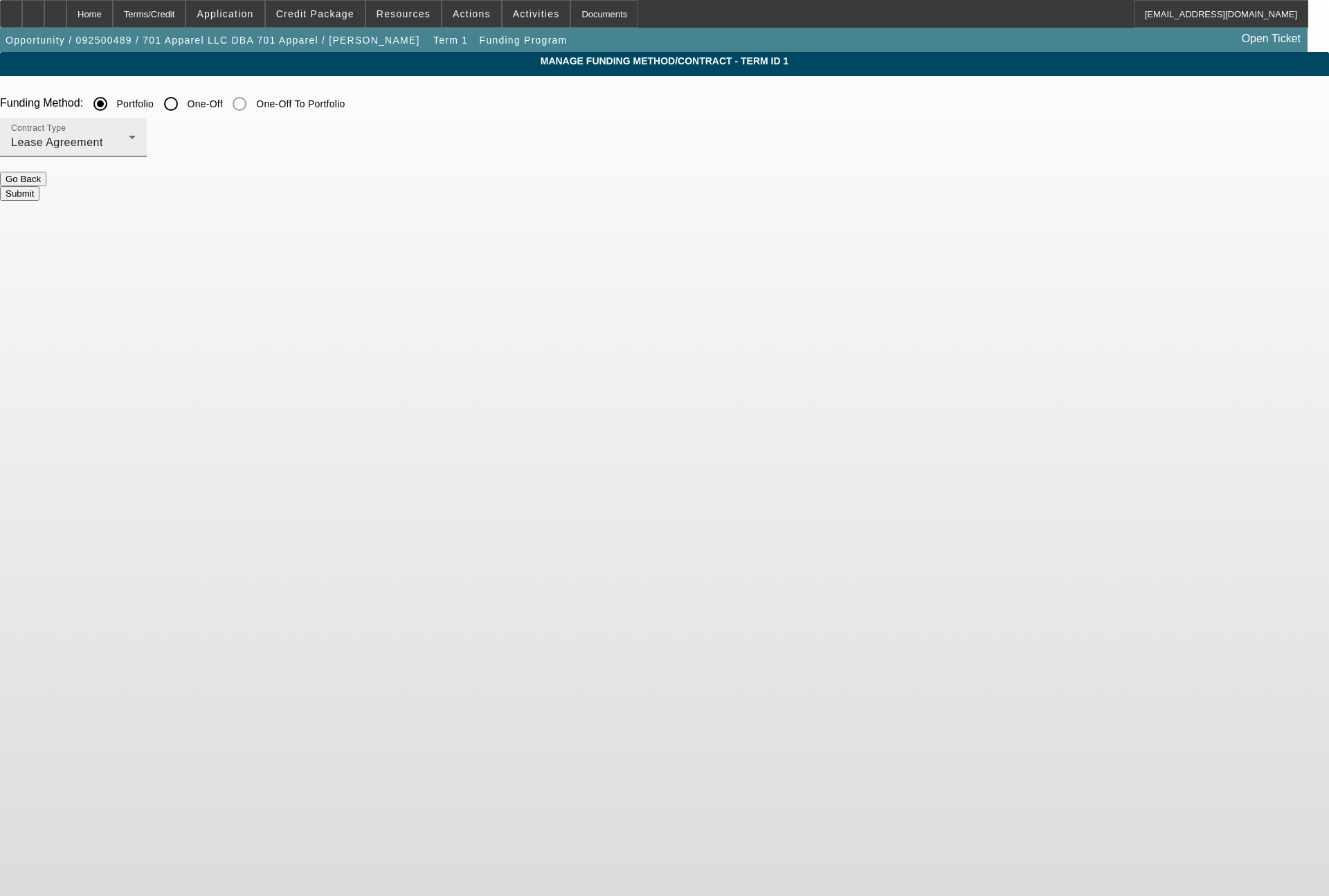
click at [129, 147] on div "Lease Agreement" at bounding box center [70, 142] width 118 height 17
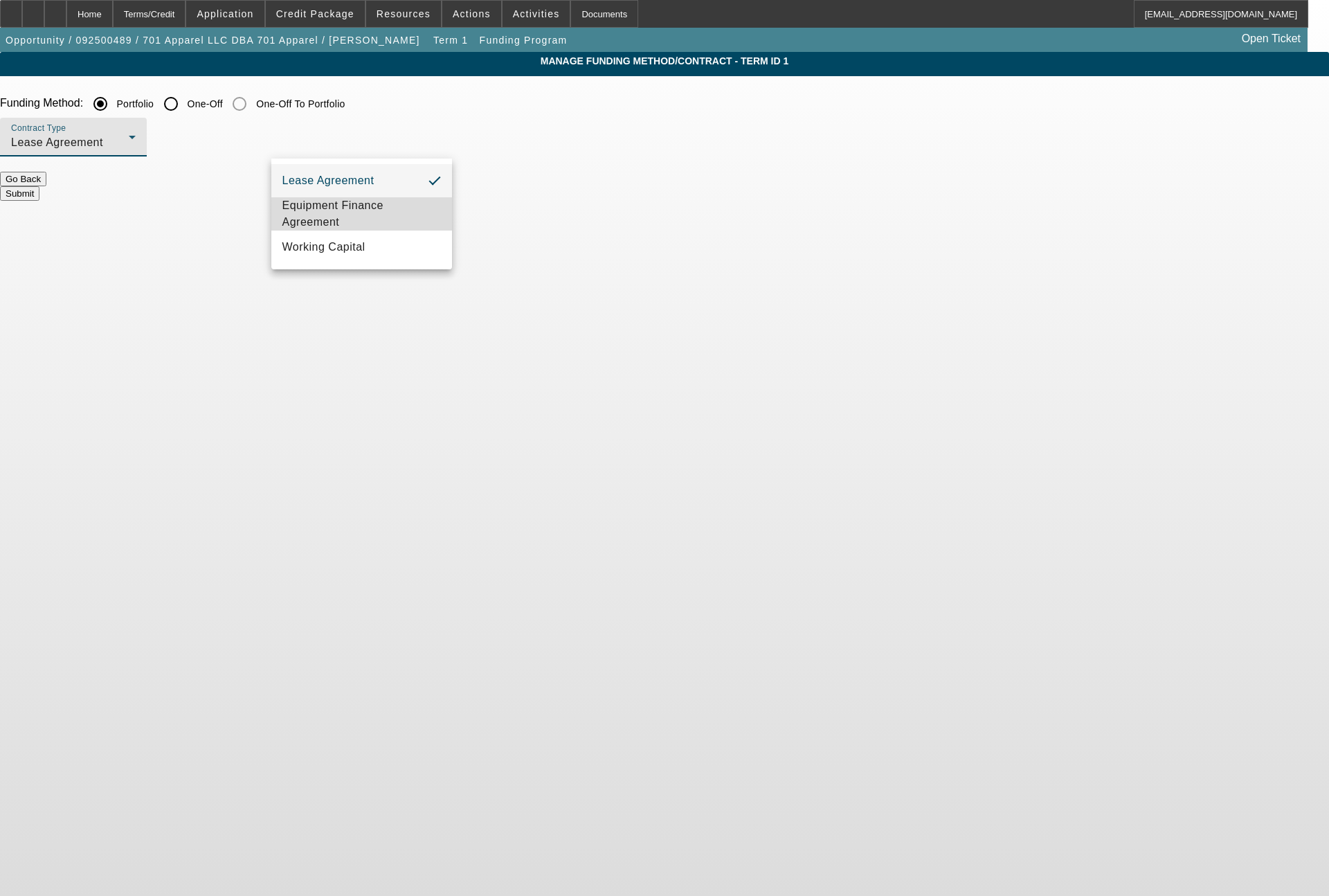
click at [365, 208] on span "Equipment Finance Agreement" at bounding box center [362, 214] width 159 height 33
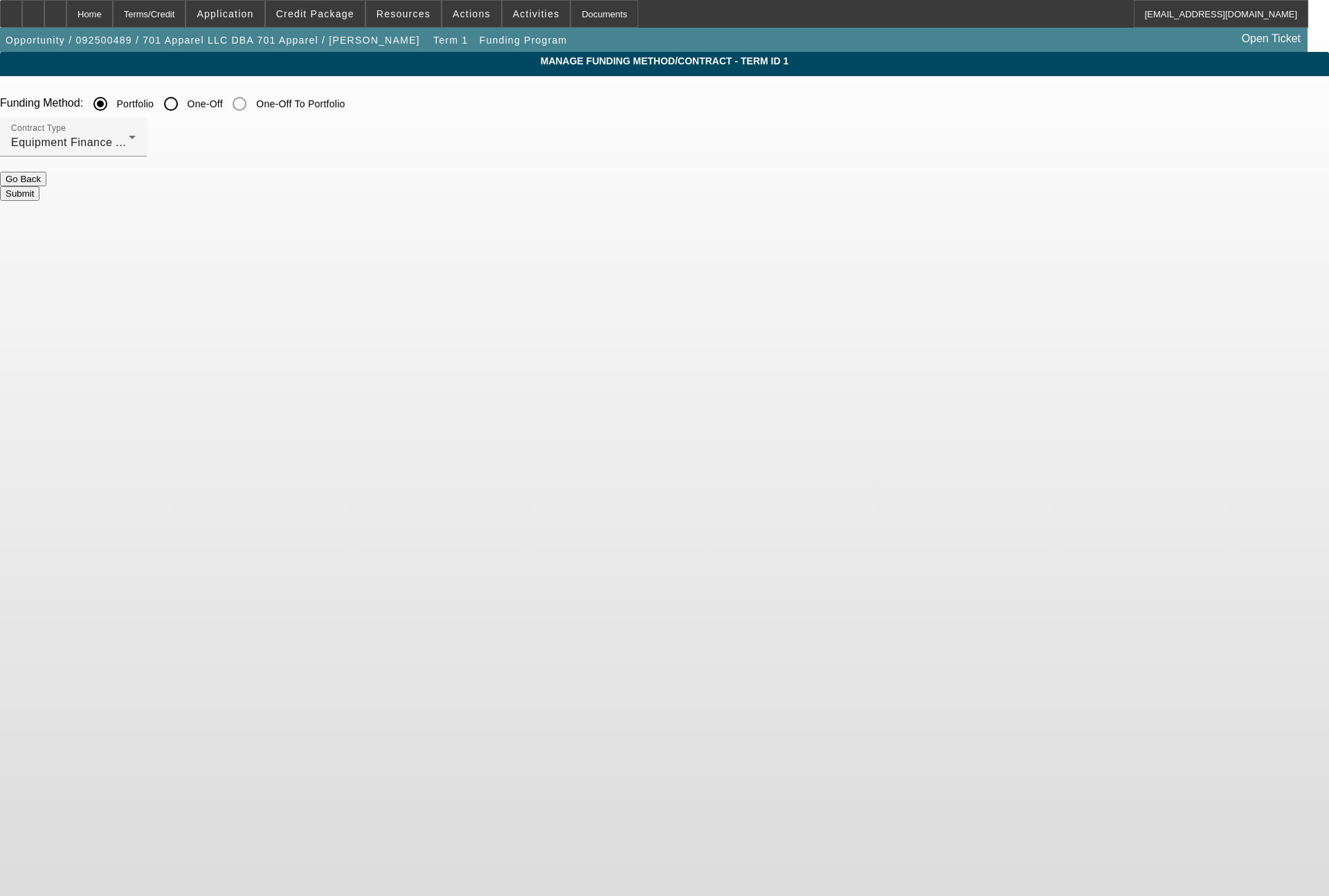
click at [39, 195] on button "Submit" at bounding box center [19, 193] width 39 height 15
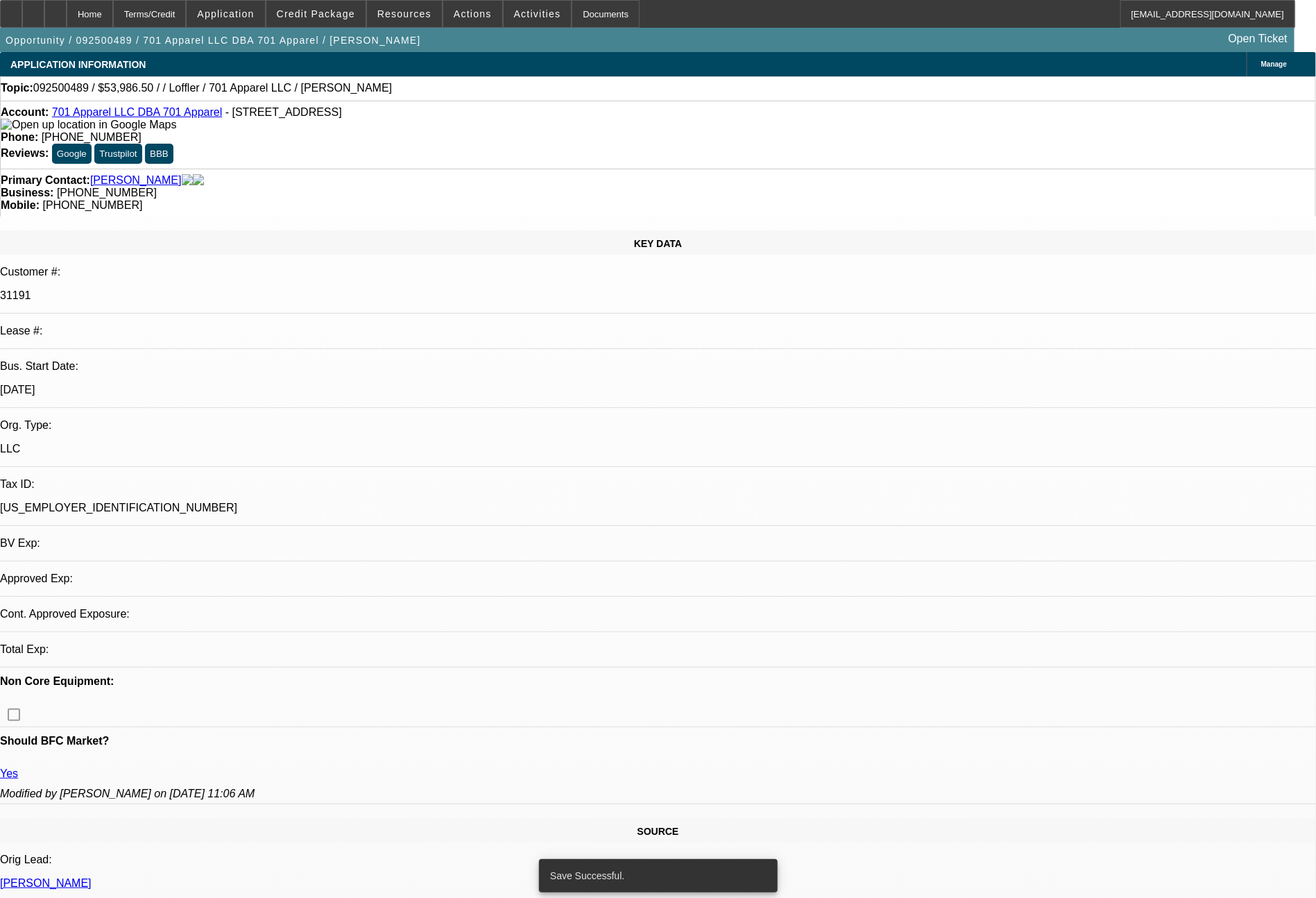
select select "0"
select select "2"
select select "0"
select select "6"
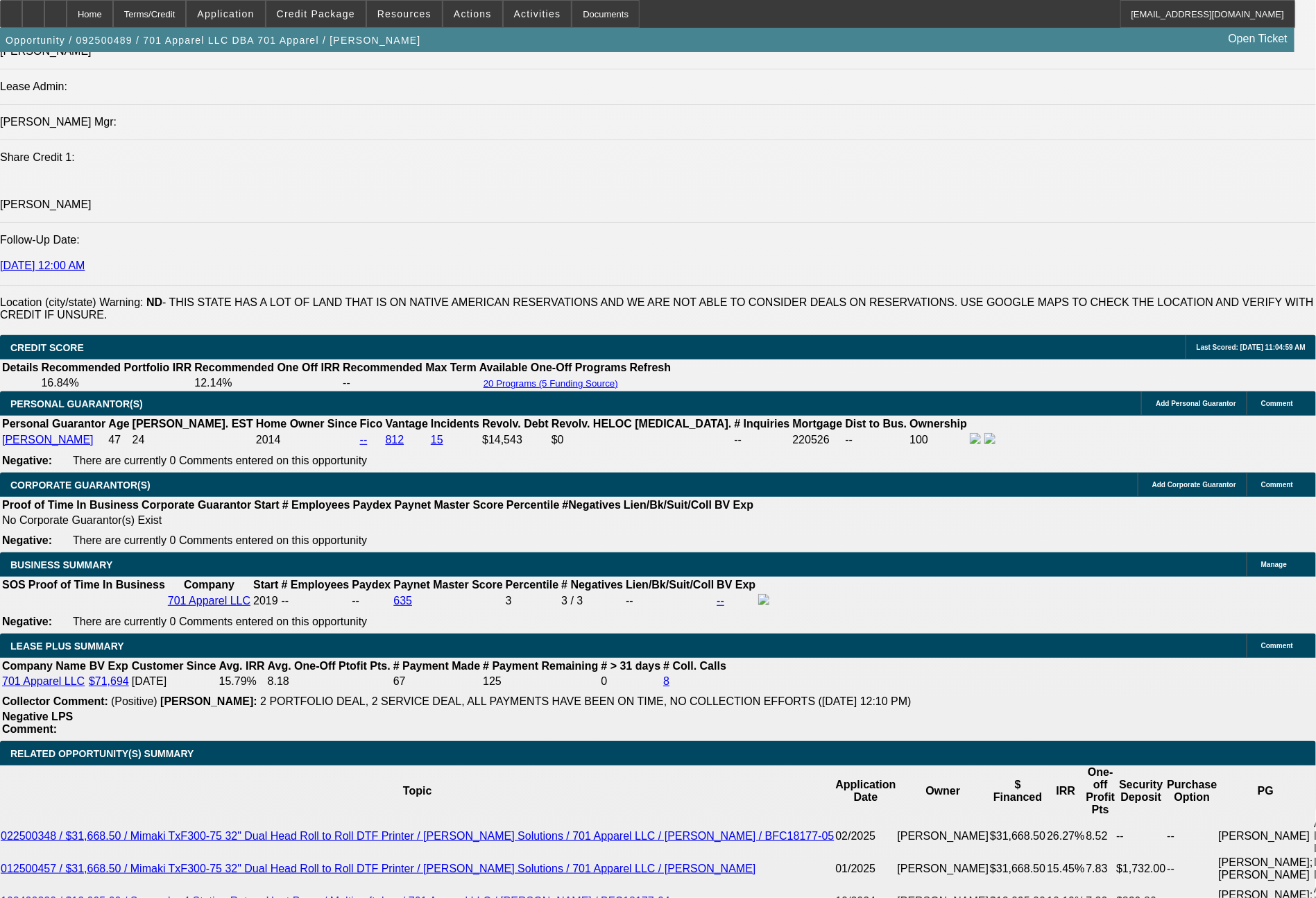
scroll to position [2050, 0]
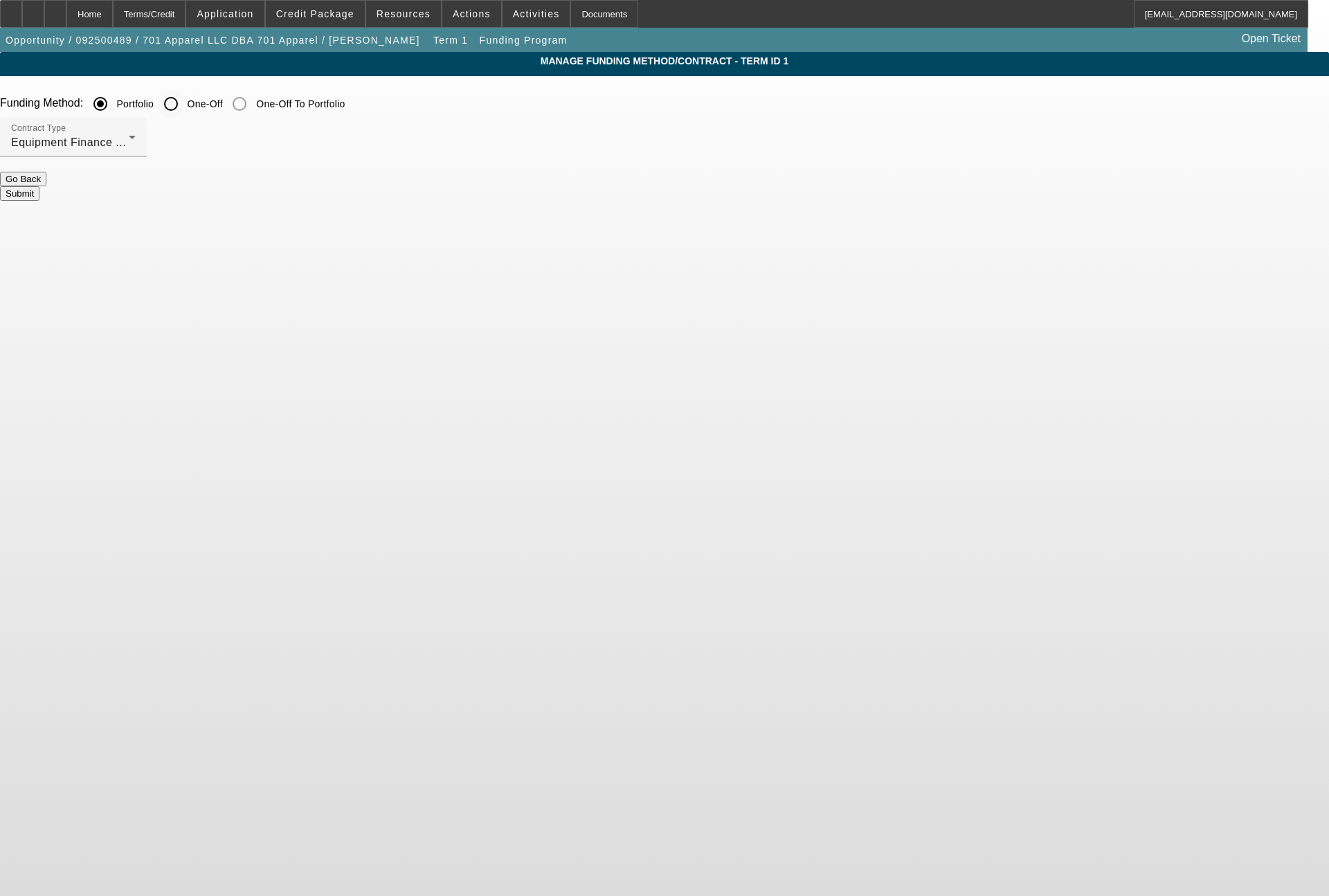
click at [185, 106] on input "One-Off" at bounding box center [171, 104] width 28 height 28
radio input "true"
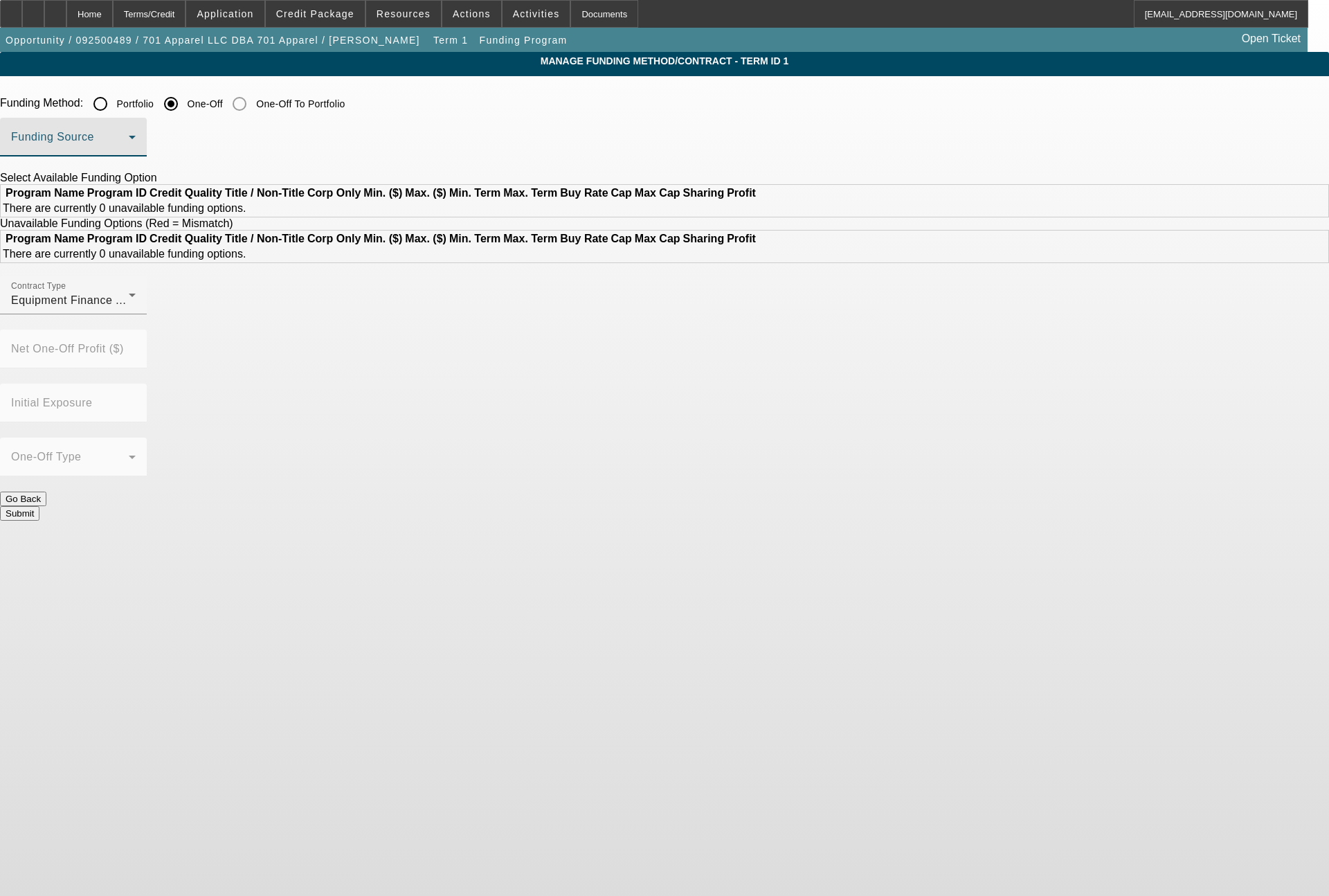
click at [129, 139] on span at bounding box center [70, 142] width 118 height 17
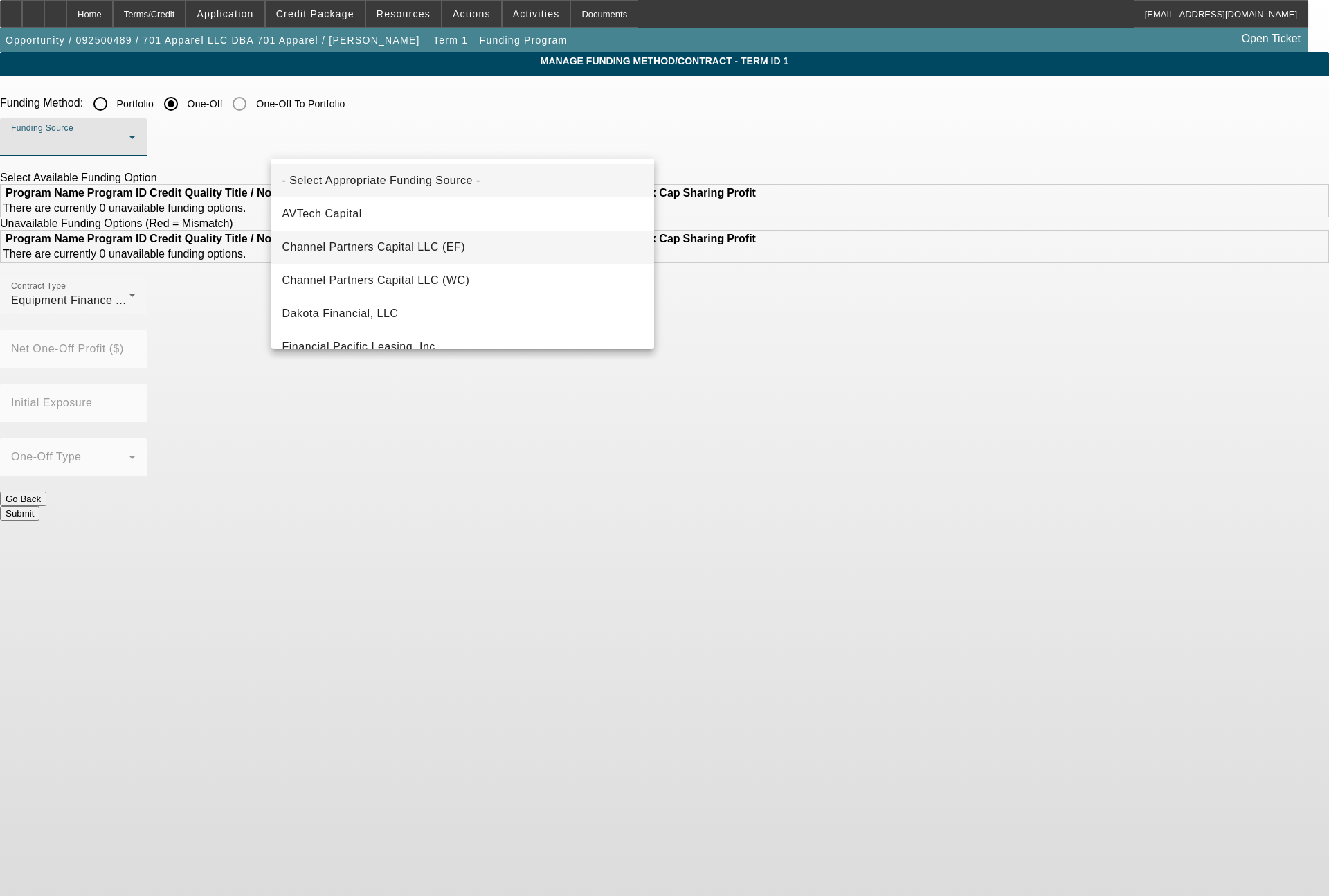
click at [452, 246] on span "Channel Partners Capital LLC (EF)" at bounding box center [374, 247] width 183 height 17
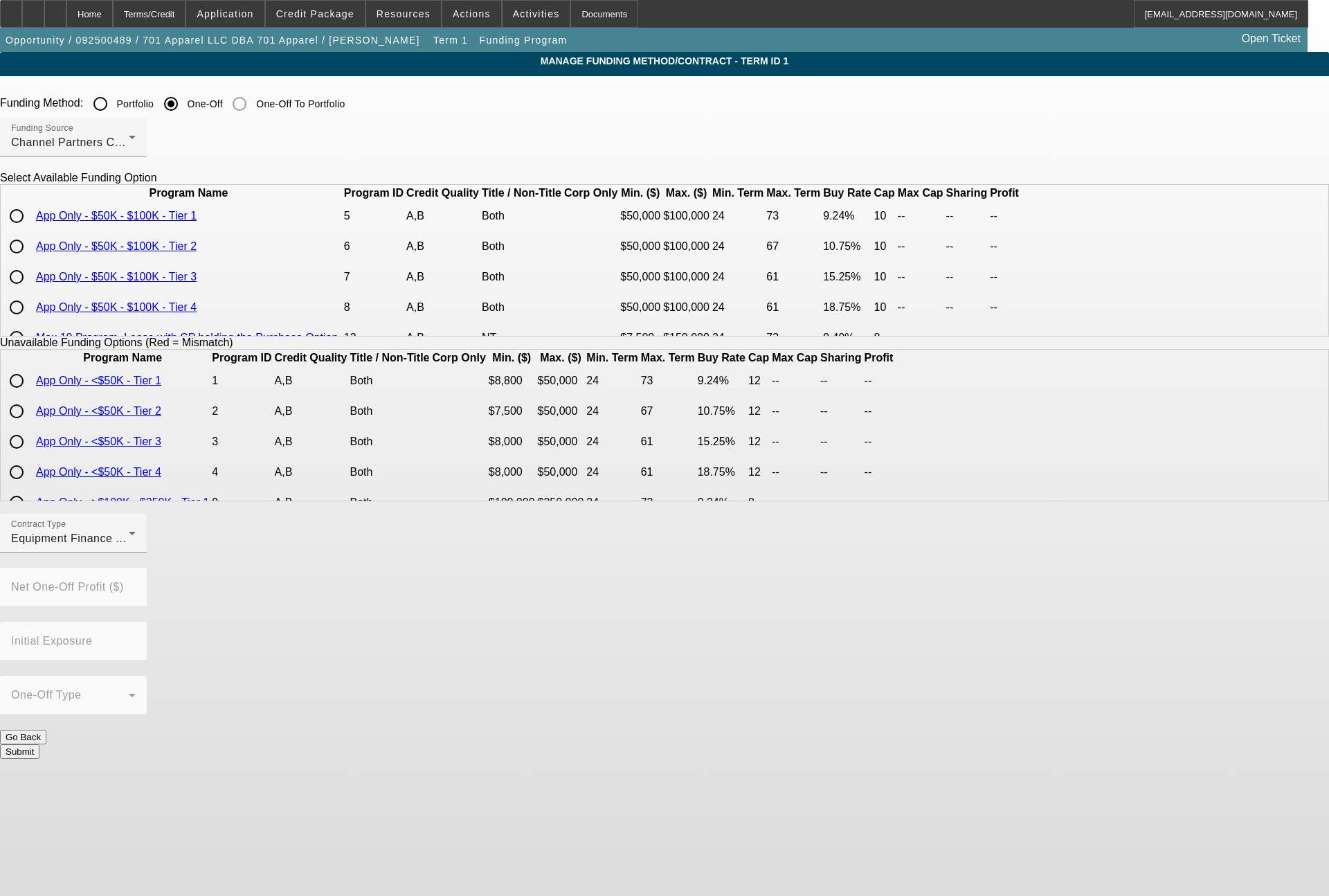
click at [31, 261] on input "radio" at bounding box center [17, 247] width 28 height 28
radio input "true"
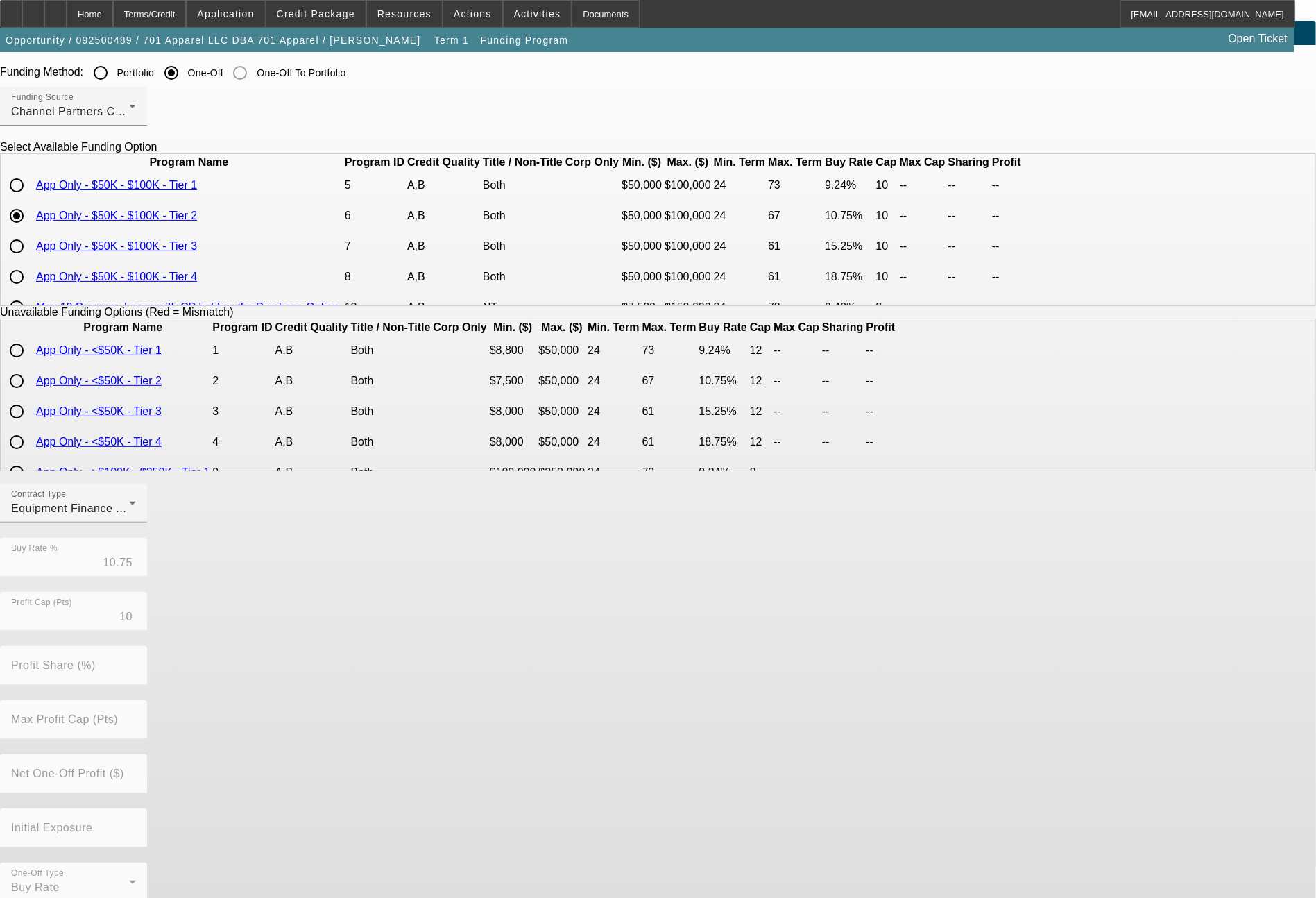
scroll to position [55, 0]
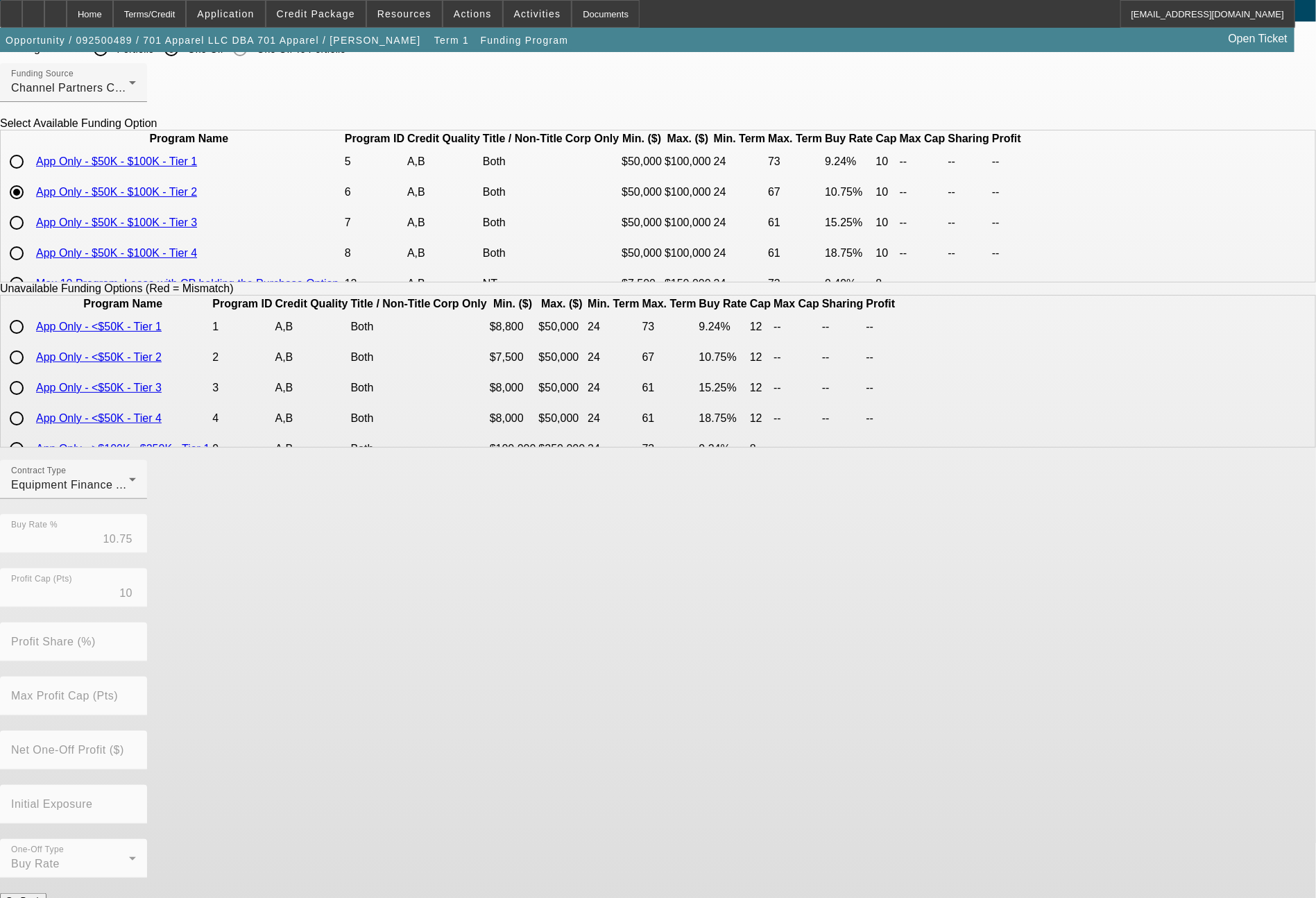
click at [39, 897] on button "Submit" at bounding box center [19, 915] width 39 height 15
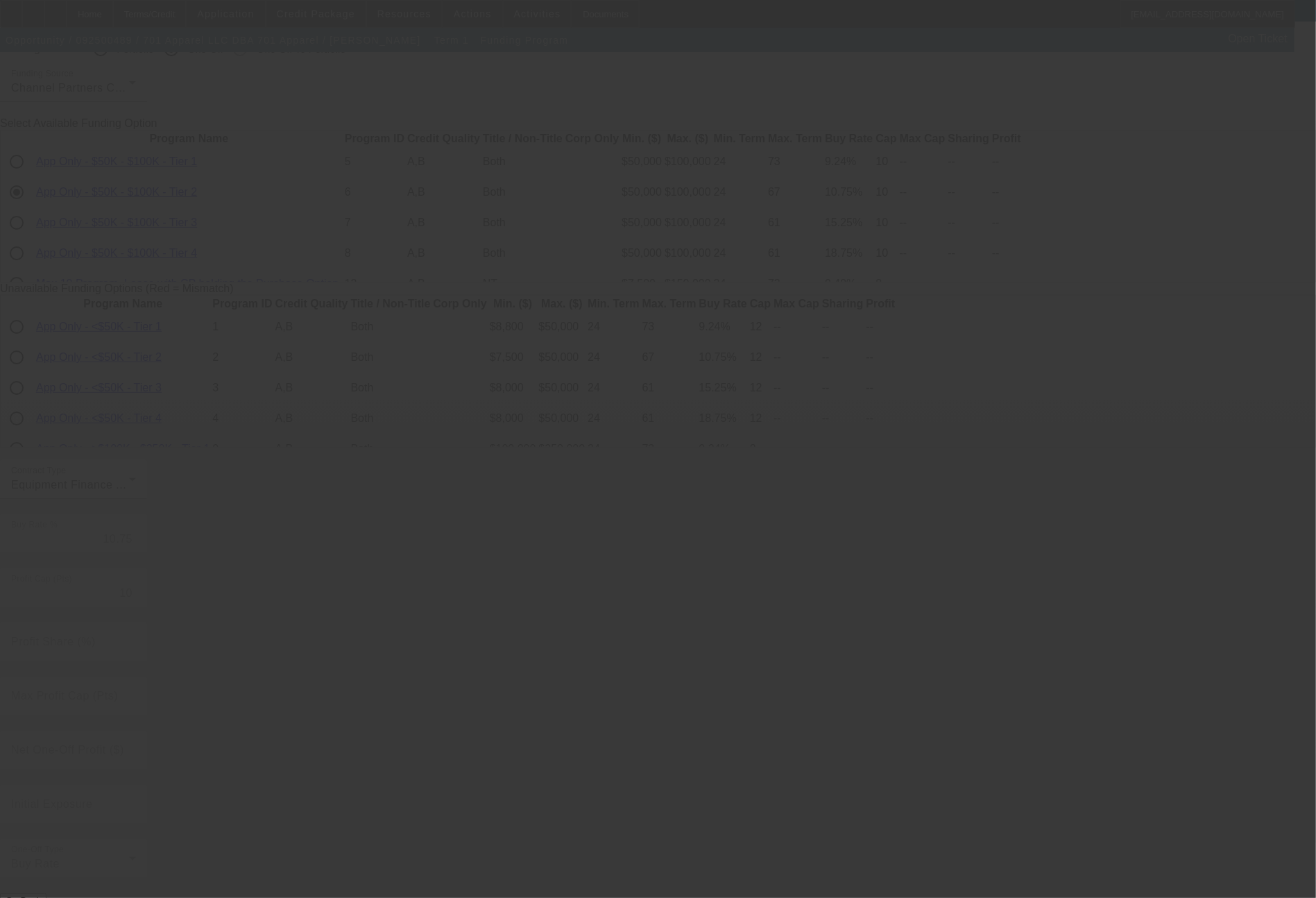
radio input "true"
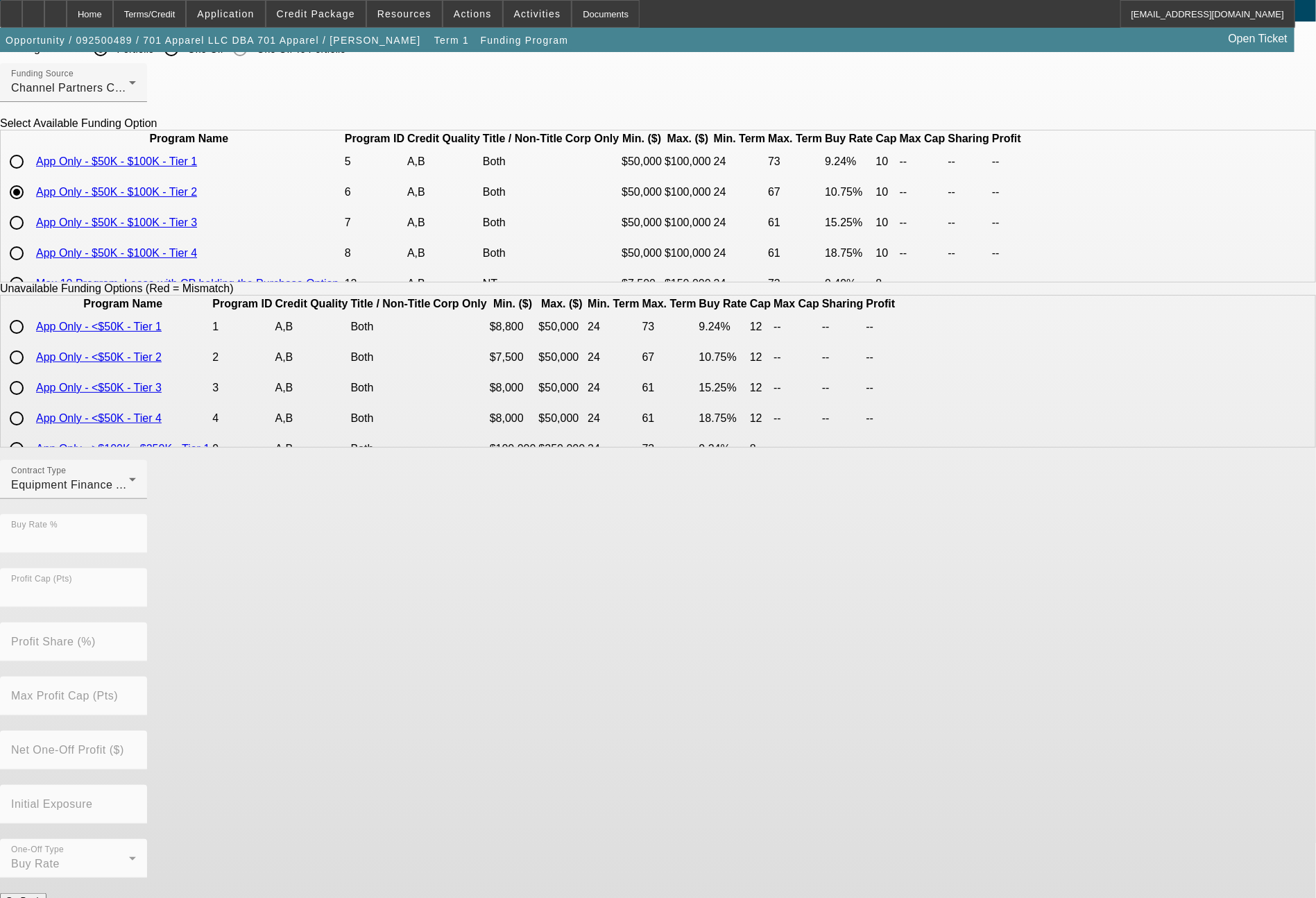
scroll to position [0, 0]
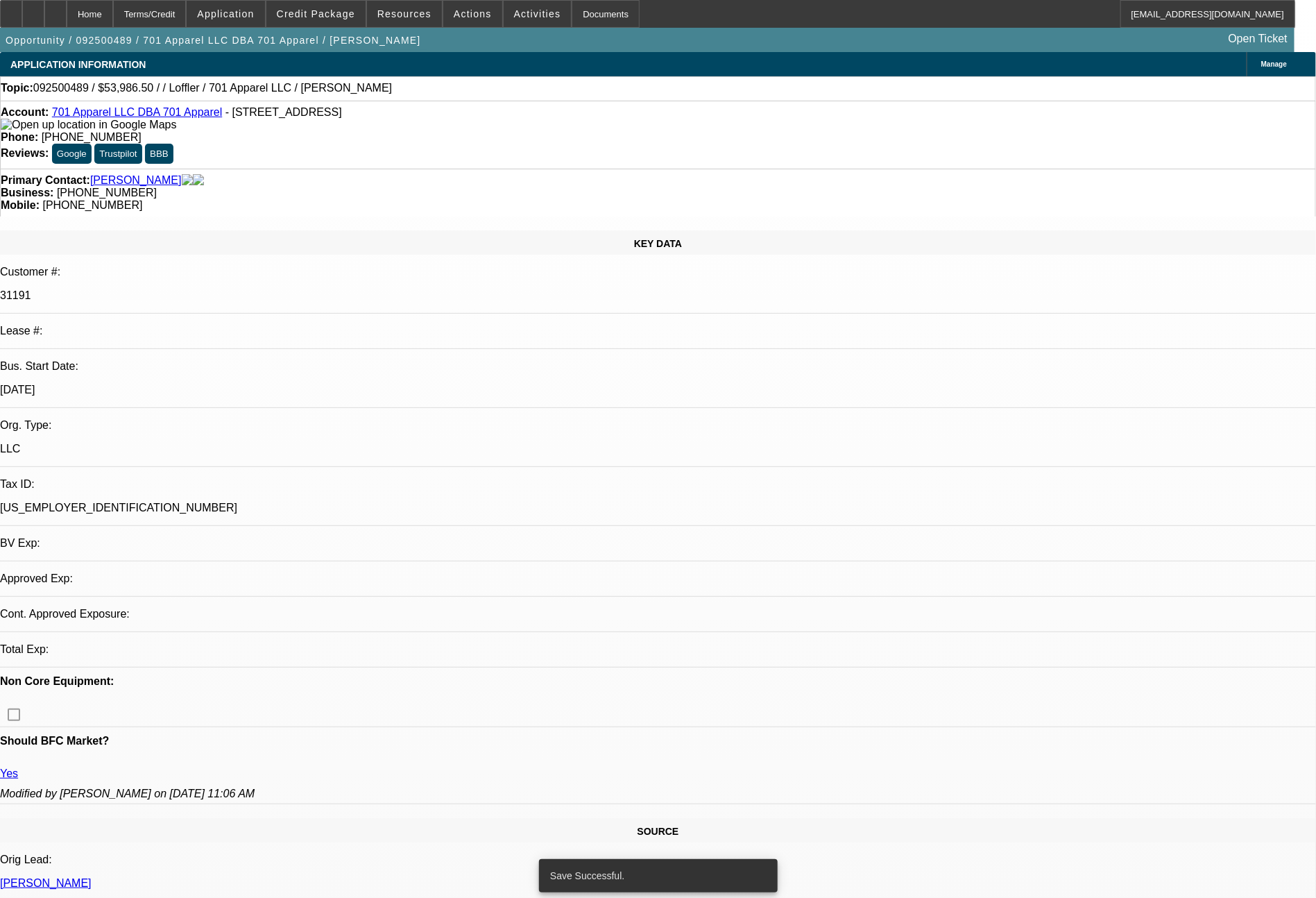
select select "0"
select select "2"
select select "0"
select select "6"
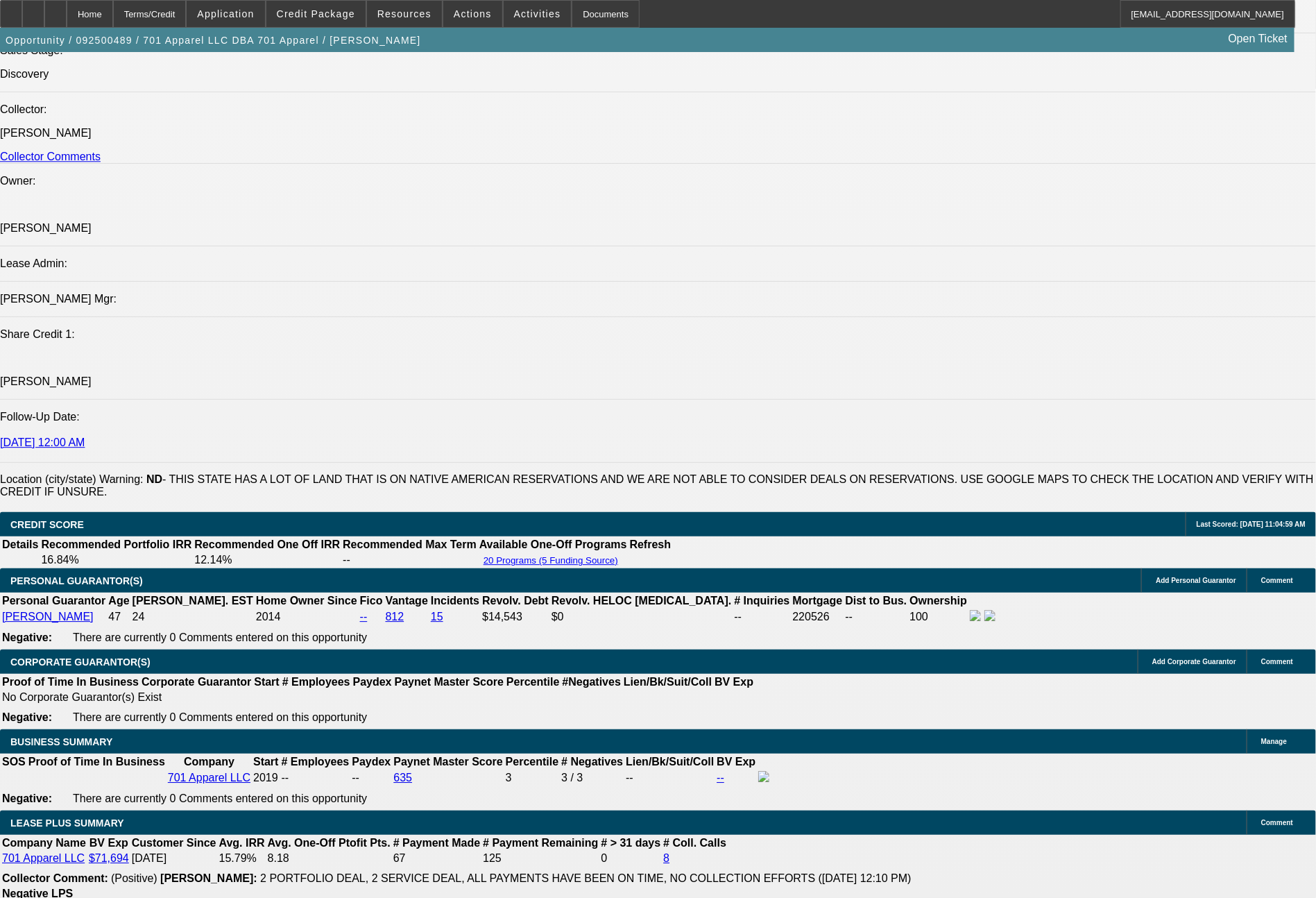
scroll to position [1845, 0]
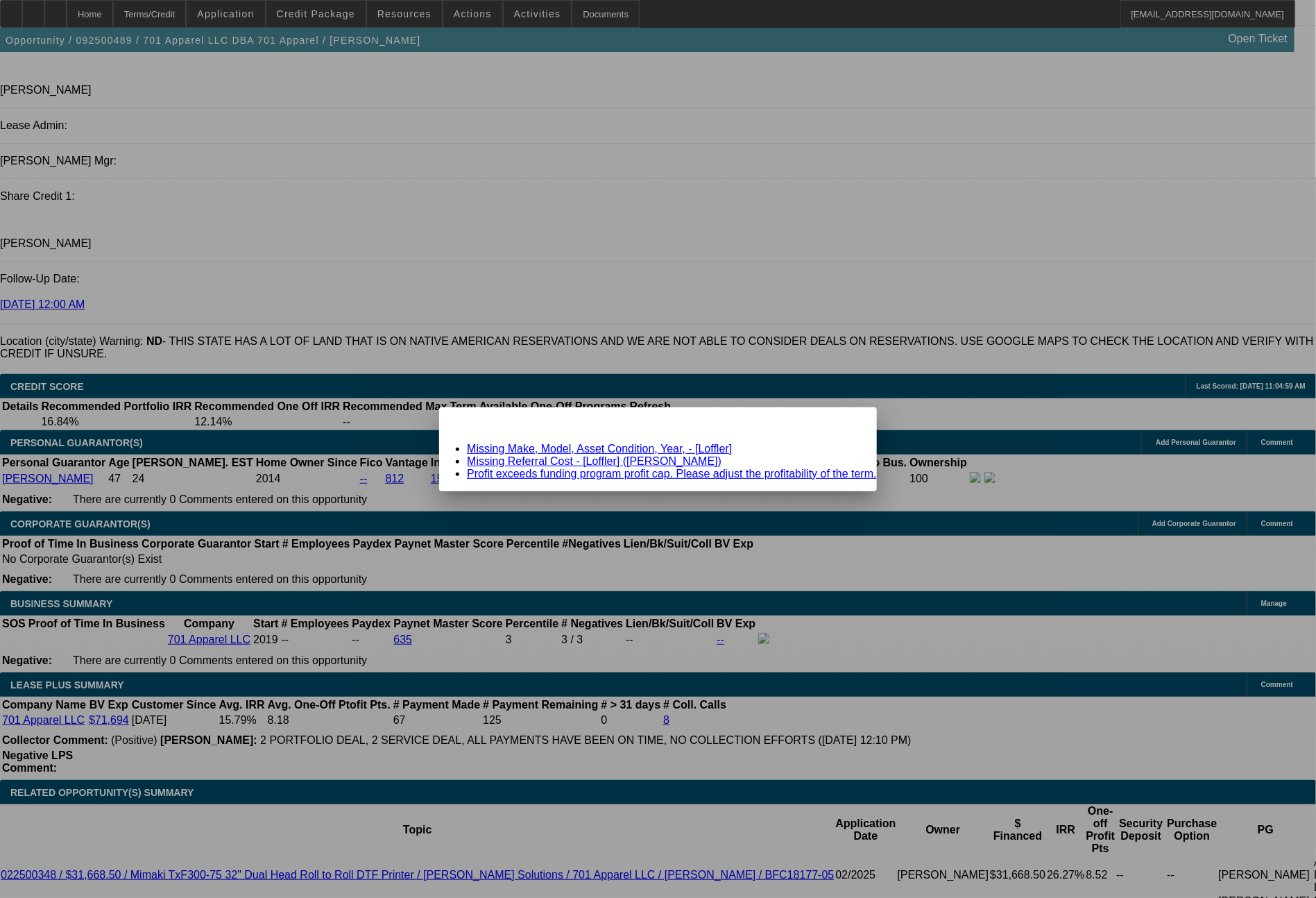
scroll to position [0, 0]
click at [850, 423] on span "Close" at bounding box center [859, 419] width 18 height 8
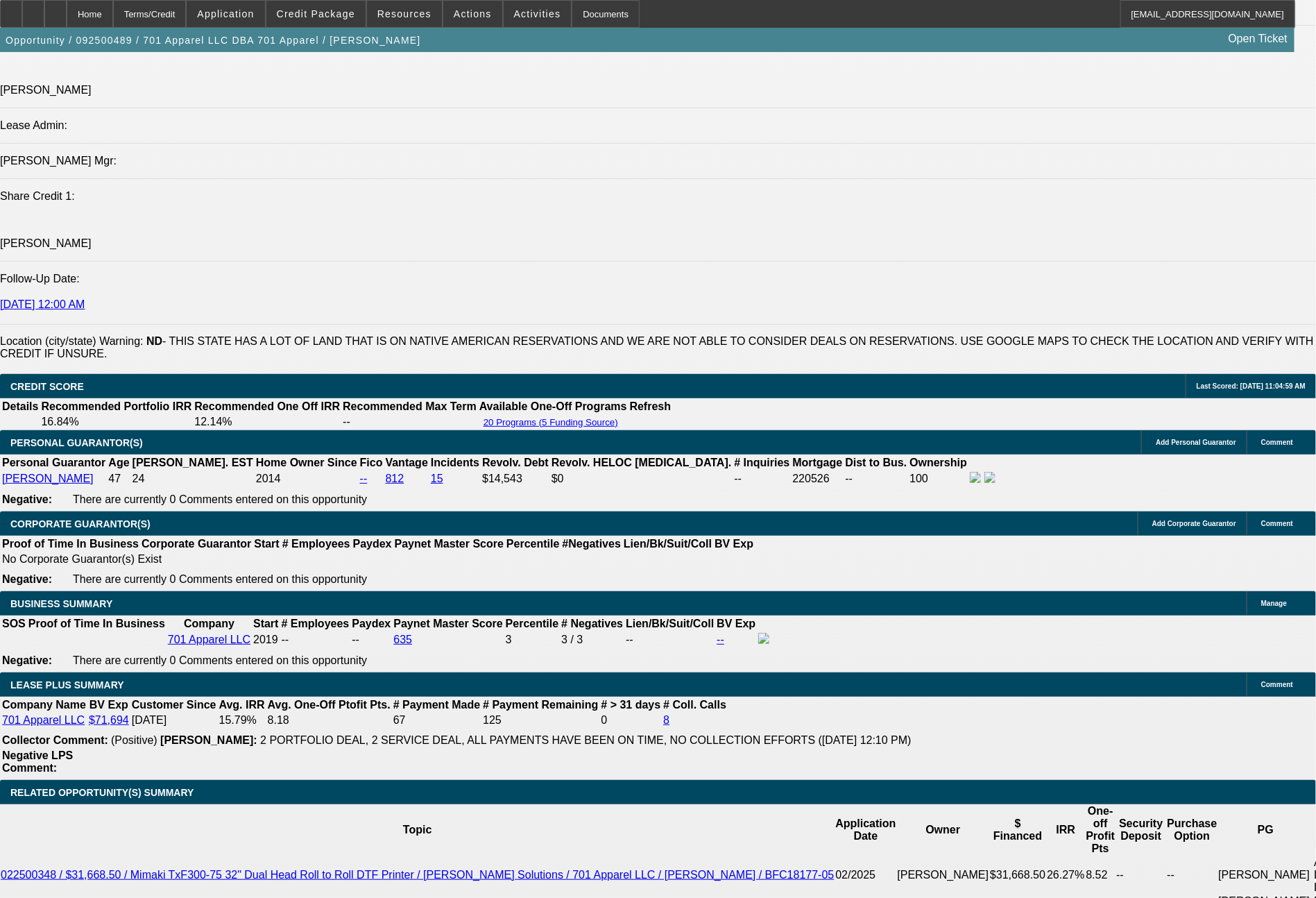
scroll to position [1845, 0]
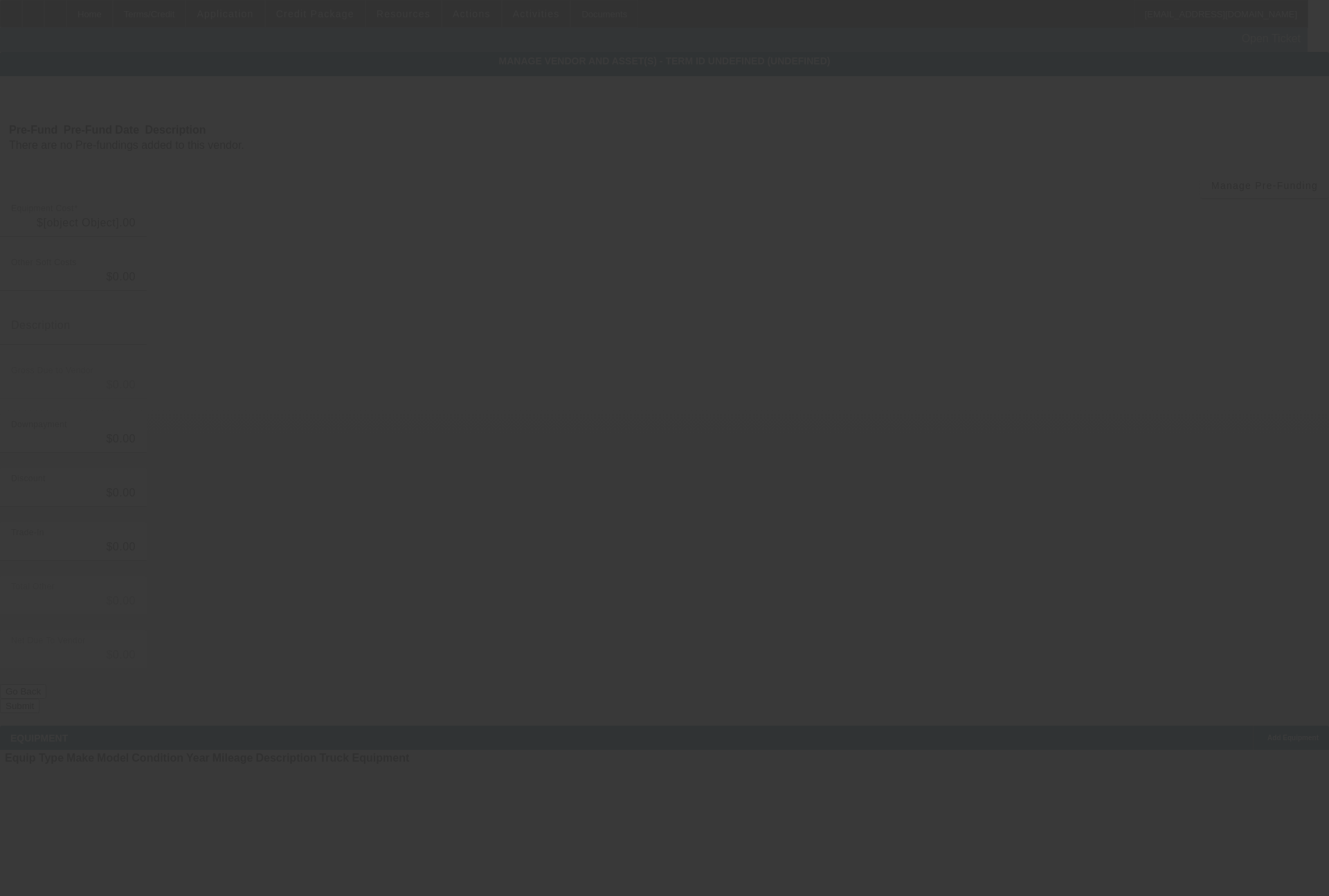
type input "$53,986.50"
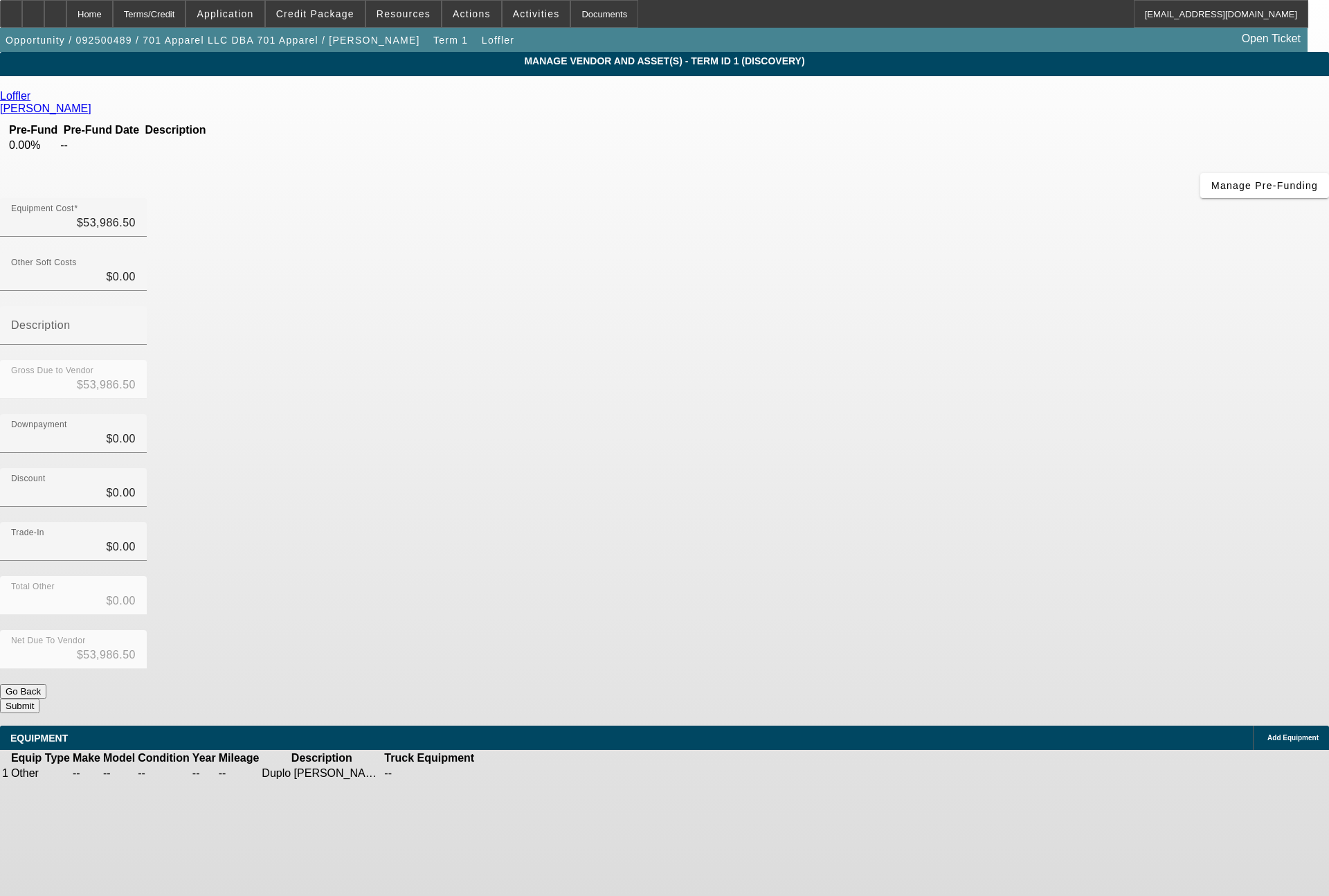
click at [519, 773] on icon at bounding box center [519, 773] width 0 height 0
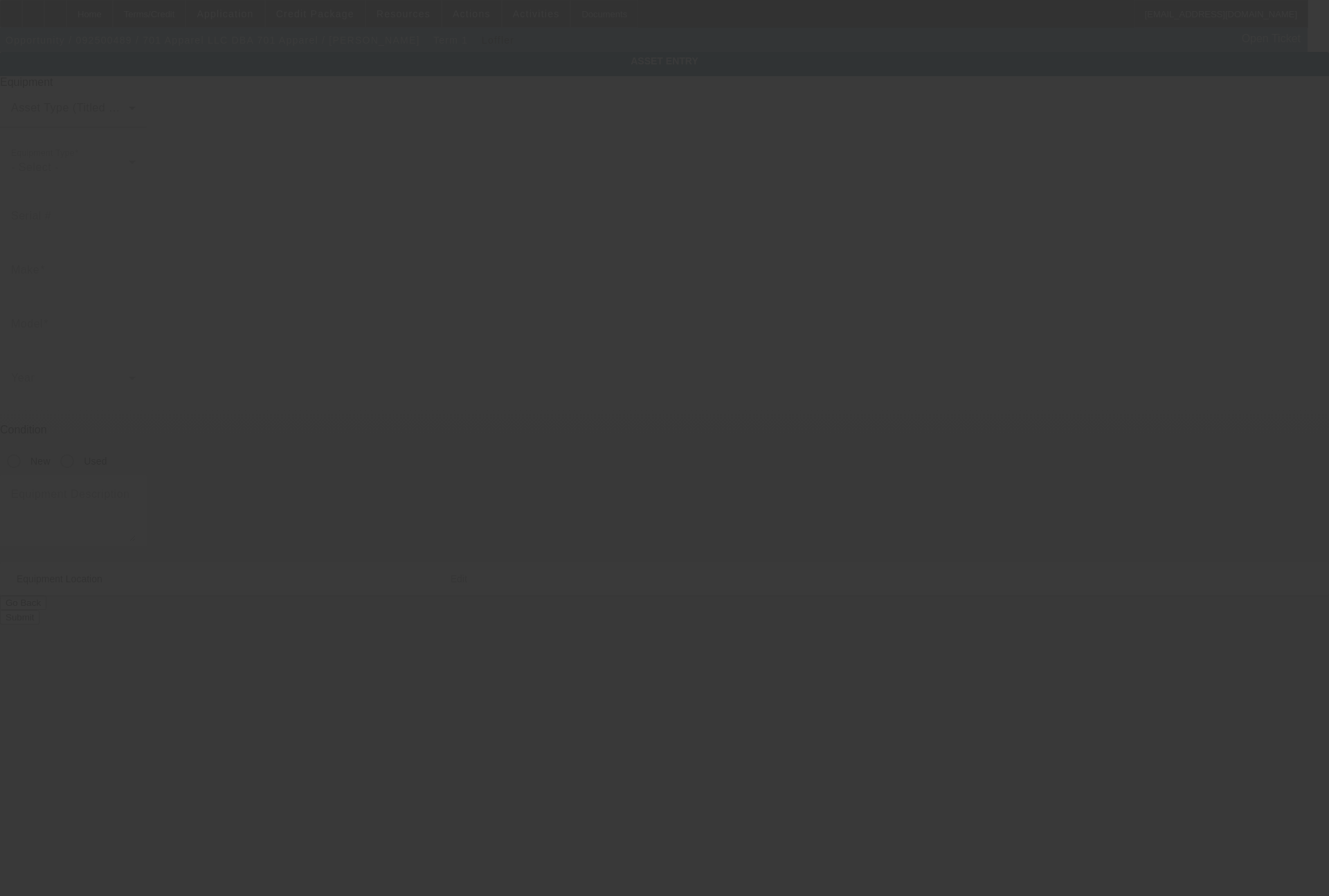
type textarea "Duplo Creaser cutter; Make: Duplo"
type input "1214 10th Street Southeast"
type input "Jamestown"
type input "58401"
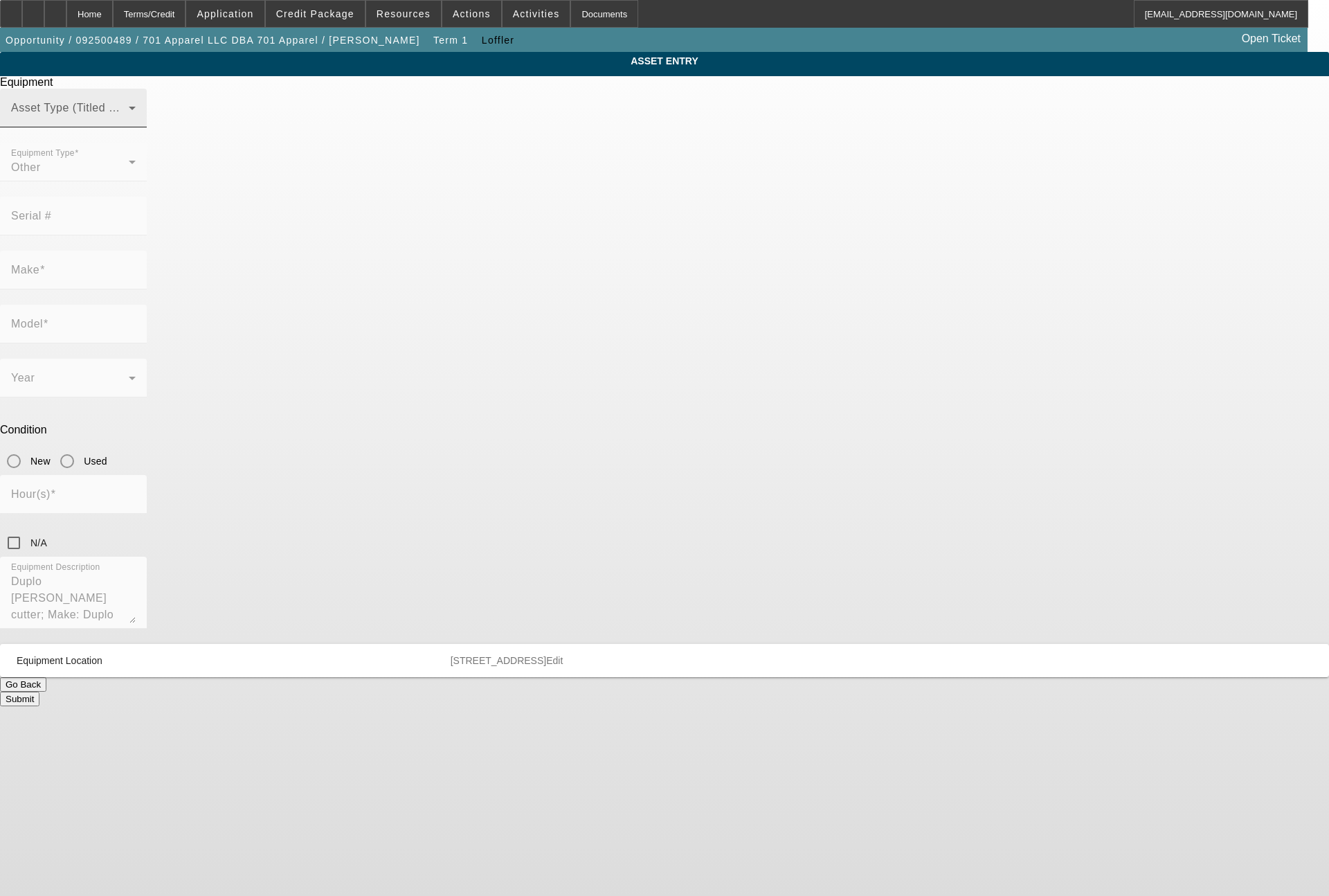
click at [129, 122] on span at bounding box center [70, 113] width 118 height 17
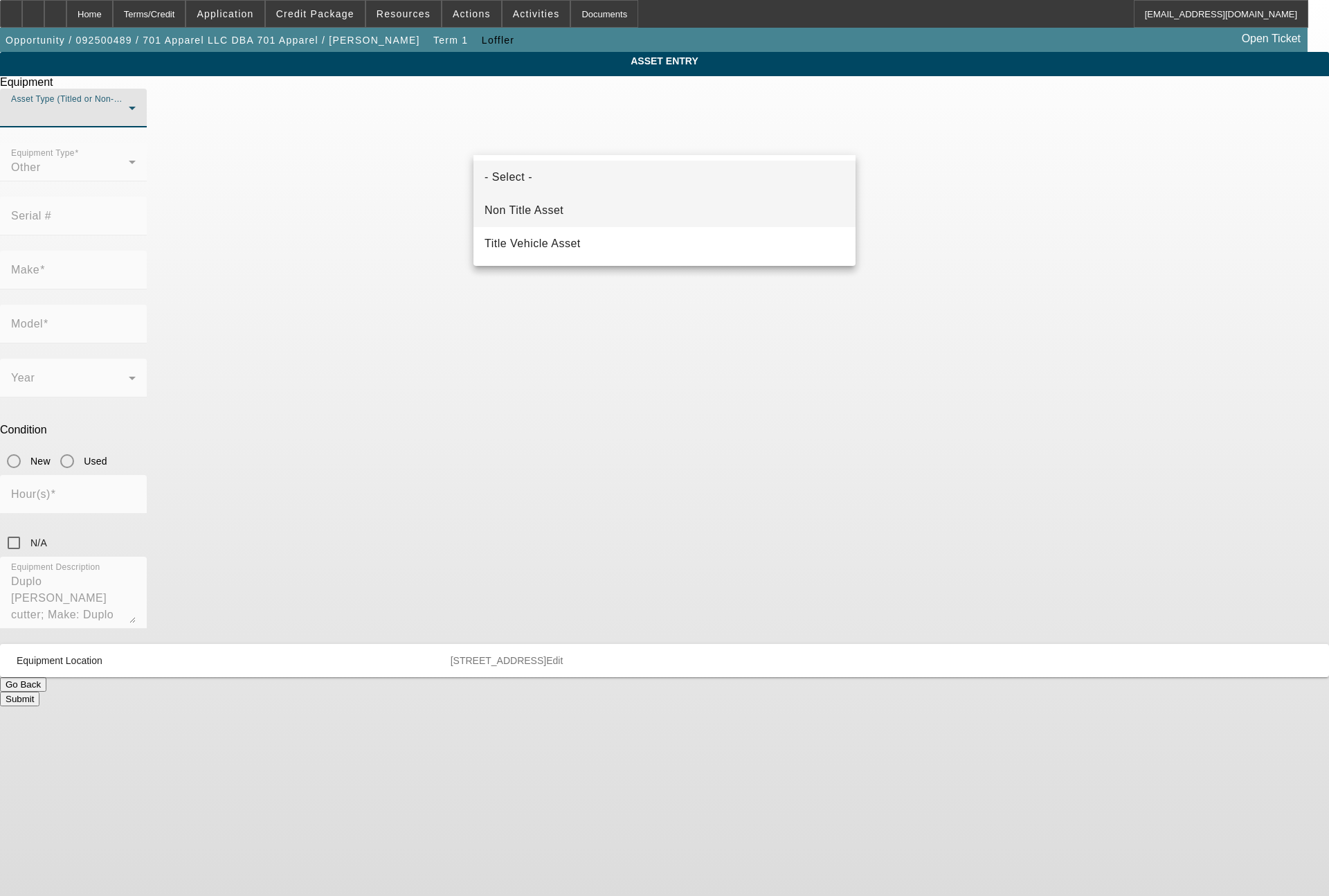
click at [559, 213] on span "Non Title Asset" at bounding box center [524, 210] width 79 height 17
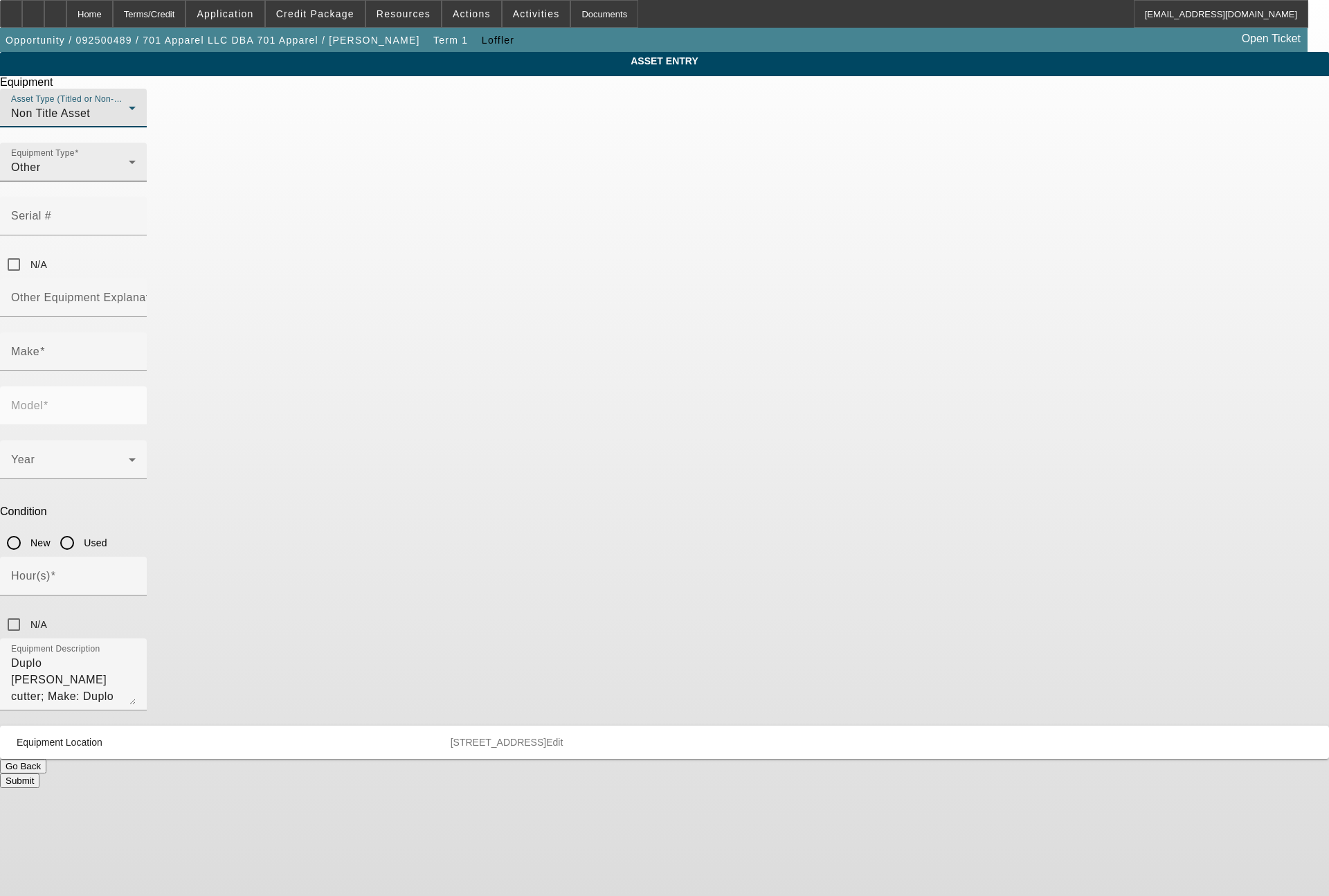
click at [136, 181] on div "Equipment Type Other" at bounding box center [73, 162] width 125 height 38
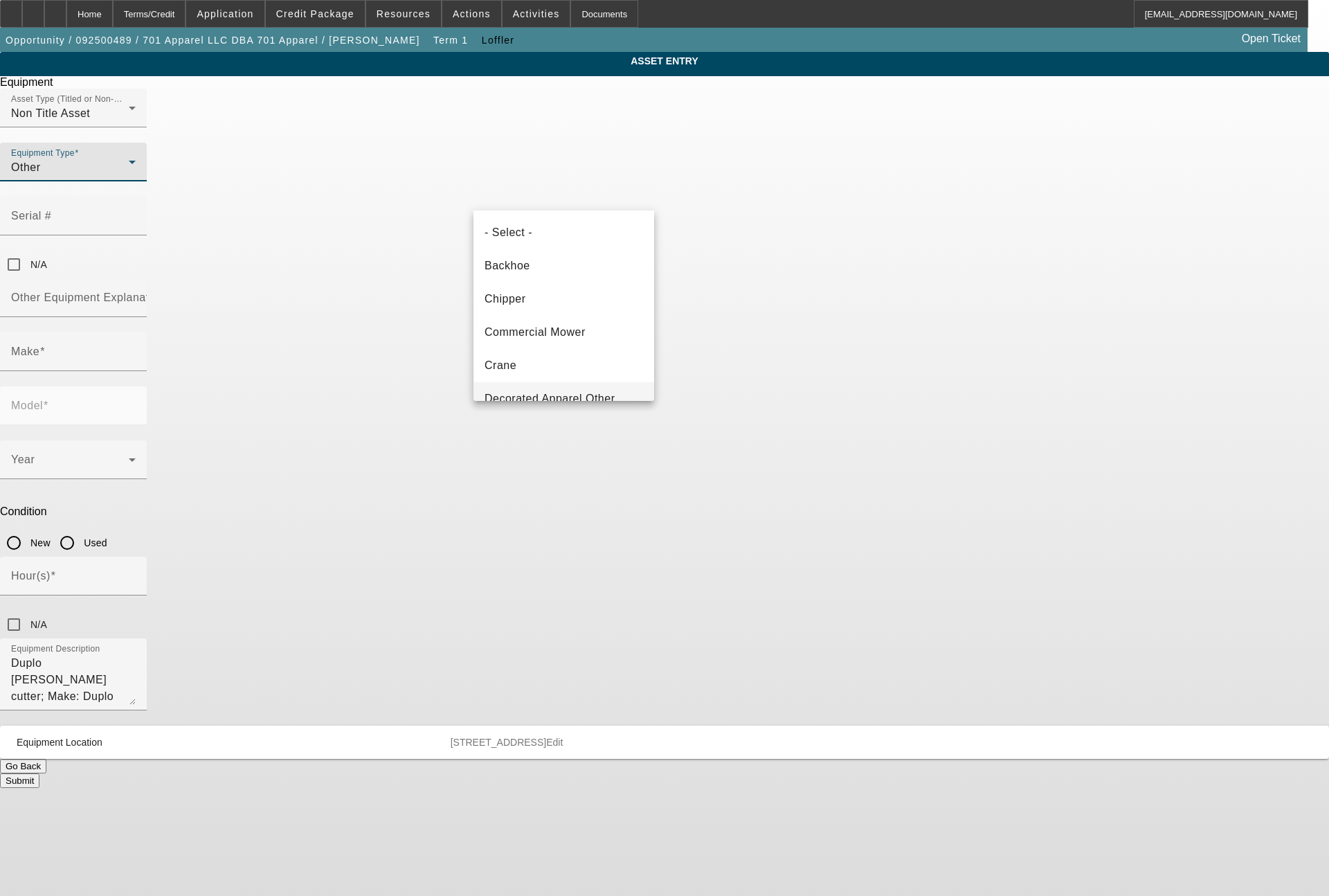
scroll to position [147, 0]
click at [936, 376] on div at bounding box center [664, 448] width 1329 height 896
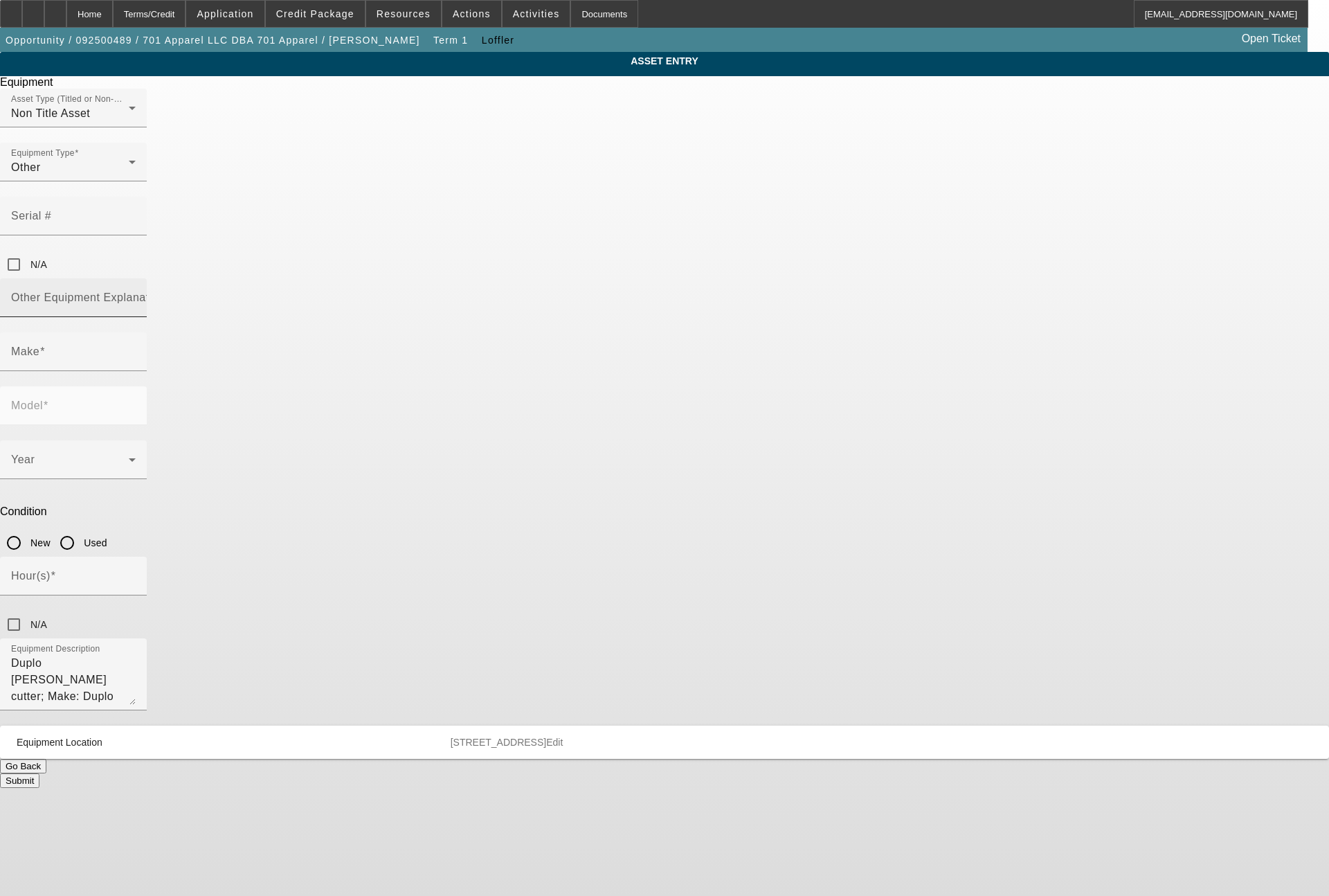
click at [166, 291] on mat-label "Other Equipment Explanation" at bounding box center [88, 296] width 154 height 11
click at [136, 295] on input "Other Equipment Explanation" at bounding box center [73, 302] width 125 height 17
type input "cutter/slitter/perforating equipment for paper printing"
click at [136, 349] on input "Make" at bounding box center [73, 356] width 125 height 17
type input "Duplo"
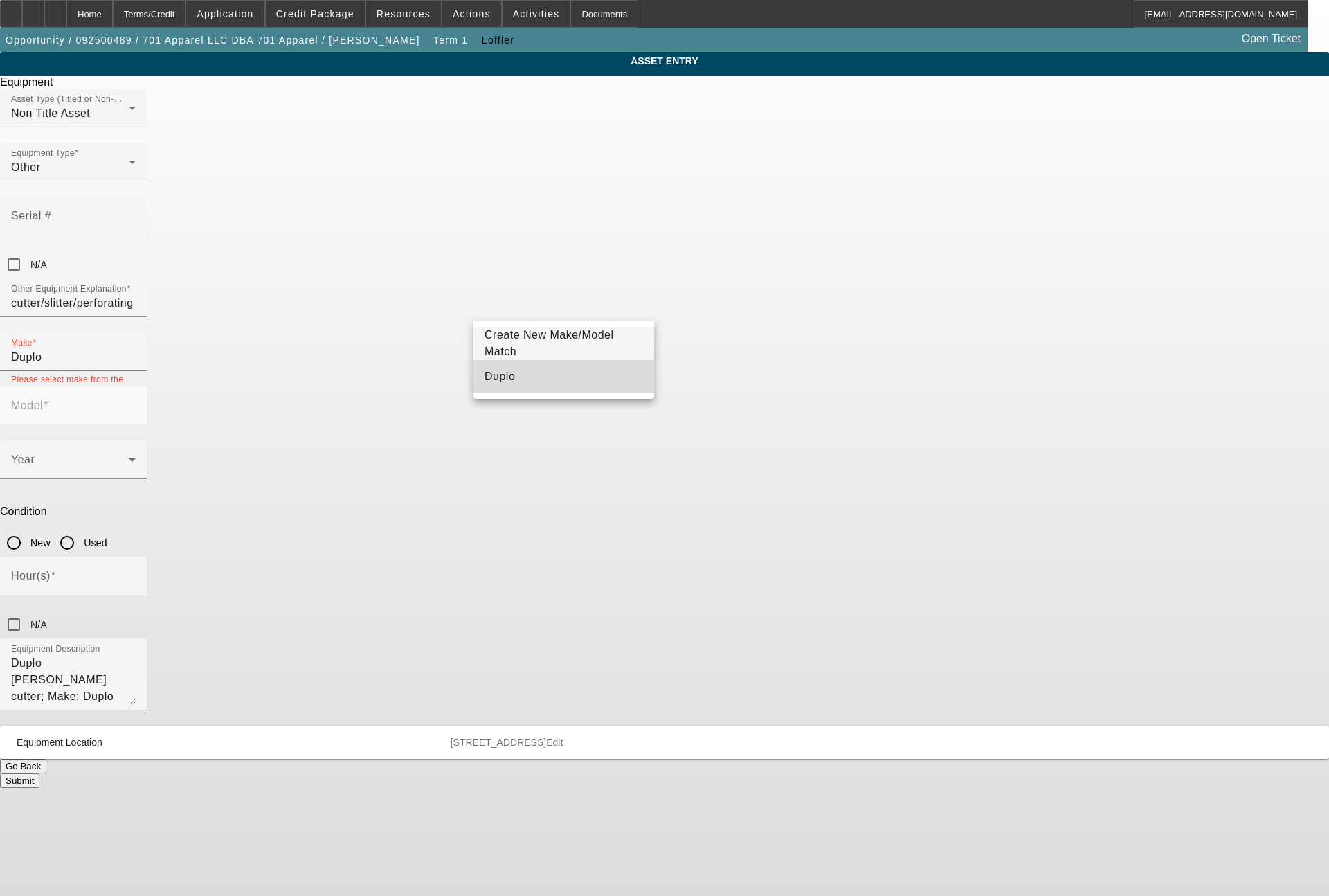
click at [503, 378] on span "Duplo" at bounding box center [499, 376] width 31 height 11
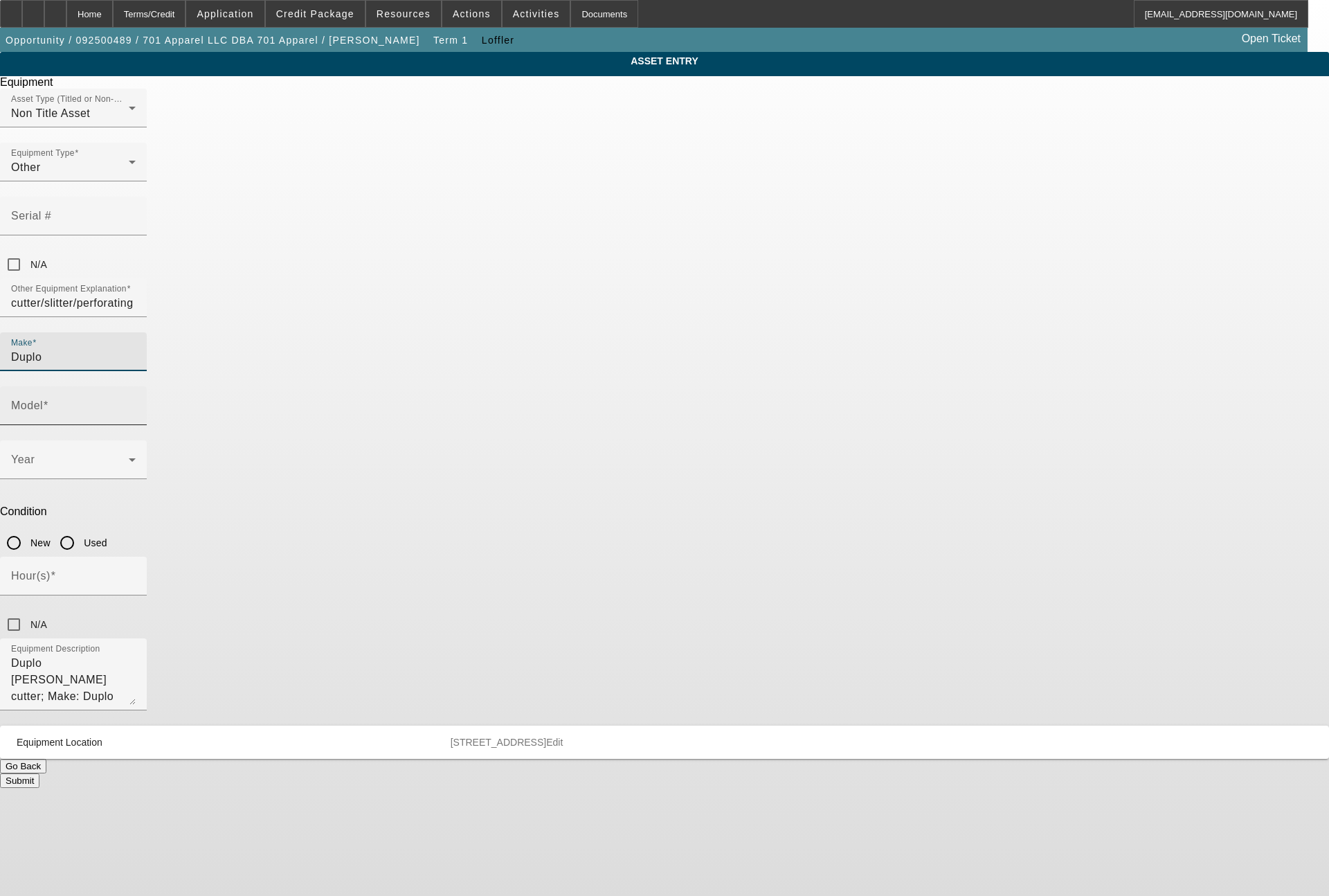
click at [136, 403] on input "Model" at bounding box center [73, 411] width 125 height 17
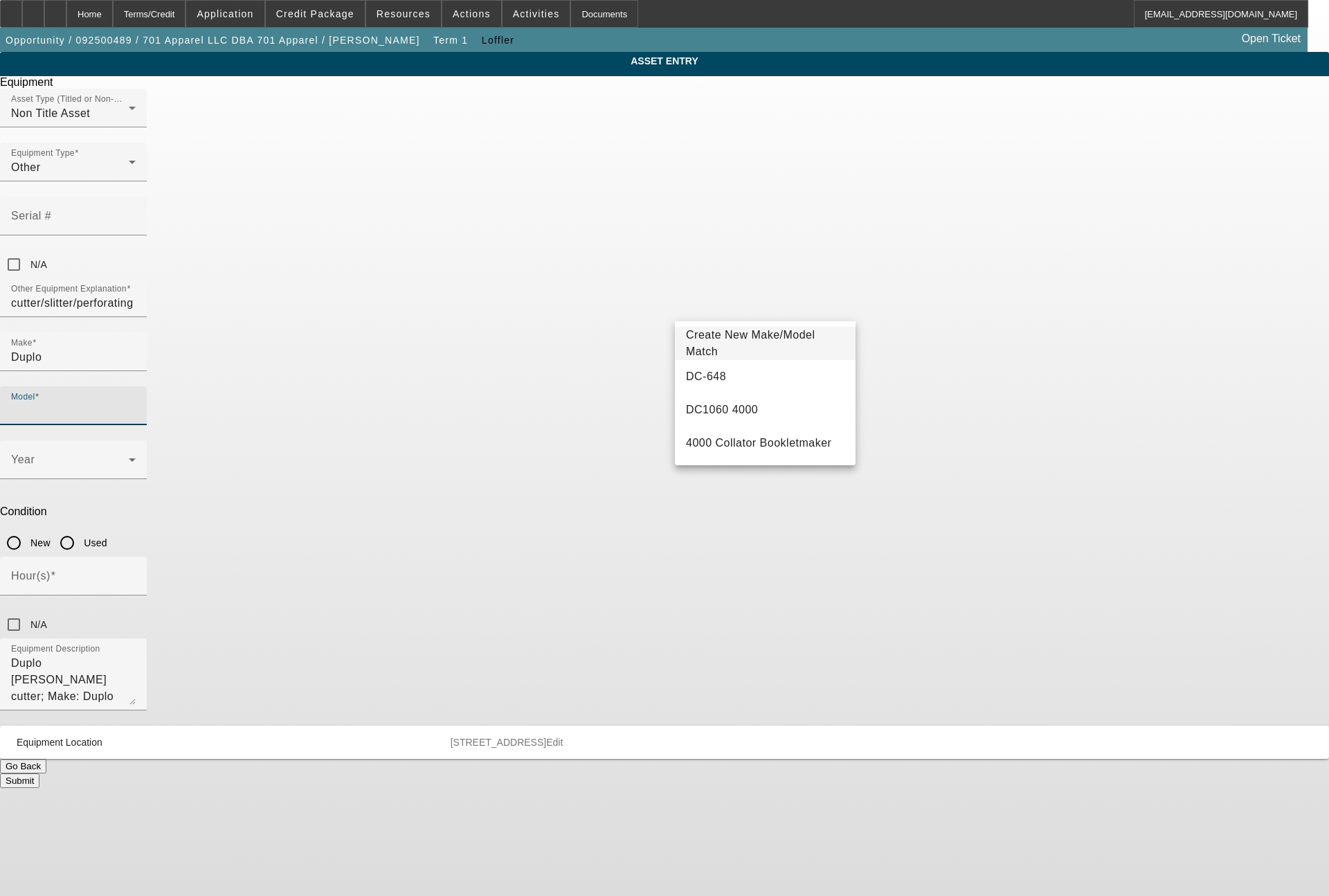
click at [719, 351] on span "Create New Make/Model Match" at bounding box center [765, 343] width 159 height 33
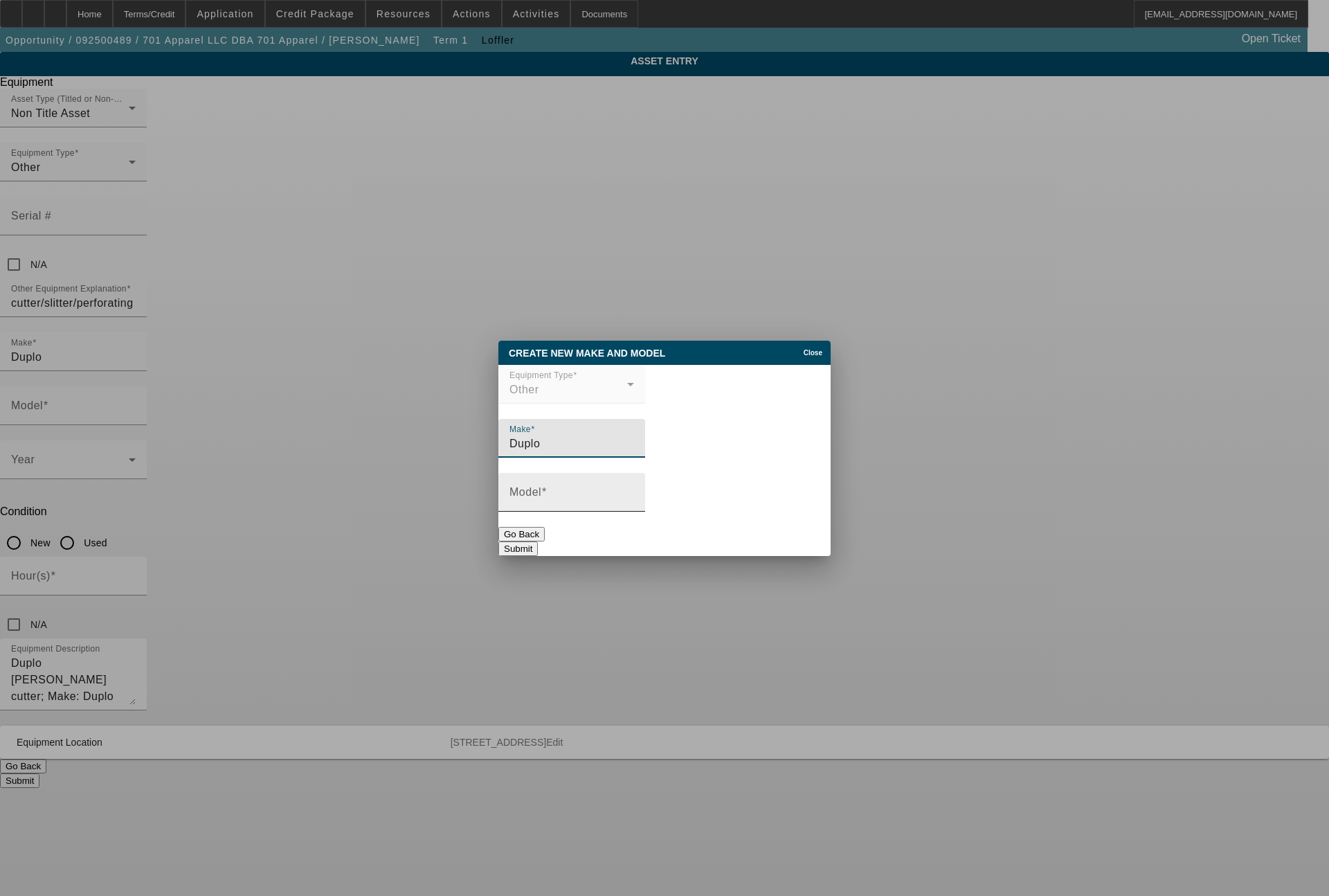
click at [630, 495] on input "Model" at bounding box center [571, 497] width 125 height 17
type input "DC-618"
click at [538, 541] on button "Submit" at bounding box center [518, 548] width 39 height 15
click at [538, 549] on button "Submit" at bounding box center [518, 548] width 39 height 15
type input "DC-618"
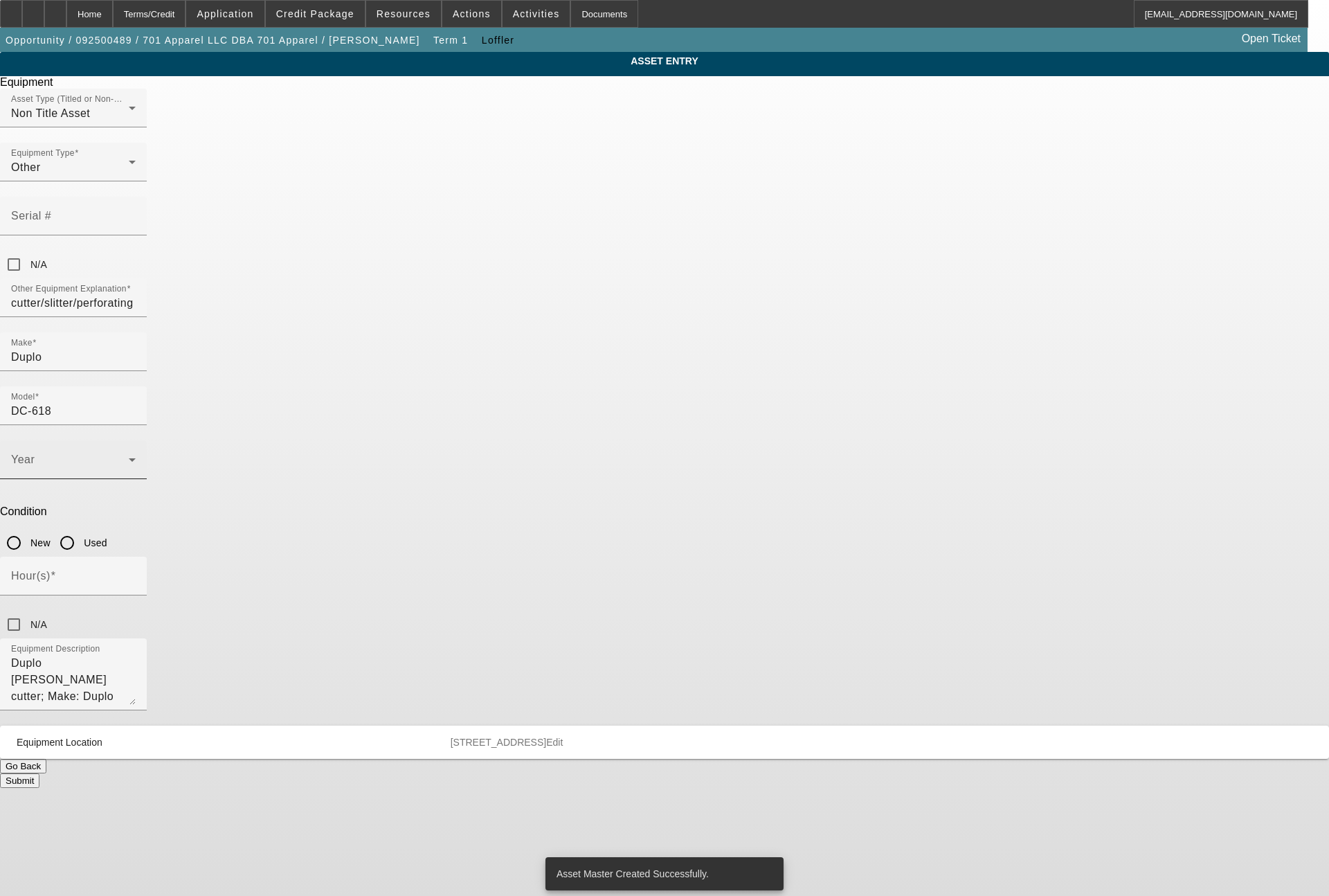
click at [136, 440] on div "Year" at bounding box center [73, 459] width 125 height 38
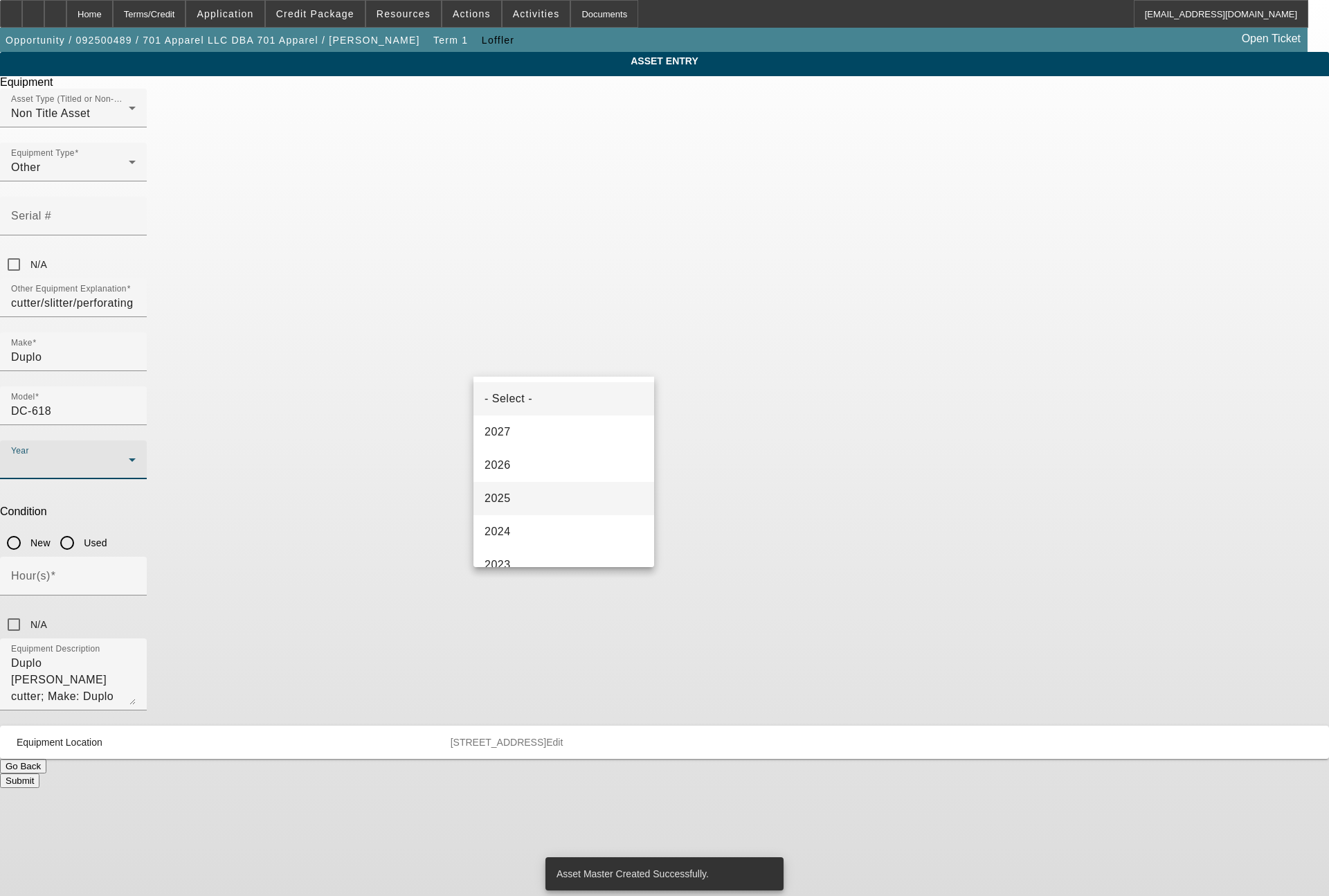
click at [505, 497] on span "2025" at bounding box center [498, 498] width 26 height 17
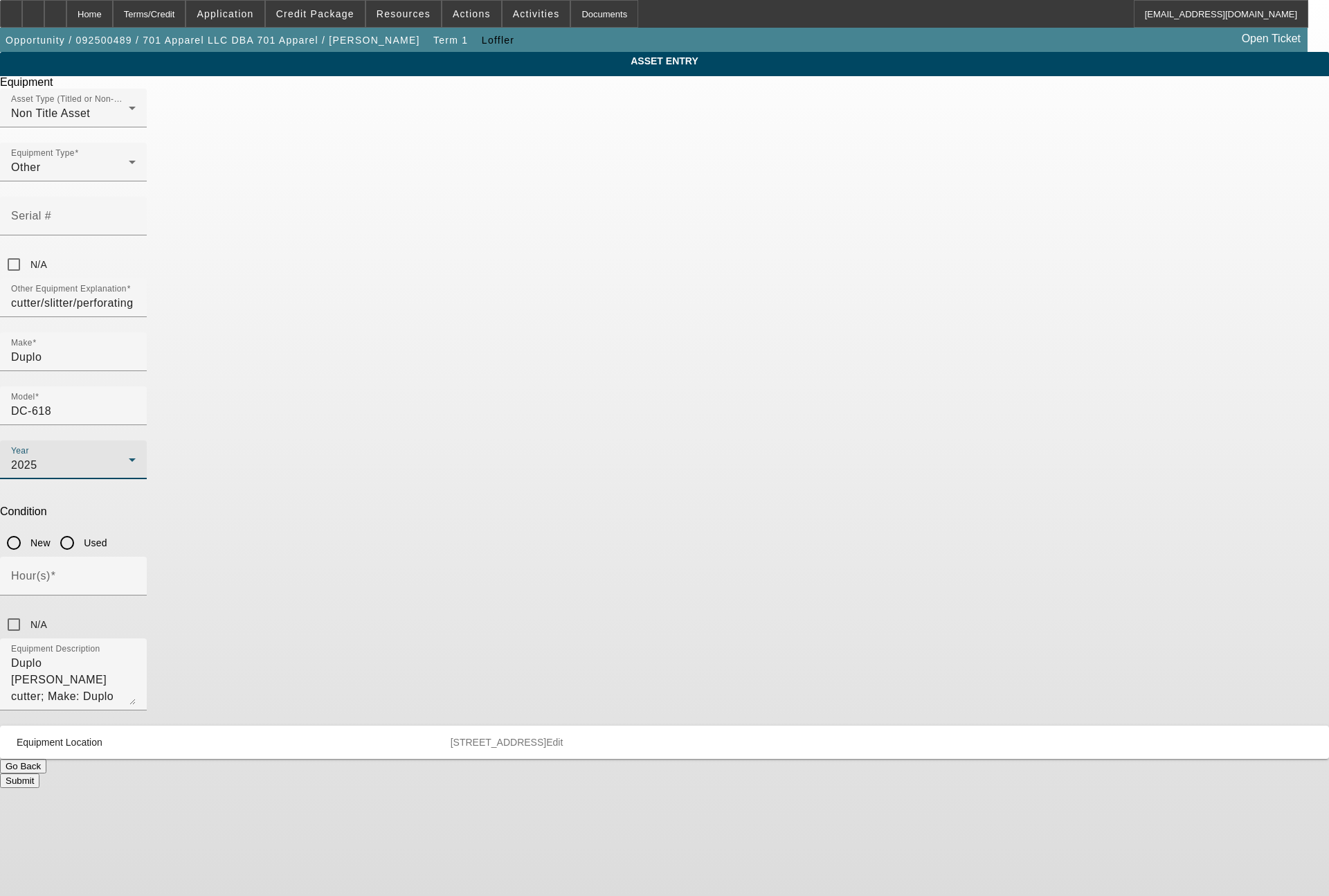
click at [28, 529] on input "New" at bounding box center [14, 543] width 28 height 28
radio input "true"
click at [136, 574] on input "Hour(s)" at bounding box center [73, 581] width 125 height 17
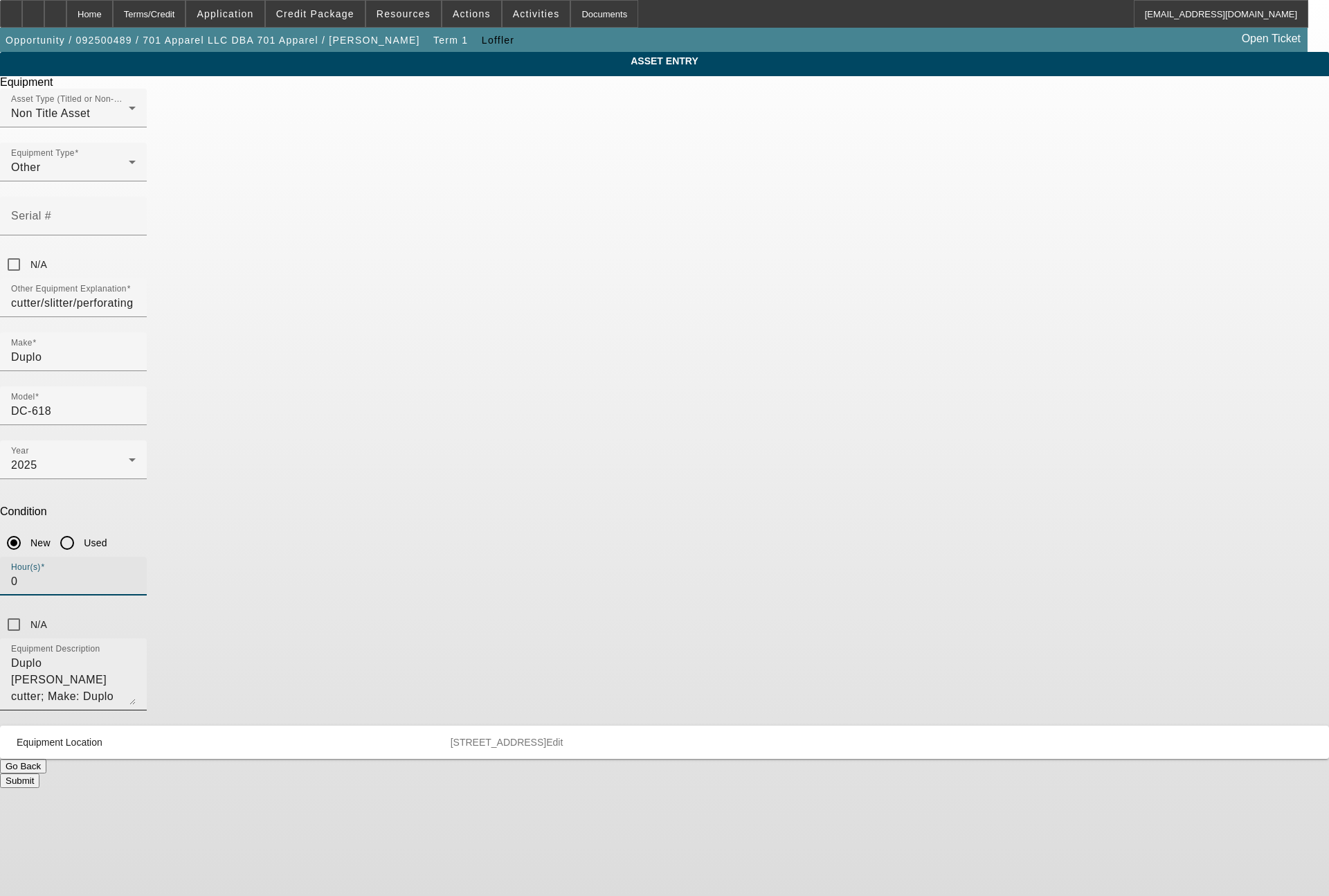
type input "0"
drag, startPoint x: 653, startPoint y: 470, endPoint x: 422, endPoint y: 462, distance: 231.1
click at [422, 462] on div "ASSET ENTRY Delete asset Equipment Asset Type (Titled or Non-Titled) Non Title …" at bounding box center [664, 420] width 1329 height 736
type textarea "cutter/slitter/perforating equipment"
click at [39, 773] on button "Submit" at bounding box center [19, 780] width 39 height 15
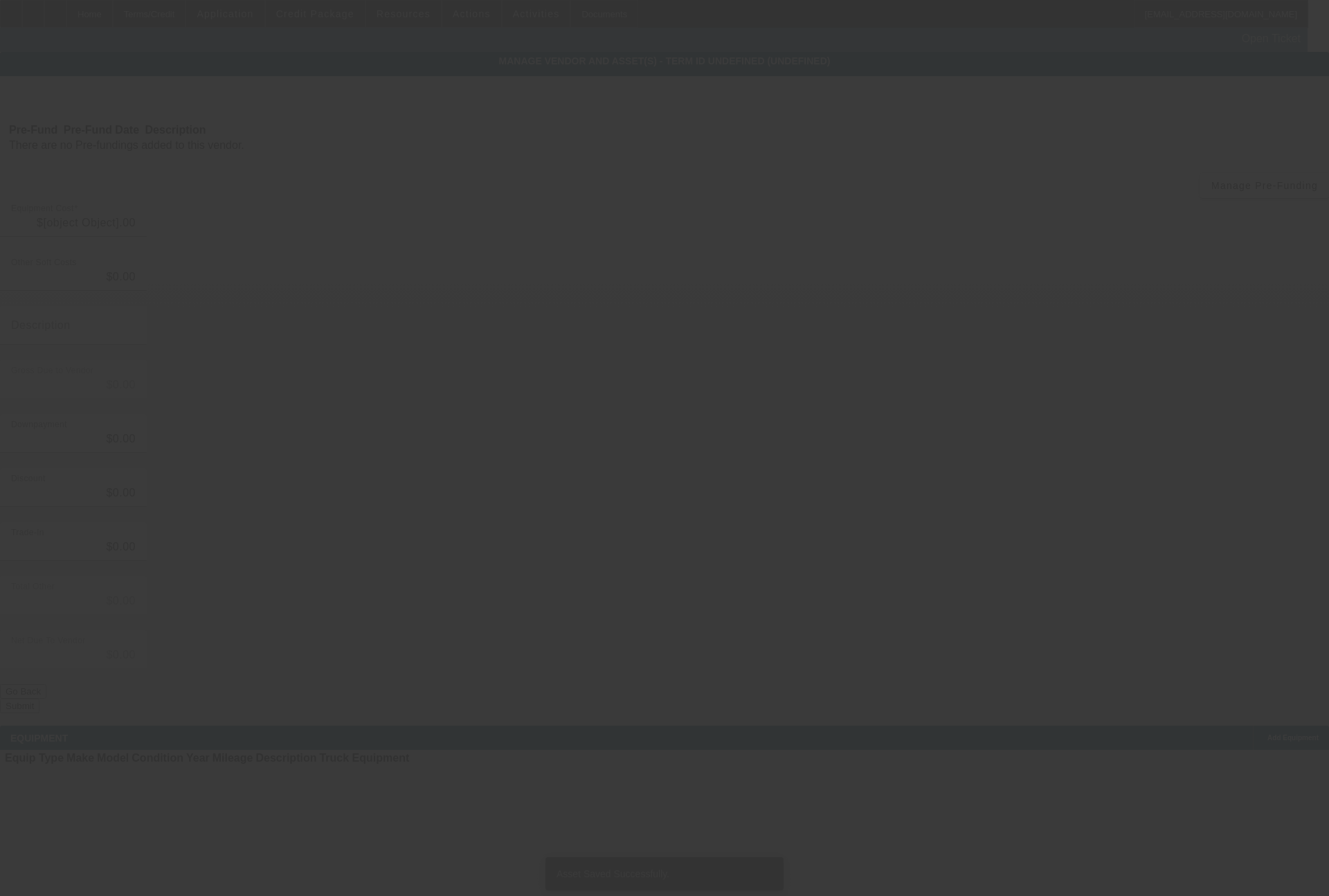
type input "$53,986.50"
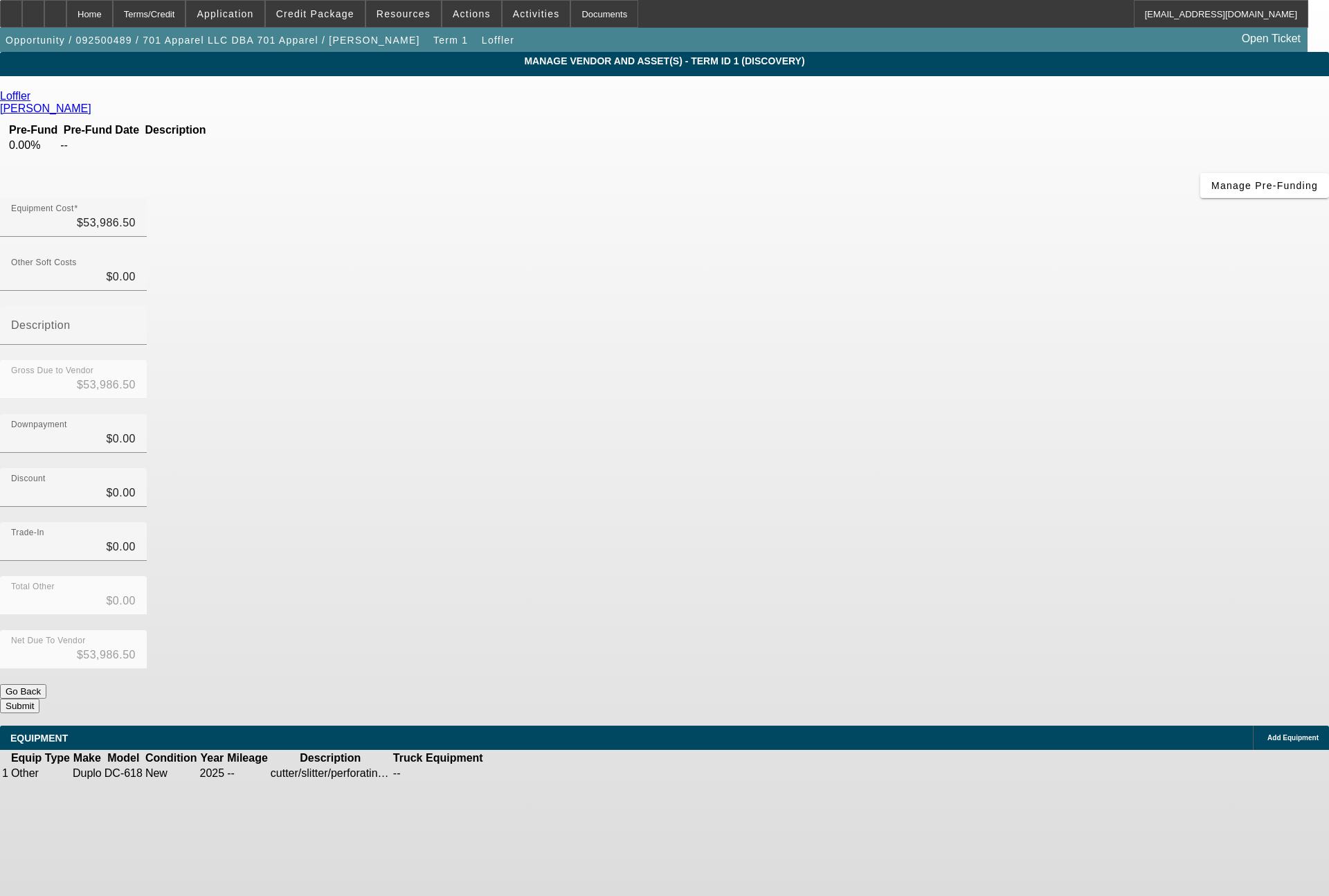
click at [39, 698] on button "Submit" at bounding box center [19, 705] width 39 height 15
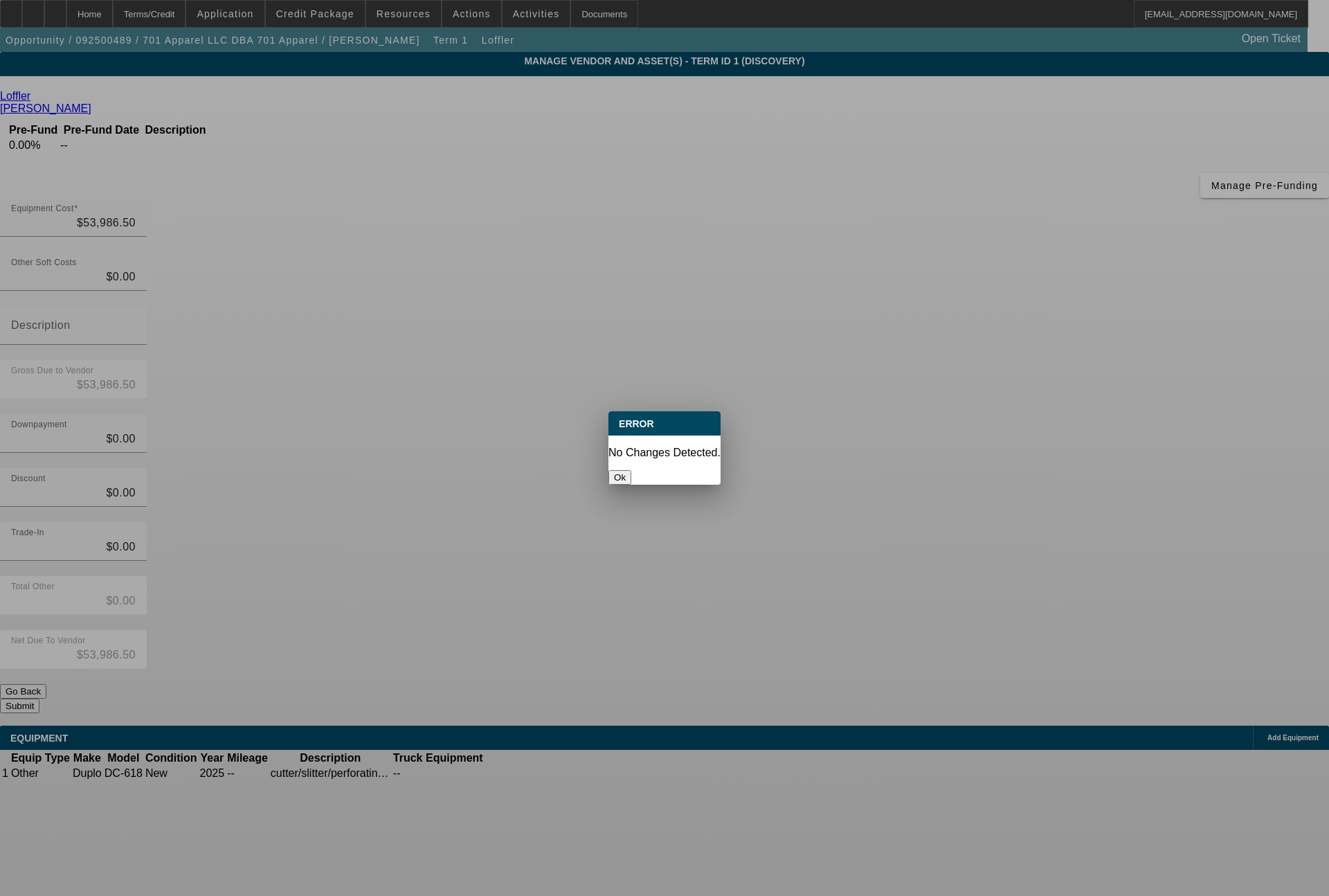
click at [631, 470] on button "Ok" at bounding box center [620, 477] width 23 height 15
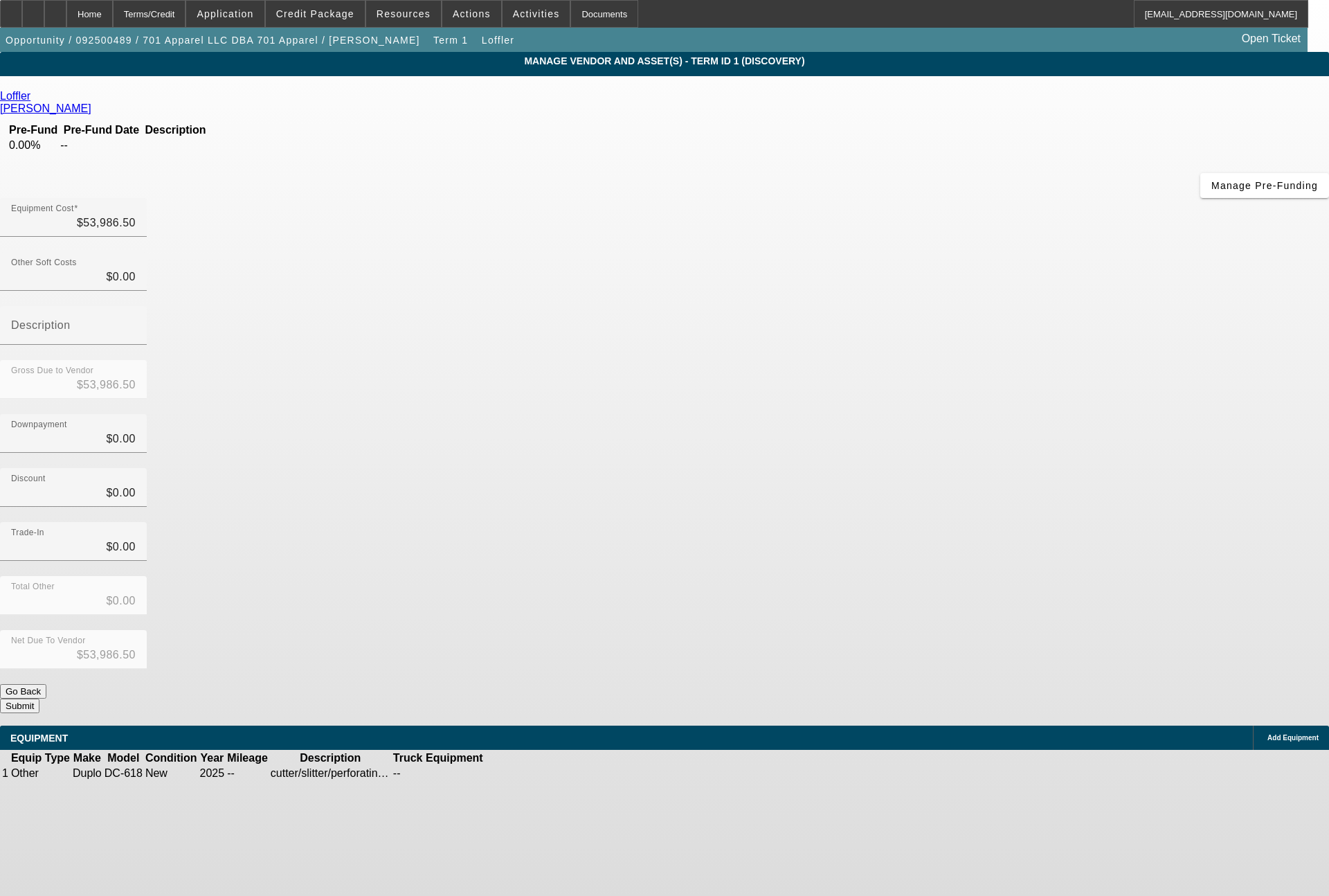
click at [39, 698] on button "Submit" at bounding box center [19, 705] width 39 height 15
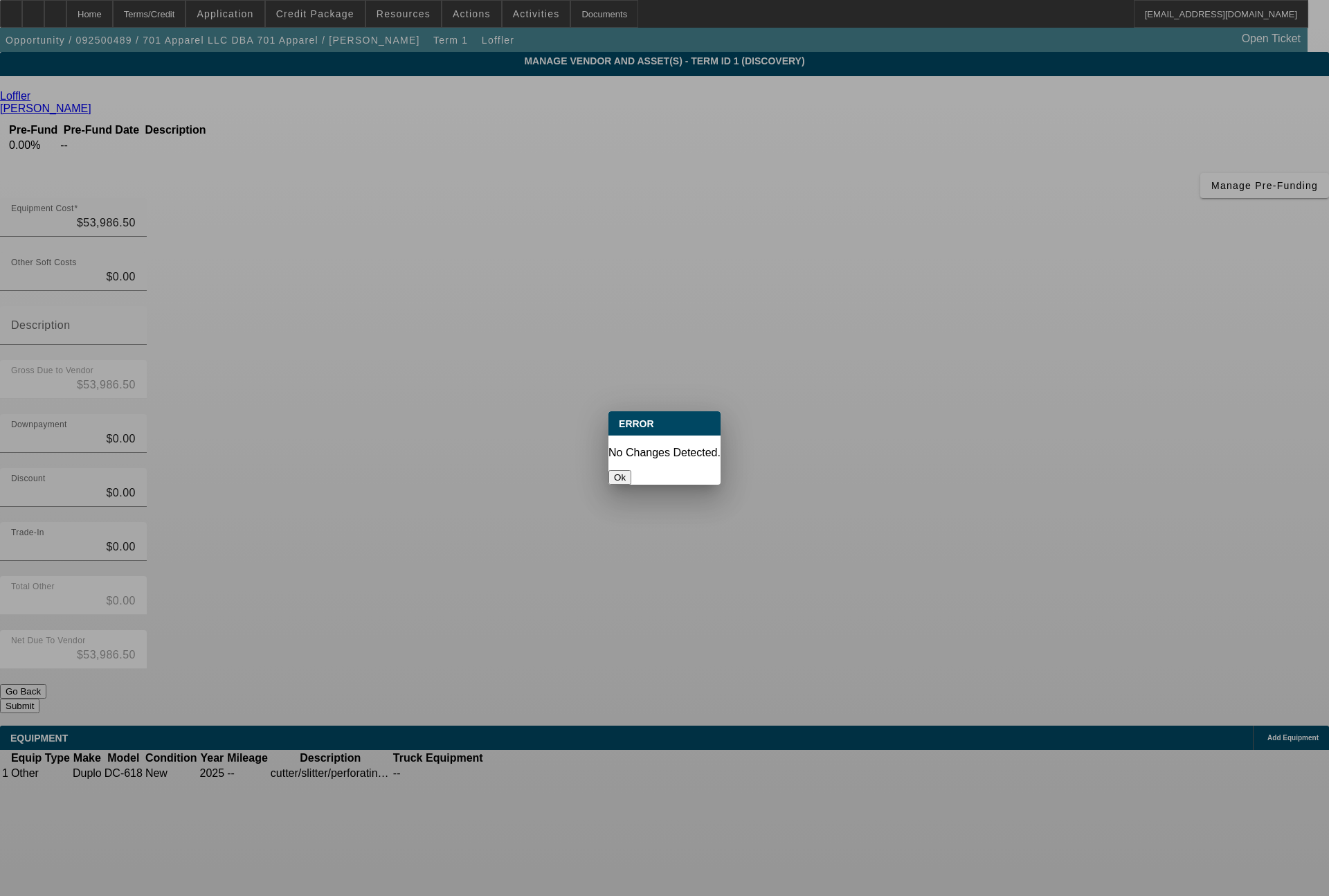
click at [631, 470] on button "Ok" at bounding box center [620, 477] width 23 height 15
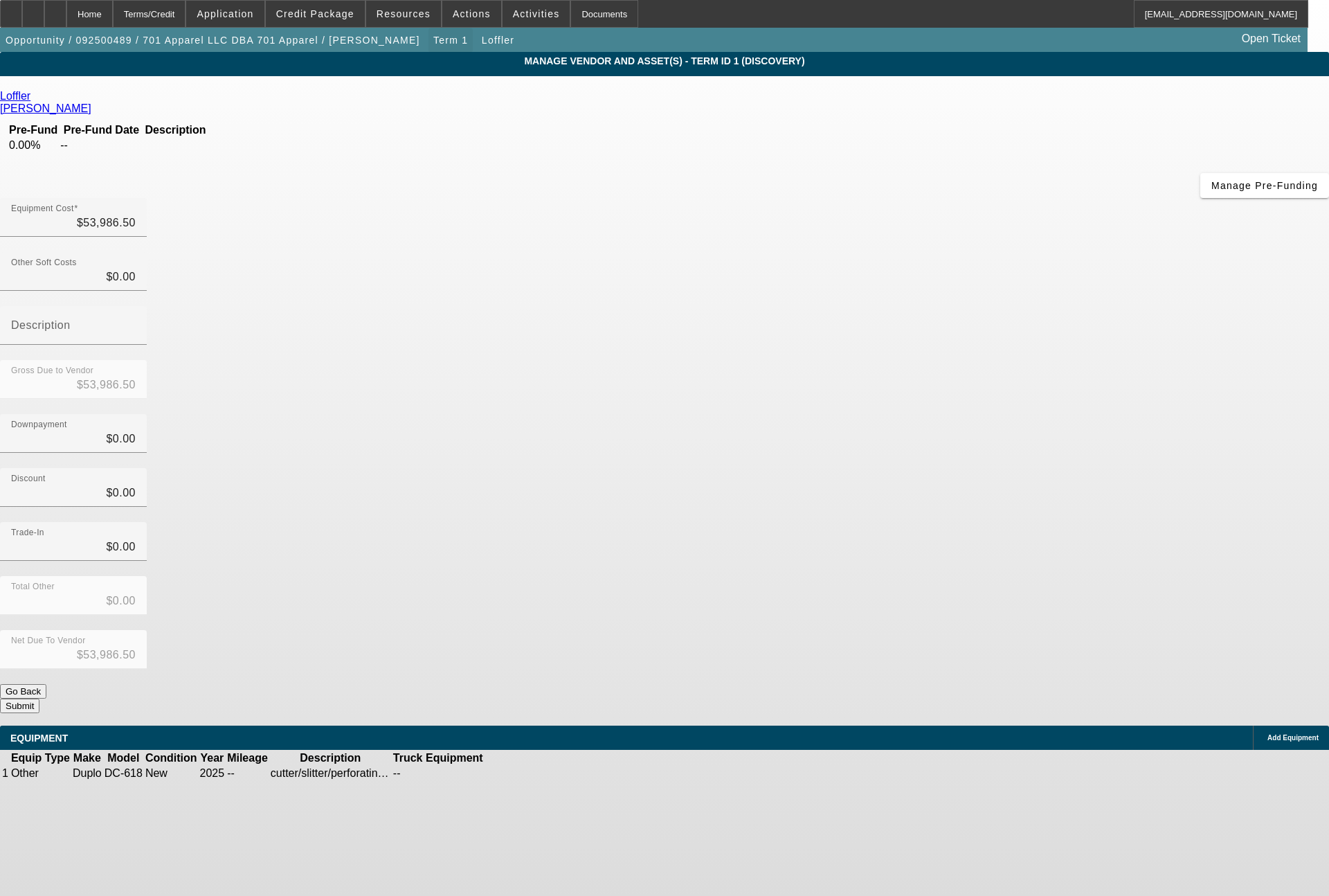
click at [433, 44] on span "Term 1" at bounding box center [451, 40] width 35 height 11
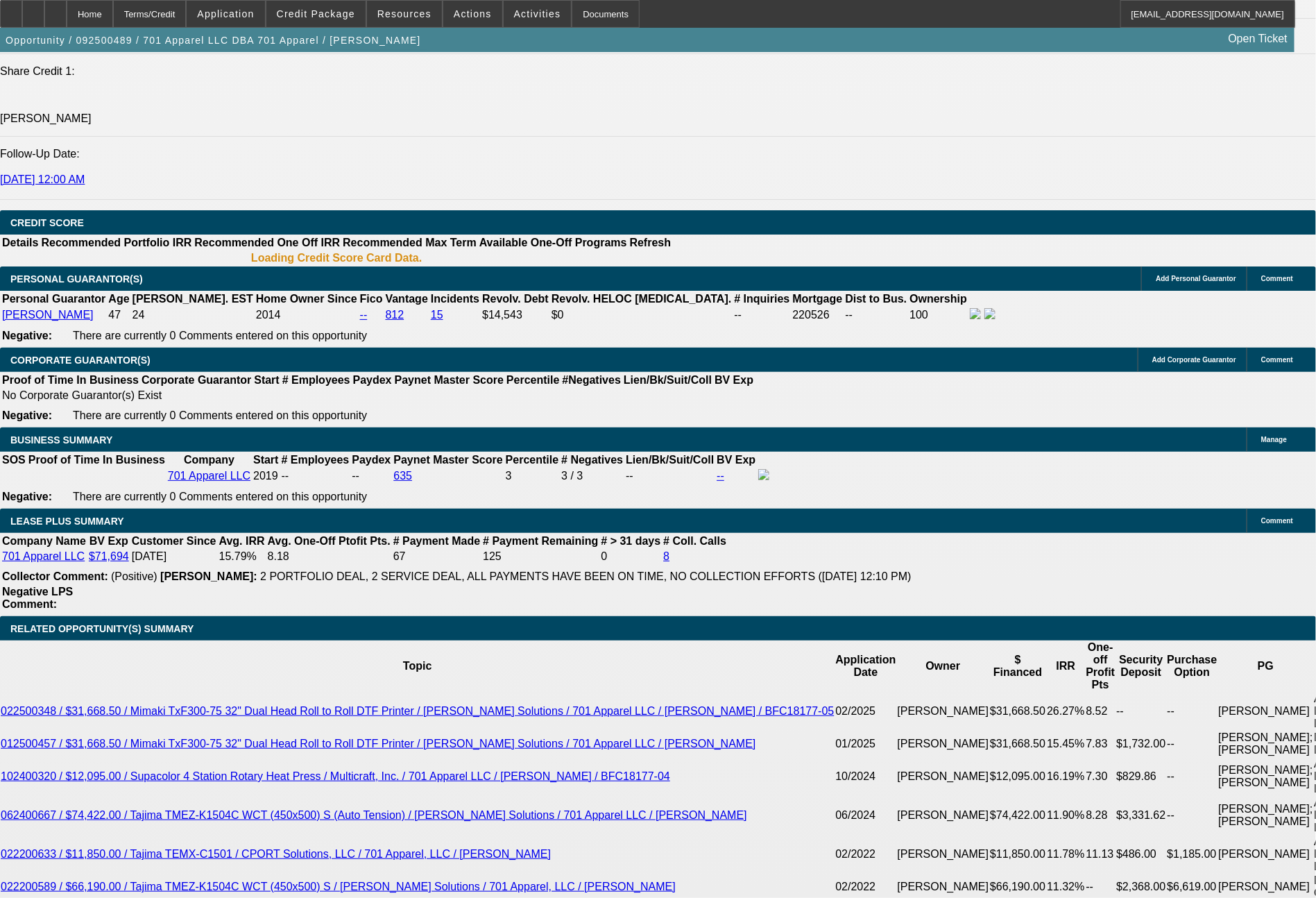
select select "0"
select select "2"
select select "0"
select select "6"
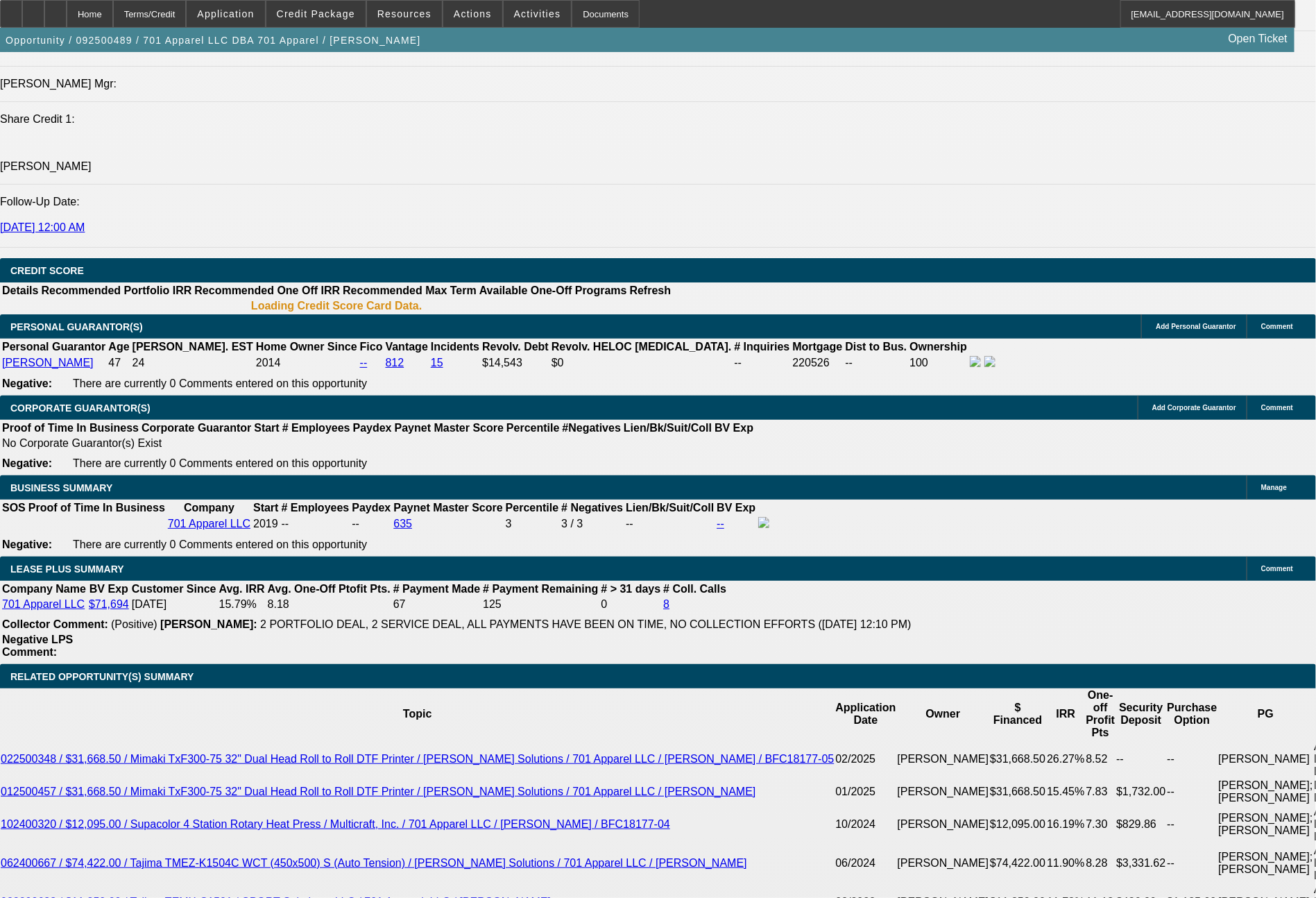
scroll to position [1978, 0]
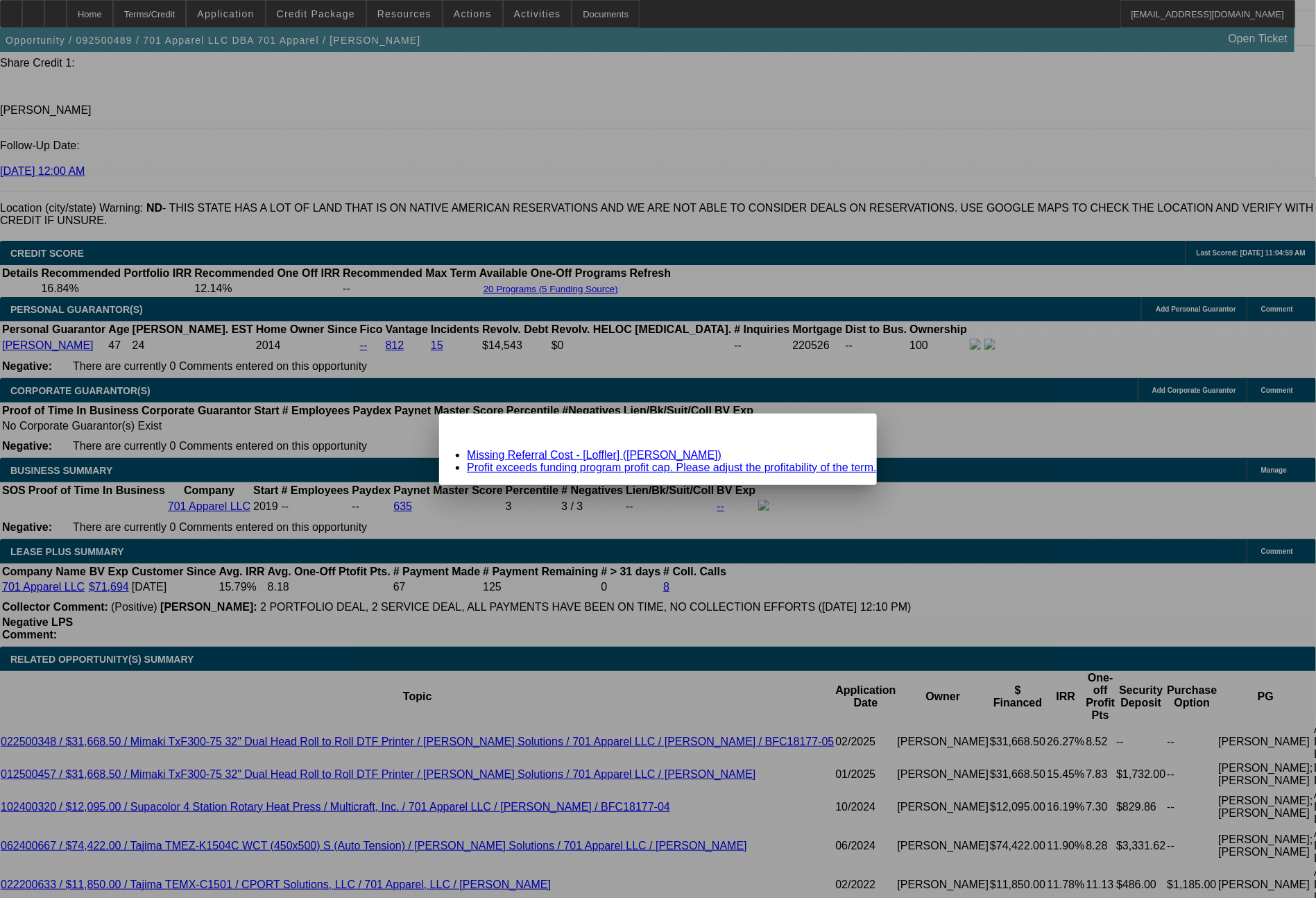
click at [850, 430] on span "Close" at bounding box center [859, 425] width 18 height 8
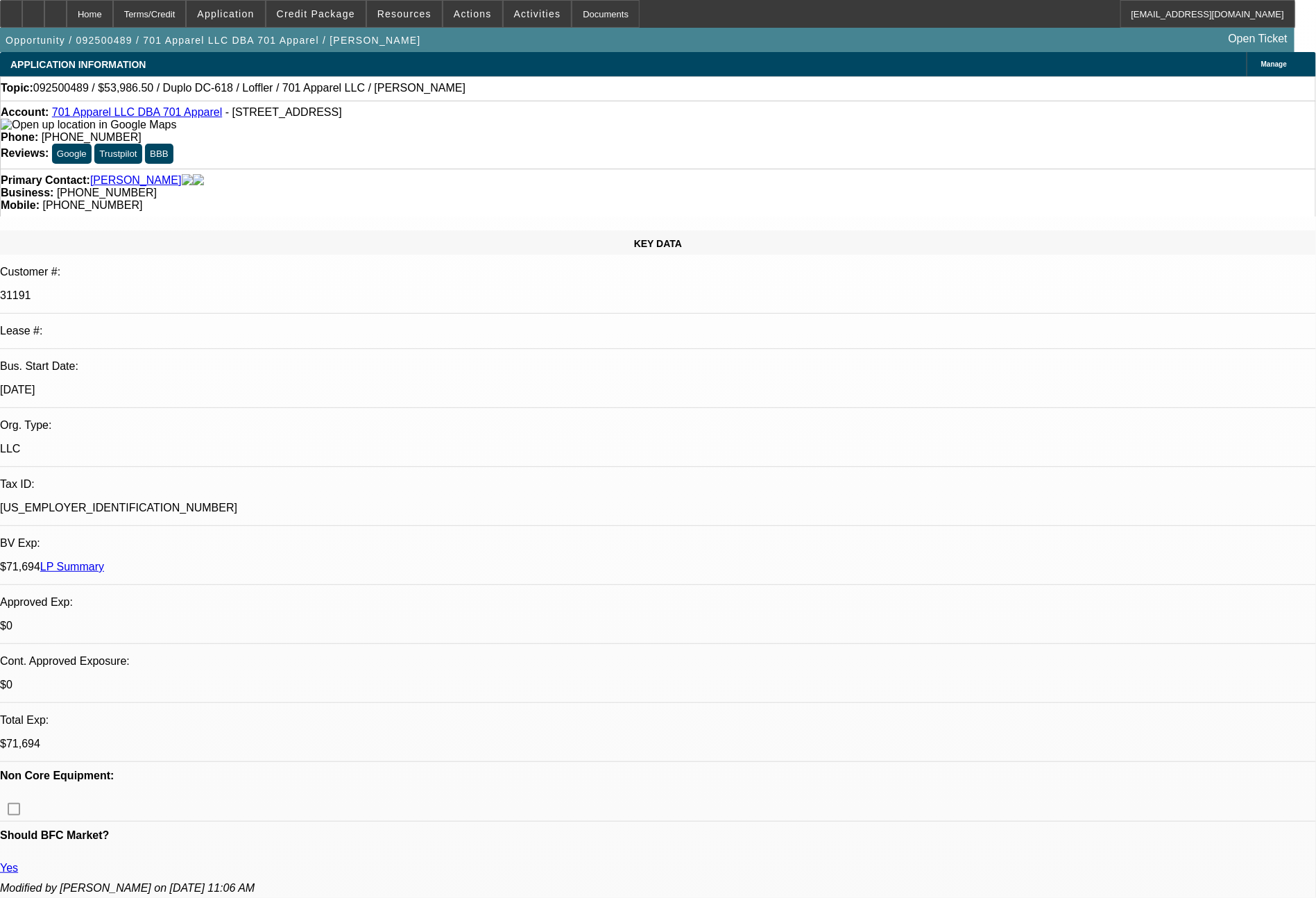
scroll to position [1978, 0]
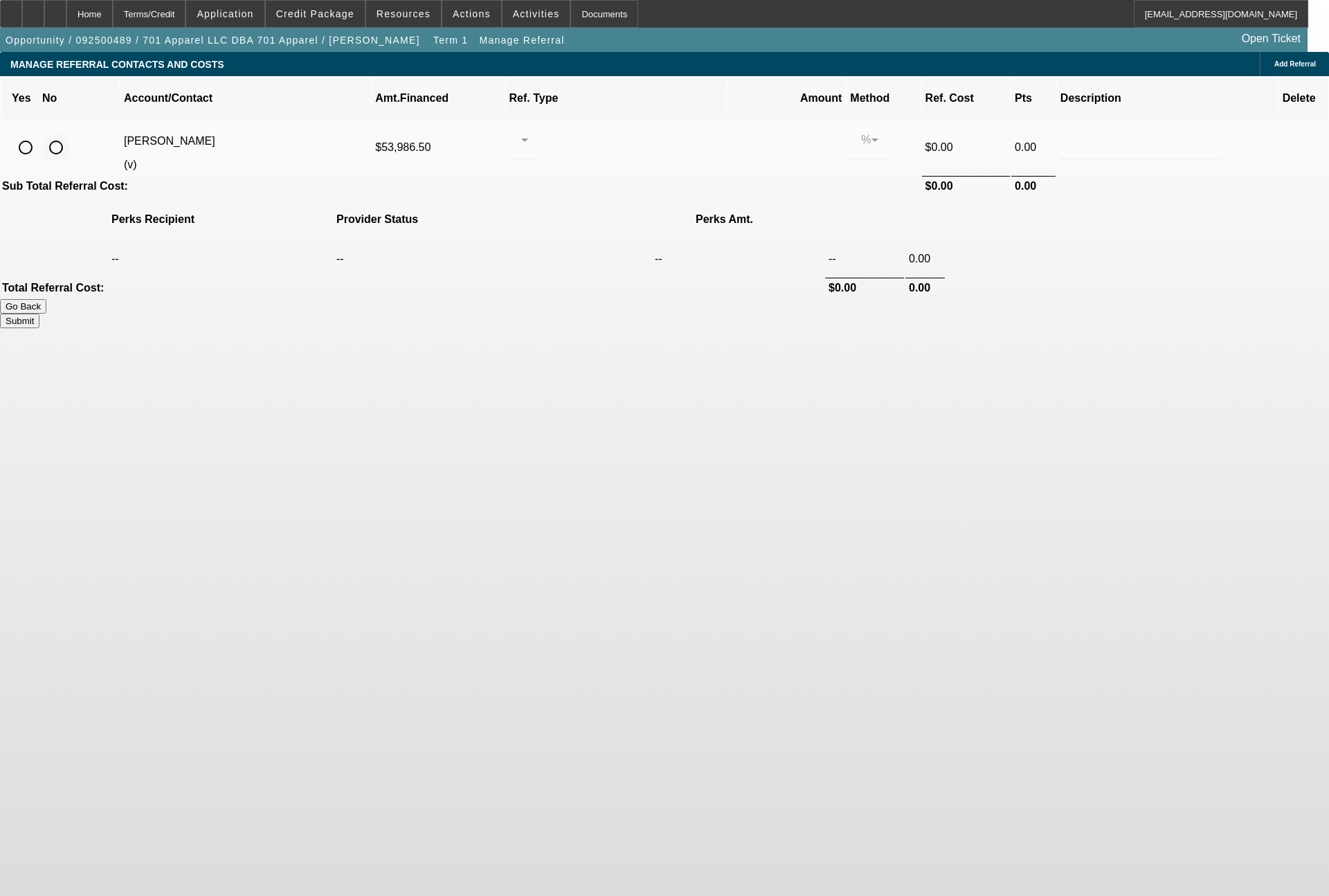
click at [70, 133] on input "radio" at bounding box center [56, 147] width 28 height 28
radio input "true"
click at [39, 314] on button "Submit" at bounding box center [19, 321] width 39 height 15
type input "0.000"
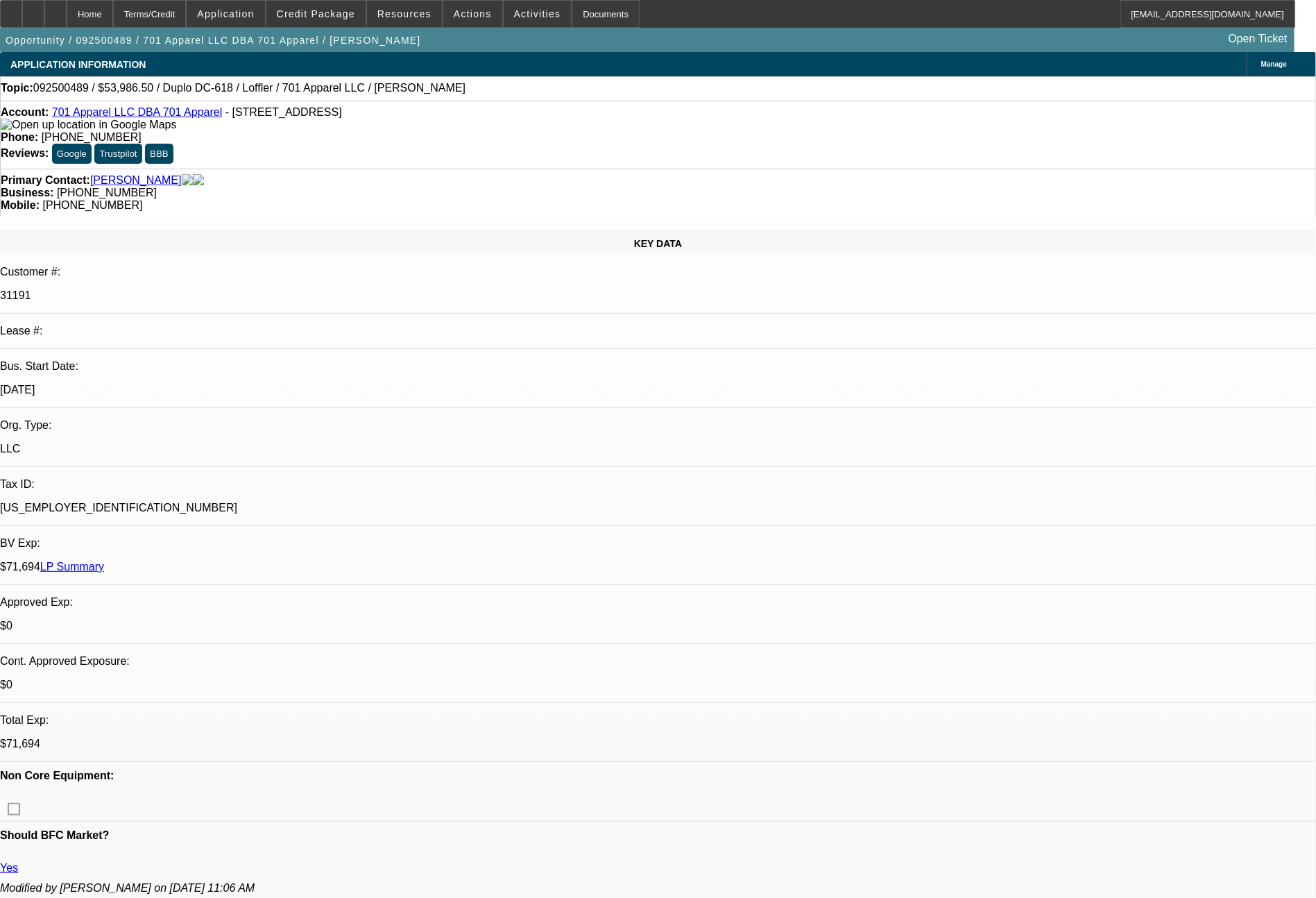
select select "0"
select select "2"
select select "0"
select select "6"
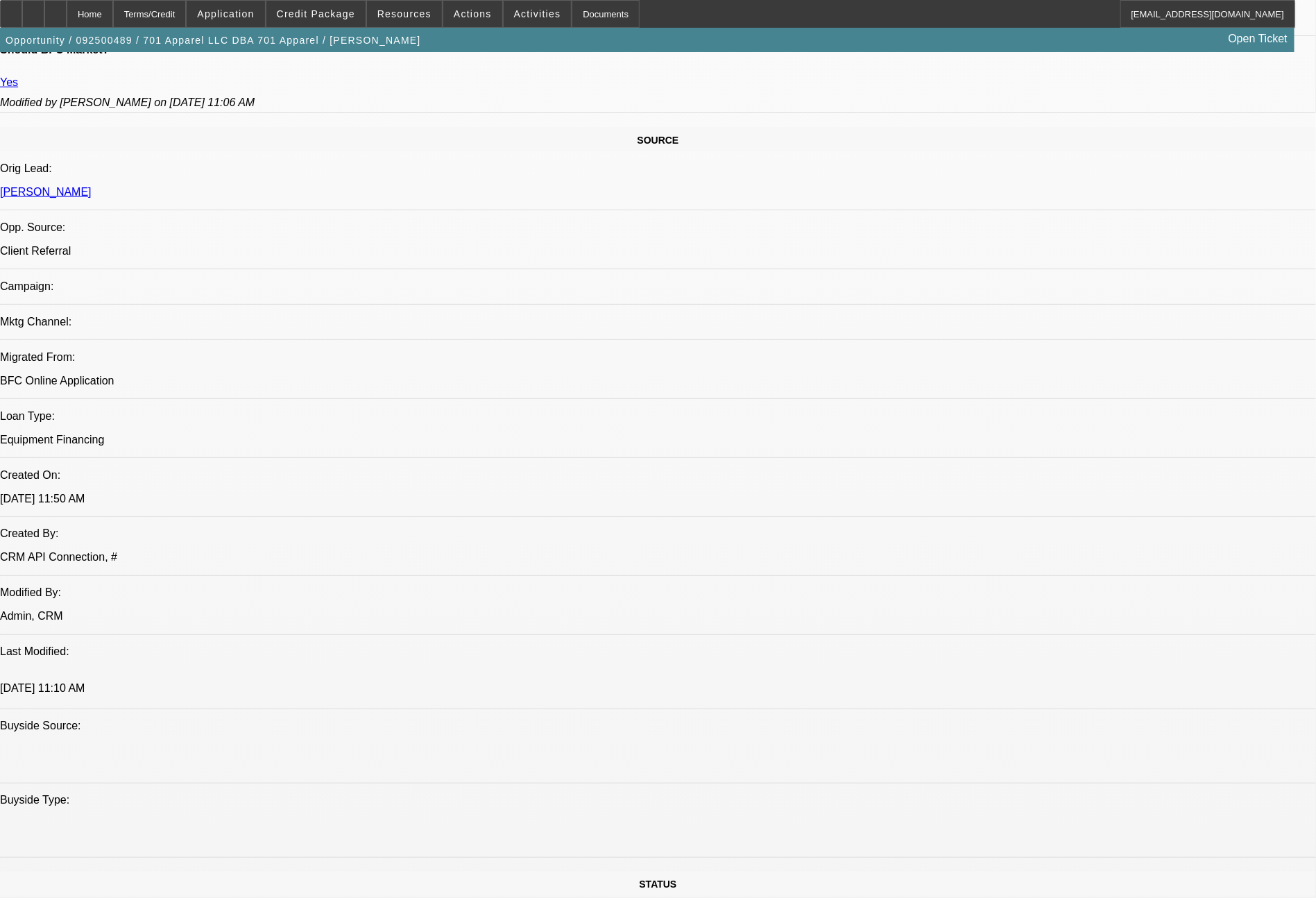
scroll to position [1572, 0]
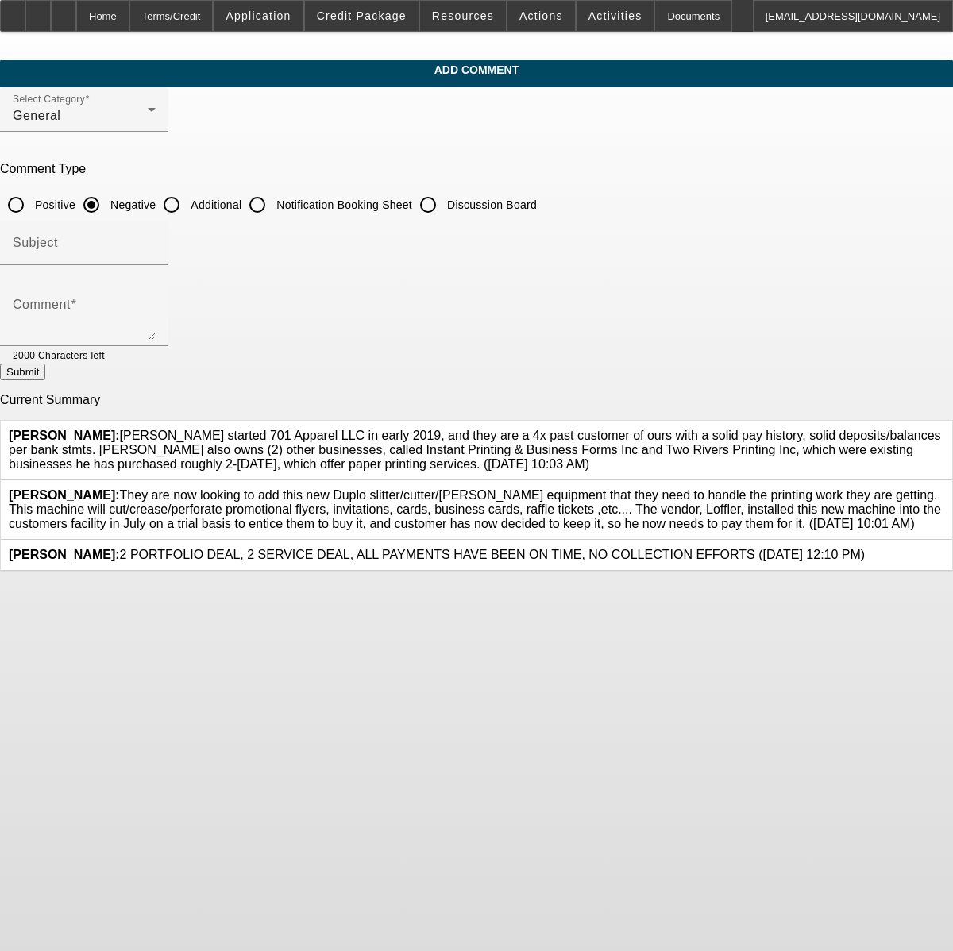
click at [187, 203] on input "Additional" at bounding box center [172, 205] width 32 height 32
radio input "true"
click at [156, 320] on textarea "Comment" at bounding box center [84, 321] width 143 height 38
click at [156, 306] on textarea "All (3) businesses are located at the same facility in [GEOGRAPHIC_DATA]" at bounding box center [84, 321] width 143 height 38
click at [156, 310] on textarea "All (3) businesses are located at the same facility at - [STREET_ADDRESS]" at bounding box center [84, 321] width 143 height 38
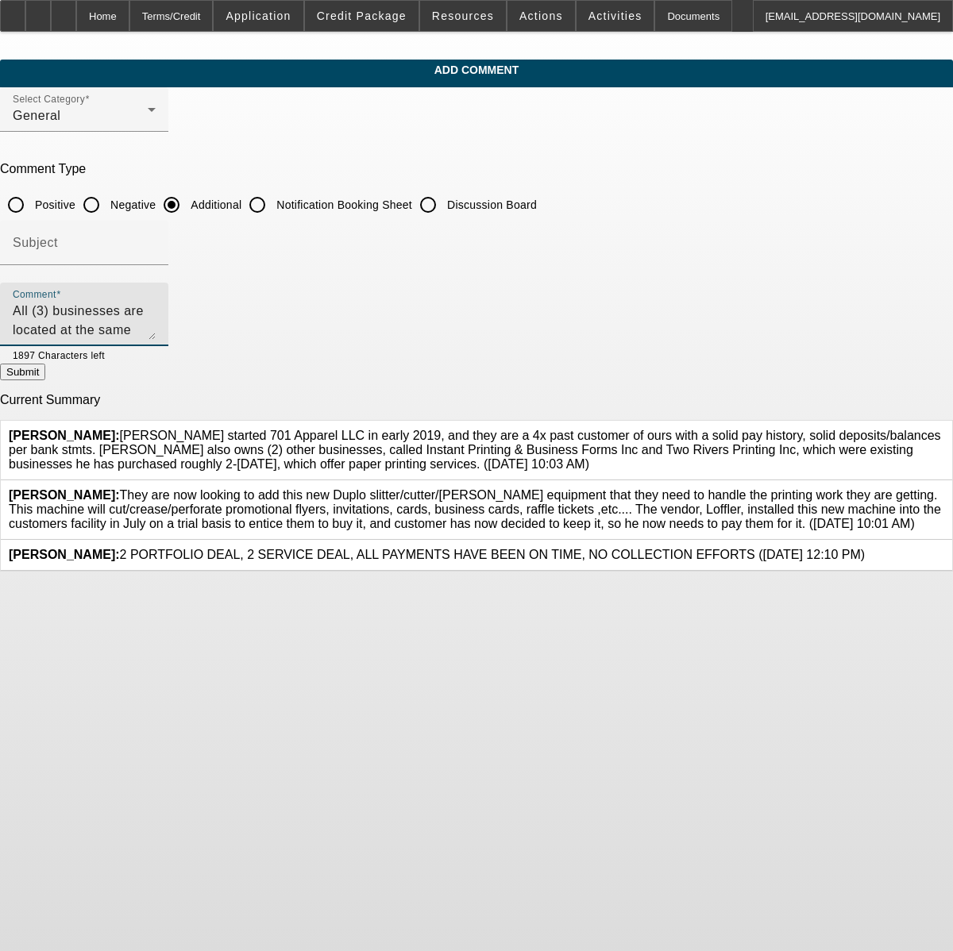
type textarea "All (3) businesses are located at the same facility at - [STREET_ADDRESS]."
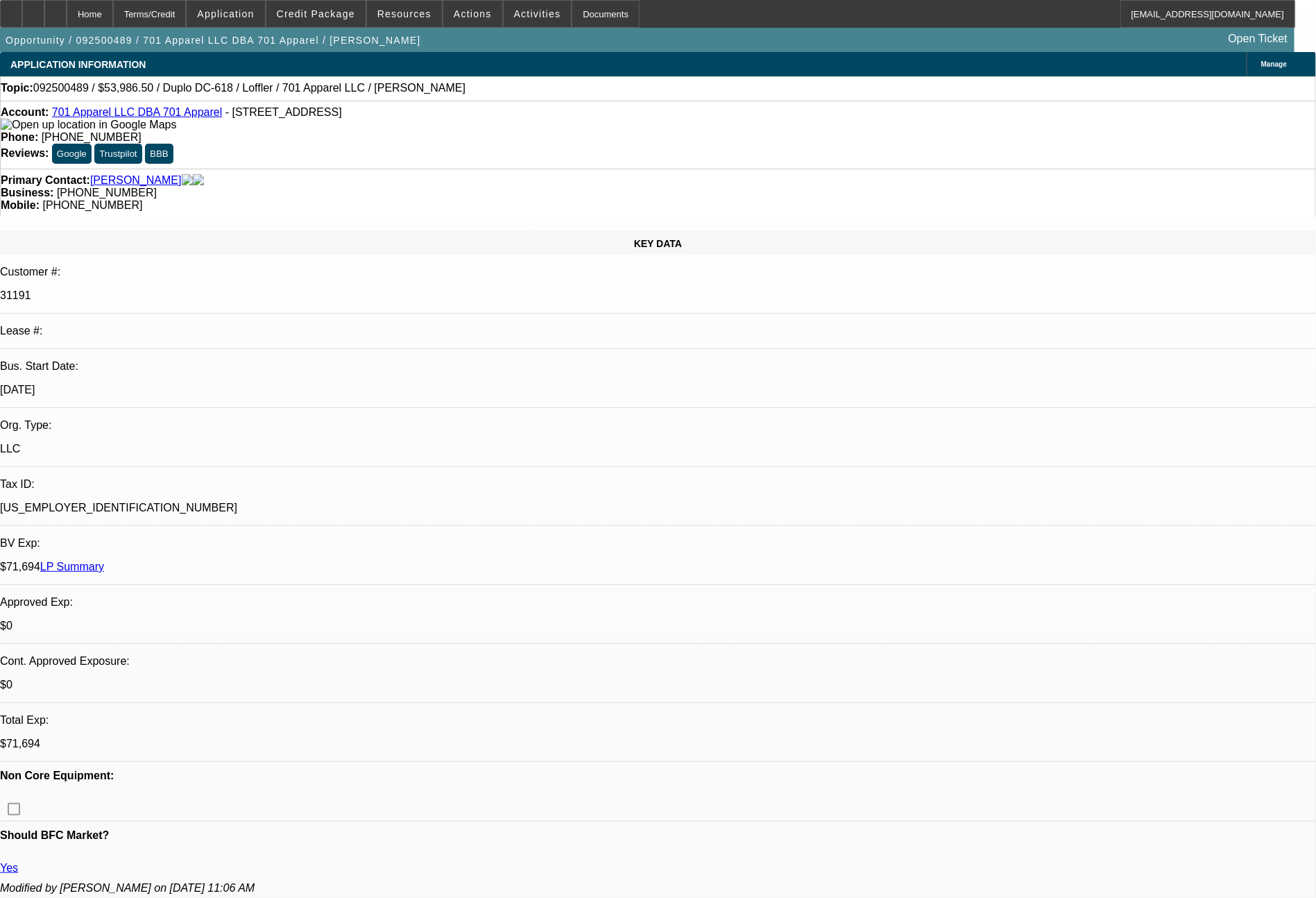
select select "0"
select select "2"
select select "0"
select select "6"
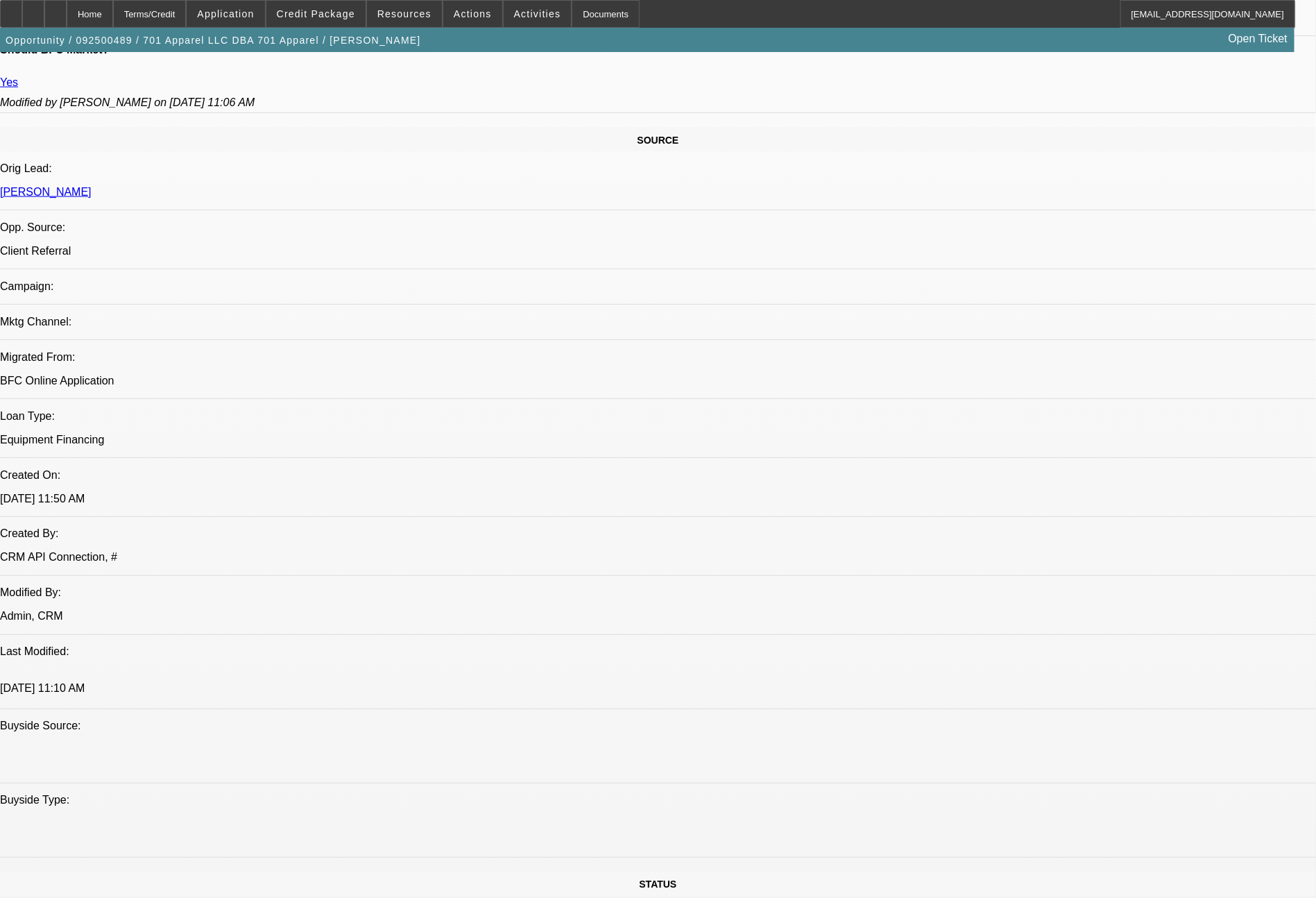
scroll to position [1572, 0]
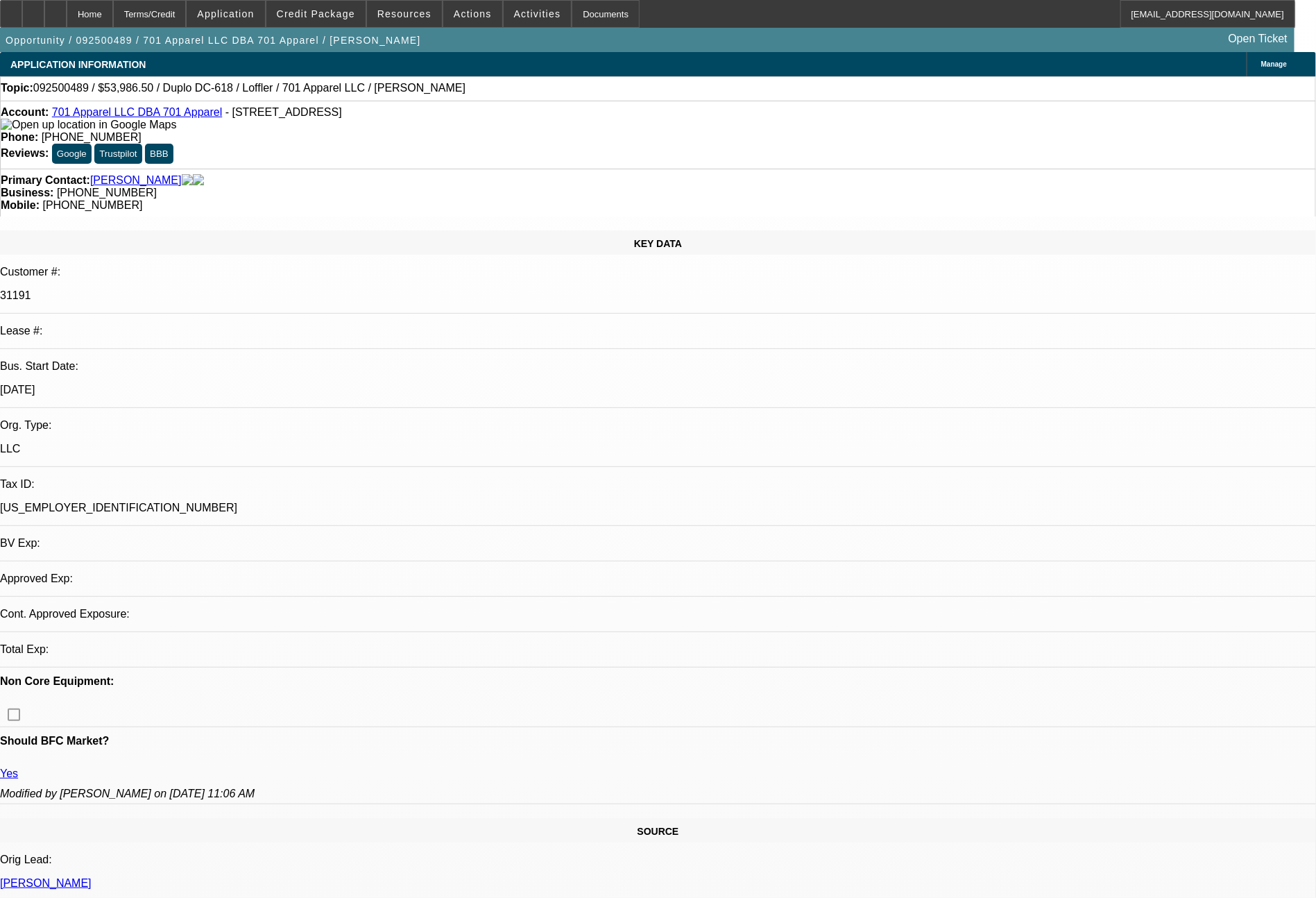
select select "0"
select select "2"
select select "0"
select select "6"
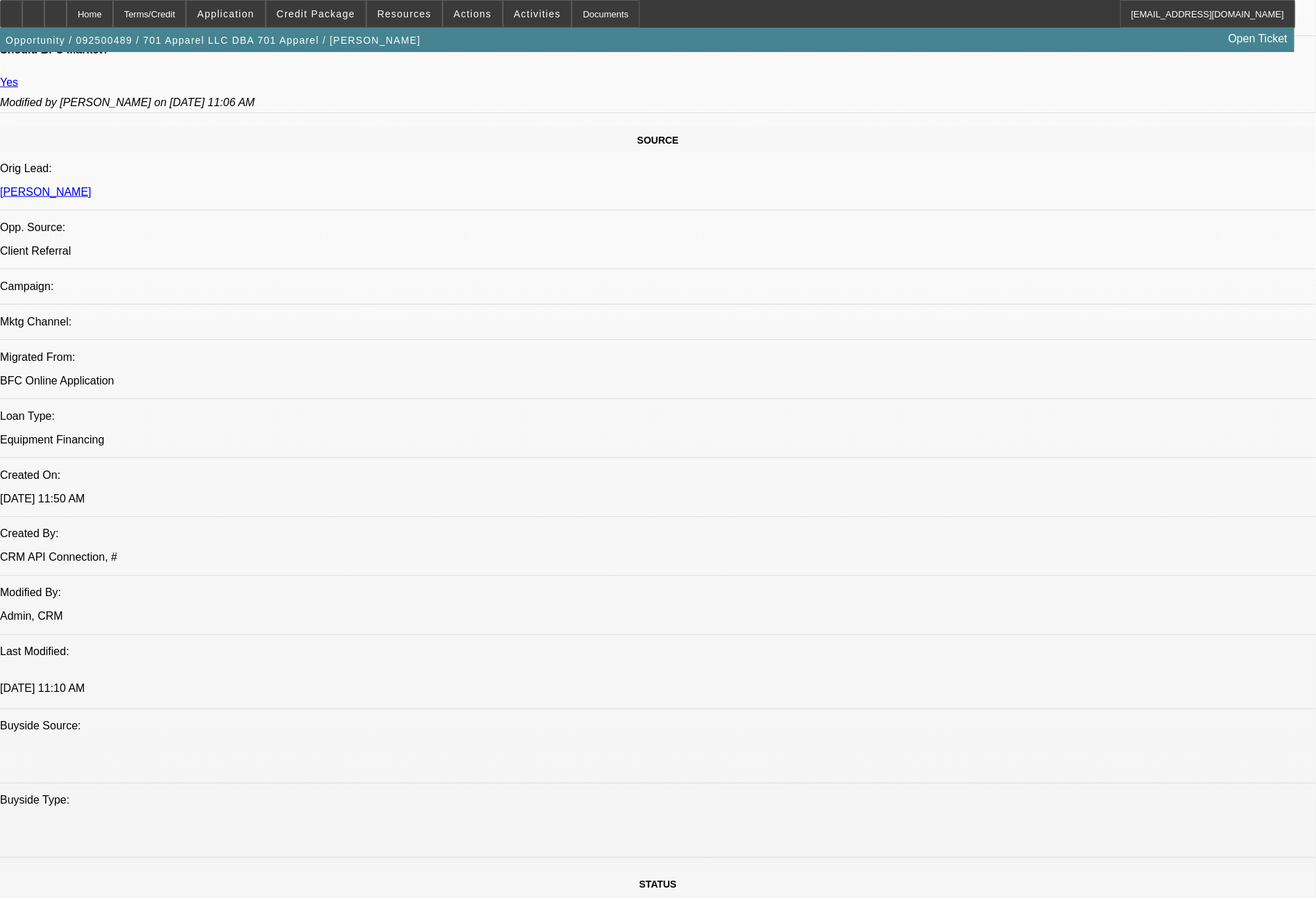
scroll to position [1572, 0]
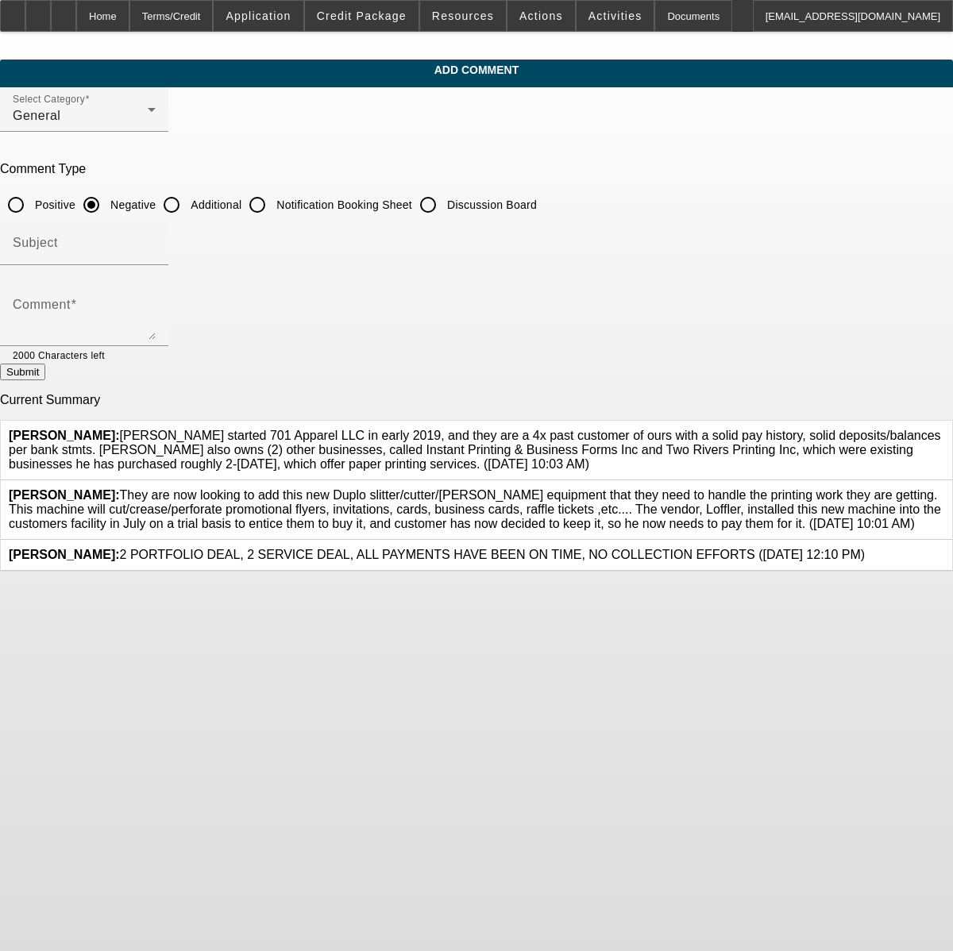
click at [187, 202] on input "Additional" at bounding box center [172, 205] width 32 height 32
radio input "true"
click at [156, 318] on textarea "Comment" at bounding box center [84, 321] width 143 height 38
type textarea "[PERSON_NAME] is the 100% sole owner of all (3) businesses here, and all (3) bu…"
click at [45, 367] on button "Submit" at bounding box center [22, 372] width 45 height 17
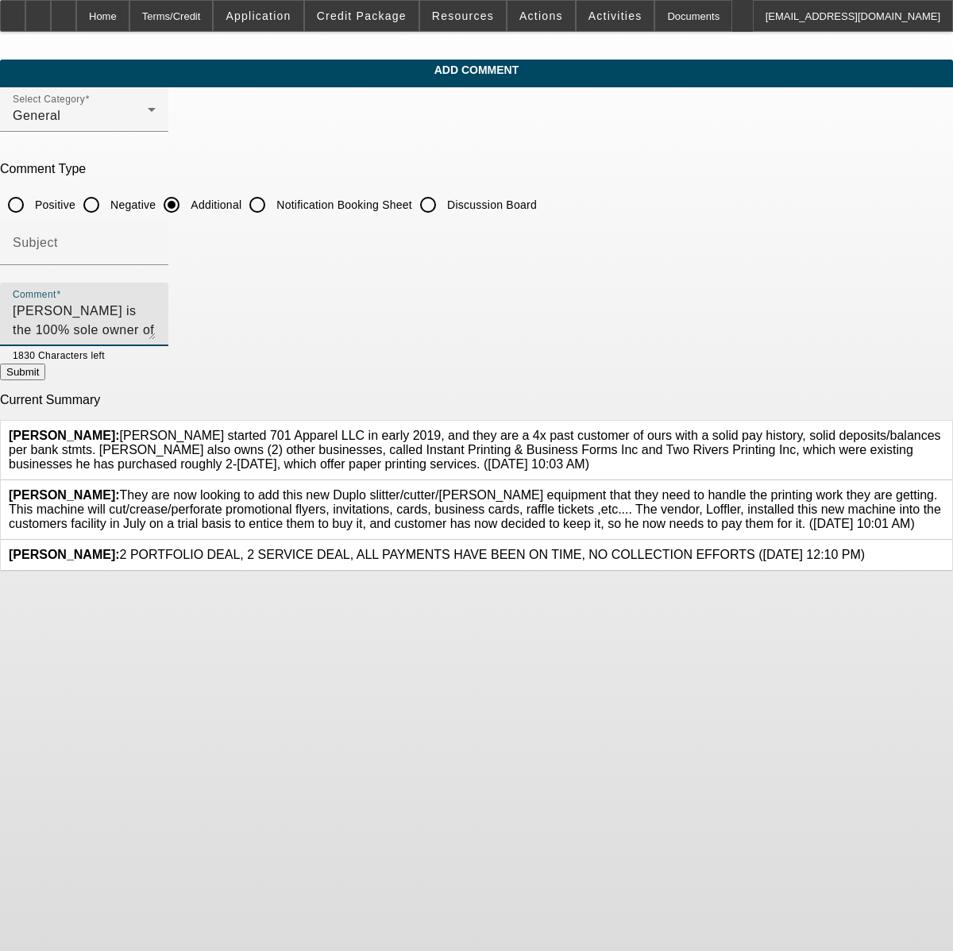
radio input "true"
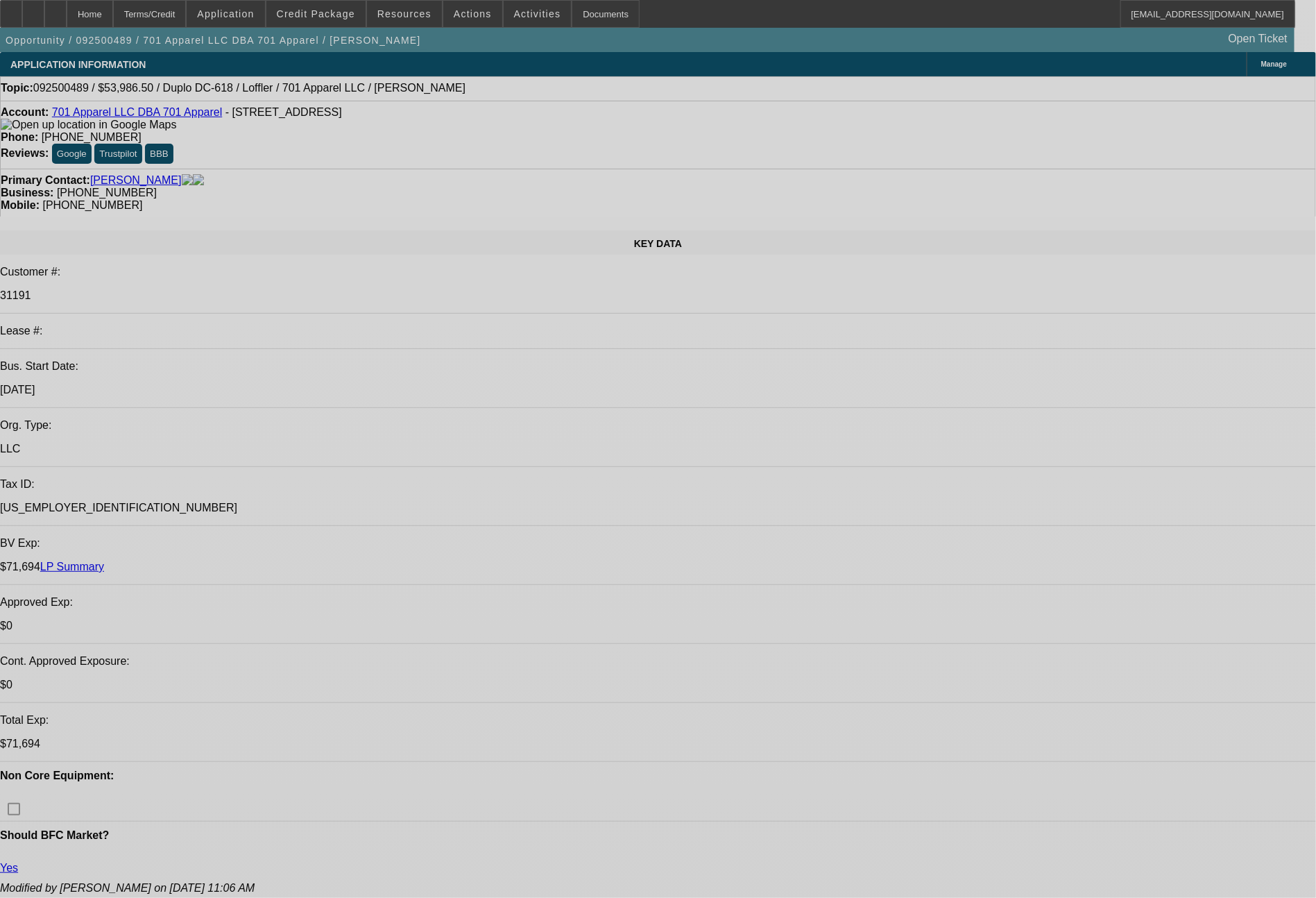
select select "0"
select select "2"
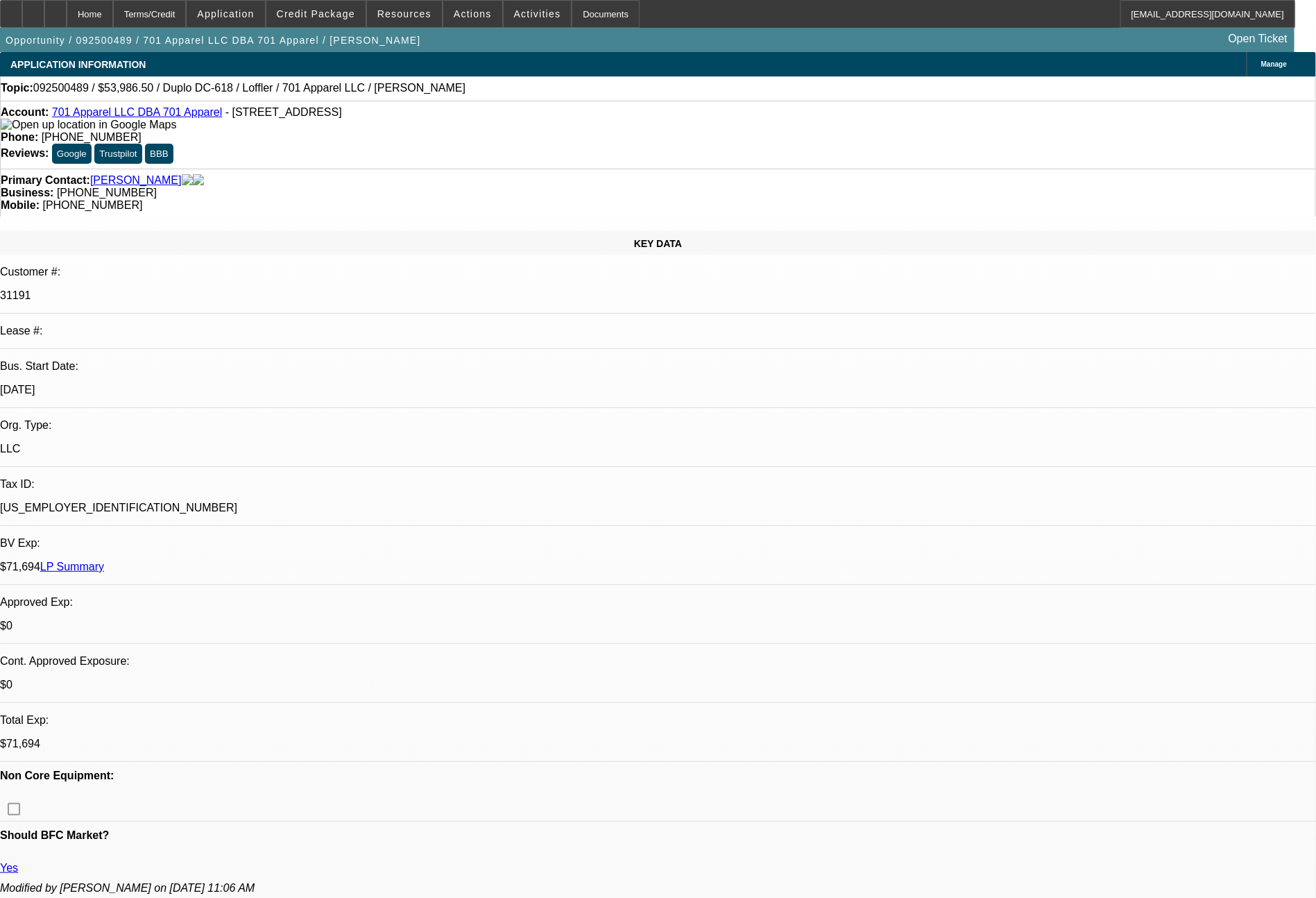
select select "2"
select select "0"
select select "6"
click at [1316, 835] on html "Home Terms/Credit Application Credit Package Resources Actions Activities Docum…" at bounding box center [658, 449] width 1316 height 898
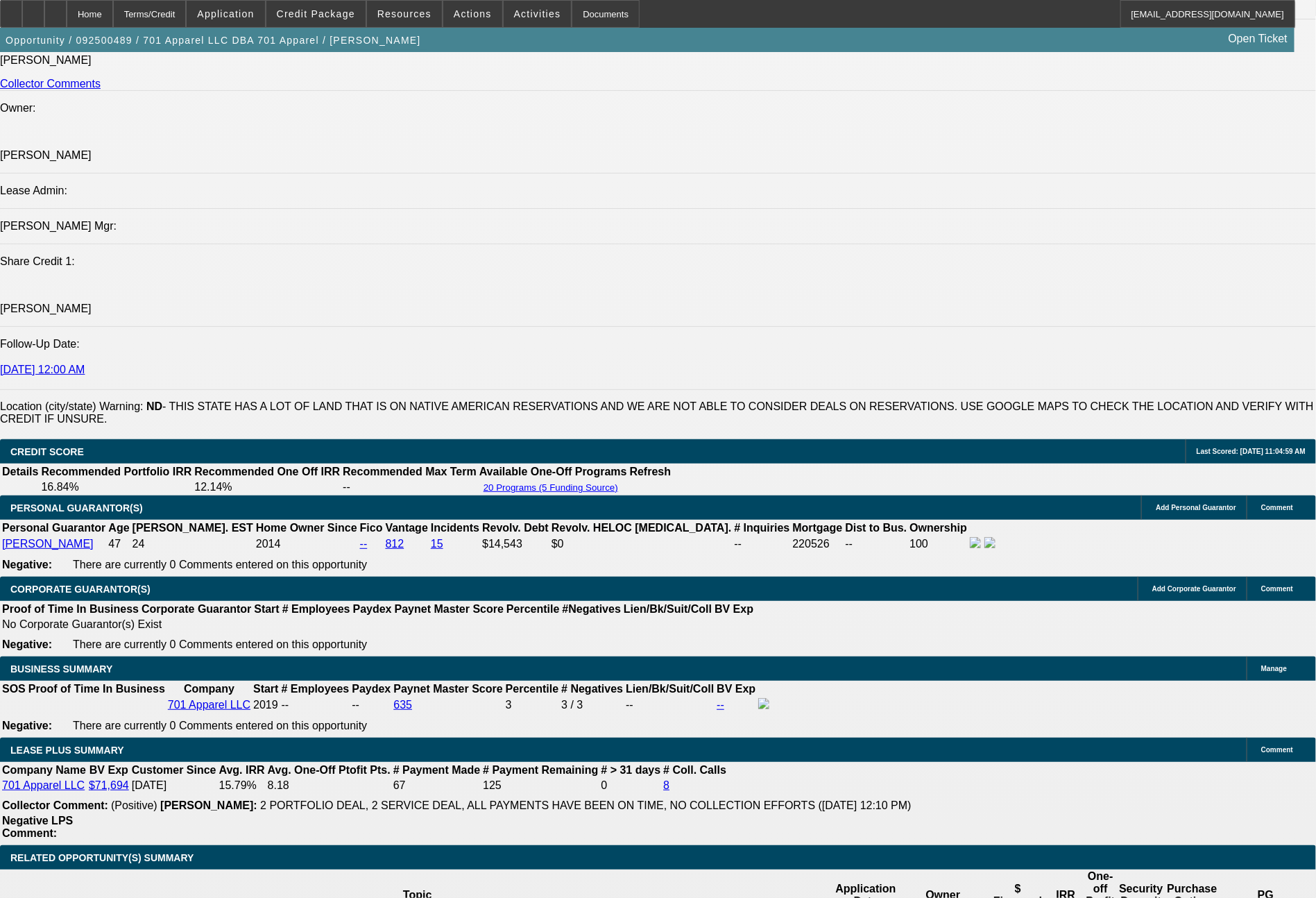
scroll to position [1959, 0]
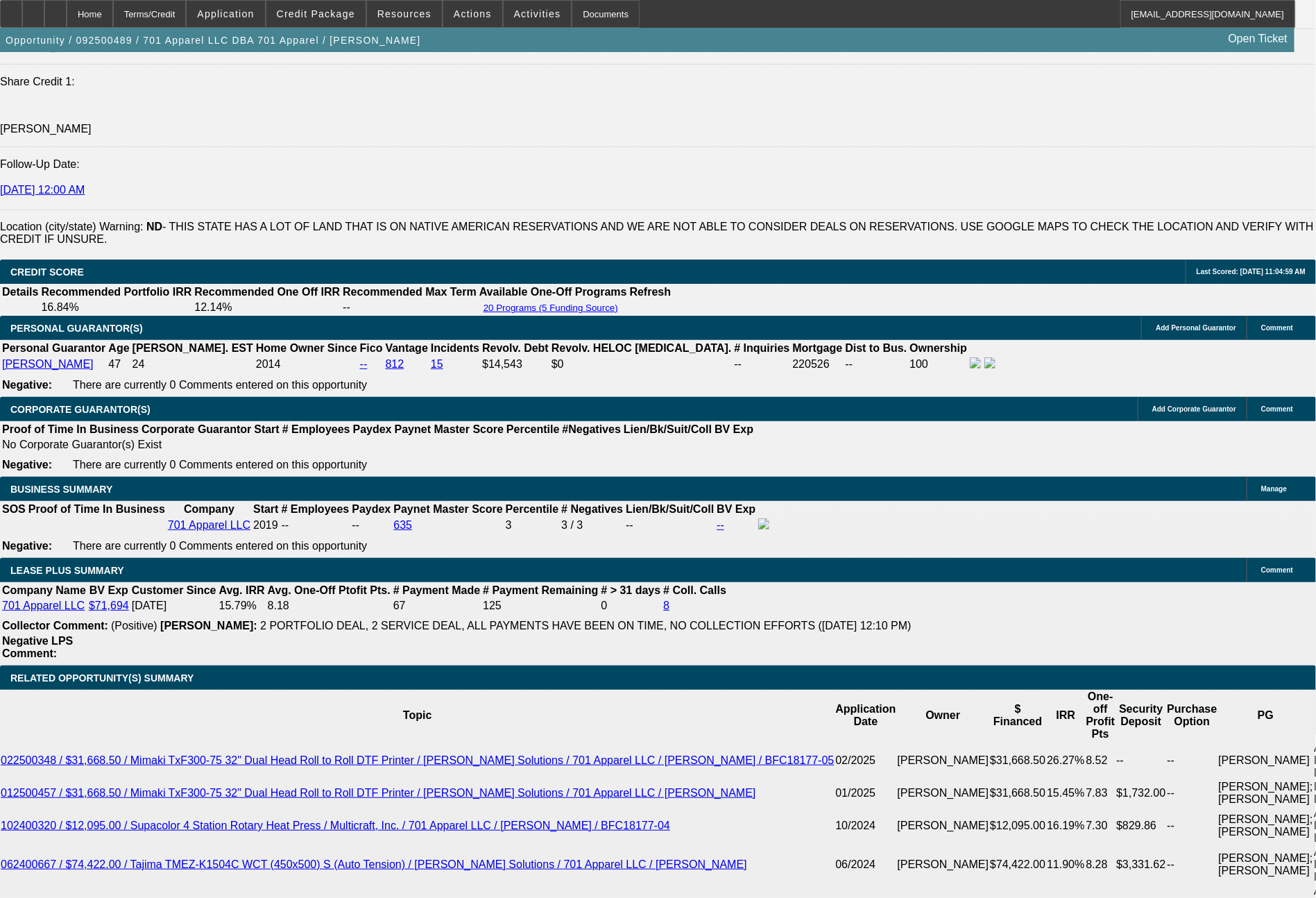
drag, startPoint x: 203, startPoint y: 605, endPoint x: 333, endPoint y: 623, distance: 131.2
type input "1"
type input "$2.00"
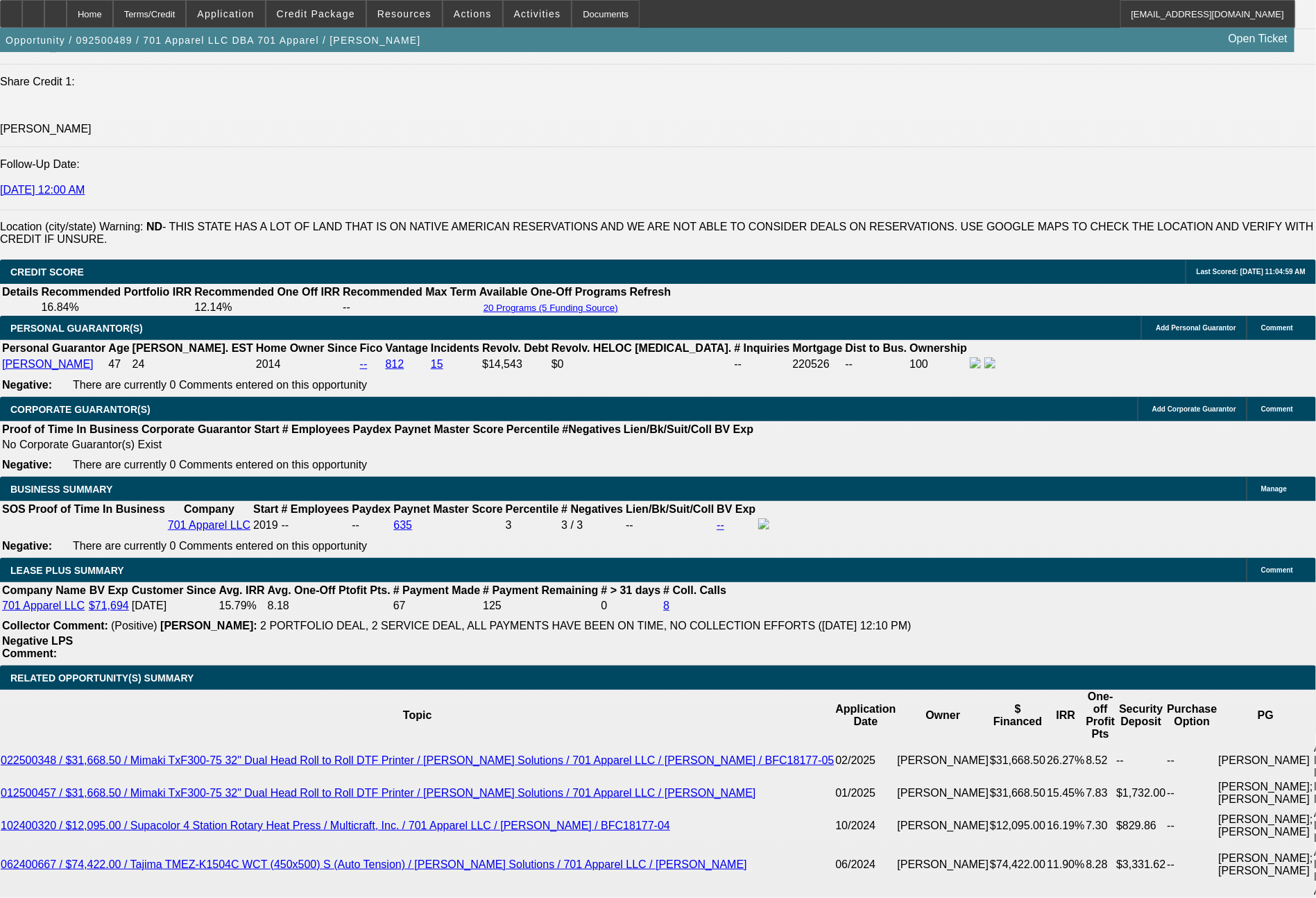
type input "UNKNOWN"
type input "1366"
type input "$2,732.00"
type input "17.8"
type input "136"
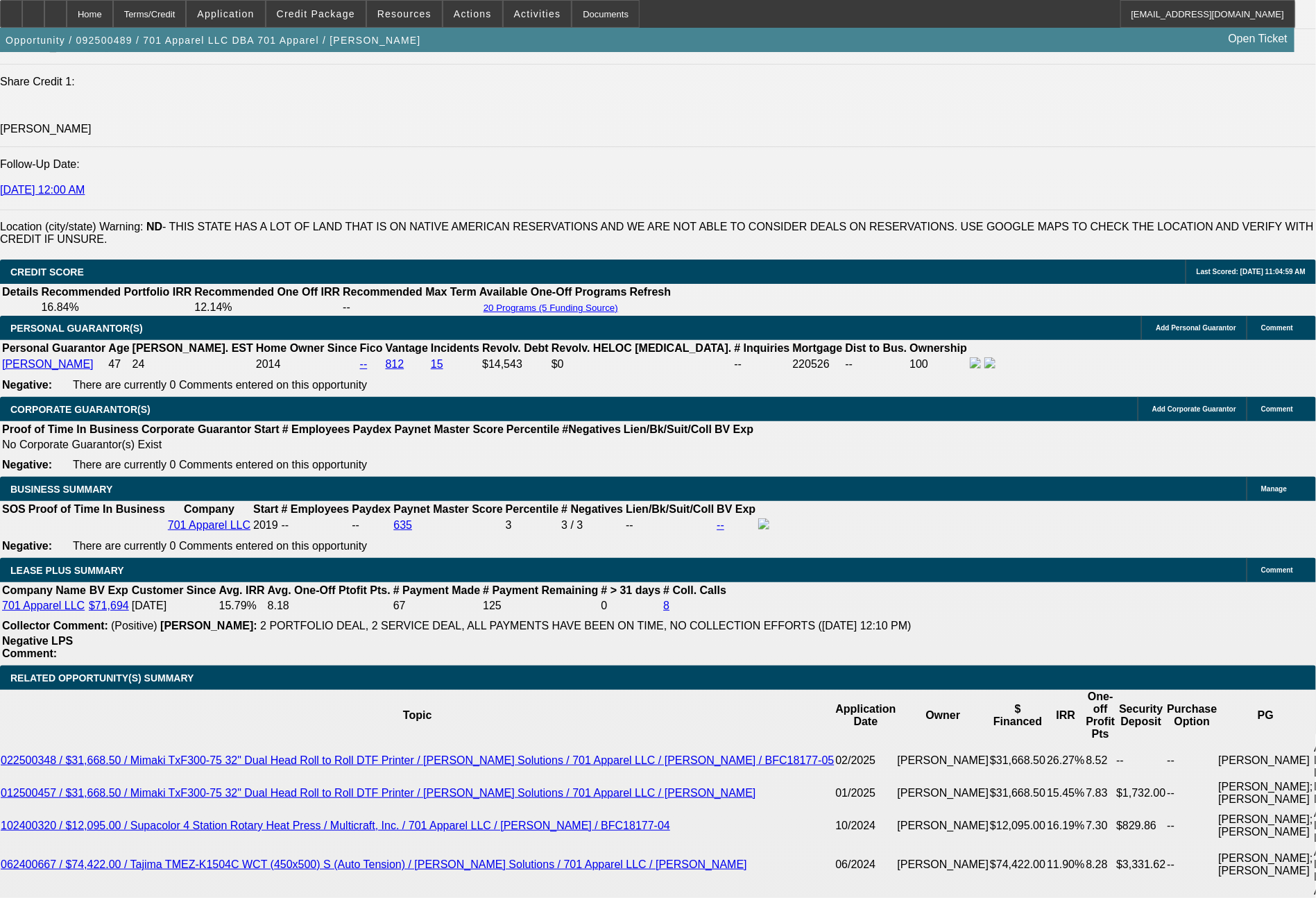
type input "$272.00"
type input "13"
type input "1347"
type input "$2,694.00"
type input "17.2"
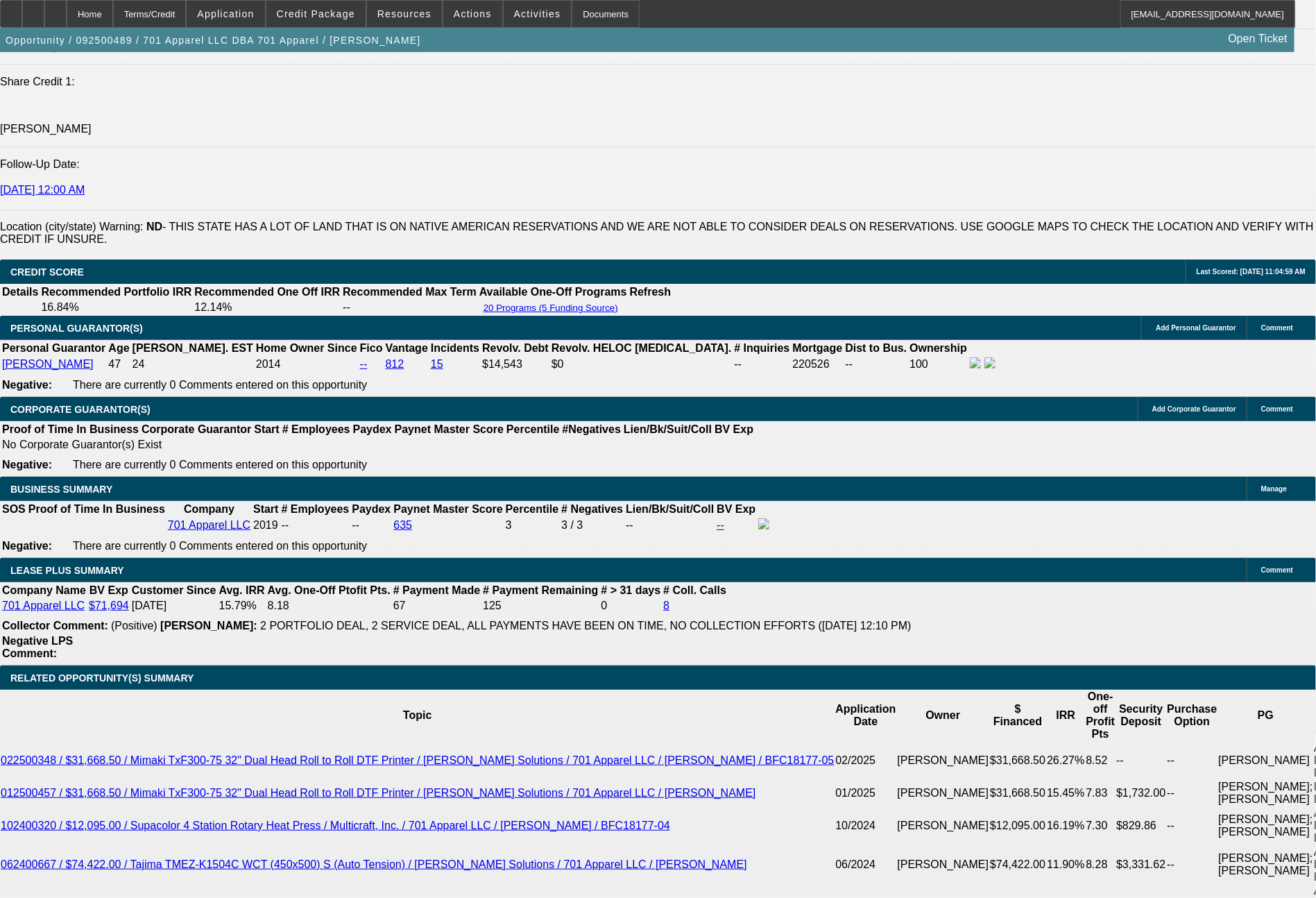
type input "$1,347.00"
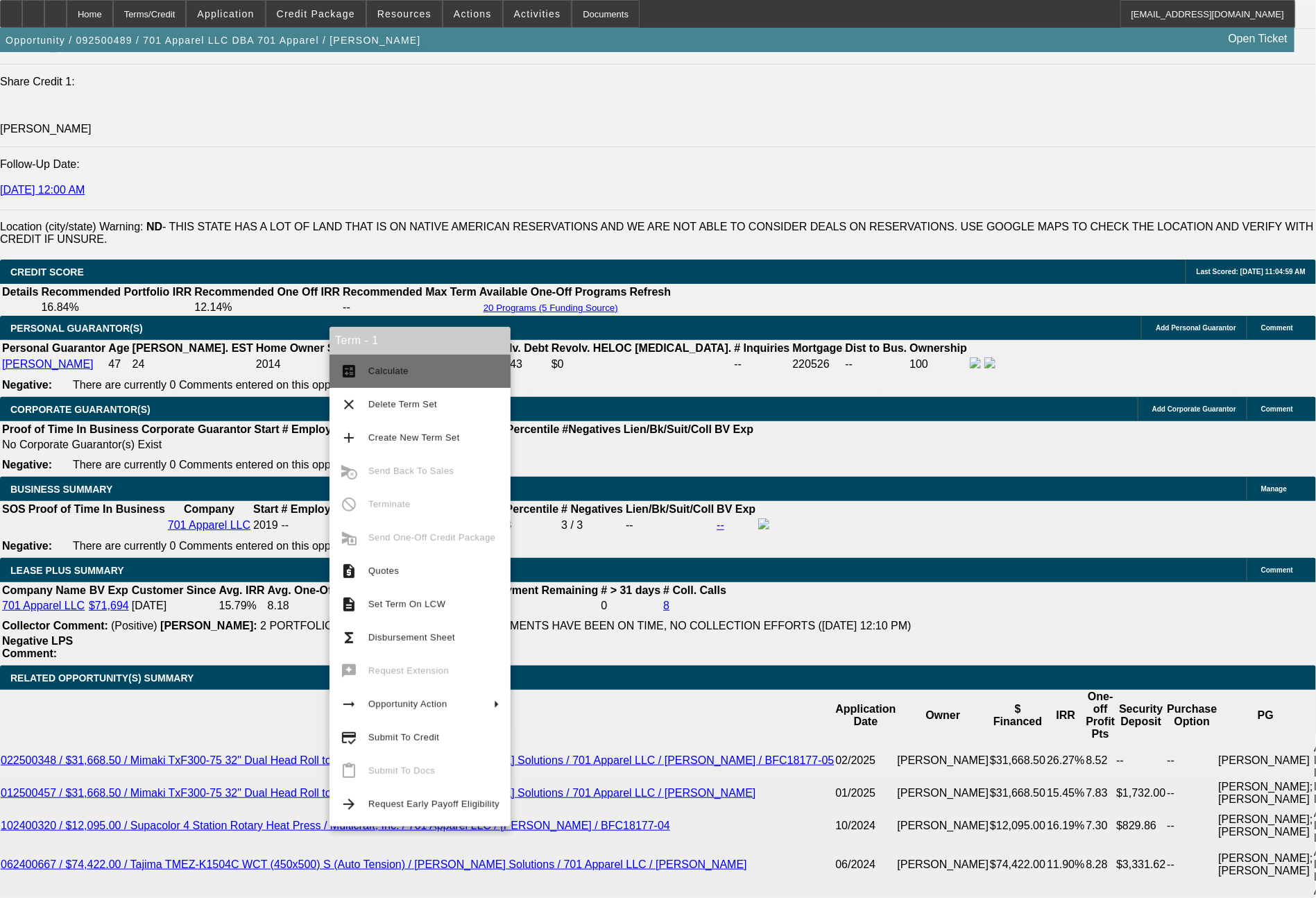
click at [436, 376] on span "Calculate" at bounding box center [434, 370] width 131 height 17
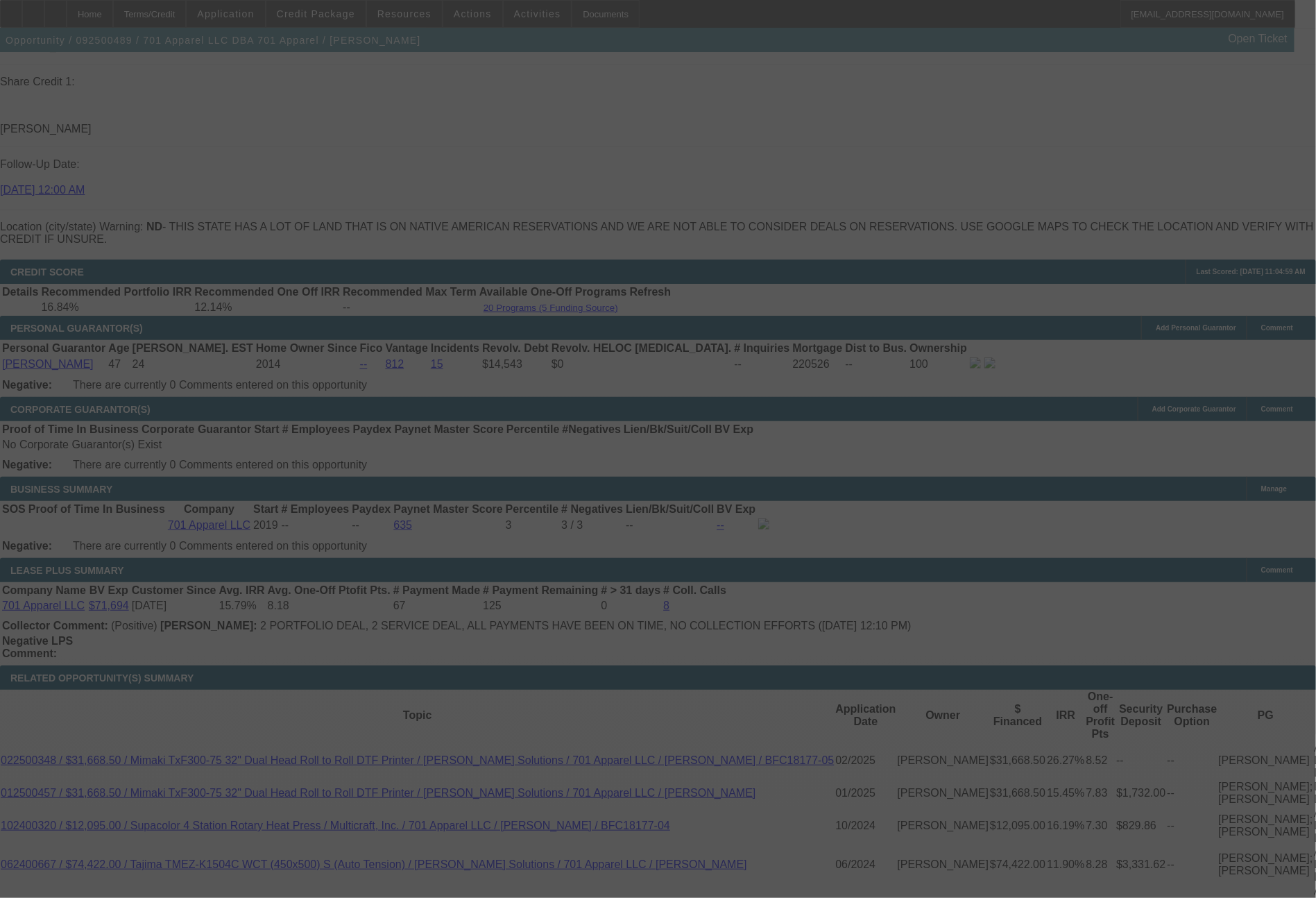
select select "0"
select select "2"
select select "0"
select select "6"
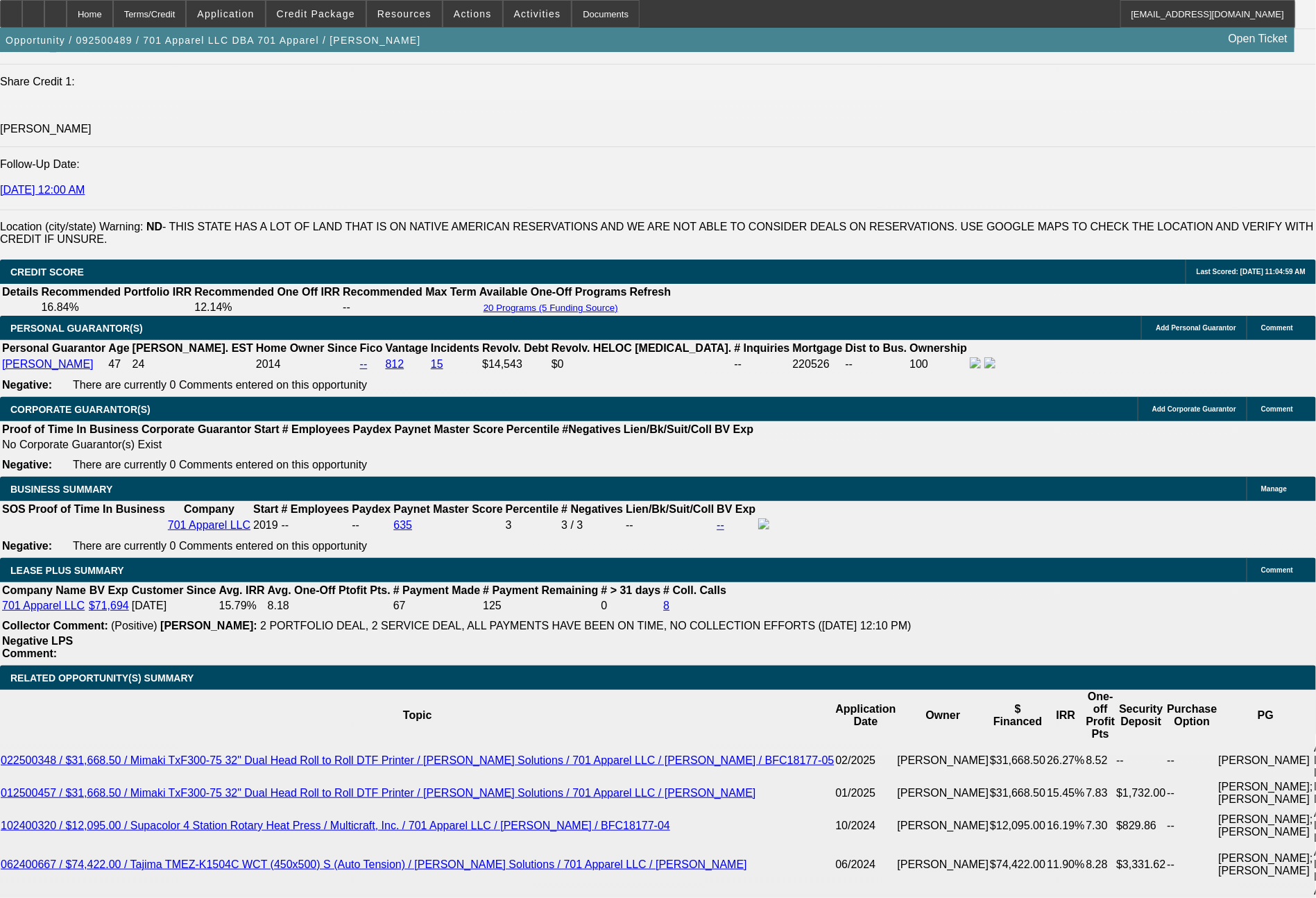
drag, startPoint x: 213, startPoint y: 605, endPoint x: 277, endPoint y: 606, distance: 64.0
type input "1"
type input "$2.00"
type input "UNKNOWN"
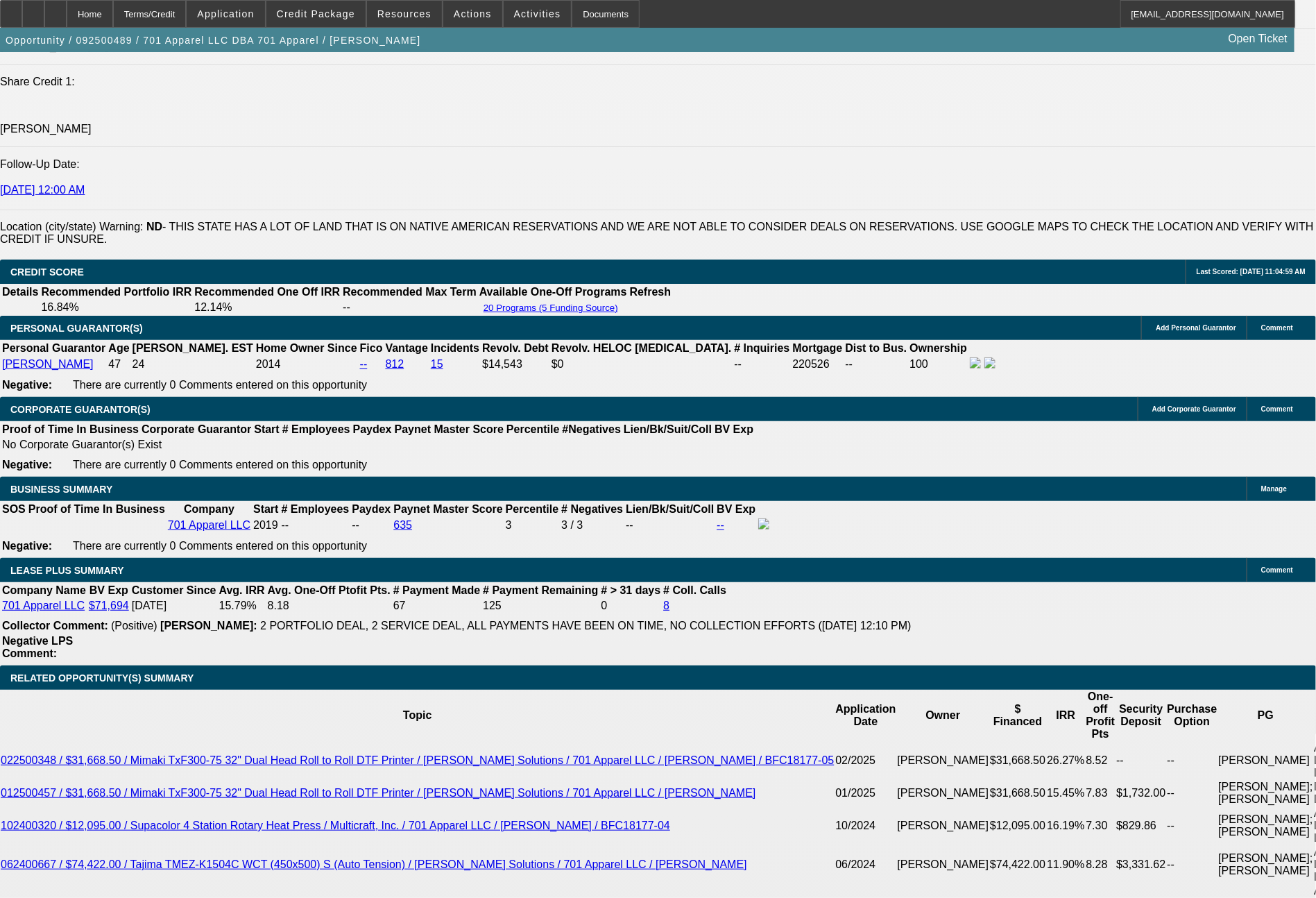
type input "1316"
type input "$2,632.00"
type input "16.1"
type input "131"
type input "$262.00"
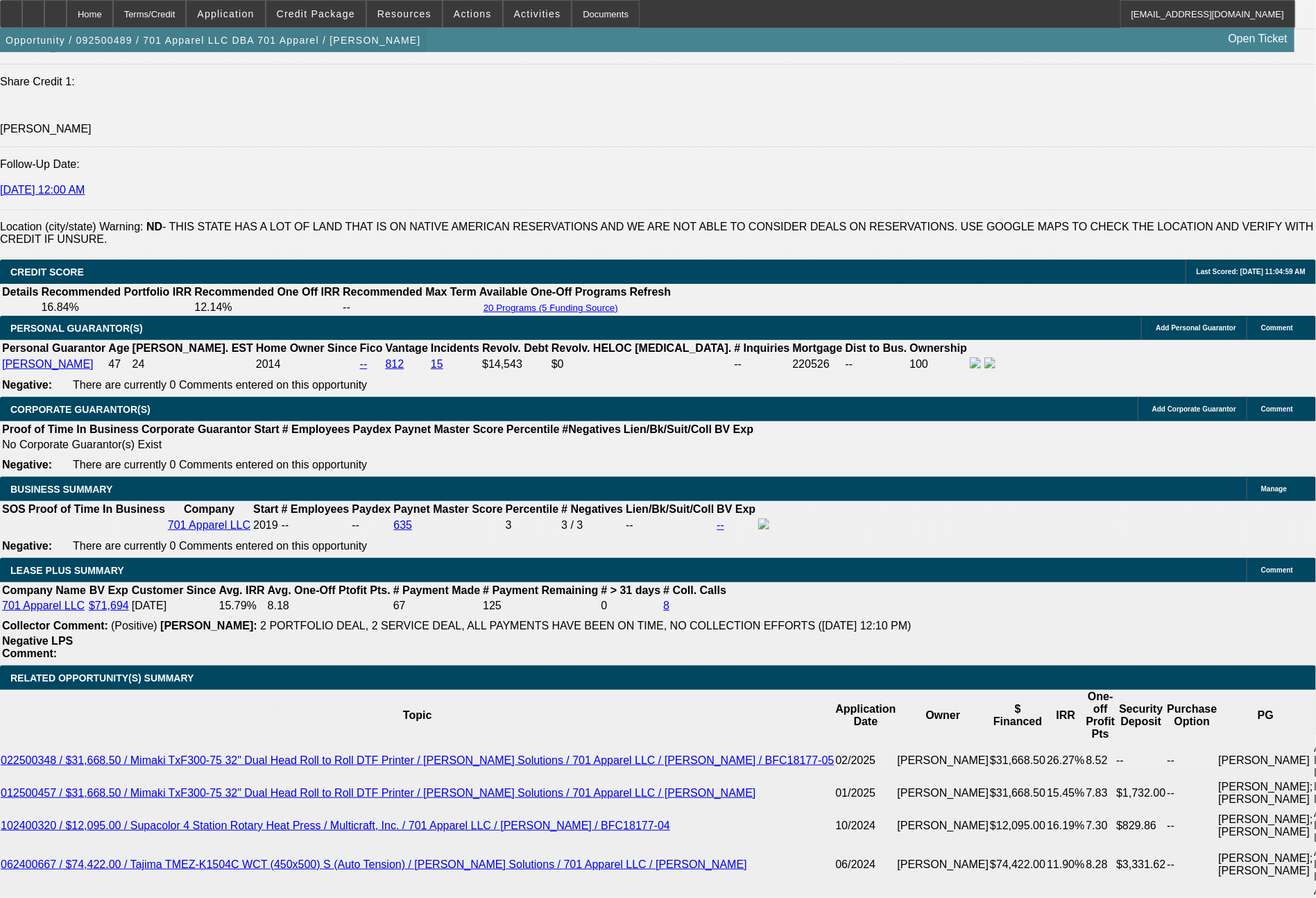
type input "1311"
type input "$2,622.00"
type input "15.9"
type input "$1,311.00"
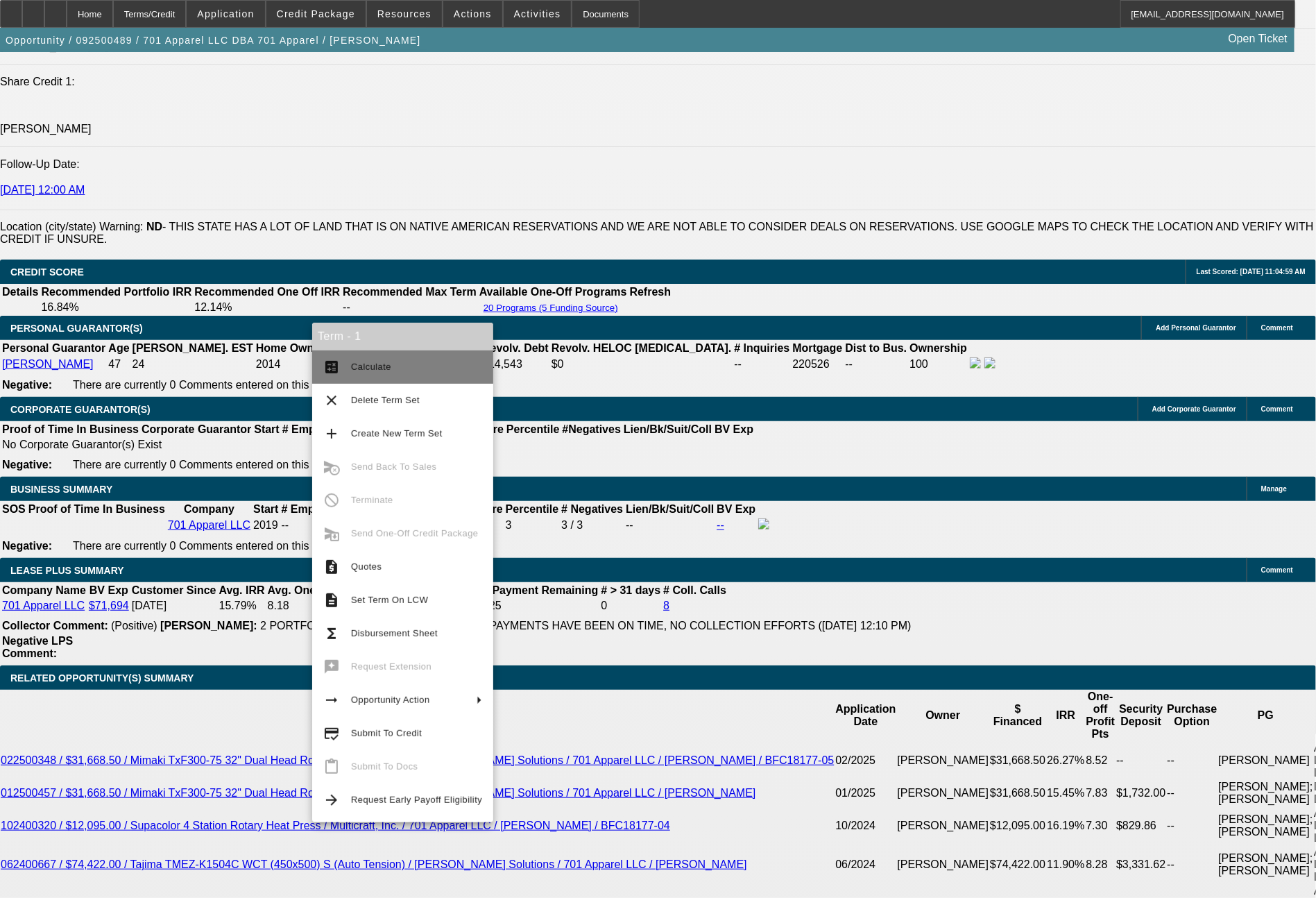
click at [372, 377] on button "calculate Calculate" at bounding box center [402, 367] width 181 height 33
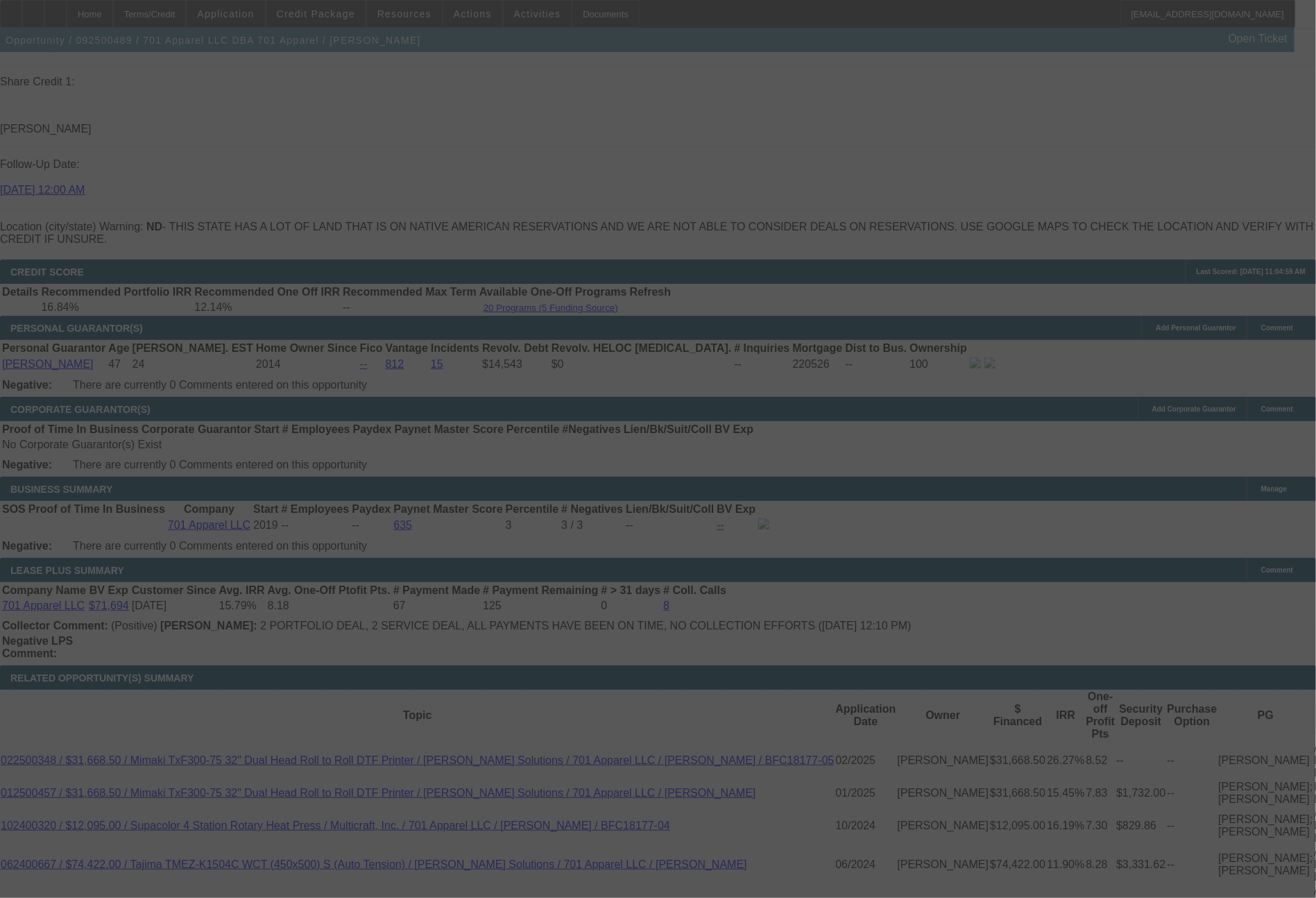
select select "0"
select select "2"
select select "0"
select select "6"
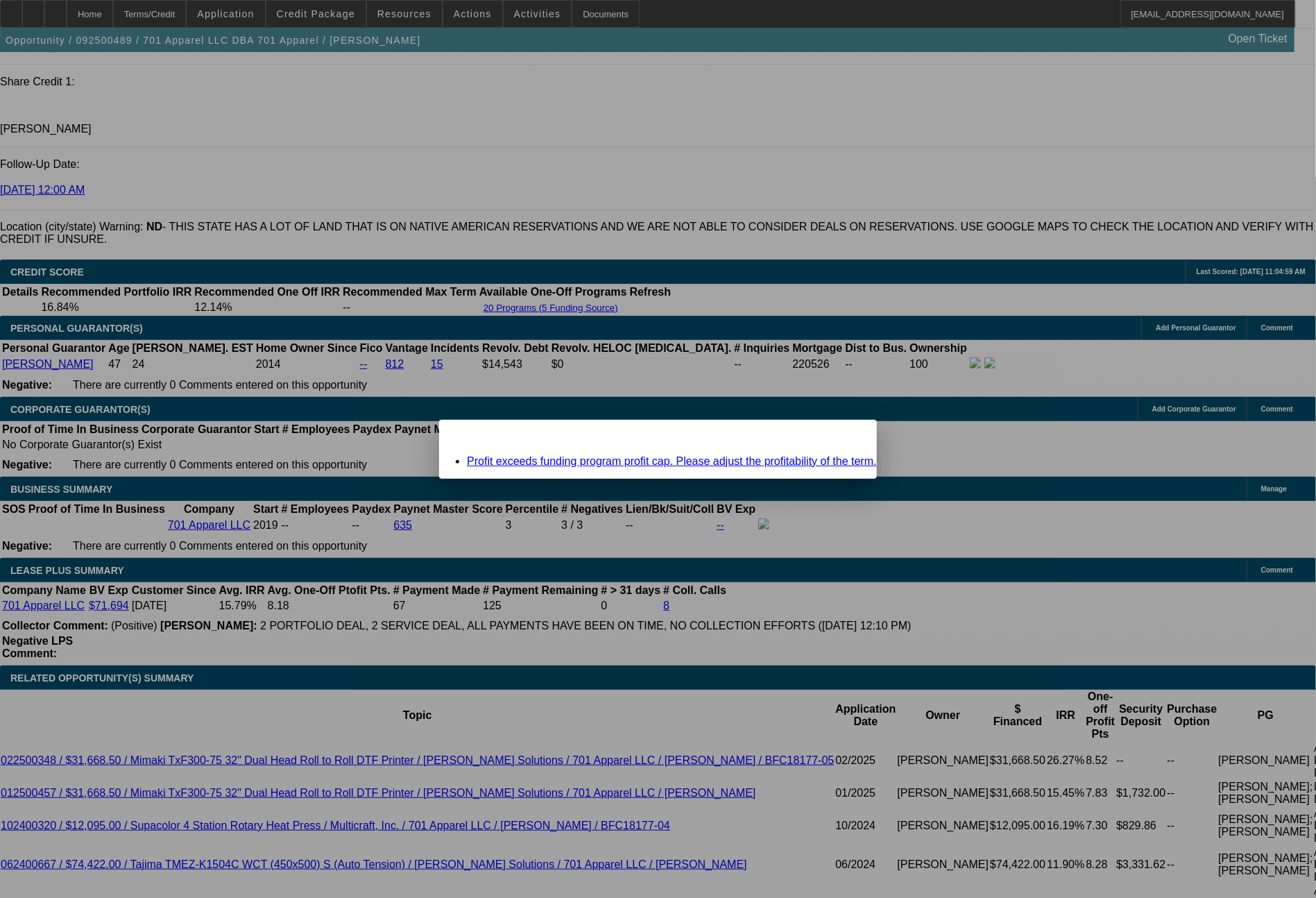
scroll to position [0, 0]
drag, startPoint x: 813, startPoint y: 436, endPoint x: 791, endPoint y: 435, distance: 22.0
click at [847, 435] on div "Close" at bounding box center [862, 427] width 31 height 16
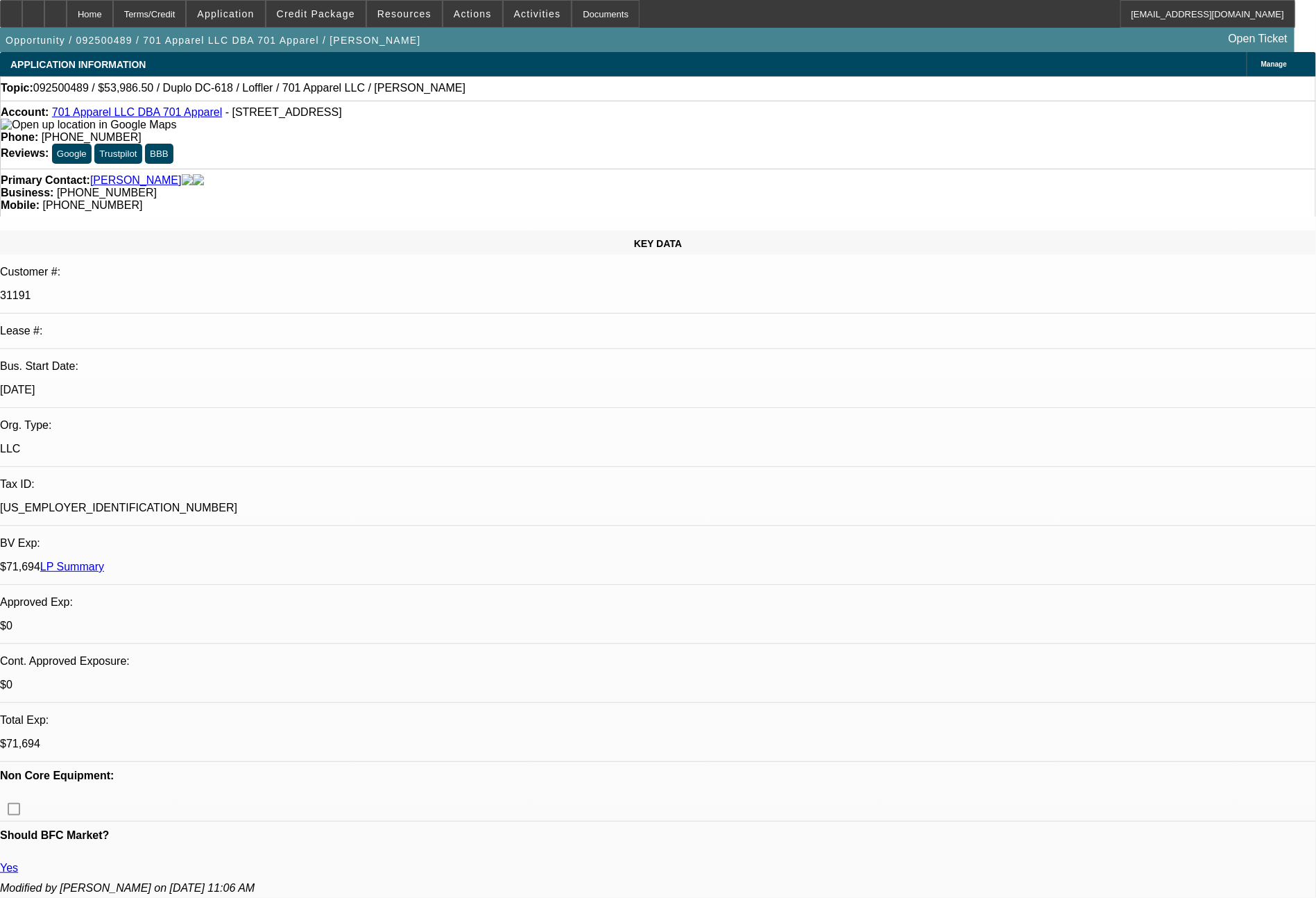
scroll to position [1959, 0]
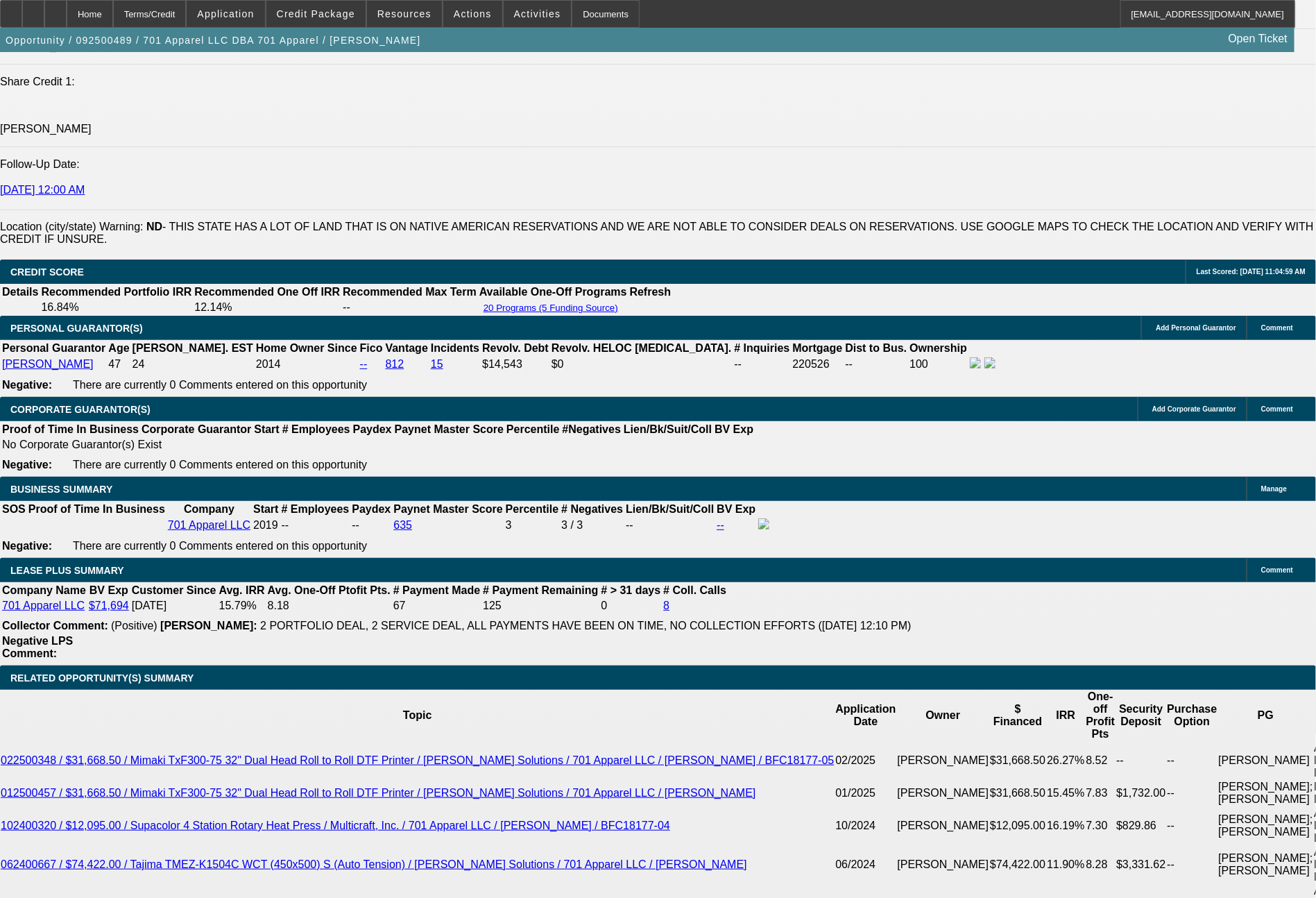
drag, startPoint x: 206, startPoint y: 604, endPoint x: 283, endPoint y: 610, distance: 77.2
type input "1"
type input "$2.00"
type input "UNKNOWN"
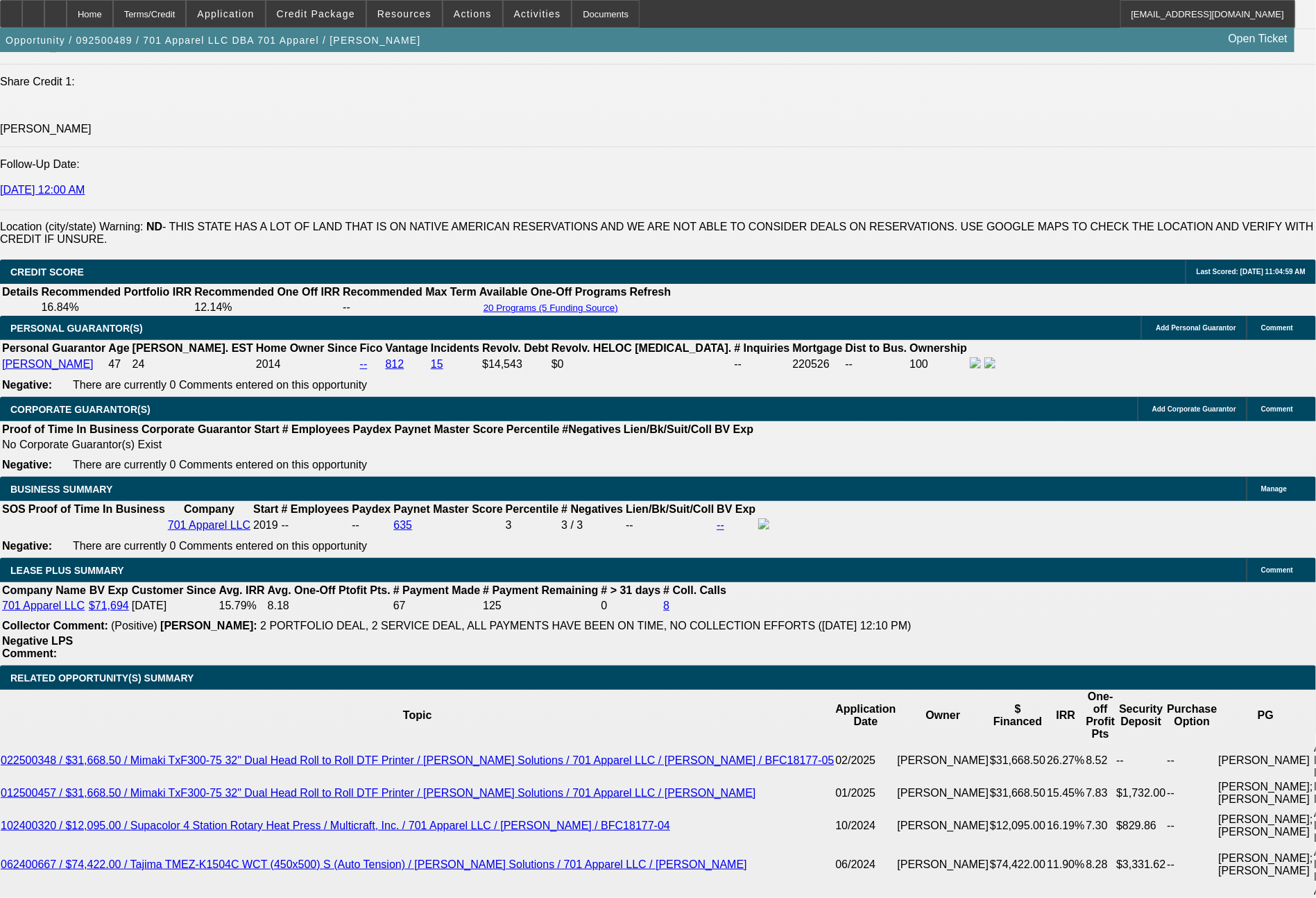
type input "1283"
type input "$2,566.00"
type input "15"
type input "128"
type input "$256.00"
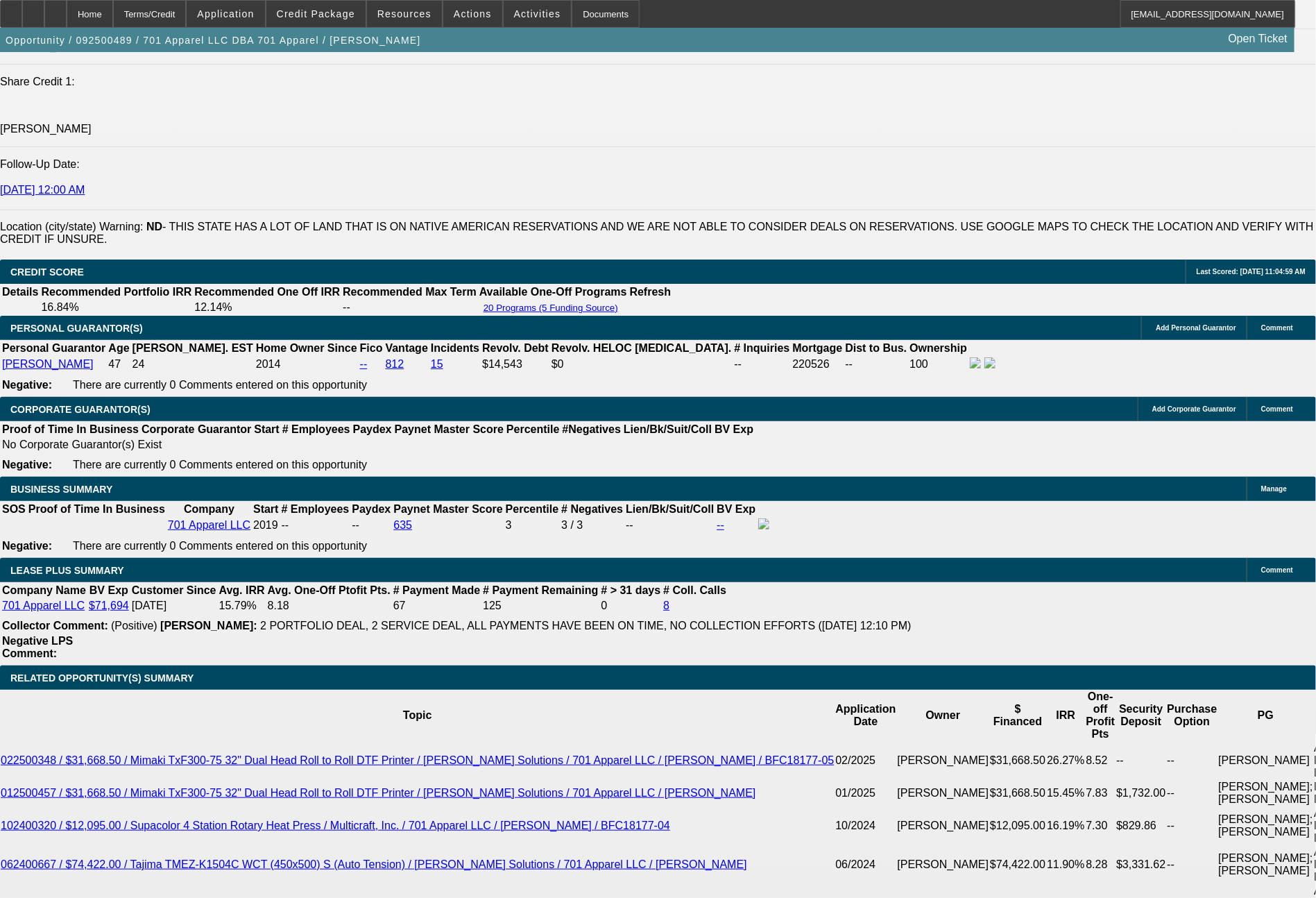
type input "1281"
type input "$2,562.00"
type input "14.9"
type input "$1,281.00"
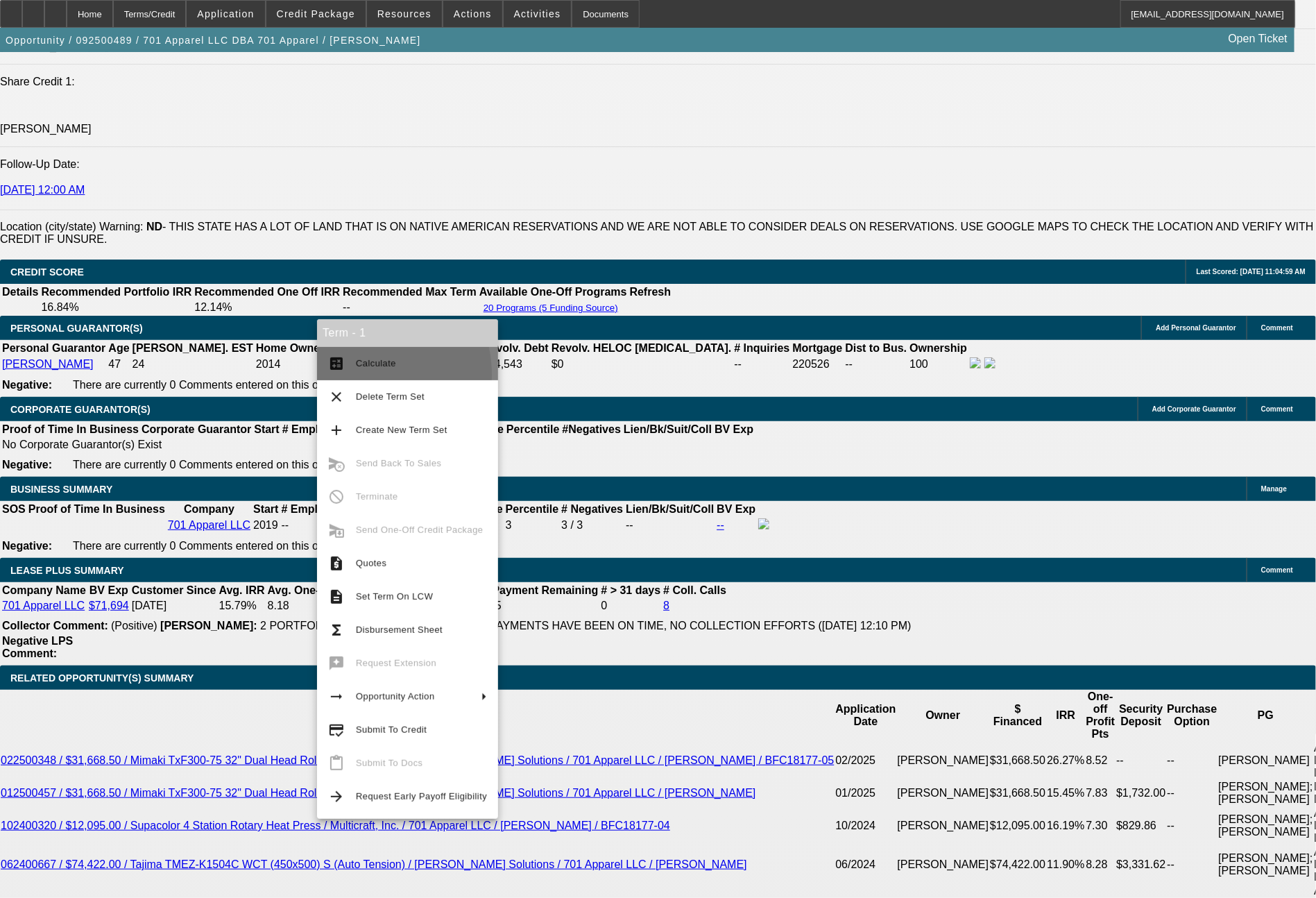
click at [355, 373] on button "calculate Calculate" at bounding box center [407, 363] width 181 height 33
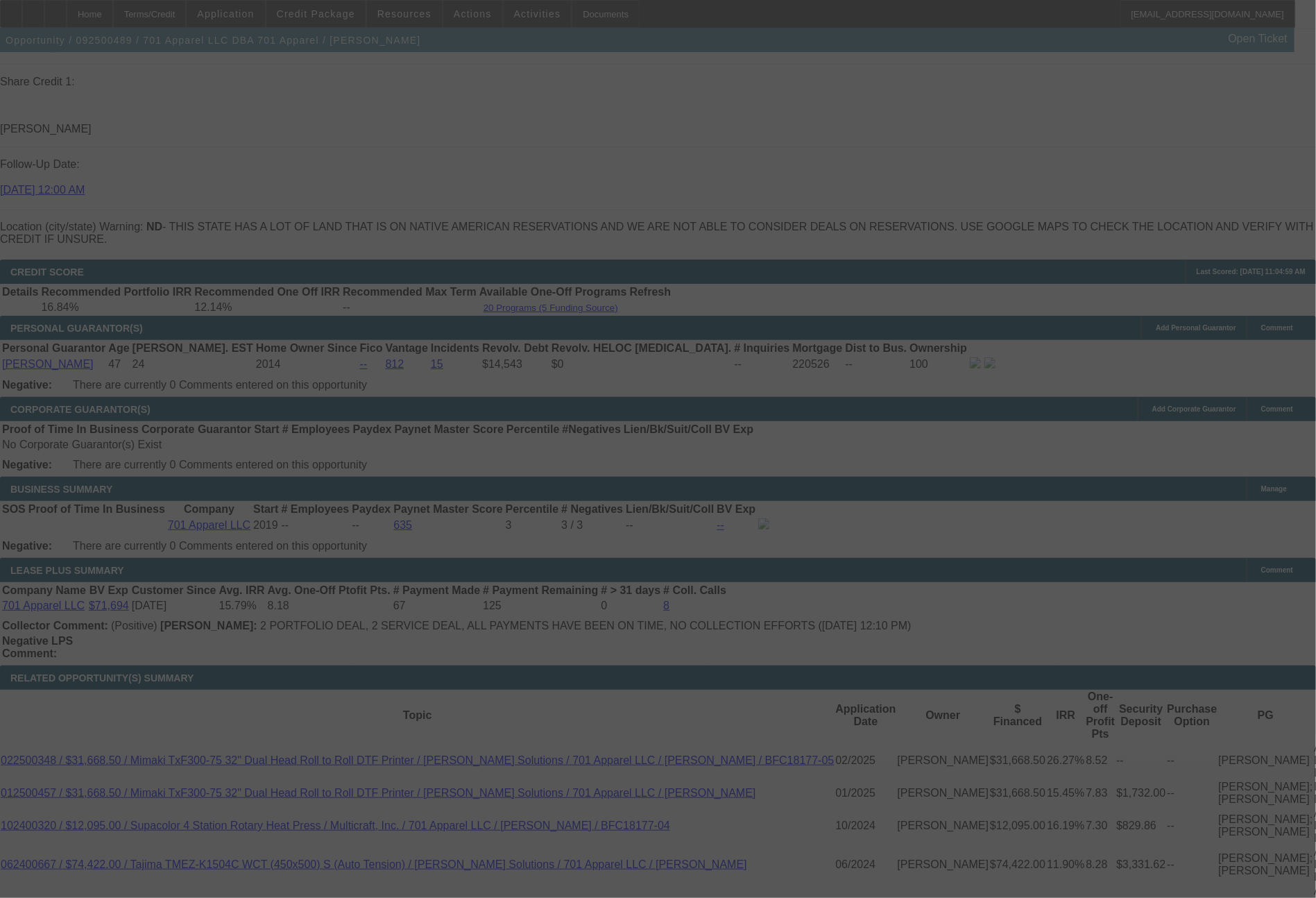
select select "0"
select select "2"
select select "0"
select select "6"
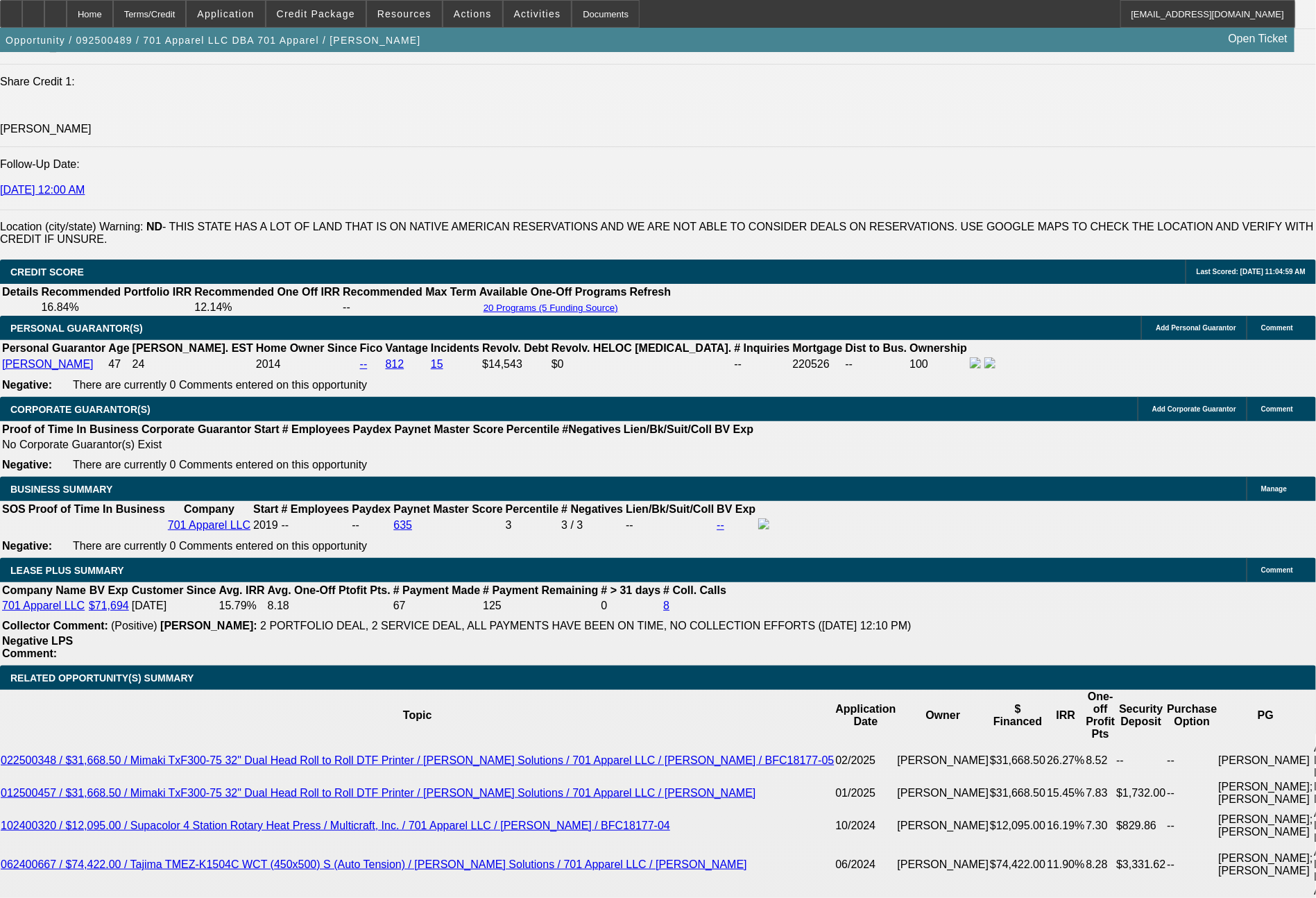
drag, startPoint x: 207, startPoint y: 612, endPoint x: 280, endPoint y: 610, distance: 73.0
type input "1"
type input "$2.00"
type input "UNKNOWN"
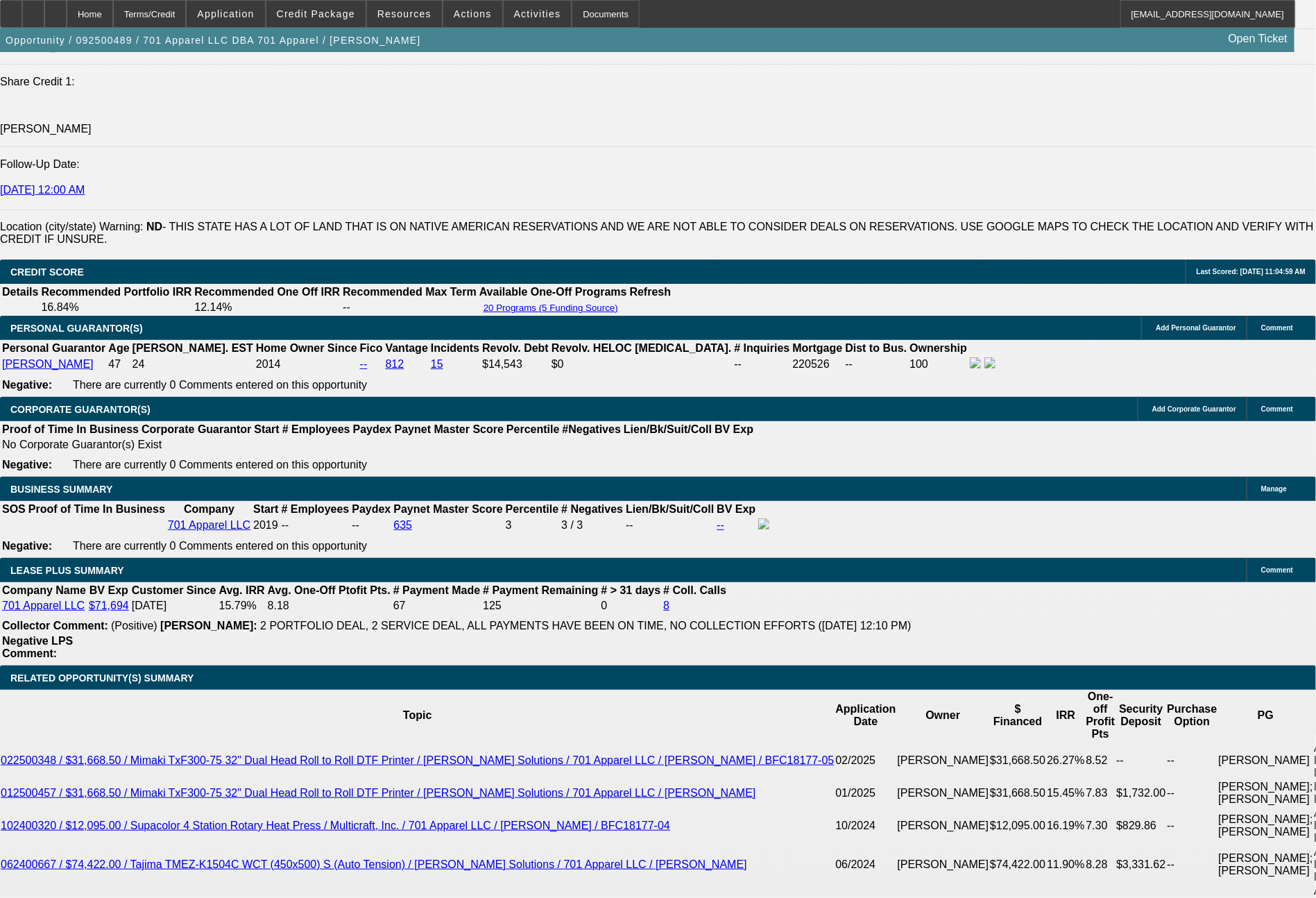
type input "12"
type input "1297"
type input "$2,594.00"
type input "15.4"
type input "$1,297.00"
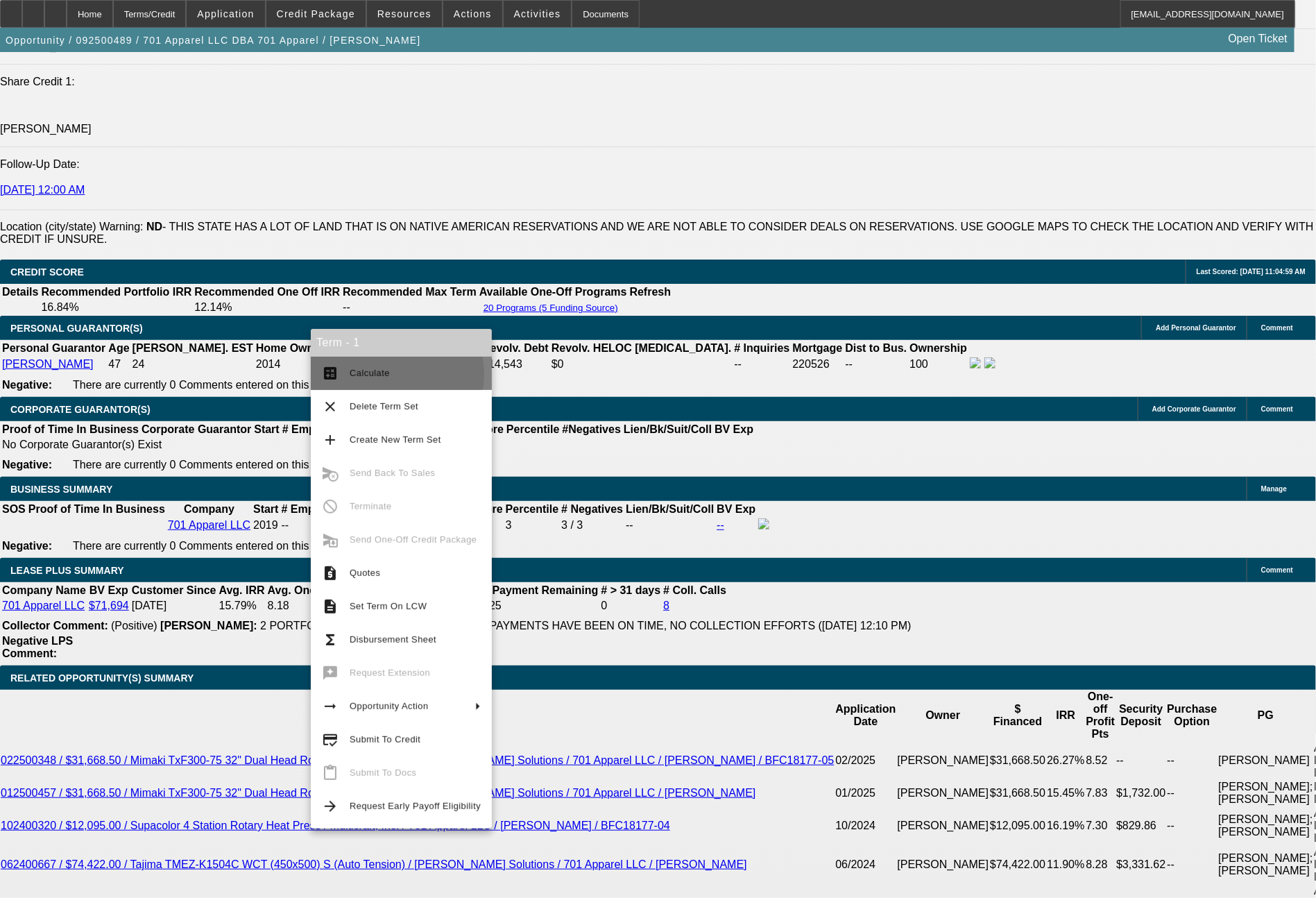
click at [383, 375] on span "Calculate" at bounding box center [370, 373] width 40 height 10
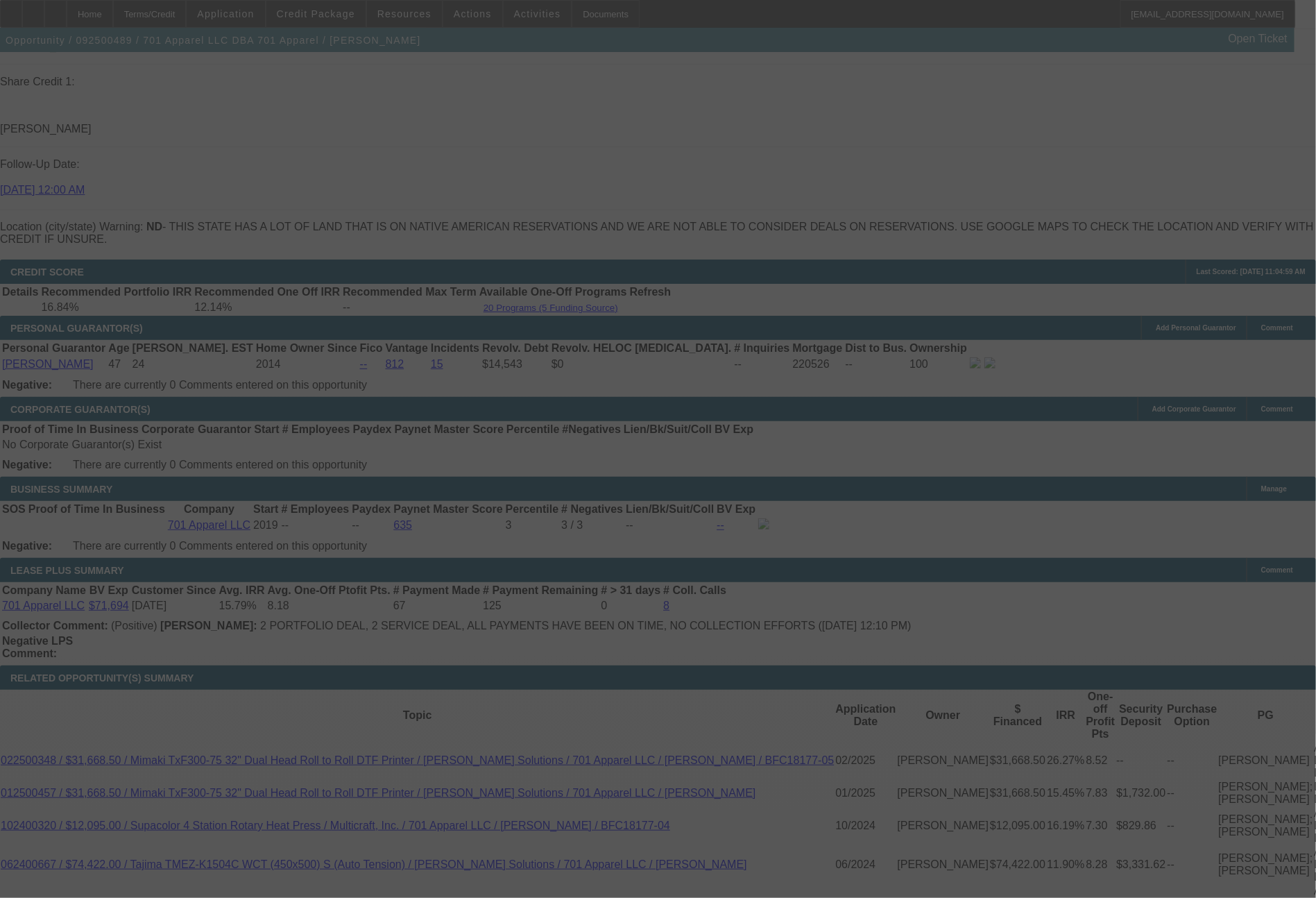
select select "0"
select select "2"
select select "0"
select select "6"
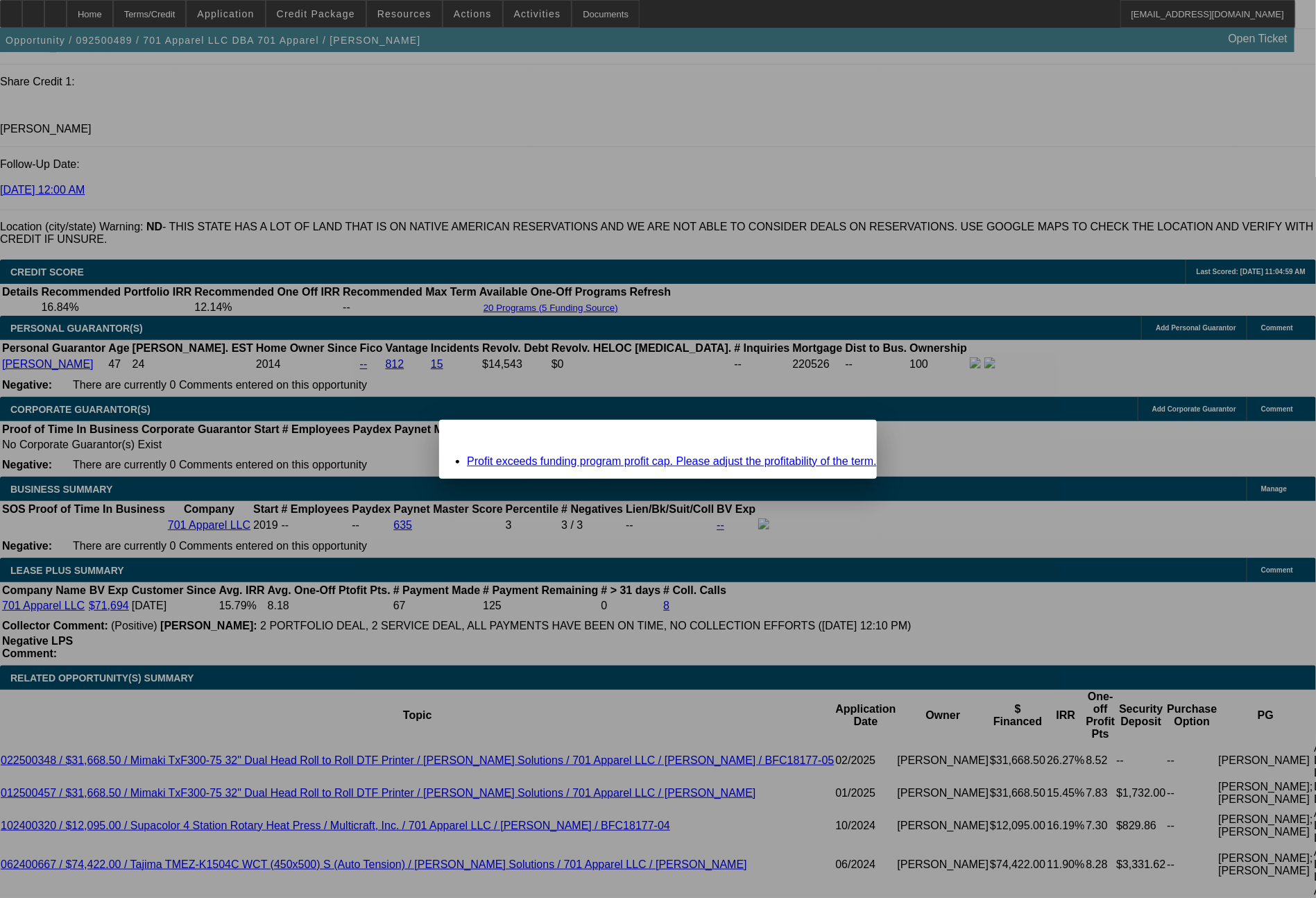
click at [847, 433] on div "Close" at bounding box center [862, 427] width 31 height 16
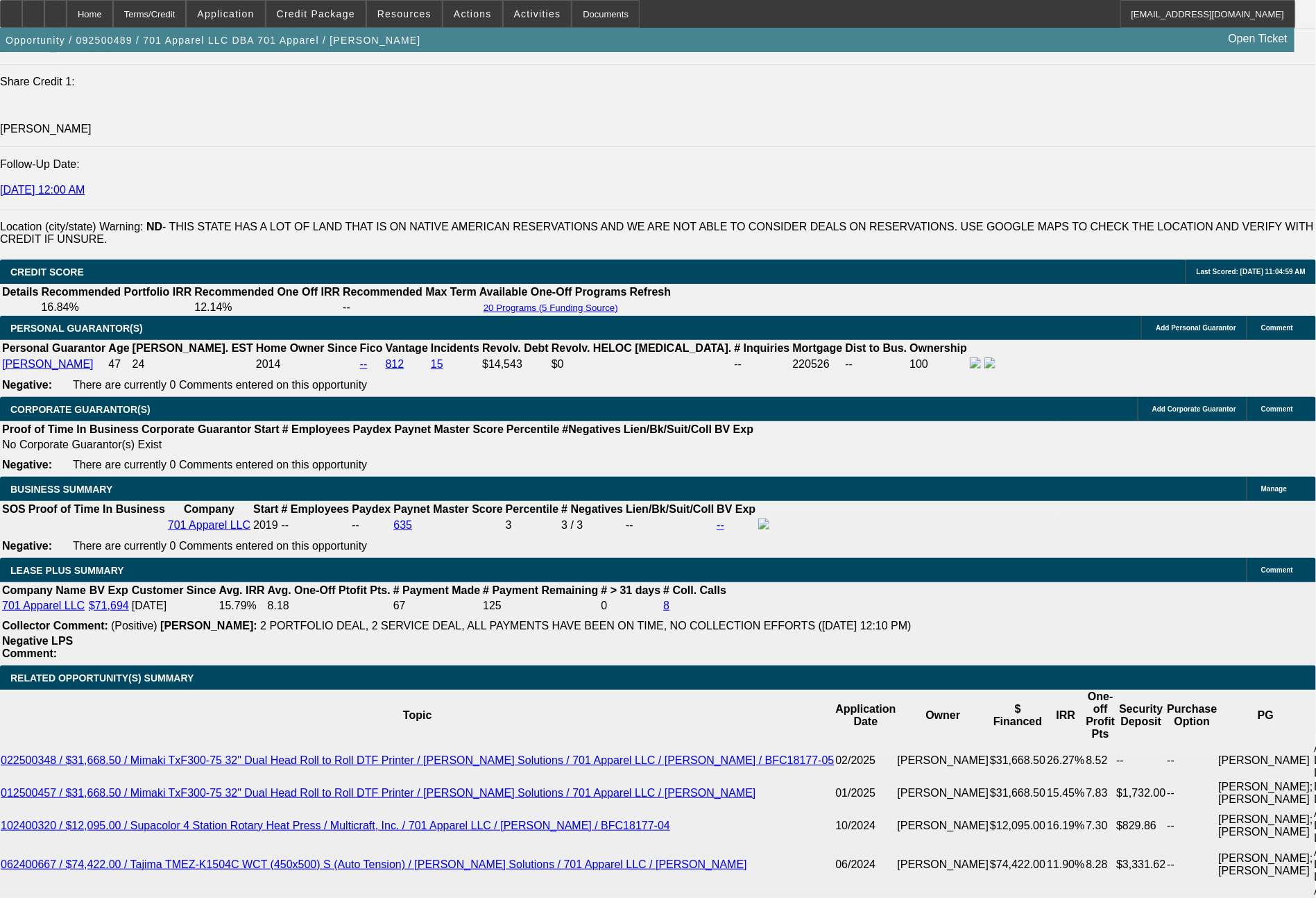
scroll to position [1959, 0]
drag, startPoint x: 242, startPoint y: 610, endPoint x: 315, endPoint y: 605, distance: 73.2
type input "12"
type input "$24.00"
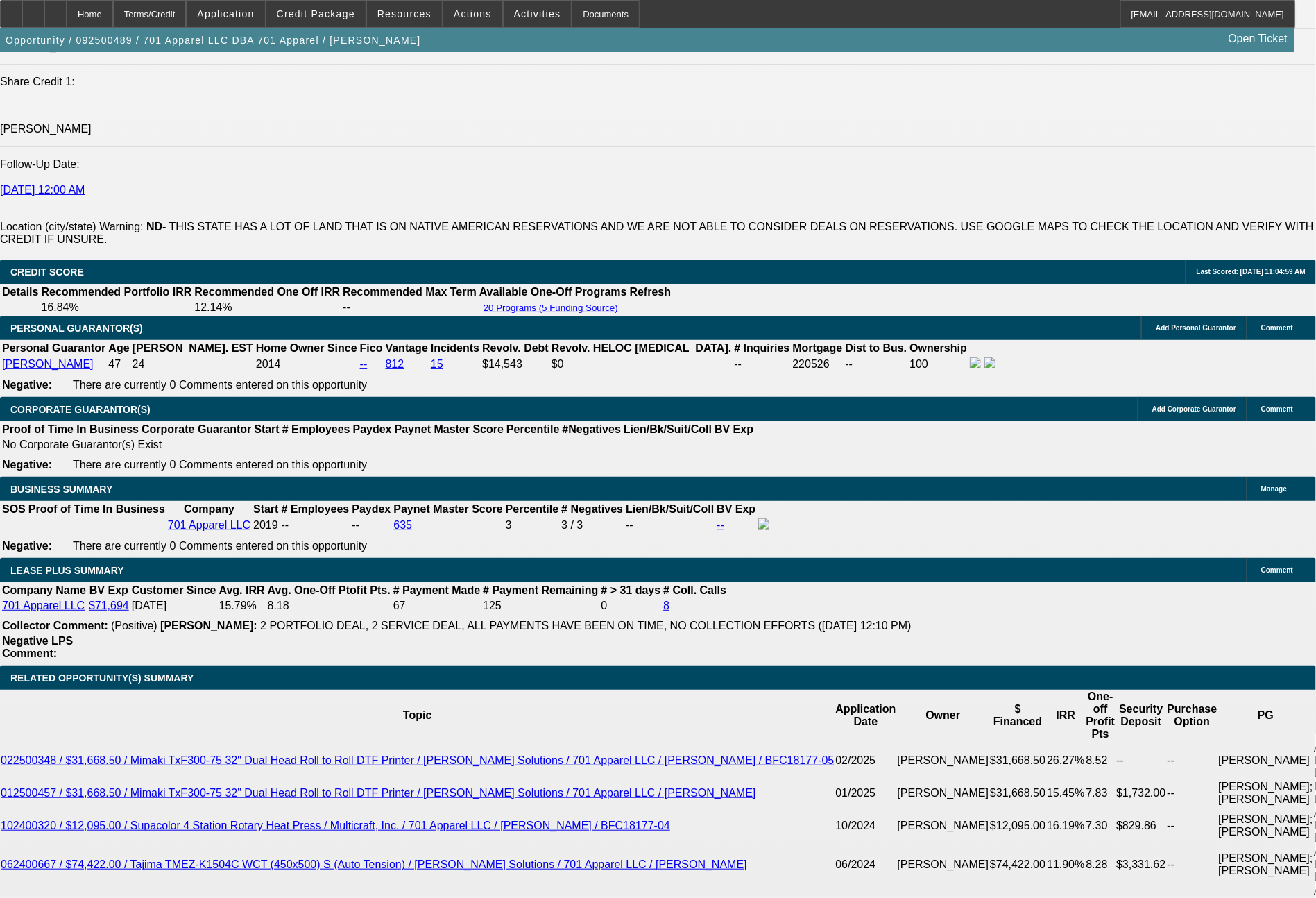
type input "UNKNOWN"
type input "12981"
type input "$25,962.00"
type input "288.5"
type input "1298"
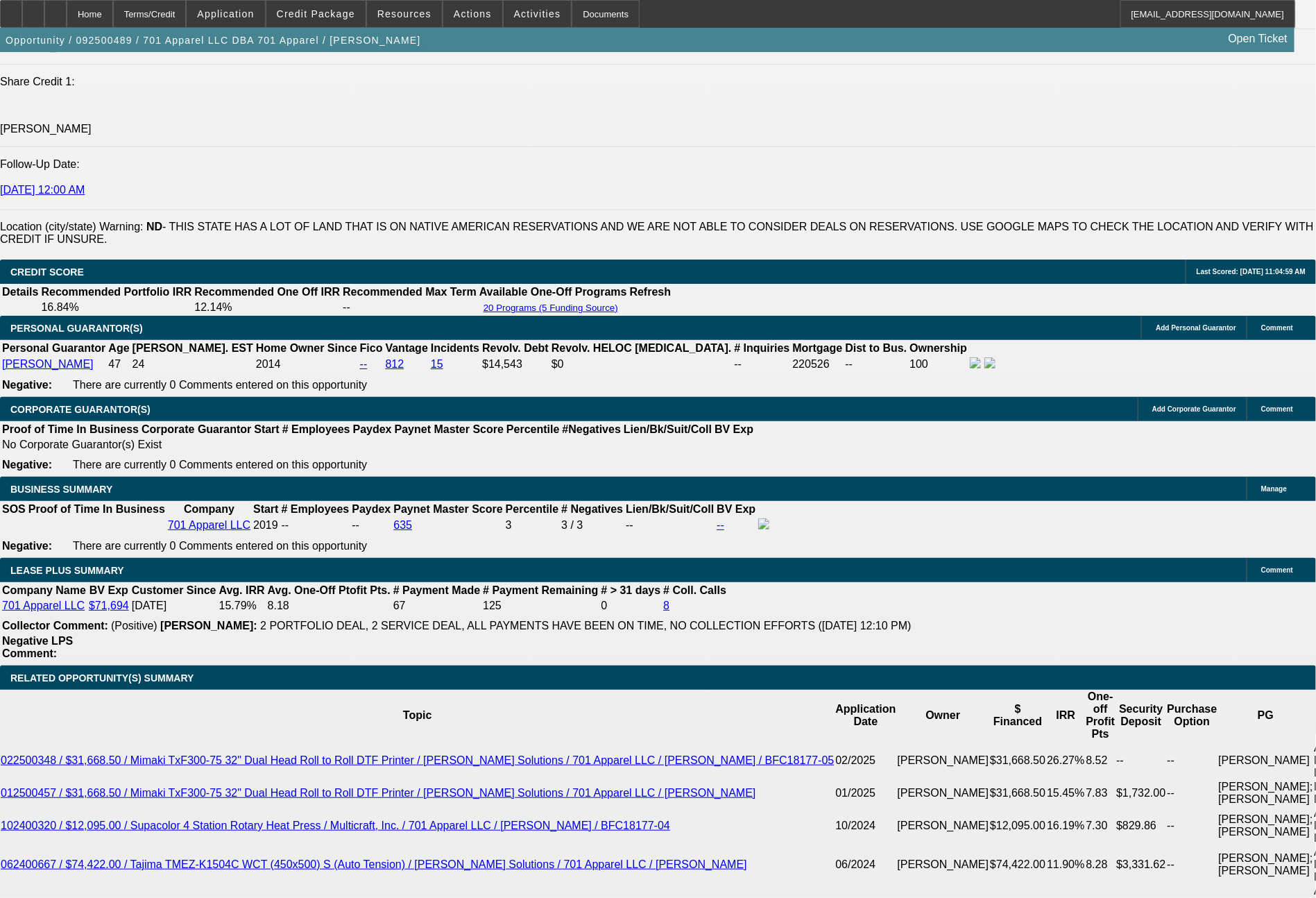
type input "$2,596.00"
type input "15.5"
type input "129"
type input "$258.00"
type input "1291"
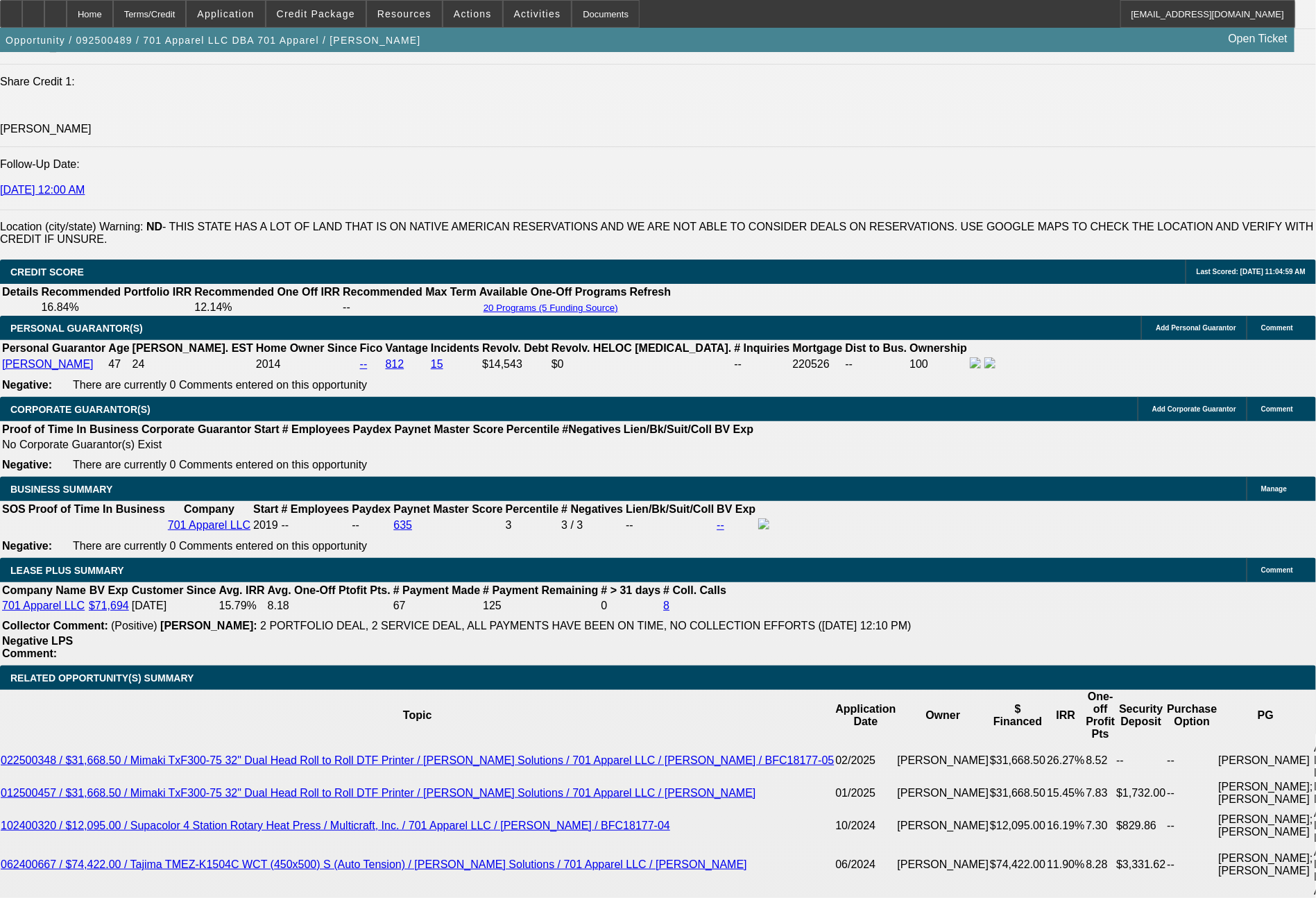
type input "$2,582.00"
type input "15.2"
type input "$1,291.00"
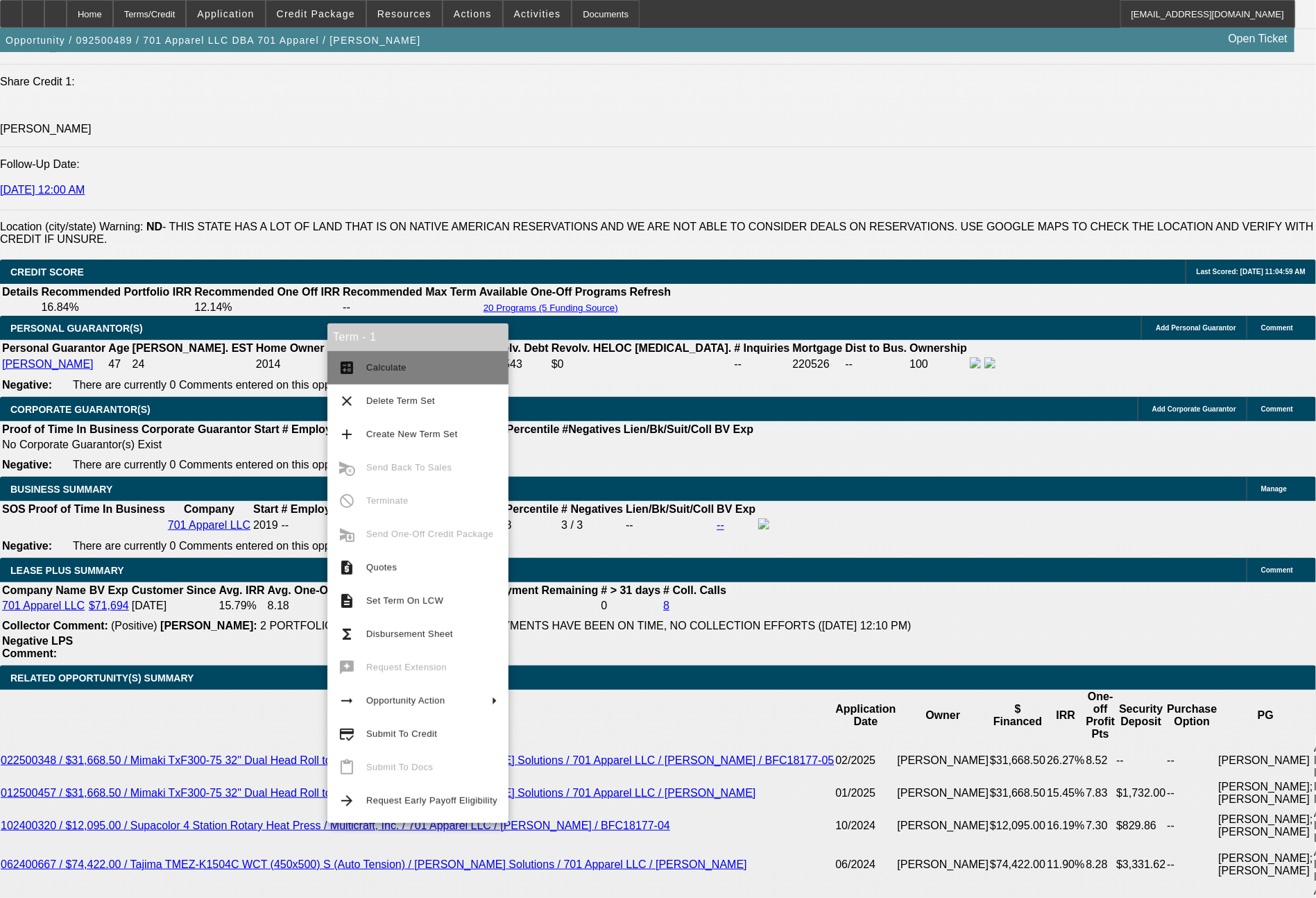
click at [398, 375] on span "Calculate" at bounding box center [432, 367] width 131 height 17
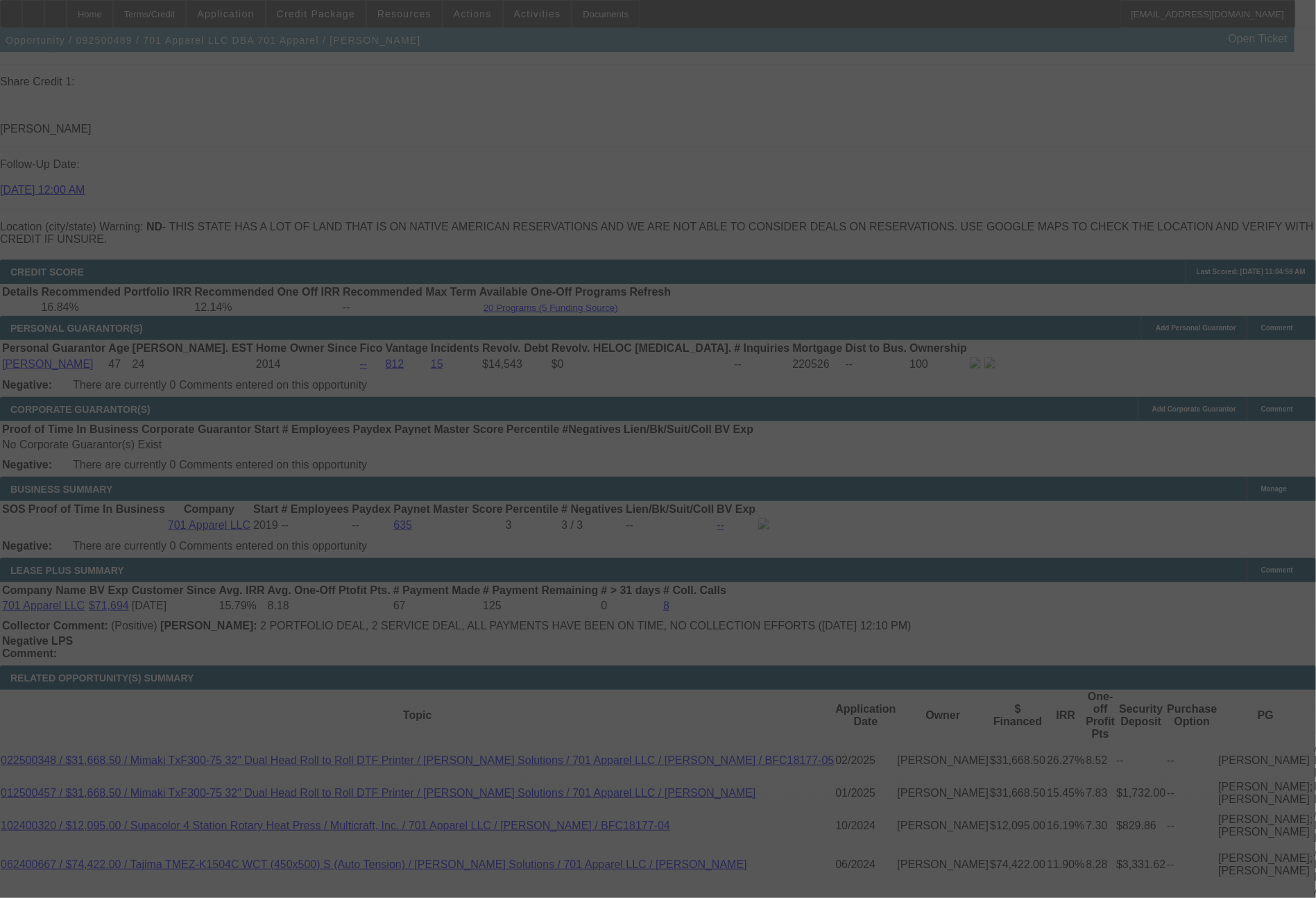
select select "0"
select select "2"
select select "0"
select select "6"
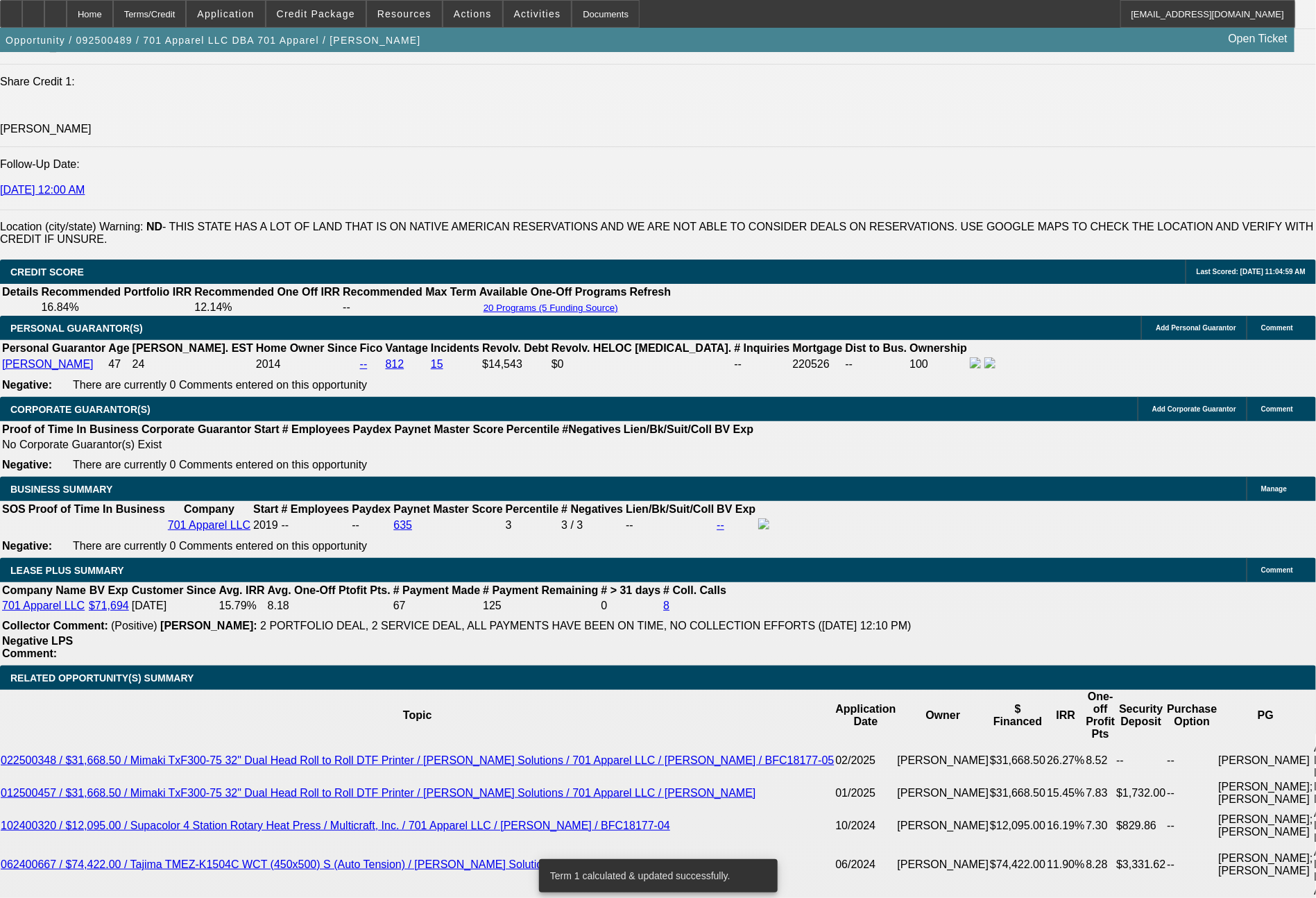
drag, startPoint x: 207, startPoint y: 608, endPoint x: 308, endPoint y: 611, distance: 101.0
type input "12"
type input "$24.00"
type input "UNKNOWN"
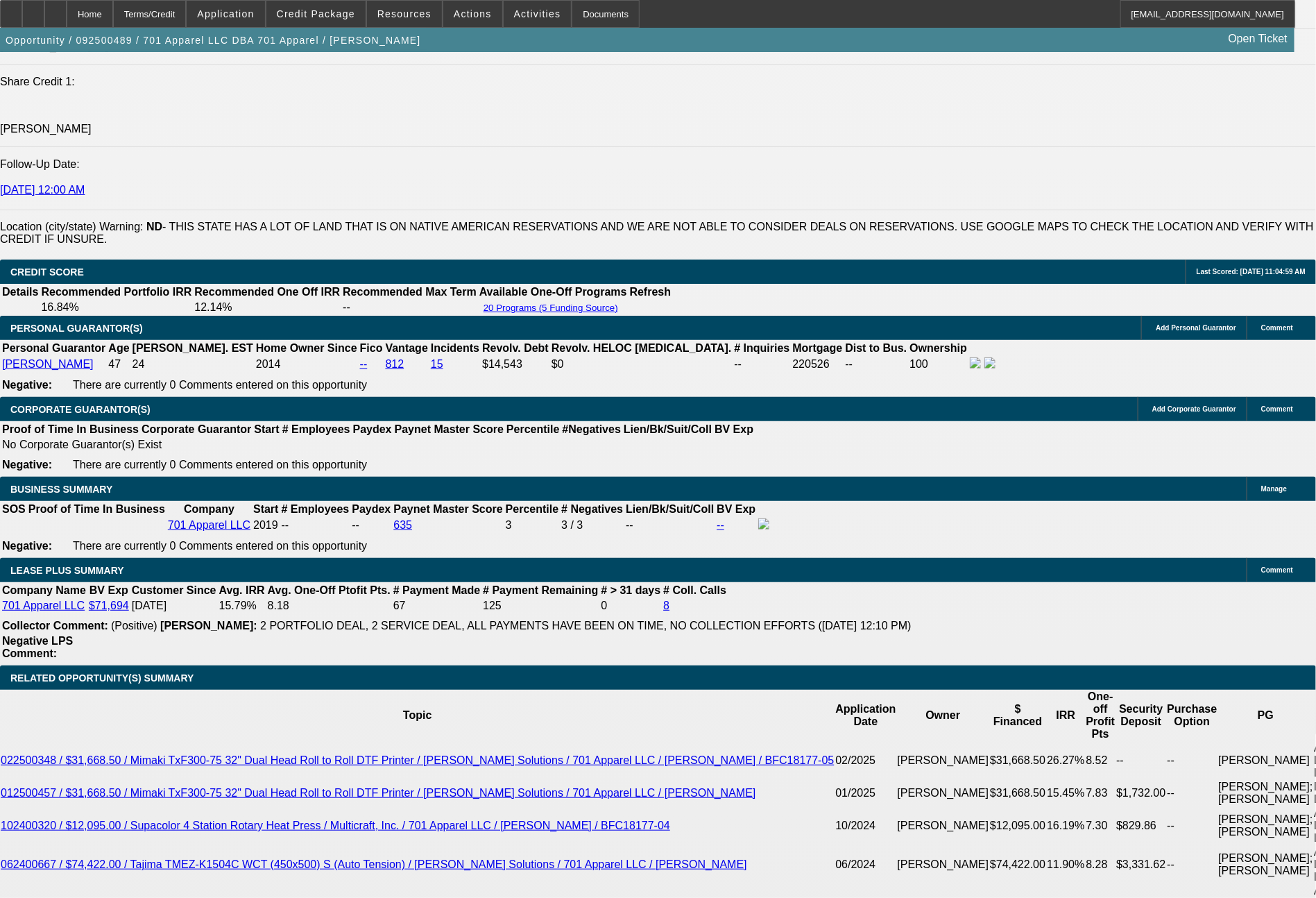
type input "1294"
type input "$2,588.00"
type input "15.3"
type input "$1,294.00"
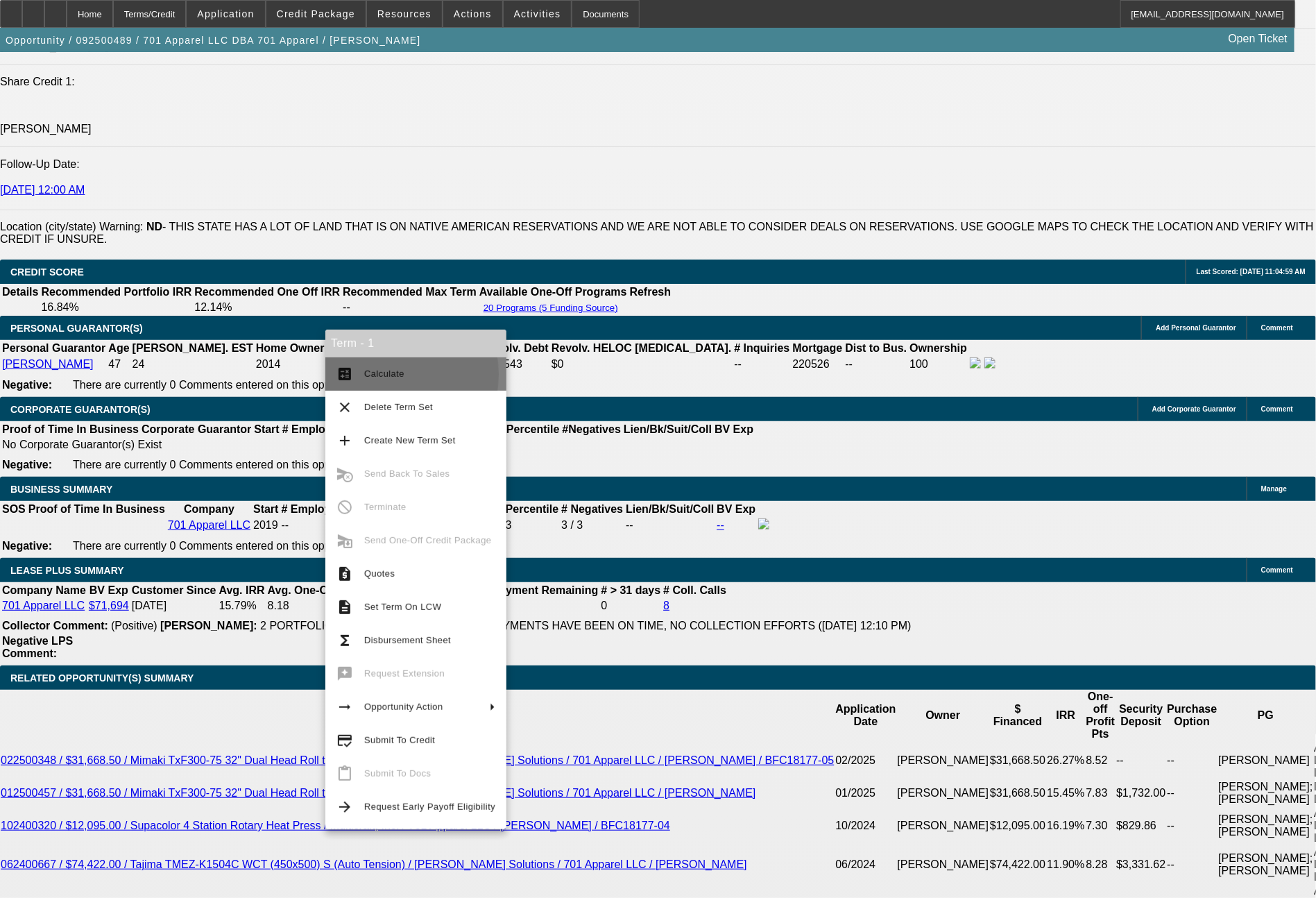
click at [377, 375] on span "Calculate" at bounding box center [384, 374] width 40 height 10
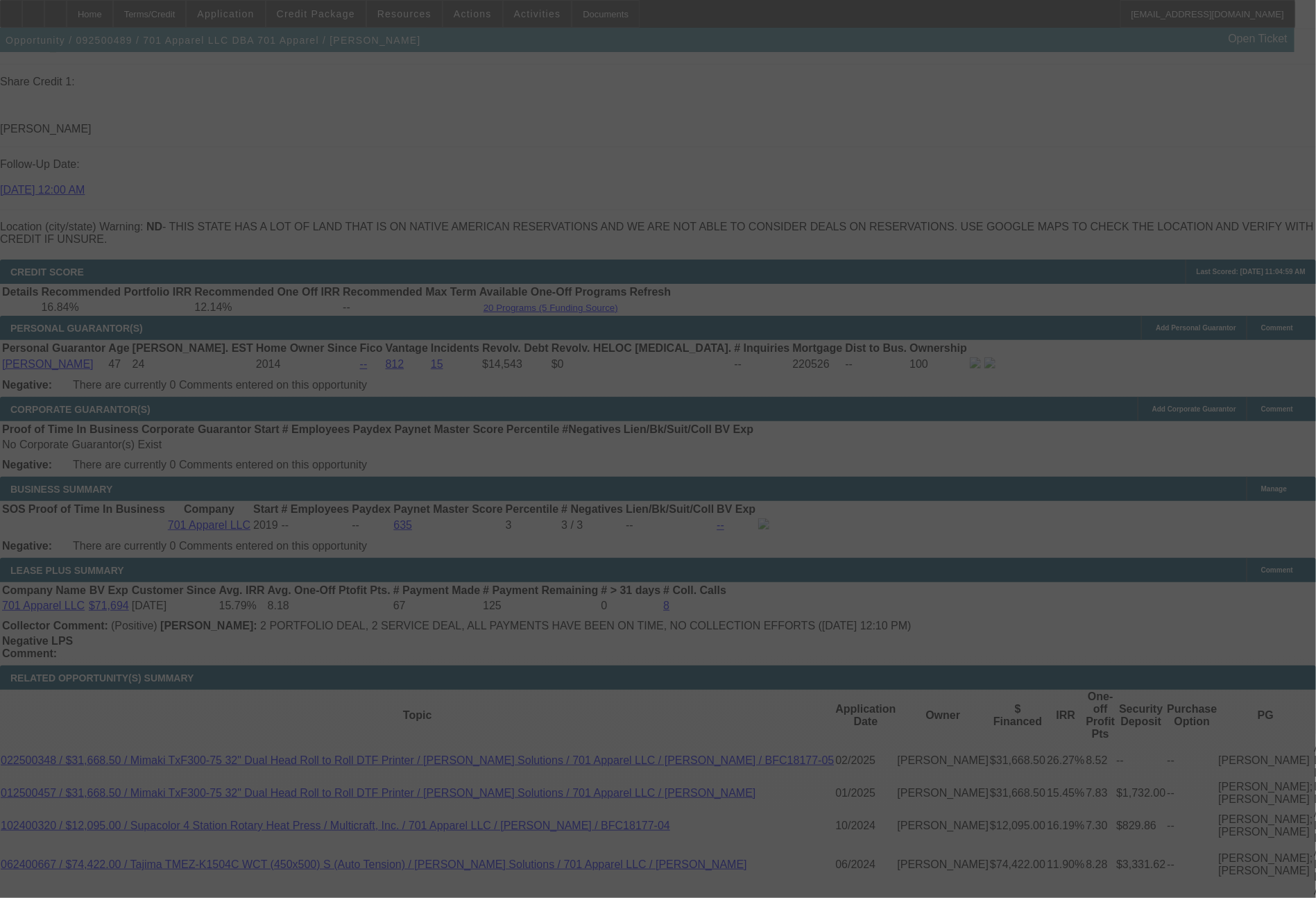
select select "0"
select select "2"
select select "0"
select select "6"
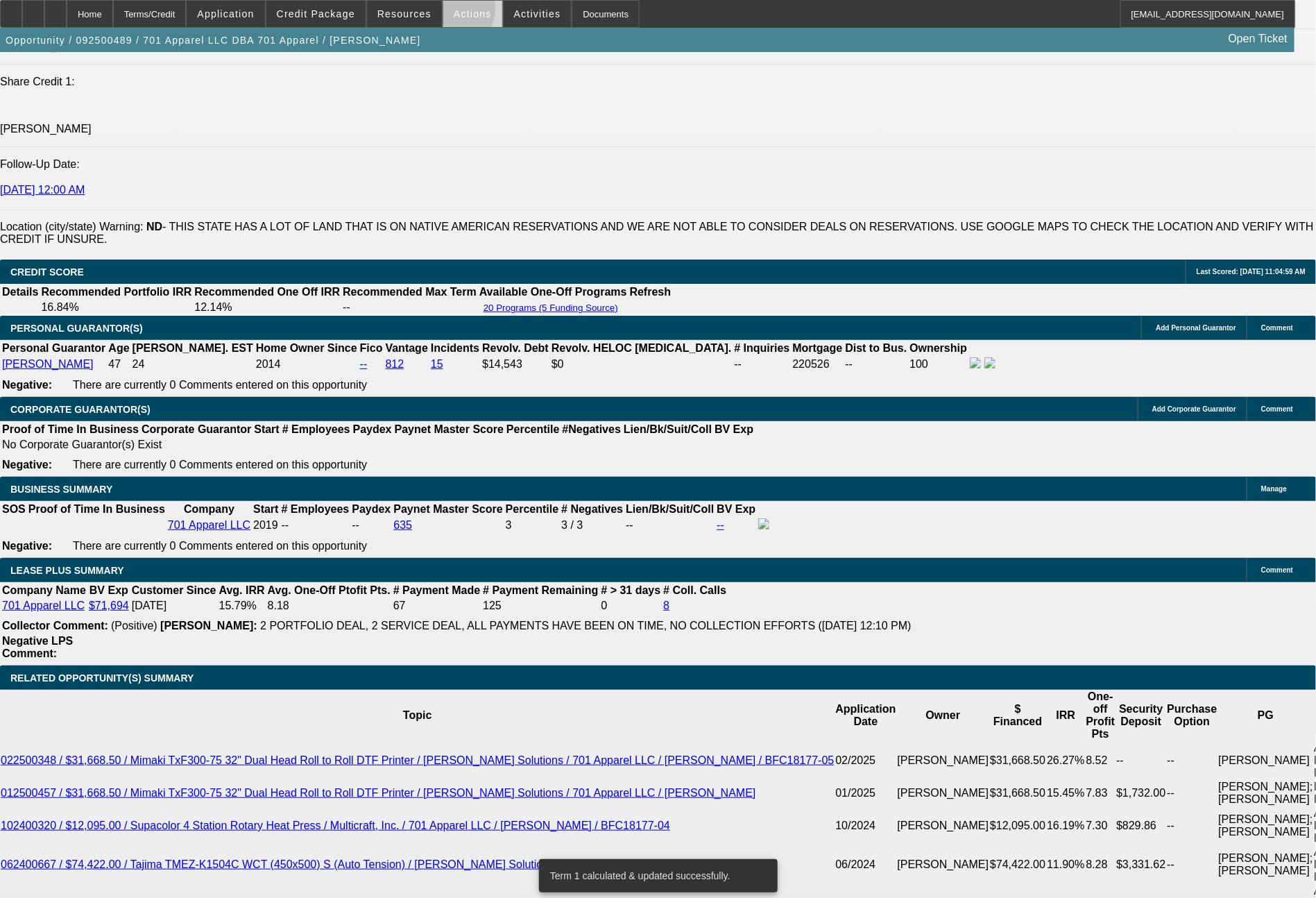
click at [452, 12] on span at bounding box center [472, 14] width 59 height 33
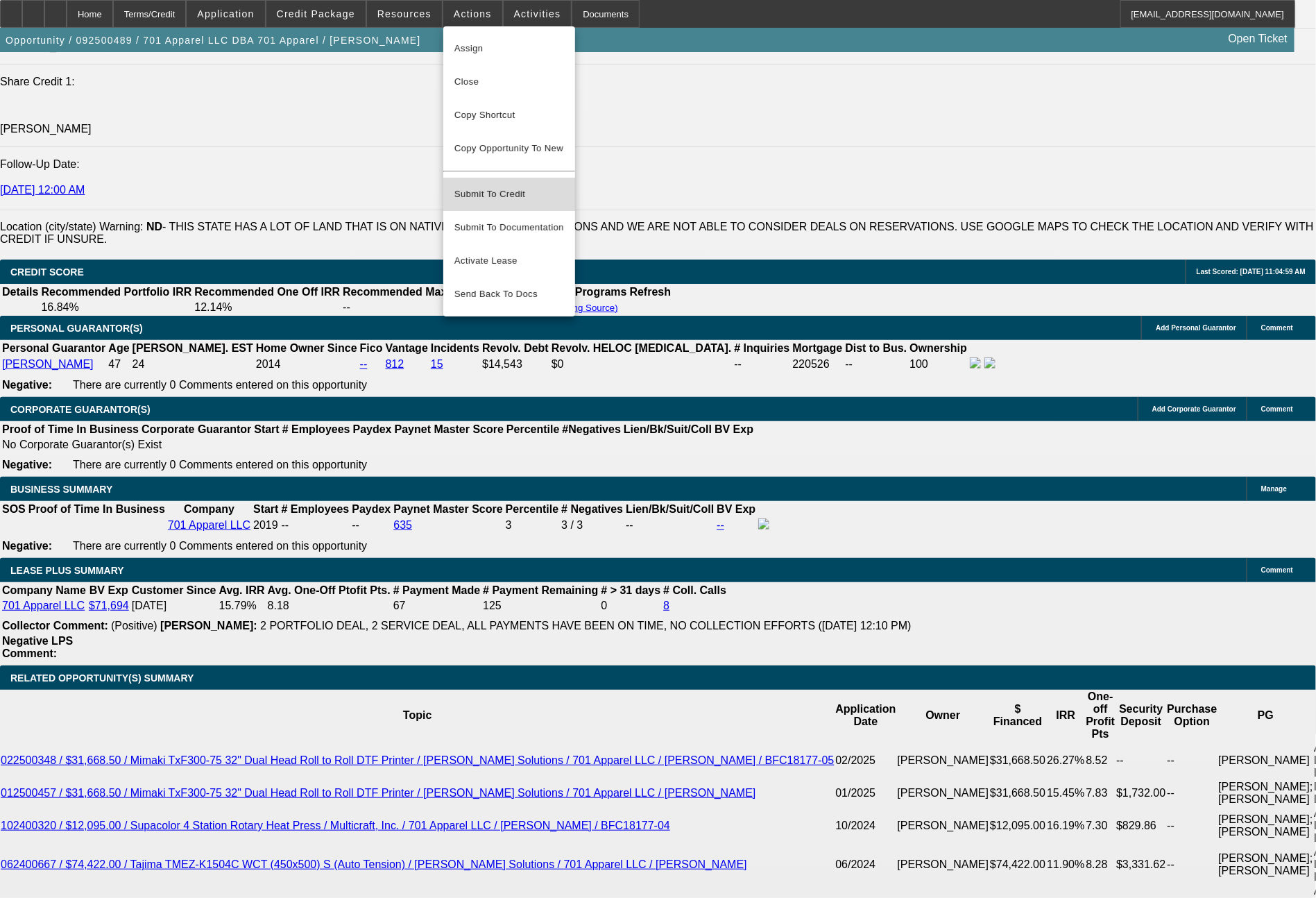
click at [510, 177] on button "Submit To Credit" at bounding box center [509, 194] width 132 height 33
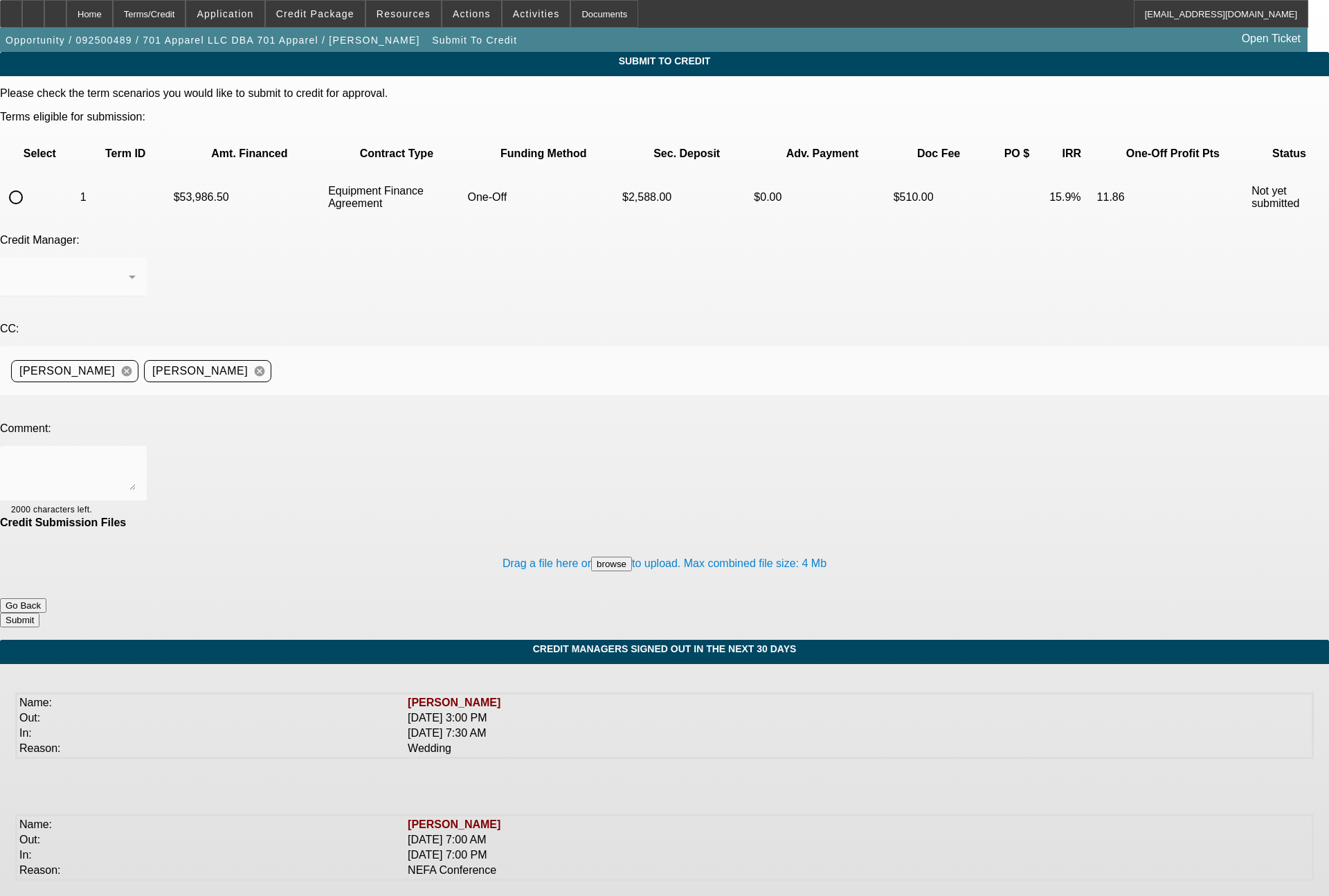
click at [30, 183] on input "radio" at bounding box center [16, 197] width 28 height 28
radio input "true"
click at [136, 457] on textarea at bounding box center [73, 473] width 125 height 33
type textarea "i"
click at [136, 457] on textarea "off target collateral, so please send to CPCEF for review. If they need the oth…" at bounding box center [73, 473] width 125 height 33
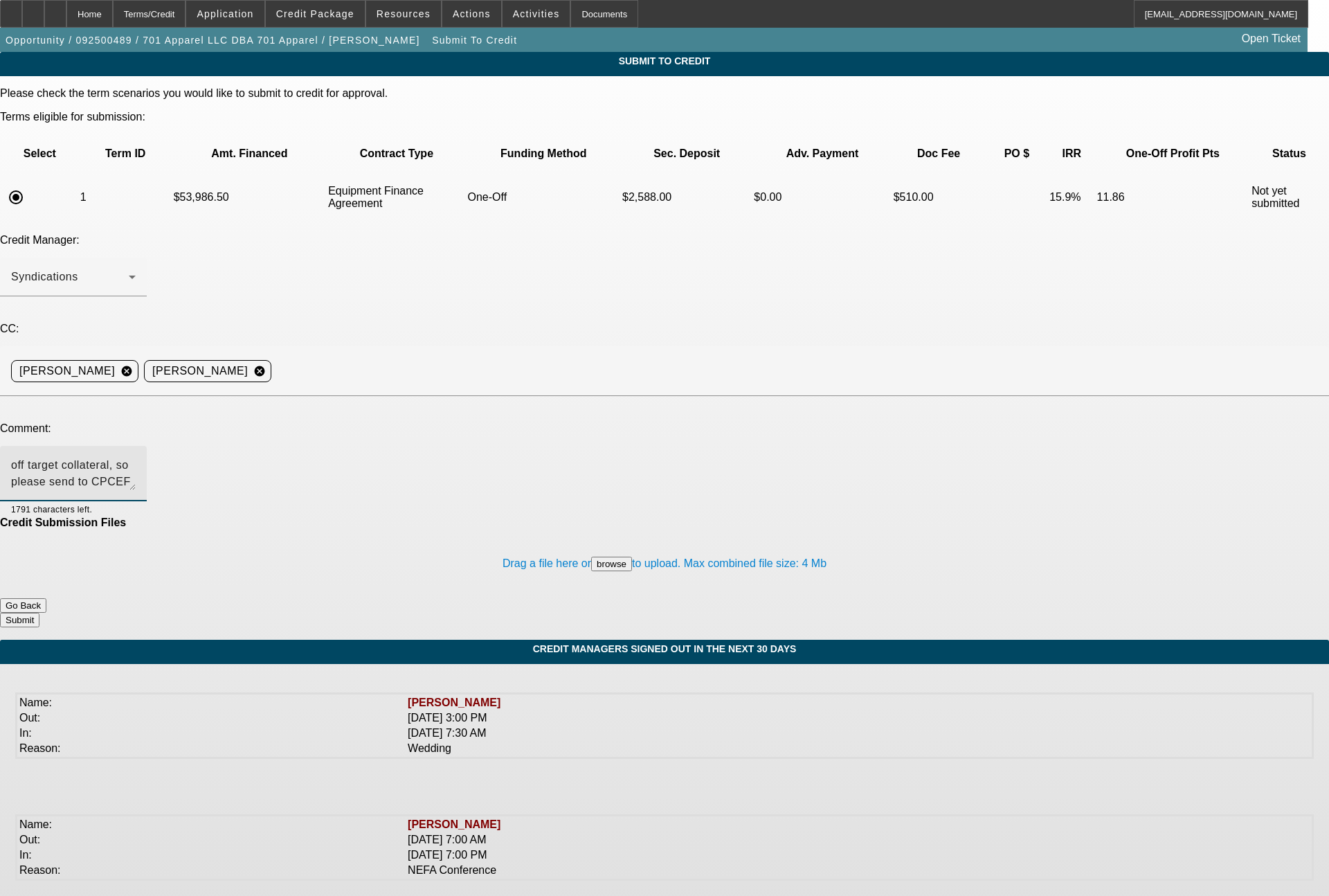
type textarea "off target collateral, so please send to CPCEF for review. If they need the oth…"
click at [39, 613] on button "Submit" at bounding box center [19, 620] width 39 height 15
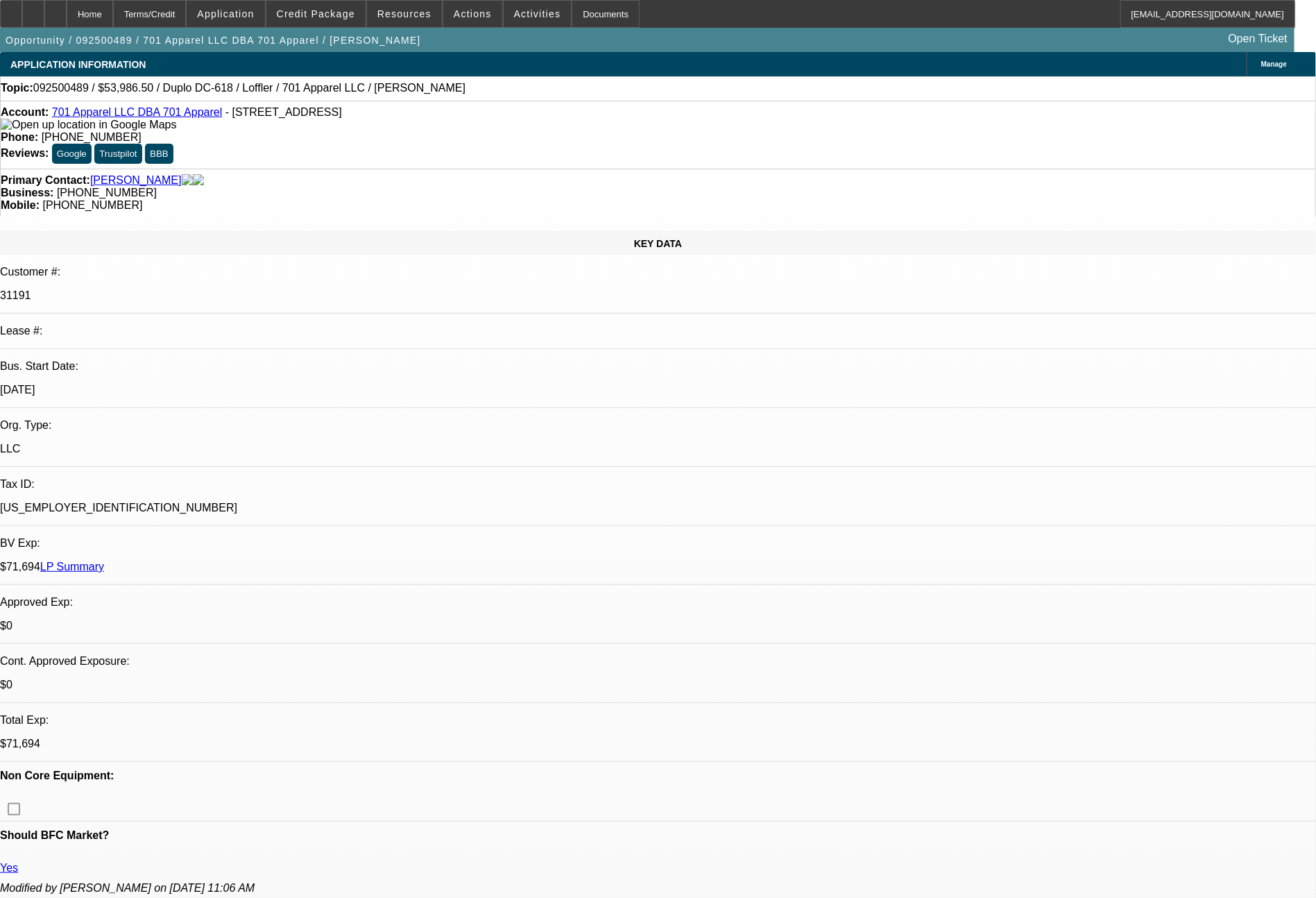
select select "0"
select select "2"
select select "0"
select select "6"
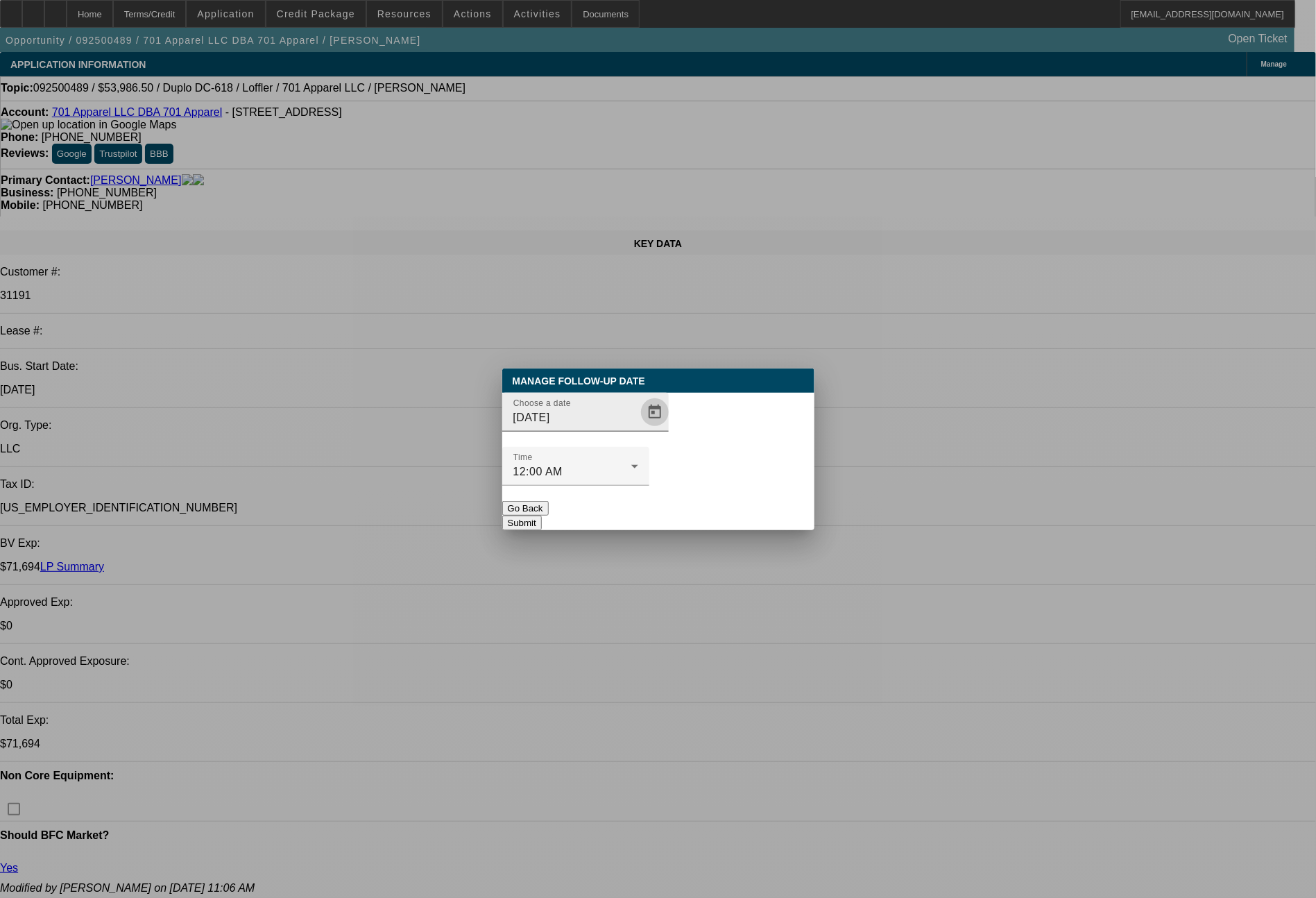
click at [639, 429] on span "Open calendar" at bounding box center [655, 412] width 33 height 33
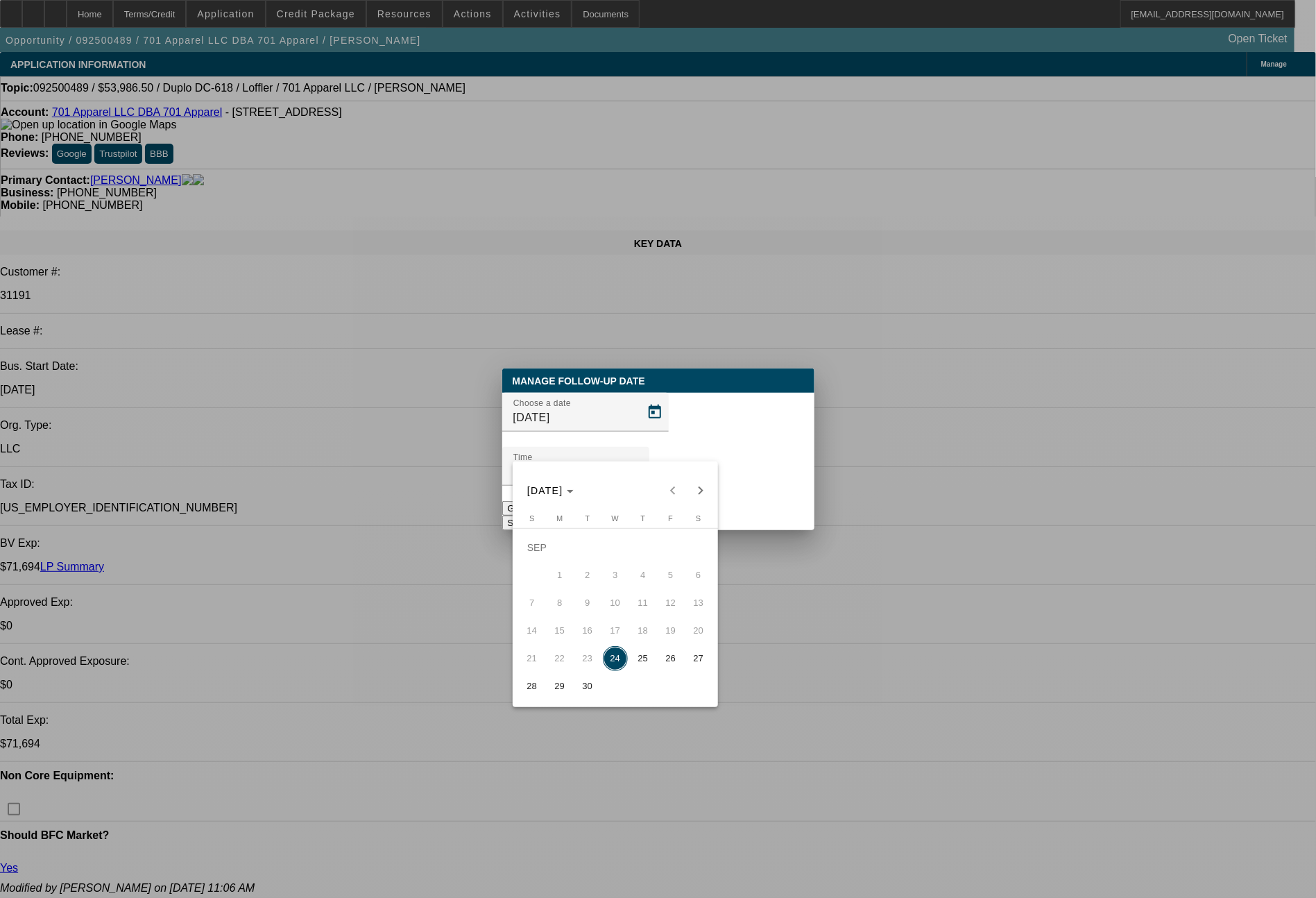
click at [670, 656] on span "26" at bounding box center [671, 658] width 25 height 25
type input "9/26/2025"
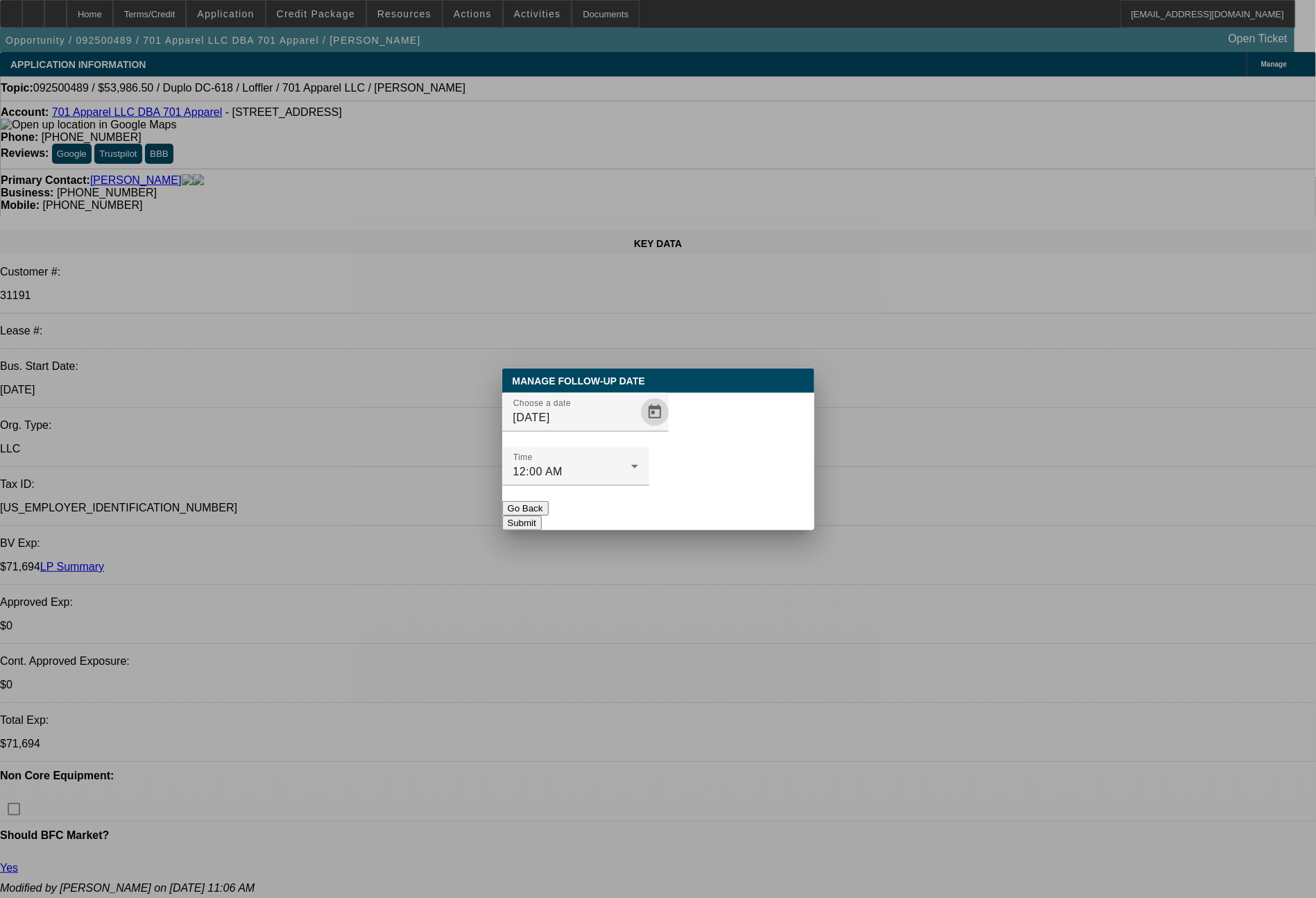
click at [542, 515] on button "Submit" at bounding box center [522, 522] width 39 height 15
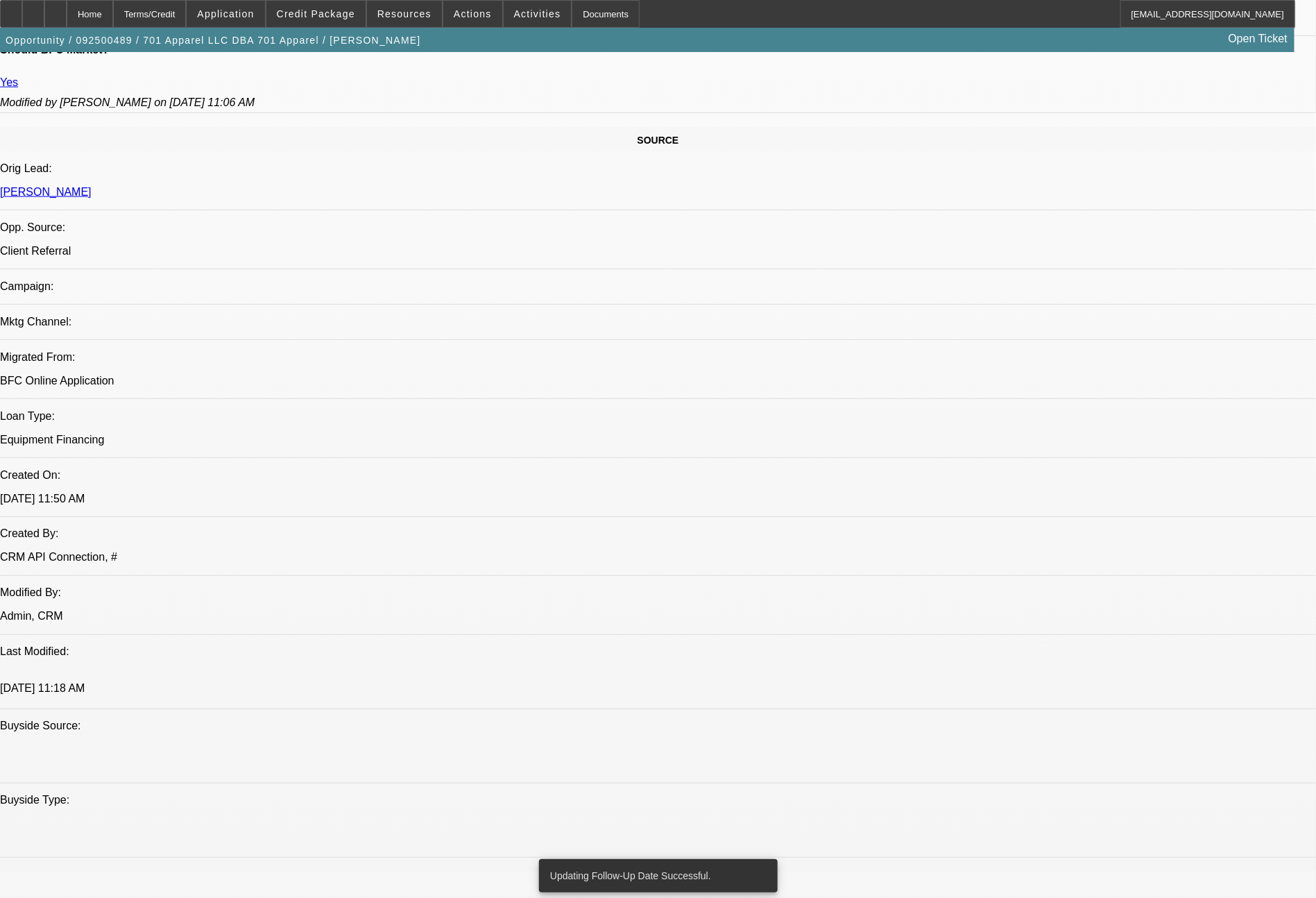
scroll to position [1572, 0]
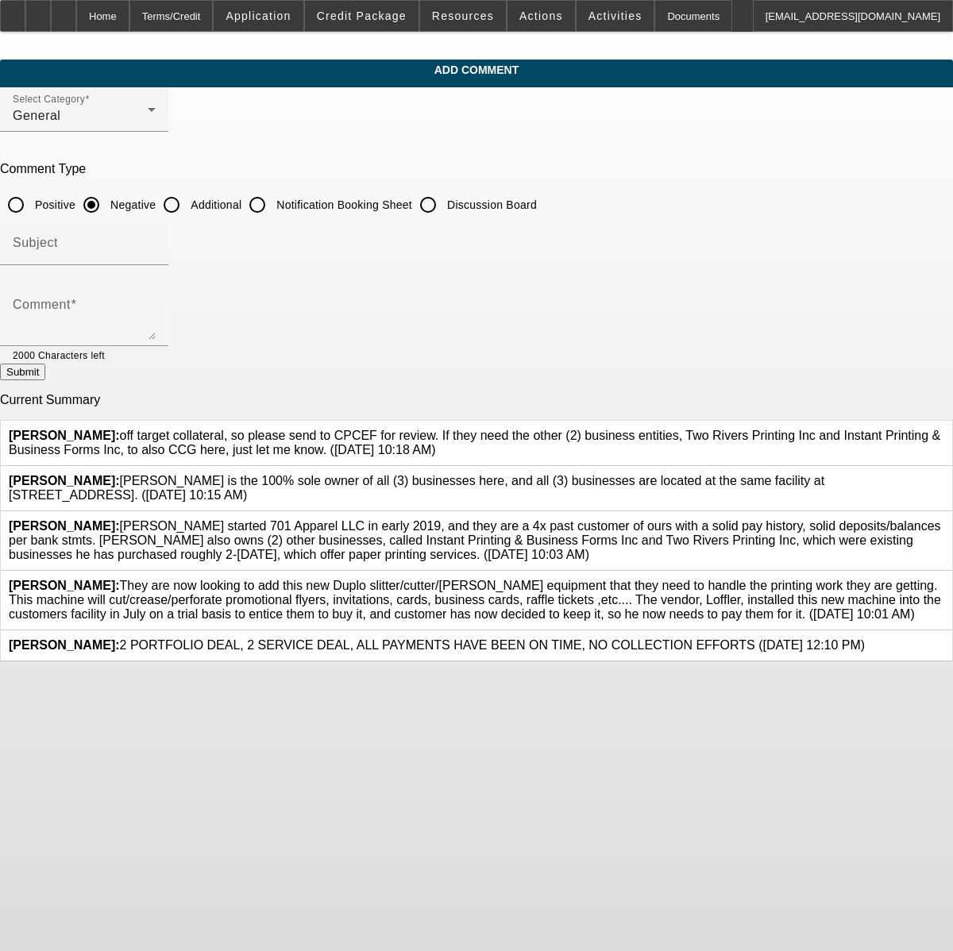
drag, startPoint x: 467, startPoint y: 665, endPoint x: 298, endPoint y: 605, distance: 179.6
click at [298, 605] on div "Wesolowski, John: They are now looking to add this new Duplo slitter/cutter/cre…" at bounding box center [476, 600] width 935 height 43
copy span "They are now looking to add this new Duplo slitter/cutter/creaser equipment tha…"
click at [944, 579] on icon at bounding box center [944, 579] width 0 height 0
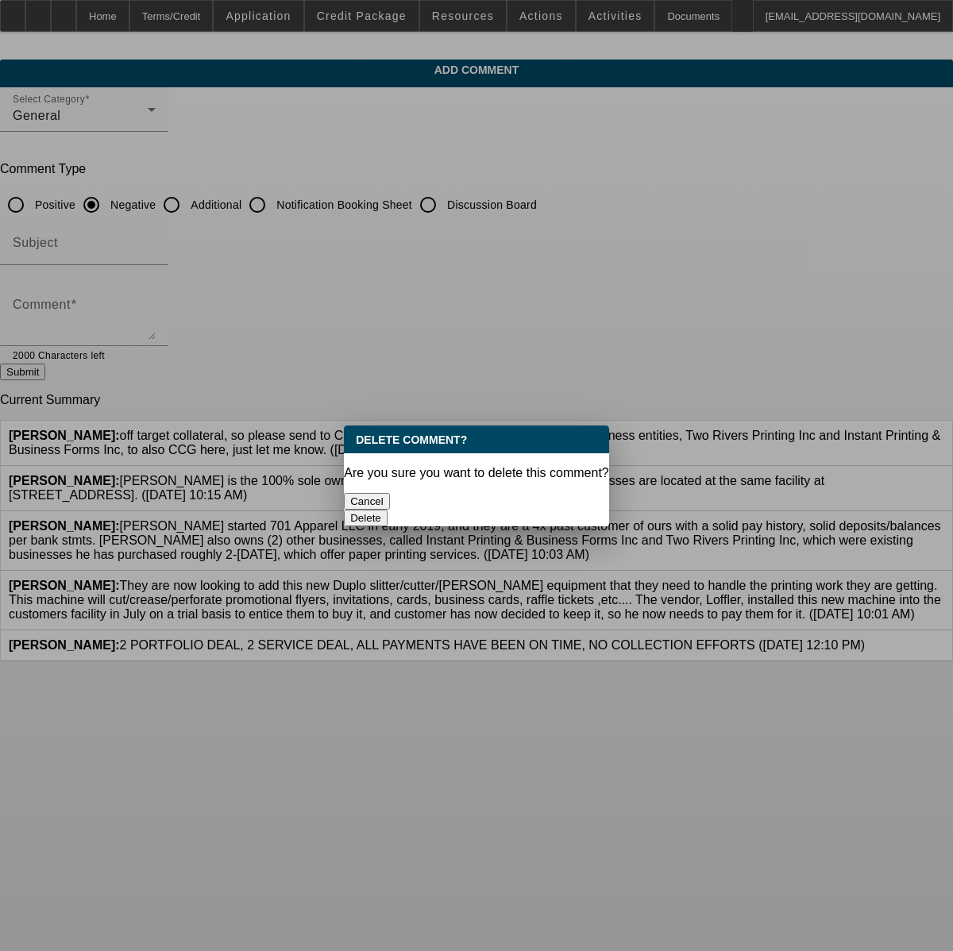
click at [388, 510] on button "Delete" at bounding box center [366, 518] width 44 height 17
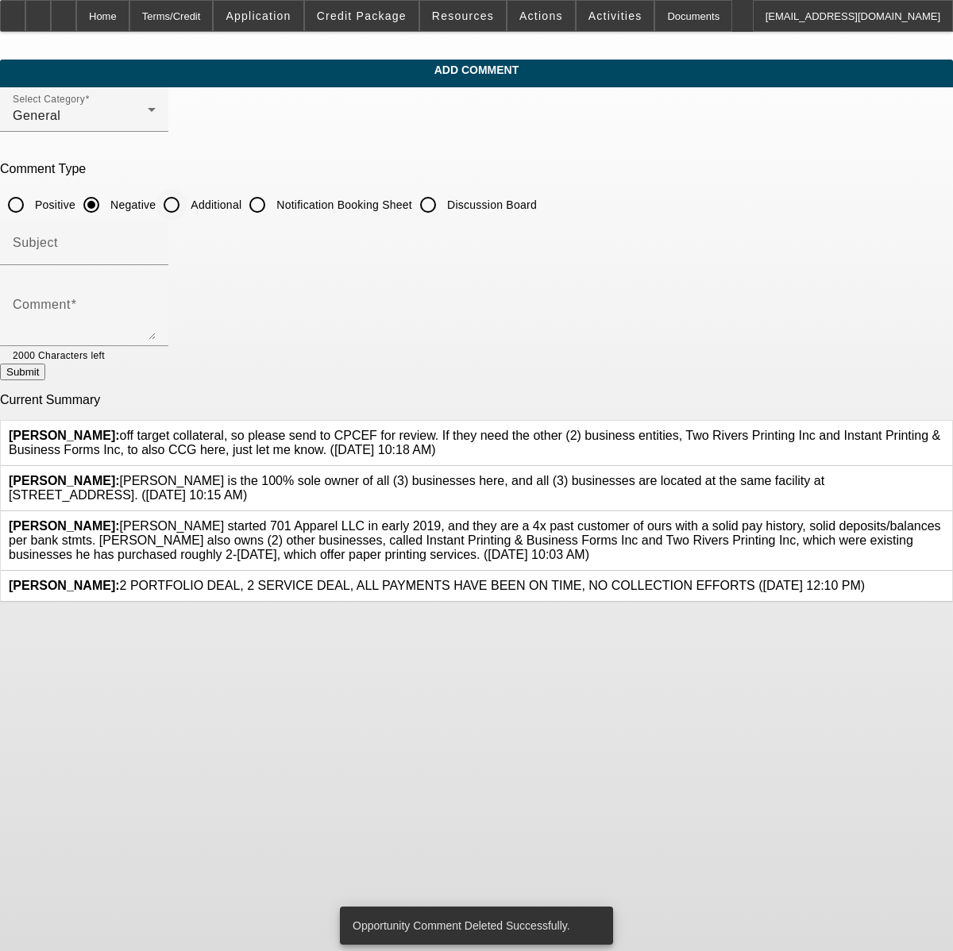
click at [187, 210] on input "Additional" at bounding box center [172, 205] width 32 height 32
radio input "true"
click at [156, 307] on textarea "Comment" at bounding box center [84, 321] width 143 height 38
paste textarea "They are now looking to add this new Duplo slitter/cutter/creaser equipment tha…"
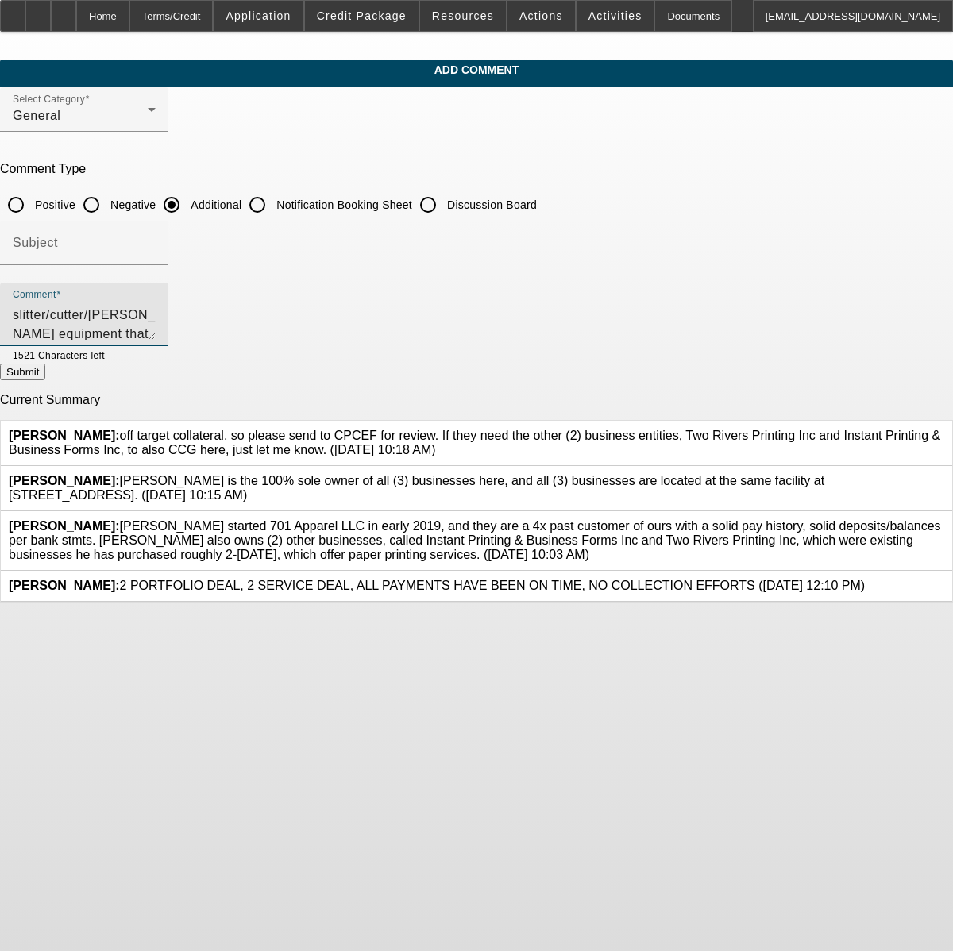
click at [156, 334] on textarea "They are now looking to add this new Duplo slitter/cutter/creaser equipment tha…" at bounding box center [84, 321] width 143 height 38
type textarea "They are now looking to add this new Duplo slitter/cutter/[PERSON_NAME] equipme…"
click at [45, 380] on button "Submit" at bounding box center [22, 372] width 45 height 17
radio input "true"
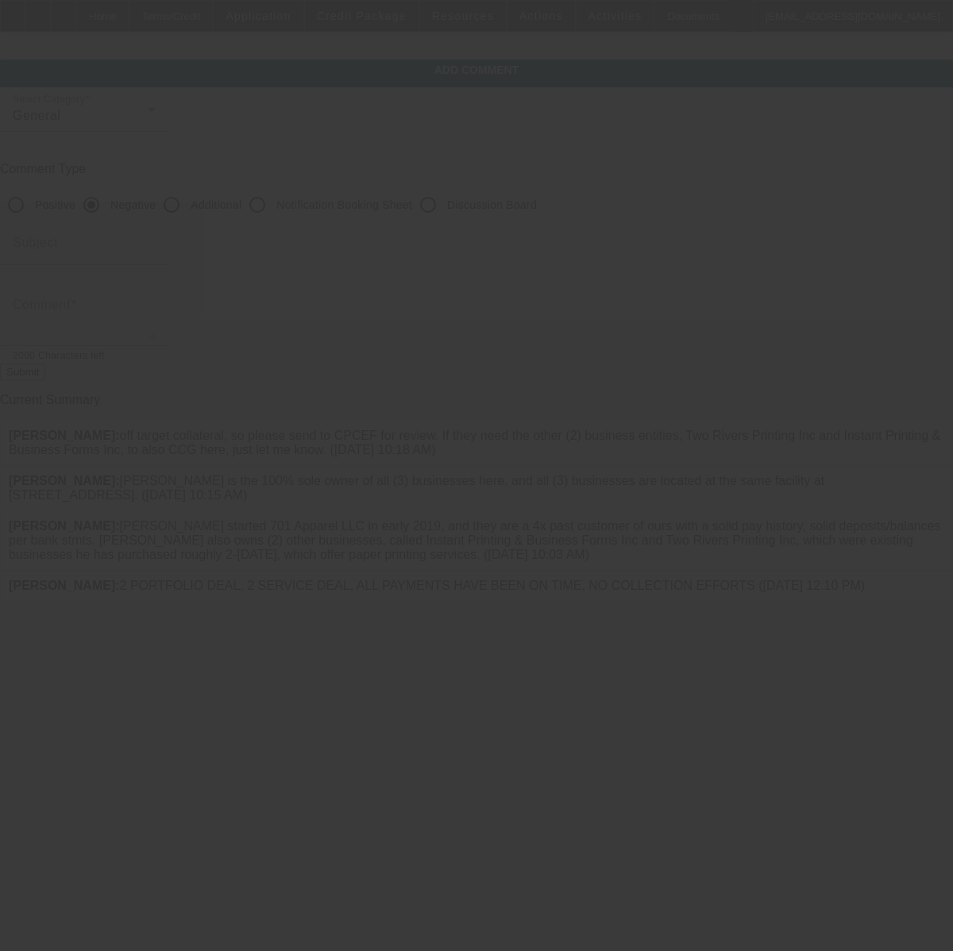
scroll to position [0, 0]
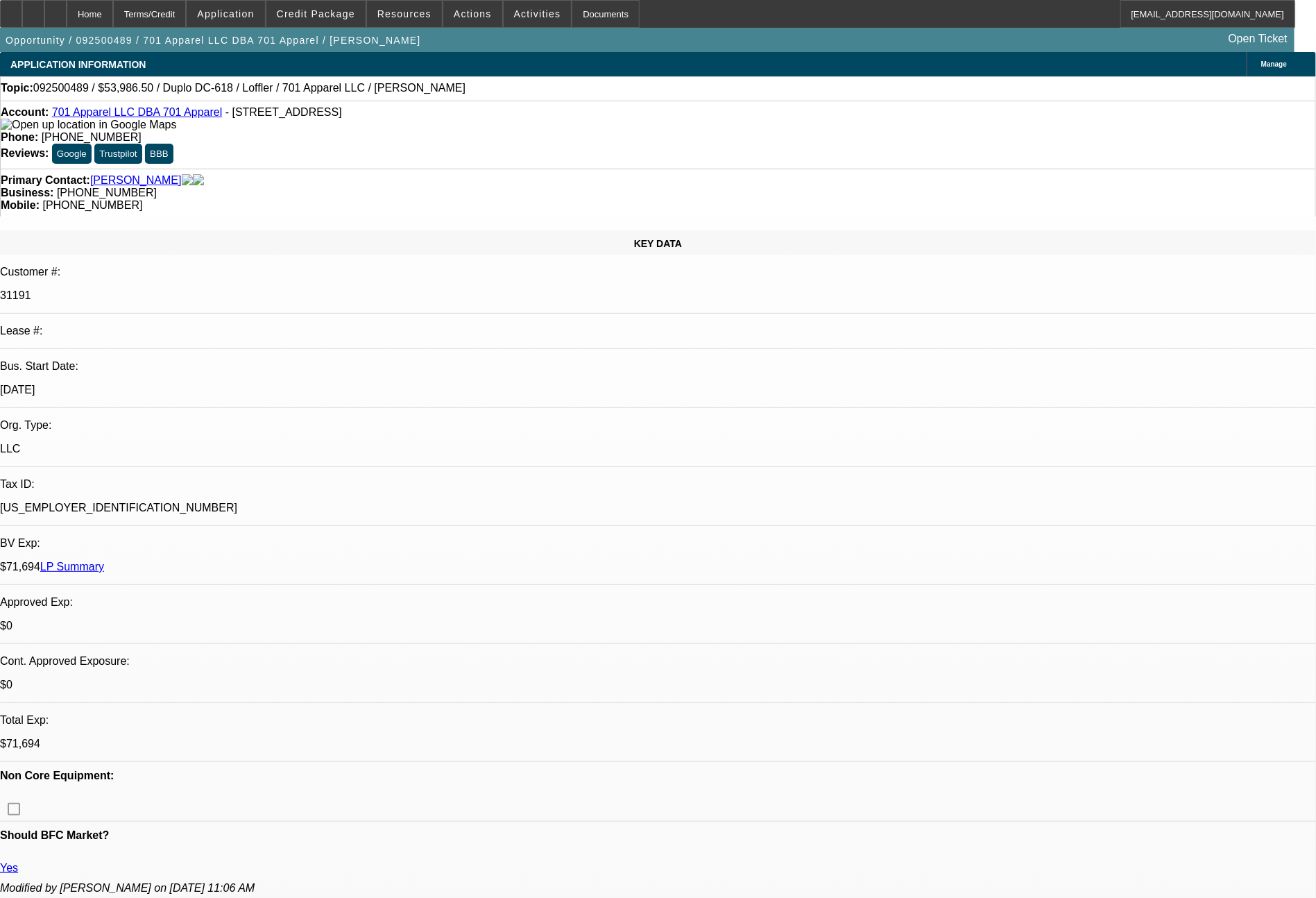
select select "0"
select select "2"
select select "0"
select select "6"
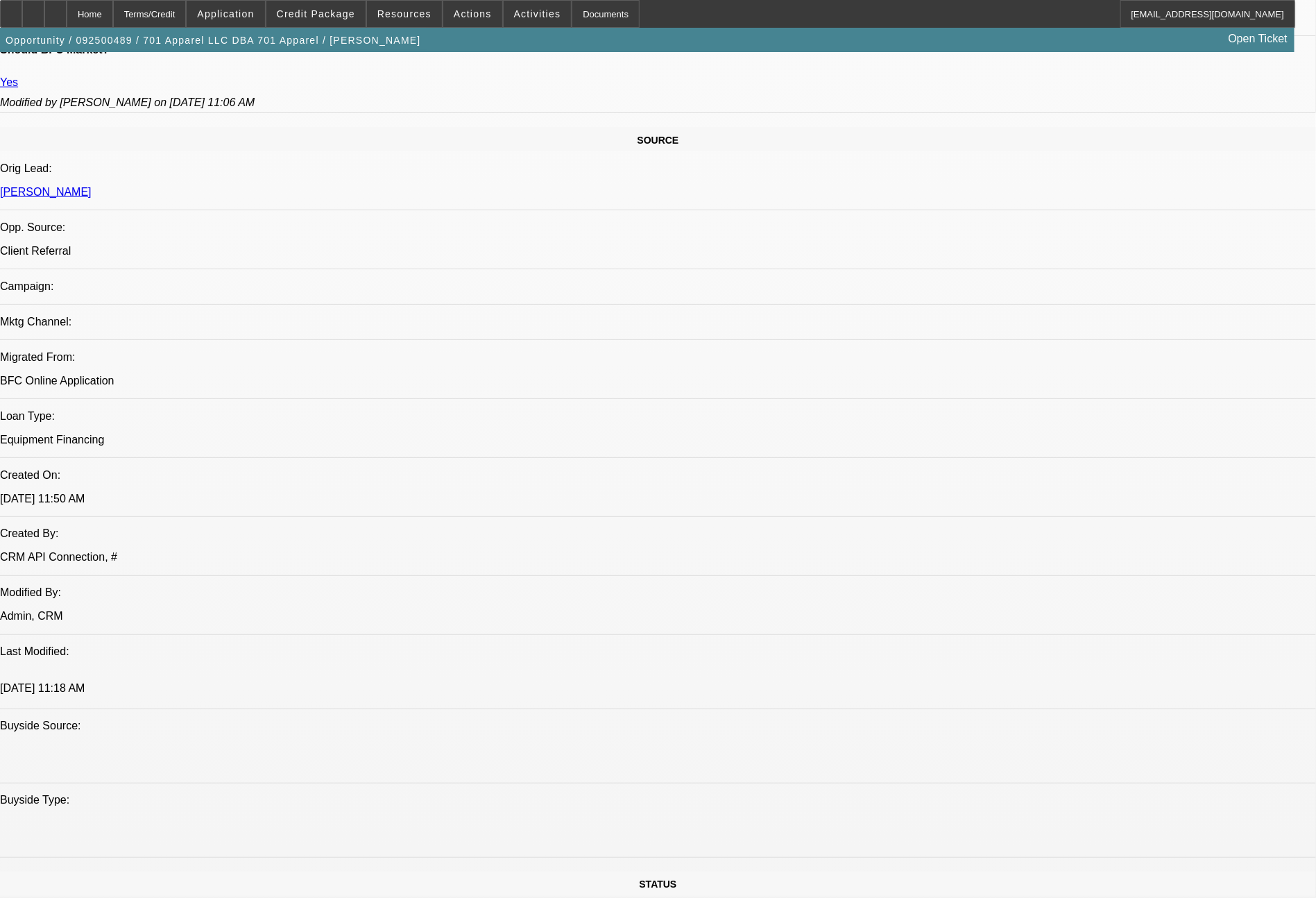
scroll to position [1572, 0]
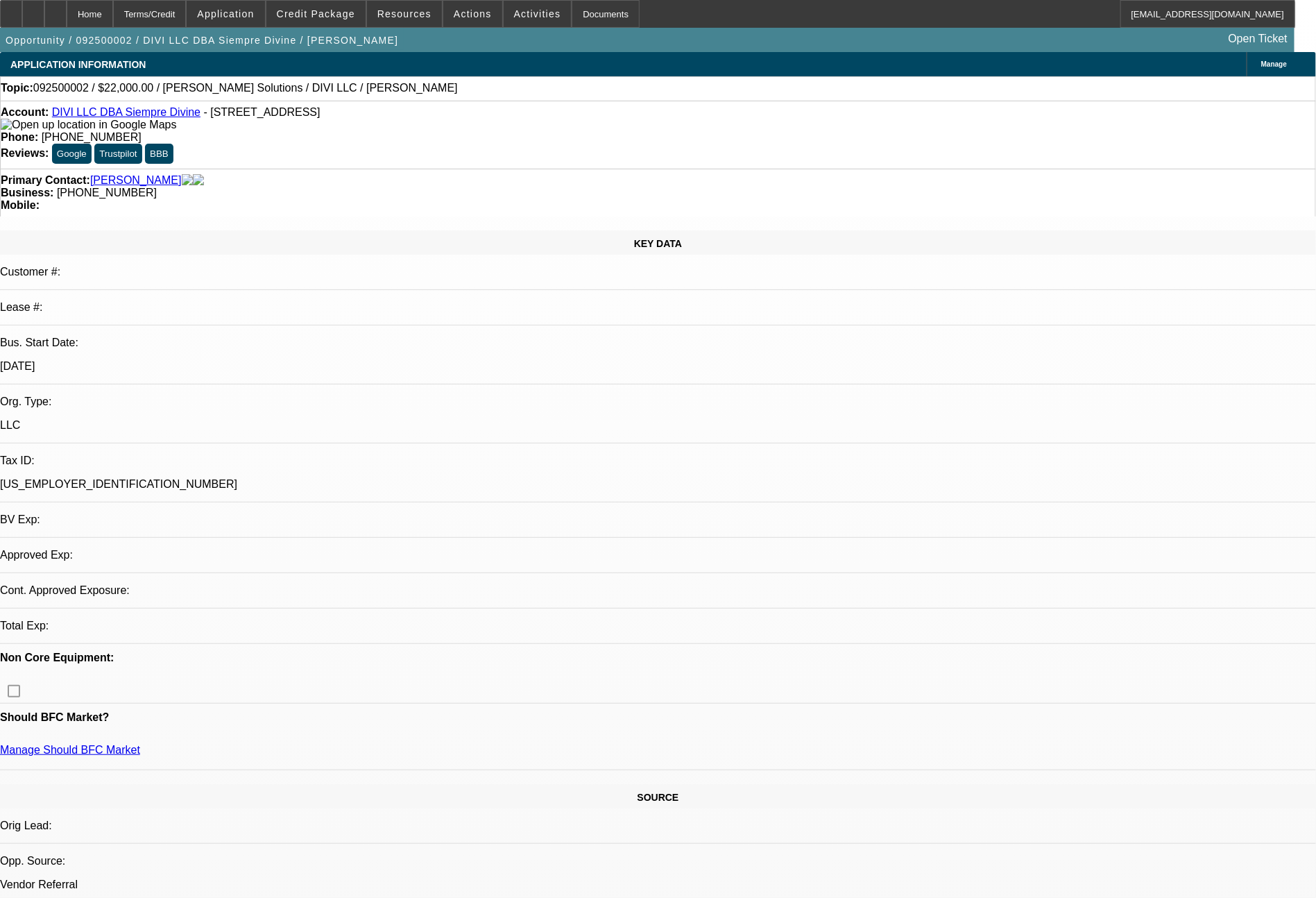
select select "0"
select select "2"
select select "0.1"
select select "4"
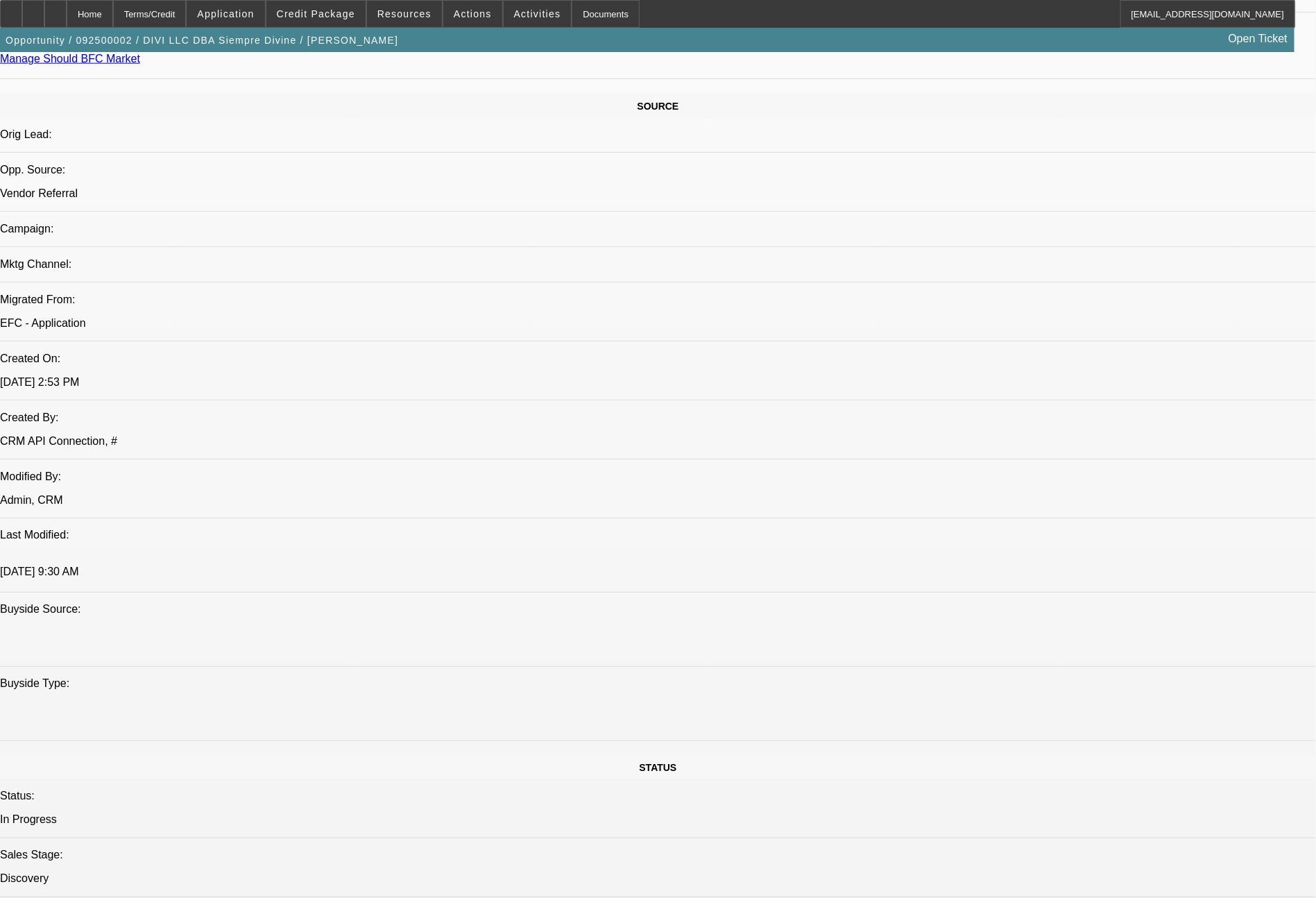
scroll to position [1572, 0]
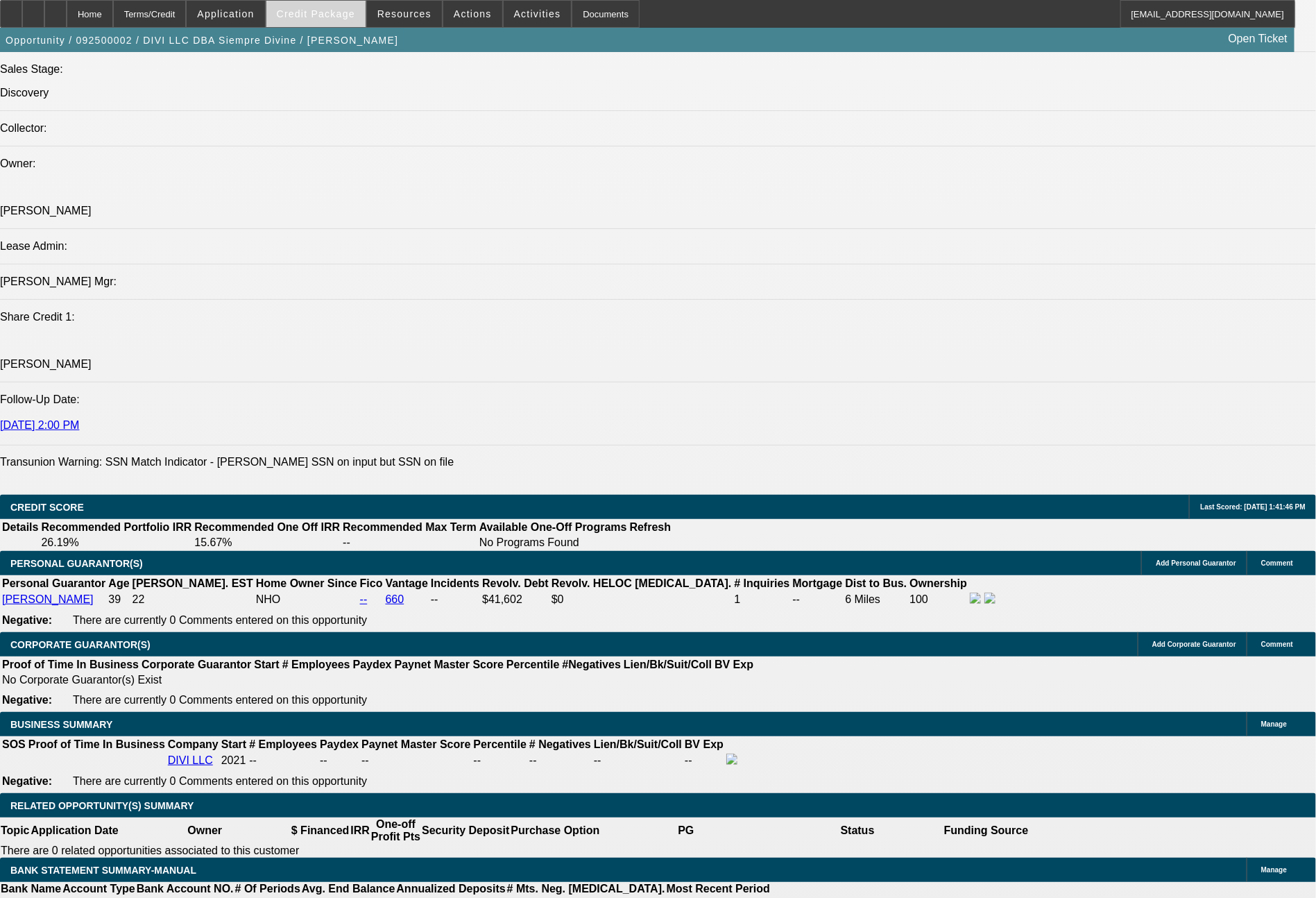
click at [365, 17] on span at bounding box center [316, 14] width 100 height 33
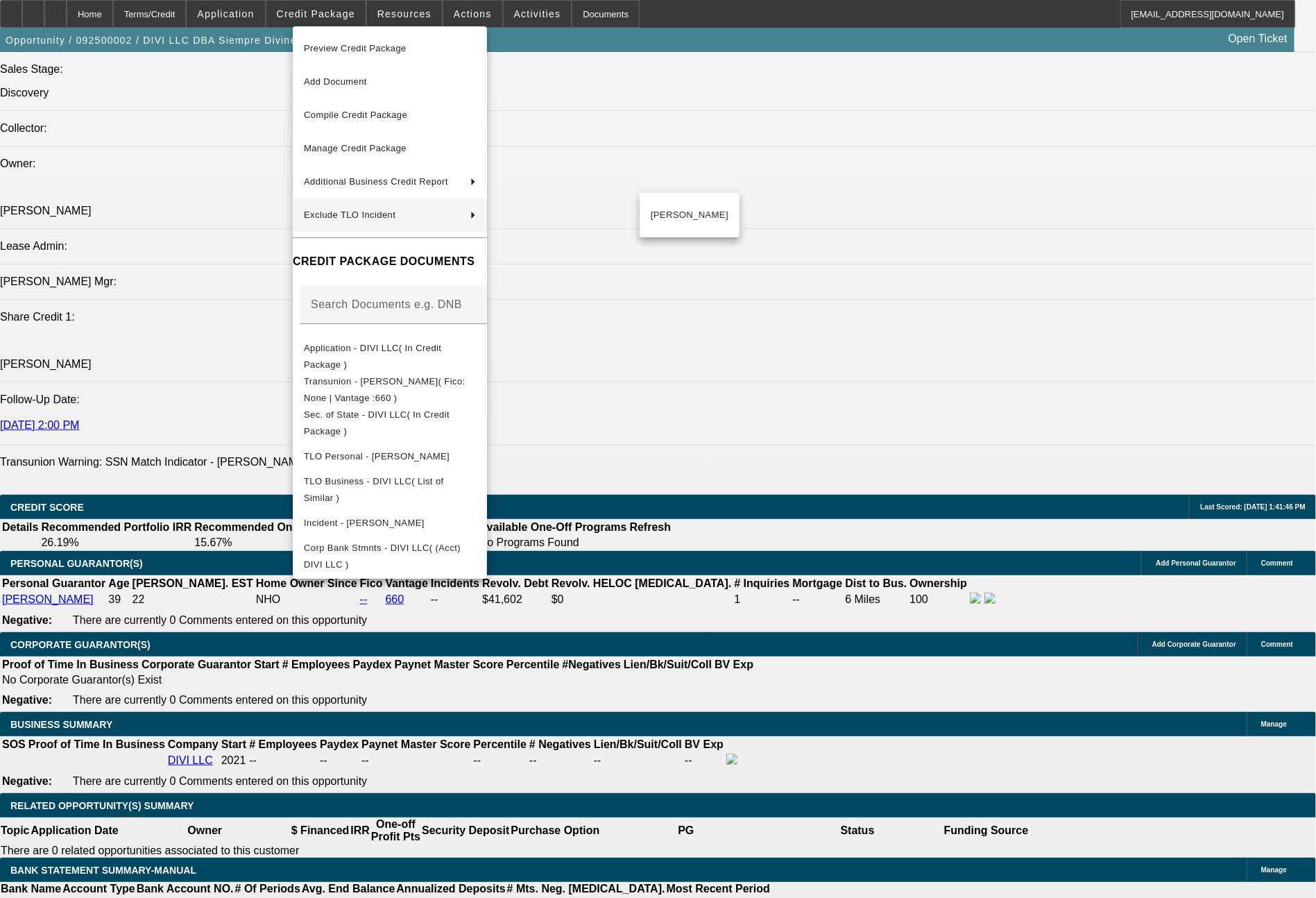
click at [1033, 724] on div at bounding box center [658, 449] width 1316 height 898
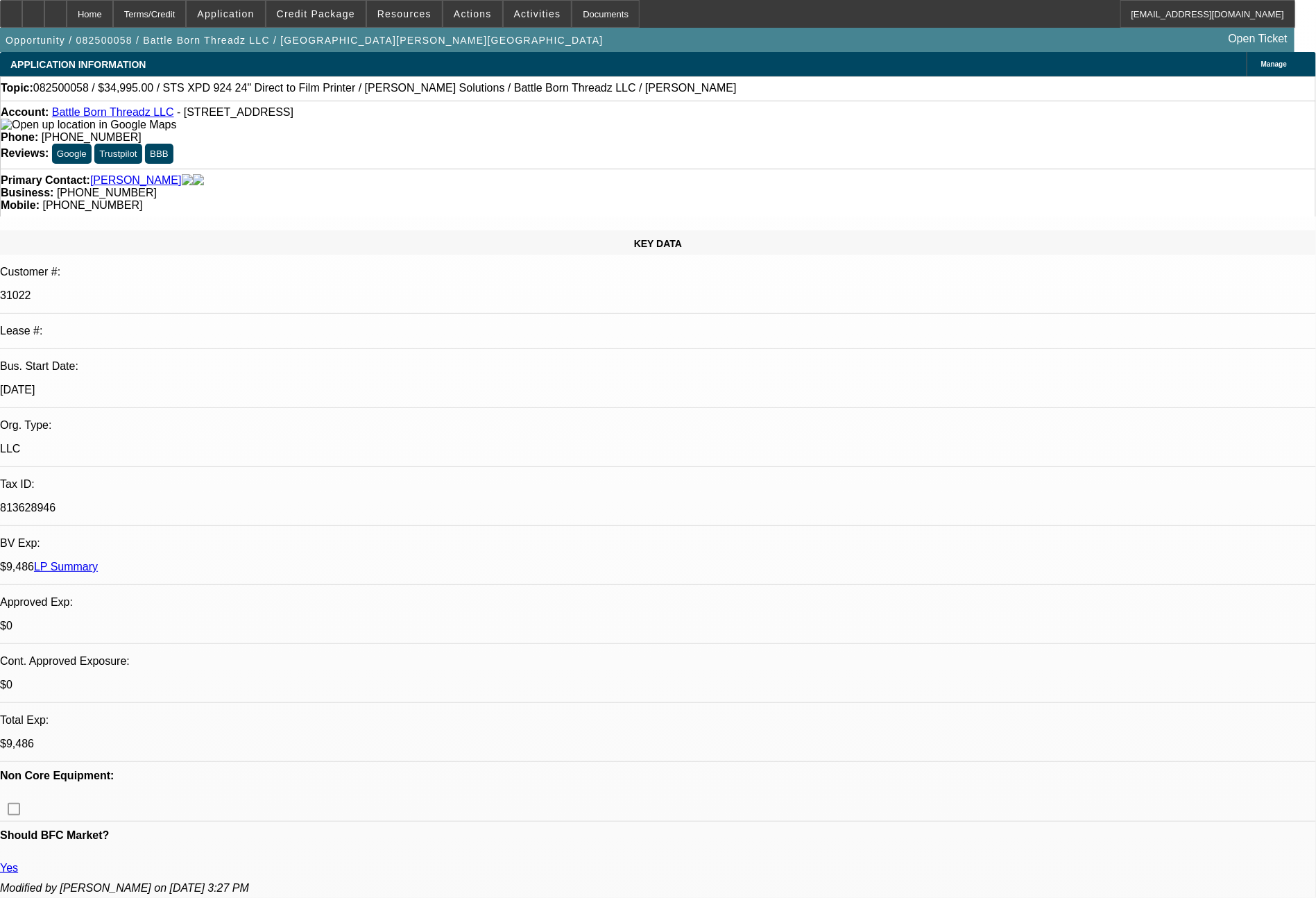
select select "0"
select select "0.1"
select select "4"
select select "0"
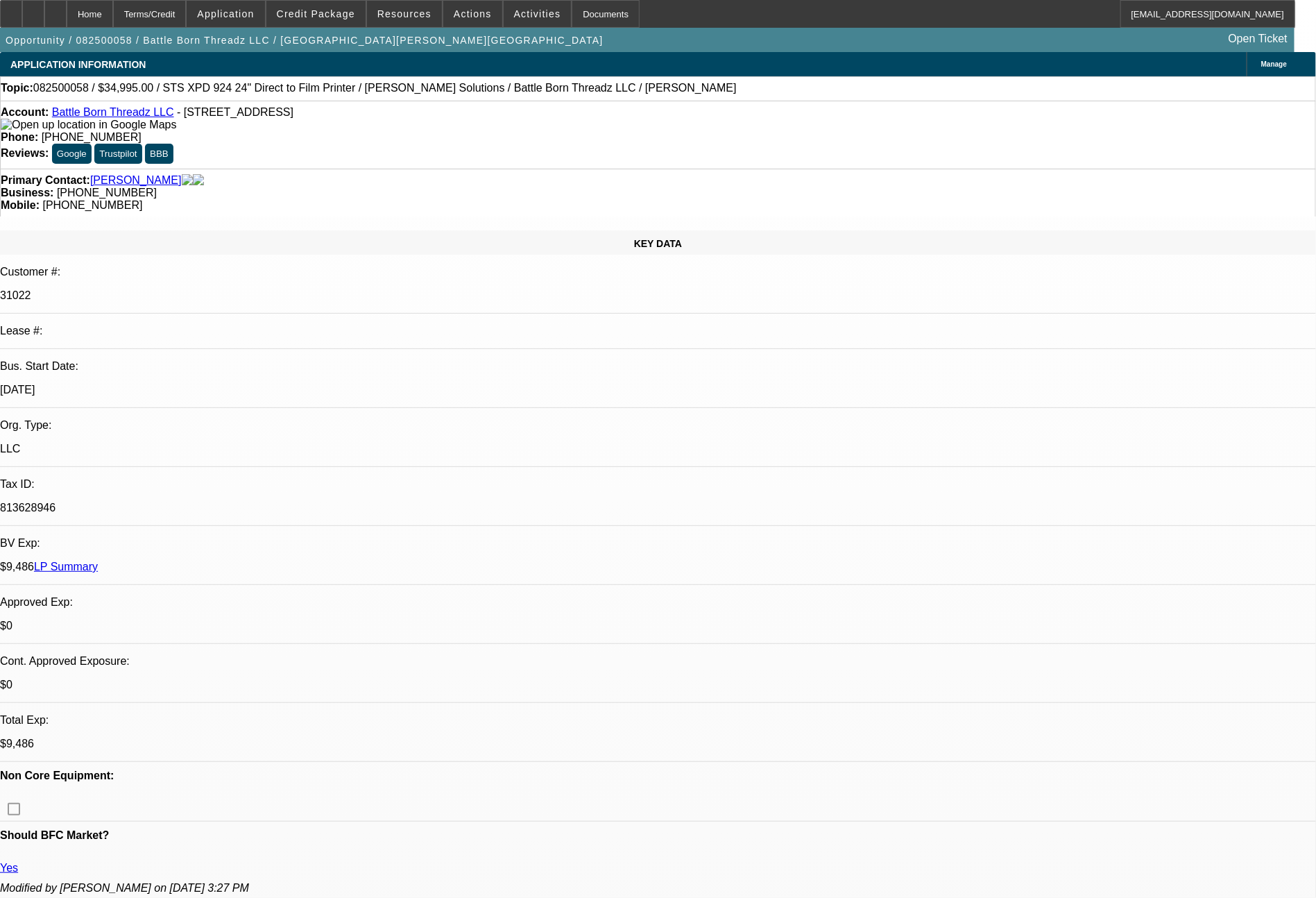
select select "0"
select select "0.1"
select select "4"
select select "0"
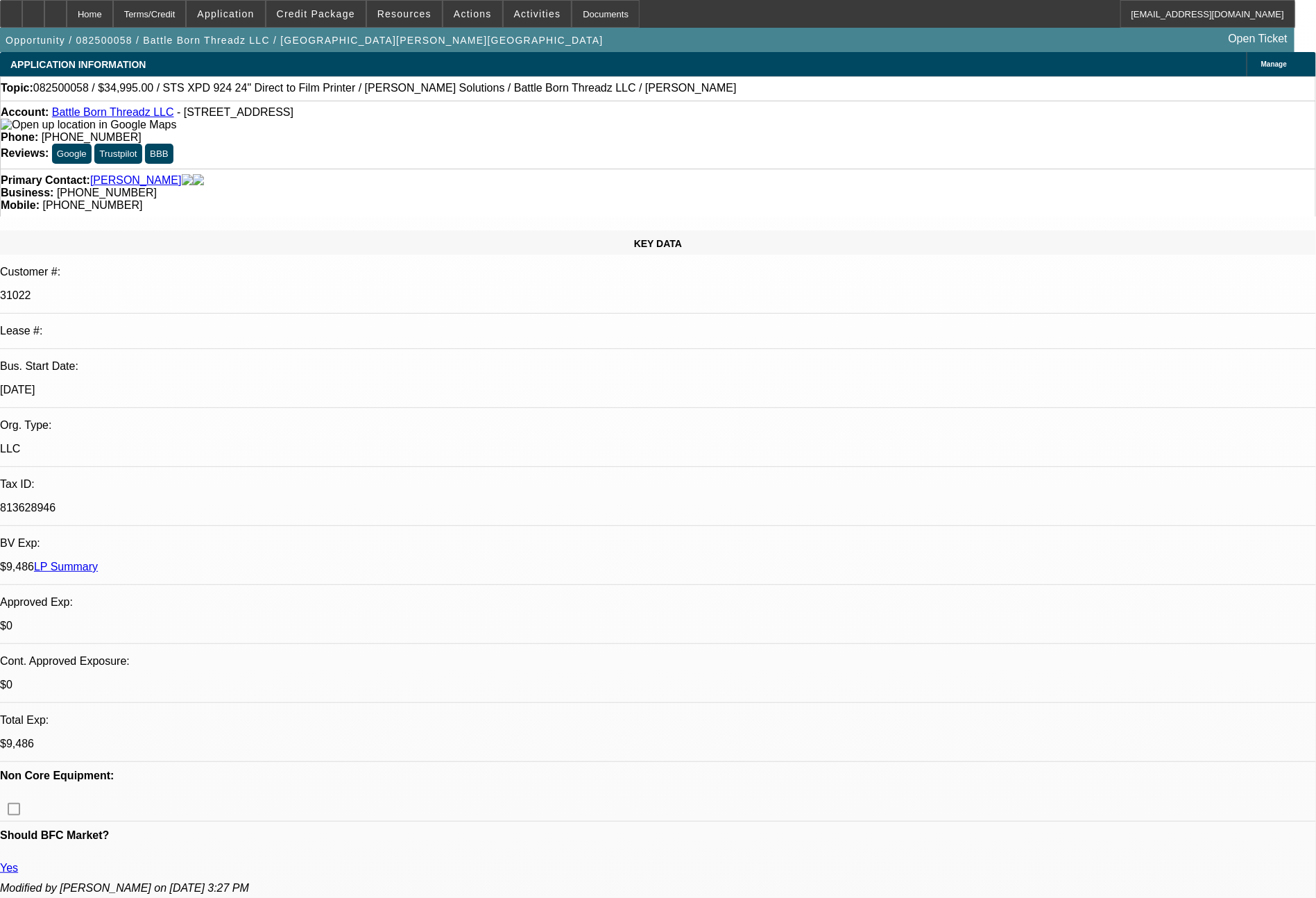
select select "0.1"
select select "4"
select select "0"
select select "0.1"
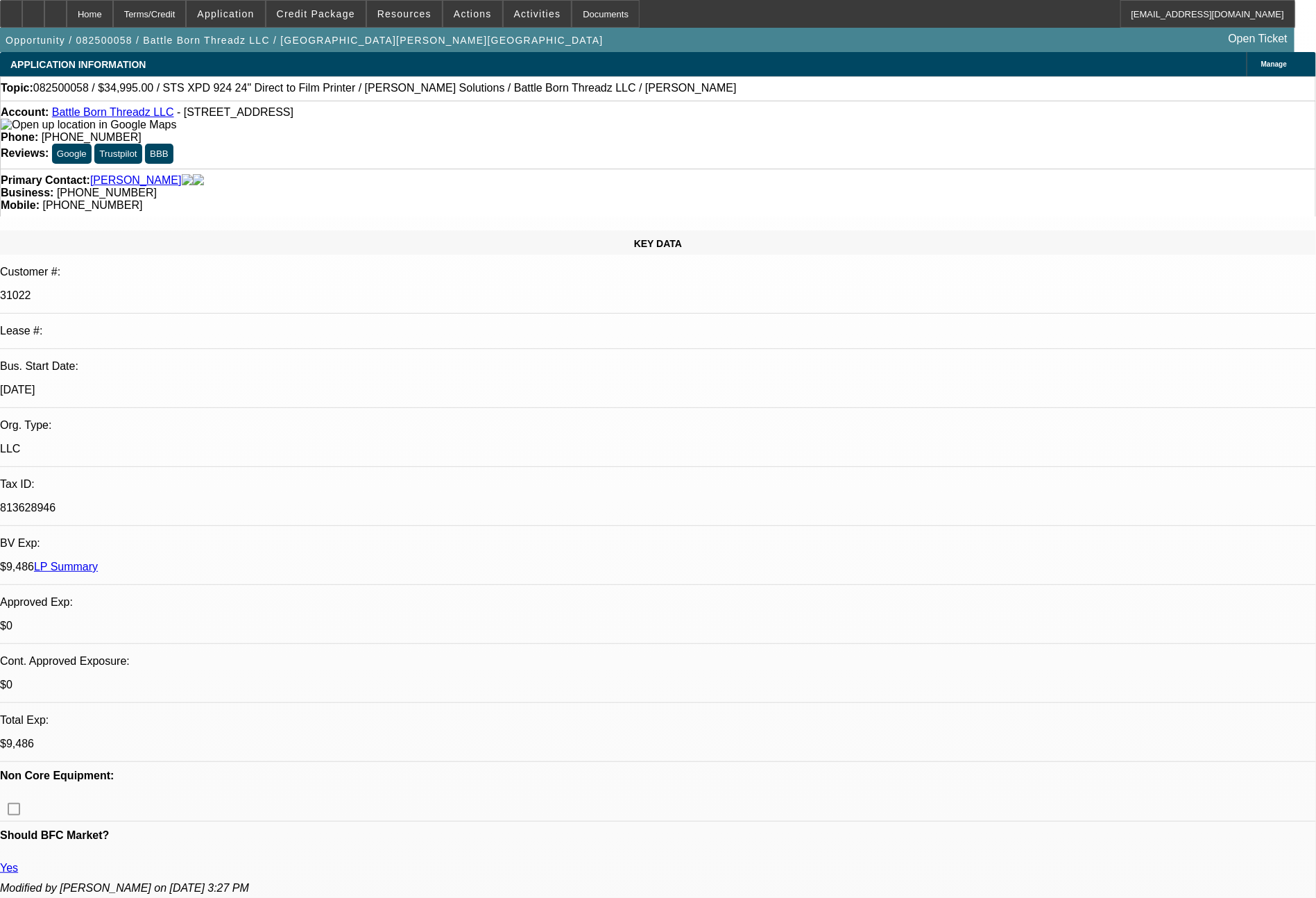
select select "4"
click at [336, 9] on span "Credit Package" at bounding box center [316, 14] width 79 height 11
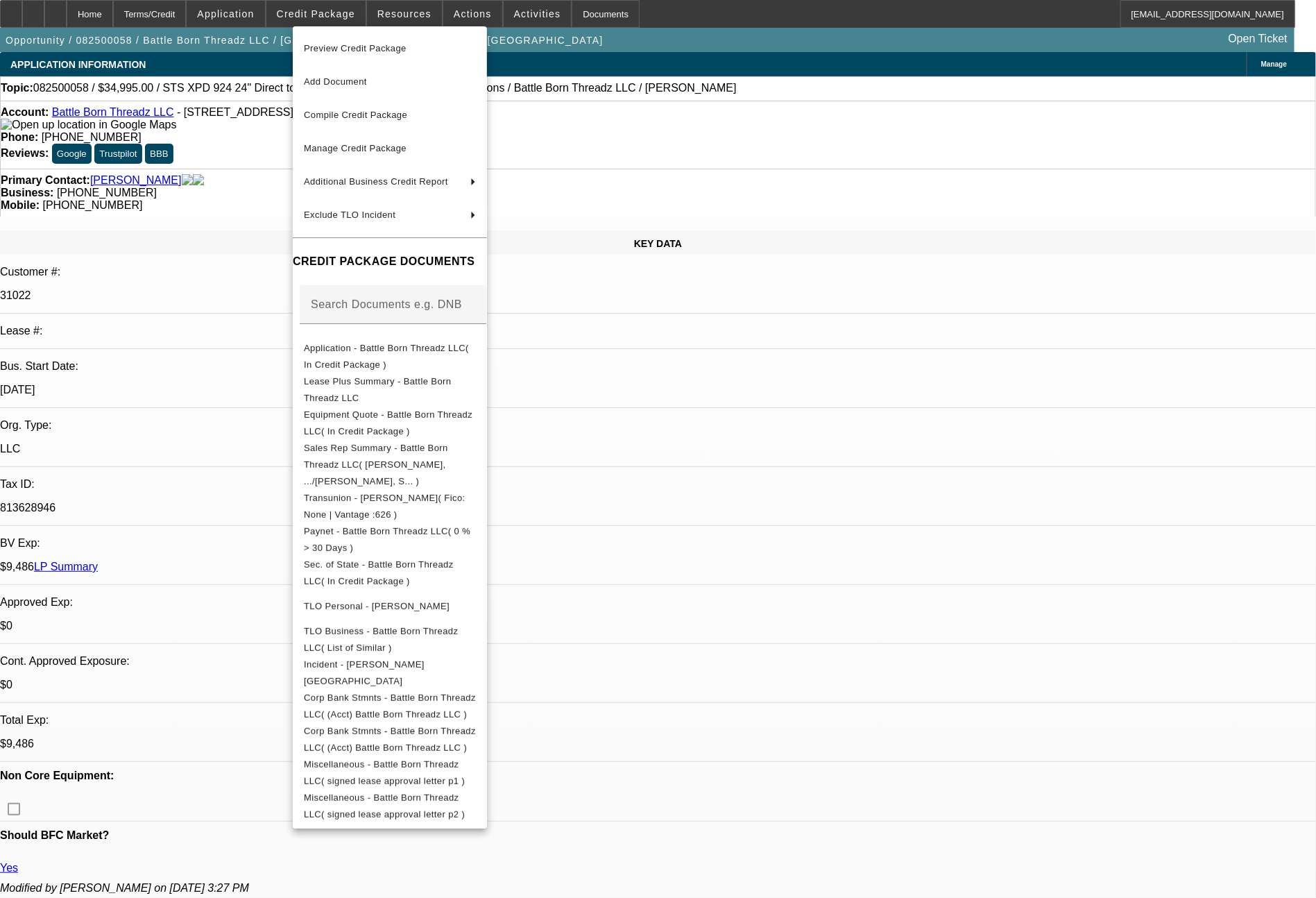
click at [1112, 770] on div at bounding box center [658, 449] width 1316 height 898
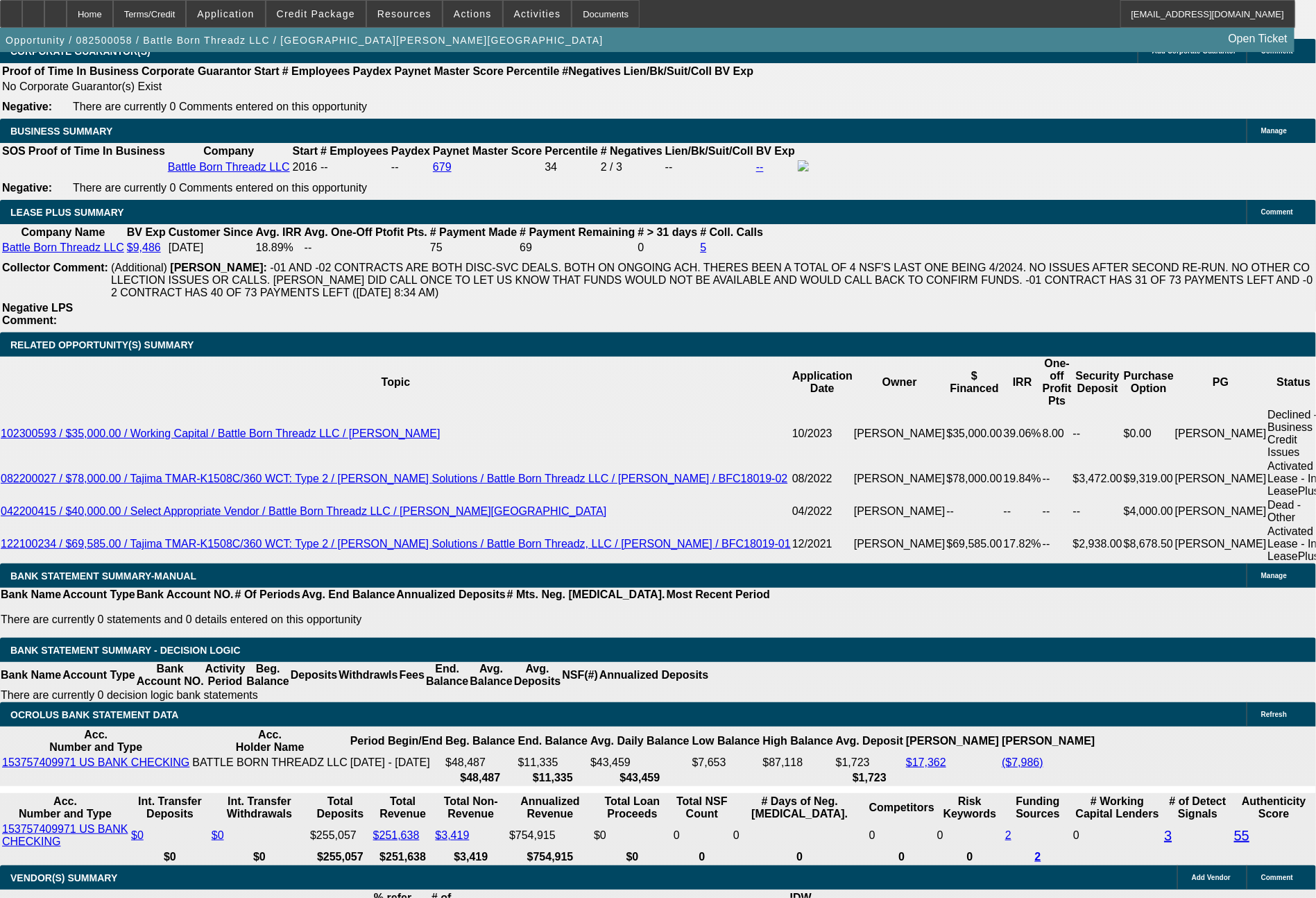
scroll to position [2390, 0]
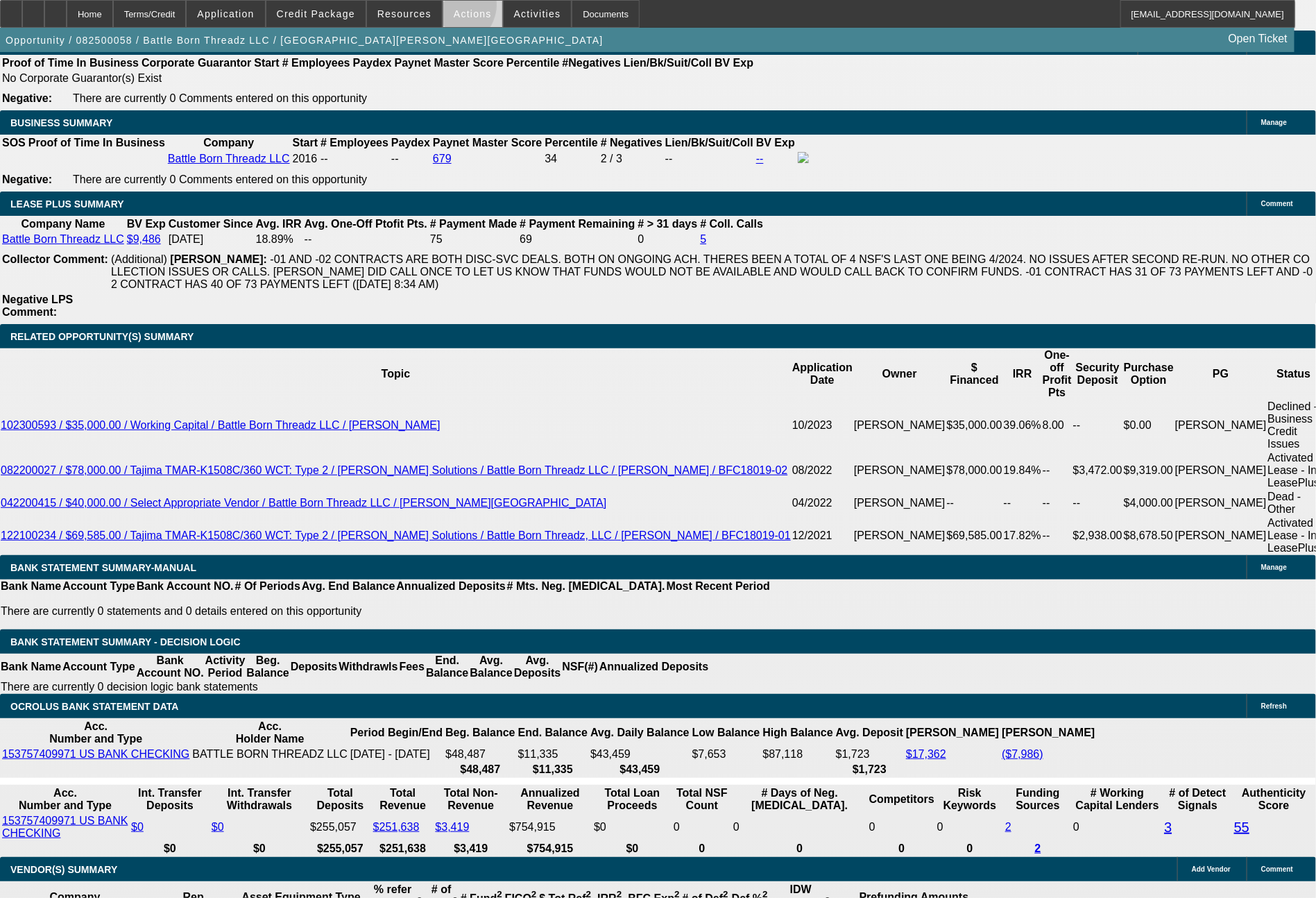
click at [454, 9] on span "Actions" at bounding box center [473, 14] width 38 height 11
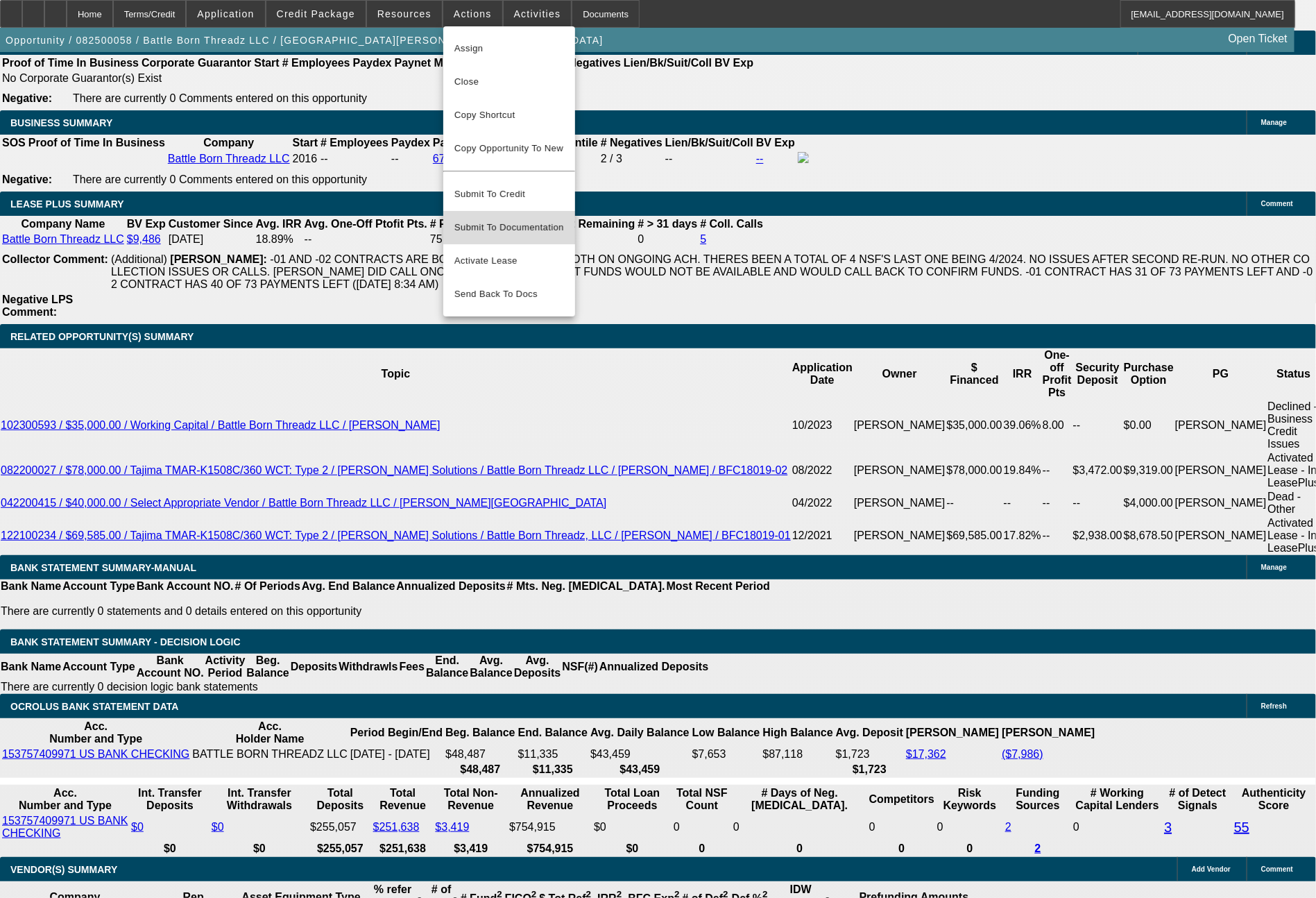
click at [527, 219] on span "Submit To Documentation" at bounding box center [509, 227] width 109 height 17
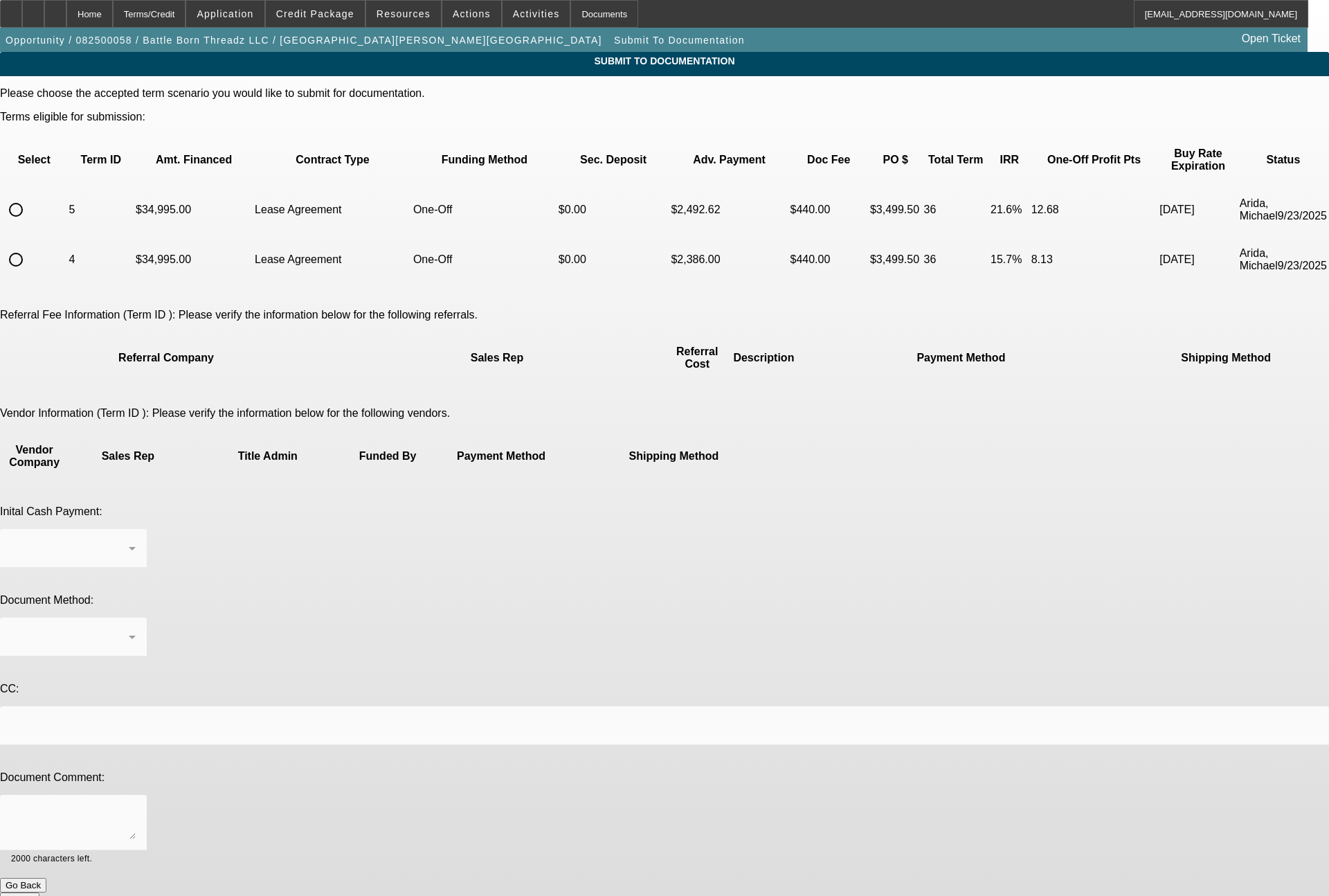
click at [30, 196] on input "radio" at bounding box center [16, 210] width 28 height 28
radio input "true"
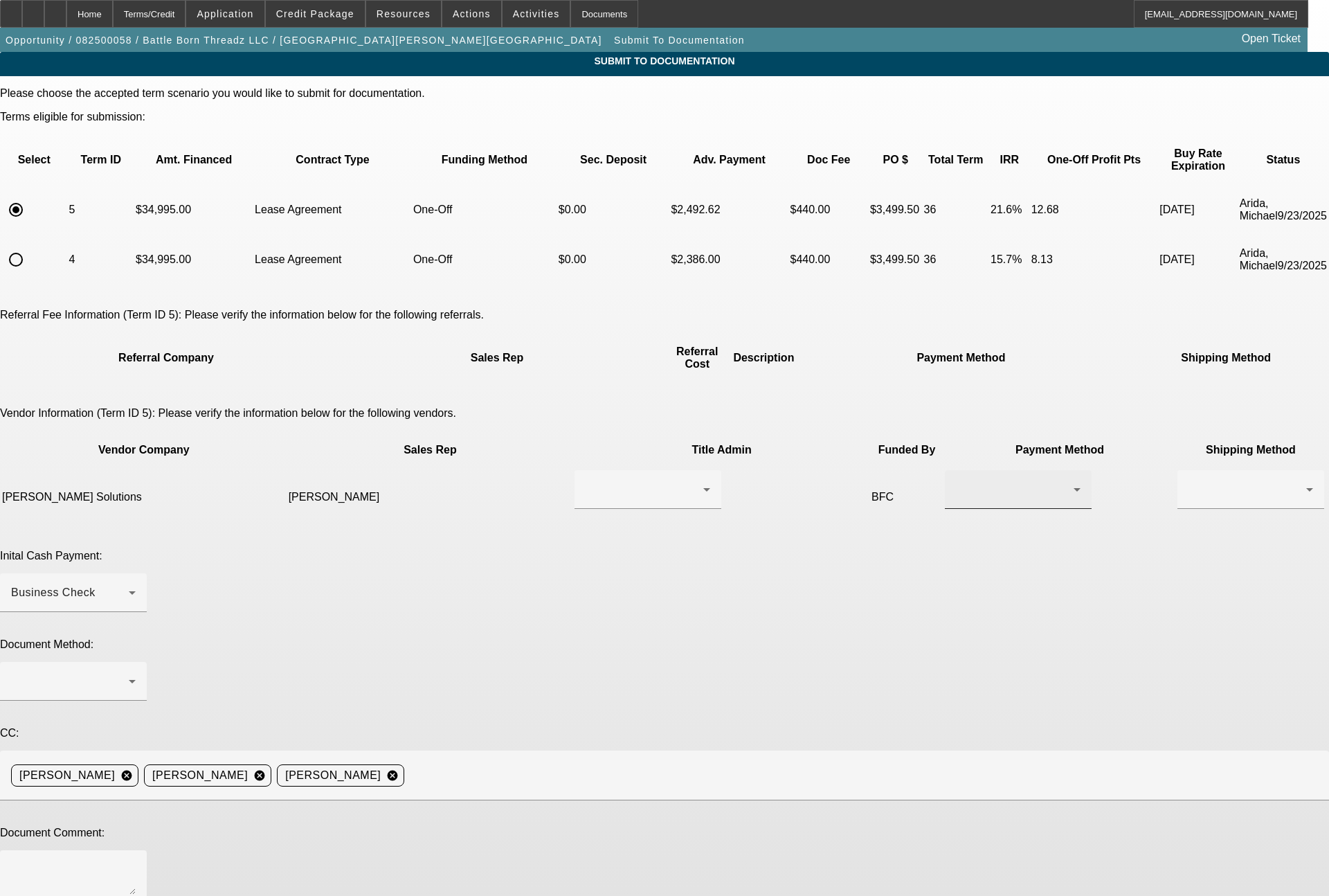
click at [956, 470] on div at bounding box center [1018, 489] width 125 height 38
click at [758, 526] on span "ACH" at bounding box center [756, 531] width 24 height 17
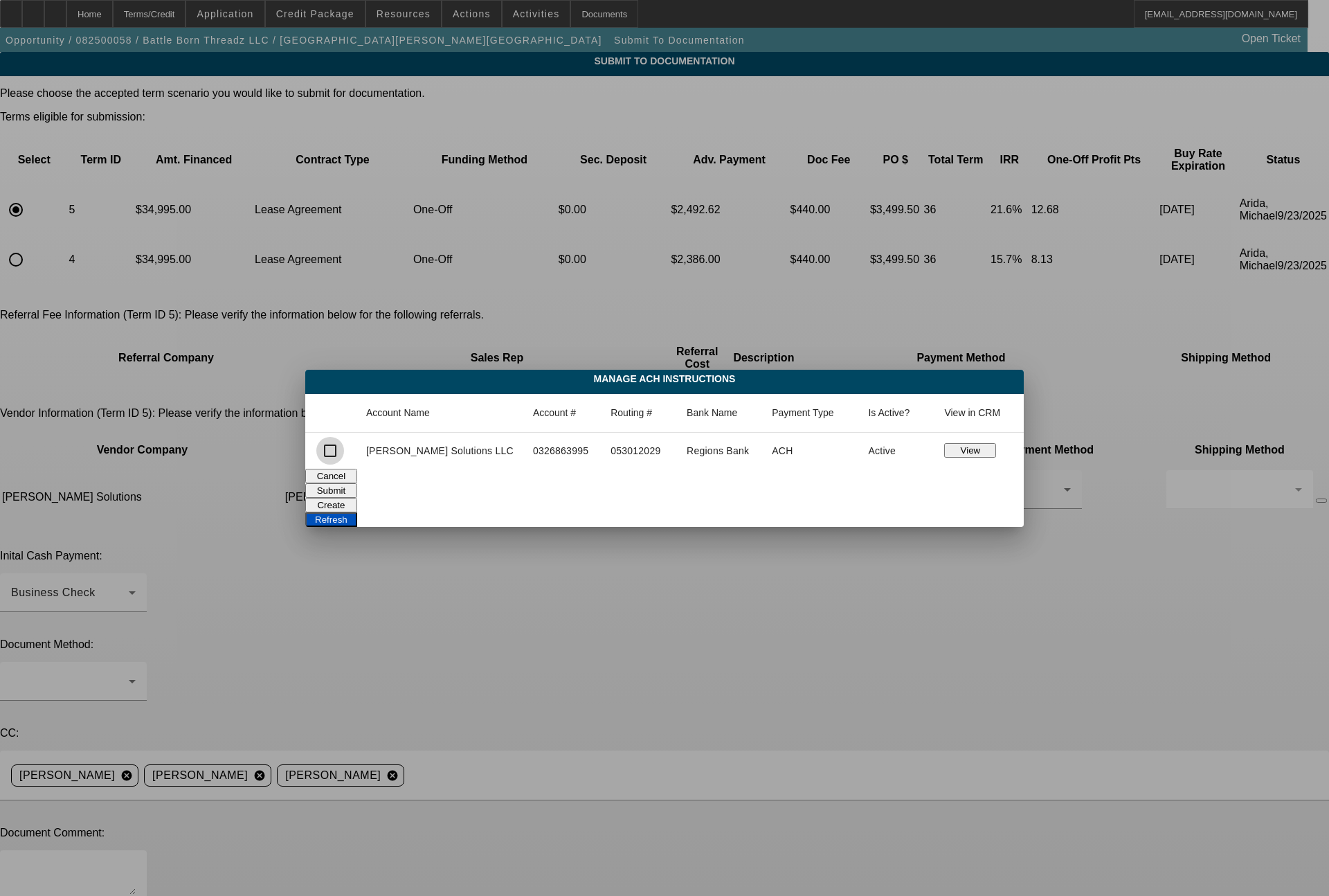
click at [344, 446] on input "checkbox" at bounding box center [330, 451] width 28 height 28
checkbox input "true"
click at [357, 483] on button "Submit" at bounding box center [331, 490] width 52 height 15
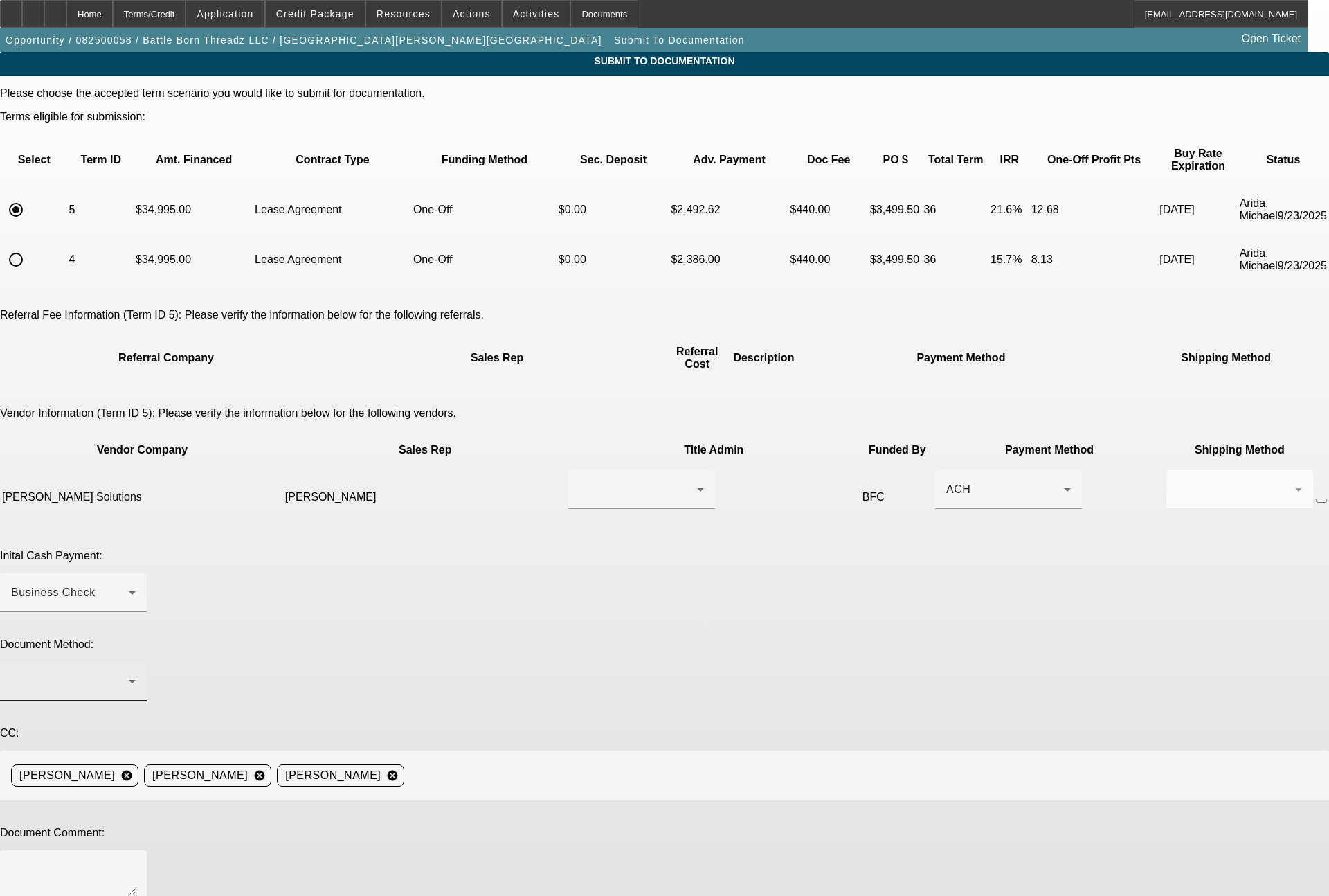
click at [129, 673] on div at bounding box center [70, 681] width 118 height 17
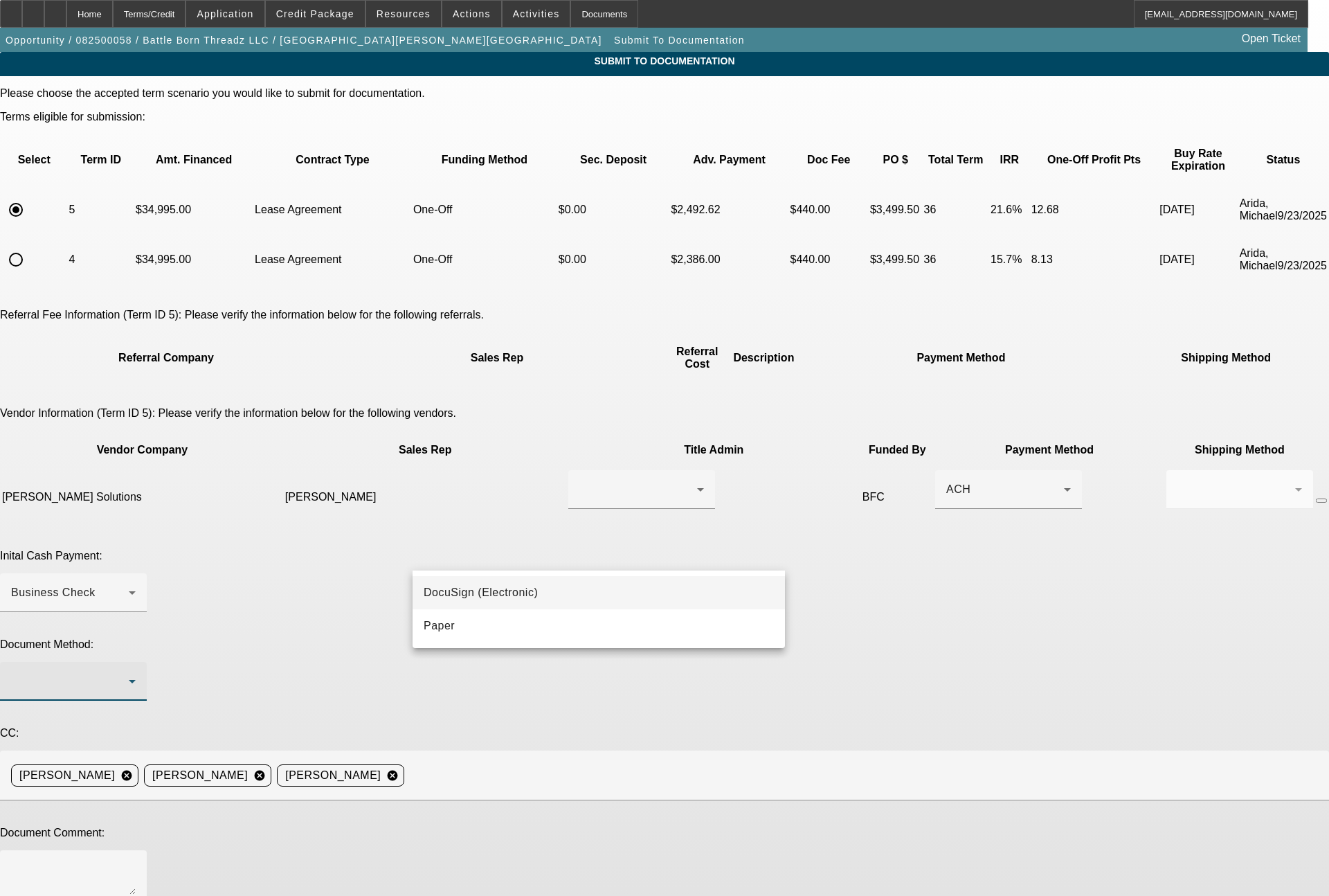
click at [468, 581] on mat-option "DocuSign (Electronic)" at bounding box center [599, 593] width 373 height 33
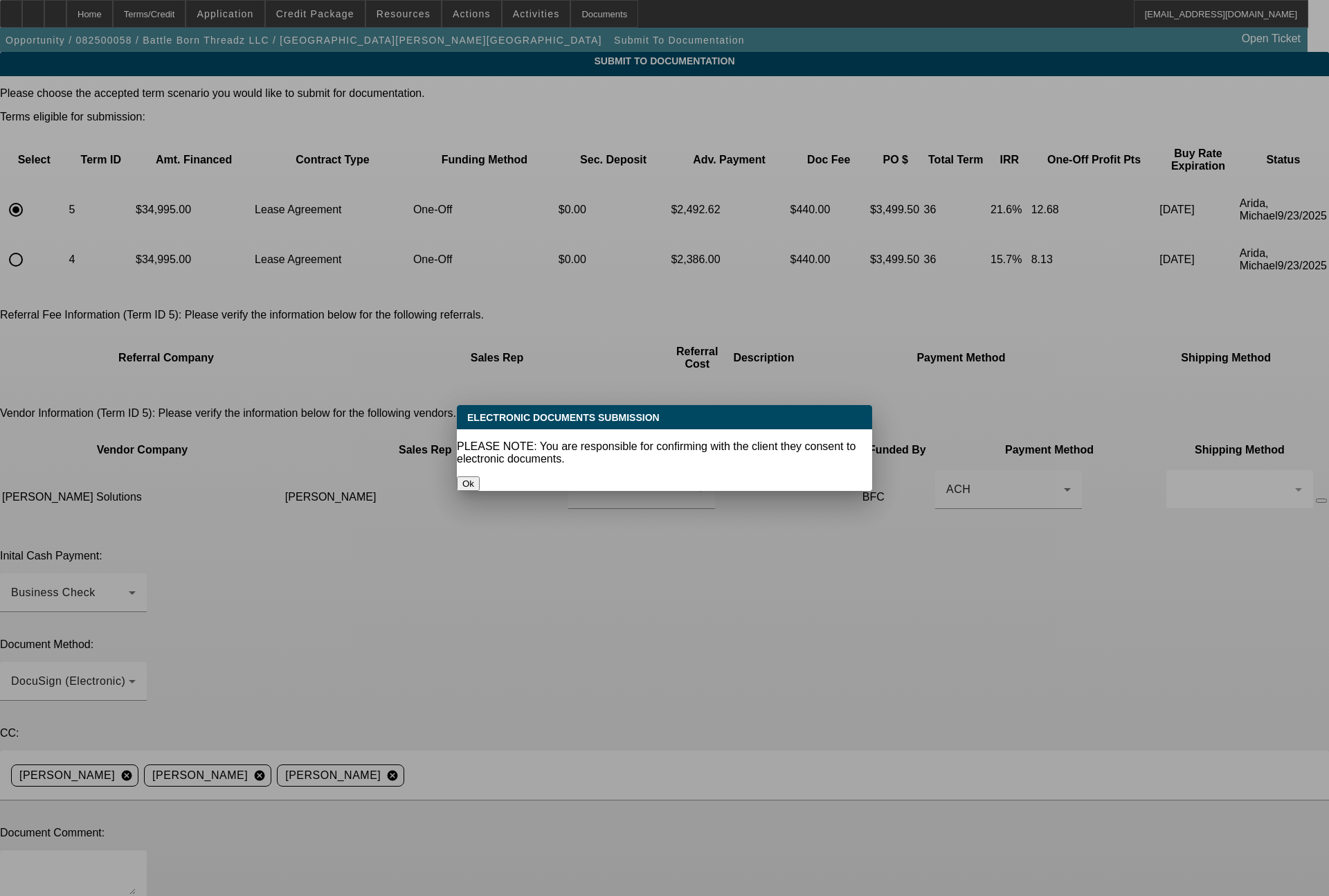
click at [479, 476] on button "Ok" at bounding box center [468, 483] width 23 height 15
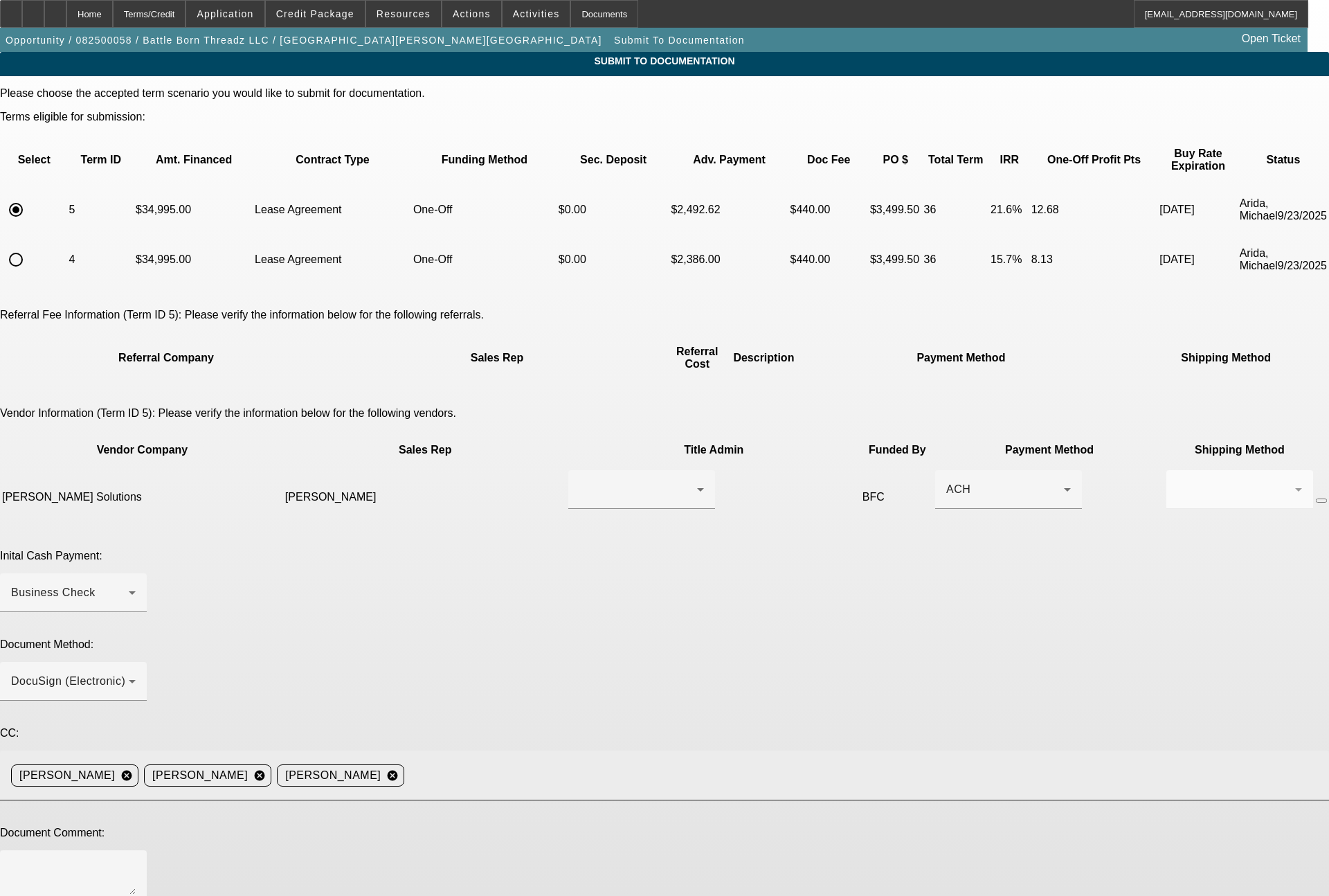
click at [404, 769] on mat-icon "cancel" at bounding box center [392, 775] width 24 height 12
click at [136, 861] on textarea at bounding box center [73, 878] width 125 height 33
type textarea "p"
type textarea "multiple time past lessee, all still the same. ready for lease docs. HIs given …"
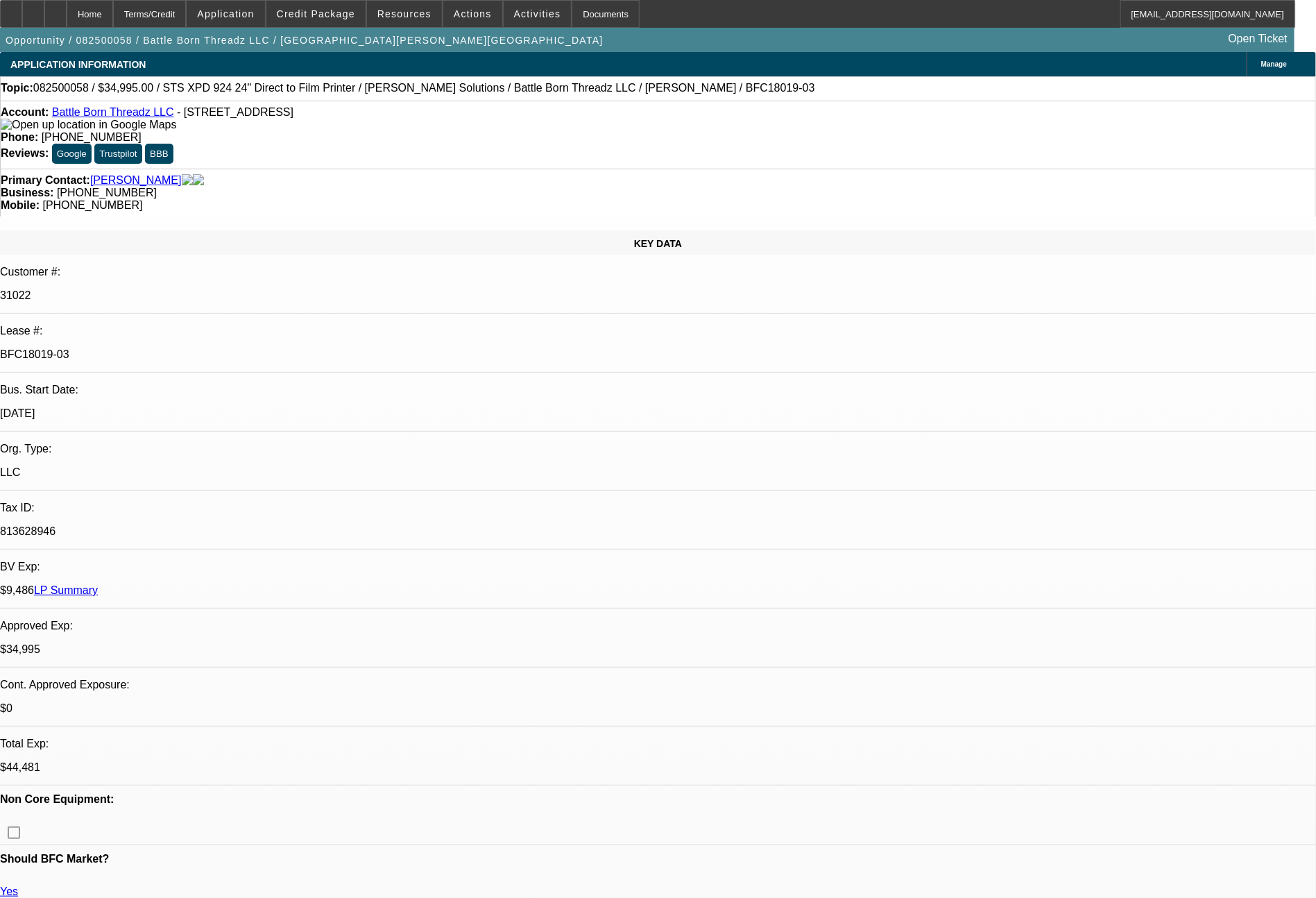
select select "0"
select select "0.1"
select select "4"
select select "0"
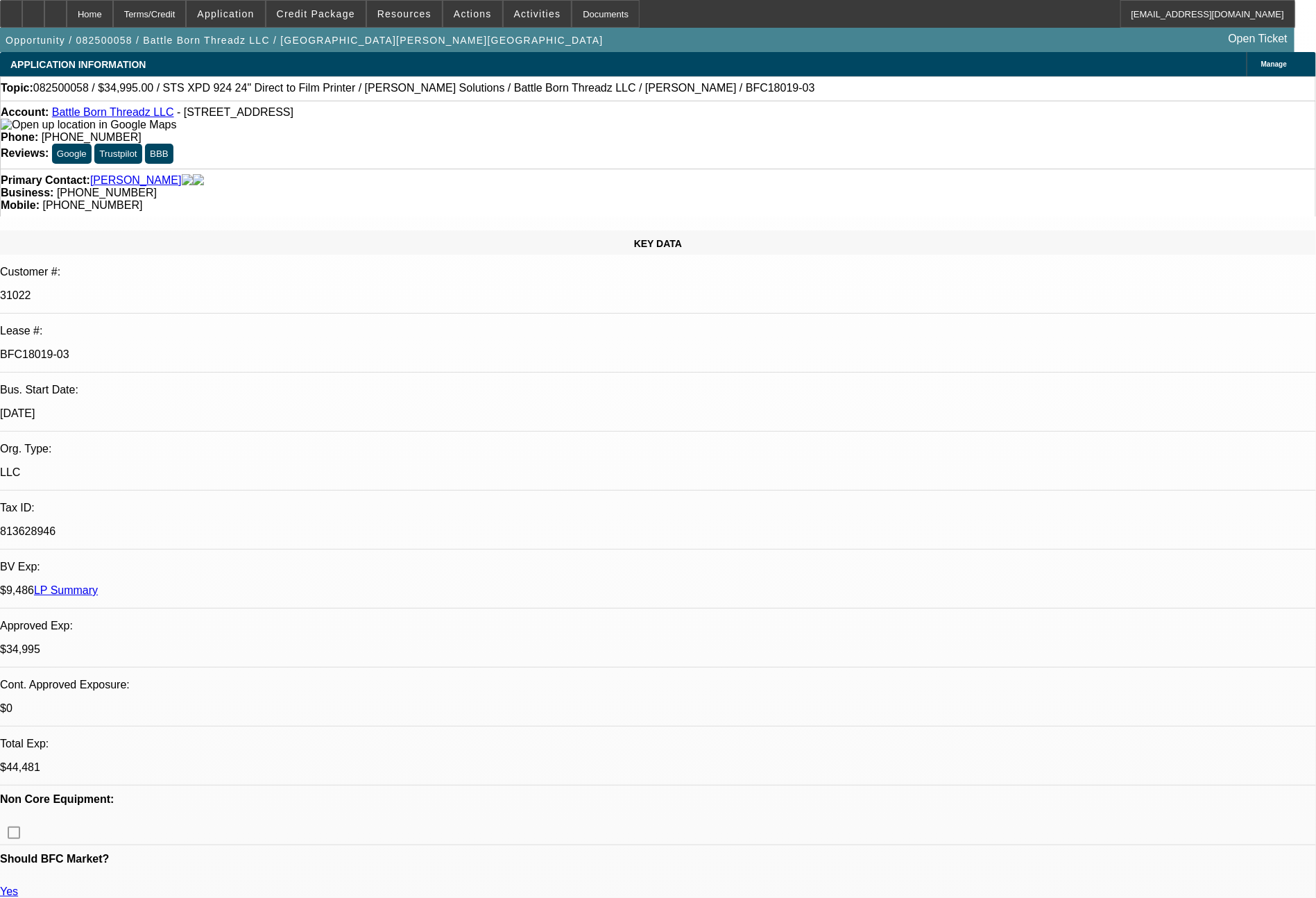
select select "0"
select select "0.1"
select select "4"
select select "0"
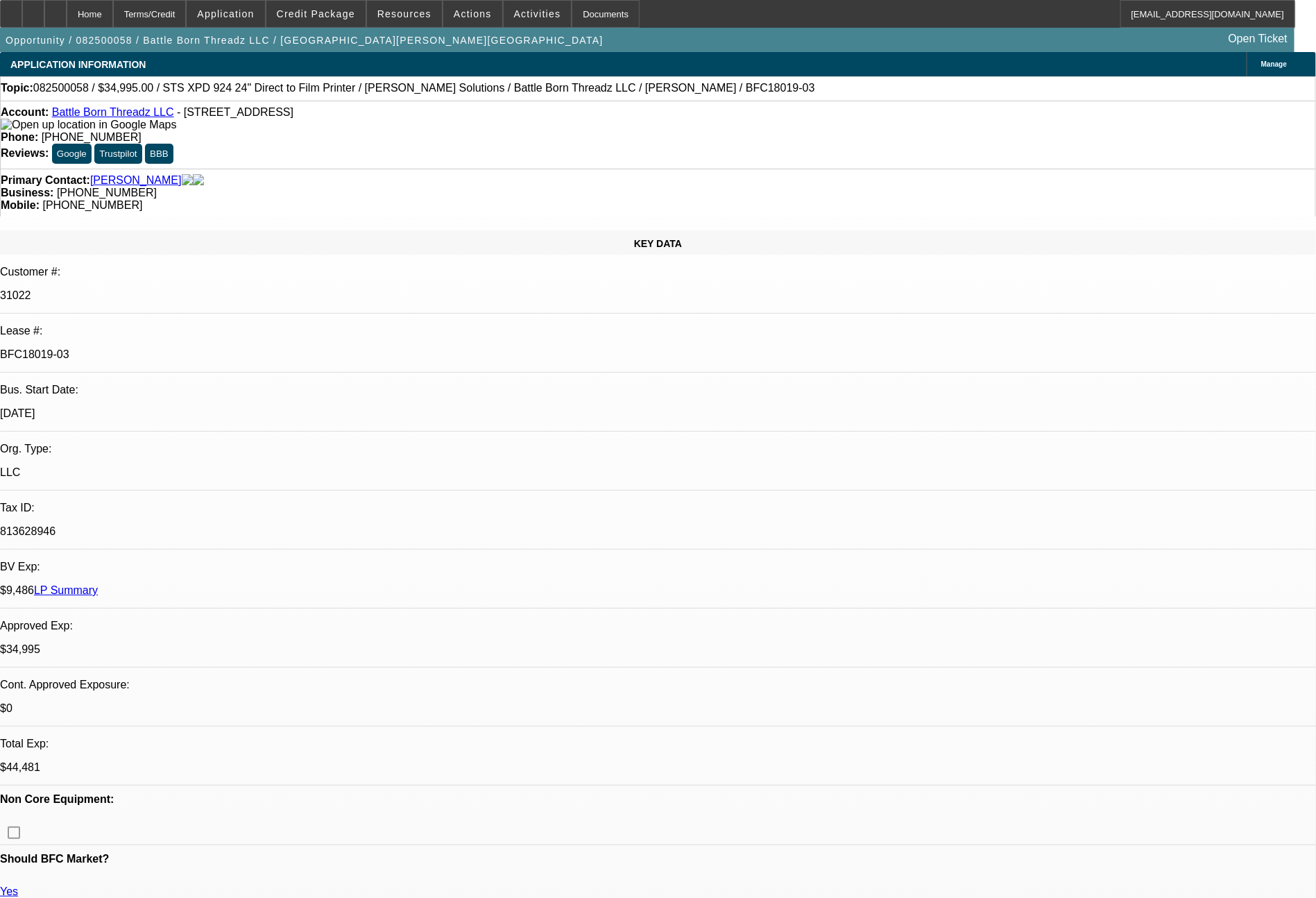
select select "0.1"
select select "4"
select select "0"
select select "0.1"
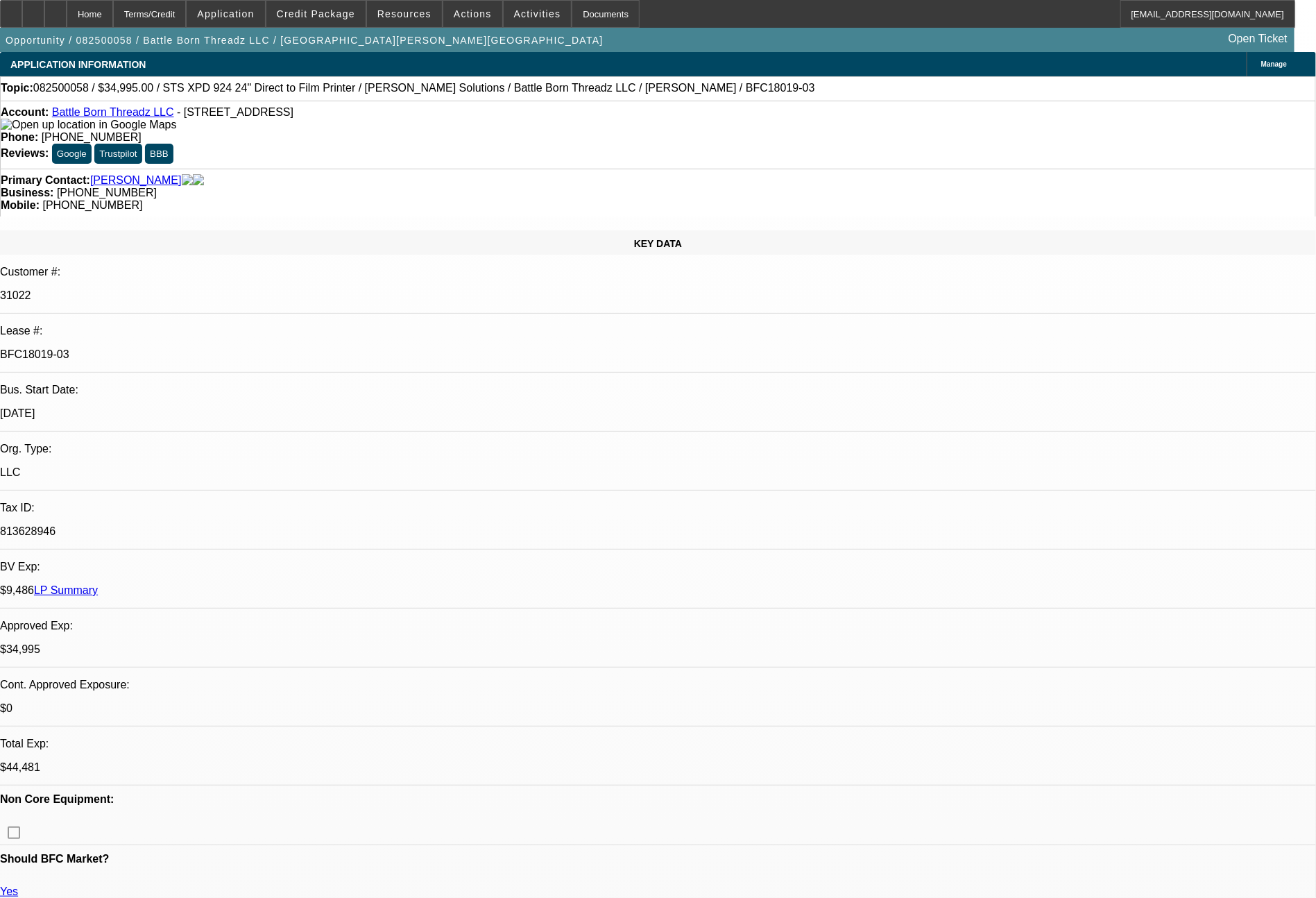
select select "4"
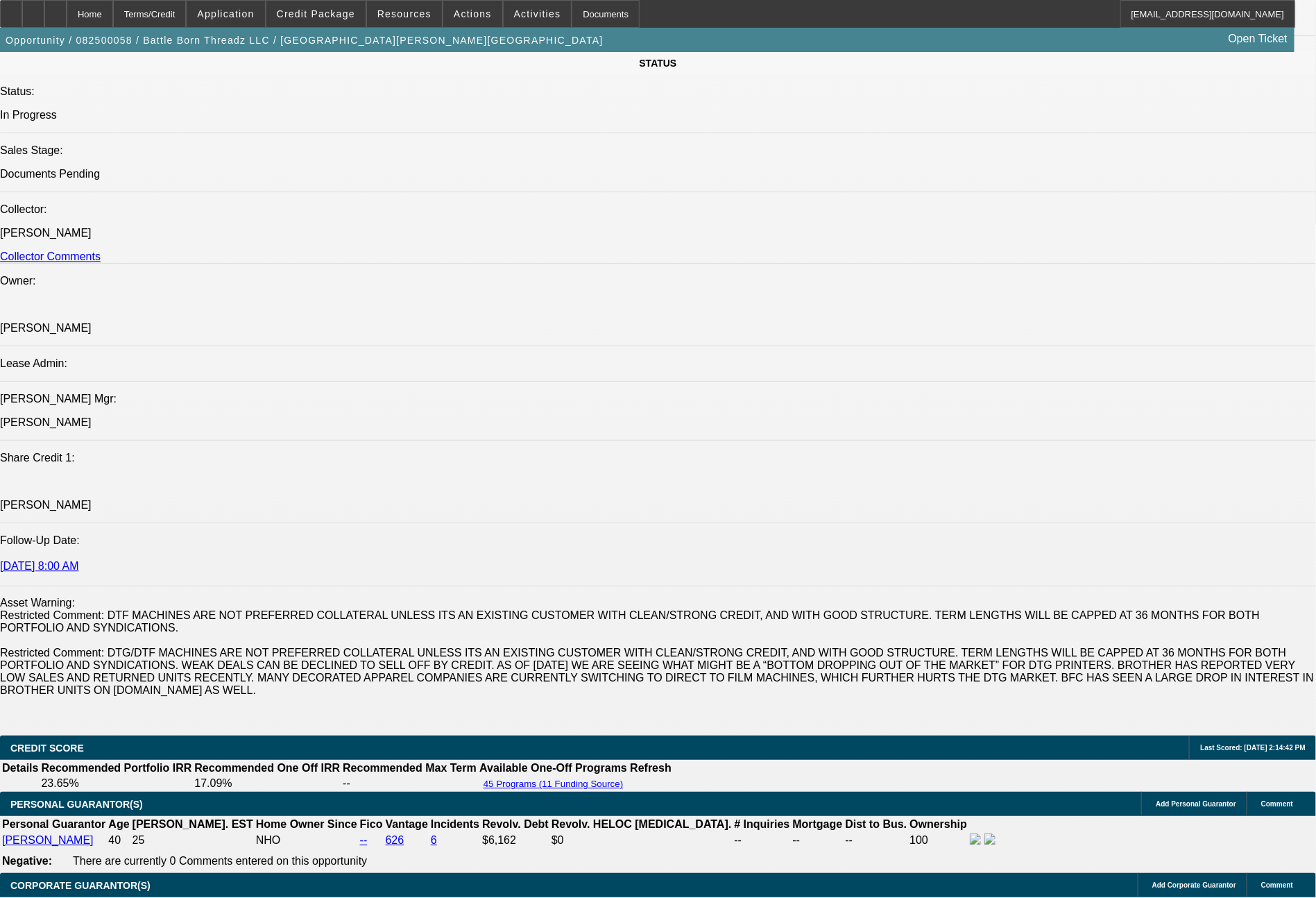
scroll to position [2357, 0]
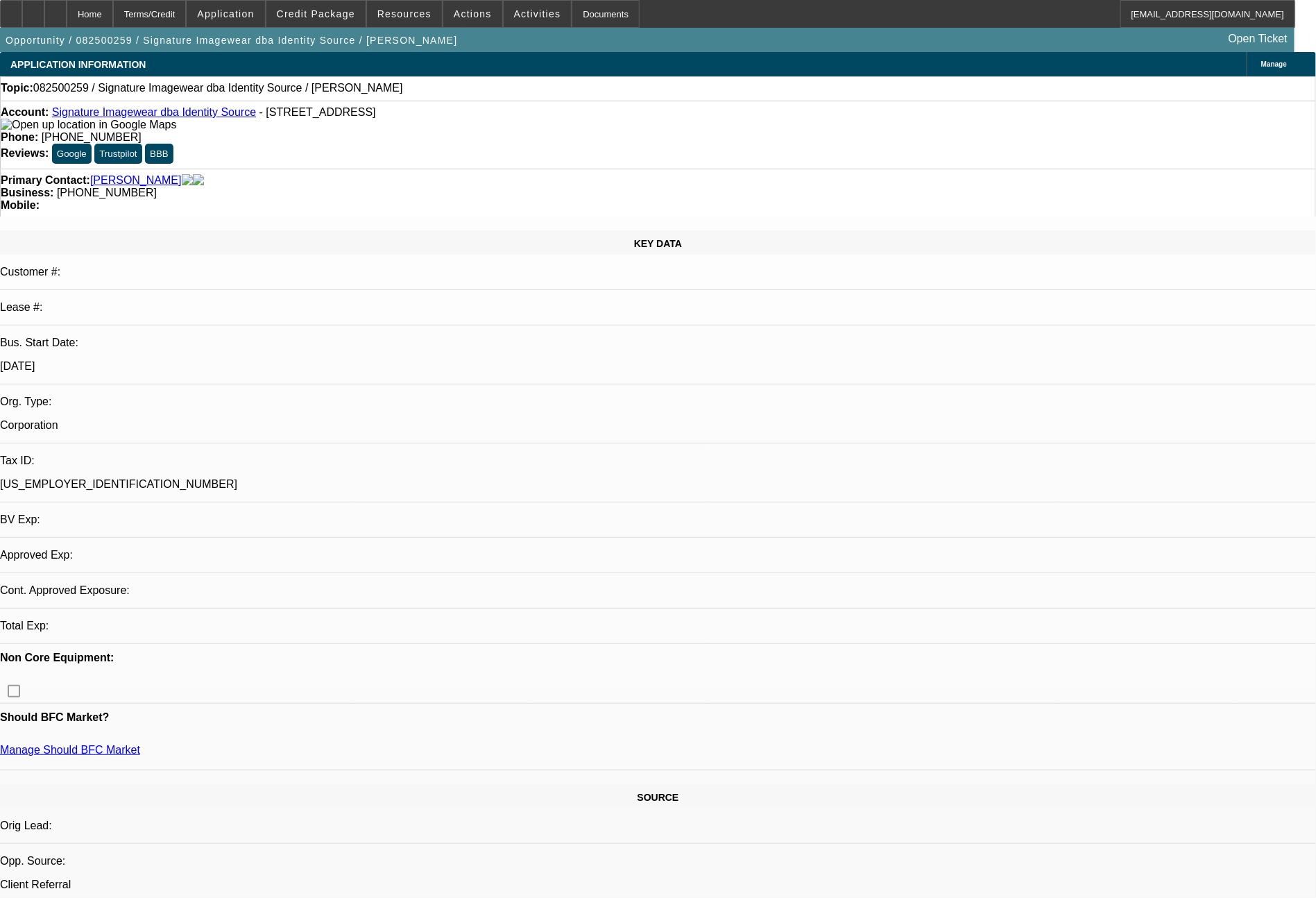
select select "0"
select select "2"
select select "0.1"
select select "4"
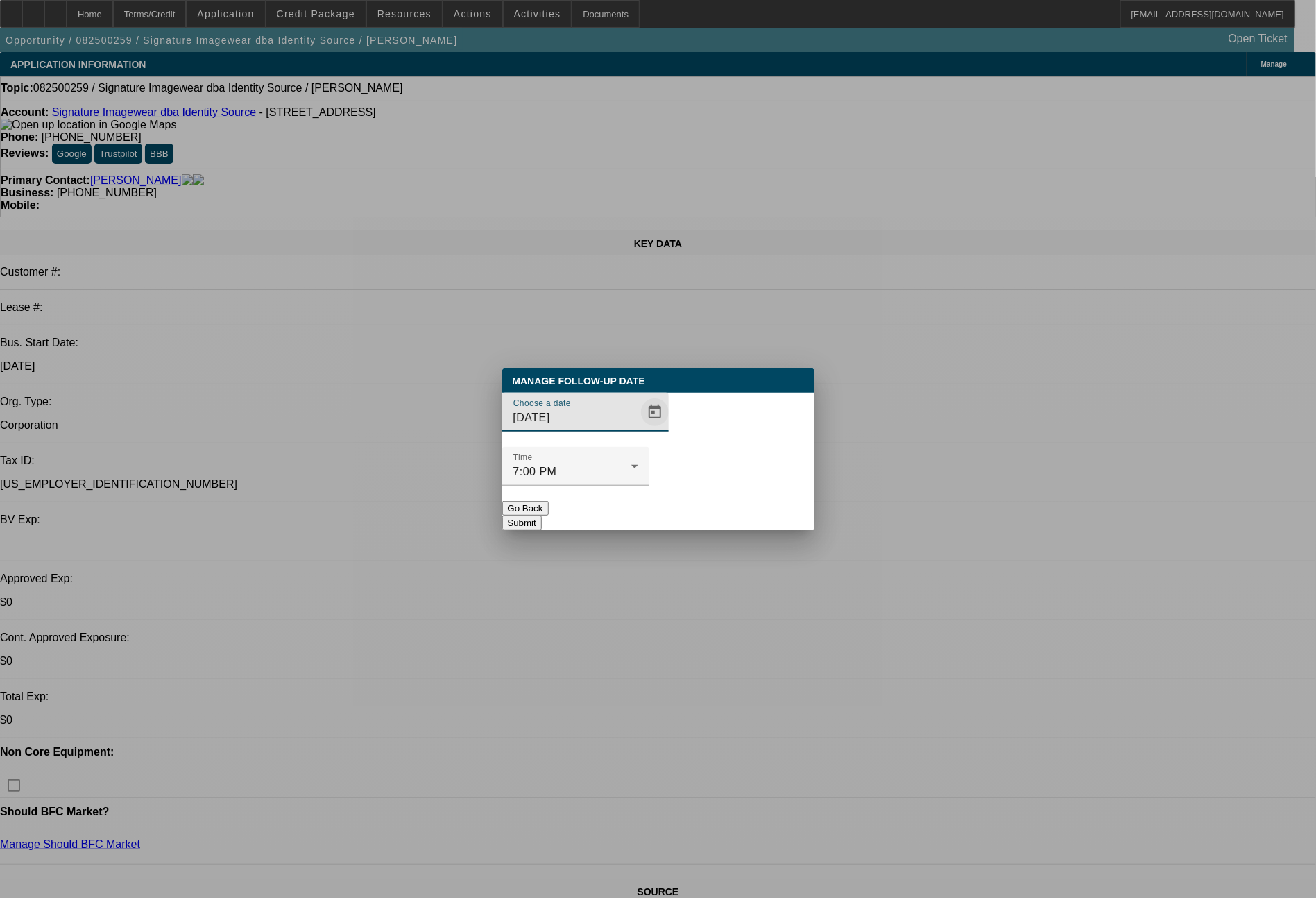
click at [639, 429] on span "Open calendar" at bounding box center [655, 412] width 33 height 33
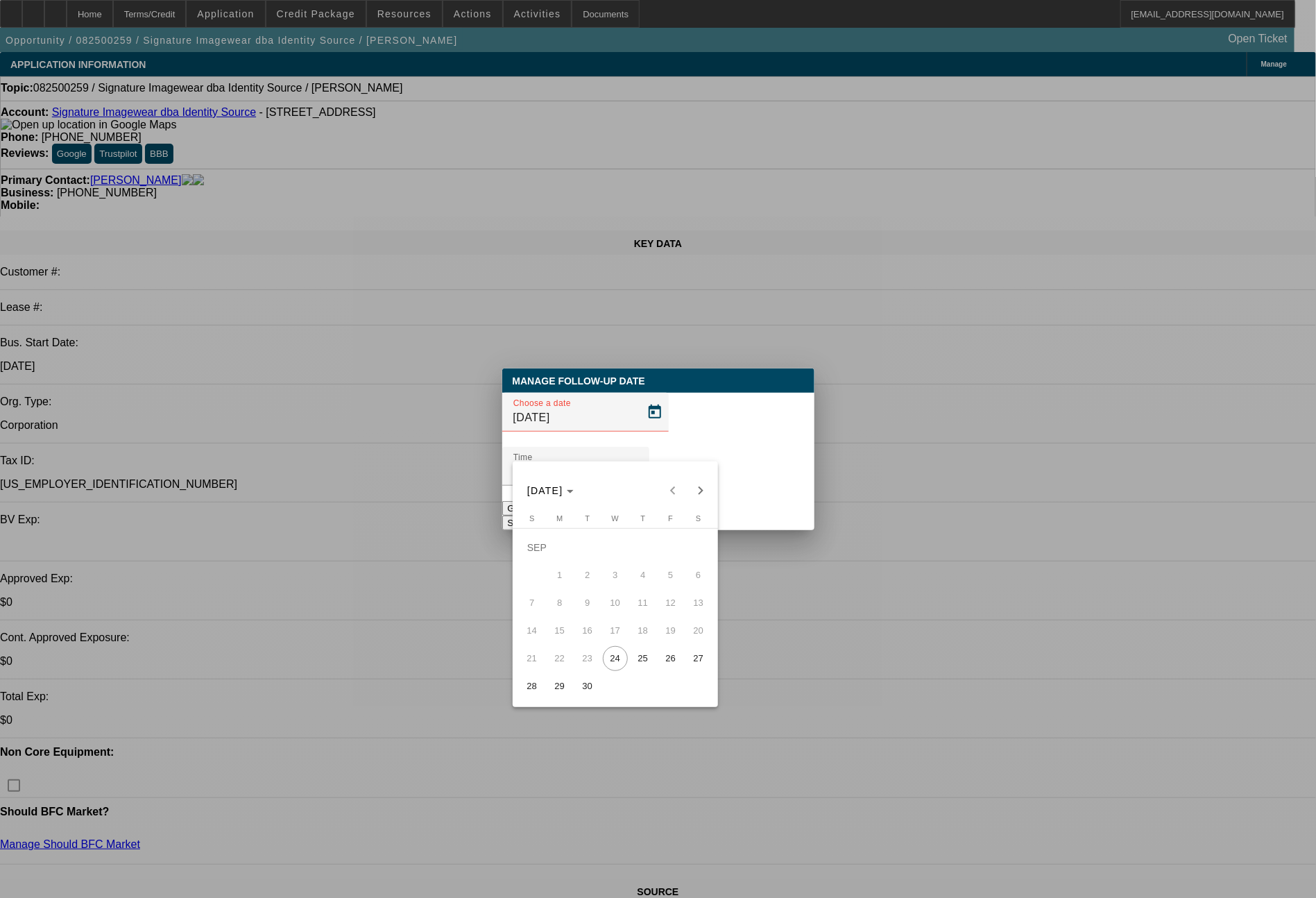
click at [575, 689] on span "30" at bounding box center [587, 686] width 25 height 25
type input "9/30/2025"
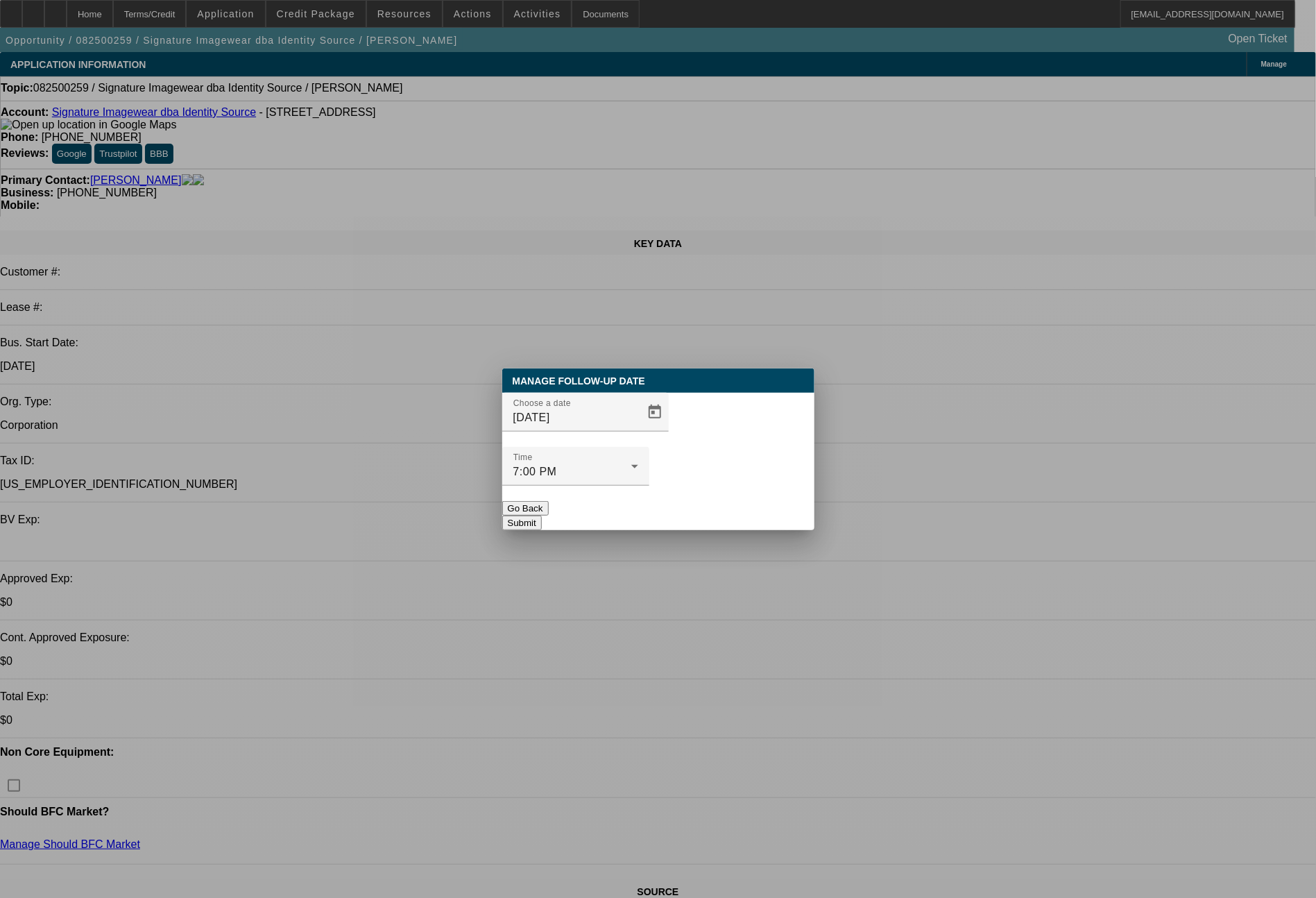
click at [542, 515] on button "Submit" at bounding box center [522, 522] width 39 height 15
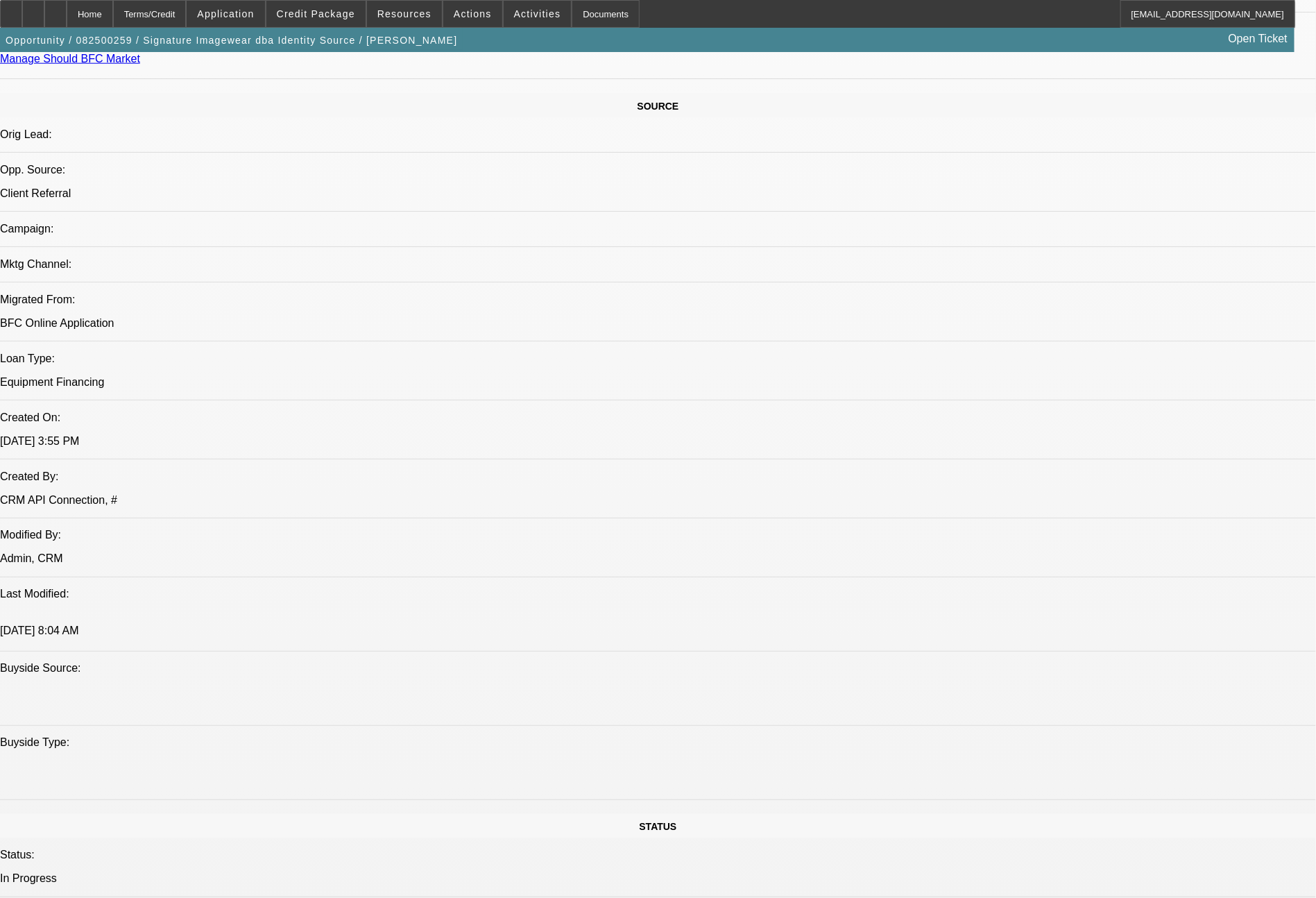
scroll to position [1572, 0]
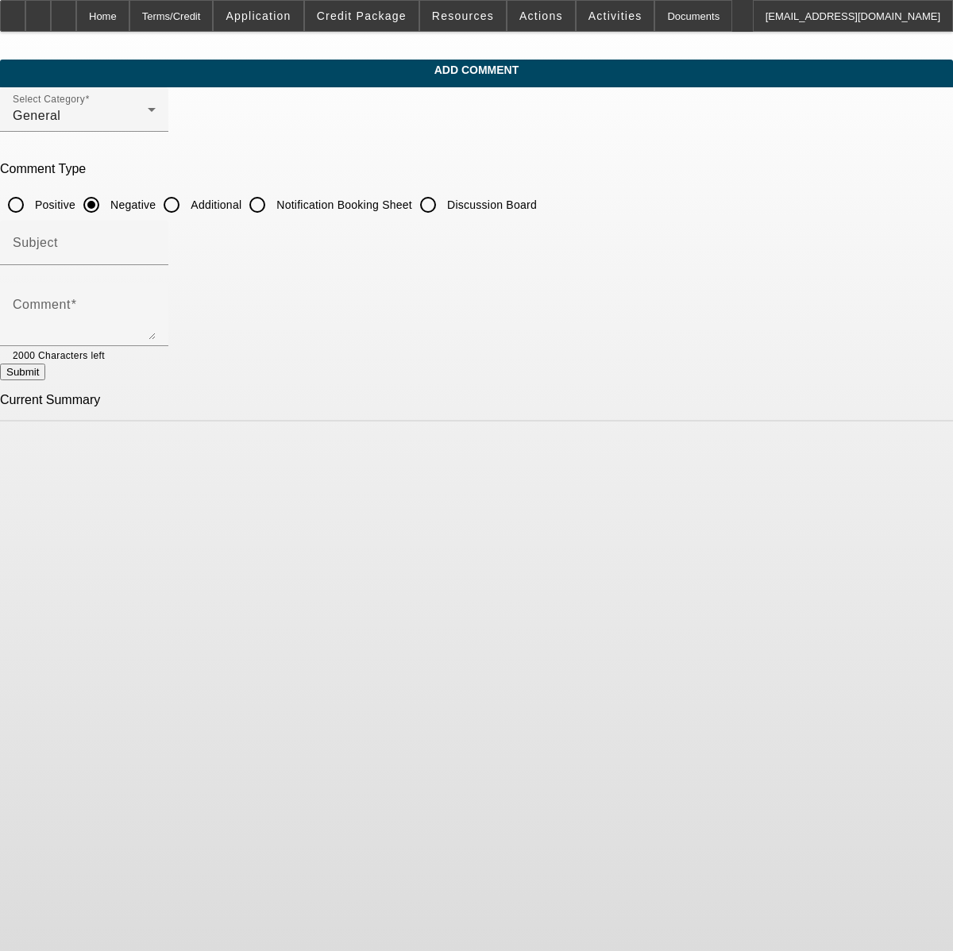
click at [187, 203] on input "Additional" at bounding box center [172, 205] width 32 height 32
radio input "true"
click at [156, 319] on textarea "Comment" at bounding box center [84, 321] width 143 height 38
type textarea "9/24 - may want to finance just (2) new EZ 8 head"
click at [45, 374] on button "Submit" at bounding box center [22, 372] width 45 height 17
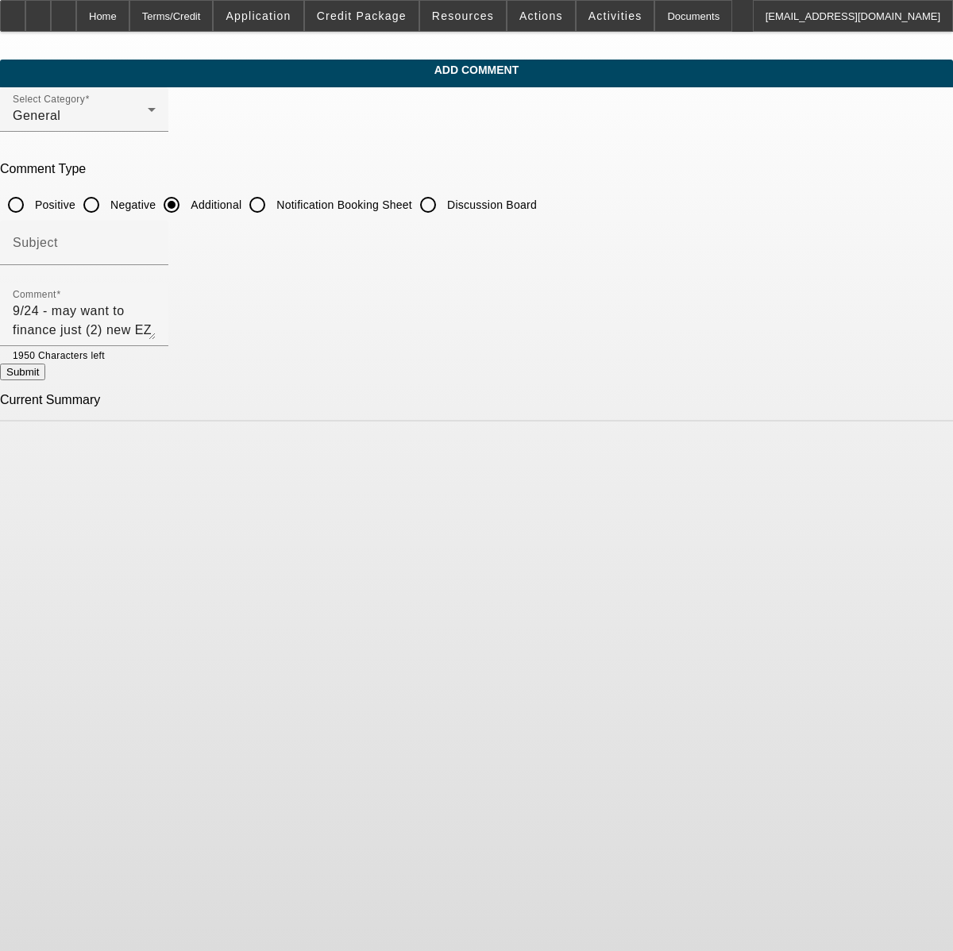
radio input "true"
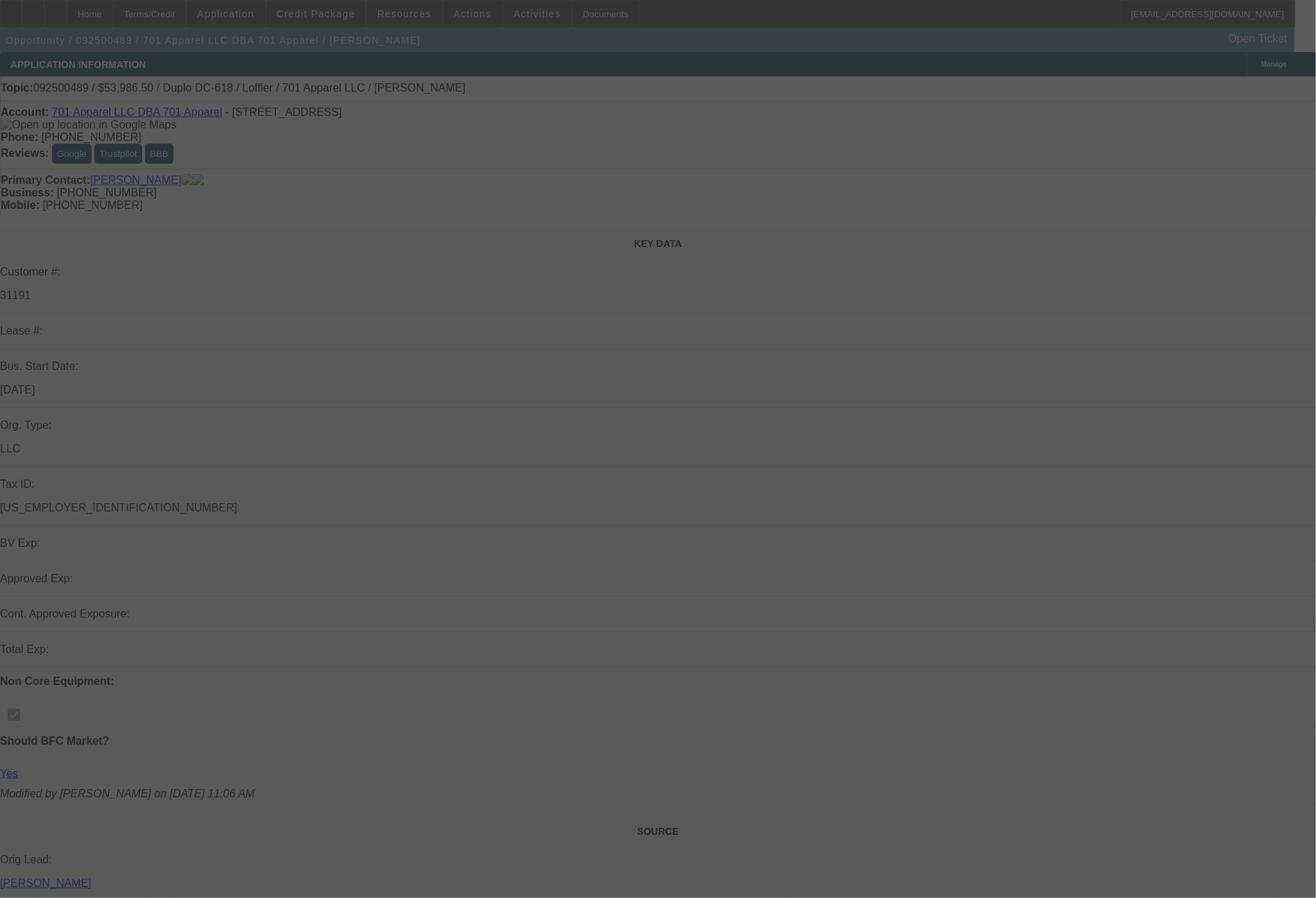
click at [1316, 791] on div at bounding box center [658, 449] width 1316 height 898
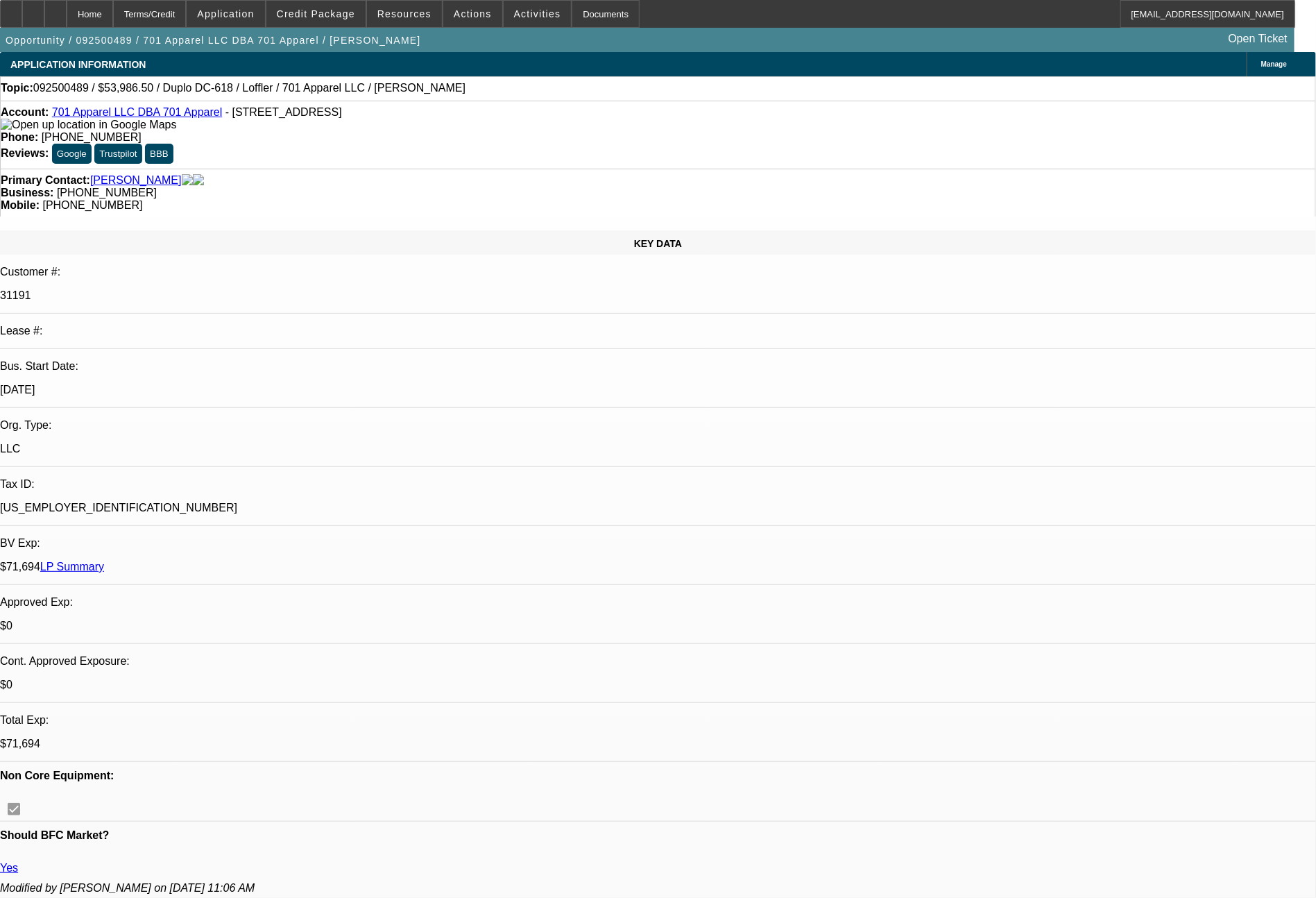
select select "0"
select select "2"
select select "0"
select select "6"
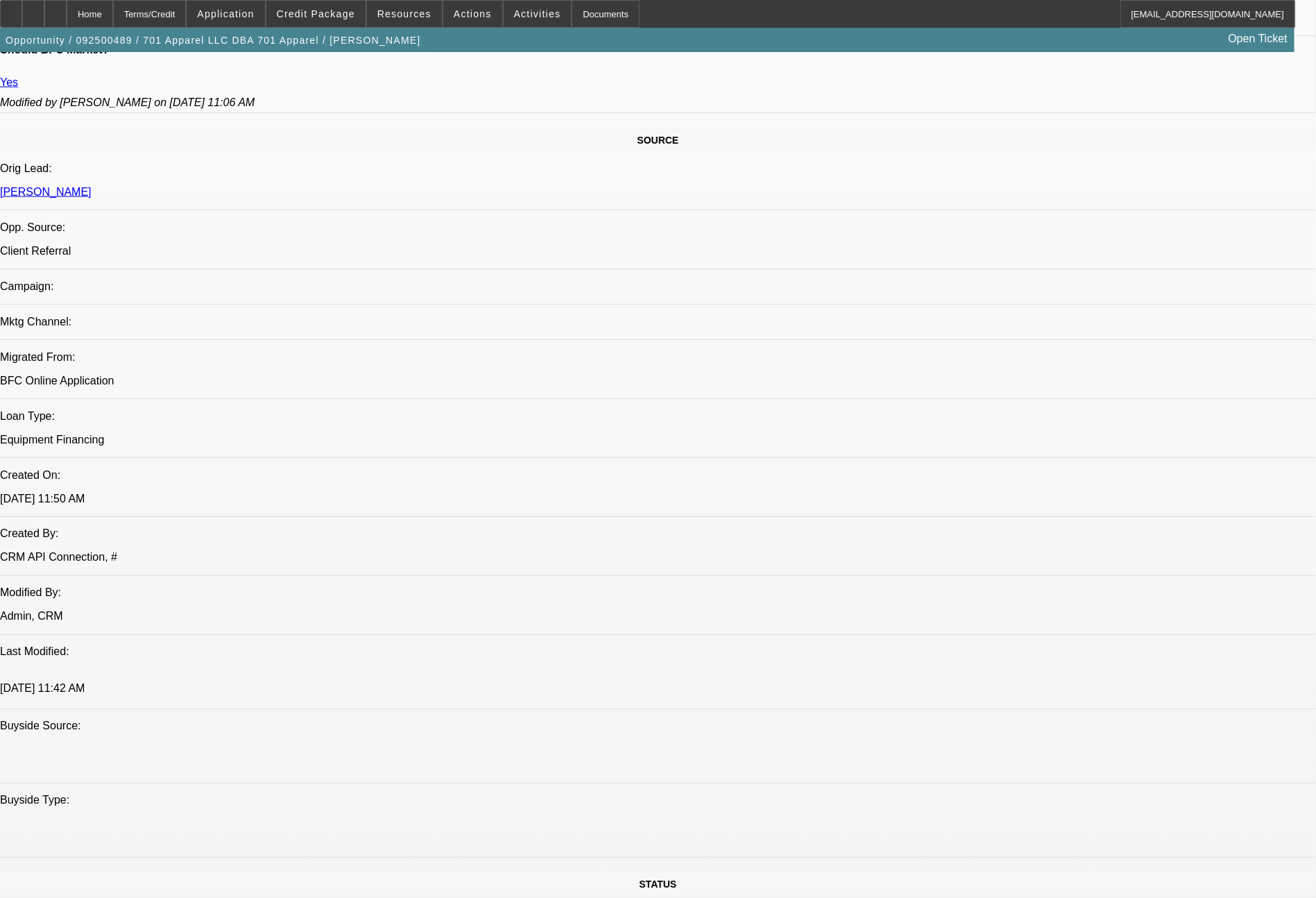
scroll to position [1572, 0]
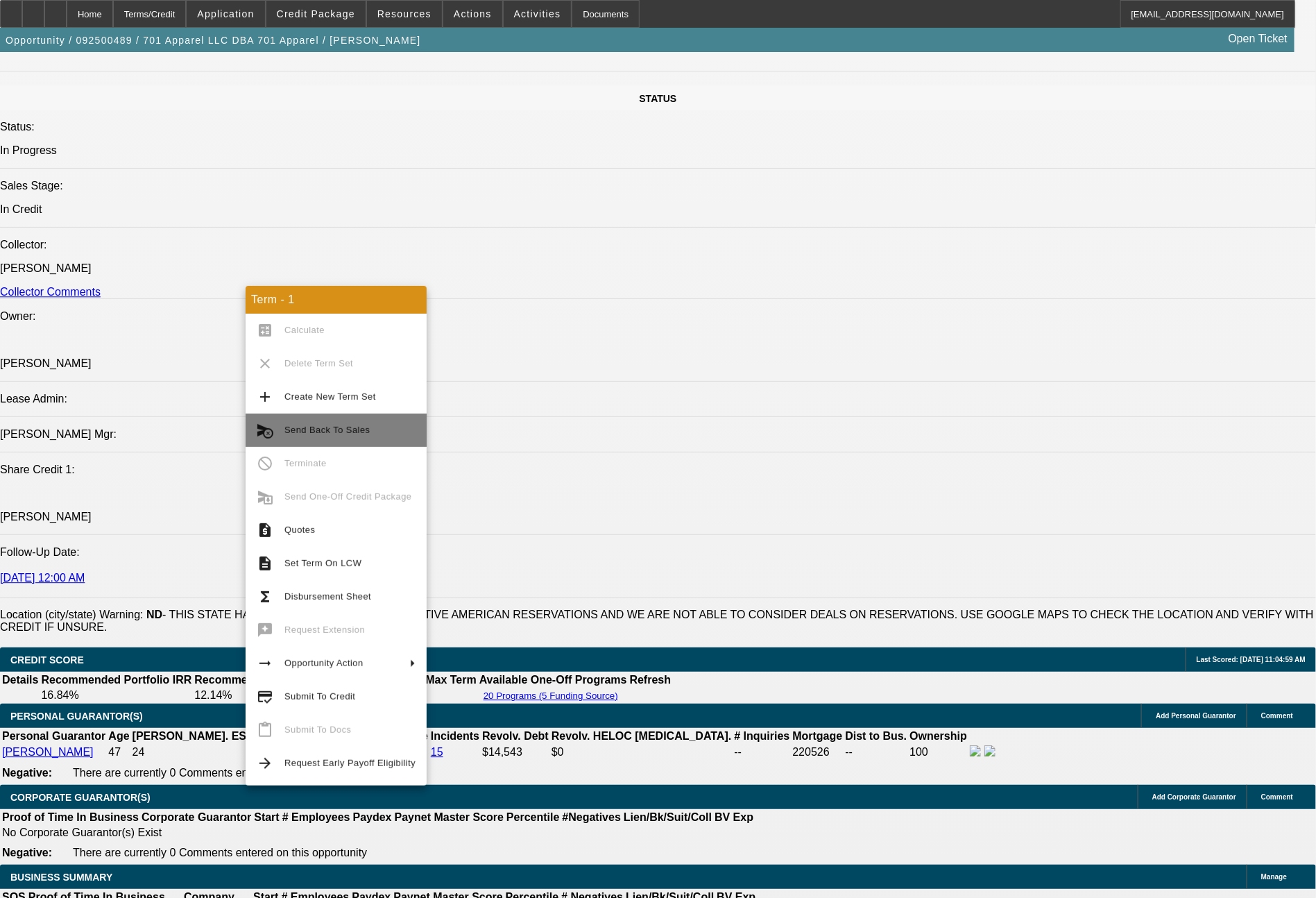
click at [340, 426] on span "Send Back To Sales" at bounding box center [328, 430] width 86 height 10
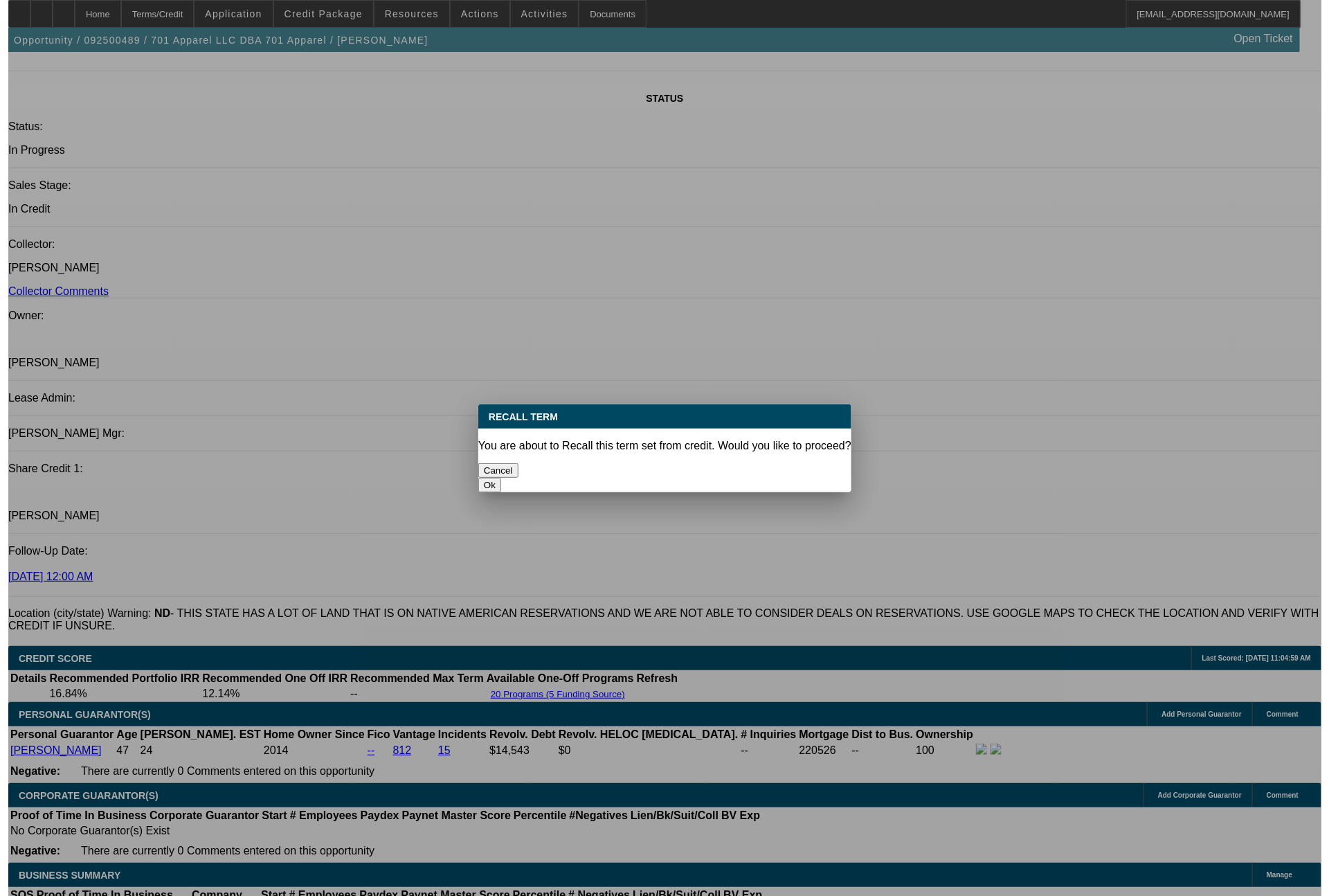
scroll to position [0, 0]
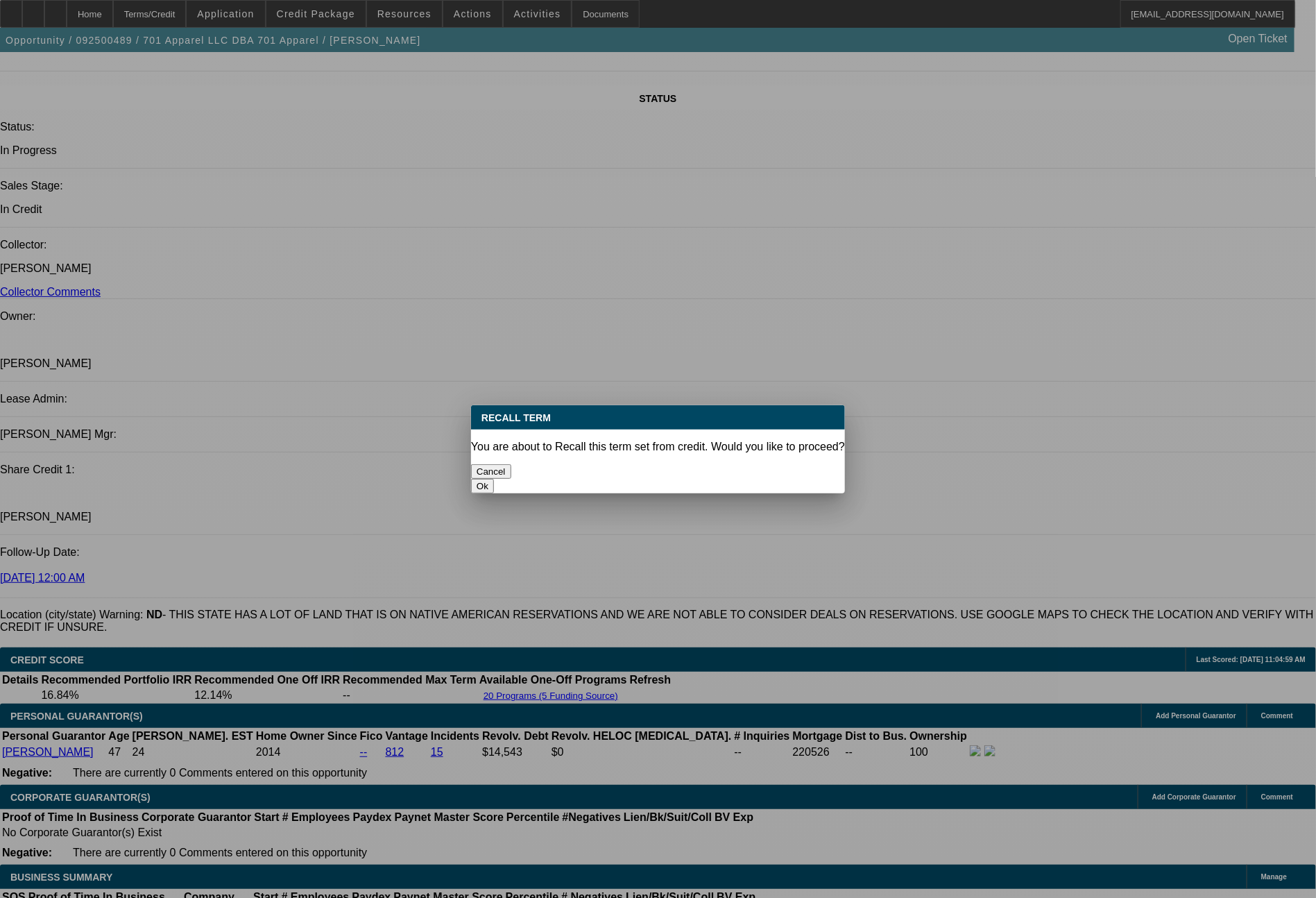
click at [494, 479] on button "Ok" at bounding box center [482, 486] width 23 height 15
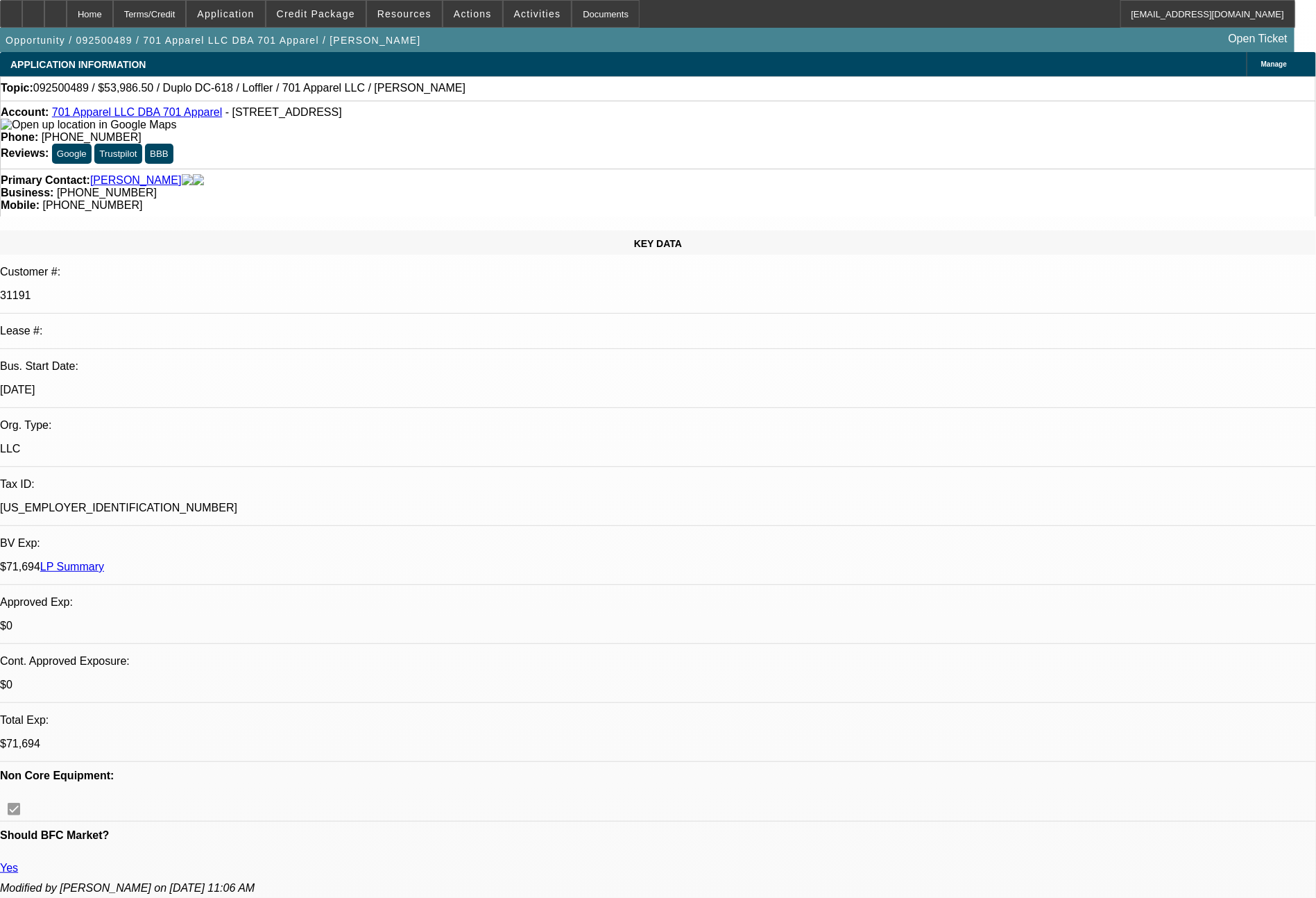
type textarea "adding 2 other CCG's"
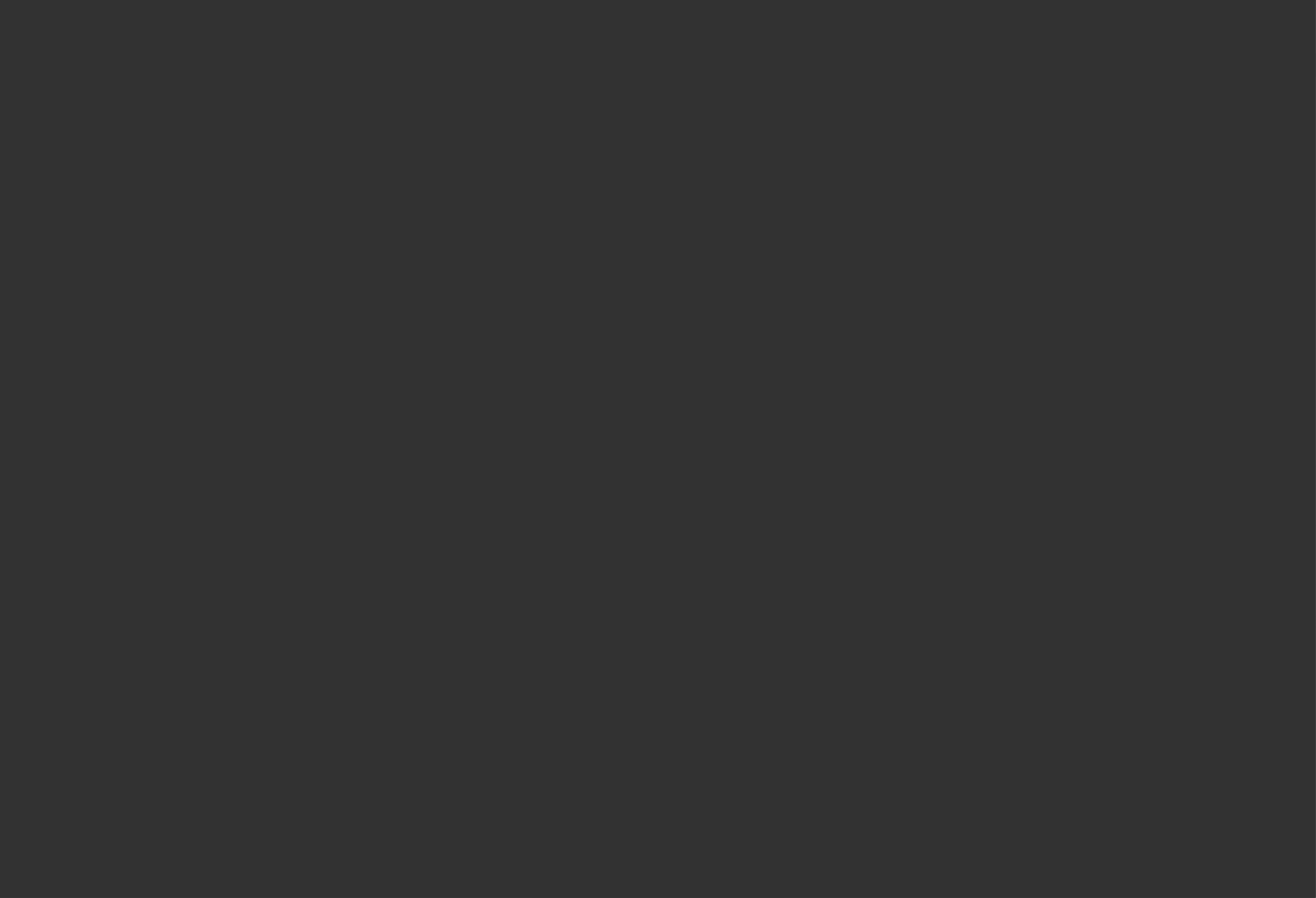
select select "0"
select select "2"
select select "0"
select select "6"
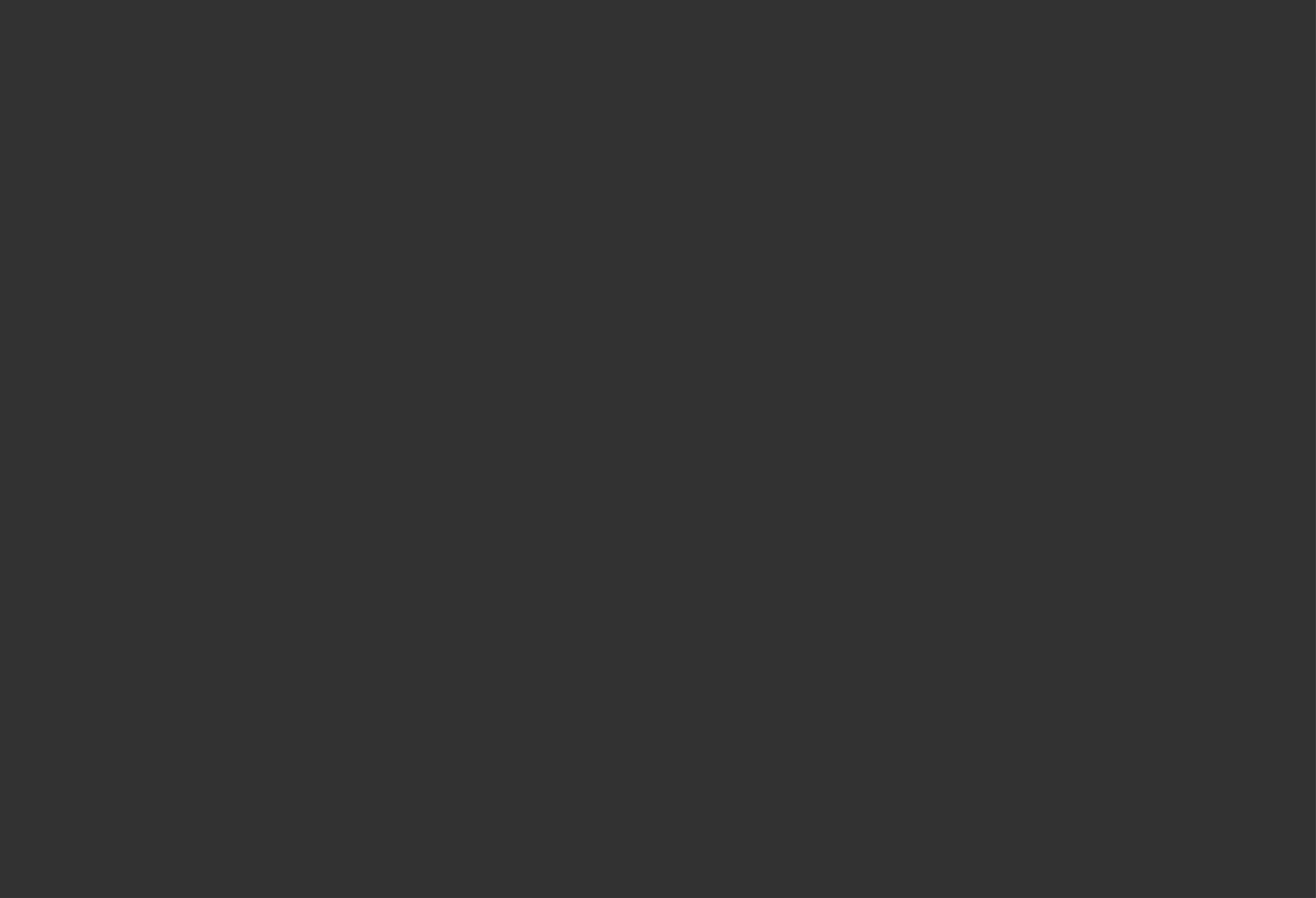
select select "0"
select select "2"
select select "0"
select select "6"
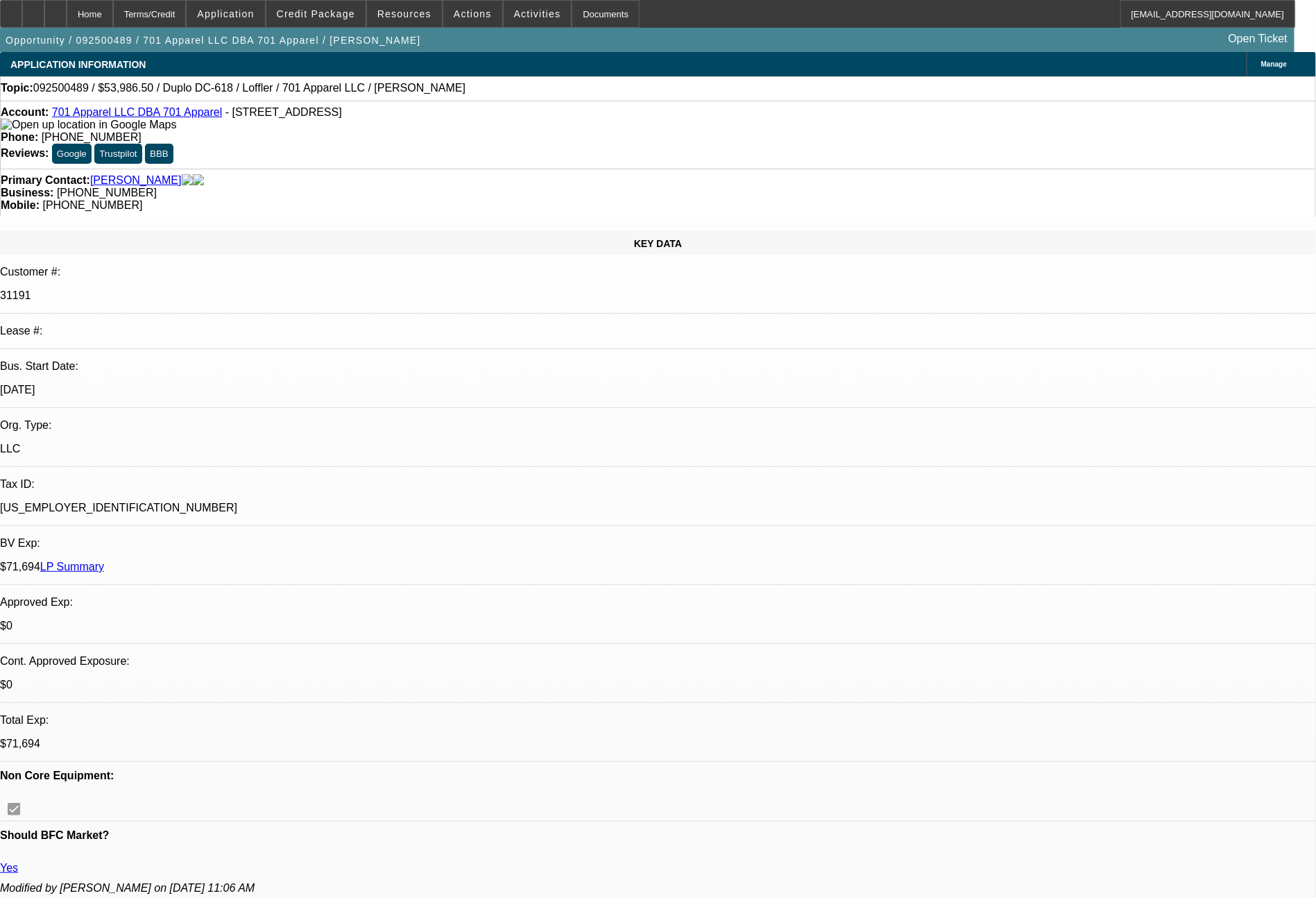
click at [245, 15] on span "Application" at bounding box center [225, 14] width 57 height 11
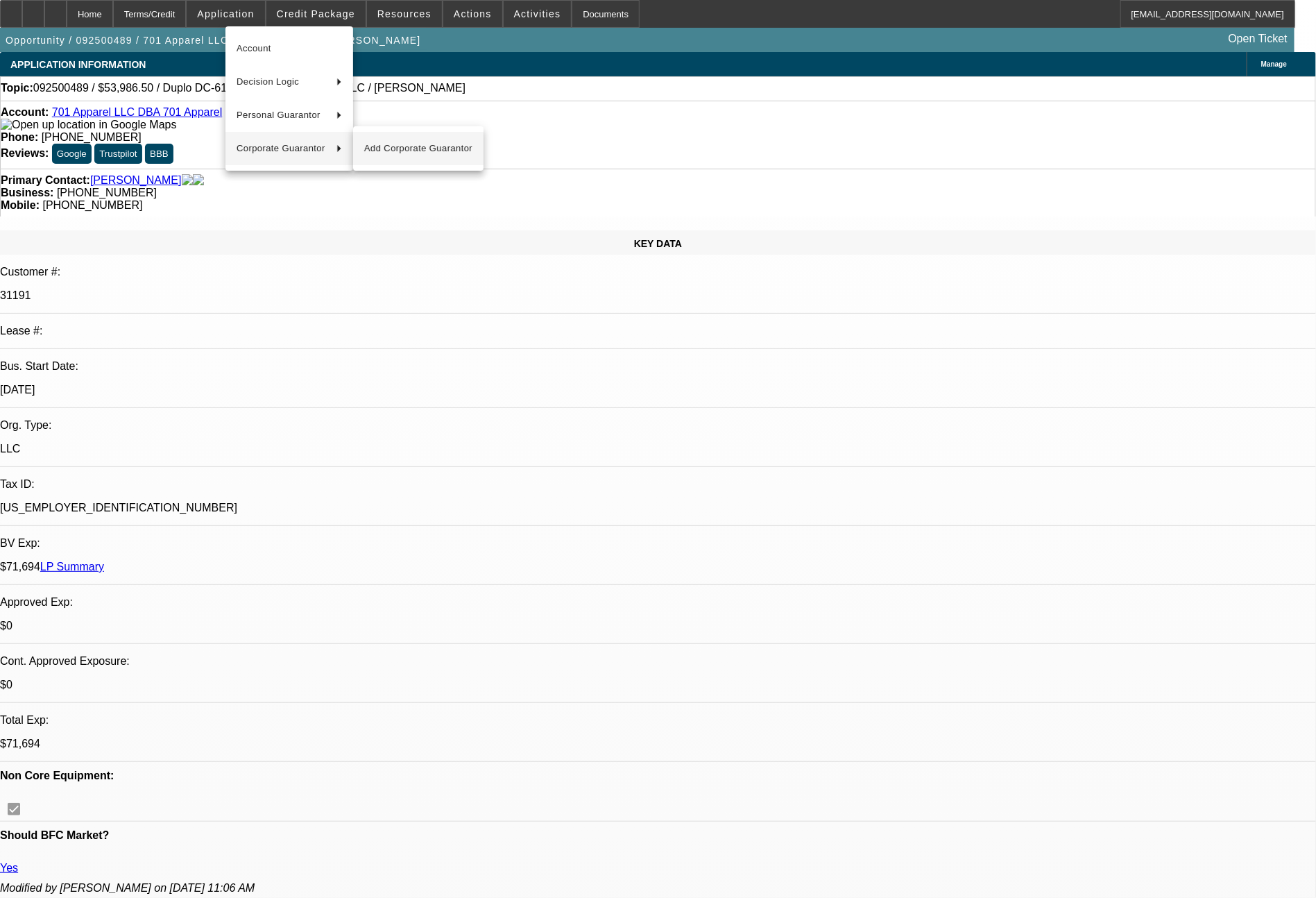
click at [406, 149] on span "Add Corporate Guarantor" at bounding box center [419, 148] width 108 height 17
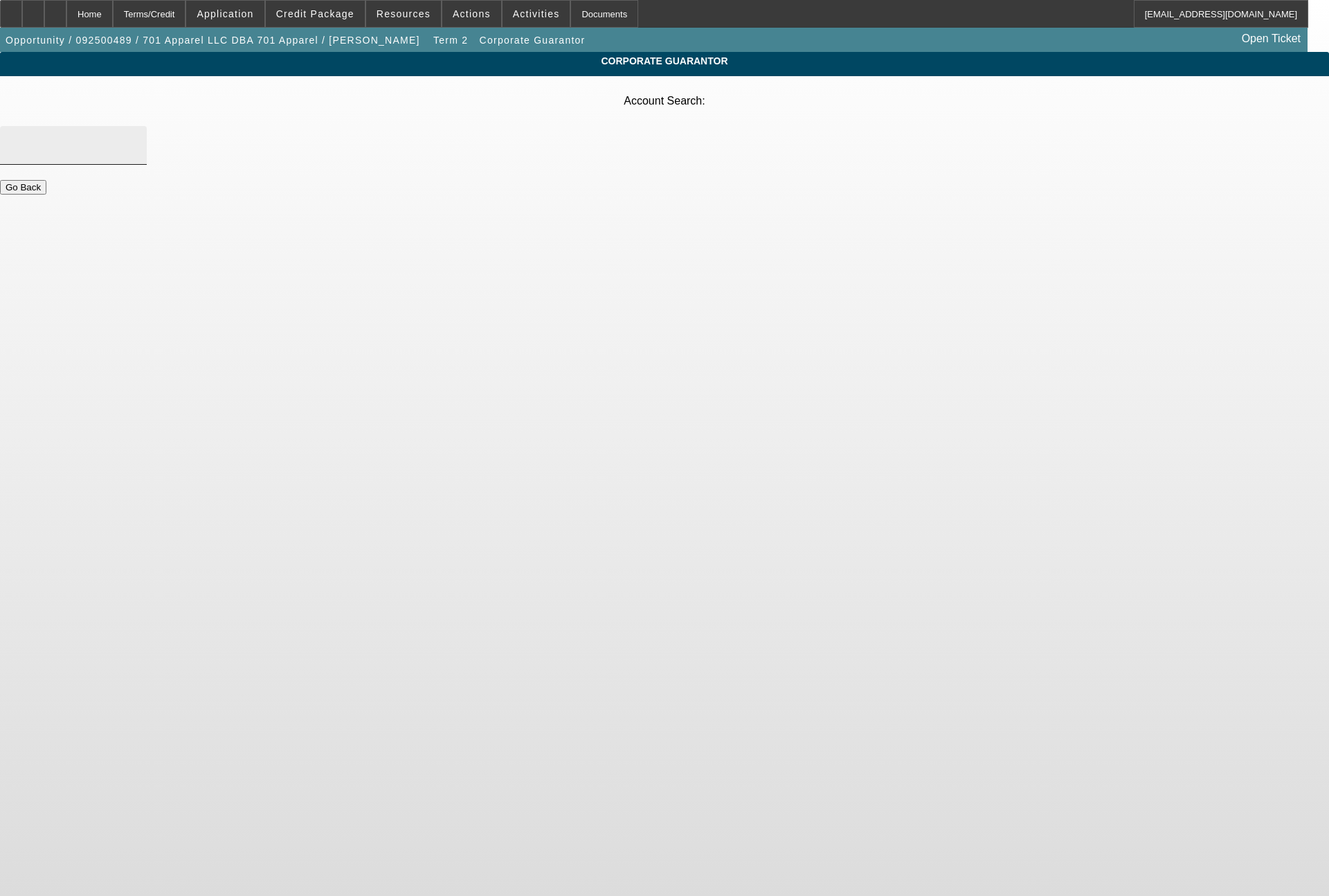
click at [136, 137] on input "Account Search" at bounding box center [73, 145] width 125 height 17
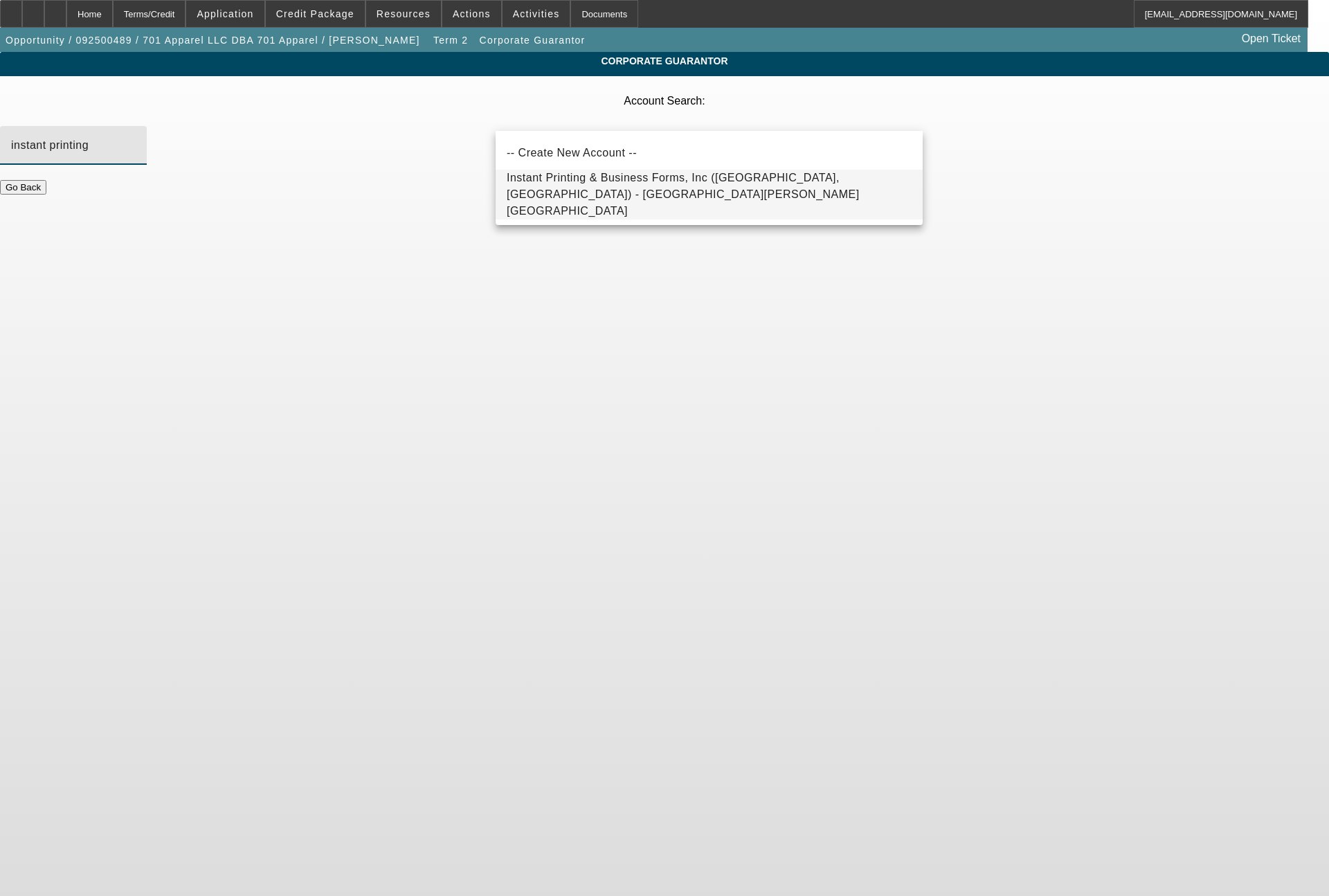
click at [608, 191] on span "Instant Printing & Business Forms, Inc (Jamestown, ND) - Serfoss, Levi" at bounding box center [682, 194] width 353 height 45
type input "Instant Printing & Business Forms, Inc (Jamestown, ND) - Serfoss, Levi"
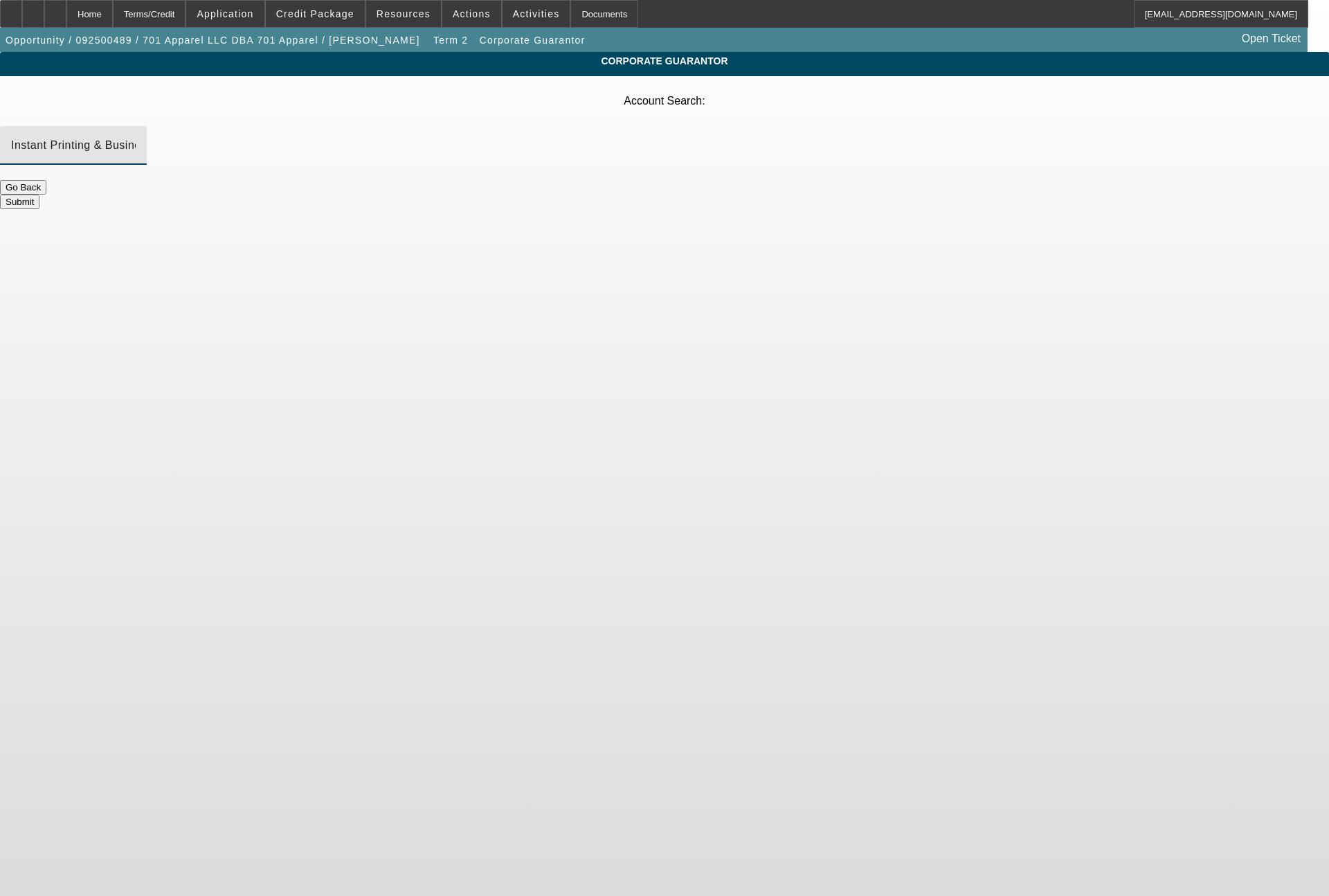
click at [39, 194] on button "Submit" at bounding box center [19, 201] width 39 height 15
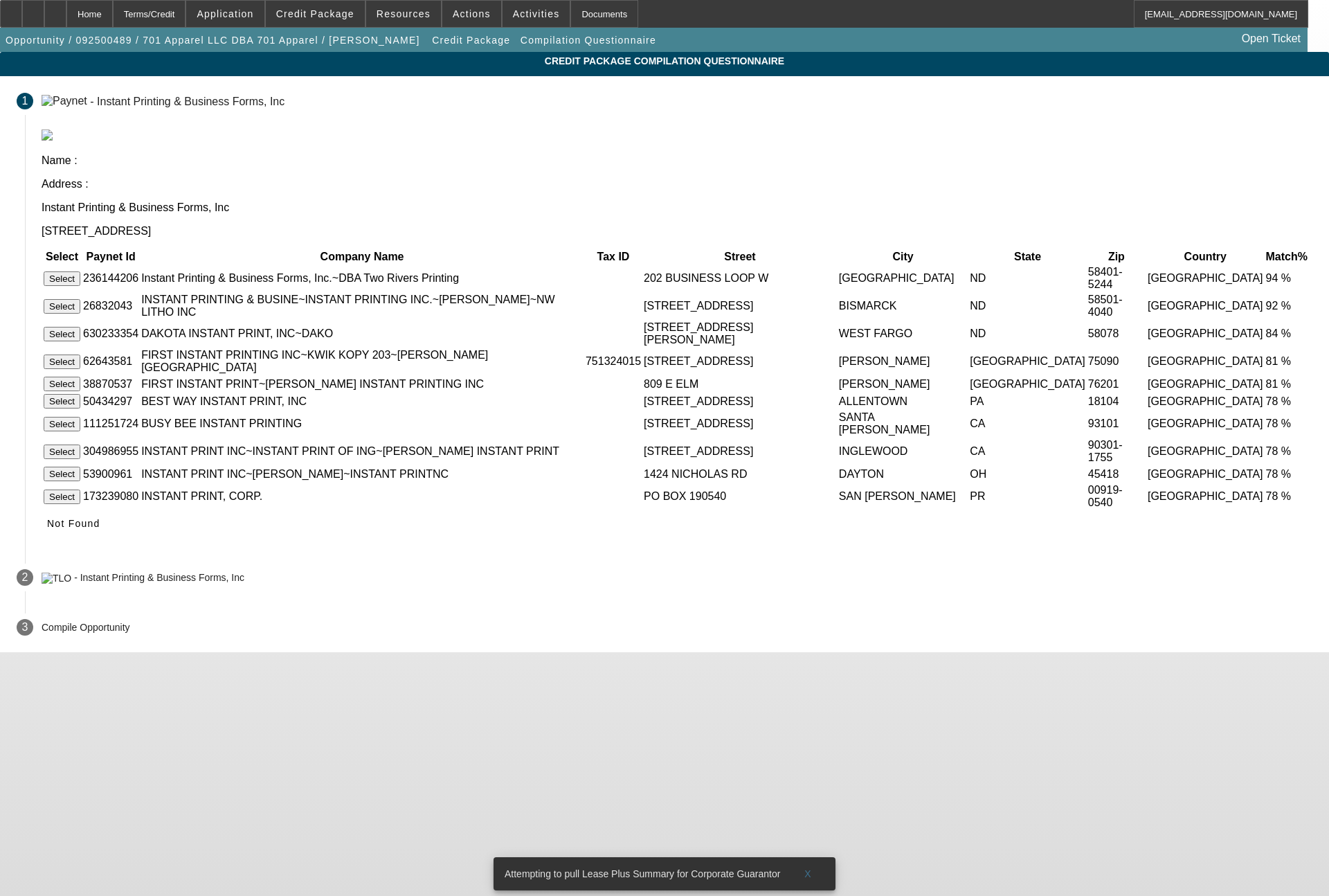
click at [80, 271] on button "Select" at bounding box center [62, 278] width 37 height 15
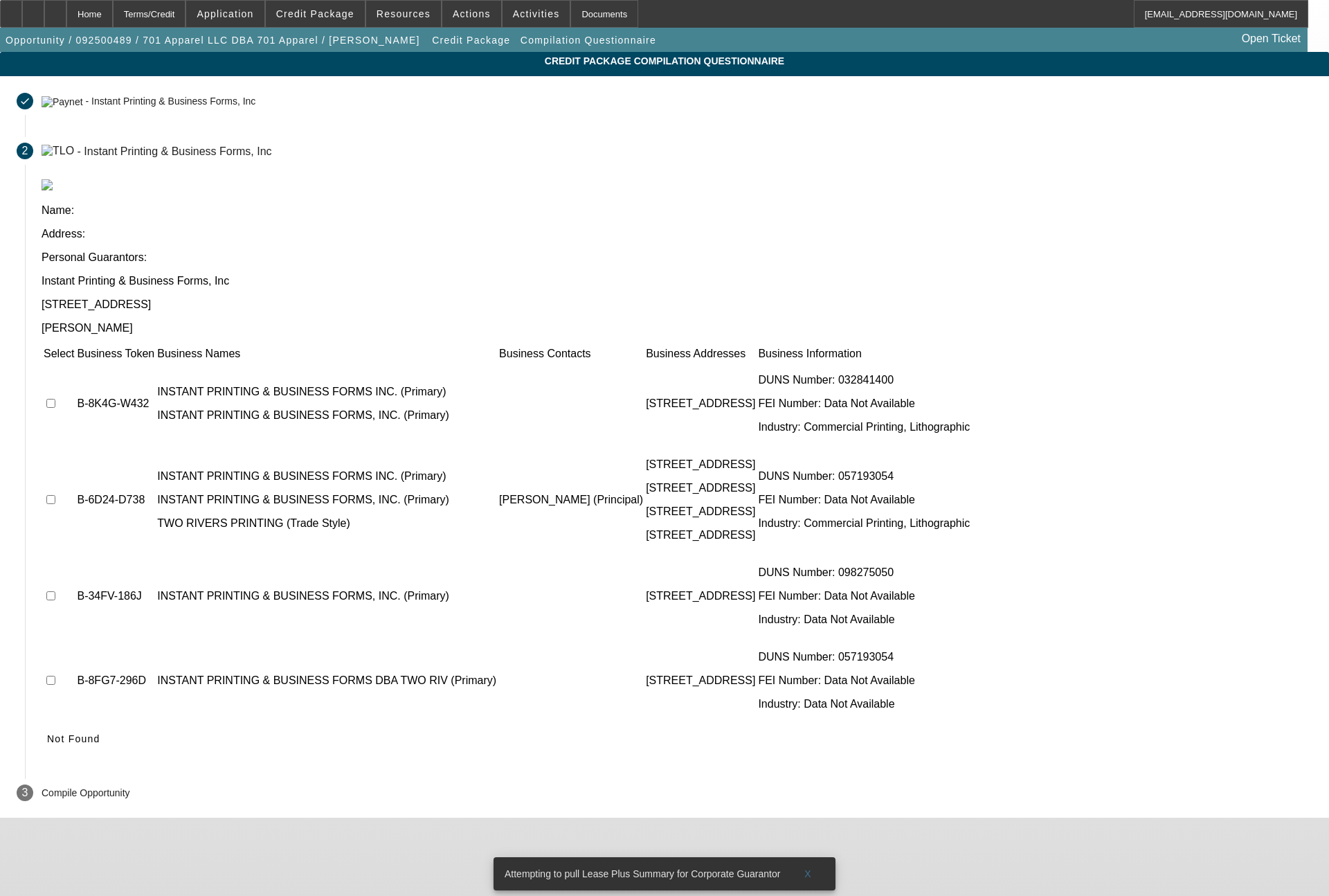
click at [56, 495] on input "checkbox" at bounding box center [51, 499] width 9 height 9
checkbox input "true"
click at [56, 675] on input "checkbox" at bounding box center [51, 680] width 9 height 9
checkbox input "true"
click at [47, 733] on icon at bounding box center [47, 738] width 0 height 11
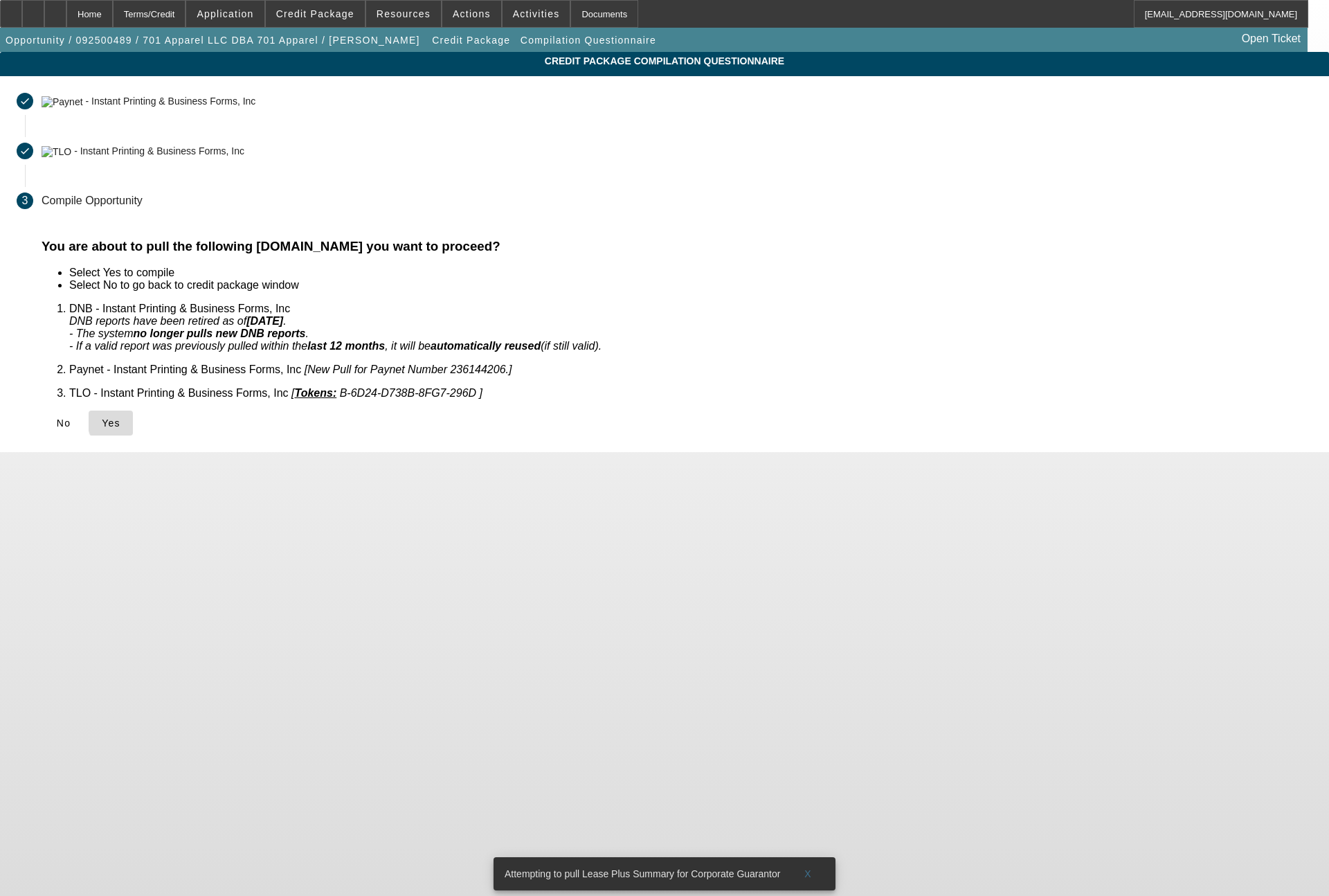
click at [120, 417] on span "Yes" at bounding box center [111, 423] width 18 height 11
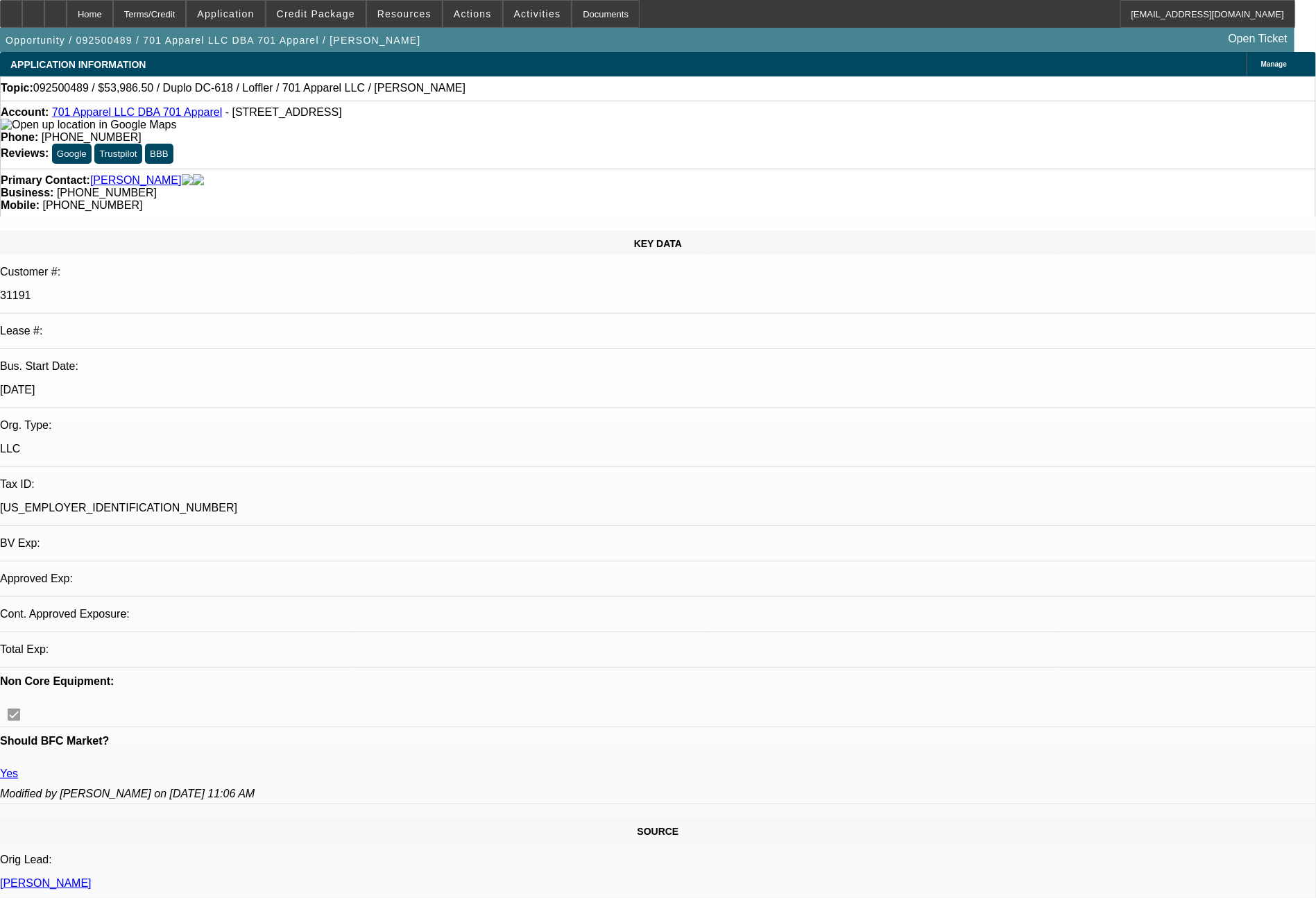
select select "0"
select select "2"
select select "0"
select select "6"
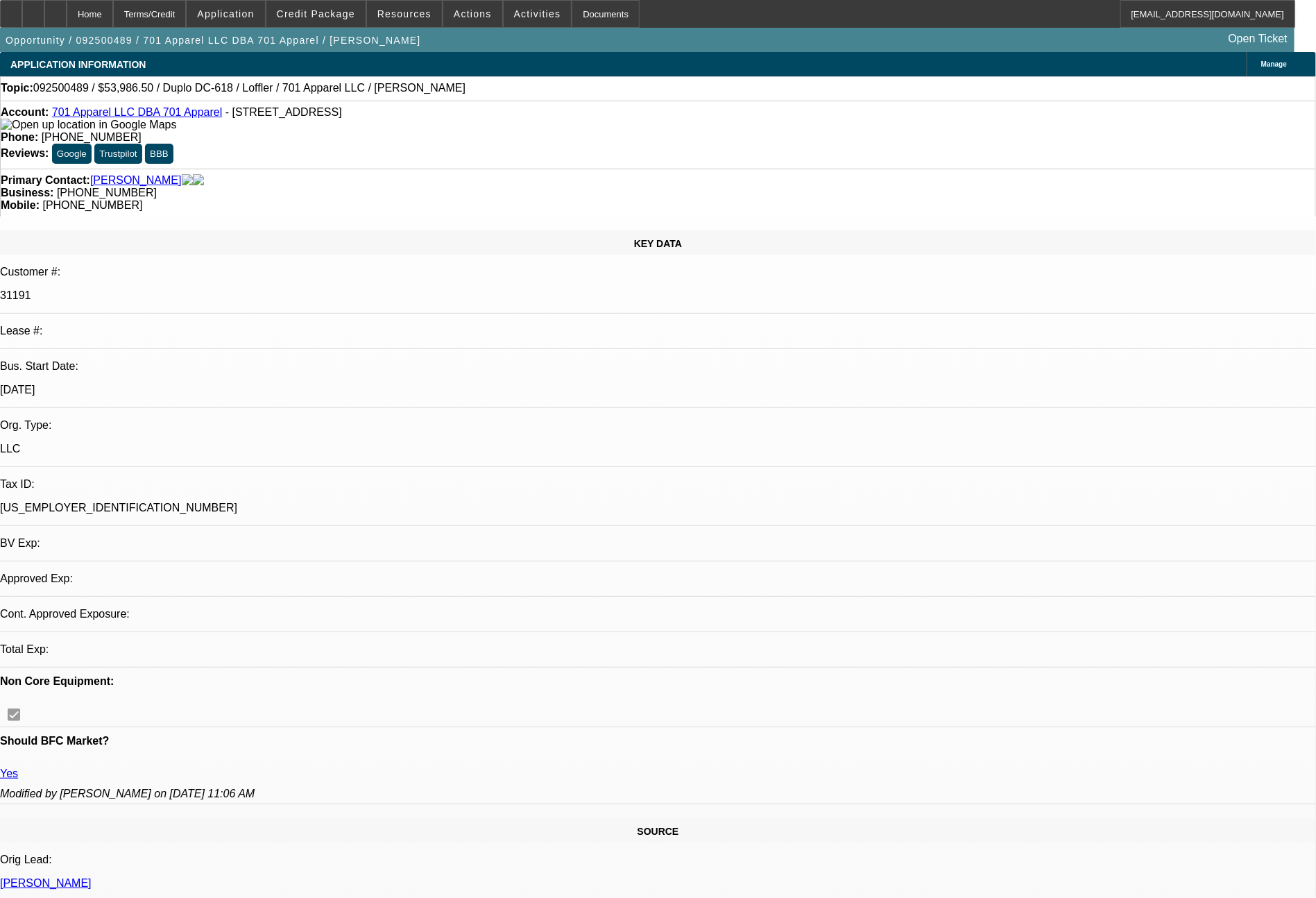
select select "0"
select select "2"
select select "0"
select select "6"
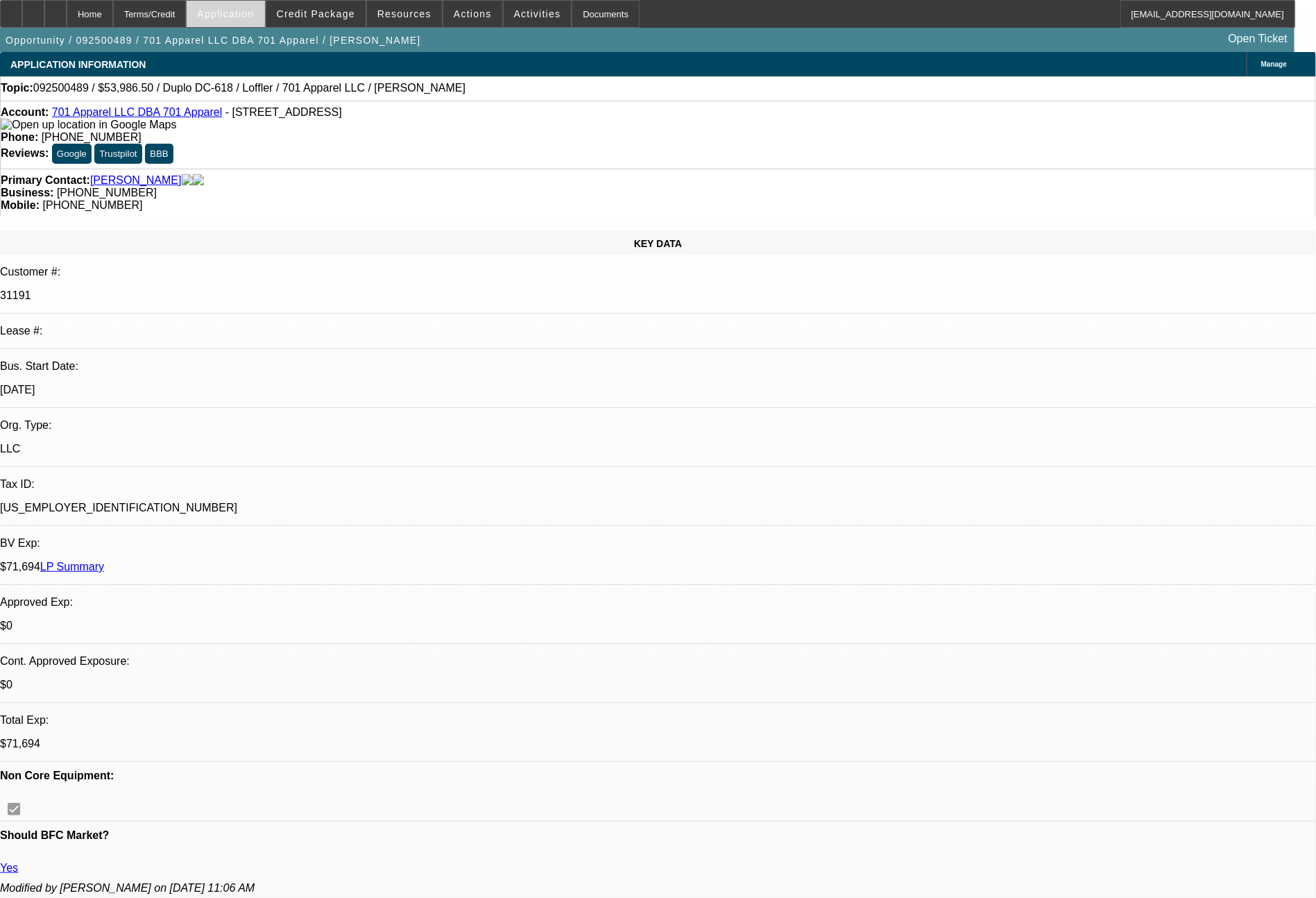
click at [254, 13] on span "Application" at bounding box center [225, 14] width 57 height 11
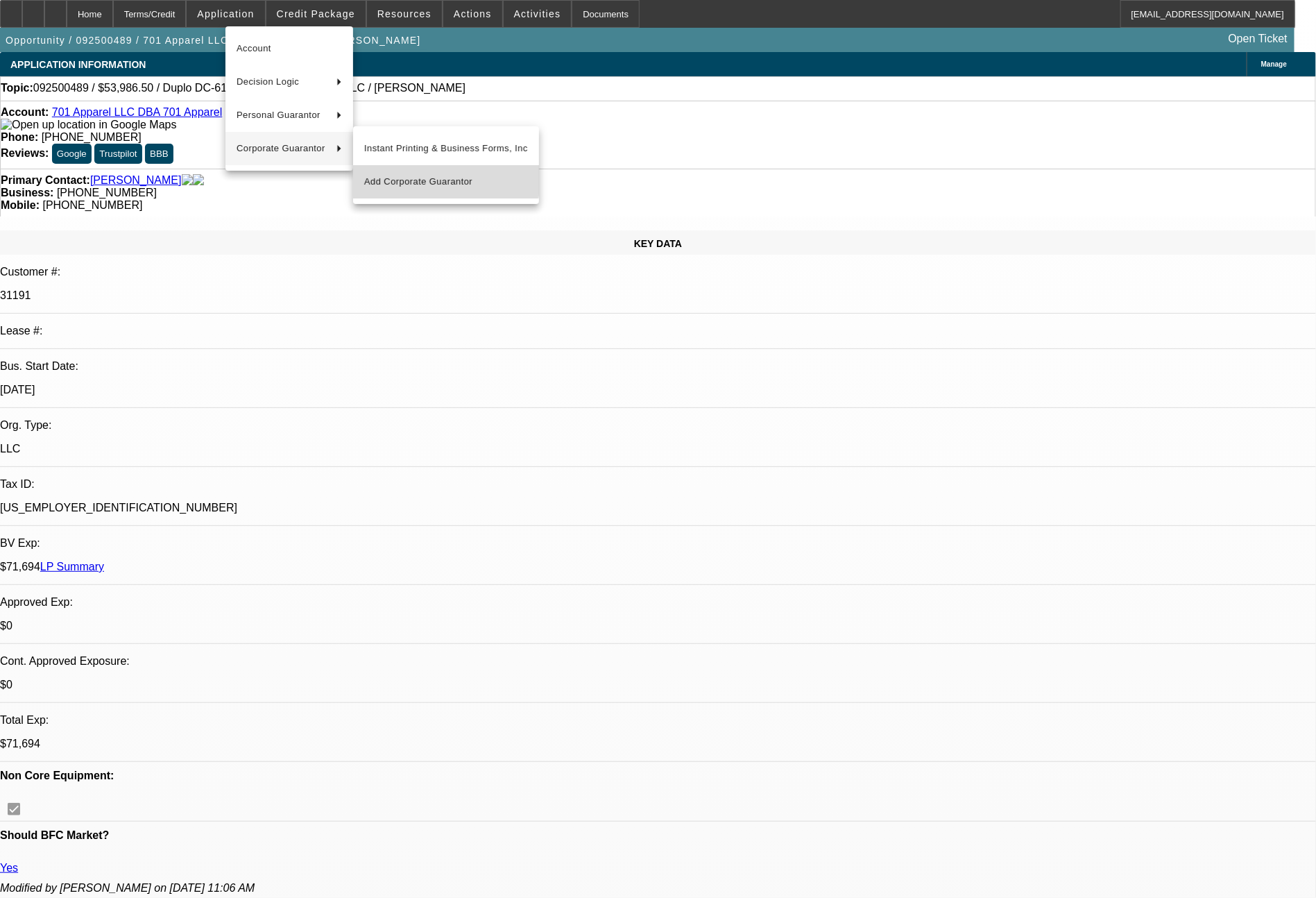
click at [402, 176] on span "Add Corporate Guarantor" at bounding box center [446, 182] width 163 height 17
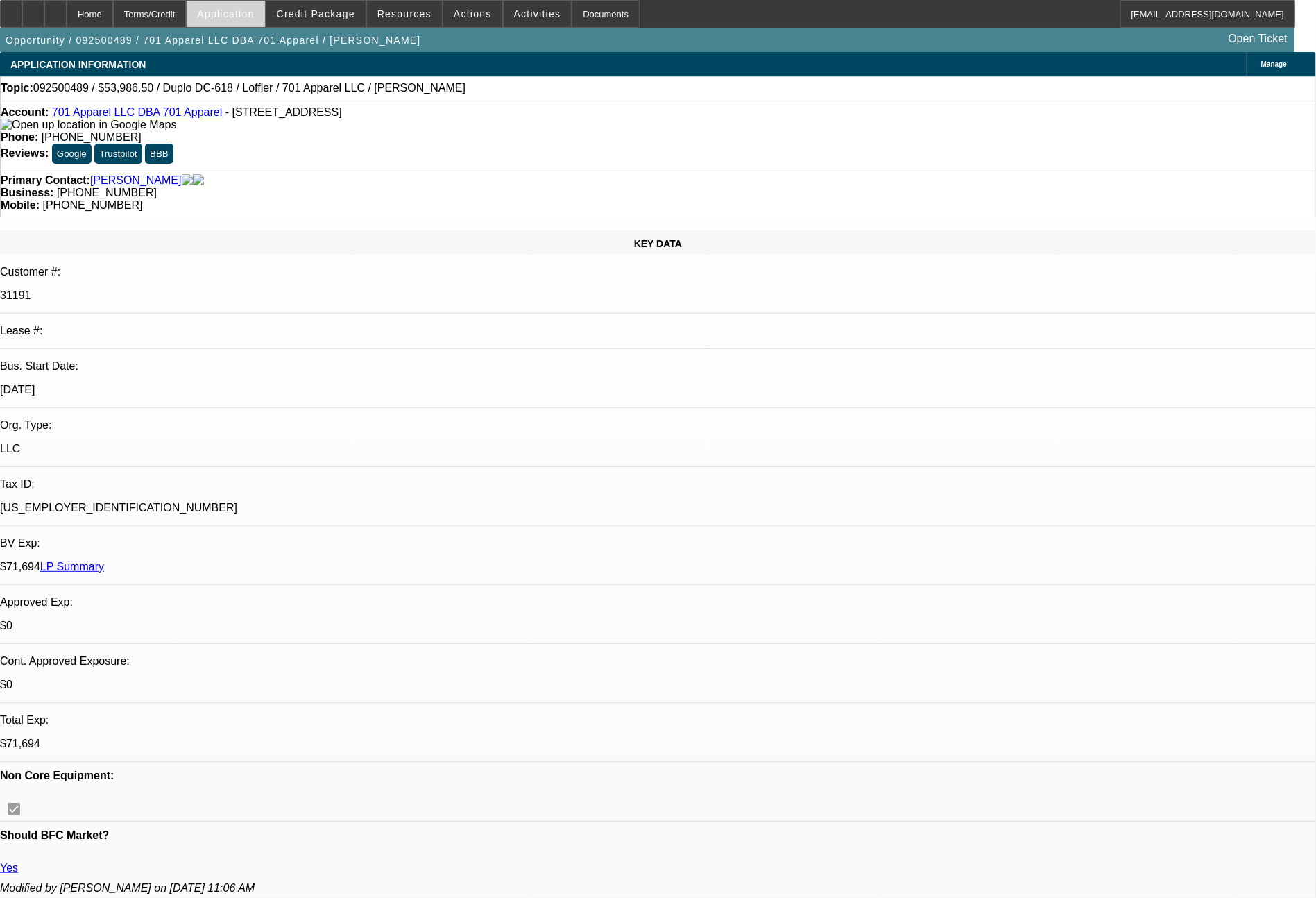
click at [261, 7] on span at bounding box center [225, 14] width 78 height 33
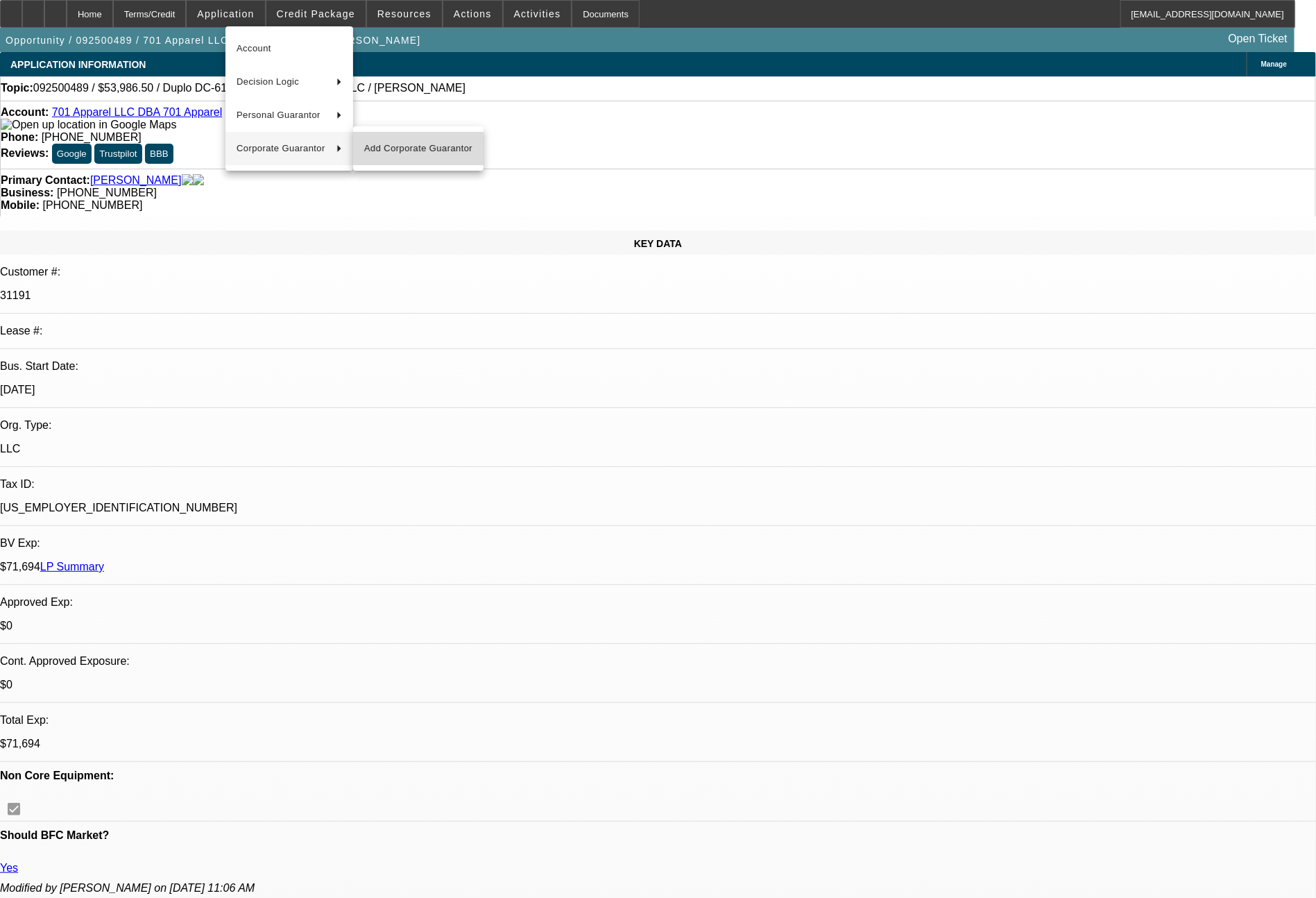
click at [409, 153] on span "Add Corporate Guarantor" at bounding box center [419, 148] width 108 height 17
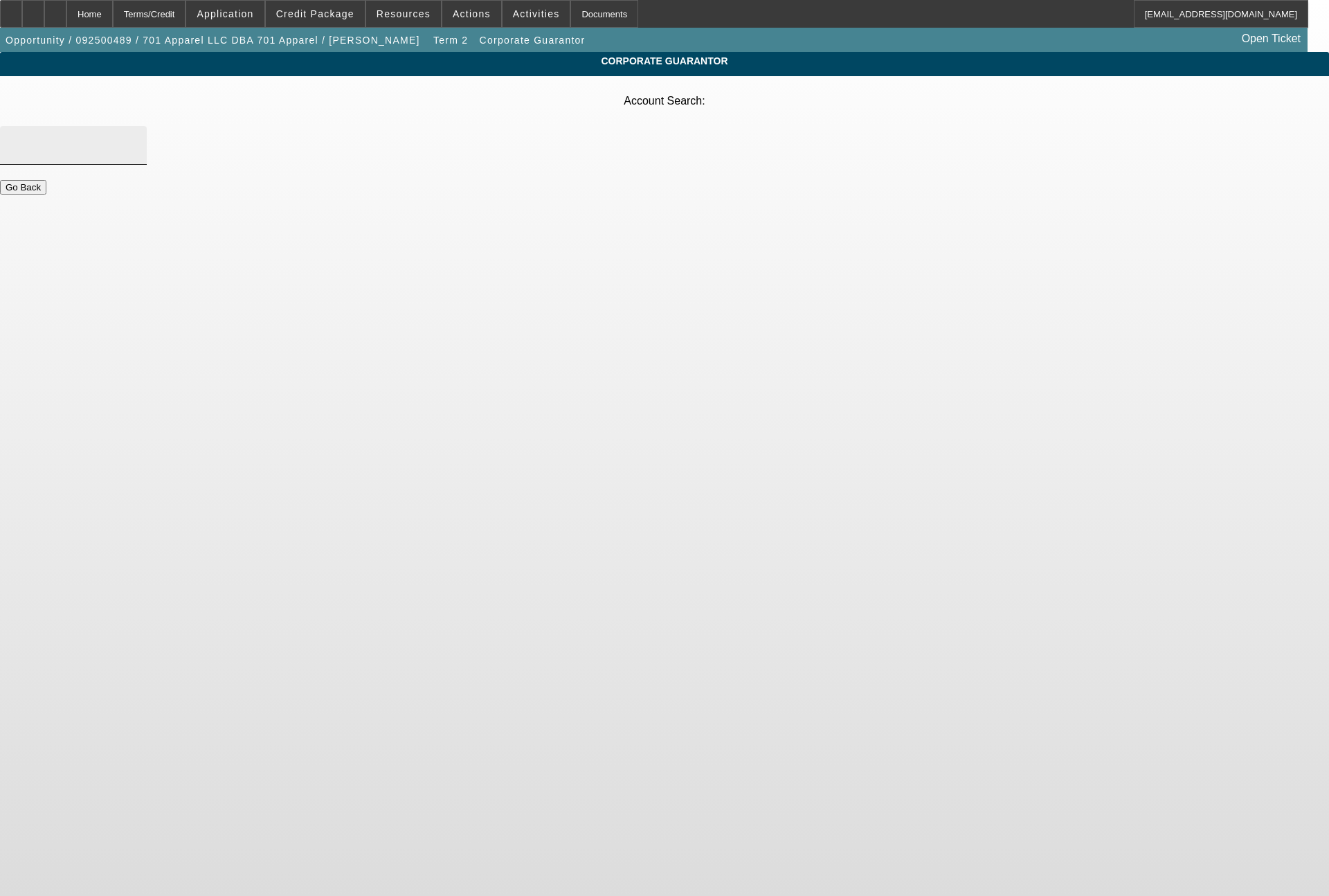
click at [136, 126] on div at bounding box center [73, 146] width 125 height 38
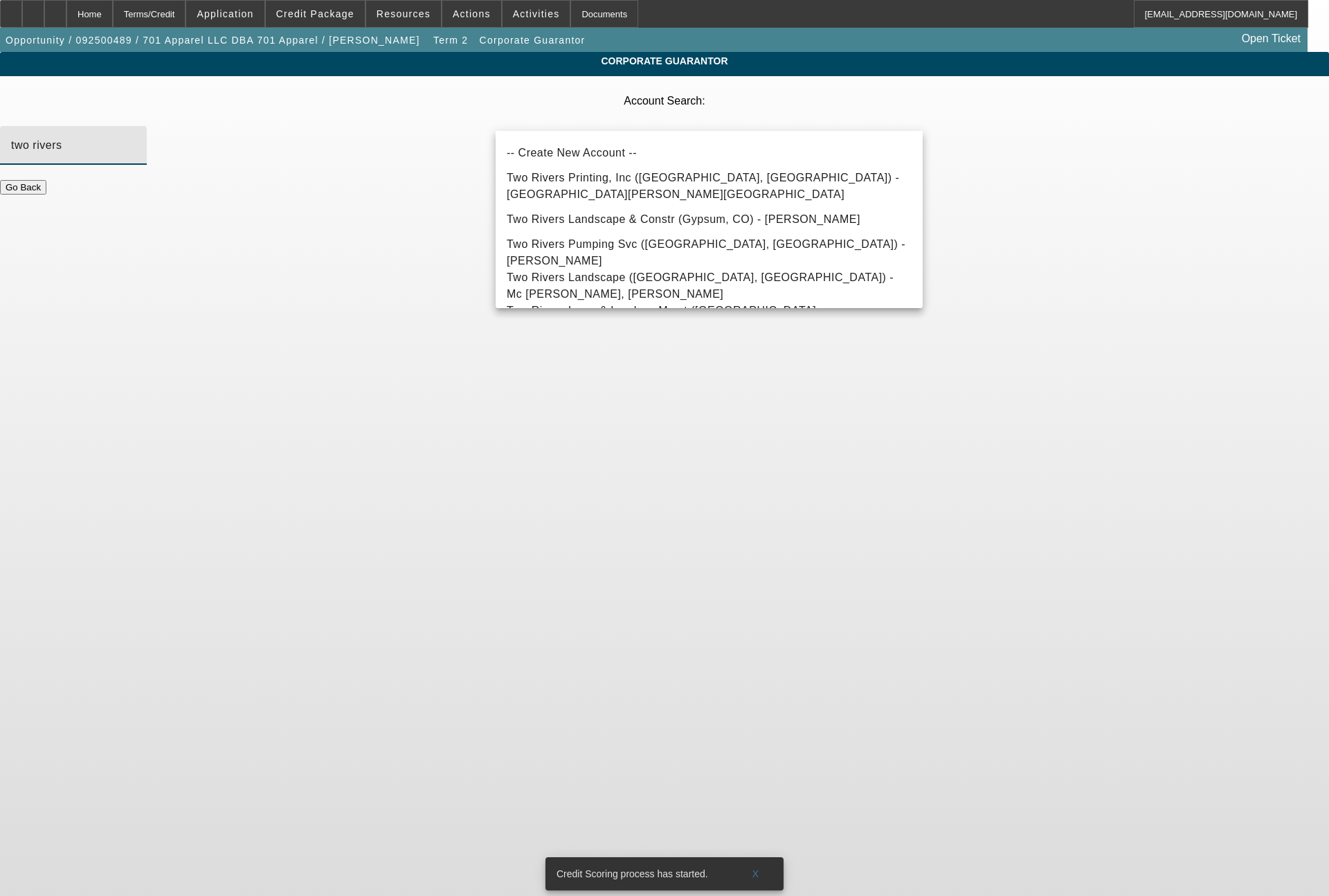
click at [721, 180] on span "Two Rivers Printing, Inc (Jamestown, ND) - Serfoss, Levi" at bounding box center [709, 187] width 405 height 33
type input "Two Rivers Printing, Inc (Jamestown, ND) - Serfoss, Levi"
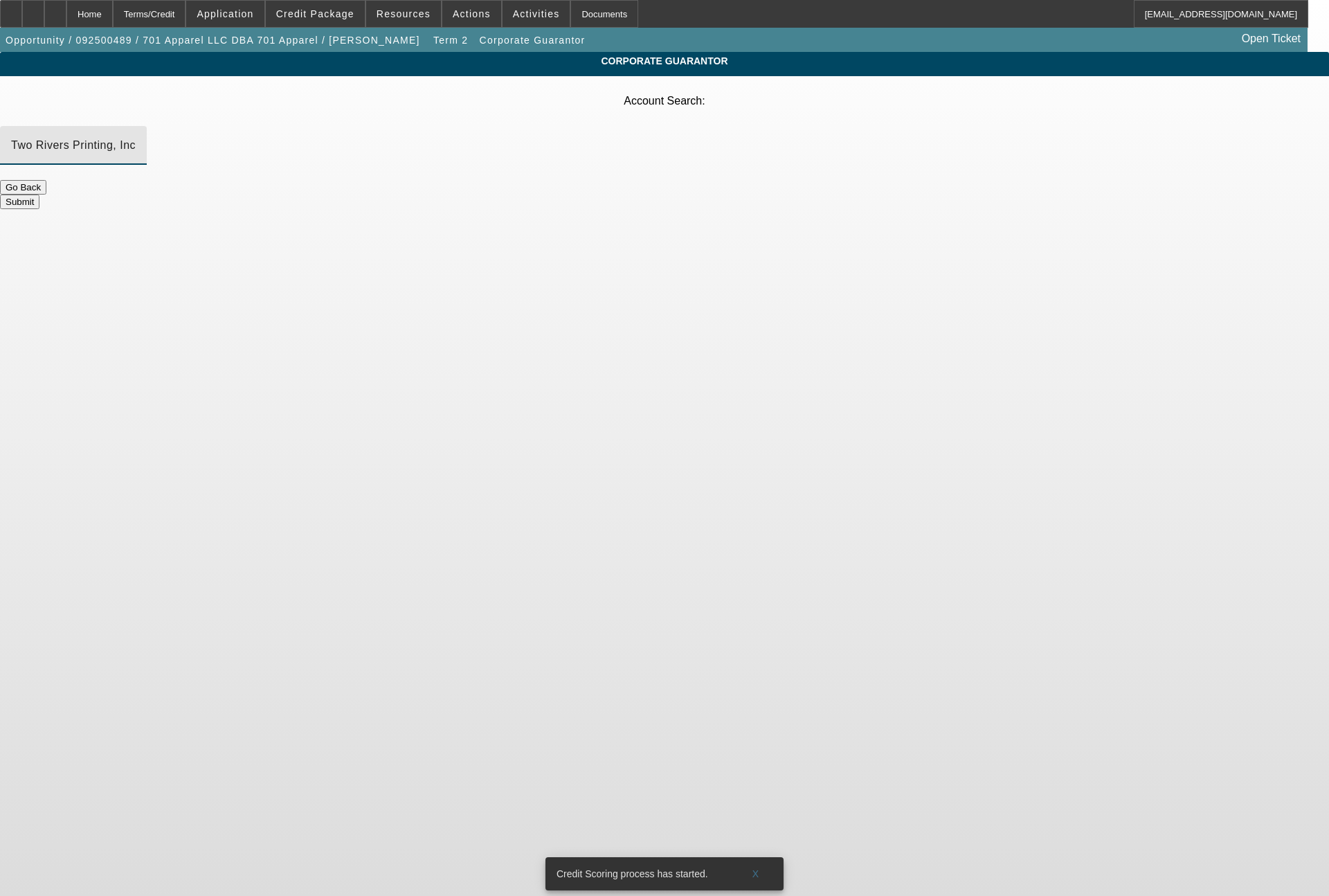
click at [39, 194] on button "Submit" at bounding box center [19, 201] width 39 height 15
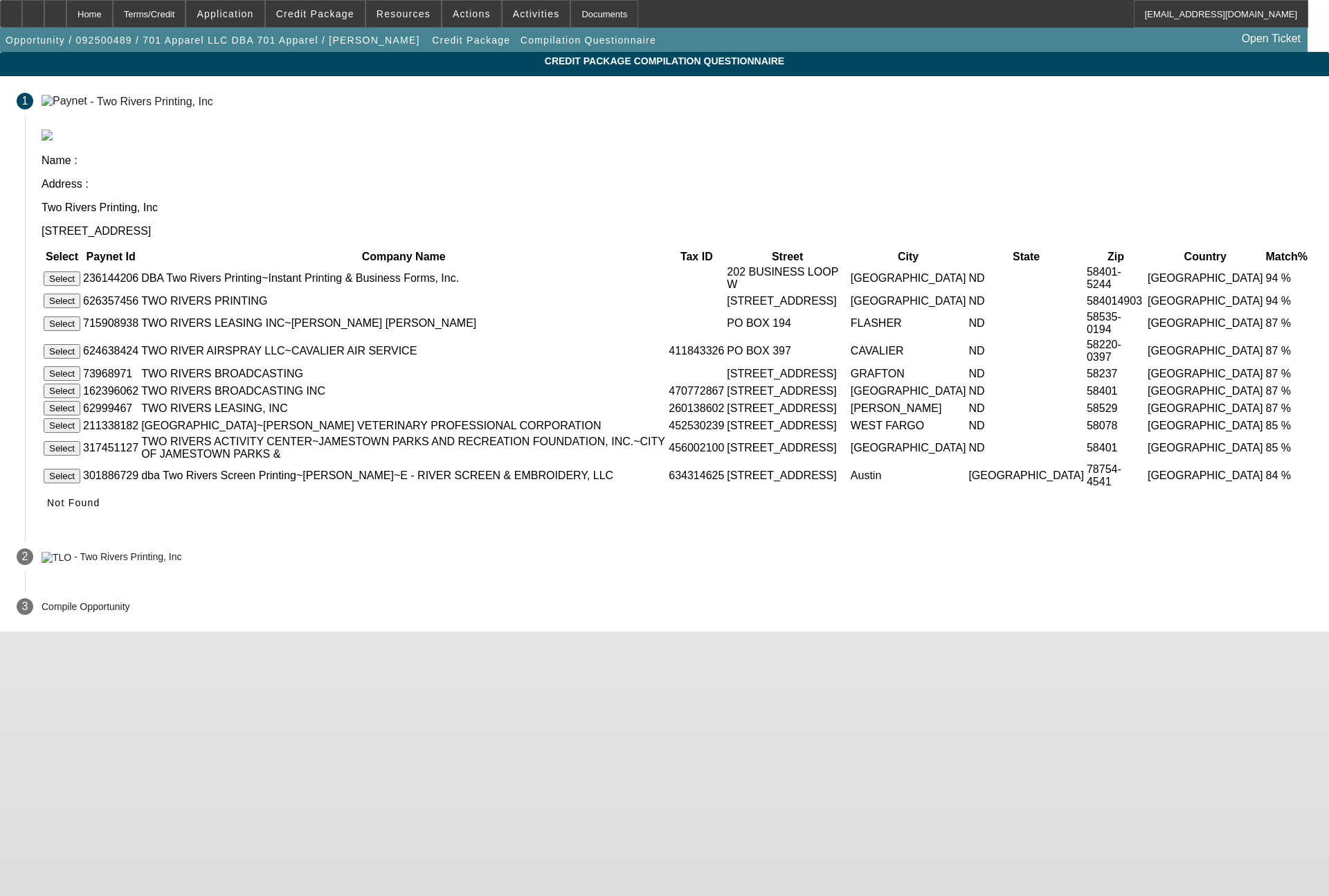
click at [80, 271] on button "Select" at bounding box center [62, 278] width 37 height 15
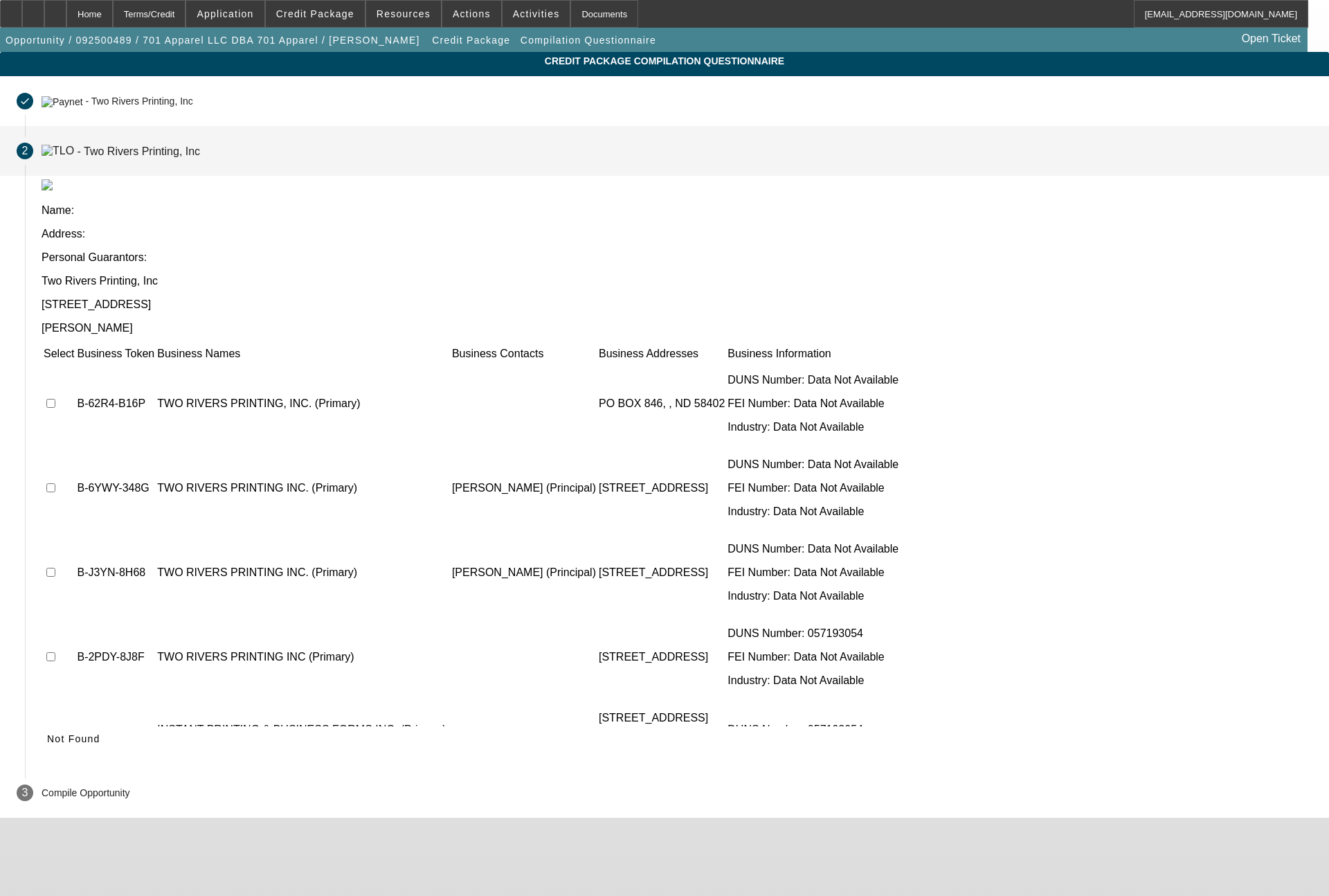
click at [75, 446] on td at bounding box center [58, 487] width 32 height 83
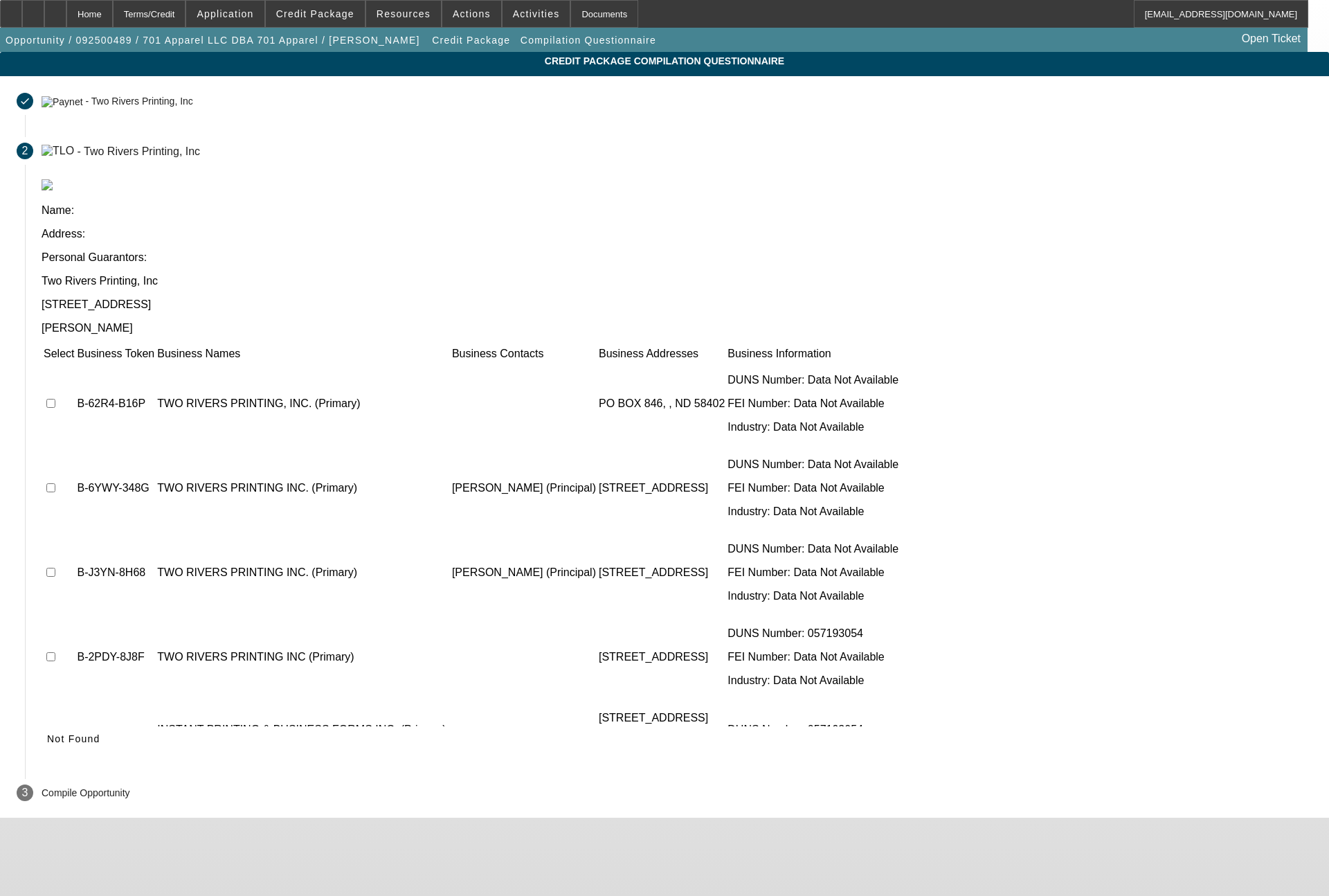
click at [56, 748] on input "checkbox" at bounding box center [51, 752] width 9 height 9
checkbox input "true"
click at [56, 845] on input "checkbox" at bounding box center [51, 849] width 9 height 9
checkbox input "true"
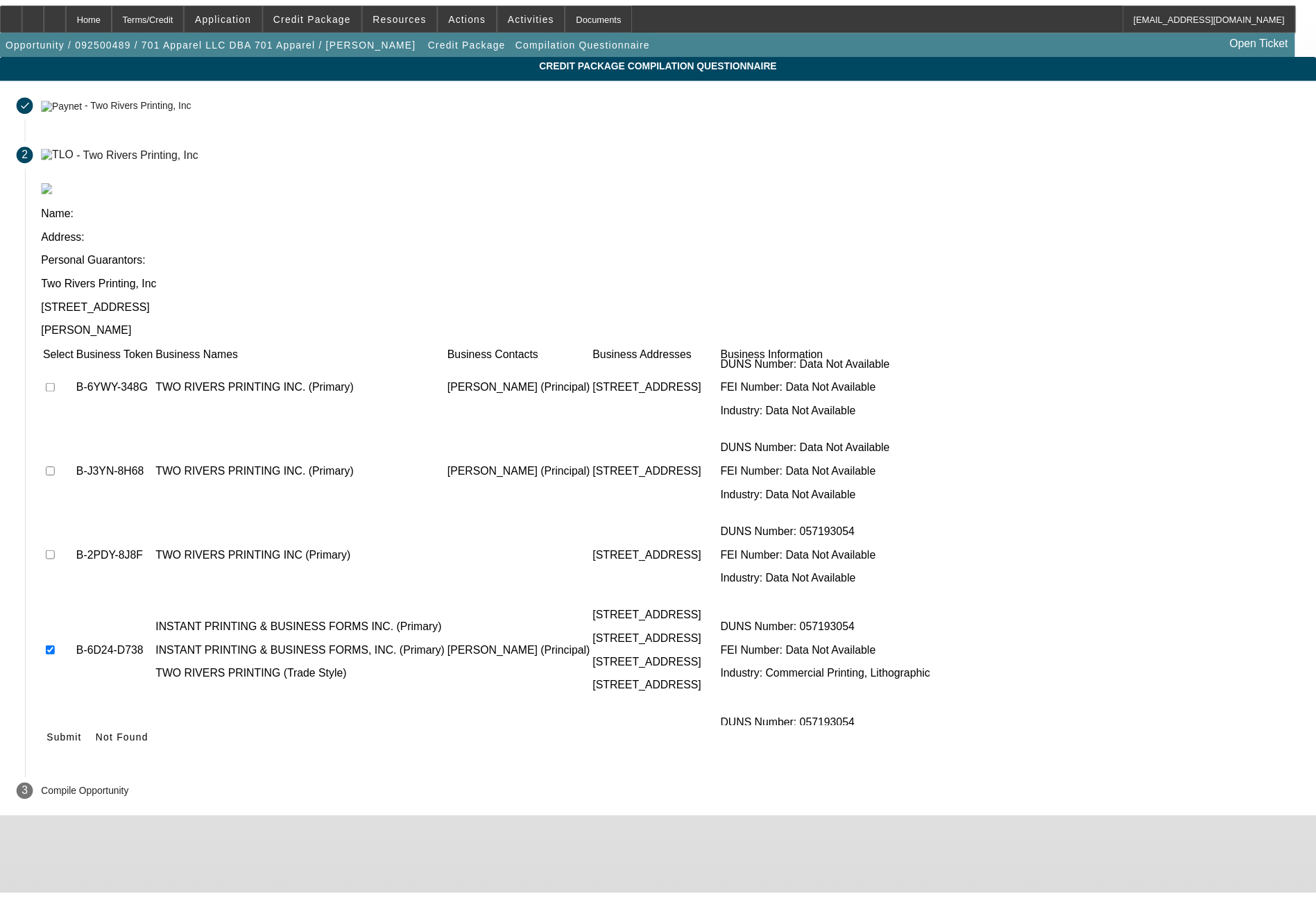
scroll to position [105, 0]
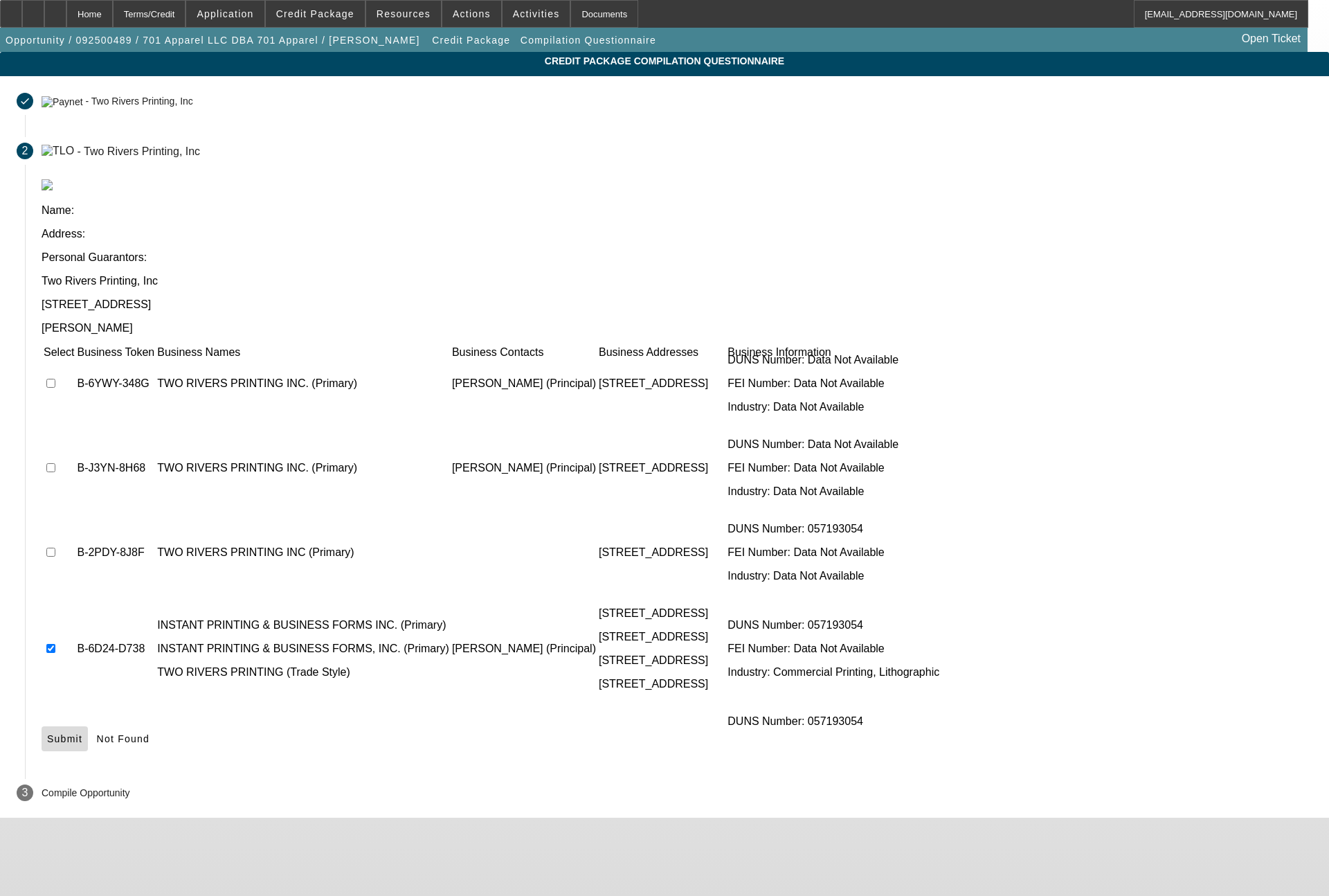
click at [82, 733] on span "Submit" at bounding box center [64, 738] width 35 height 11
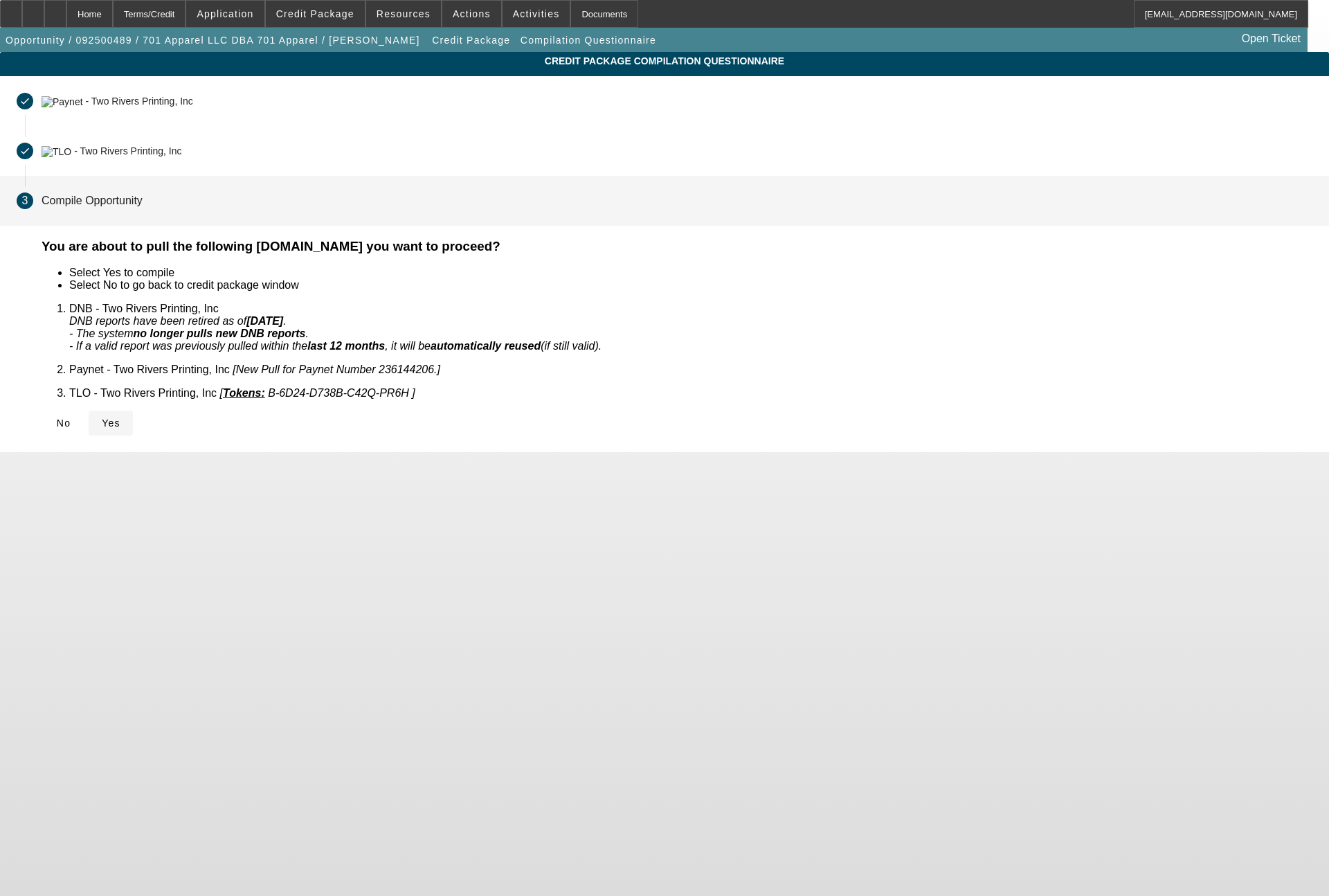
click at [120, 417] on span "Yes" at bounding box center [111, 423] width 18 height 11
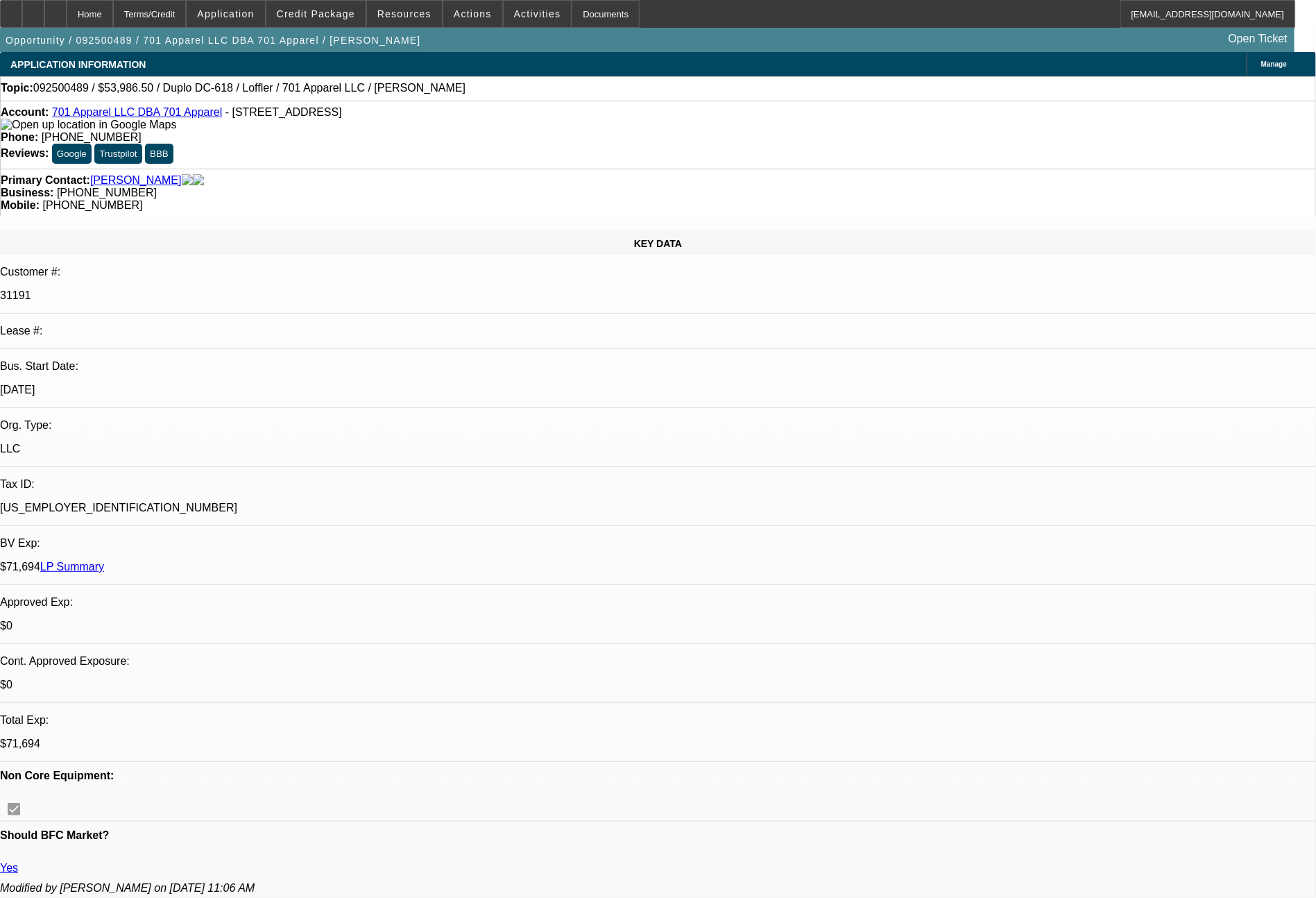
select select "0"
select select "2"
select select "0"
select select "6"
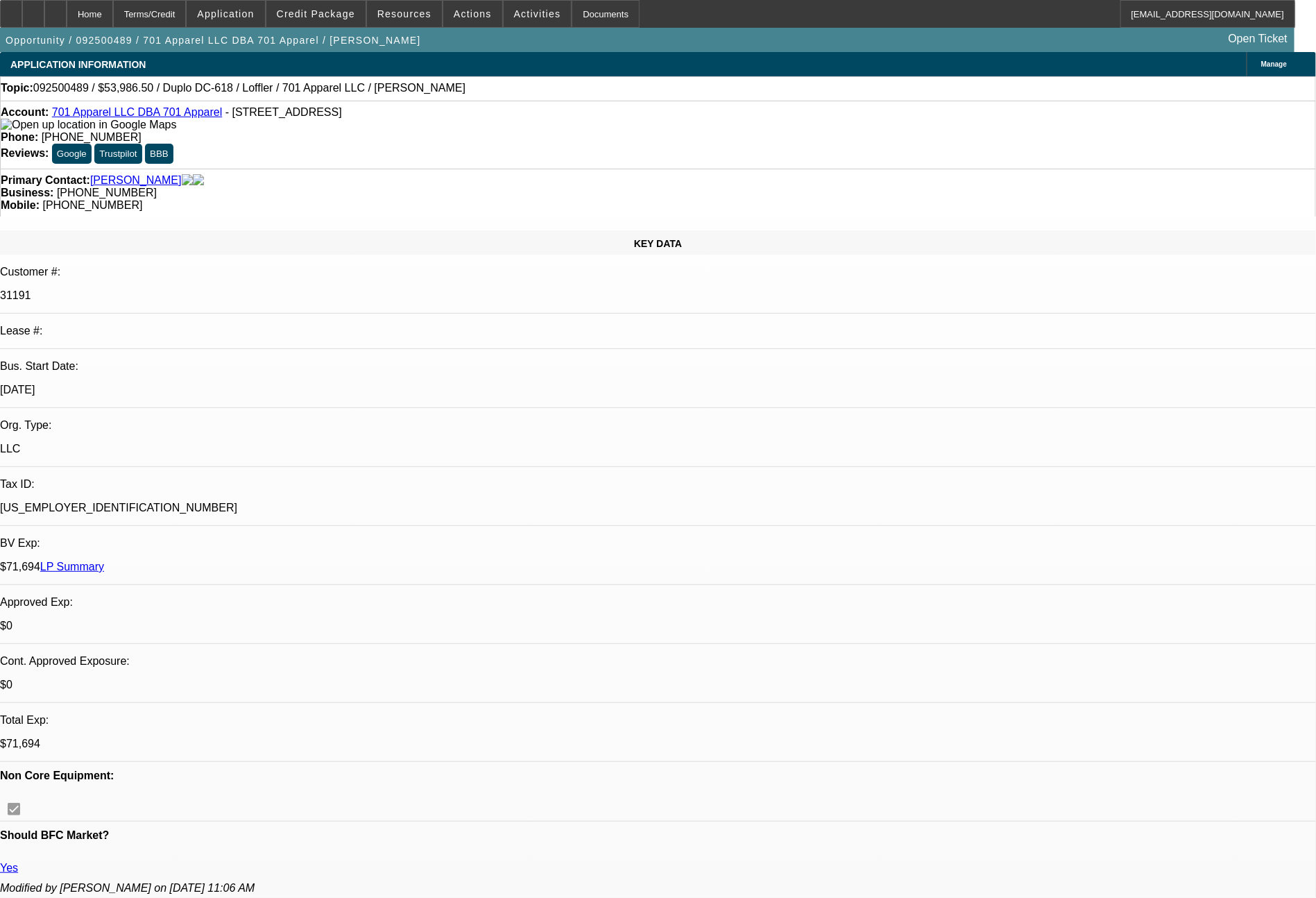
select select "0"
select select "2"
select select "0"
select select "6"
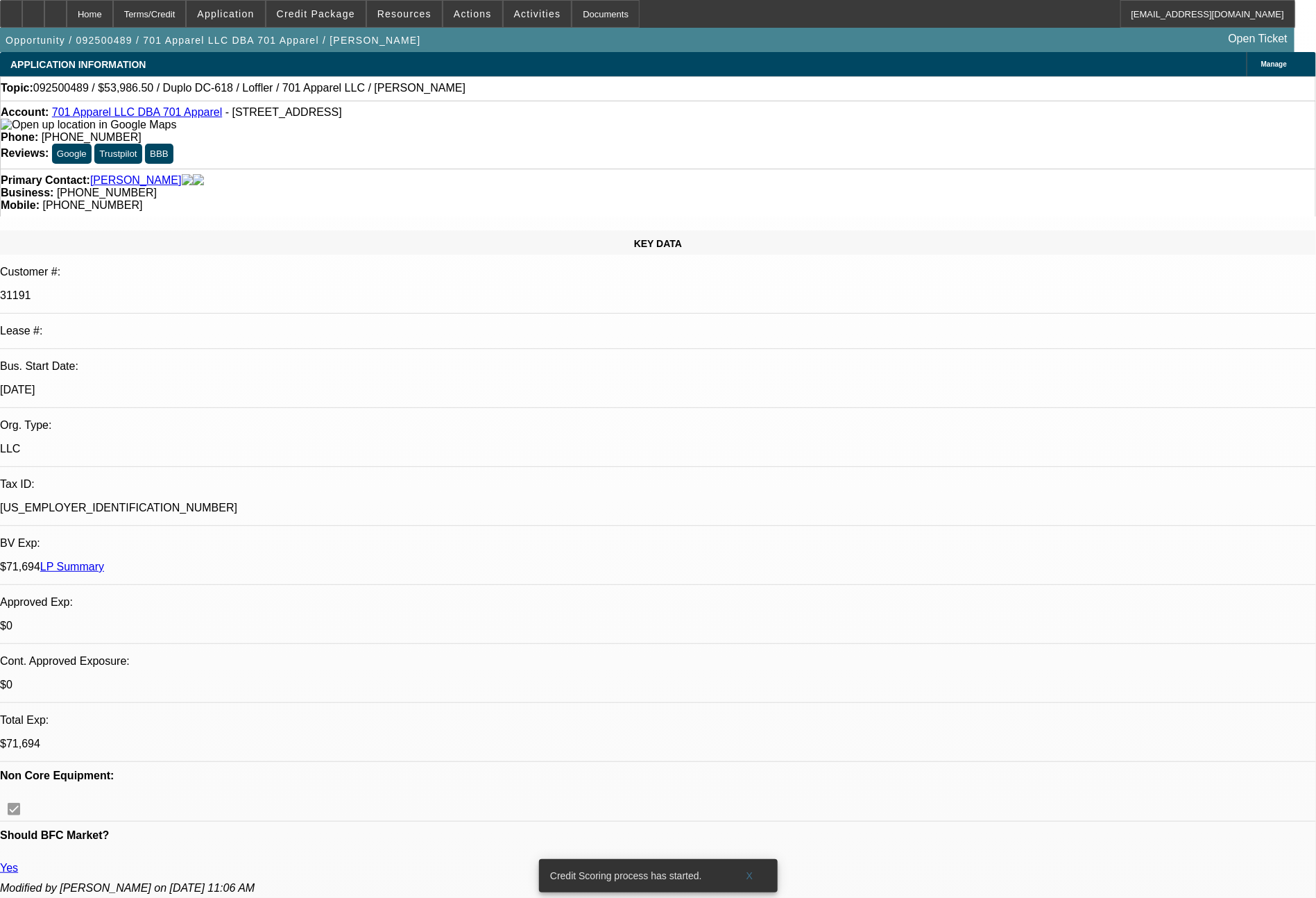
drag, startPoint x: 1147, startPoint y: 611, endPoint x: 1043, endPoint y: 581, distance: 108.2
copy tr "off target collateral, so please send to CPCEF for review. If they need the oth…"
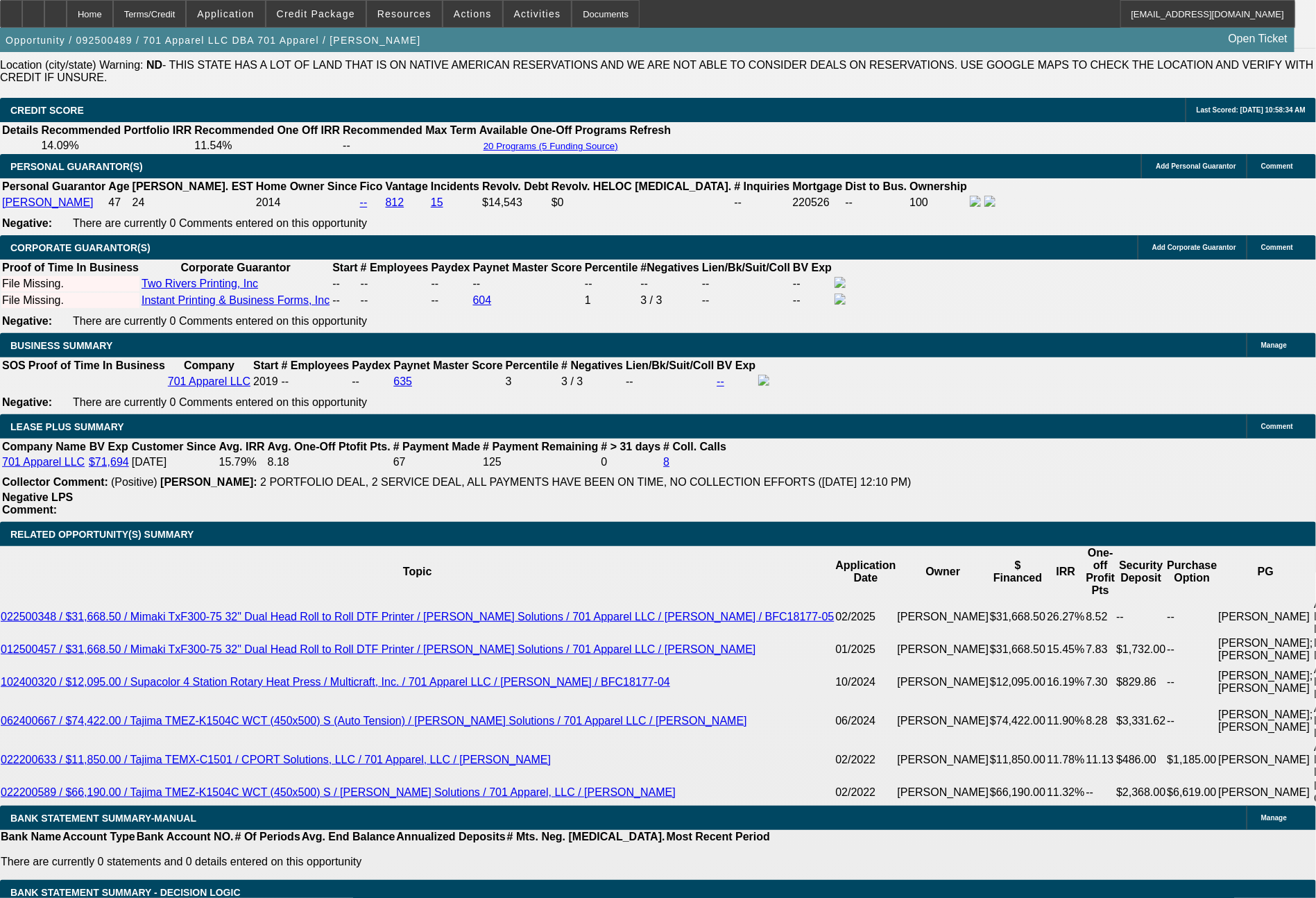
scroll to position [2023, 0]
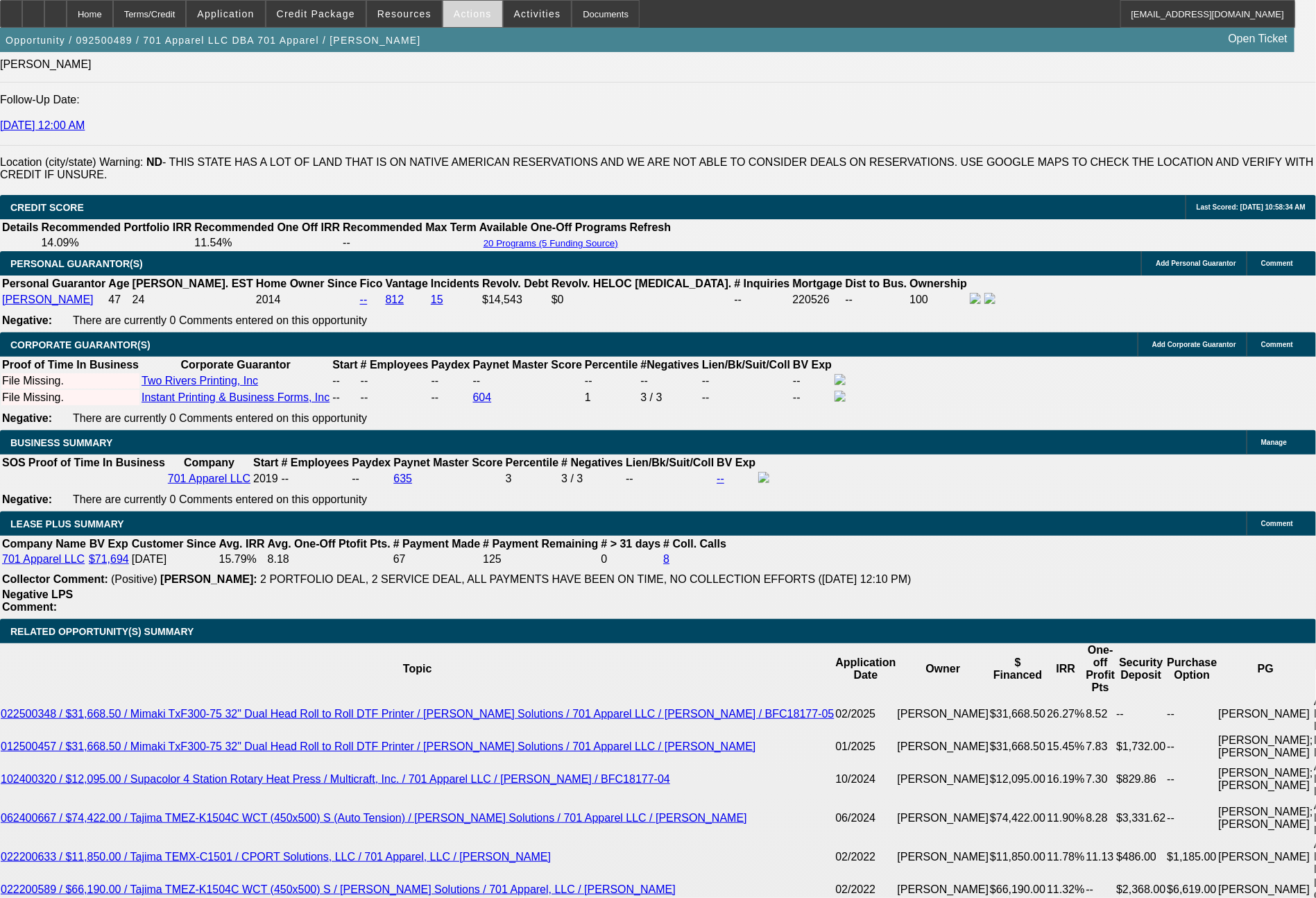
click at [459, 12] on span "Actions" at bounding box center [473, 14] width 38 height 11
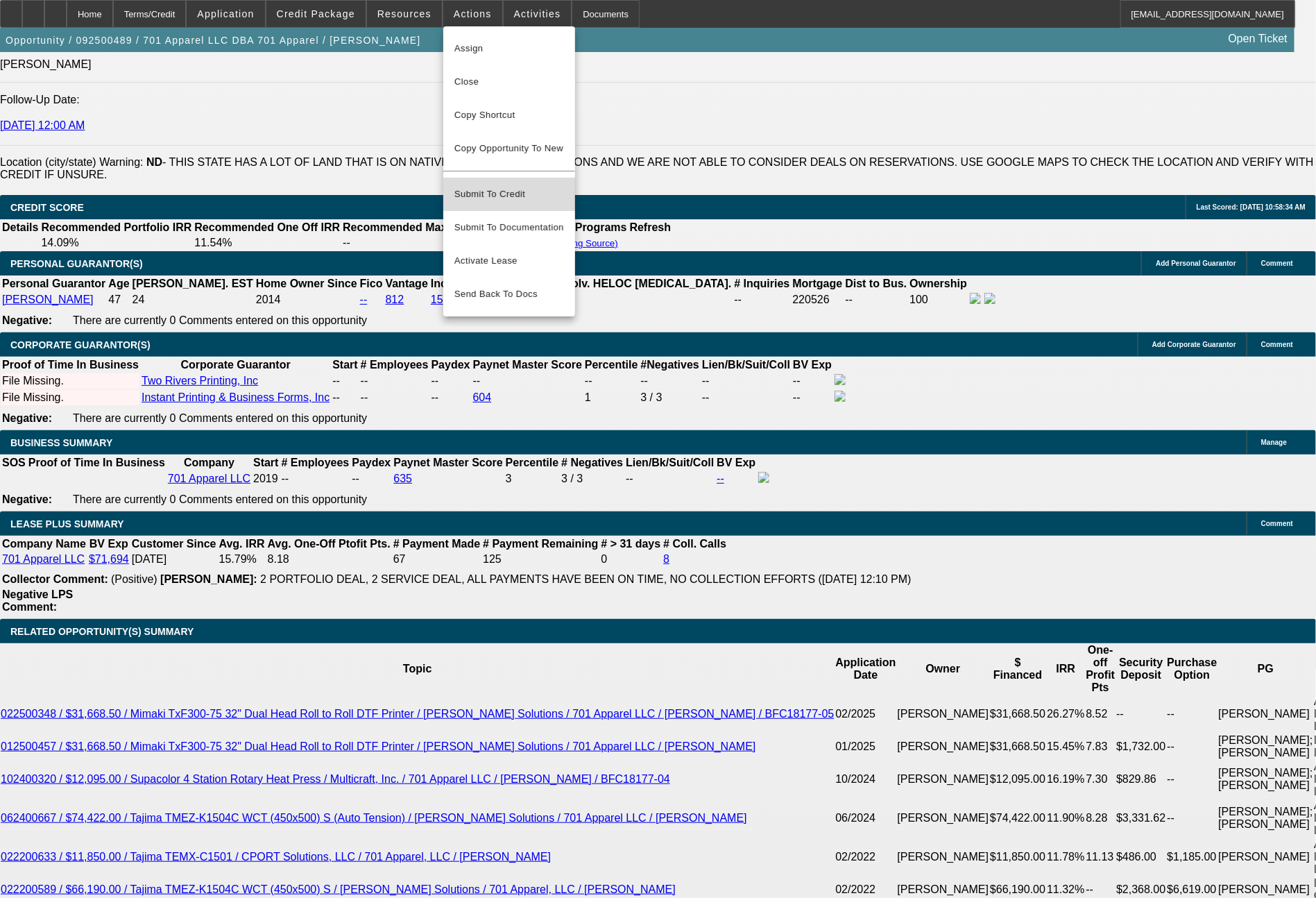
click at [506, 186] on span "Submit To Credit" at bounding box center [509, 194] width 109 height 17
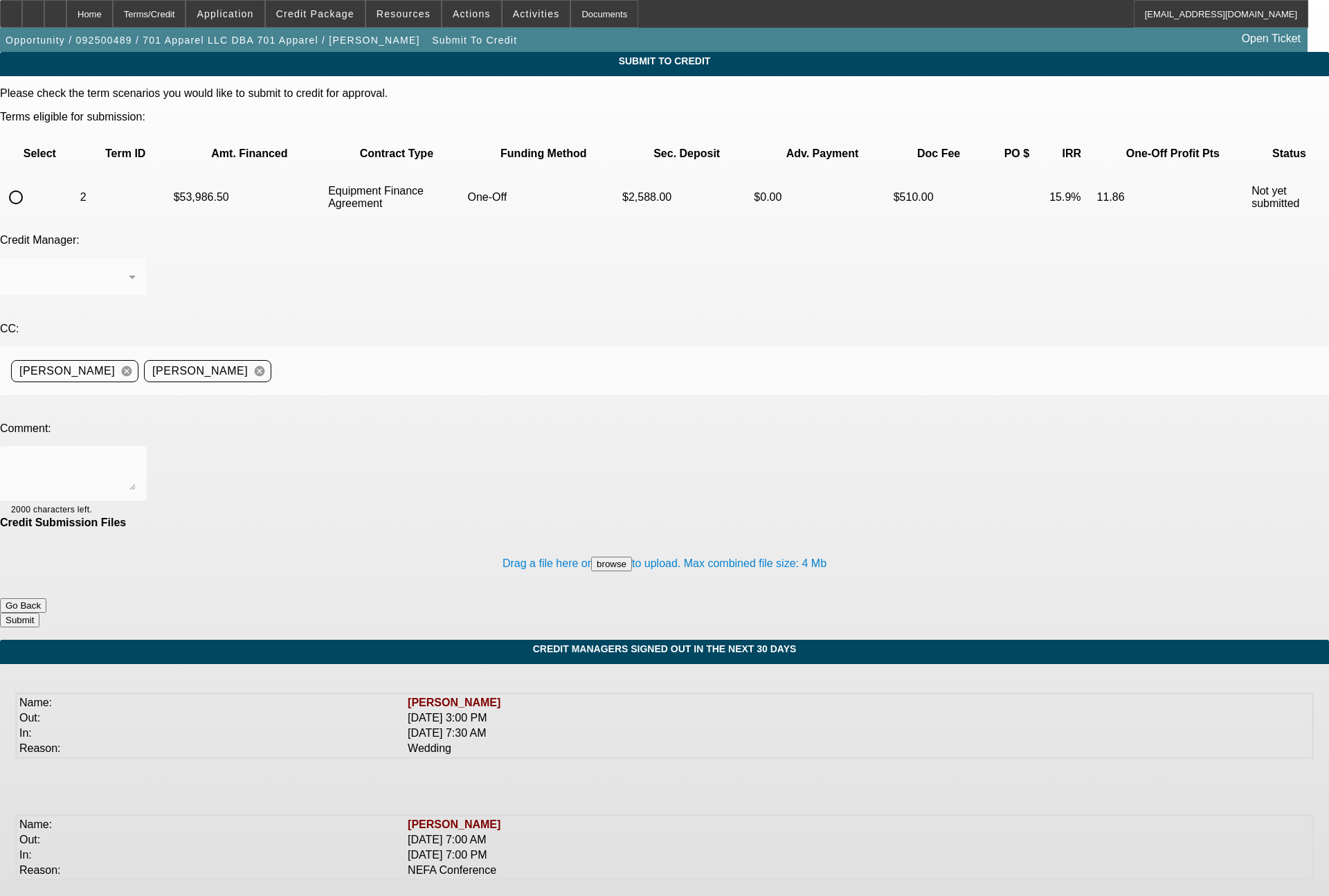
click at [30, 183] on input "radio" at bounding box center [16, 197] width 28 height 28
radio input "true"
click at [136, 457] on textarea at bounding box center [73, 473] width 125 height 33
paste textarea "off target collateral, so please send to CPCEF for review. If they need the oth…"
click at [136, 457] on textarea "off target collateral, so please send to CPCEF for review. If they need the oth…" at bounding box center [73, 473] width 125 height 33
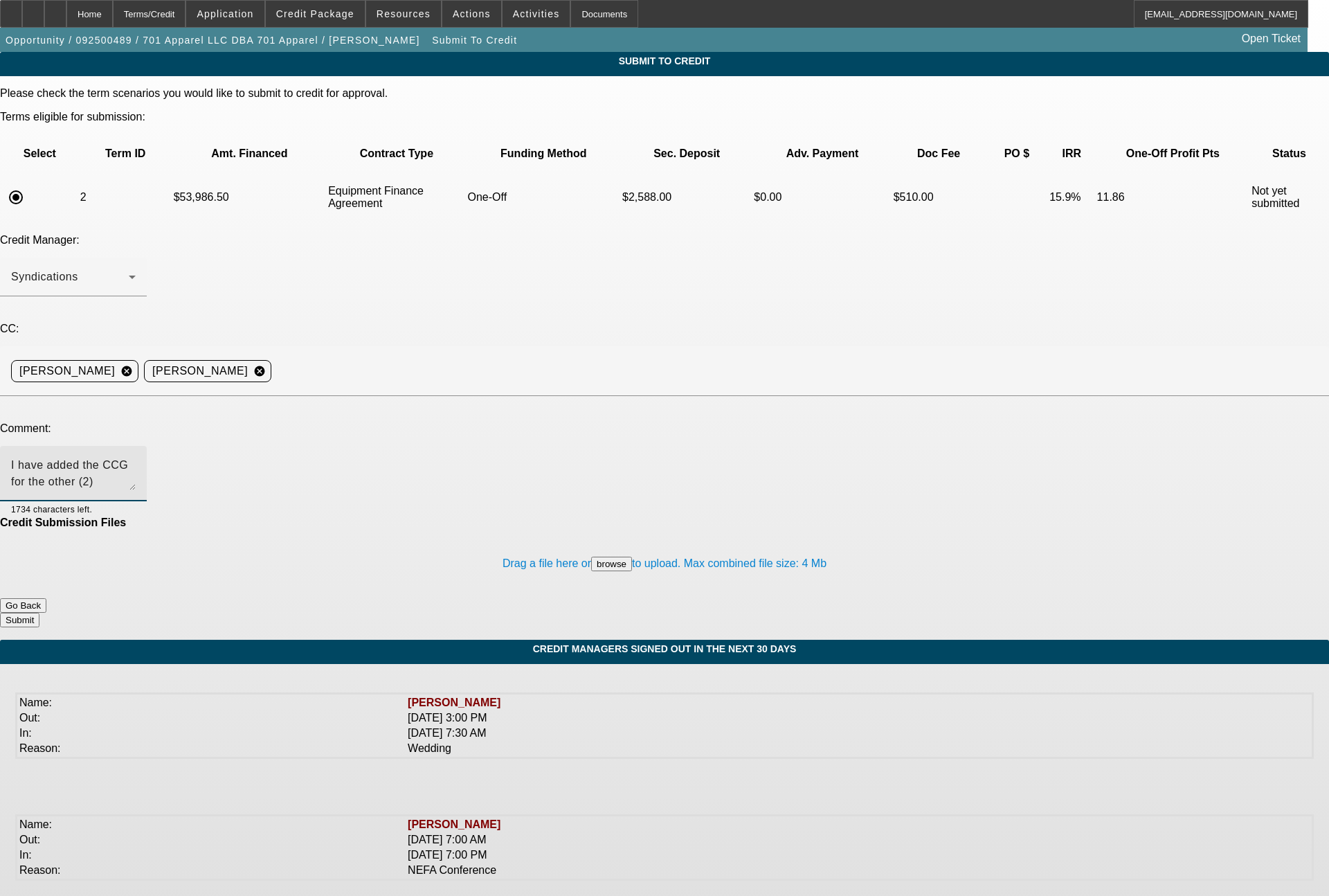
drag, startPoint x: 640, startPoint y: 332, endPoint x: 411, endPoint y: 337, distance: 229.1
click at [136, 457] on textarea "I have added the CCG for the other (2) business entities - off target collatera…" at bounding box center [73, 473] width 125 height 33
click at [136, 457] on textarea "I have added the CCG for the other (2) business entities - If they need the oth…" at bounding box center [73, 473] width 125 height 33
click at [136, 457] on textarea "I have added the CCG for the other (2) business entities - Two Rivers Printing …" at bounding box center [73, 473] width 125 height 33
type textarea "I have added the CCG for the other (2) business entities - Two Rivers Printing …"
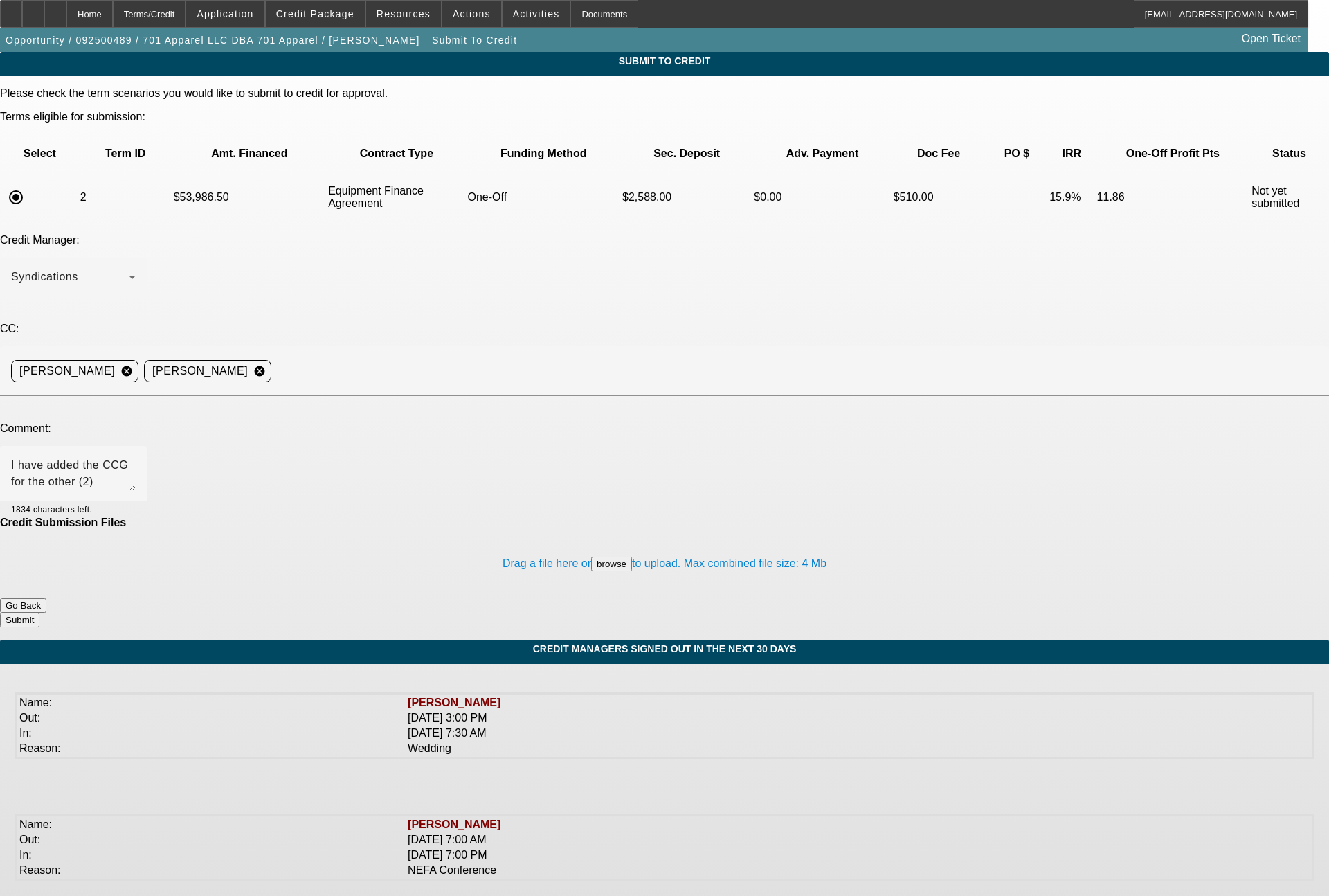
click at [39, 613] on button "Submit" at bounding box center [19, 620] width 39 height 15
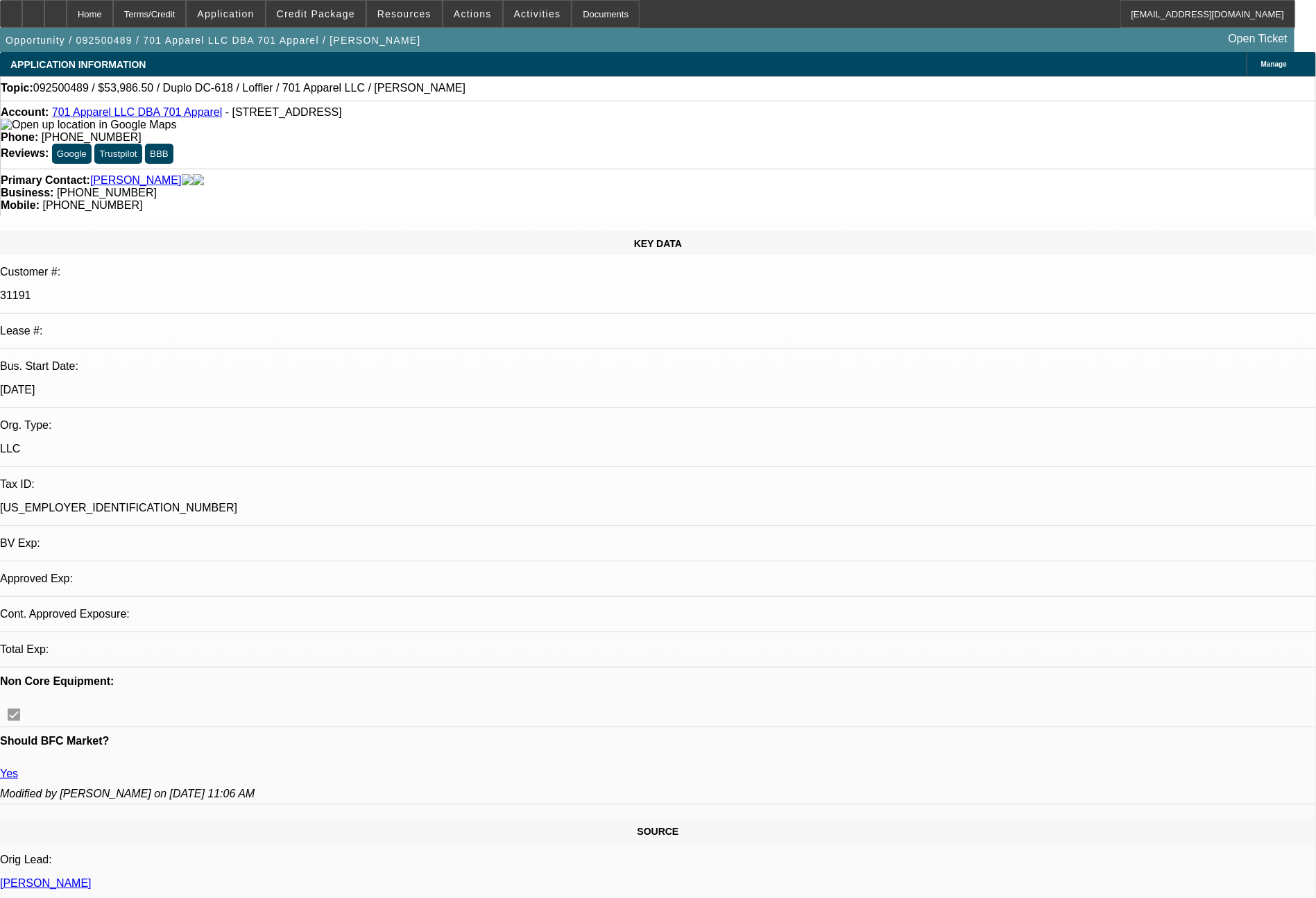
select select "0"
select select "2"
select select "0"
select select "6"
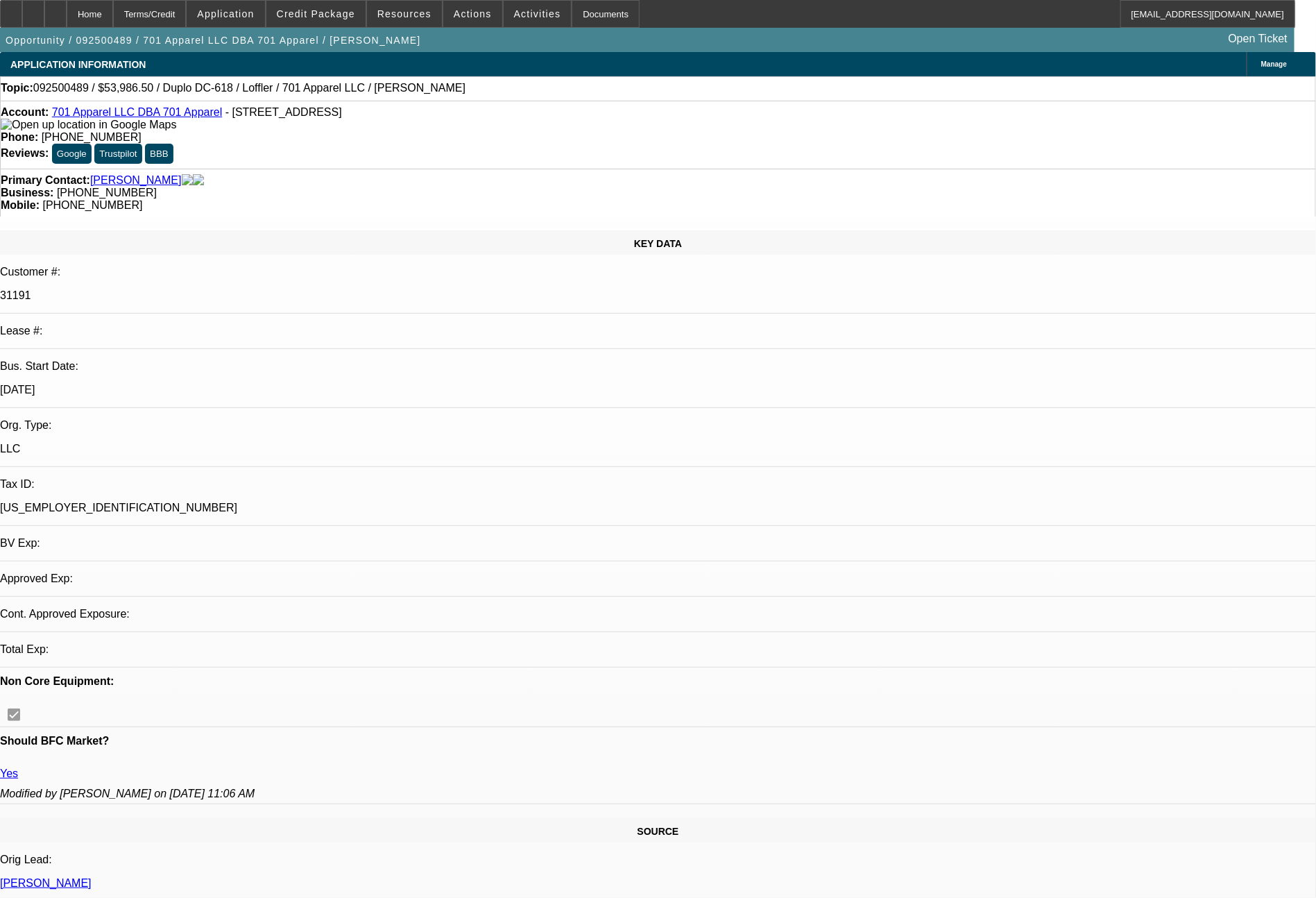
select select "0"
select select "2"
select select "0"
select select "6"
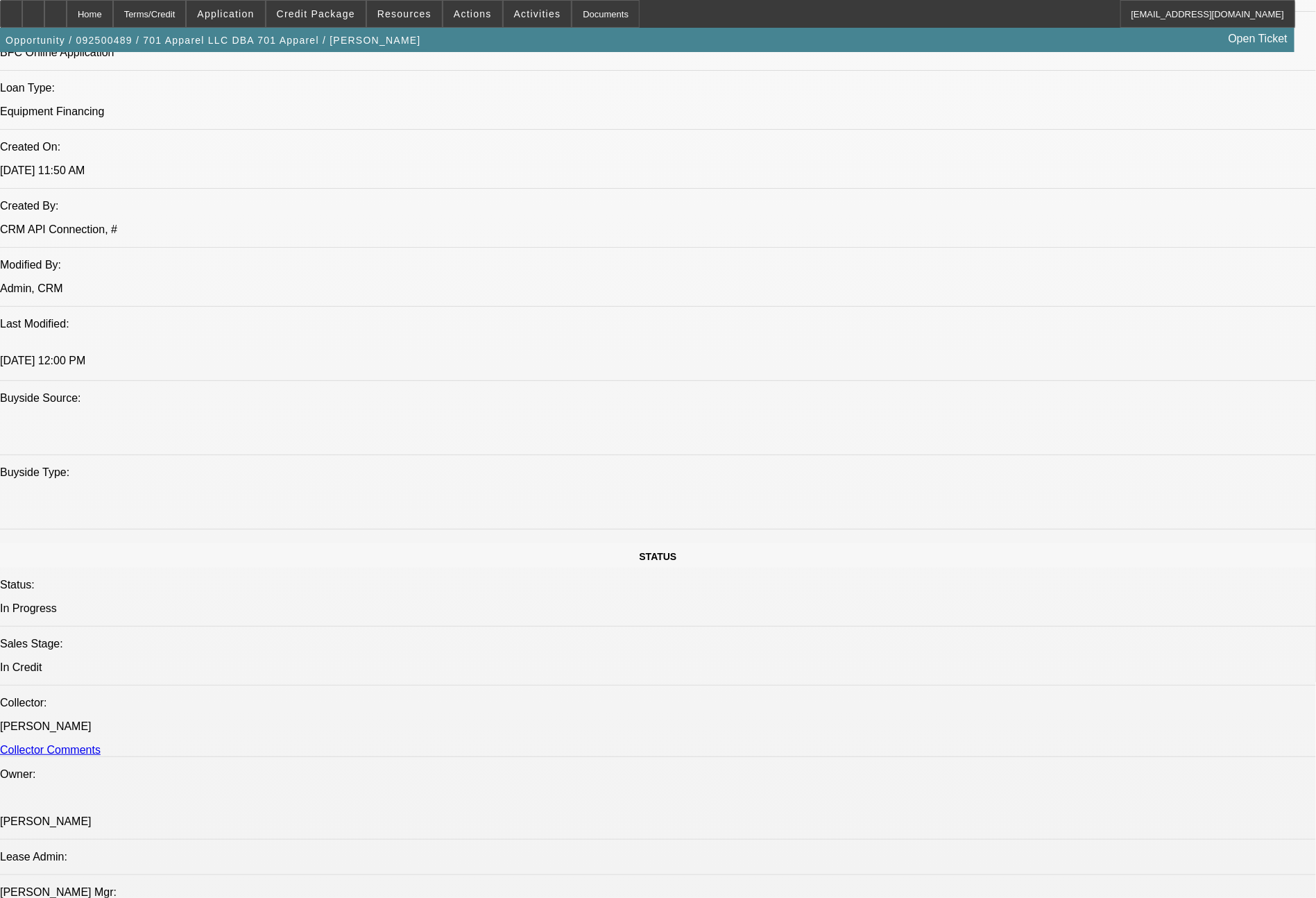
scroll to position [545, 0]
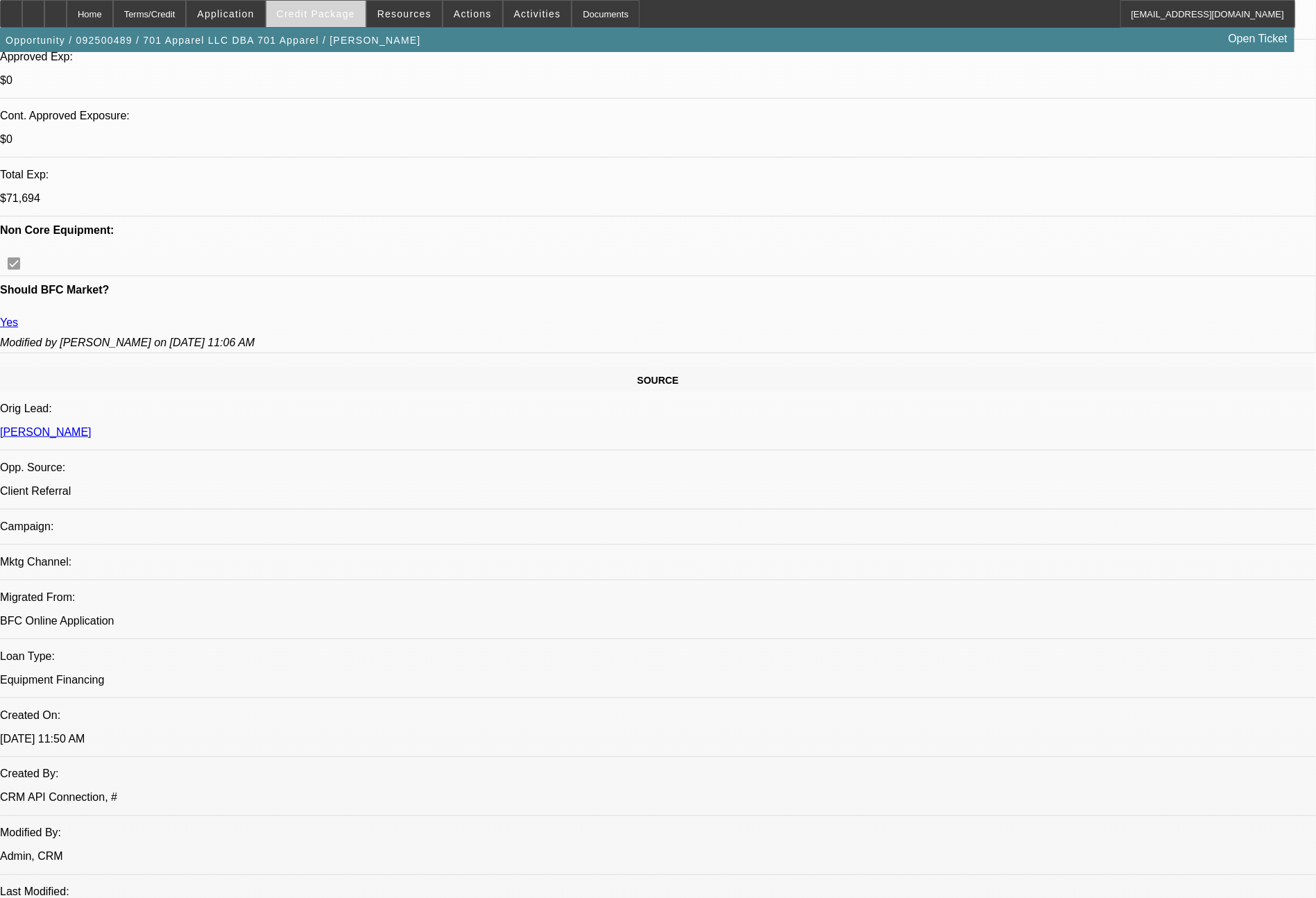
click at [322, 9] on span "Credit Package" at bounding box center [316, 14] width 79 height 11
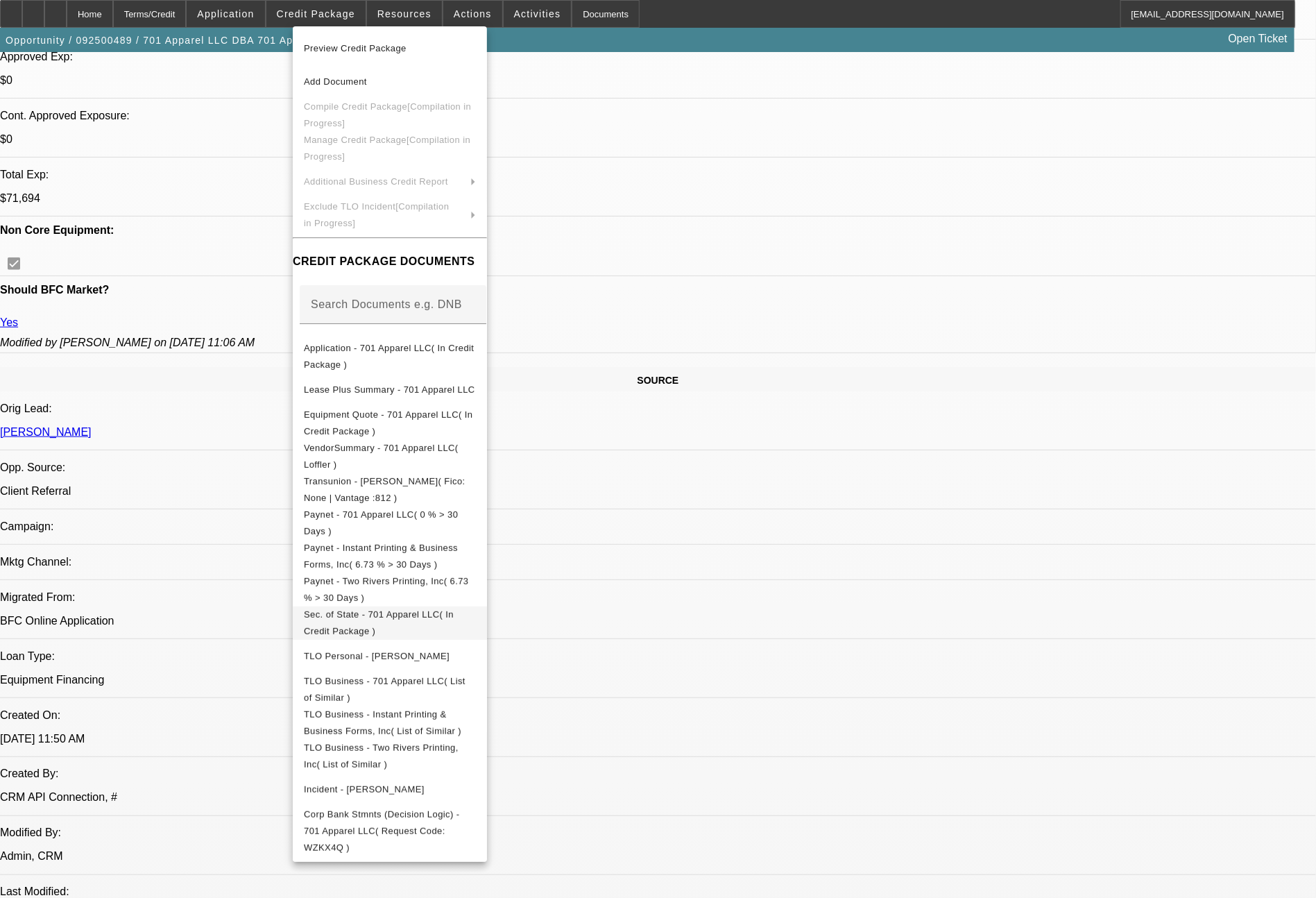
click at [454, 622] on span "Sec. of State - 701 Apparel LLC( In Credit Package )" at bounding box center [379, 622] width 150 height 27
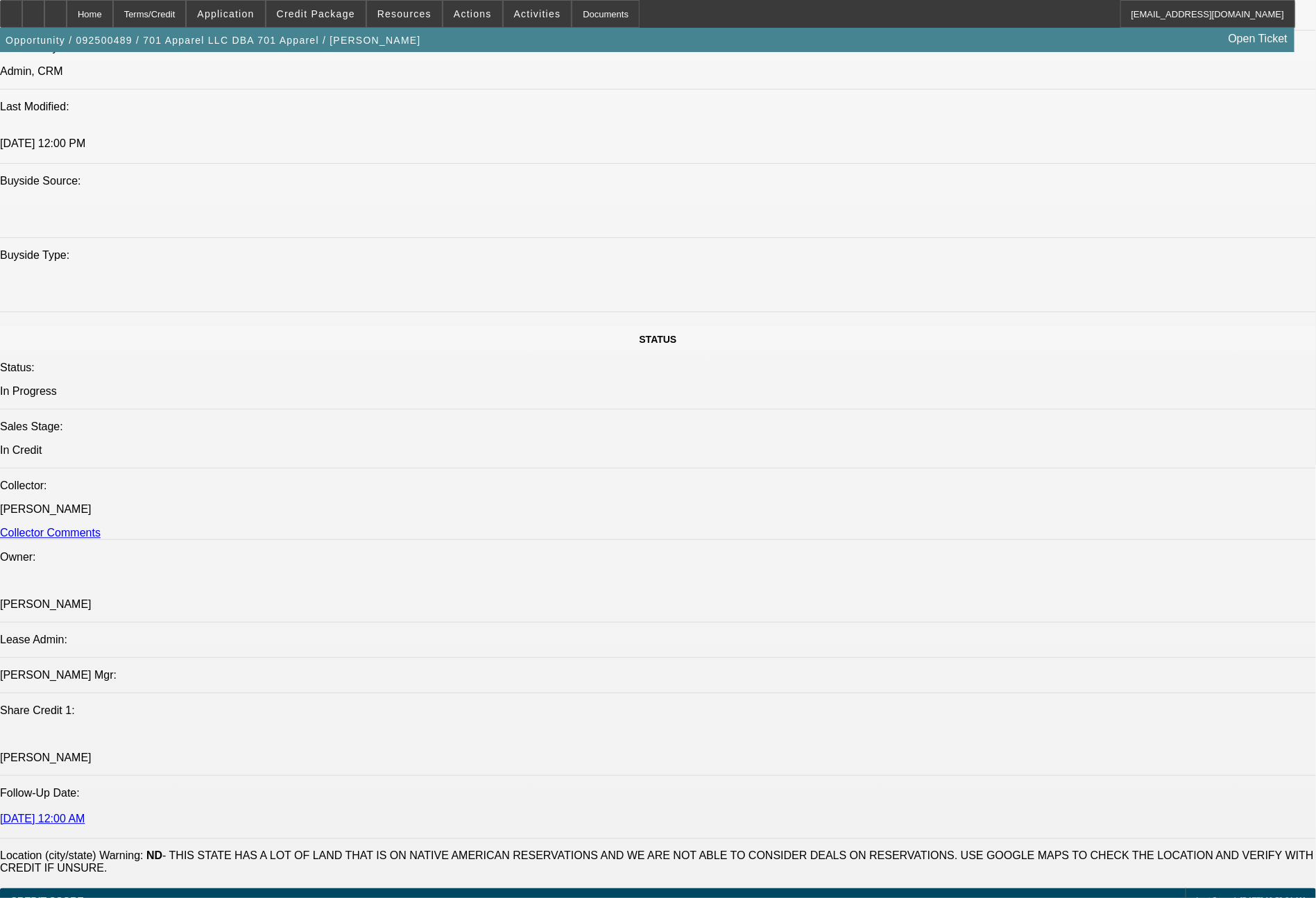
scroll to position [2117, 0]
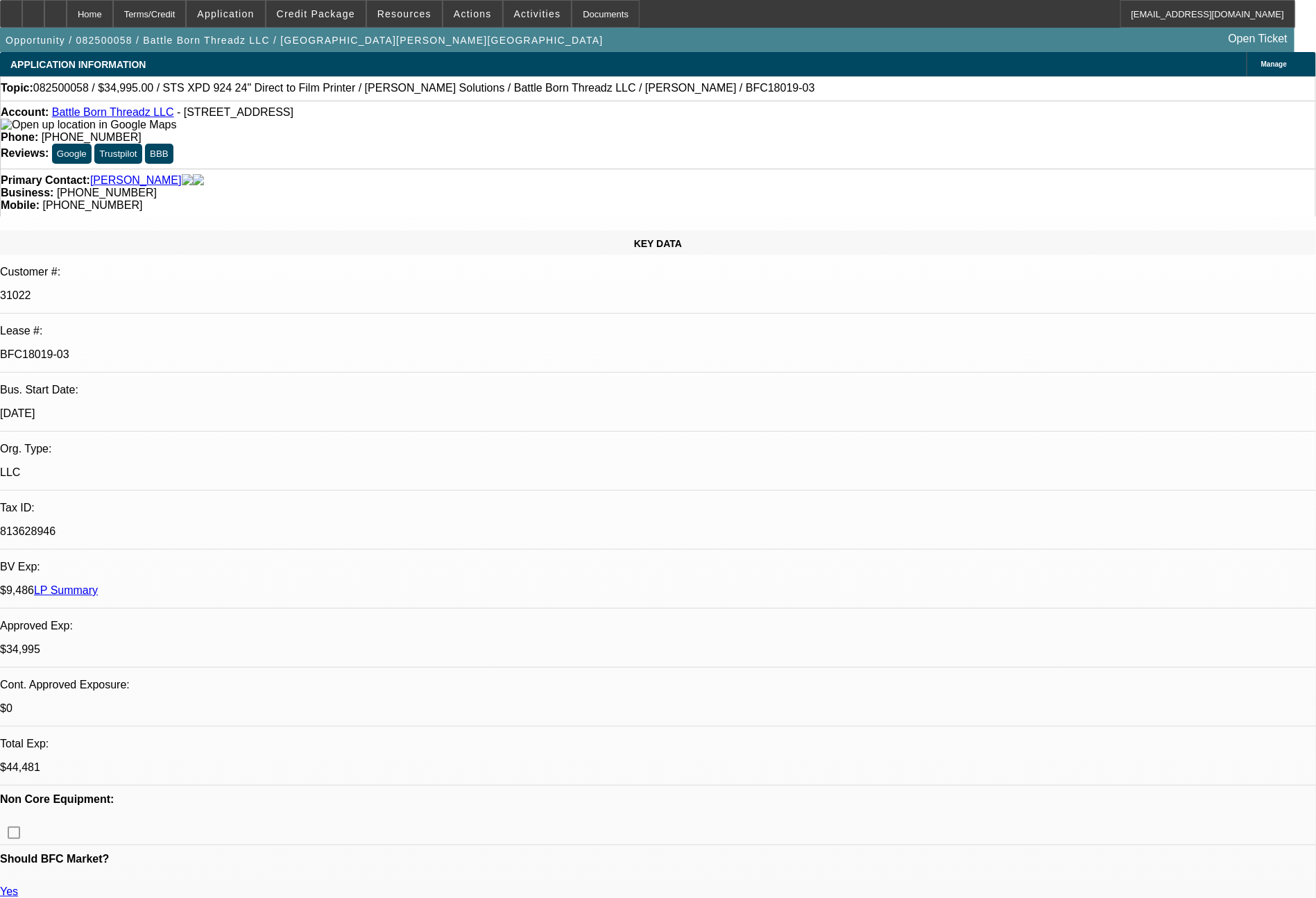
select select "0"
select select "0.1"
select select "4"
select select "0"
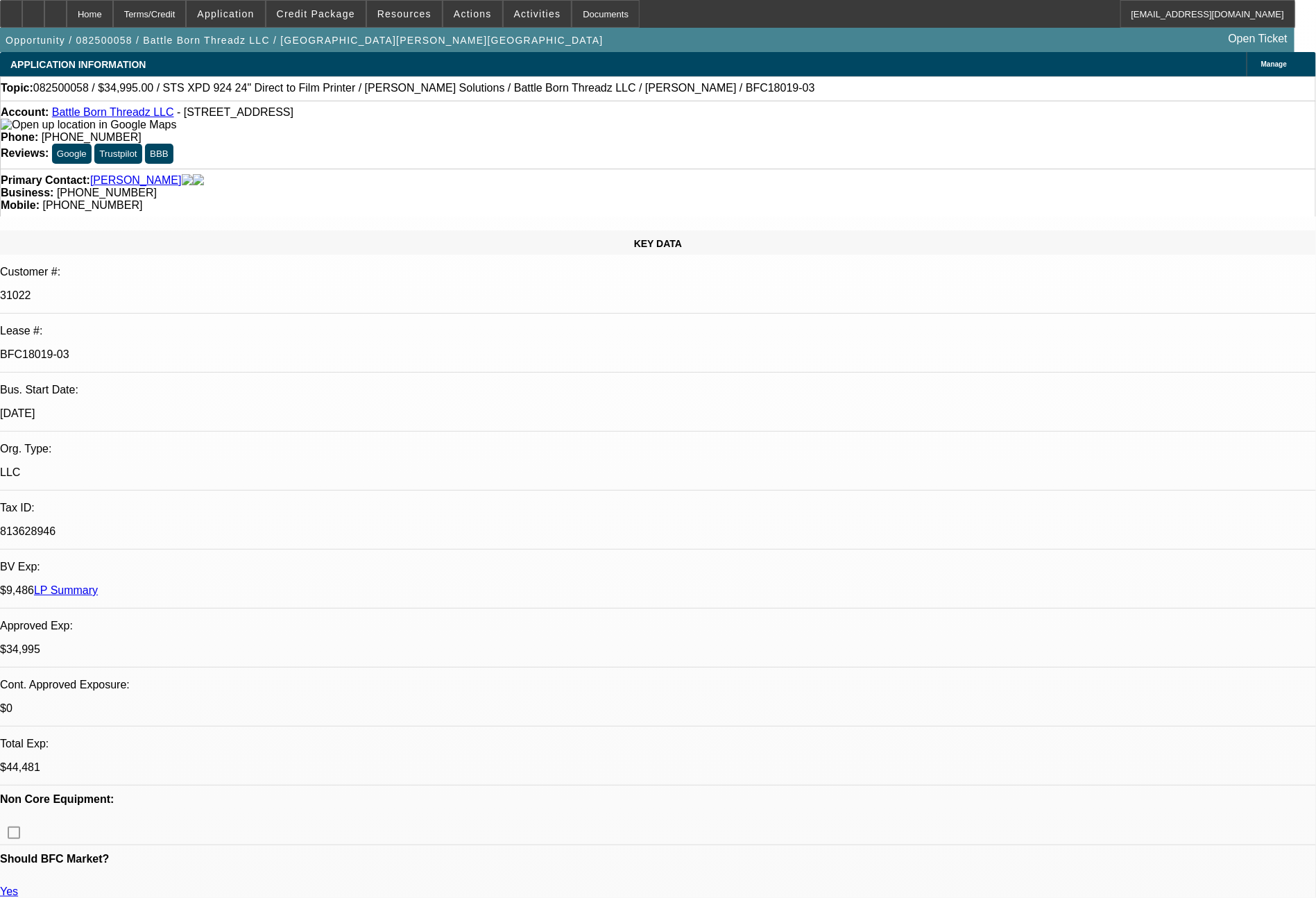
select select "0"
select select "0.1"
select select "4"
select select "0"
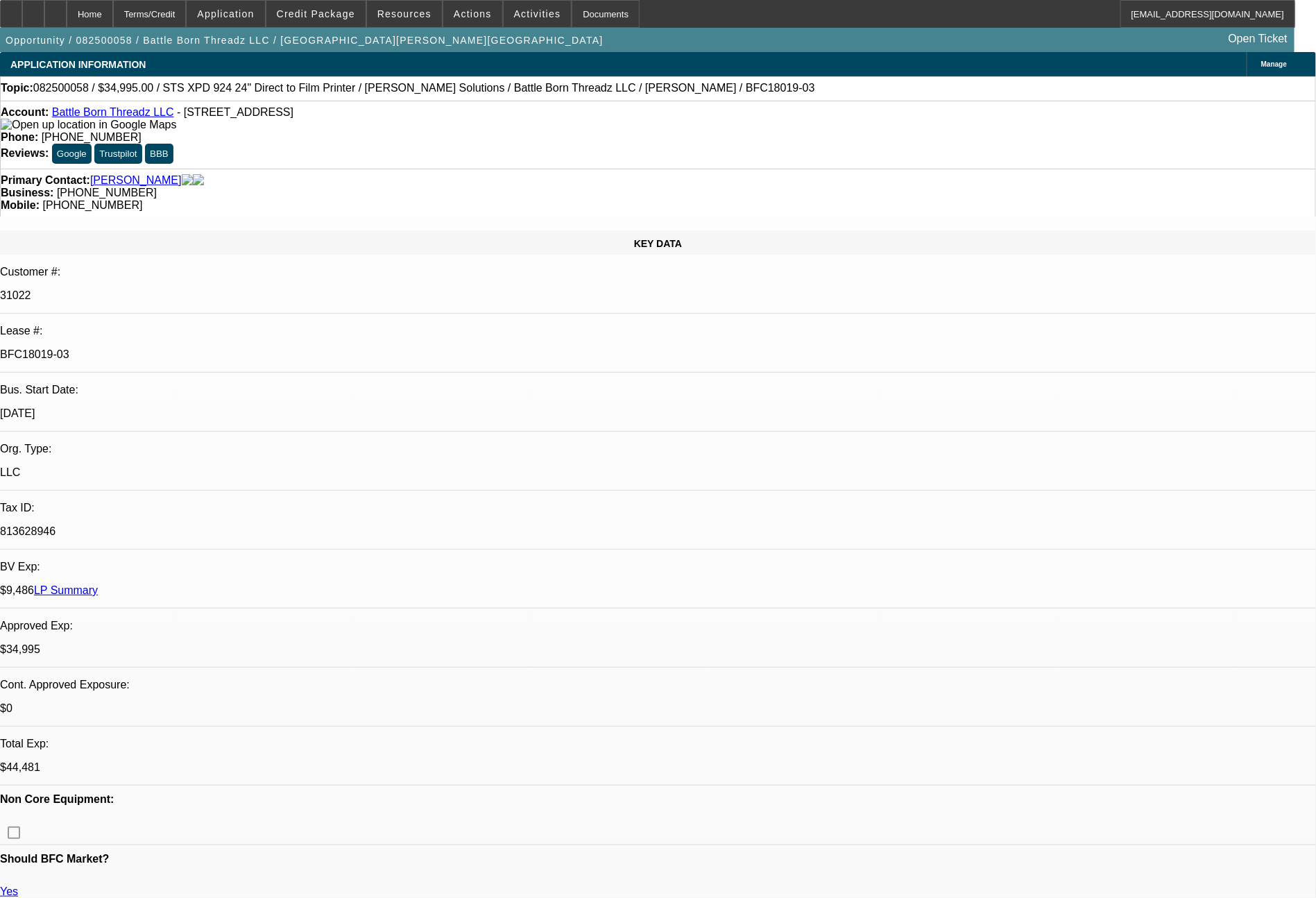
select select "0.1"
select select "4"
select select "0"
select select "0.1"
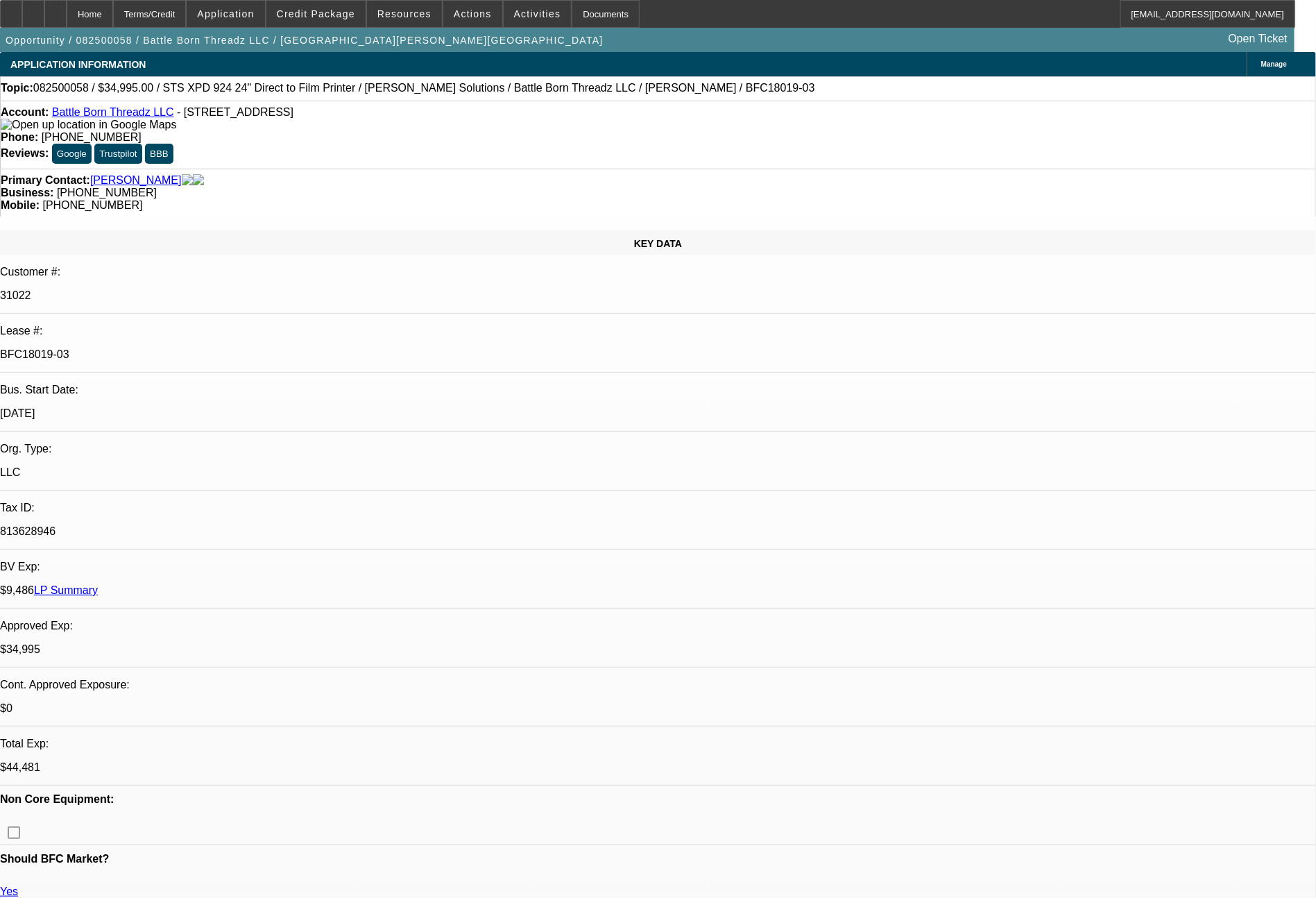
select select "4"
click at [123, 174] on link "[PERSON_NAME]" at bounding box center [135, 180] width 92 height 12
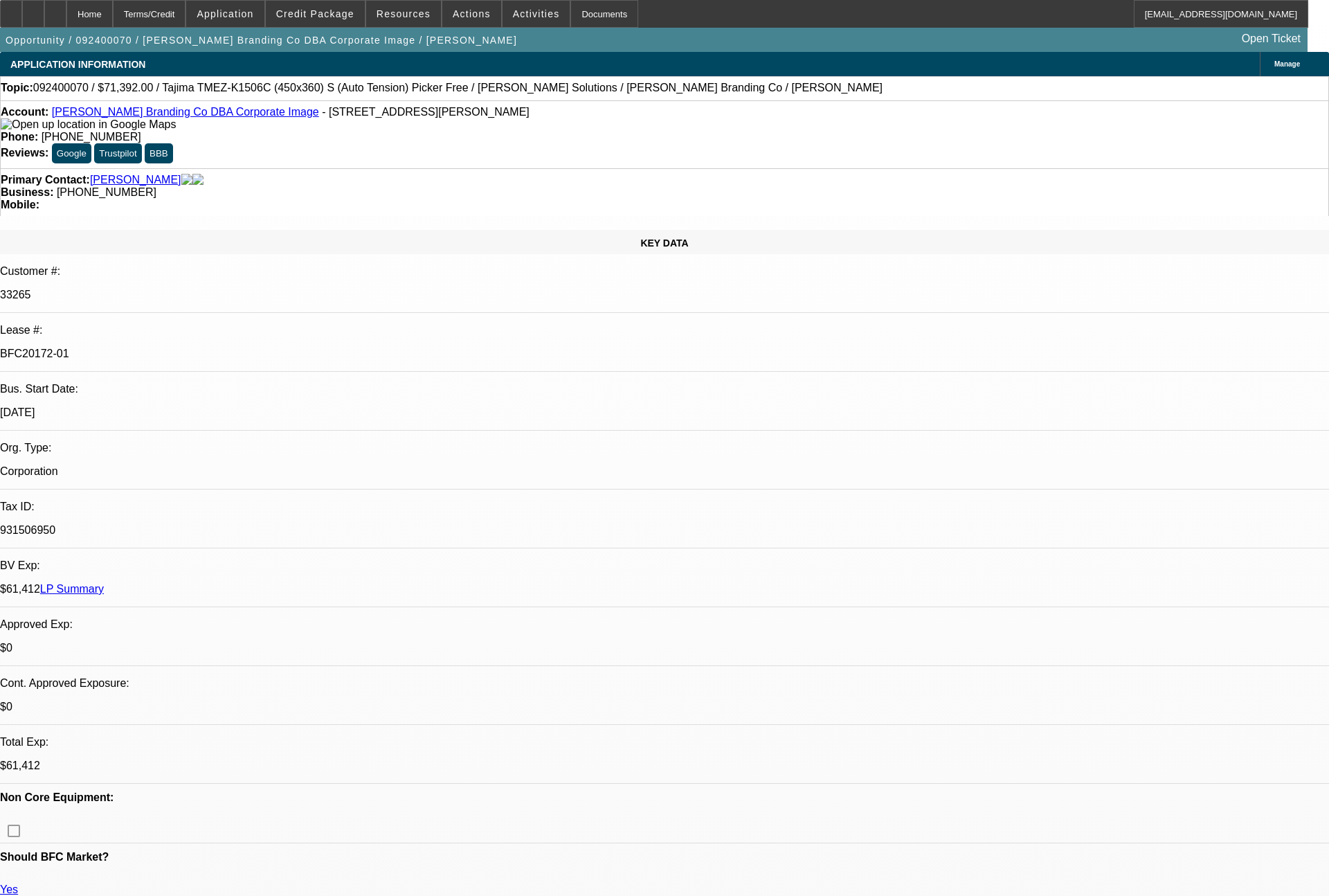
select select "0"
select select "2"
select select "0"
select select "6"
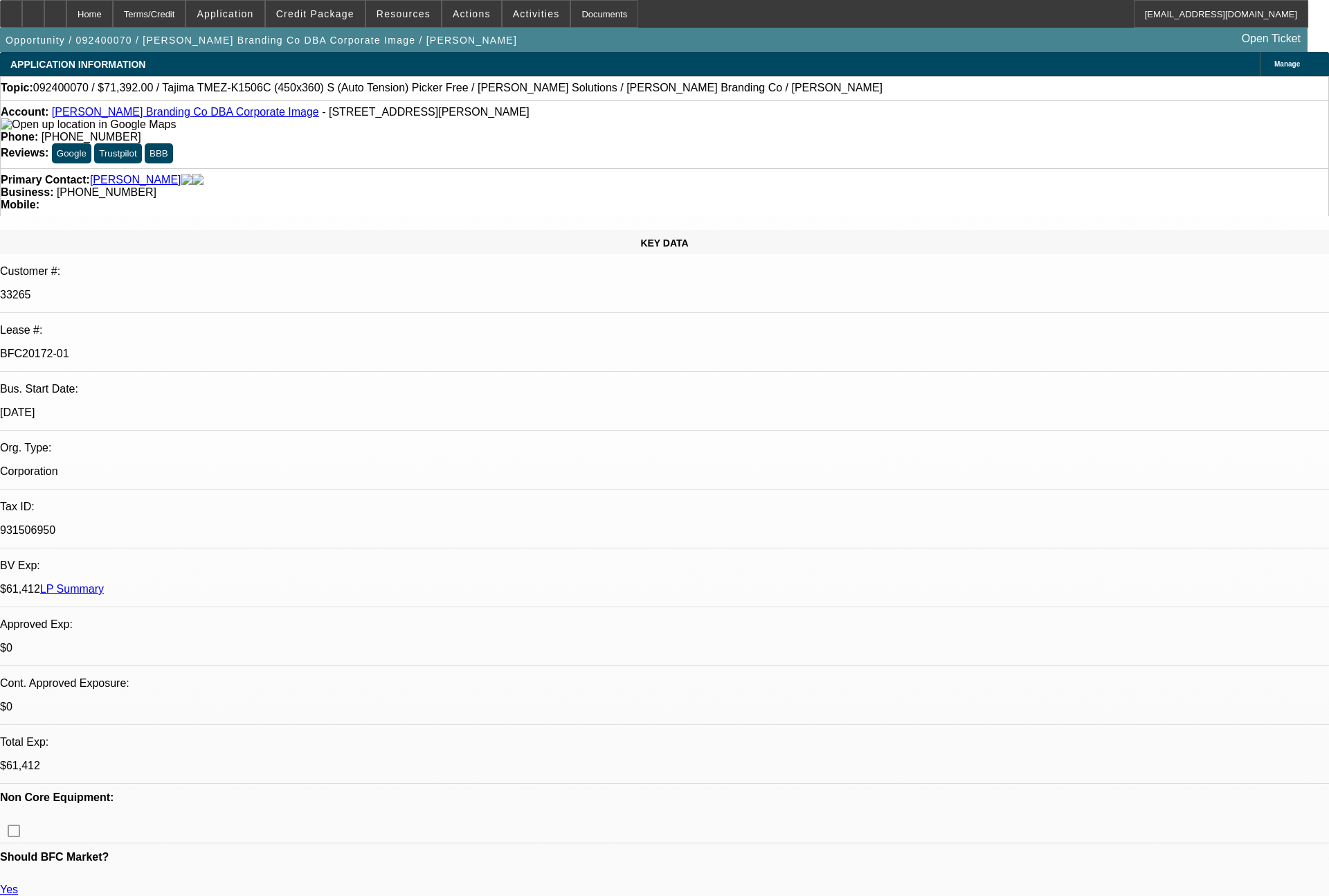
select select "0"
select select "2"
select select "0"
select select "6"
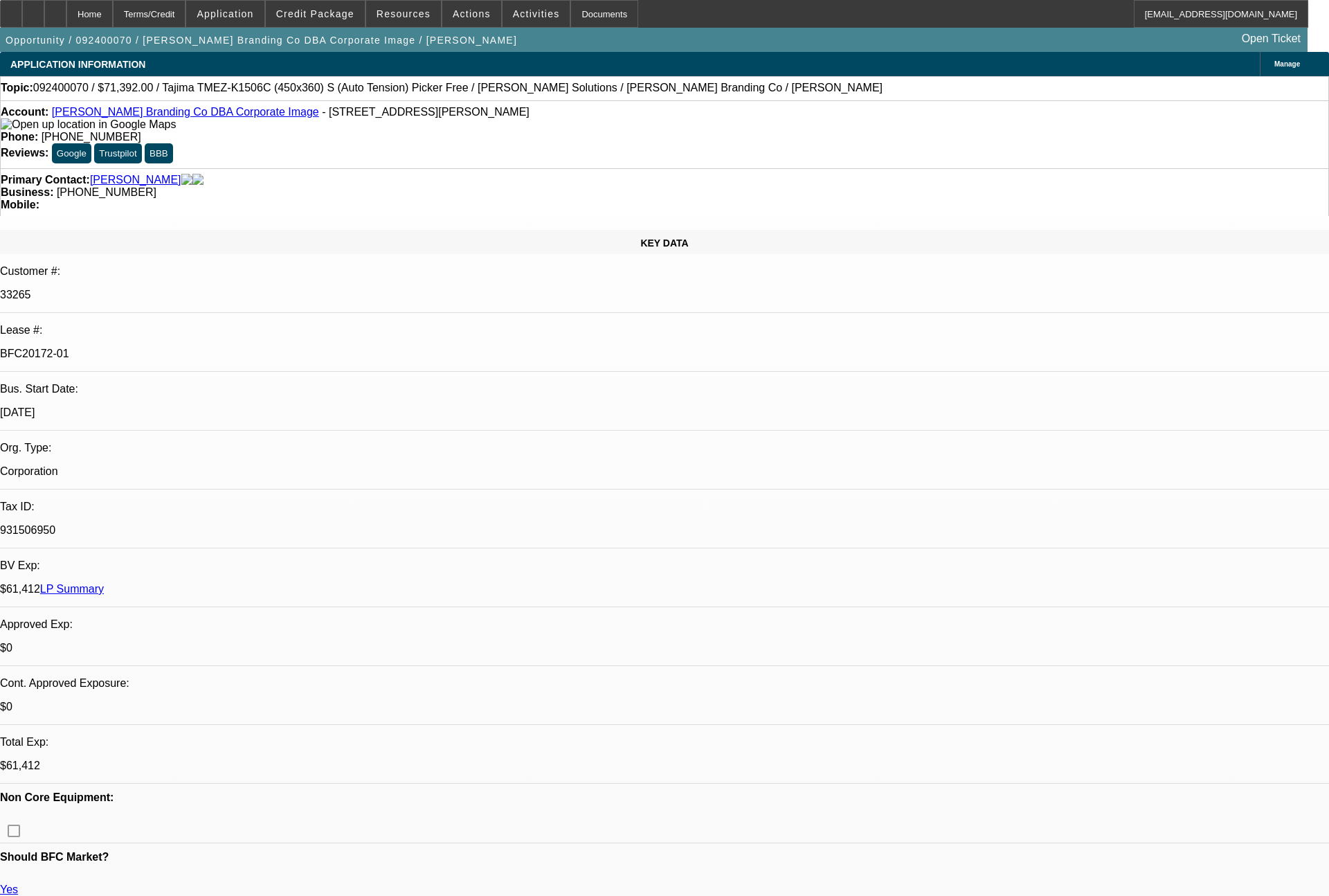
select select "0"
select select "2"
select select "0"
select select "6"
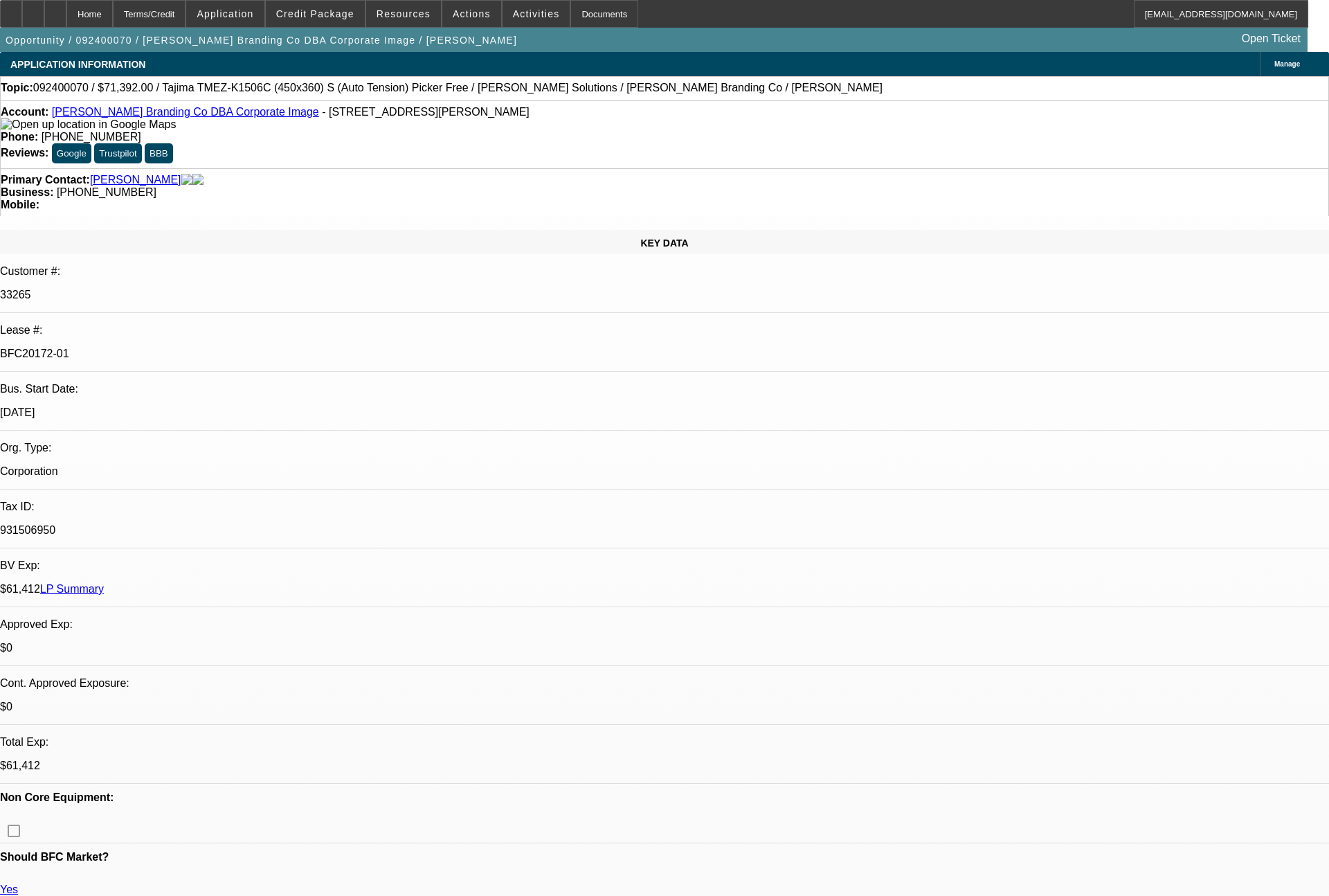
select select "0"
select select "2"
select select "0"
select select "6"
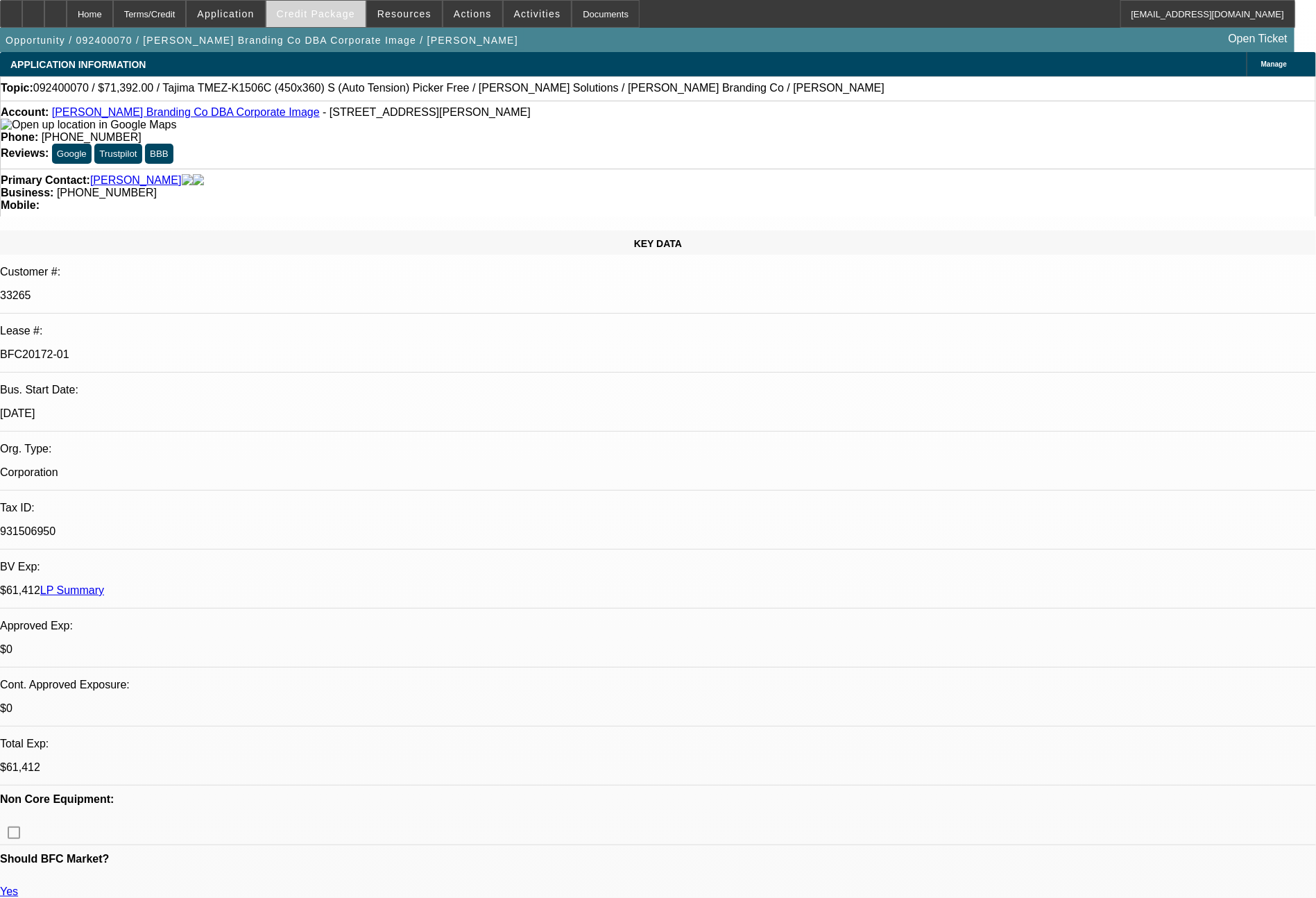
click at [333, 3] on span at bounding box center [316, 14] width 100 height 33
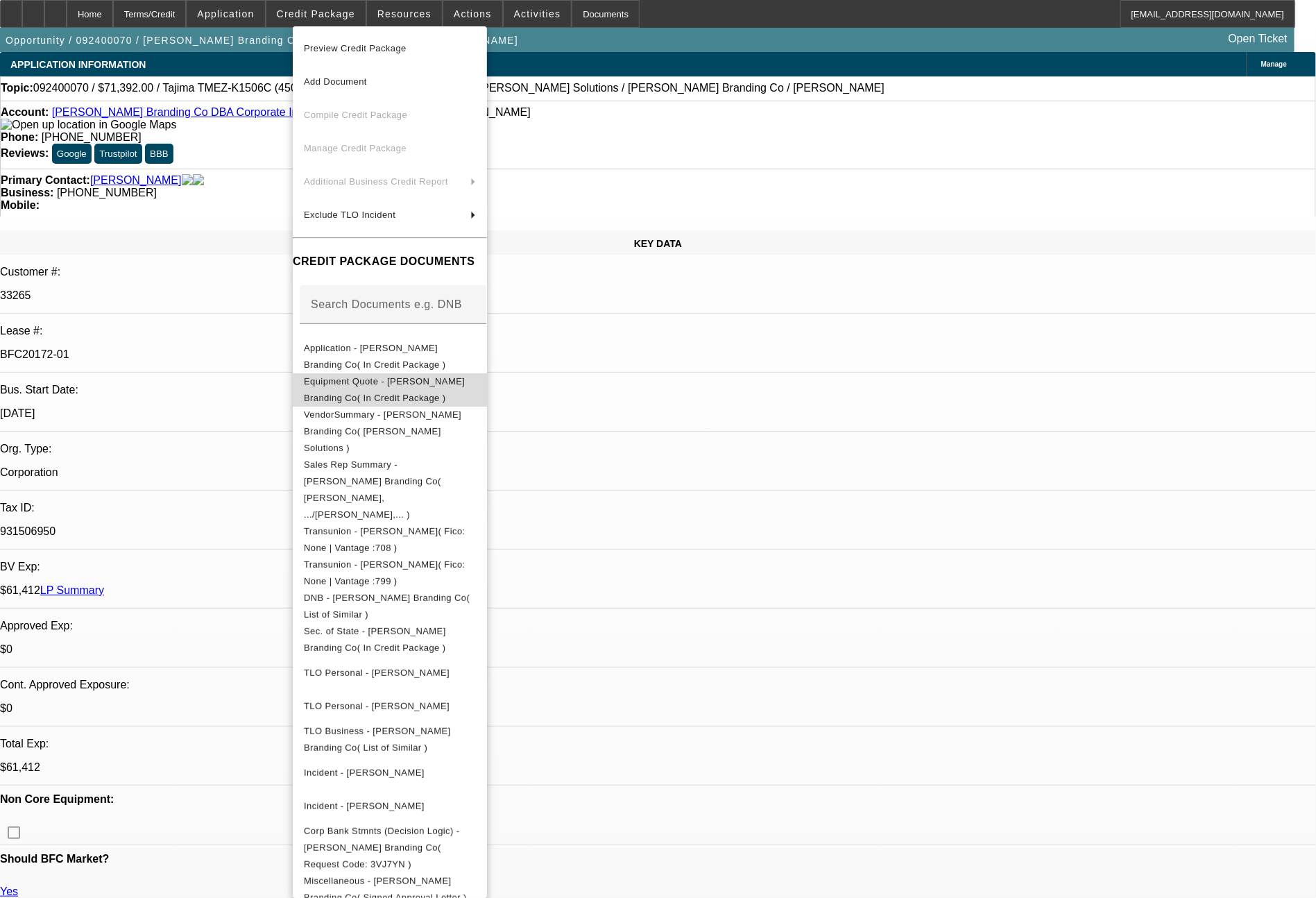
click at [412, 390] on span "Equipment Quote - [PERSON_NAME] Branding Co( In Credit Package )" at bounding box center [384, 389] width 161 height 27
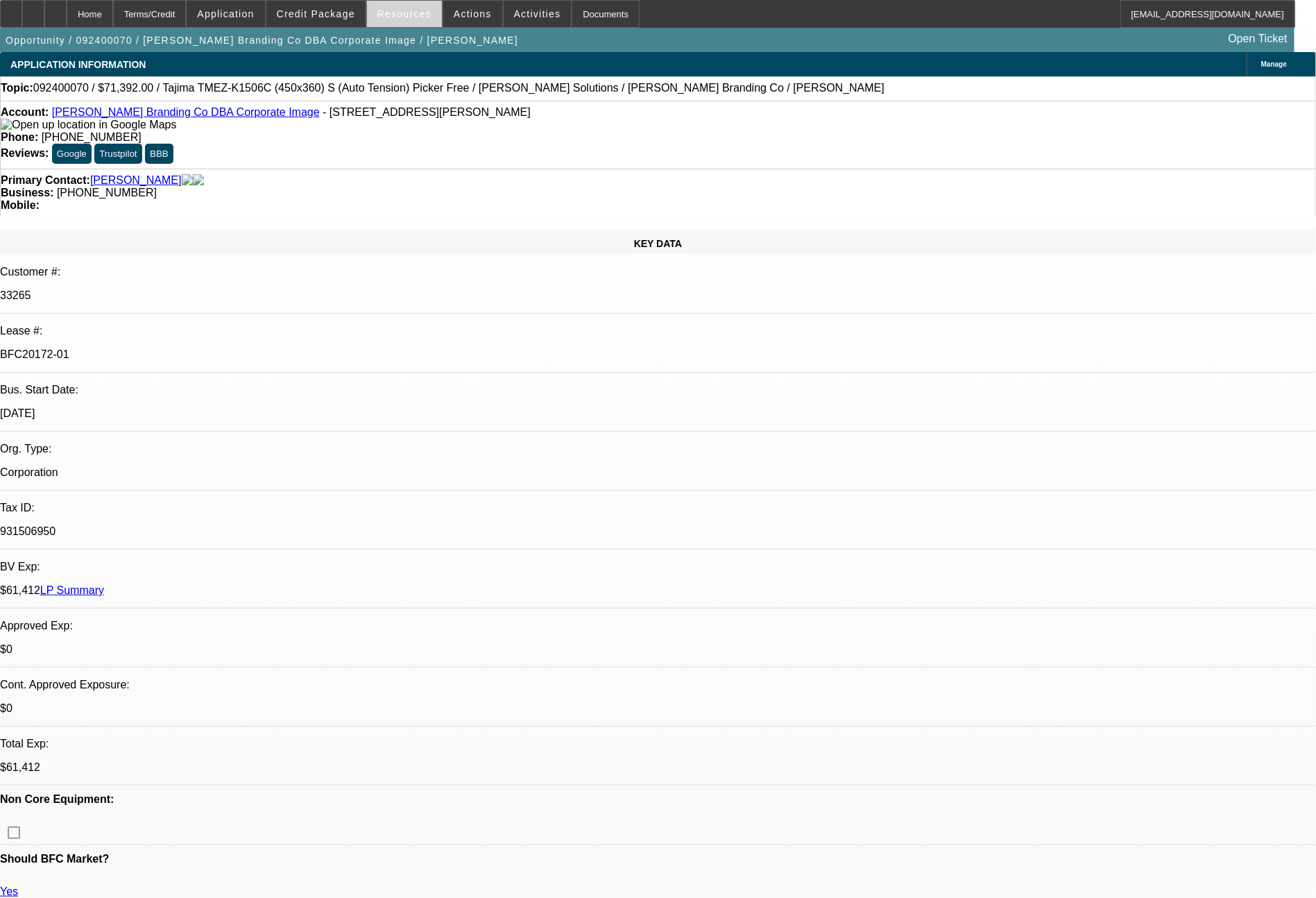
click at [404, 13] on span "Resources" at bounding box center [405, 14] width 54 height 11
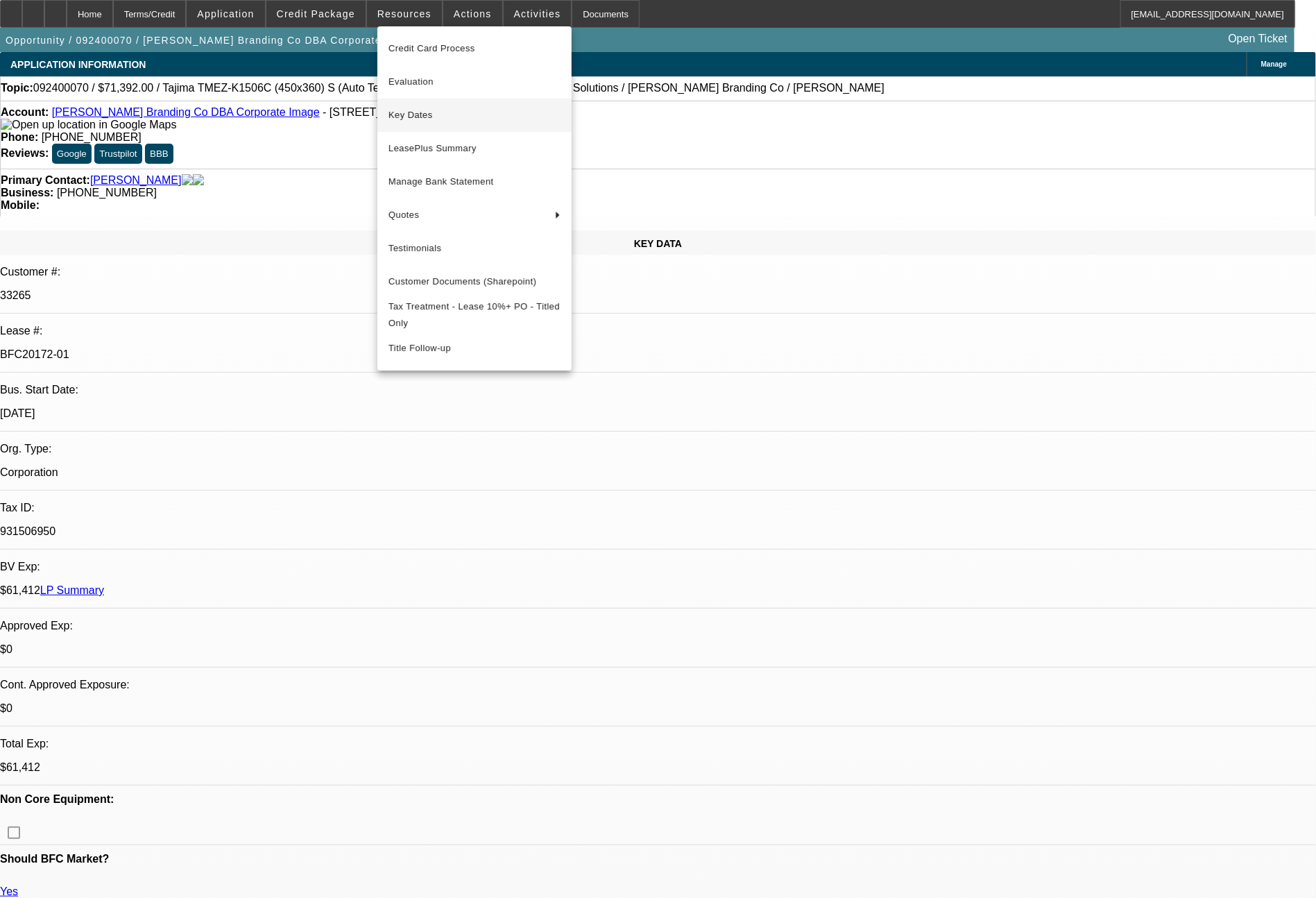
click at [433, 113] on span "Key Dates" at bounding box center [474, 114] width 172 height 17
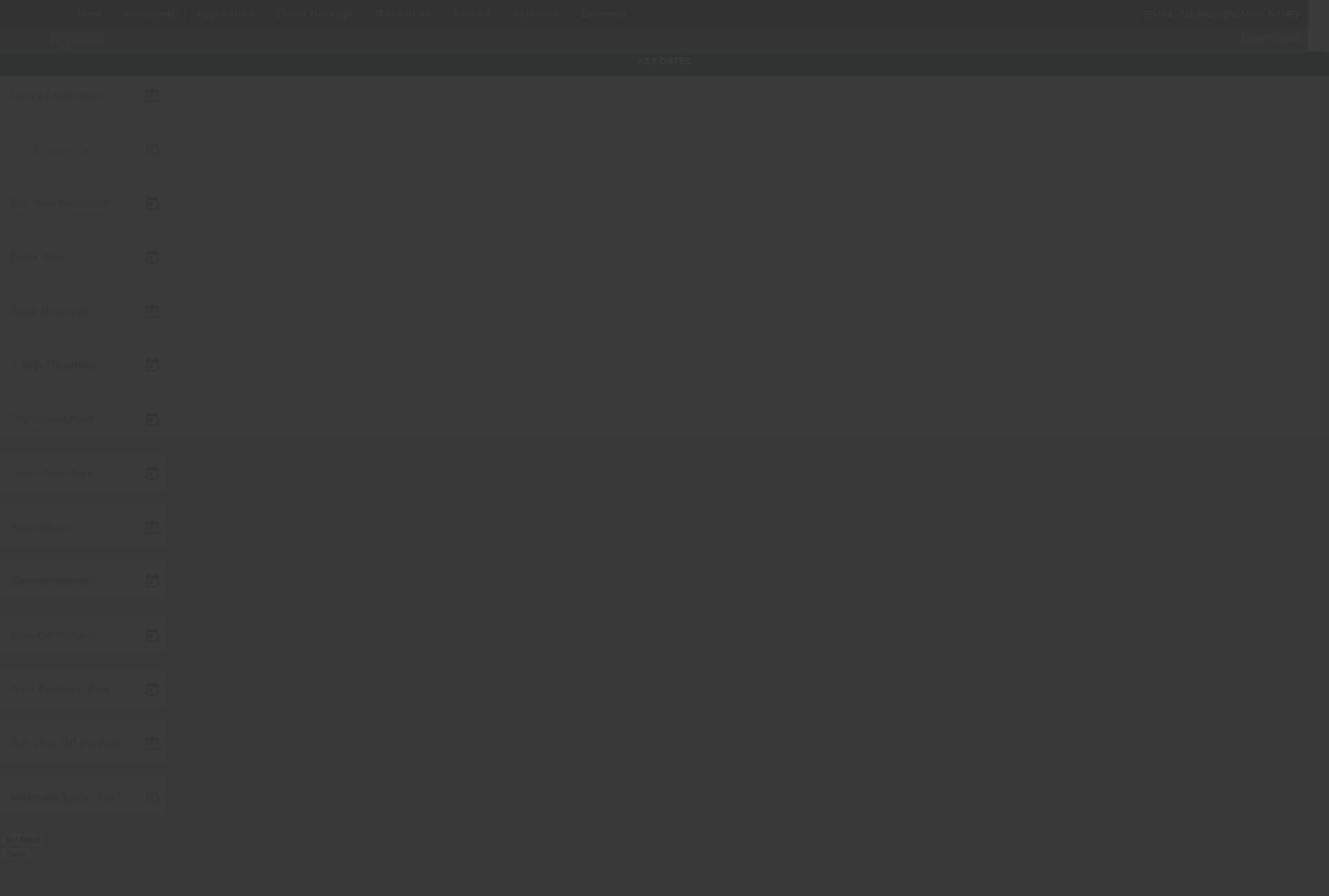
type input "[DATE]"
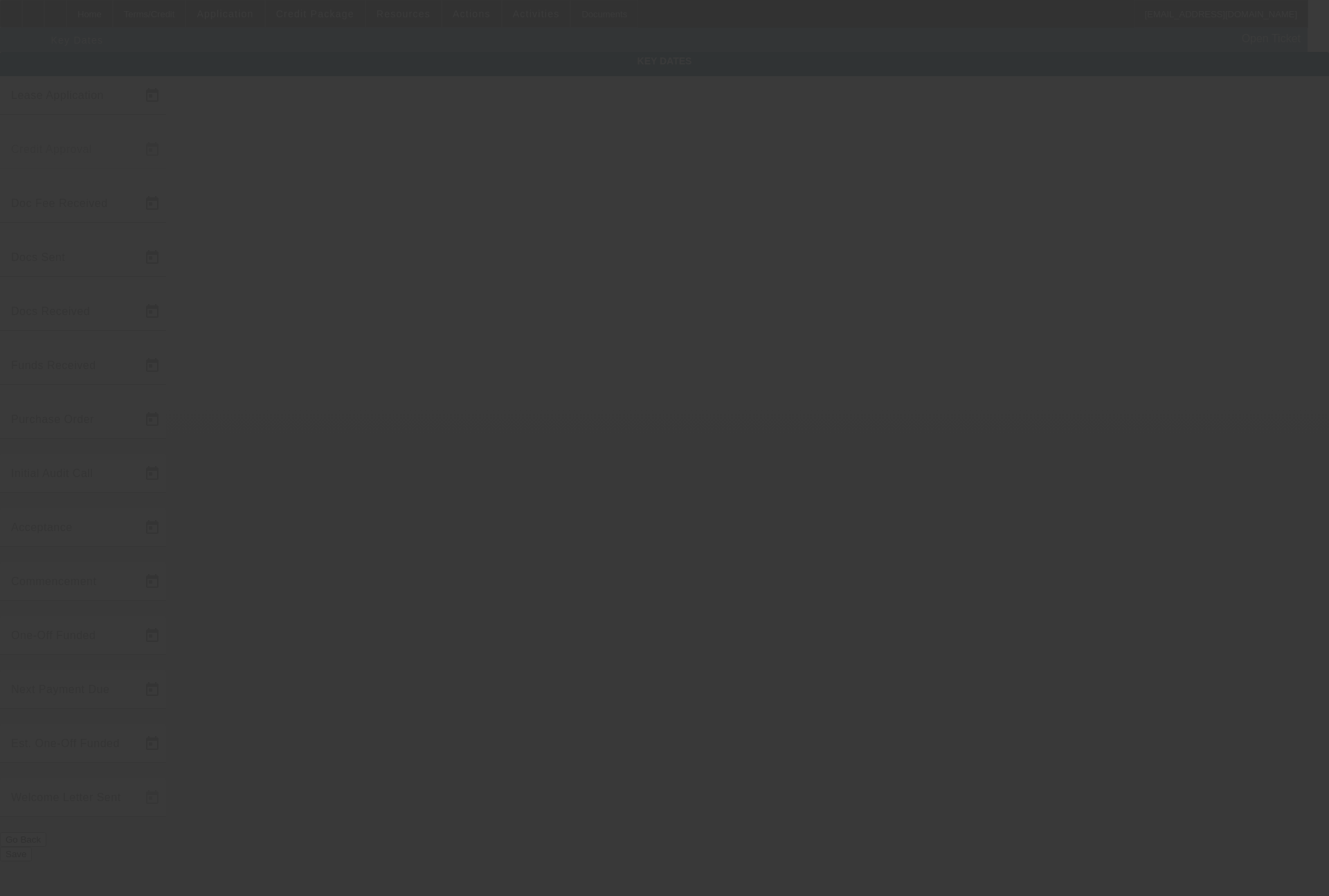
type input "[DATE]"
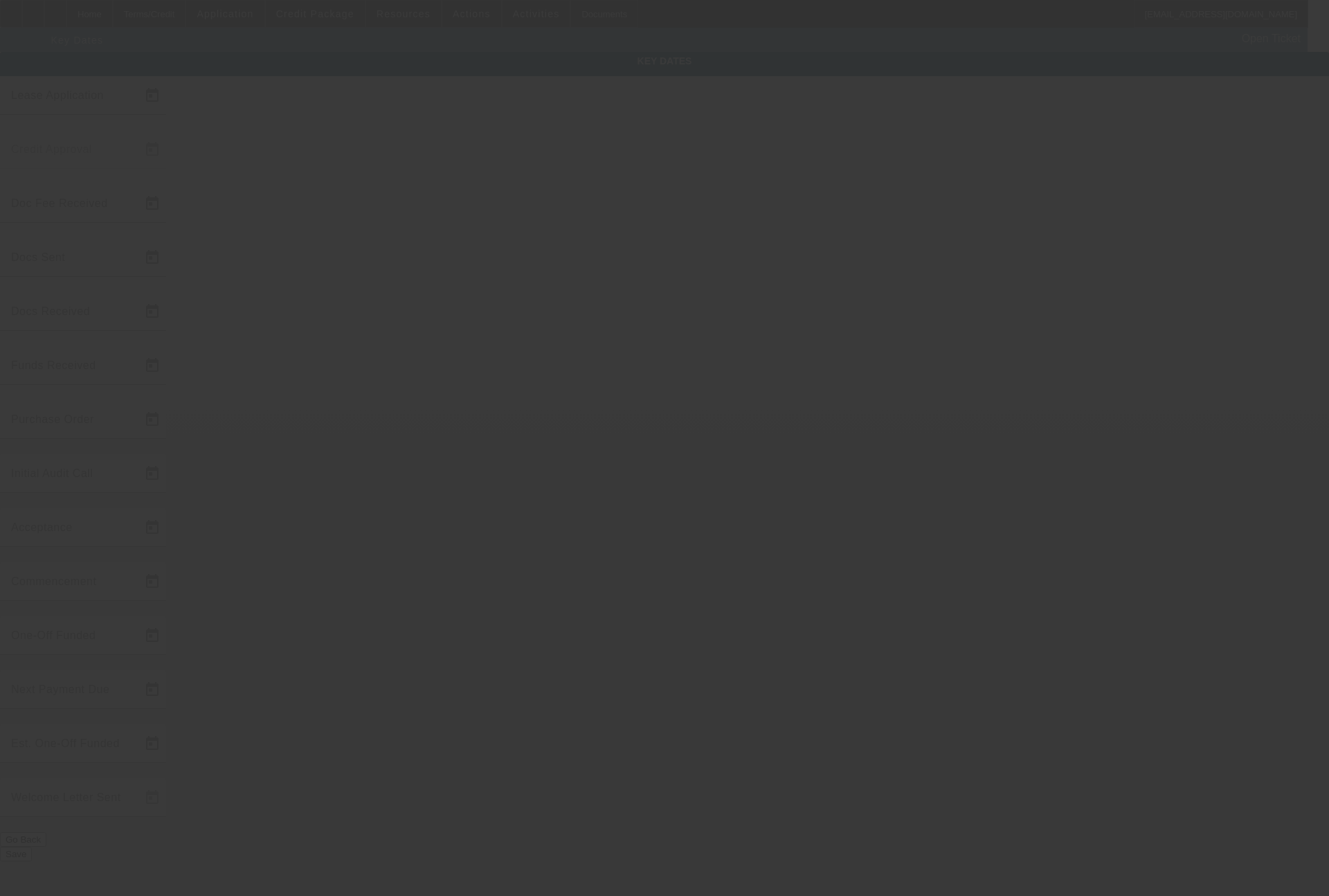
type input "[DATE]"
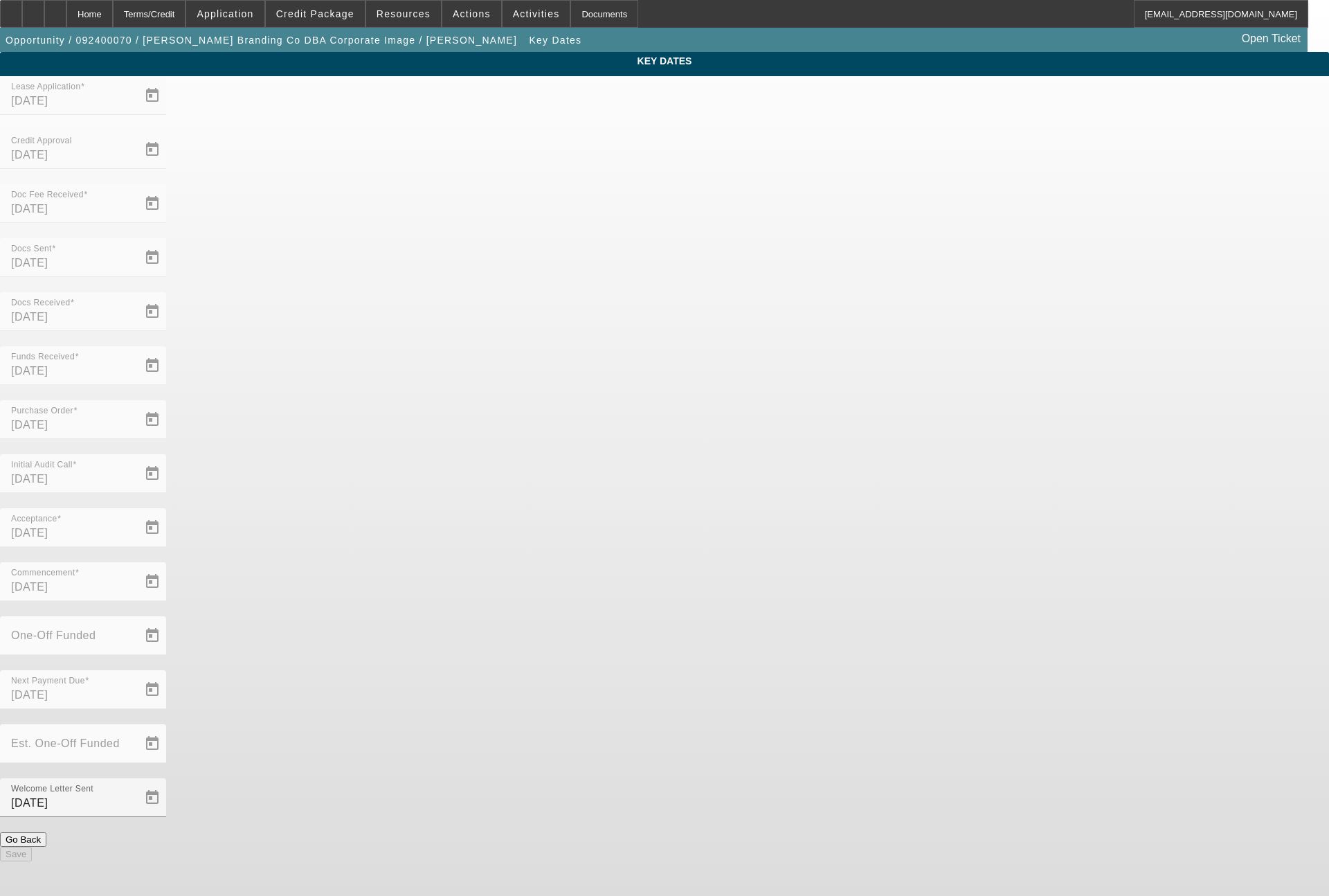
click at [186, 17] on div "Terms/Credit" at bounding box center [149, 14] width 73 height 28
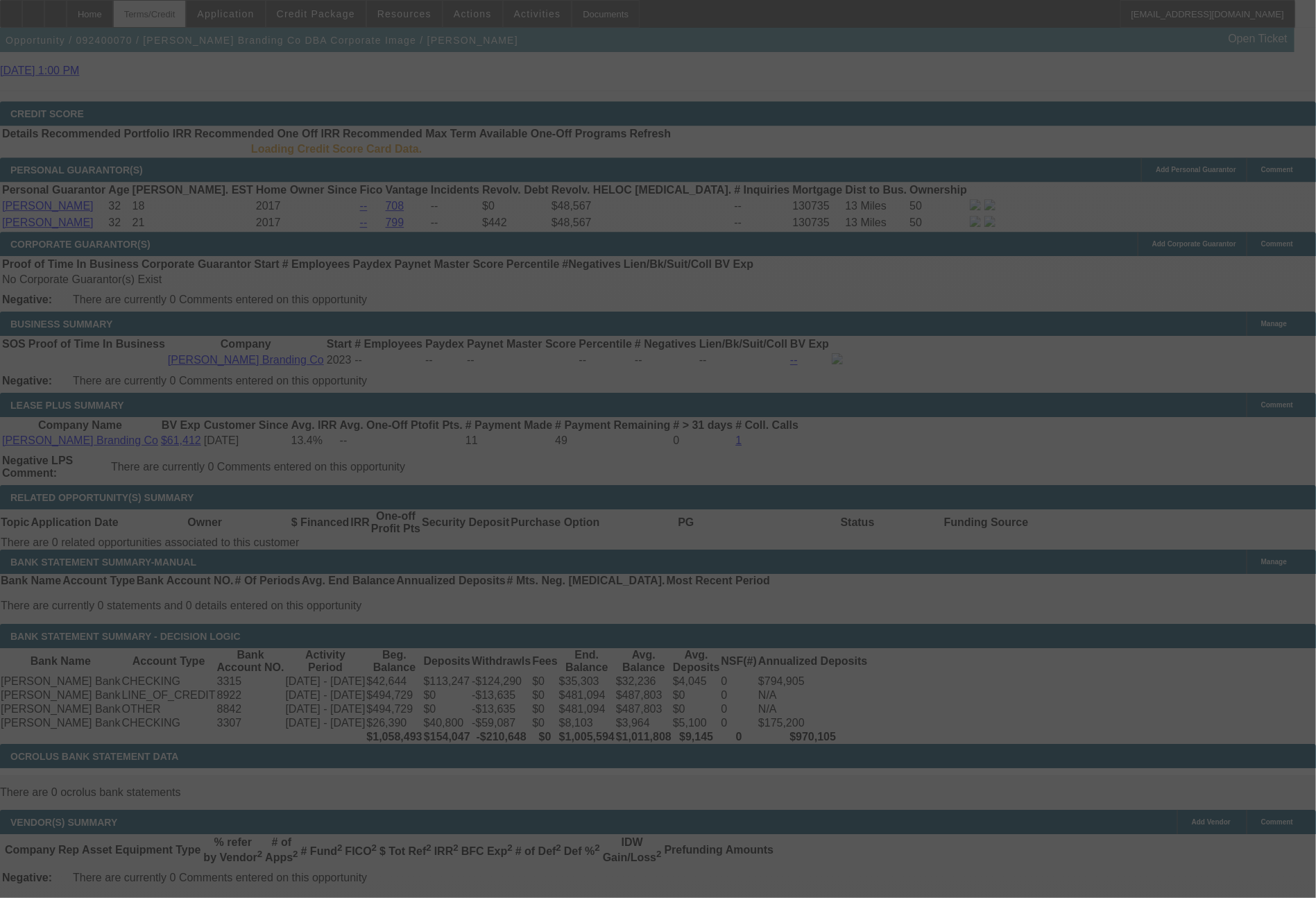
scroll to position [2087, 0]
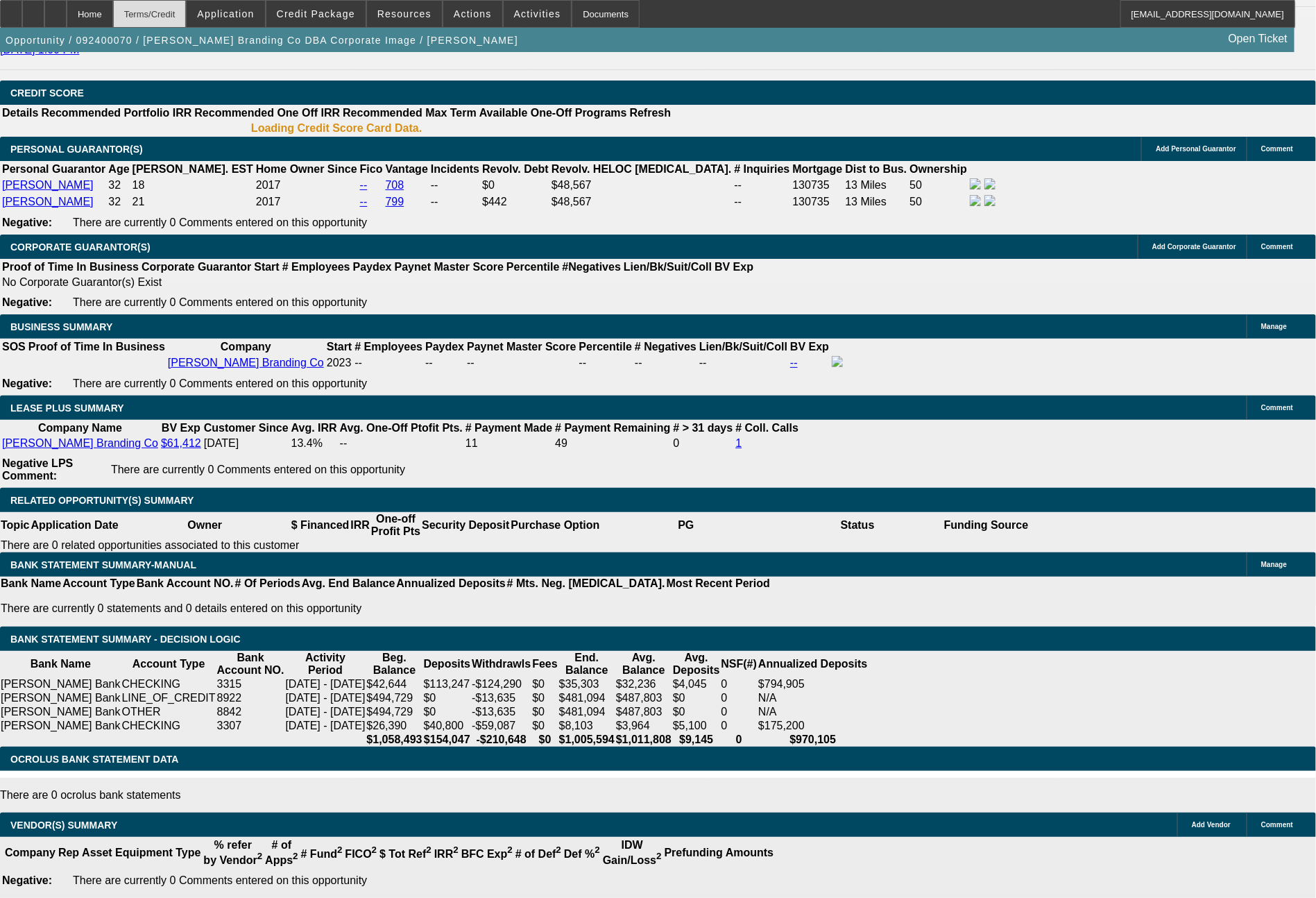
select select "0"
select select "2"
select select "0"
select select "6"
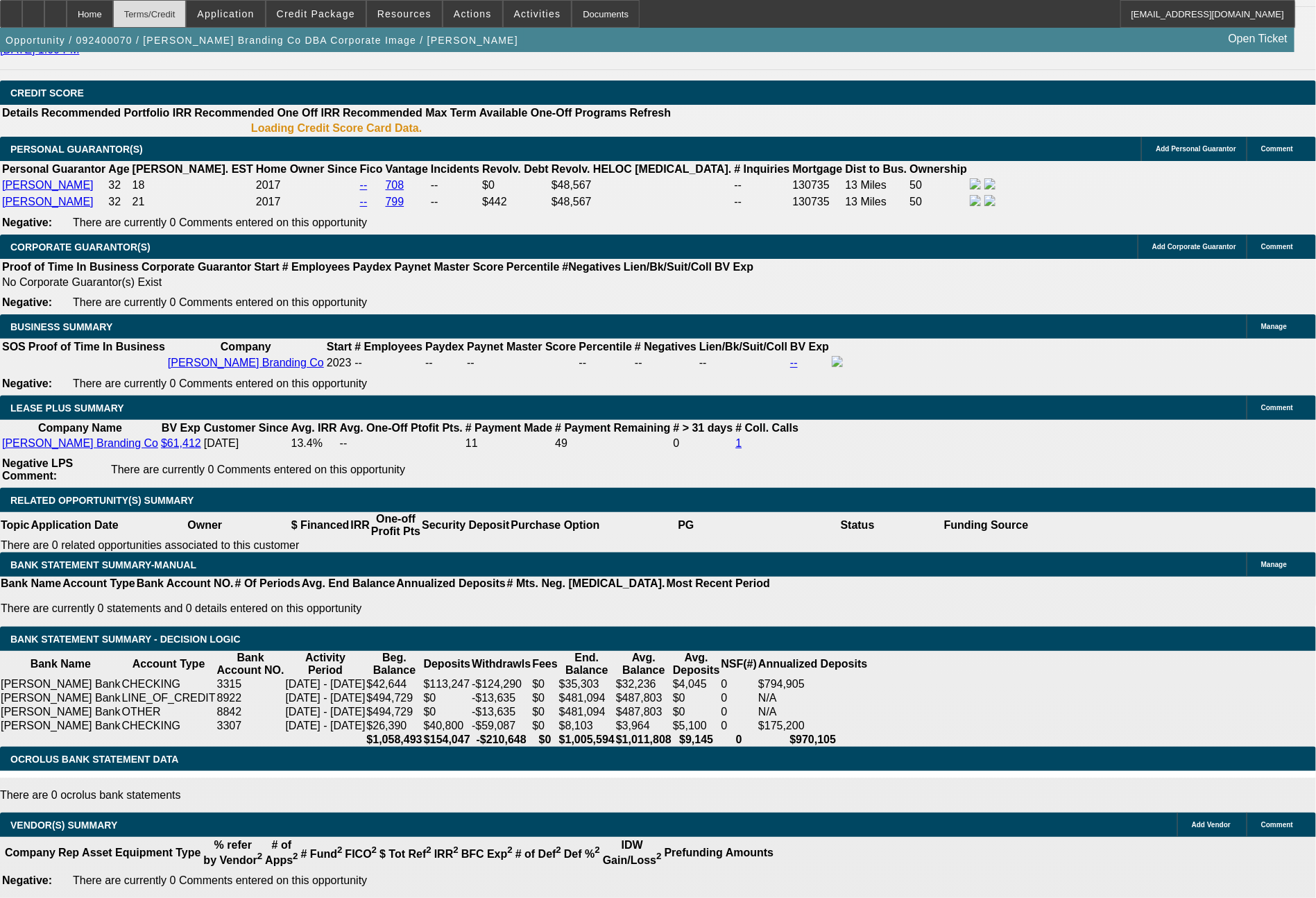
select select "0"
select select "2"
select select "0"
select select "6"
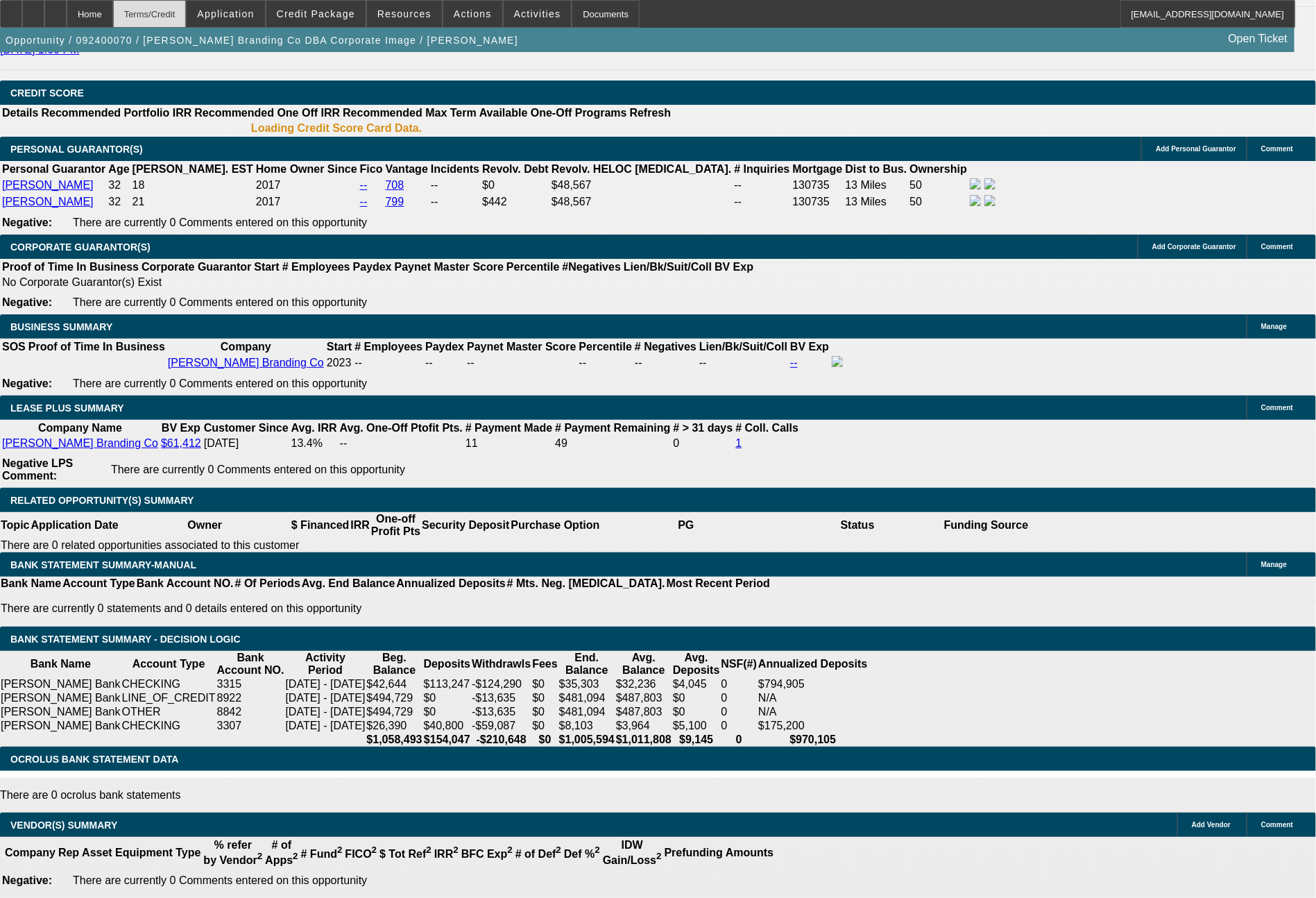
select select "0"
select select "2"
select select "0"
select select "6"
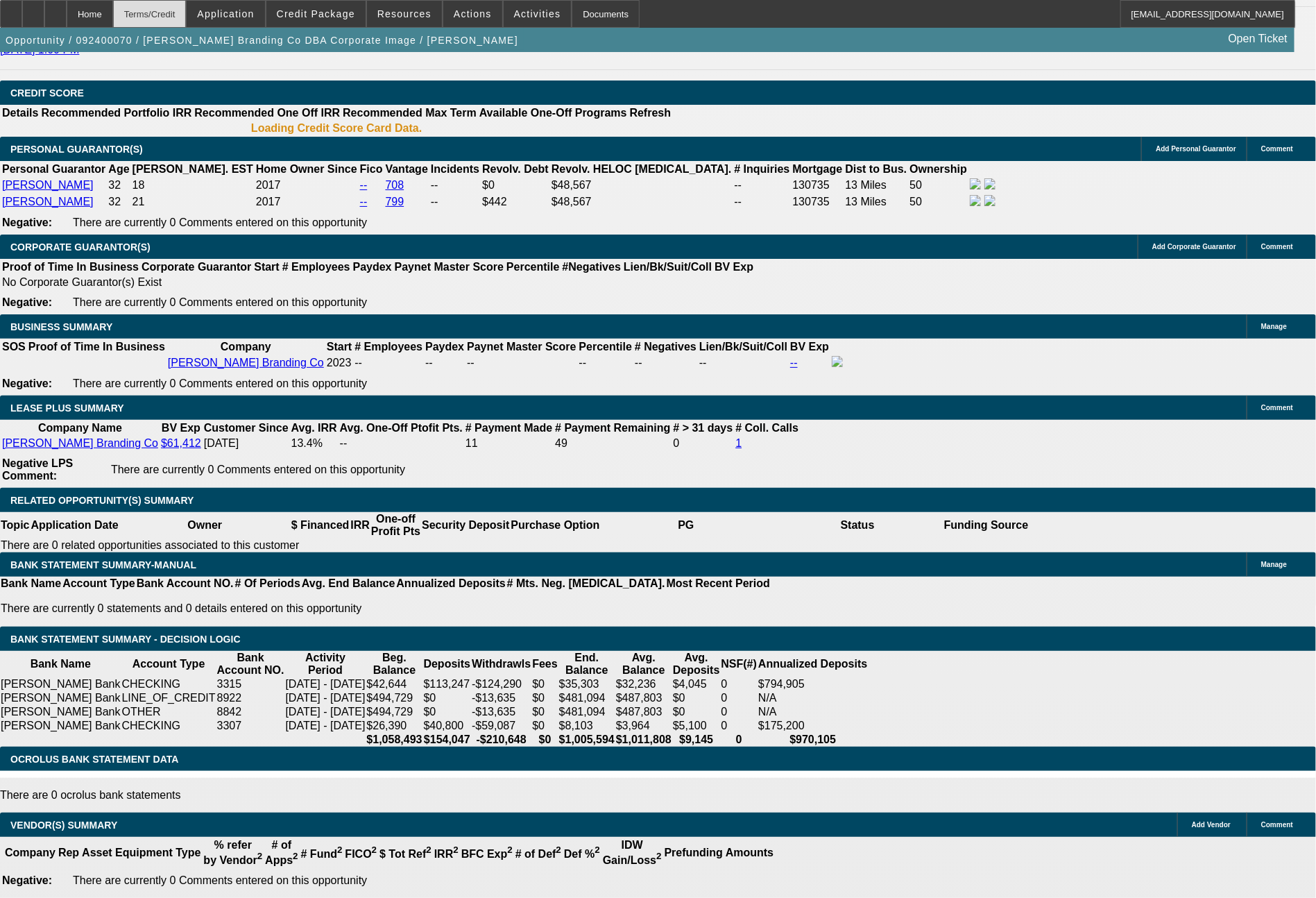
select select "0"
select select "2"
select select "0"
select select "6"
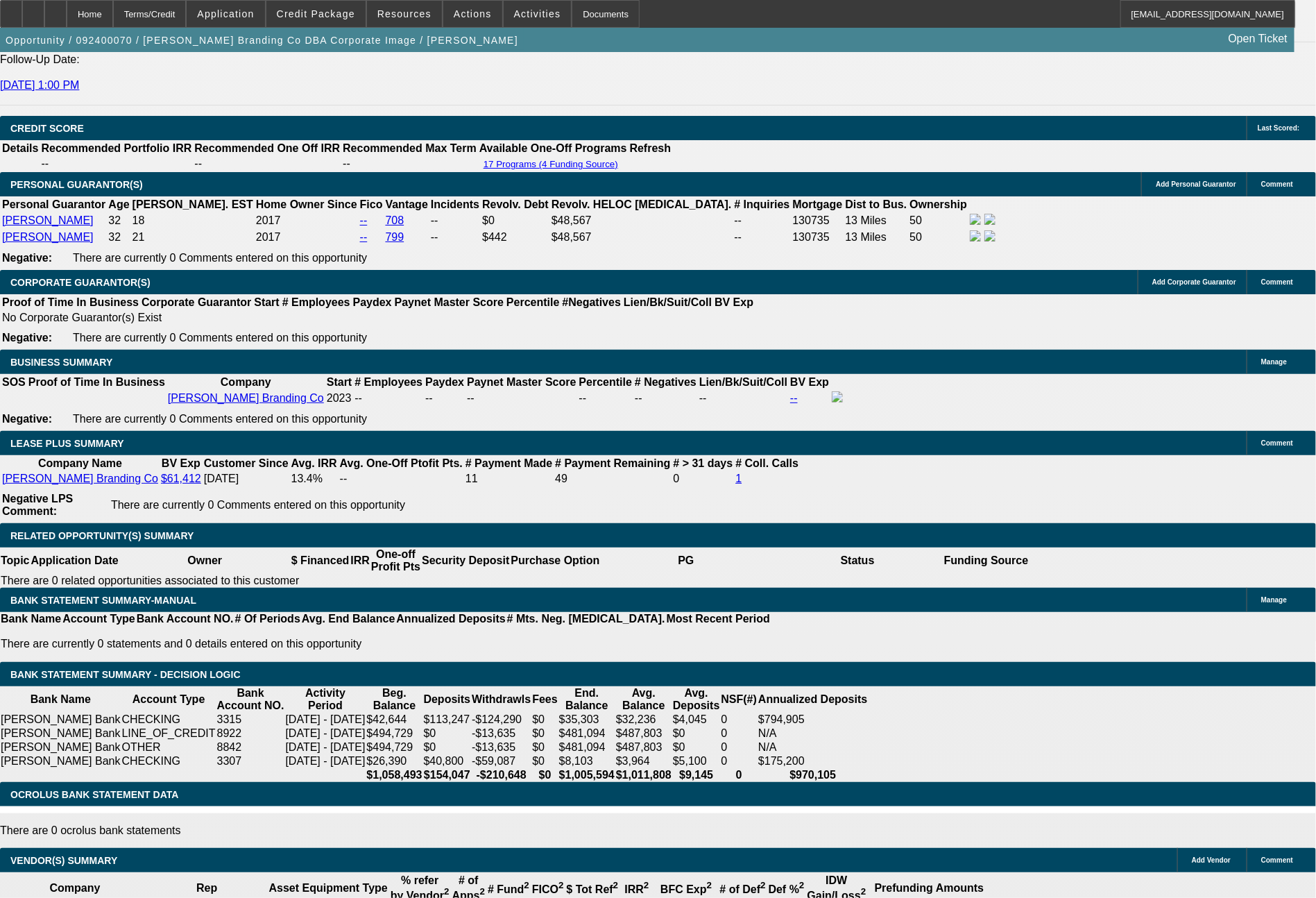
scroll to position [2097, 0]
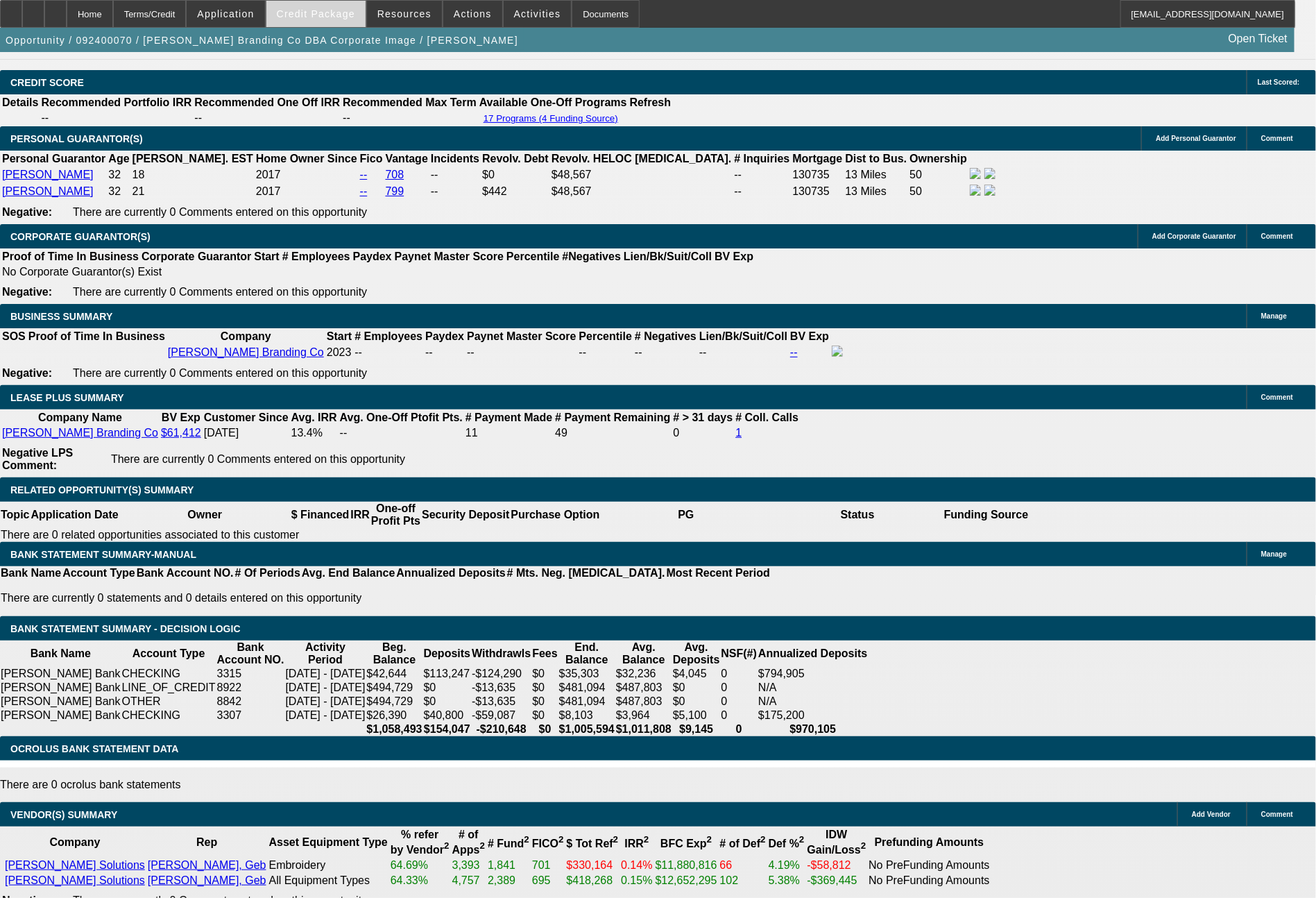
click at [310, 6] on span at bounding box center [316, 14] width 100 height 33
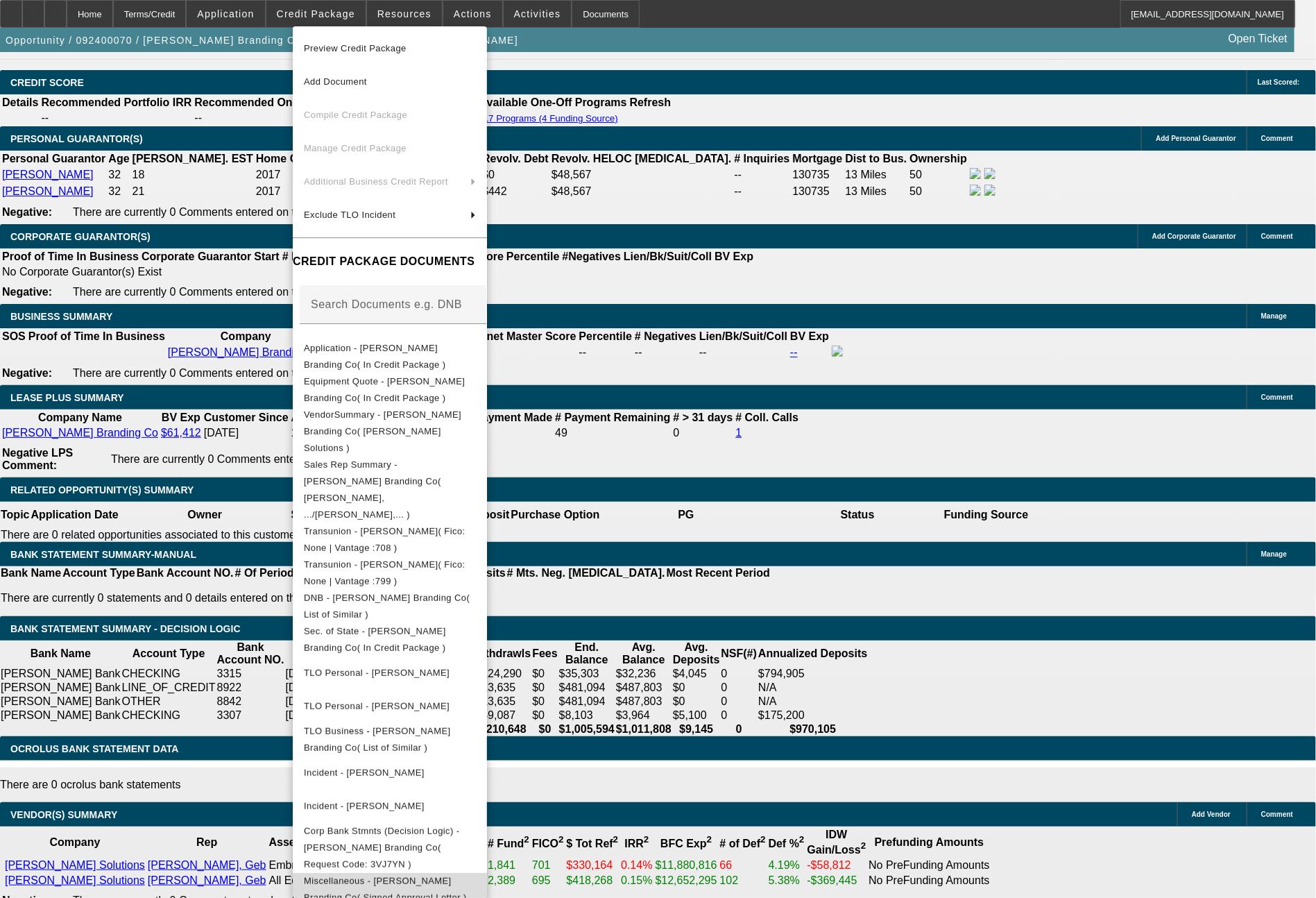
click at [467, 875] on span "Miscellaneous - [PERSON_NAME] Branding Co( Signed Approval Letter )" at bounding box center [385, 888] width 163 height 27
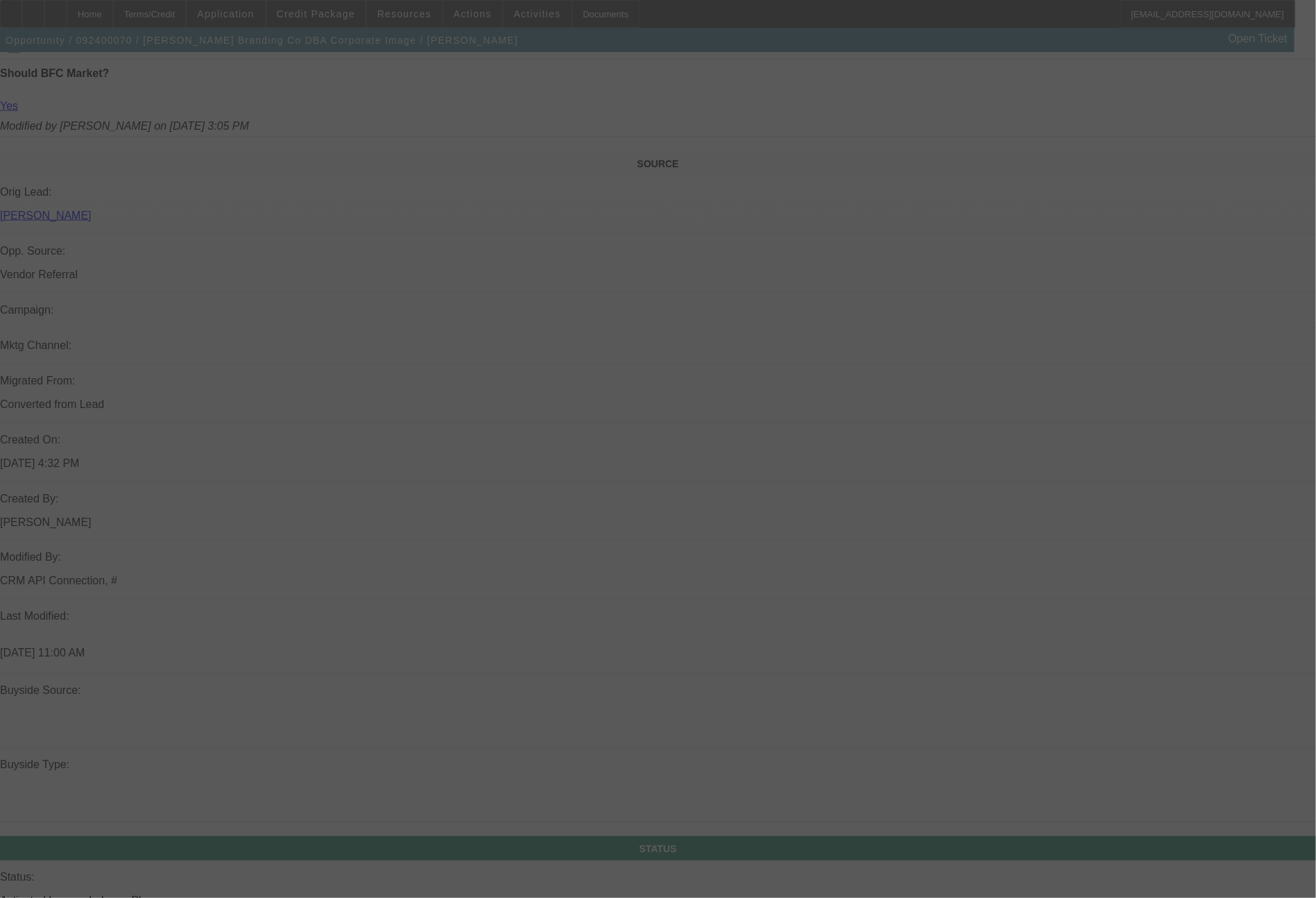
scroll to position [1572, 0]
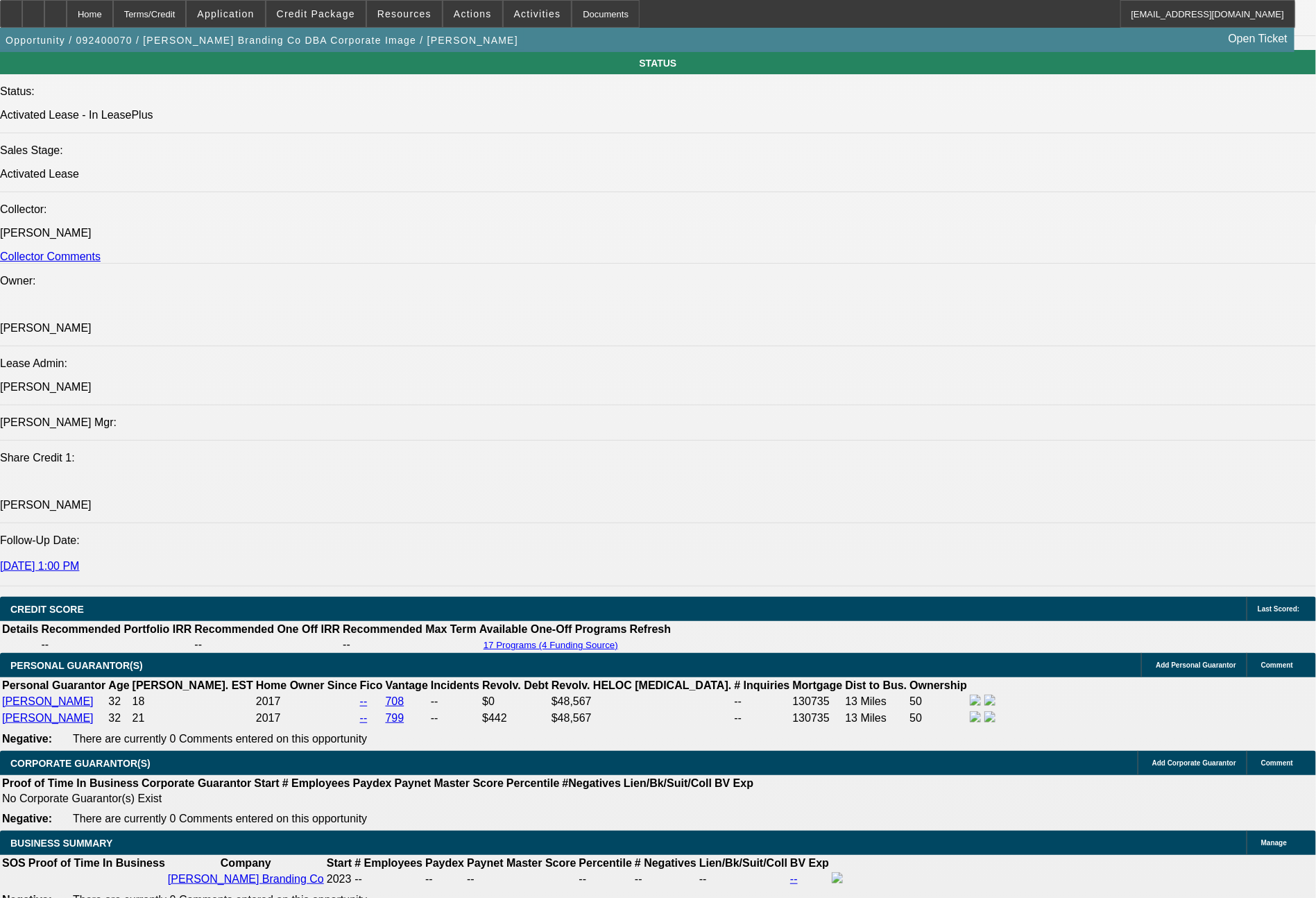
select select "0"
select select "2"
select select "0"
select select "6"
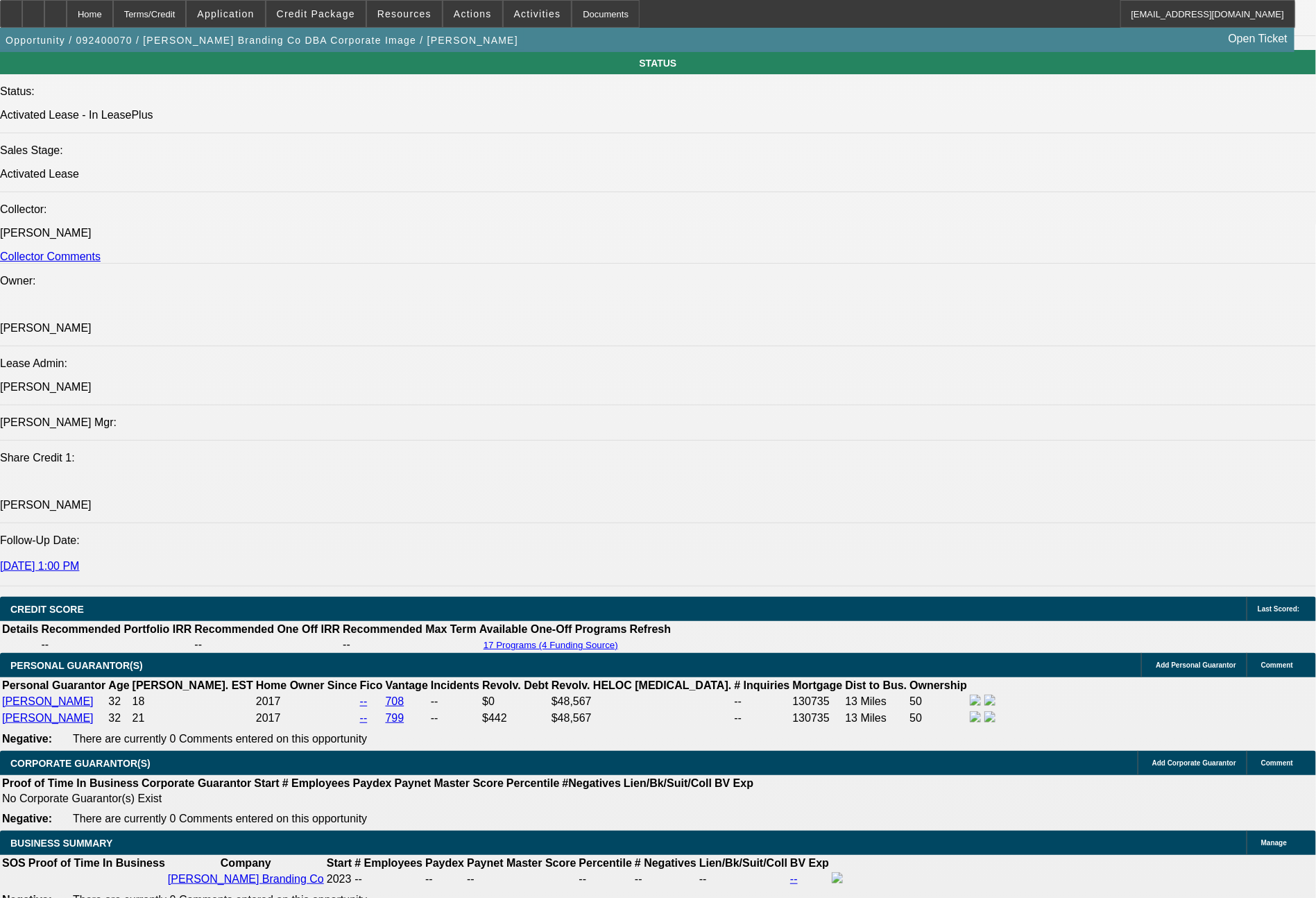
select select "0"
select select "2"
select select "0"
select select "6"
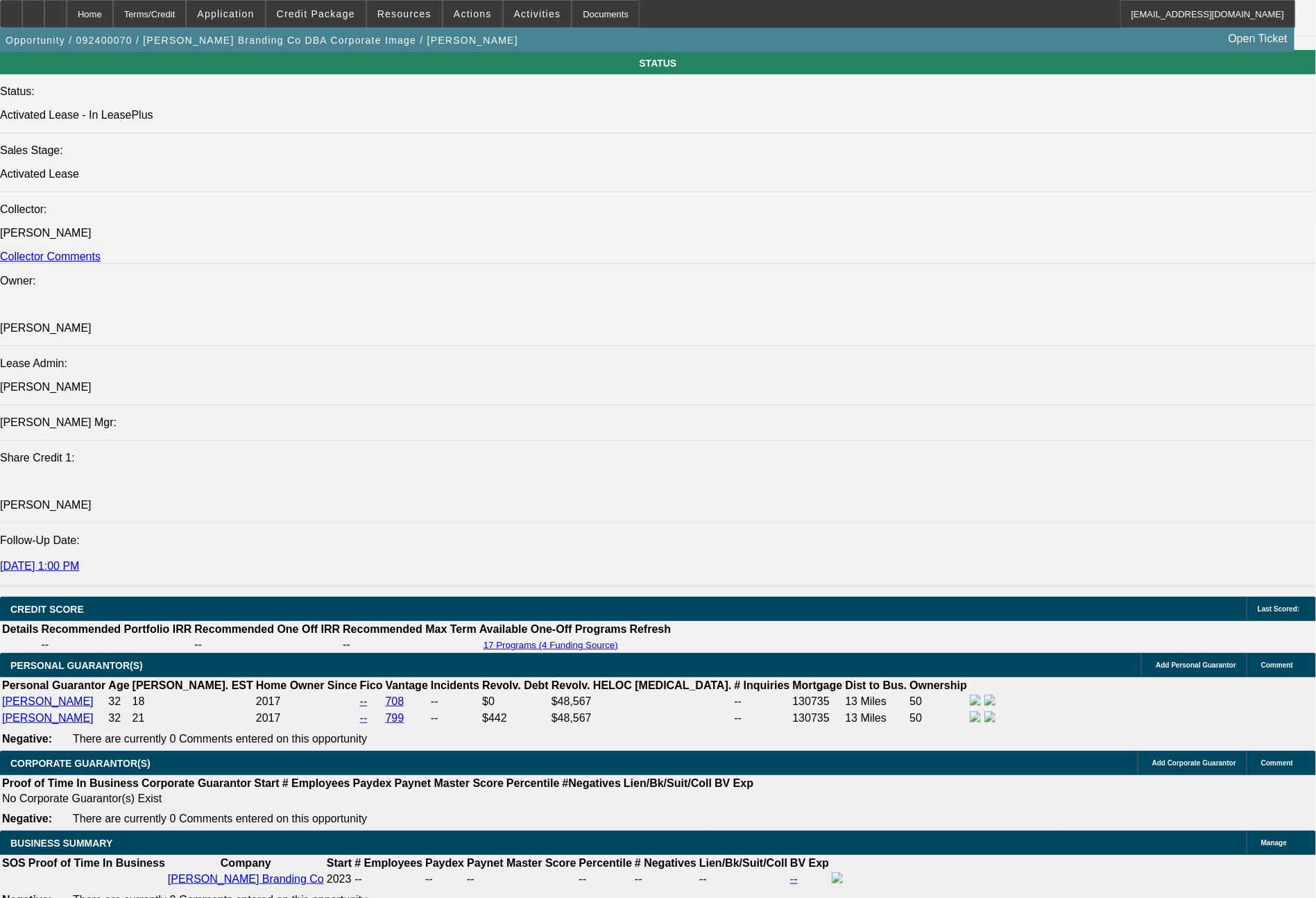
select select "0"
select select "2"
select select "0"
select select "6"
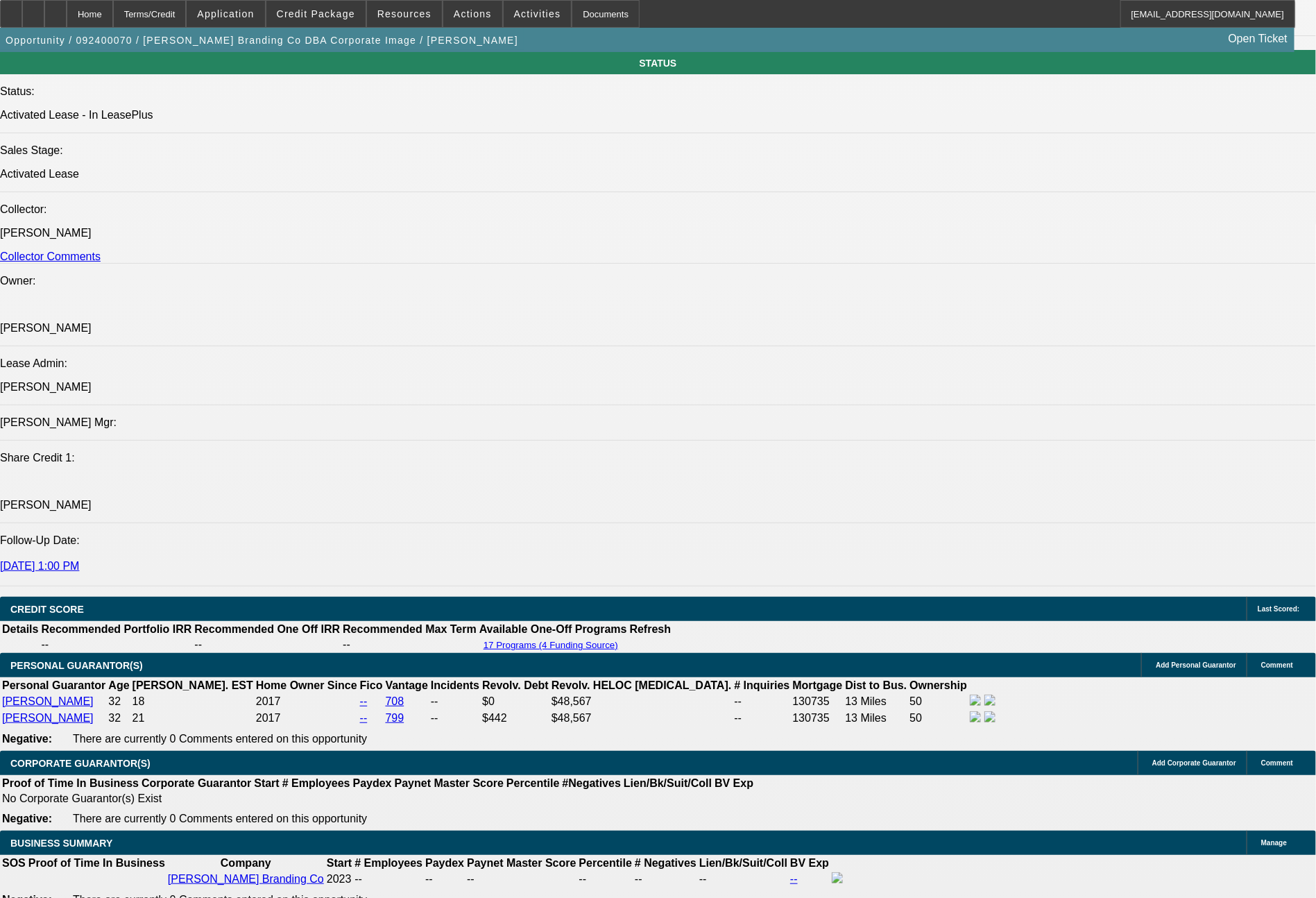
select select "0"
select select "2"
select select "0"
select select "6"
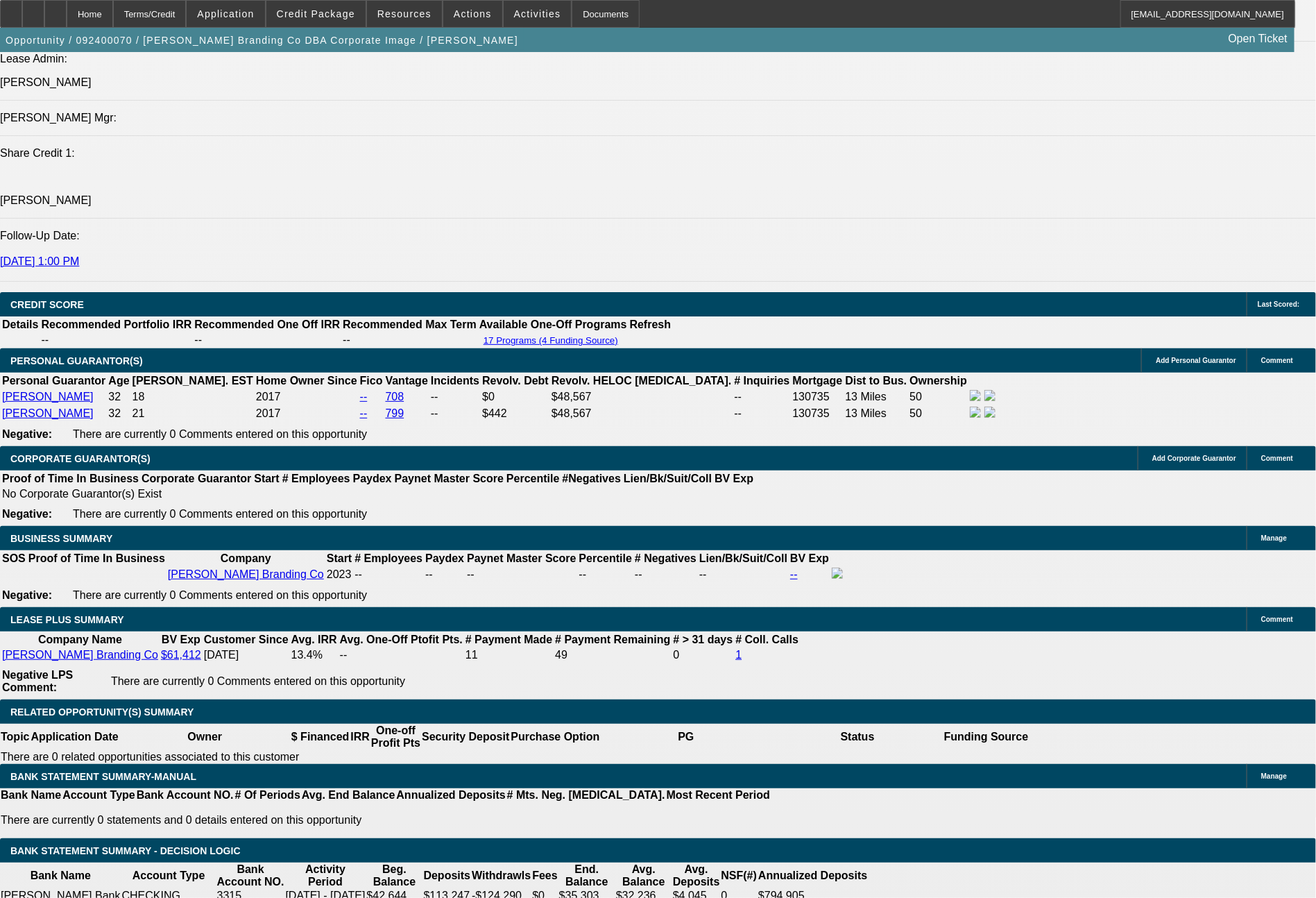
scroll to position [1956, 0]
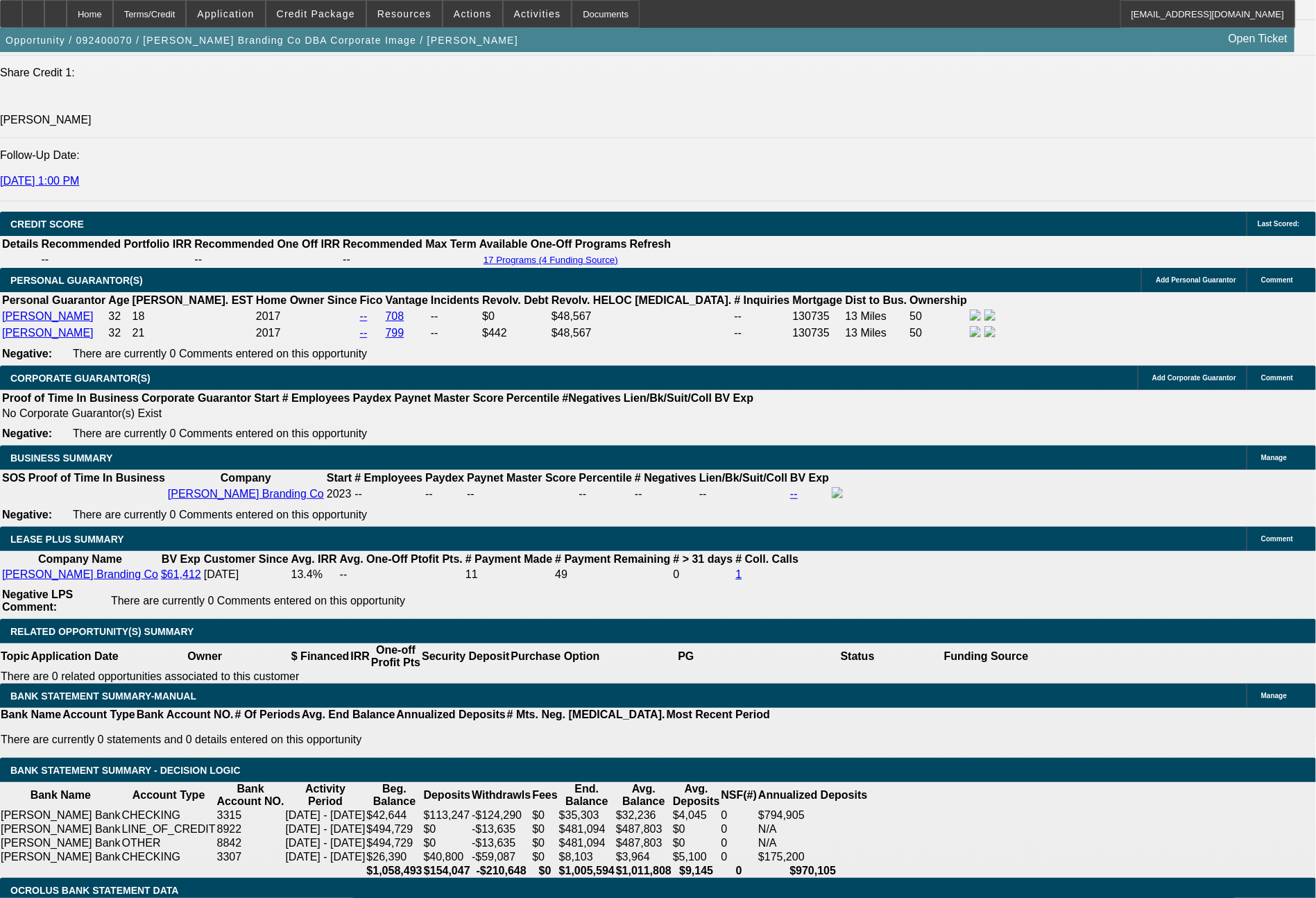
select select "0"
select select "3"
select select "2"
select select "0"
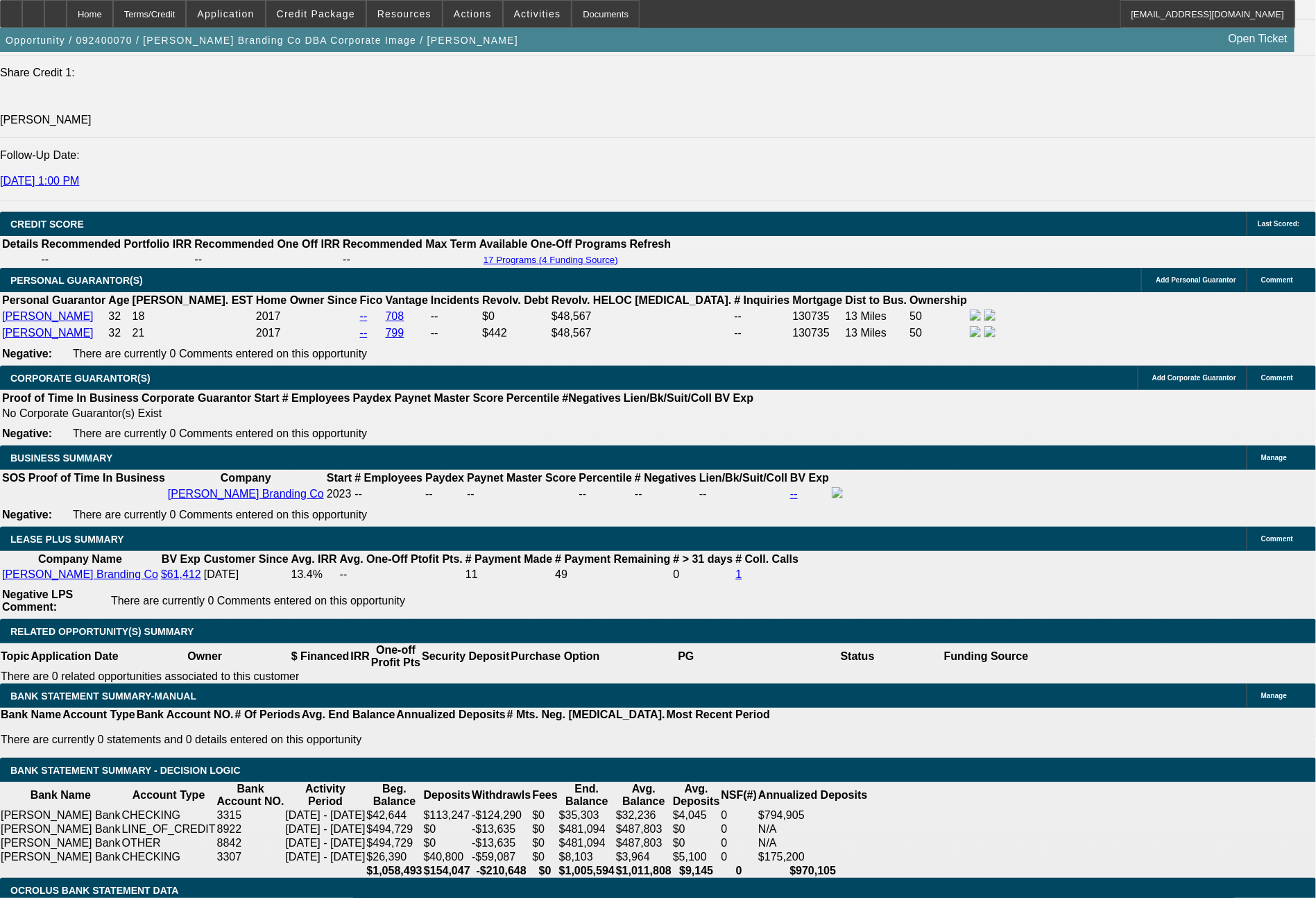
select select "6"
select select "0"
select select "3"
select select "2"
select select "0"
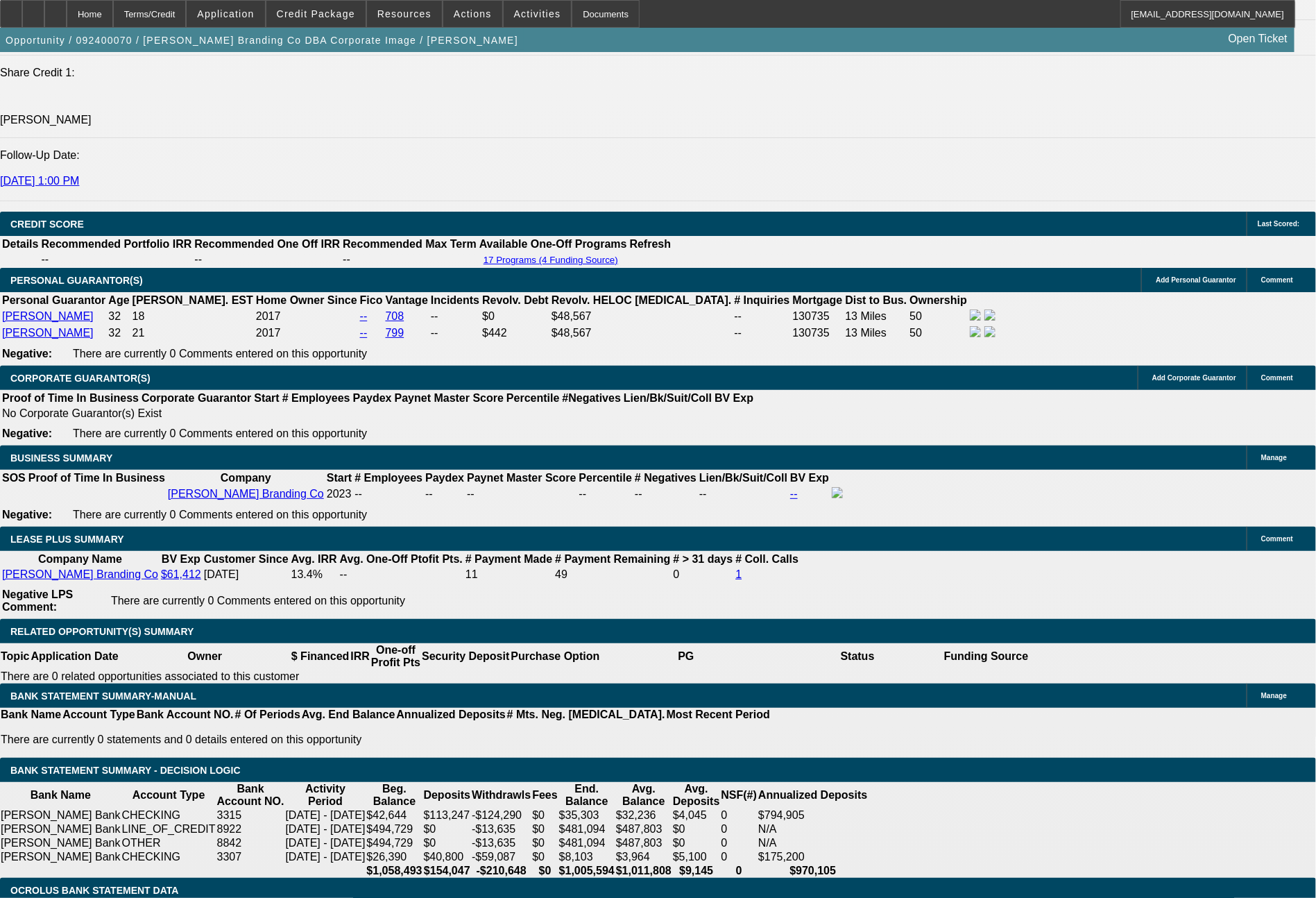
select select "6"
select select "0"
select select "2"
select select "0"
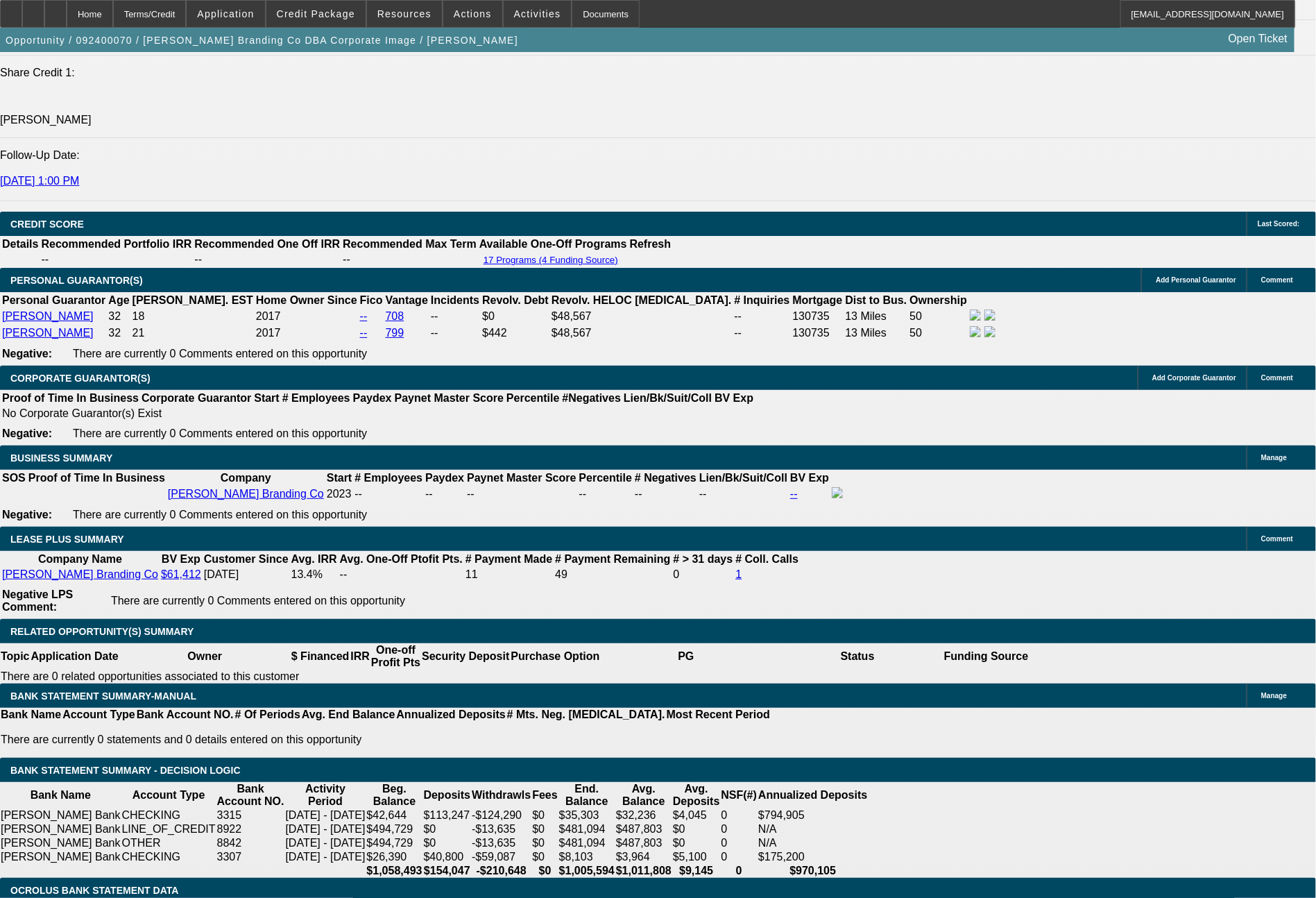
select select "6"
select select "0"
select select "2"
select select "0"
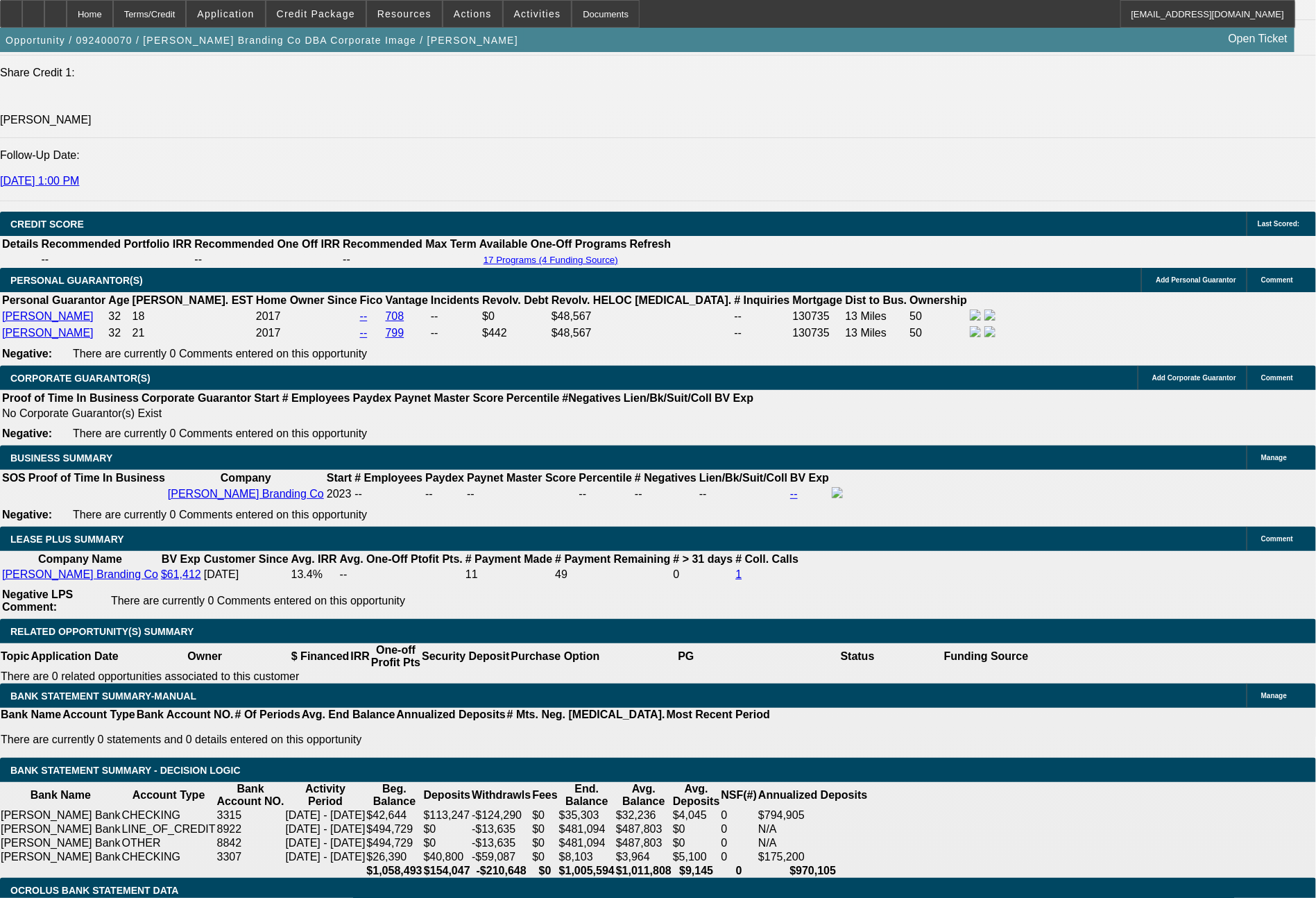
select select "6"
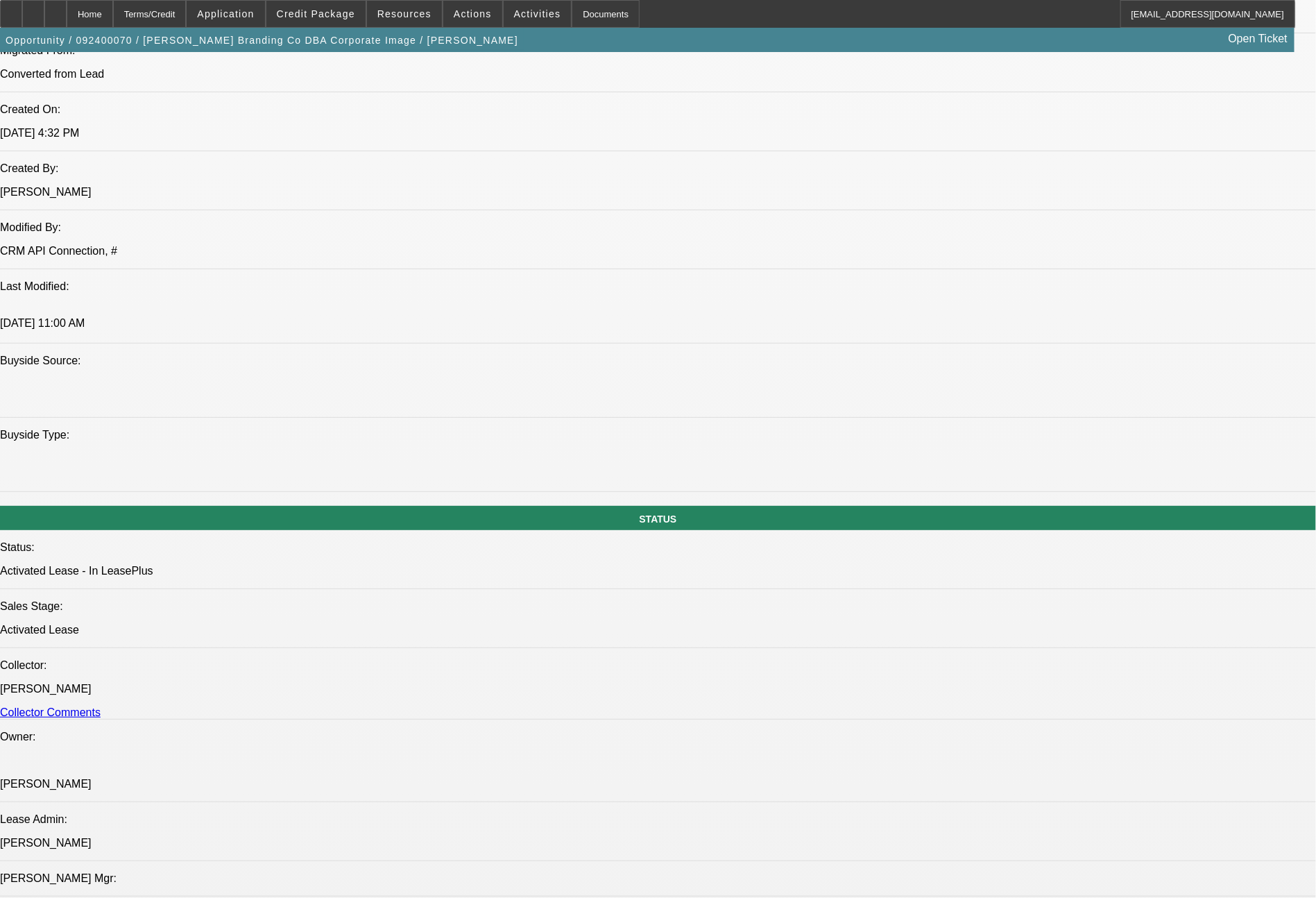
scroll to position [0, 0]
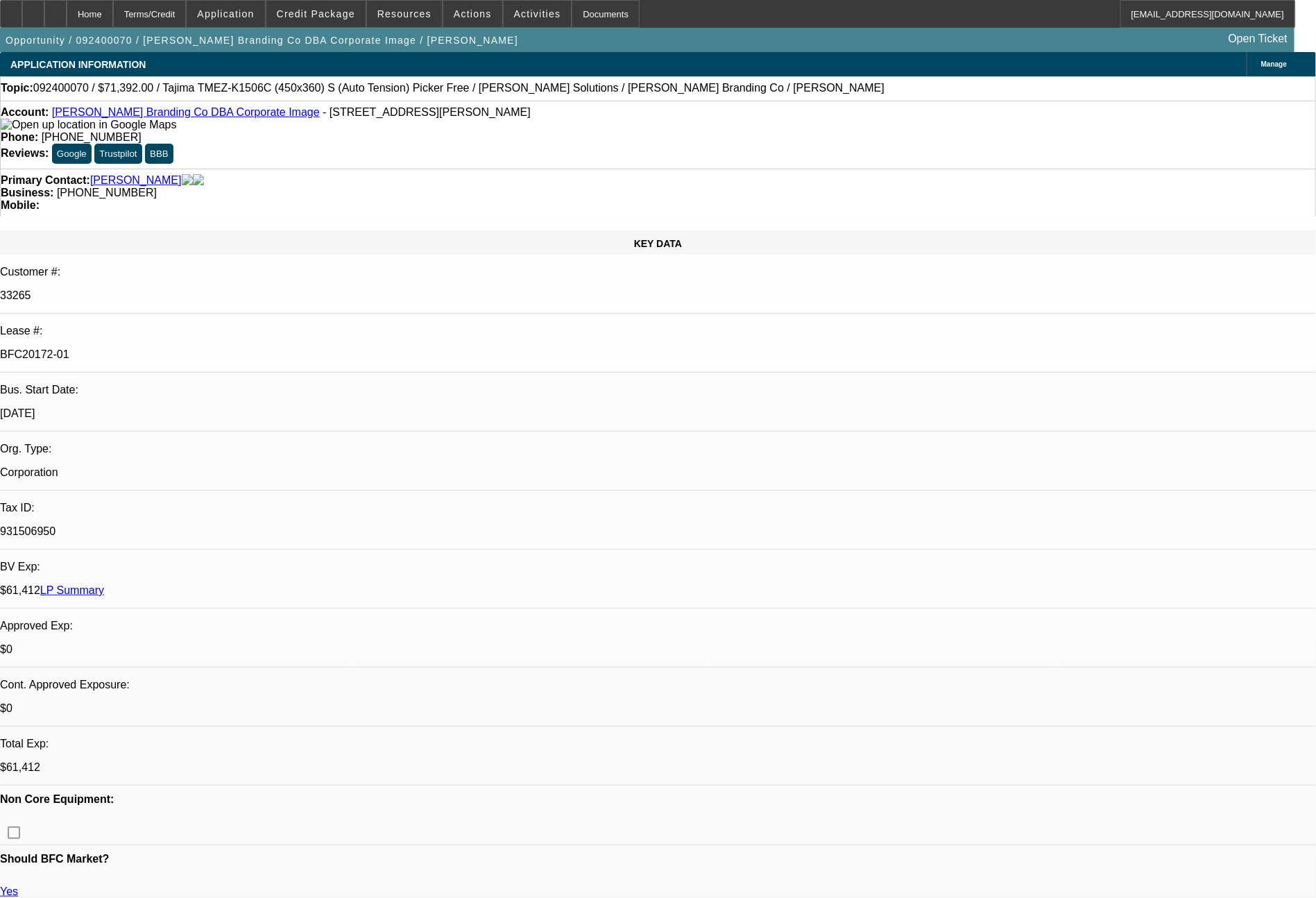
click at [104, 584] on link "LP Summary" at bounding box center [72, 590] width 64 height 11
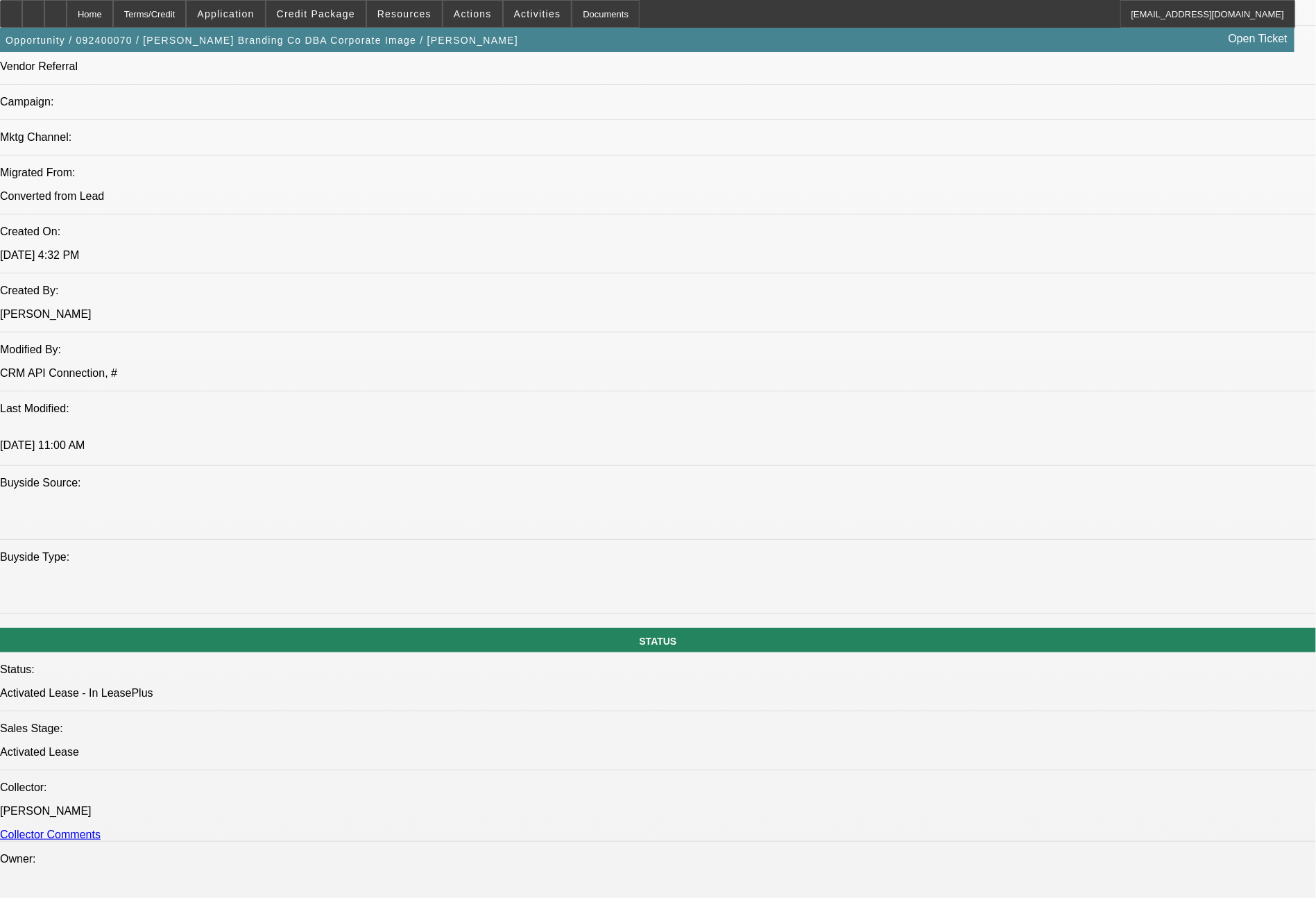
scroll to position [1572, 0]
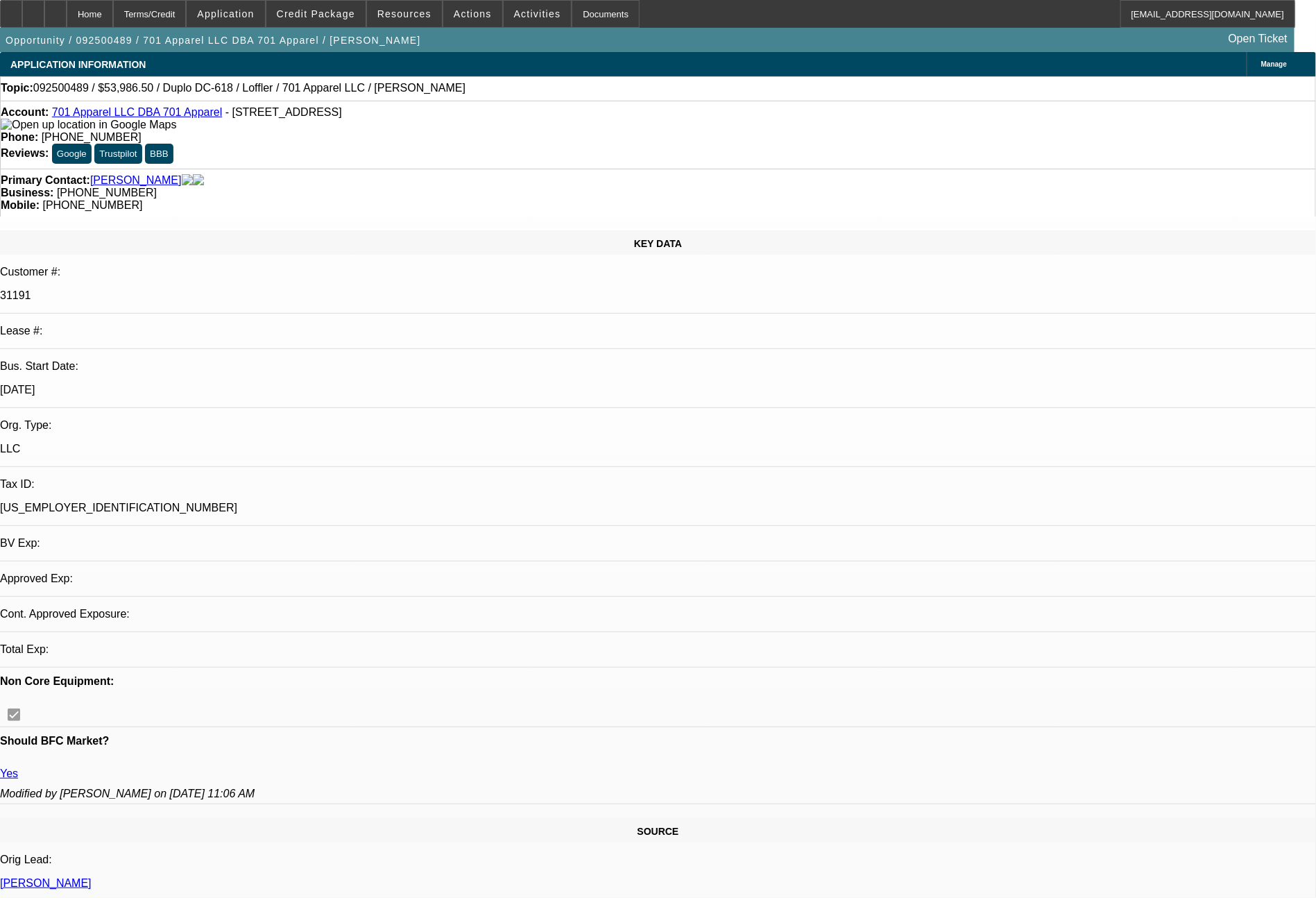
select select "0"
select select "2"
select select "0"
select select "6"
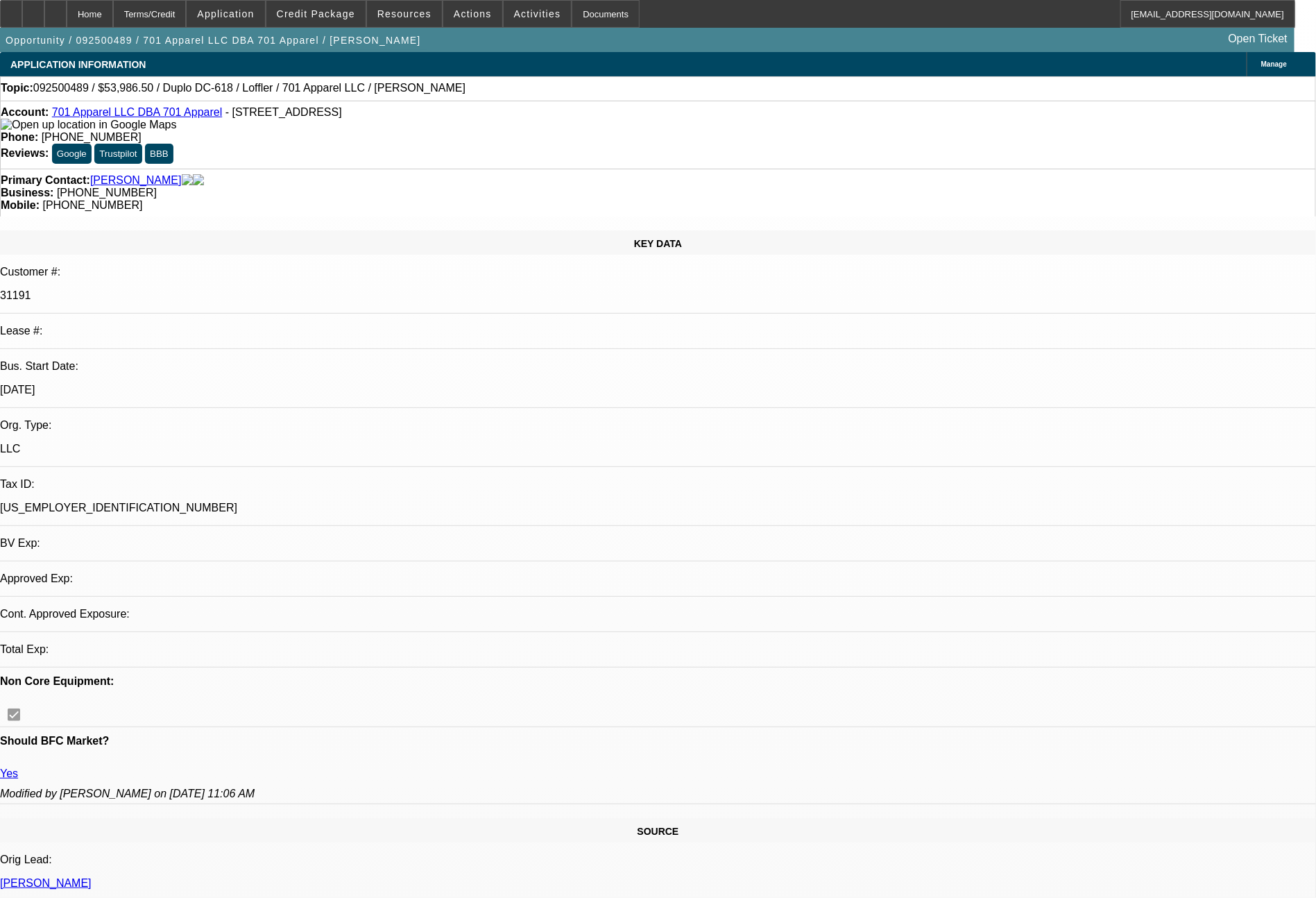
select select "0"
select select "2"
select select "0"
select select "6"
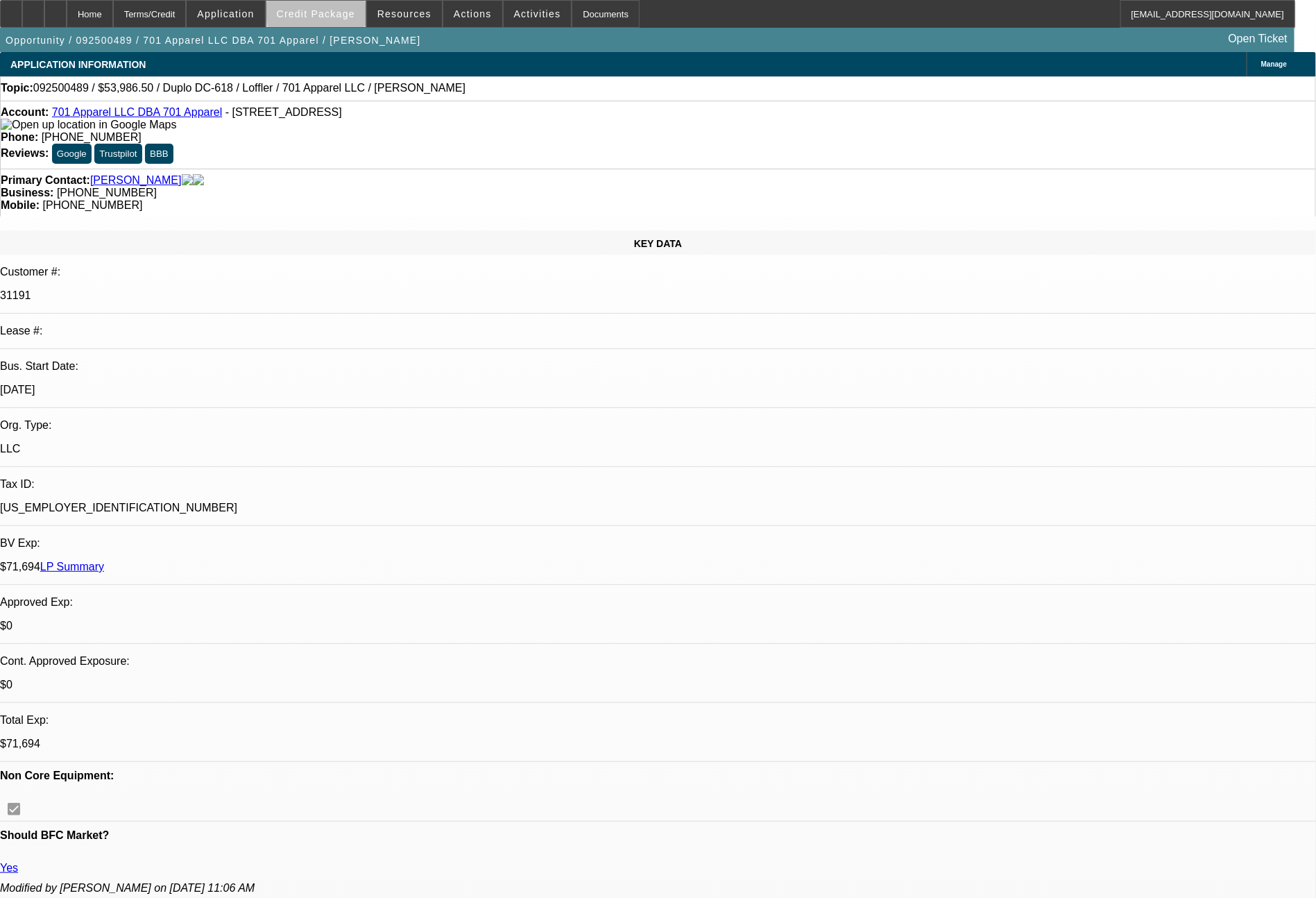
click at [356, 9] on span "Credit Package" at bounding box center [316, 14] width 79 height 11
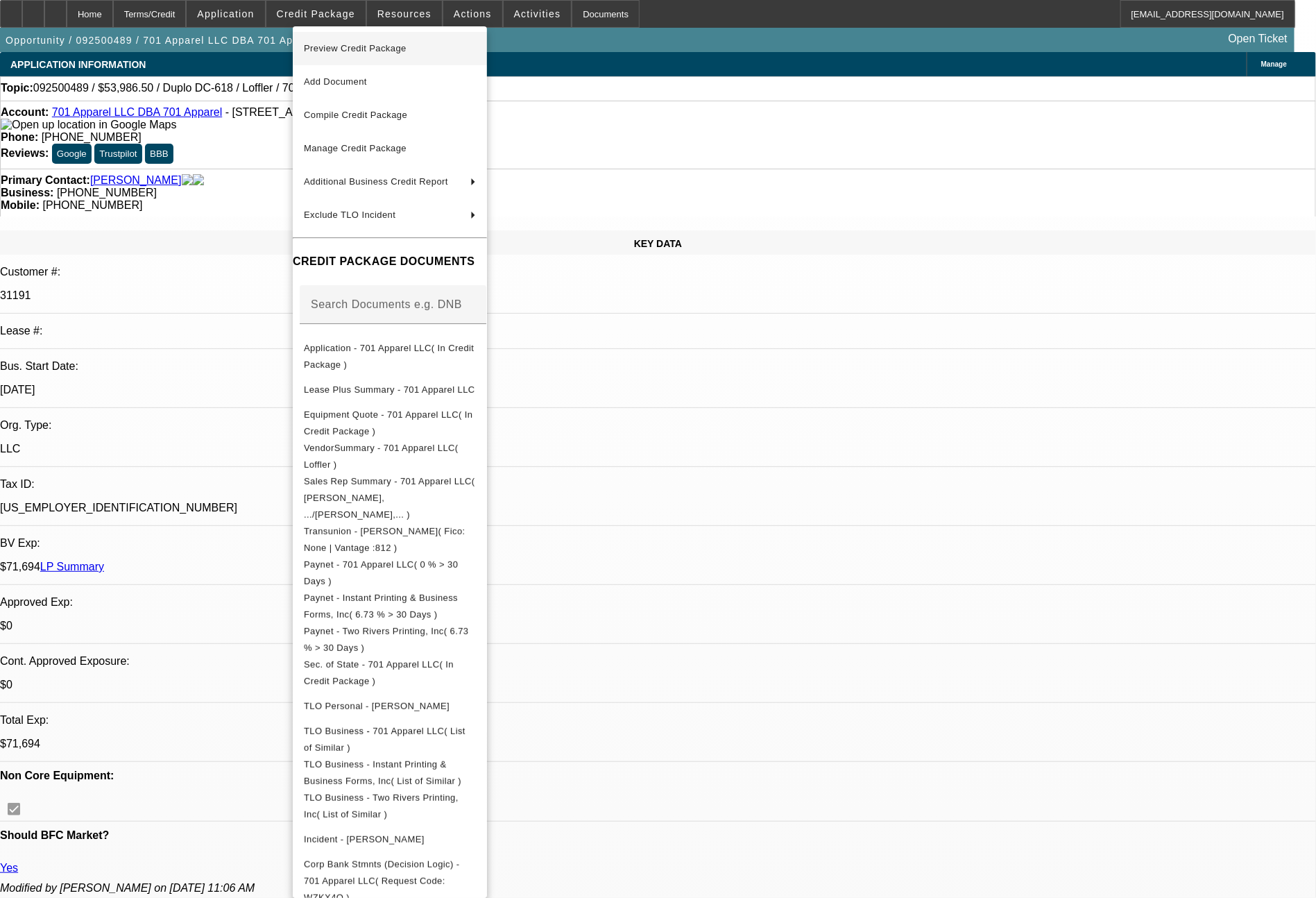
click at [371, 49] on span "Preview Credit Package" at bounding box center [356, 48] width 103 height 10
